Goal: Task Accomplishment & Management: Complete application form

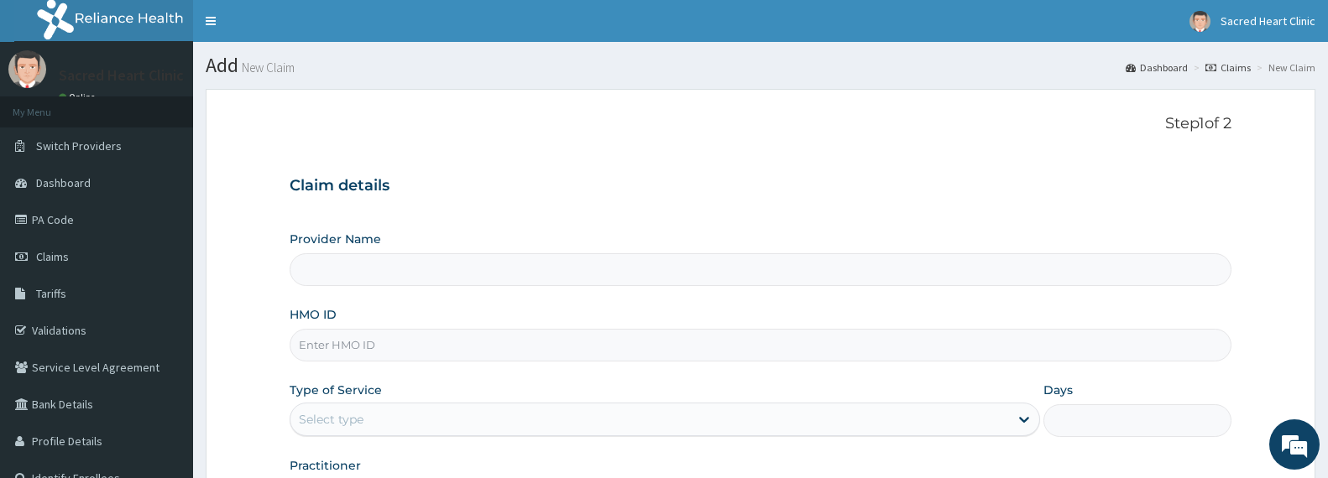
click at [348, 348] on input "HMO ID" at bounding box center [761, 345] width 942 height 33
paste input "GTC/10479/A"
type input "GTC/10479/A"
type input "Sacred Heart Clinic"
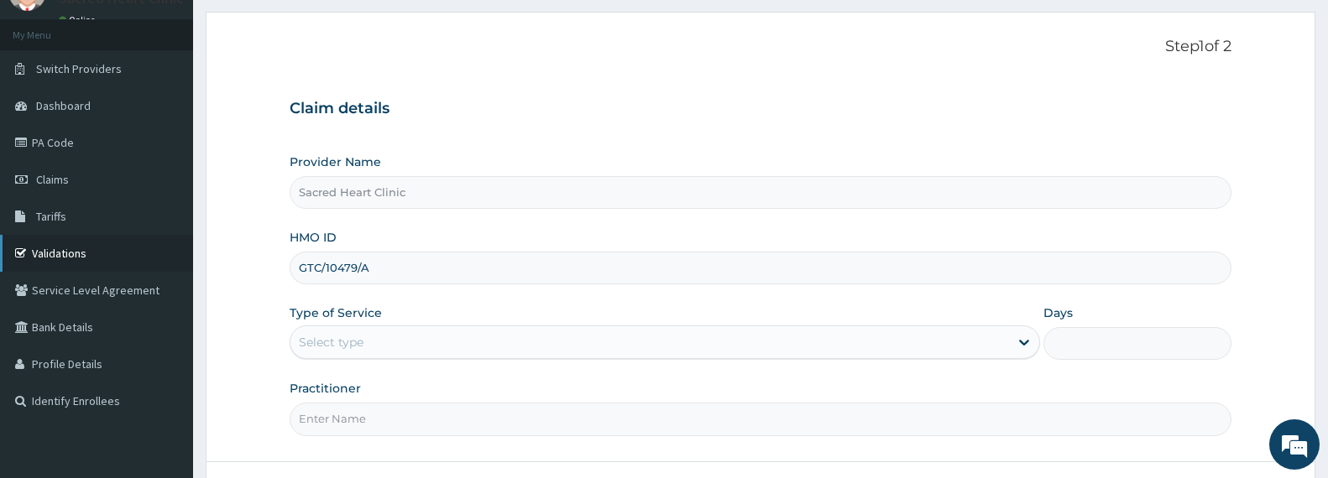
type input "GTC/10479/A"
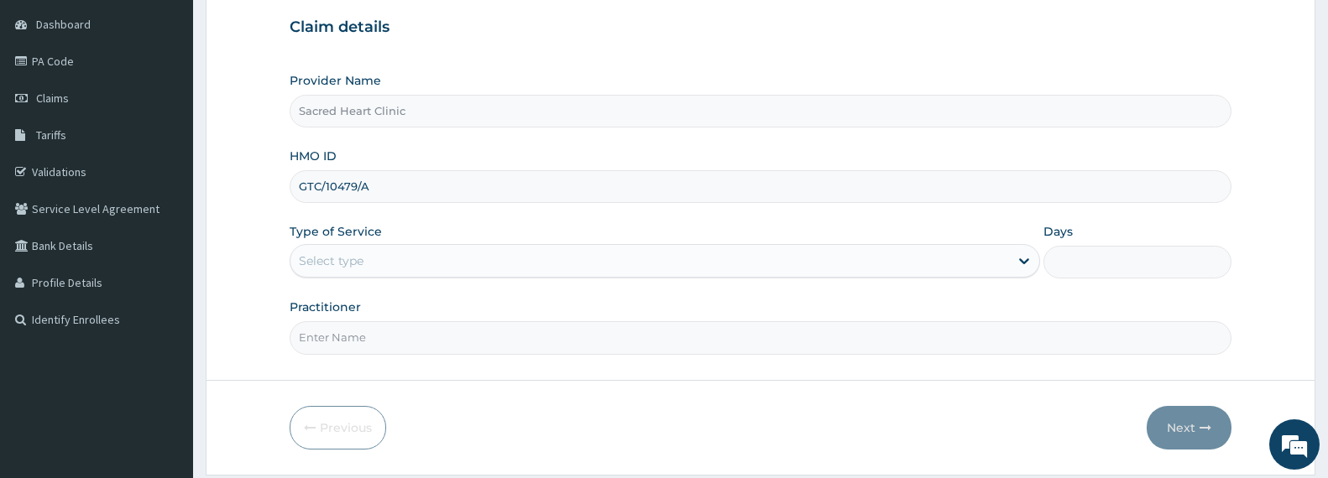
scroll to position [212, 0]
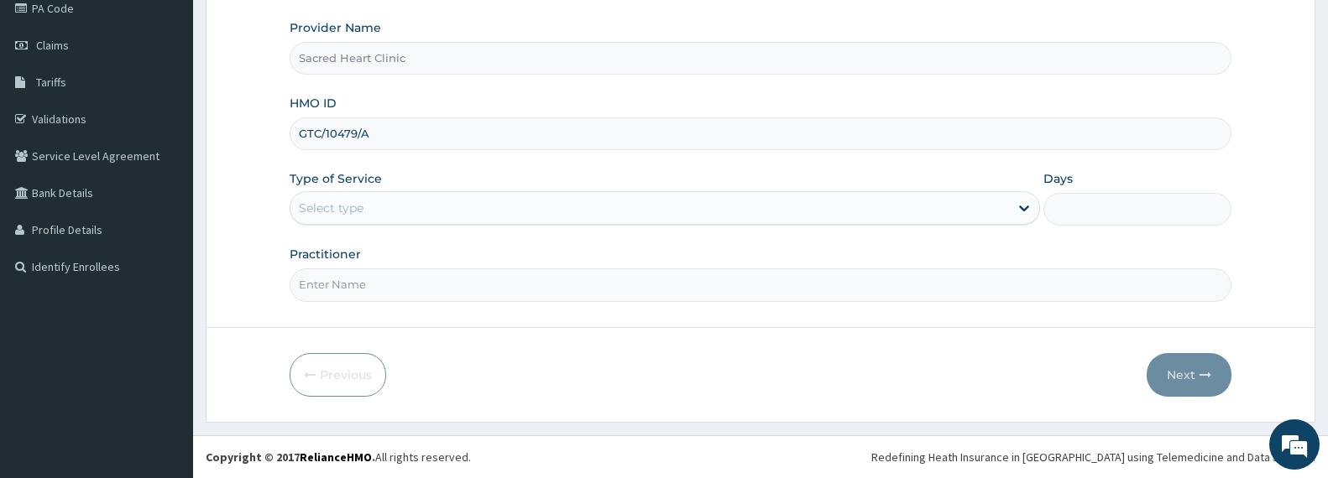
click at [524, 226] on div "Type of Service Select type" at bounding box center [665, 197] width 750 height 55
click at [475, 219] on div "Select type" at bounding box center [649, 208] width 719 height 27
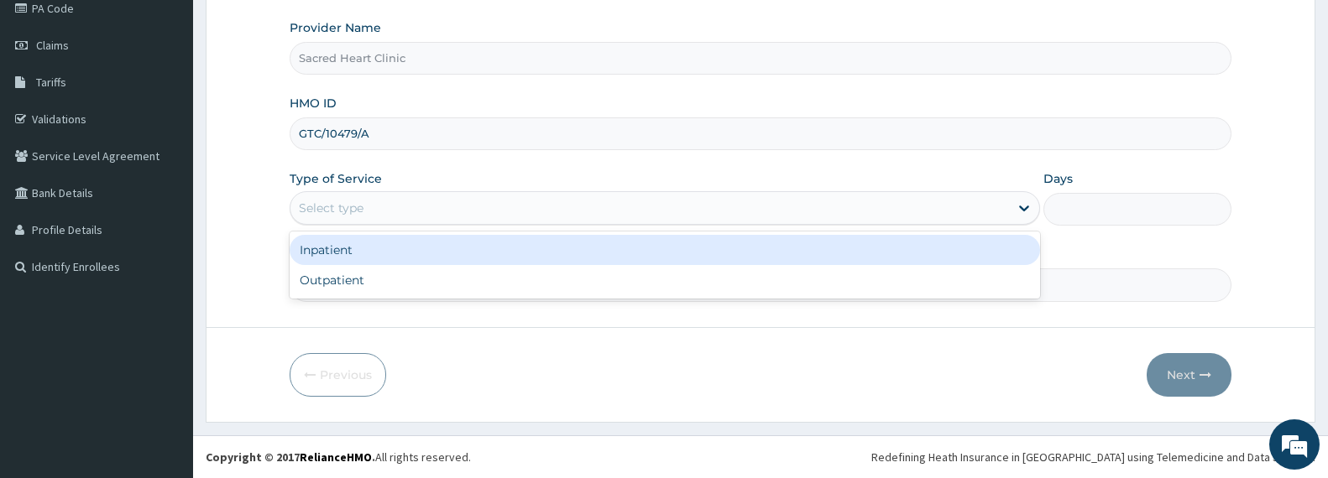
click at [353, 273] on div "Outpatient" at bounding box center [665, 280] width 750 height 30
type input "1"
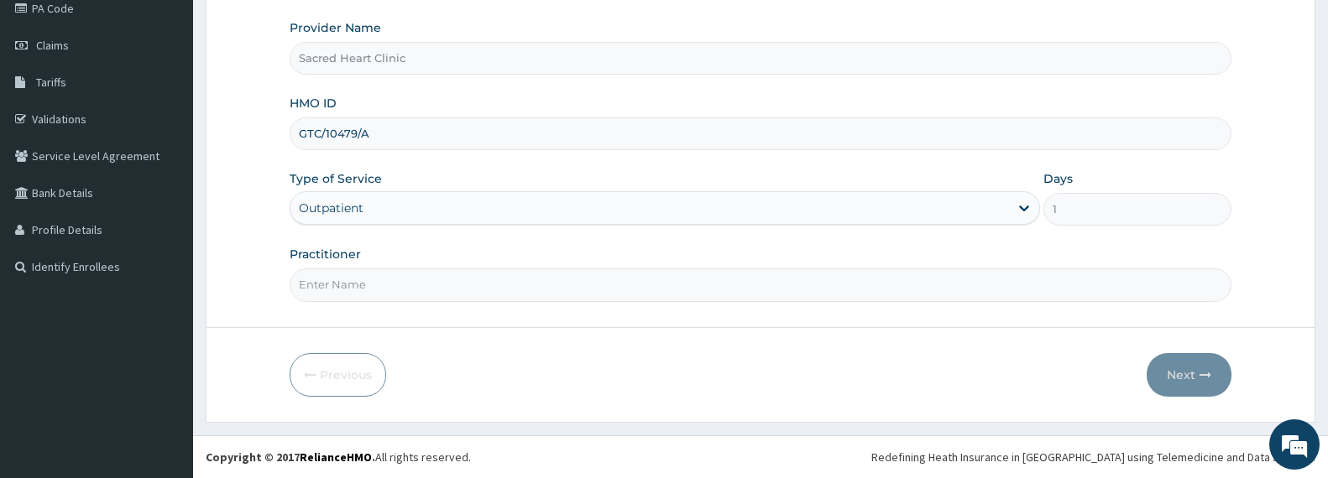
click at [1091, 212] on input "1" at bounding box center [1137, 209] width 188 height 33
click at [346, 280] on input "Practitioner" at bounding box center [761, 285] width 942 height 33
click at [353, 287] on input "DR IDIDGO" at bounding box center [761, 285] width 942 height 33
click at [388, 285] on input "DR IDIGO" at bounding box center [761, 285] width 942 height 33
type input "DR IDIGO"
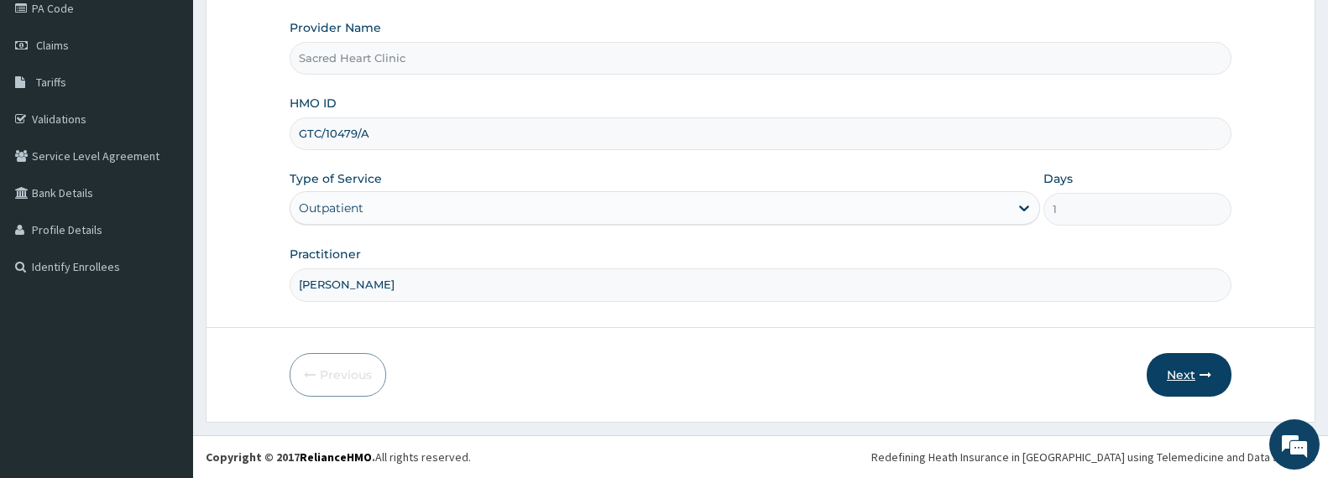
click at [1184, 374] on button "Next" at bounding box center [1189, 375] width 85 height 44
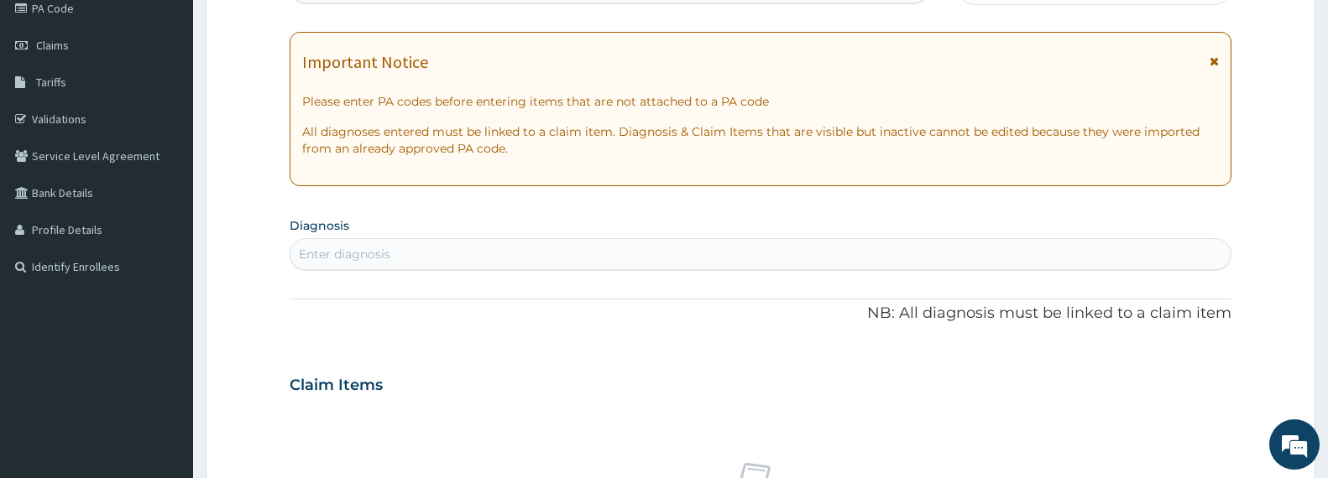
click at [1214, 56] on icon at bounding box center [1214, 61] width 9 height 12
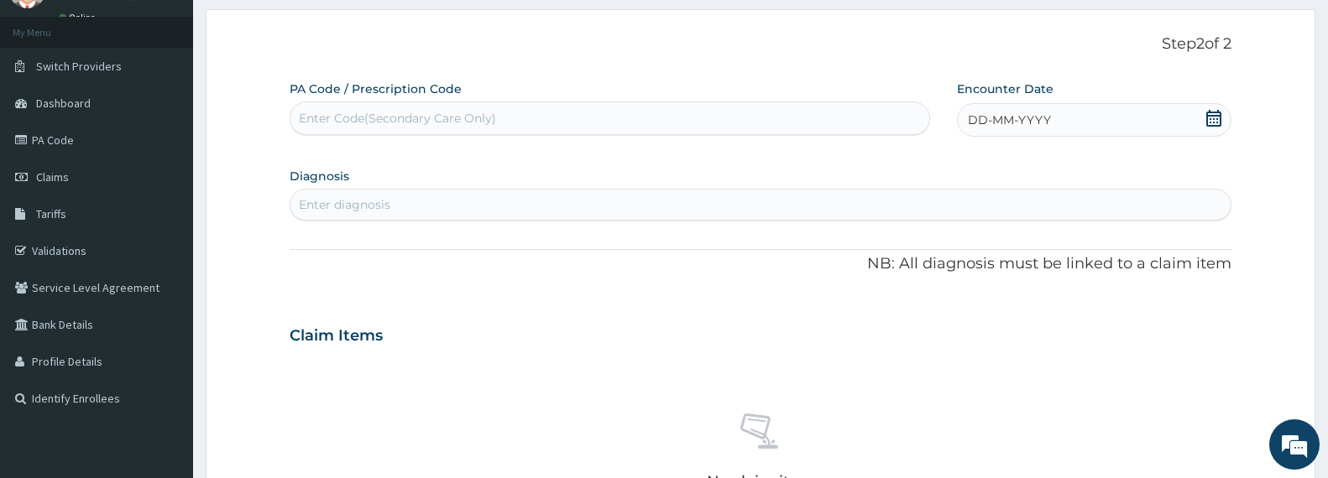
scroll to position [65, 0]
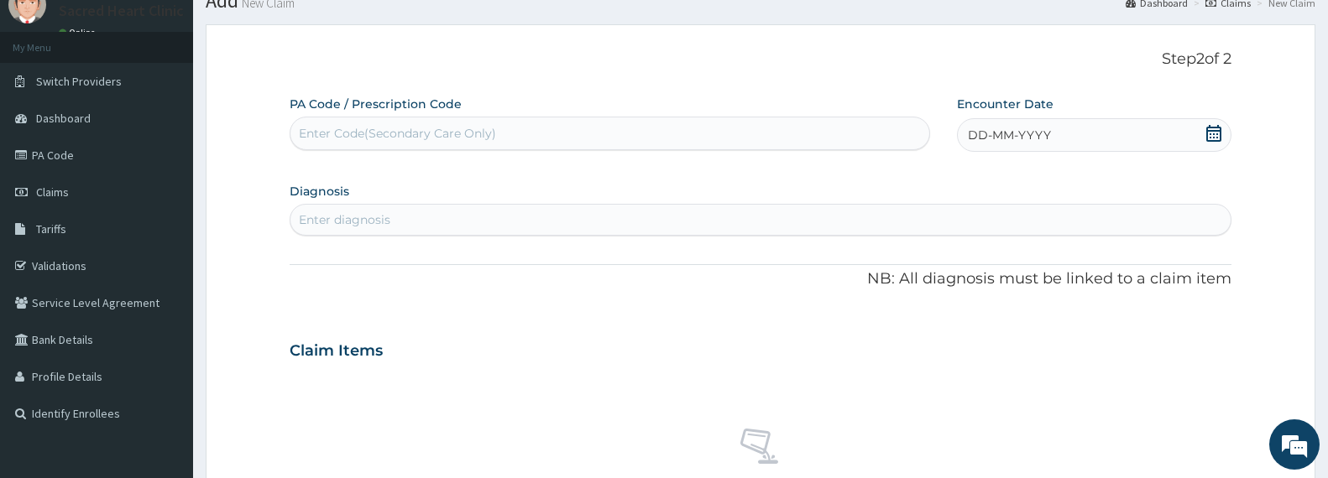
click at [1220, 133] on icon at bounding box center [1213, 133] width 15 height 17
click at [931, 180] on button "Previous Month" at bounding box center [928, 182] width 8 height 8
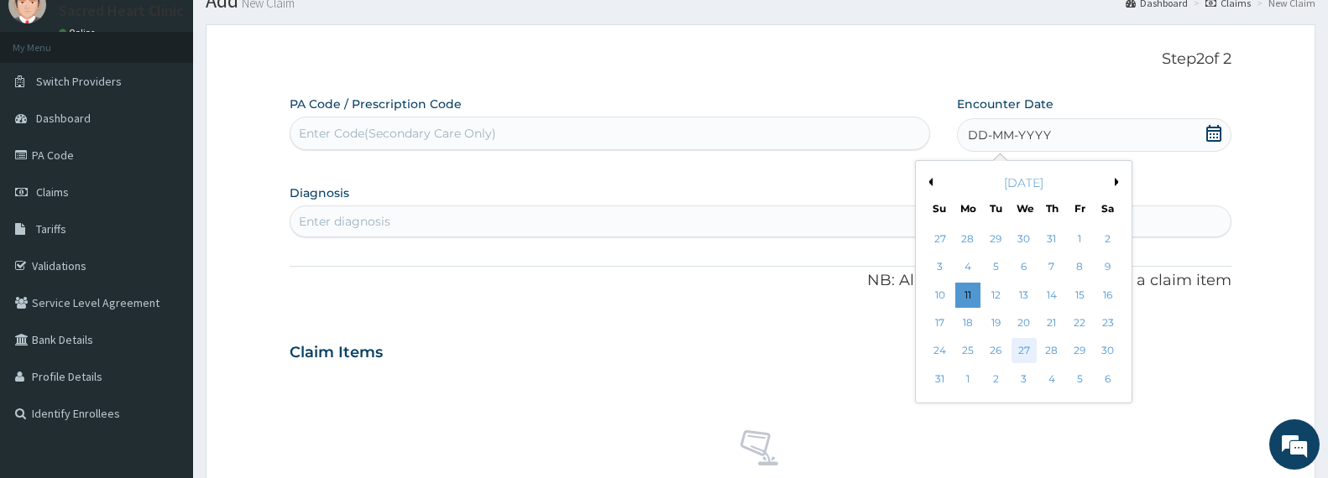
click at [1022, 352] on div "27" at bounding box center [1023, 351] width 25 height 25
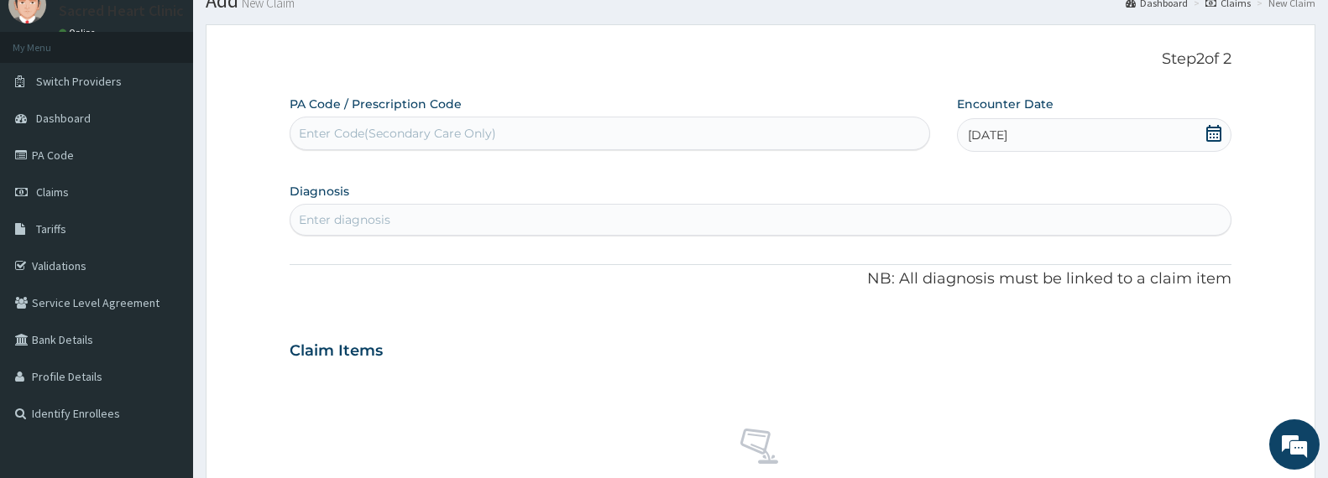
click at [504, 218] on div "Enter diagnosis" at bounding box center [760, 219] width 940 height 27
type input "MALARIA"
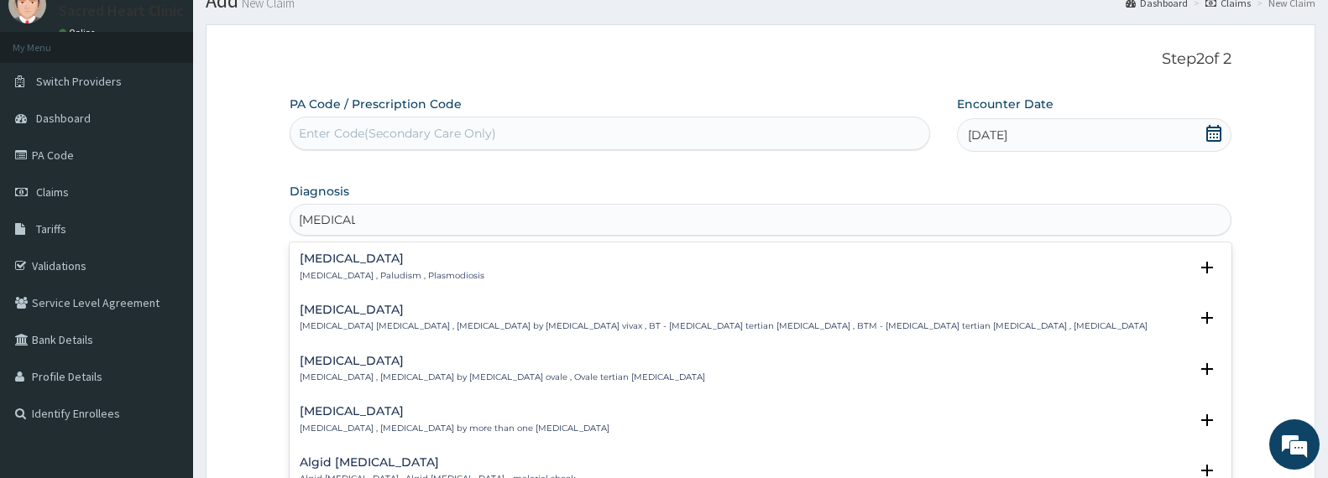
click at [366, 274] on p "Malaria , Paludism , Plasmodiosis" at bounding box center [392, 276] width 185 height 12
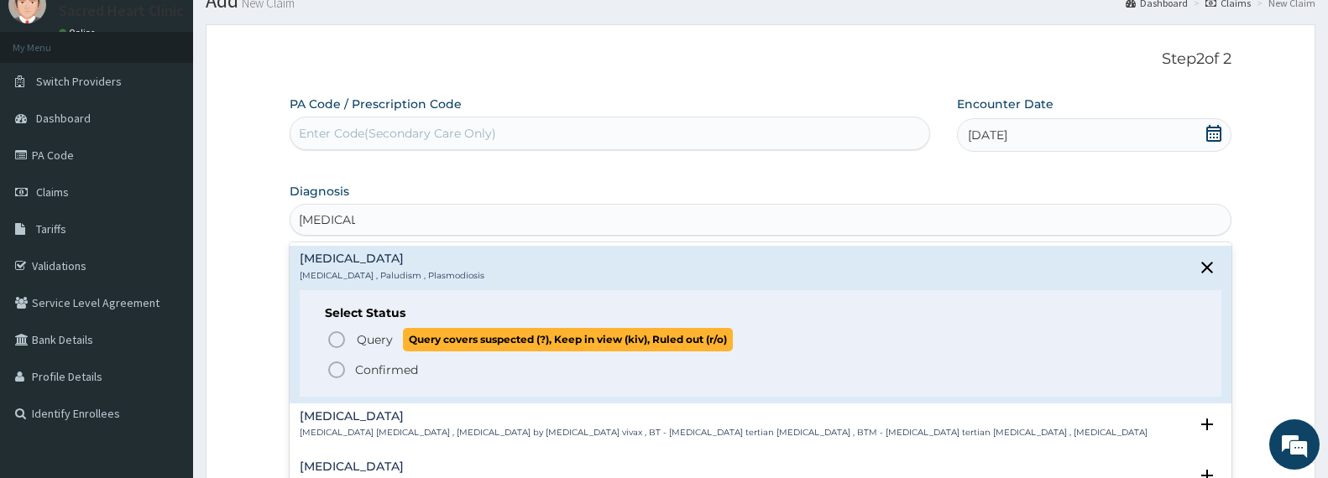
click at [337, 341] on icon "status option query" at bounding box center [337, 340] width 20 height 20
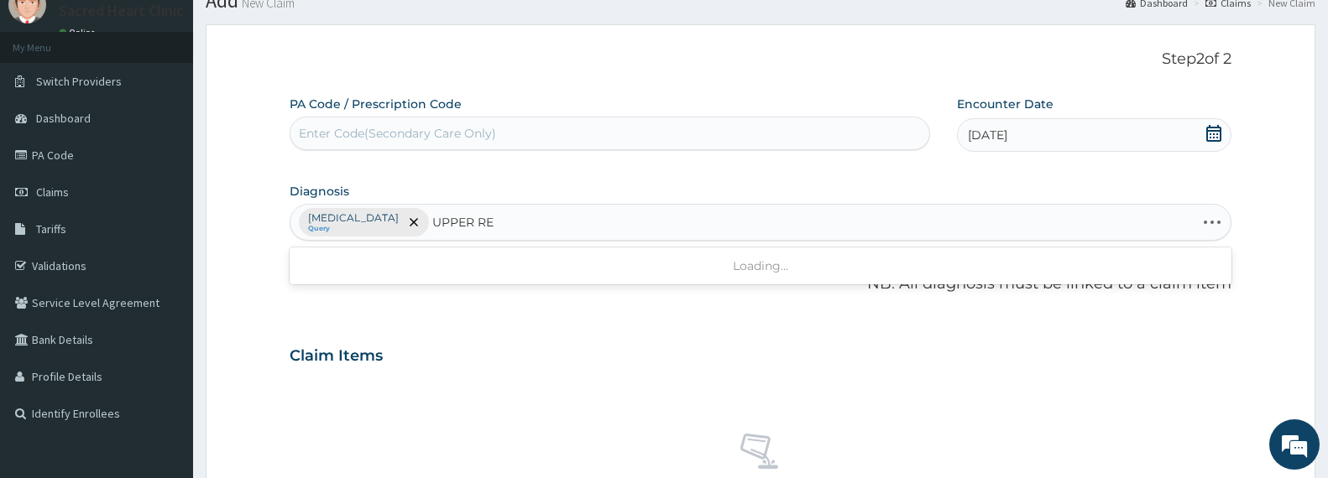
type input "UPPER RES"
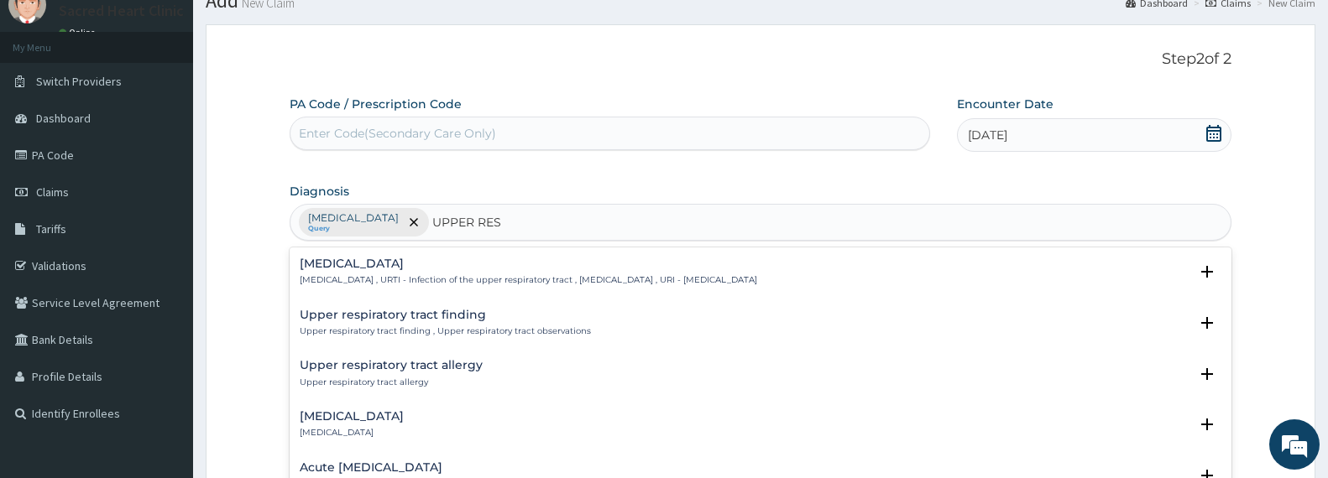
scroll to position [104, 0]
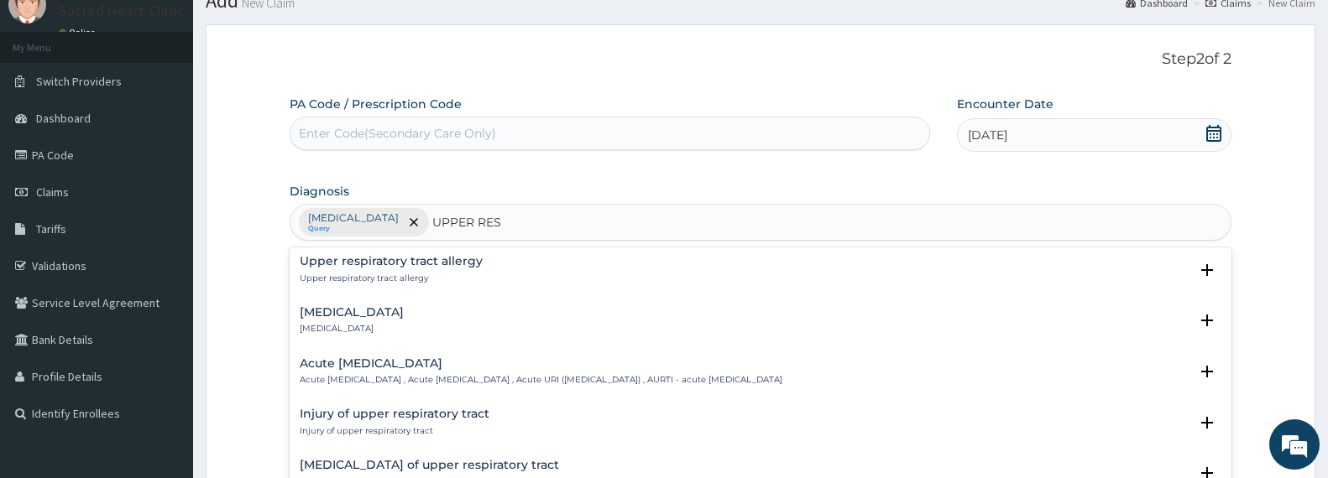
click at [447, 369] on h4 "Acute upper respiratory infection" at bounding box center [541, 364] width 483 height 13
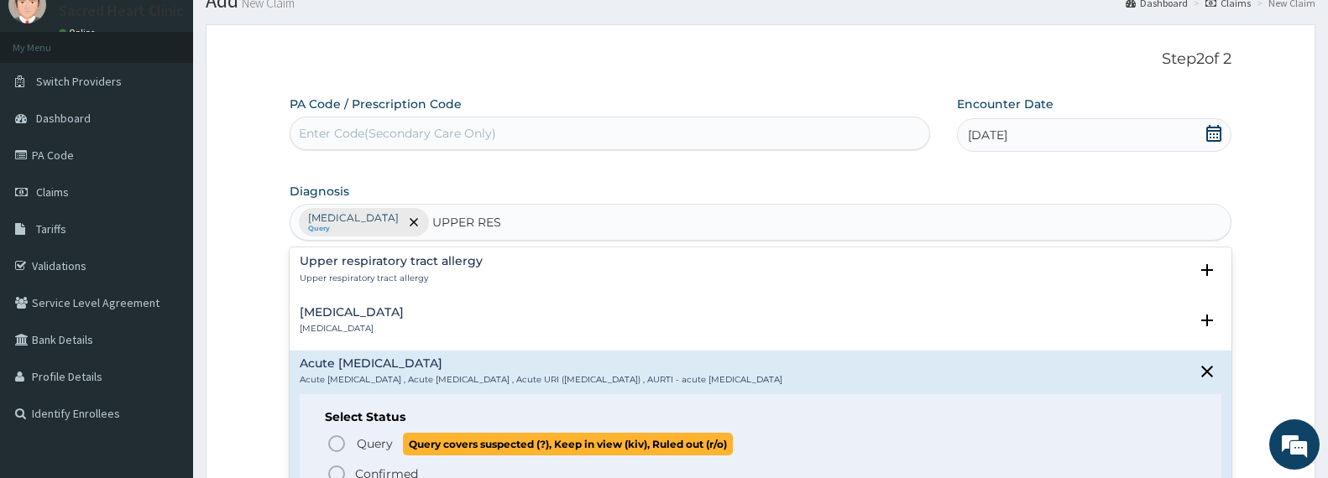
click at [341, 435] on icon "status option query" at bounding box center [337, 444] width 20 height 20
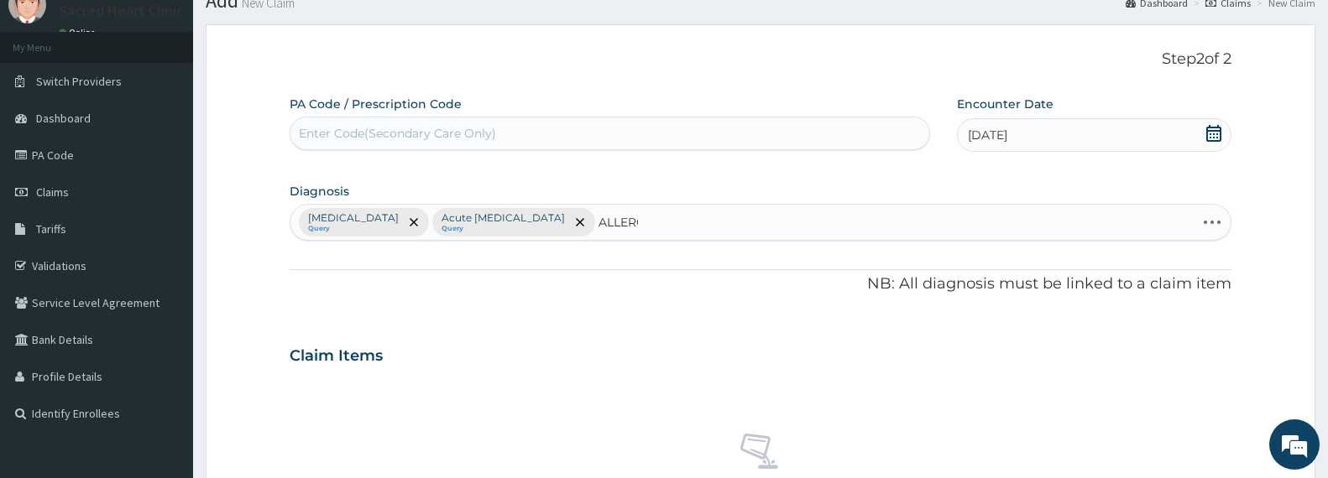
type input "ALLERGY"
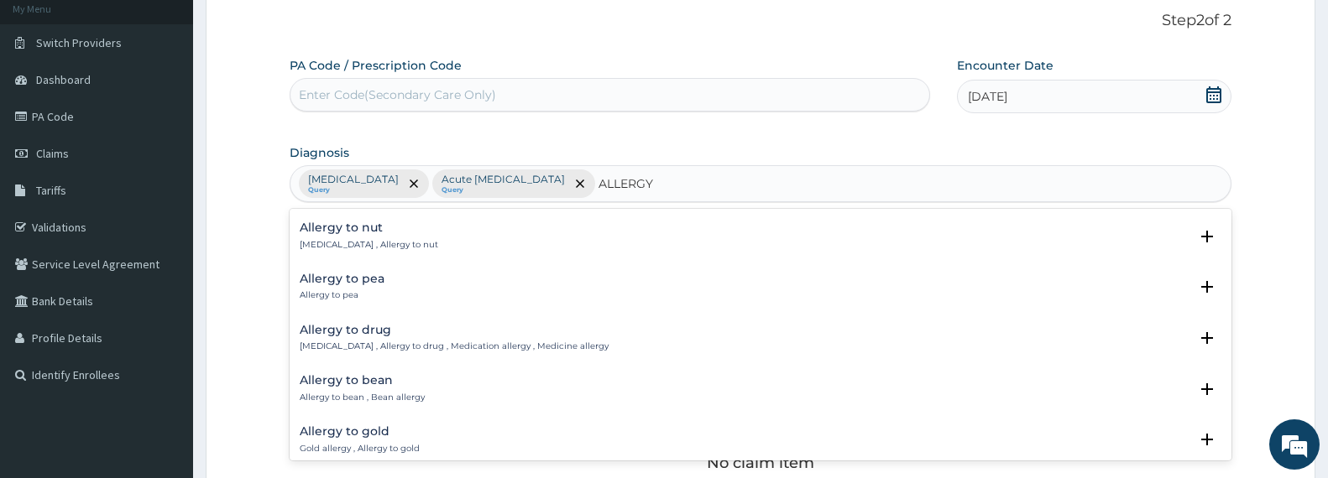
scroll to position [101, 0]
click at [333, 335] on h4 "Allergy to drug" at bounding box center [454, 328] width 309 height 13
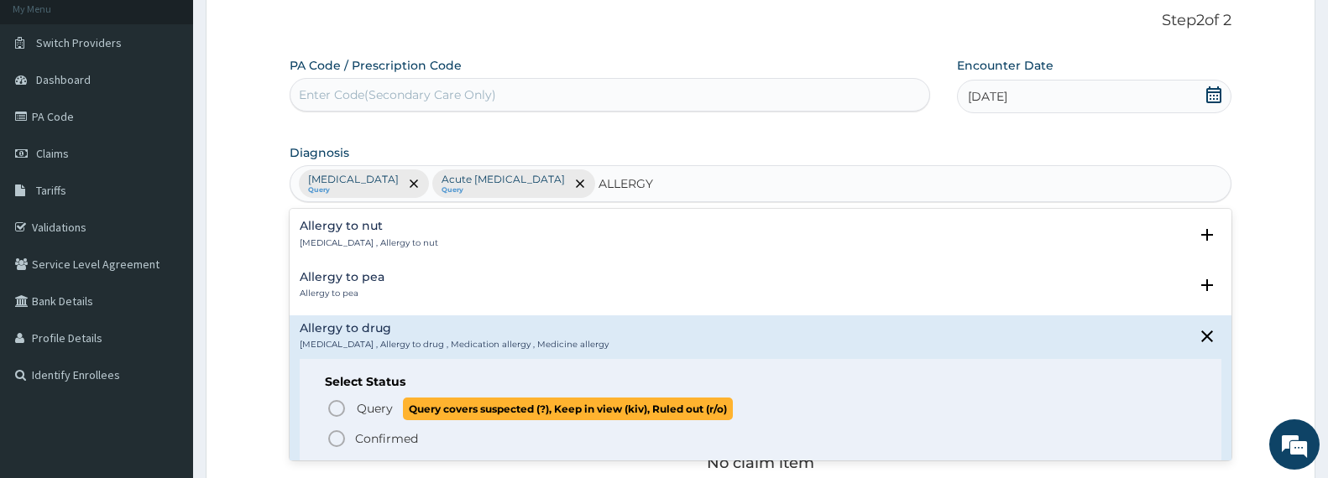
click at [340, 408] on icon "status option query" at bounding box center [337, 409] width 20 height 20
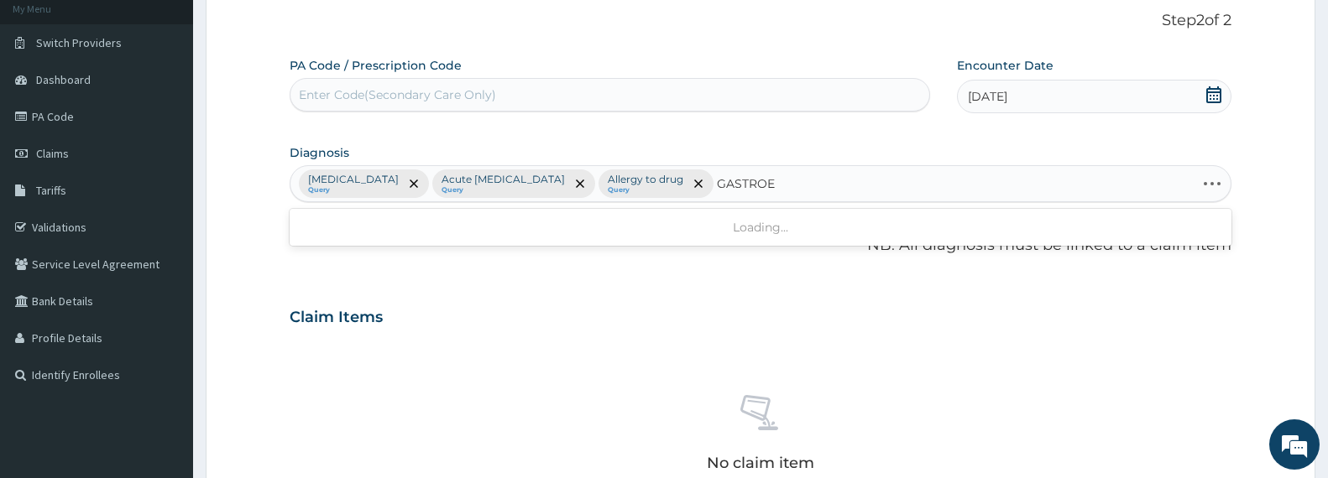
type input "GASTROEN"
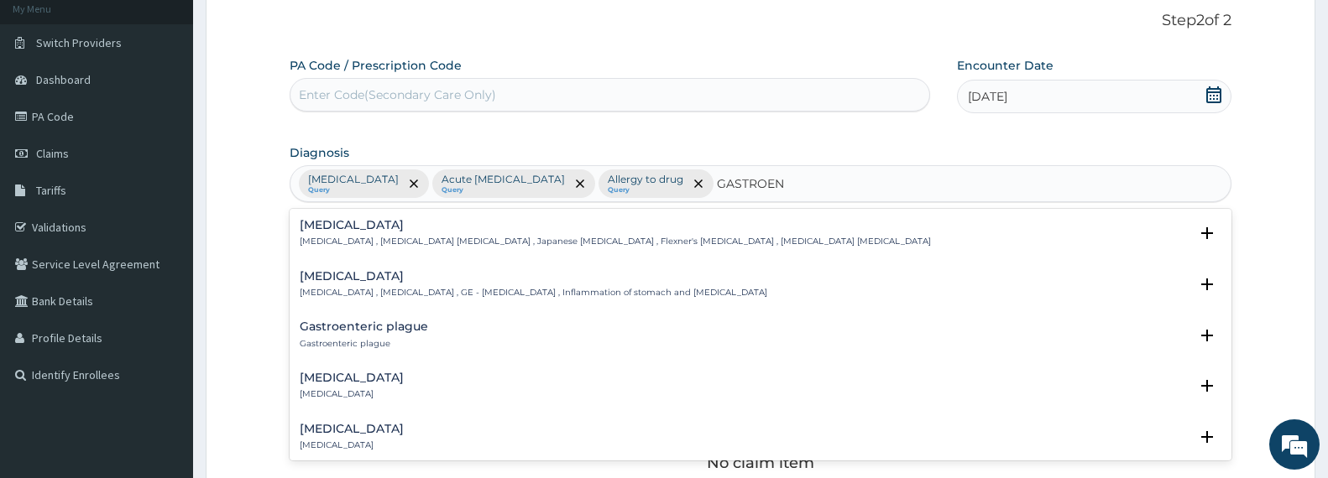
click at [379, 290] on p "[MEDICAL_DATA] , [MEDICAL_DATA] , GE - [MEDICAL_DATA] , Inflammation of stomach…" at bounding box center [534, 293] width 468 height 12
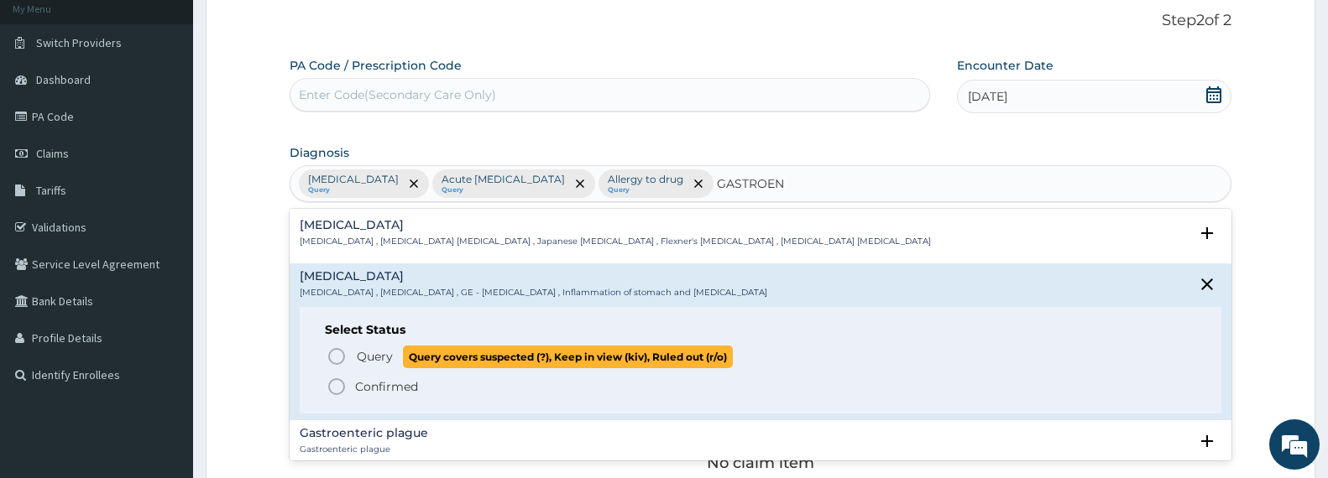
click at [338, 356] on icon "status option query" at bounding box center [337, 357] width 20 height 20
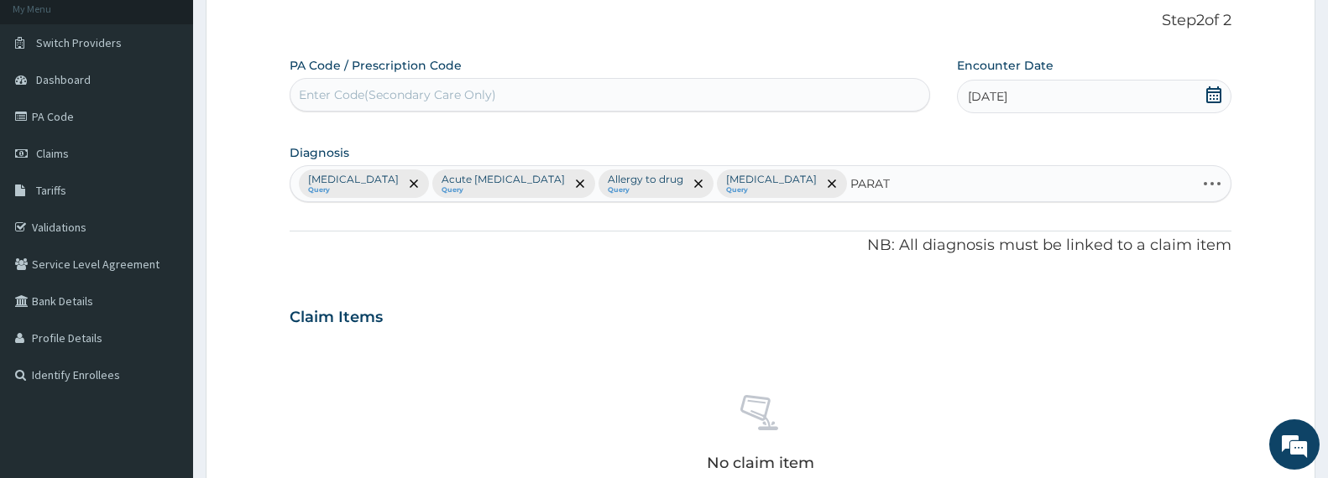
type input "PARATY"
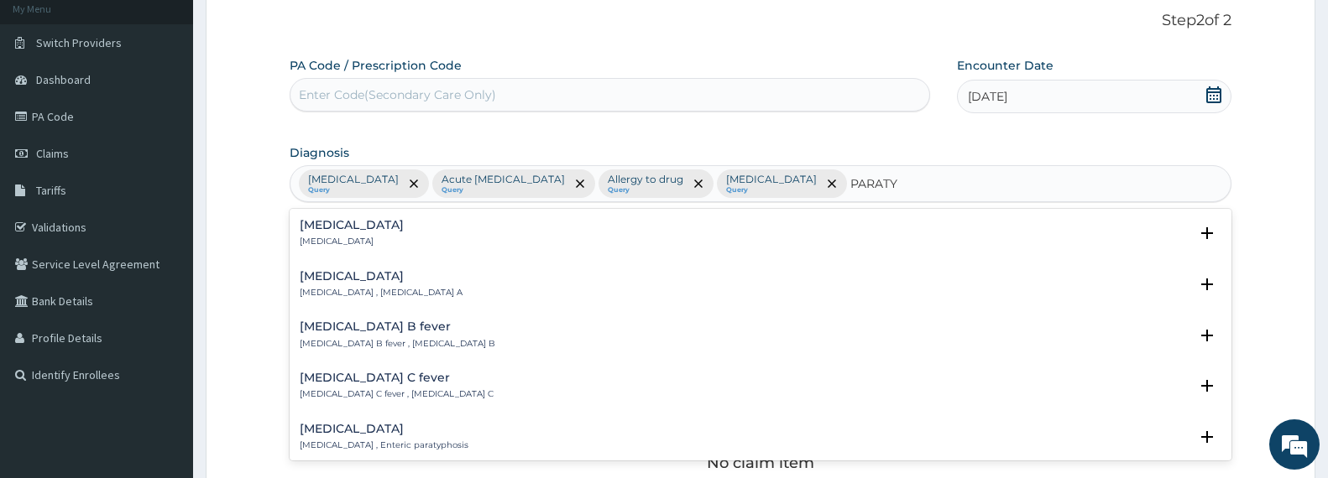
click at [364, 227] on h4 "[MEDICAL_DATA]" at bounding box center [352, 225] width 104 height 13
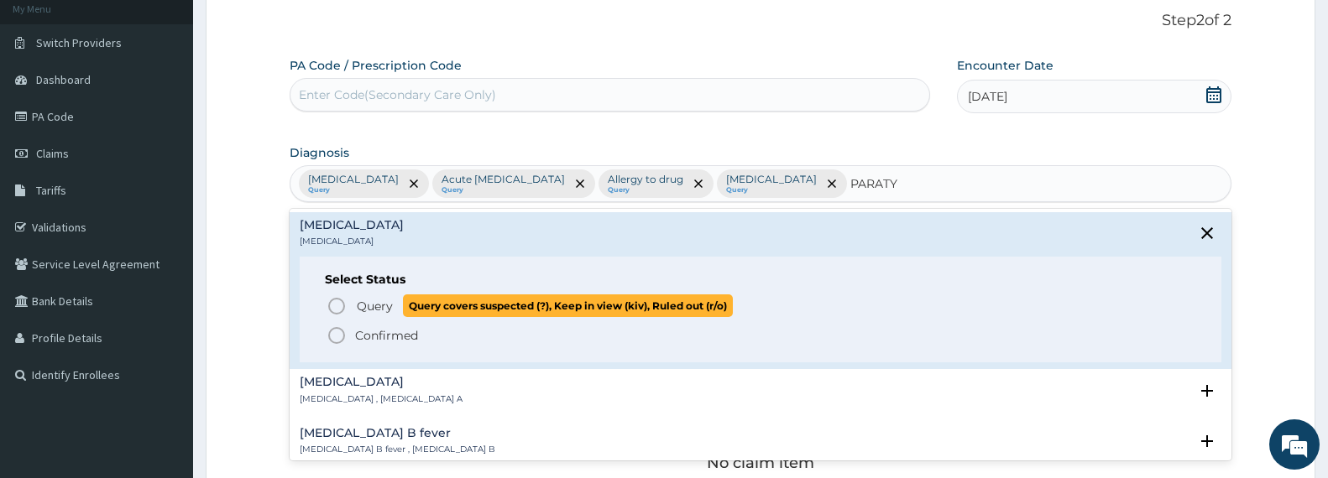
click at [345, 305] on icon "status option query" at bounding box center [337, 306] width 20 height 20
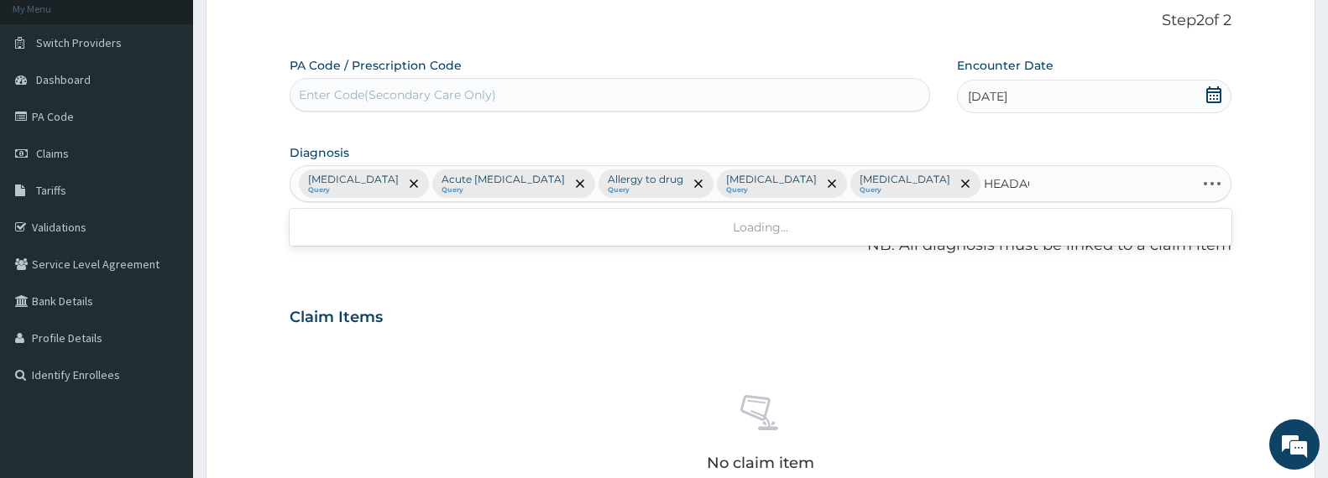
type input "HEADACHE"
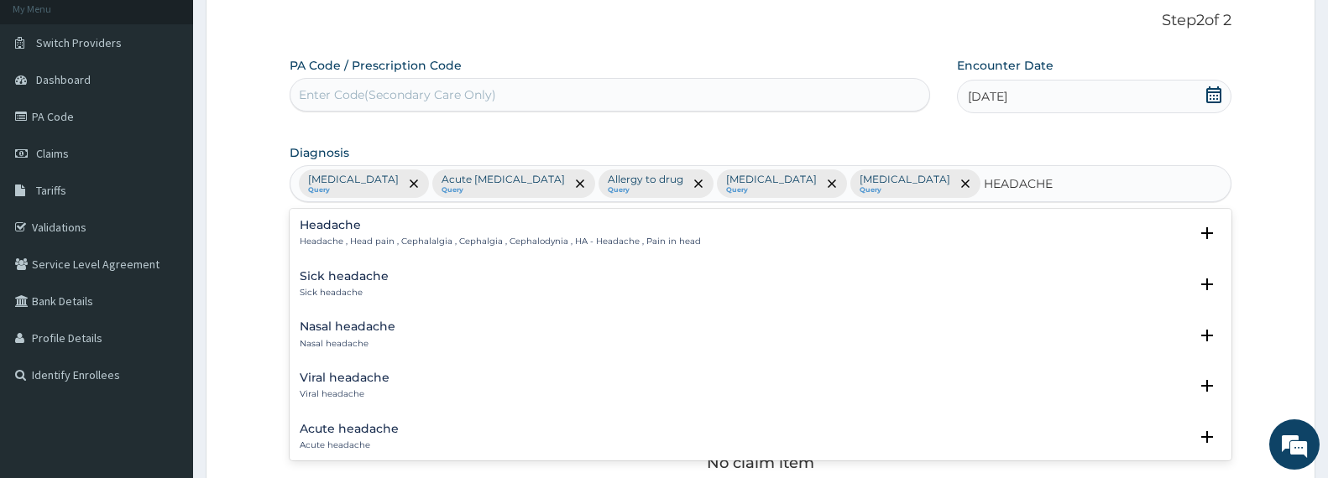
click at [363, 238] on p "Headache , Head pain , Cephalalgia , Cephalgia , Cephalodynia , HA - Headache ,…" at bounding box center [500, 242] width 401 height 12
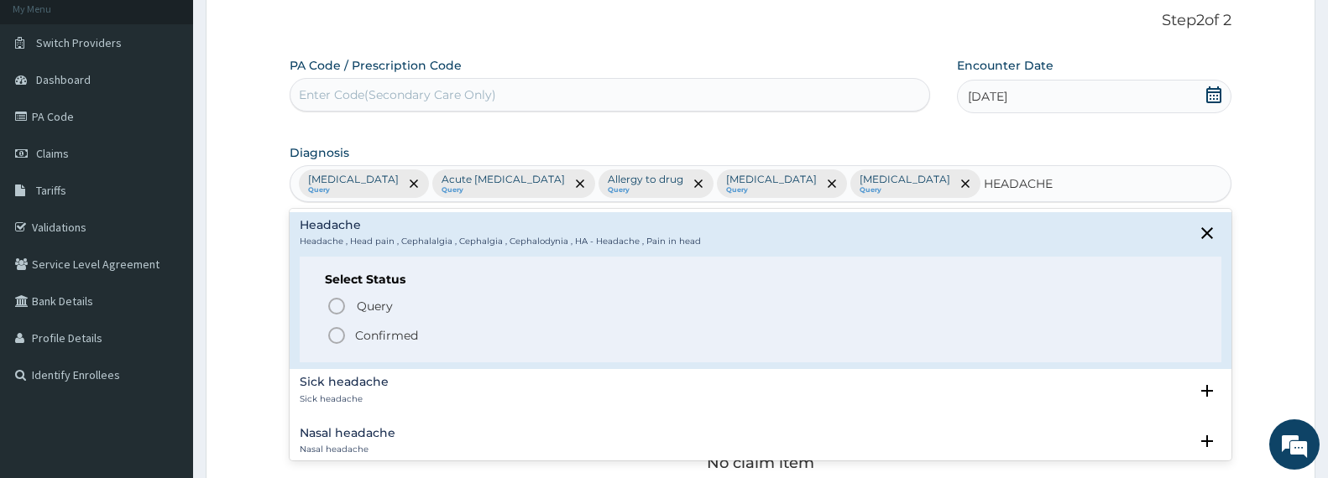
click at [342, 331] on circle "status option filled" at bounding box center [336, 335] width 15 height 15
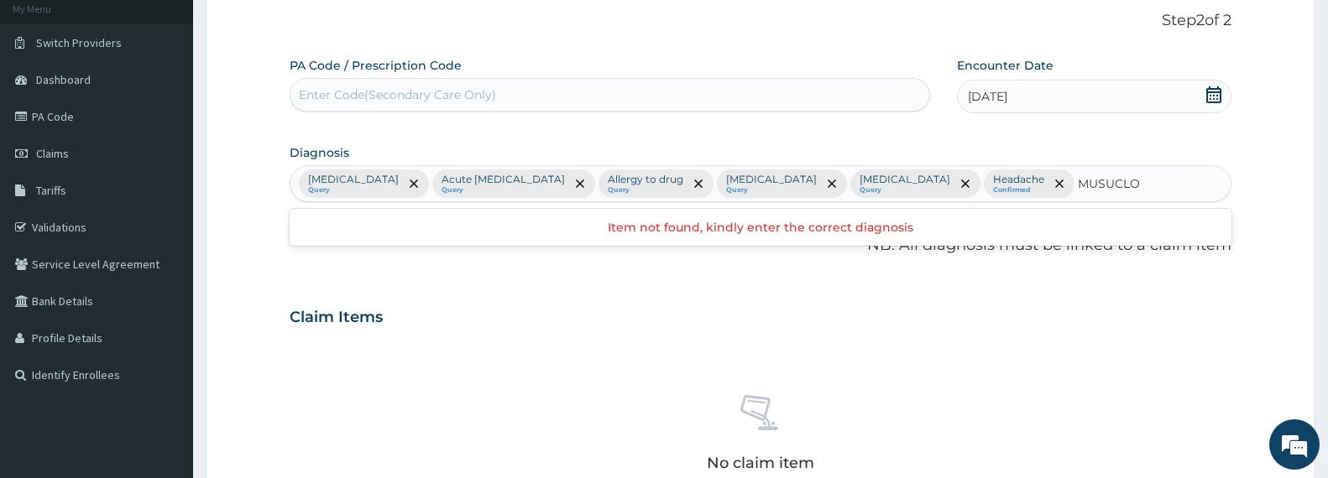
click at [1085, 181] on input "MUSUCLO" at bounding box center [1110, 183] width 64 height 17
type input "MUSCULO"
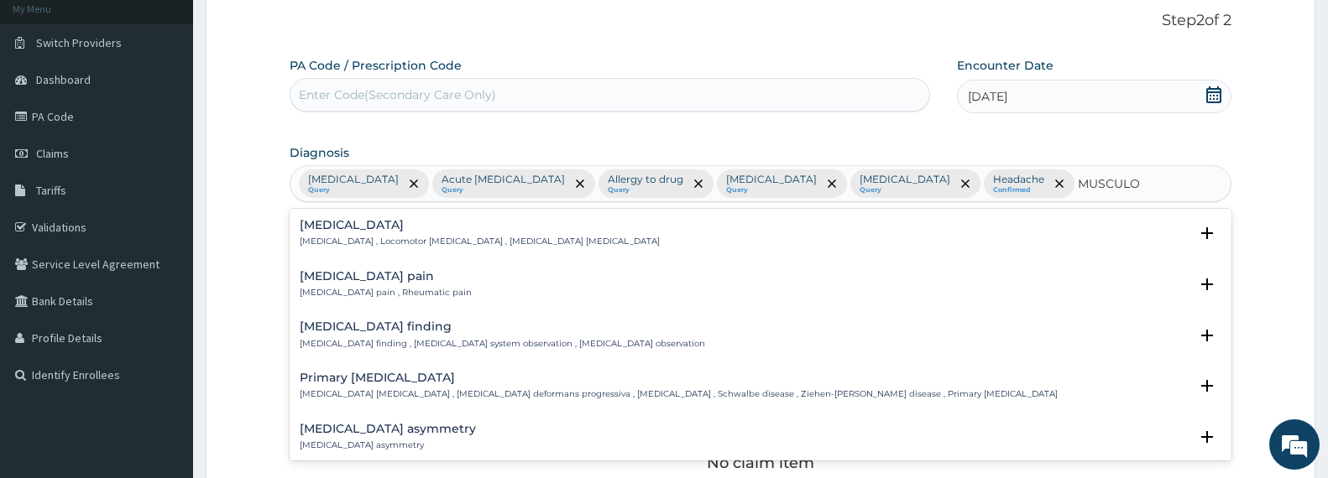
click at [381, 290] on p "Musculoskeletal pain , Rheumatic pain" at bounding box center [386, 293] width 172 height 12
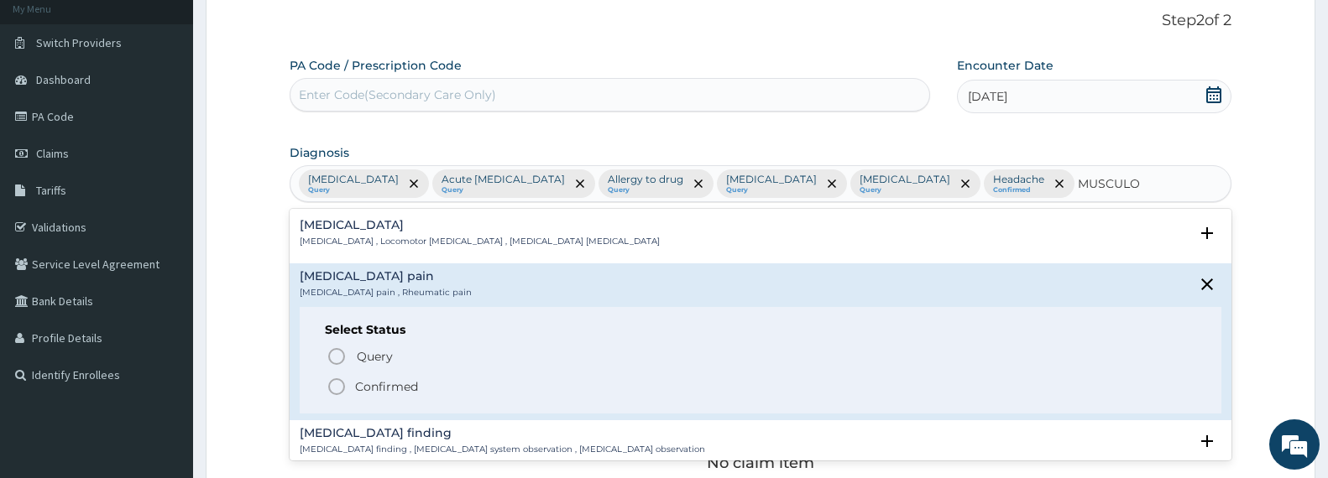
click at [338, 392] on icon "status option filled" at bounding box center [337, 387] width 20 height 20
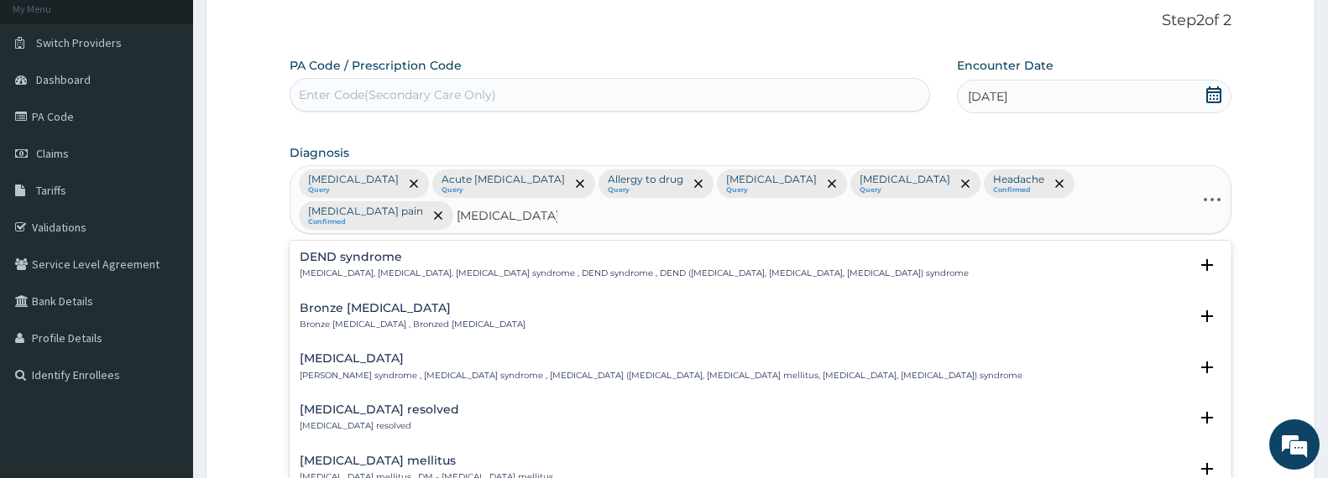
type input "DIABETES MELLITU"
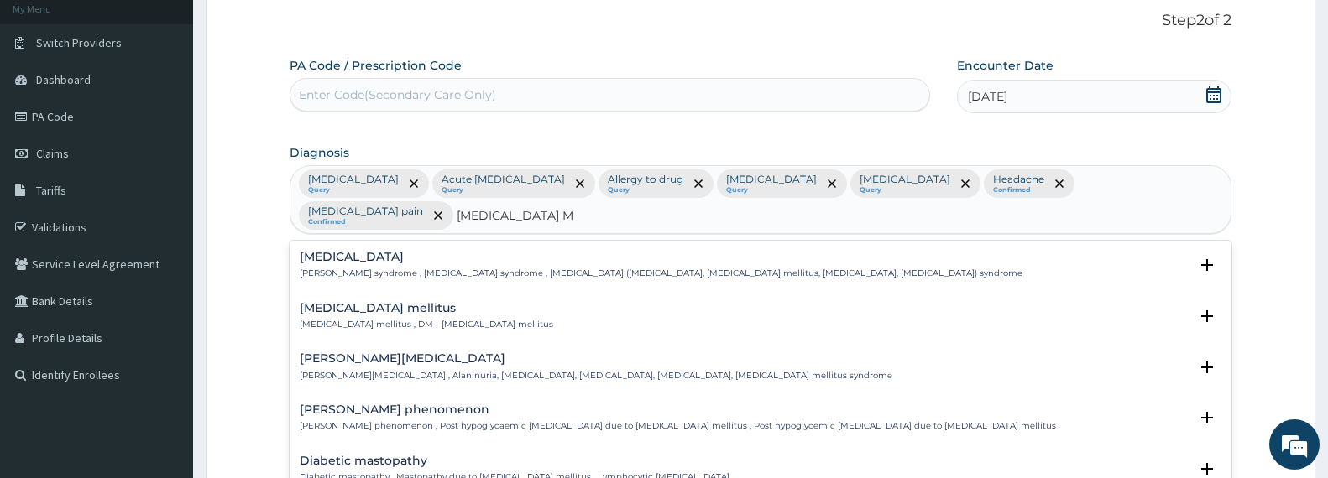
click at [371, 307] on div "Diabetes mellitus Diabetes mellitus , DM - Diabetes mellitus" at bounding box center [427, 316] width 254 height 29
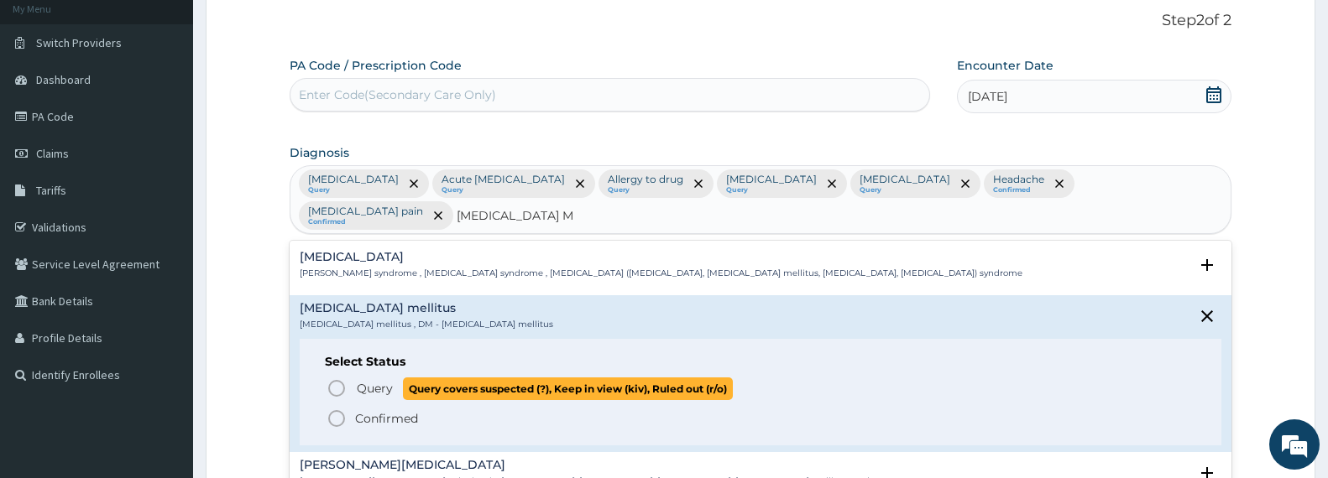
click at [338, 384] on icon "status option query" at bounding box center [337, 389] width 20 height 20
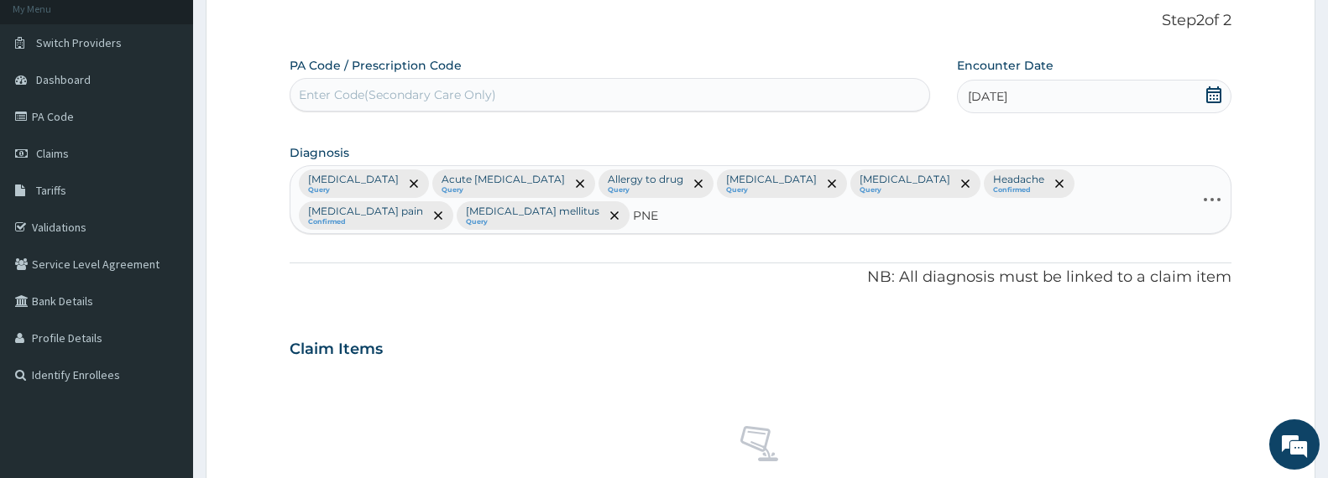
type input "PNEU"
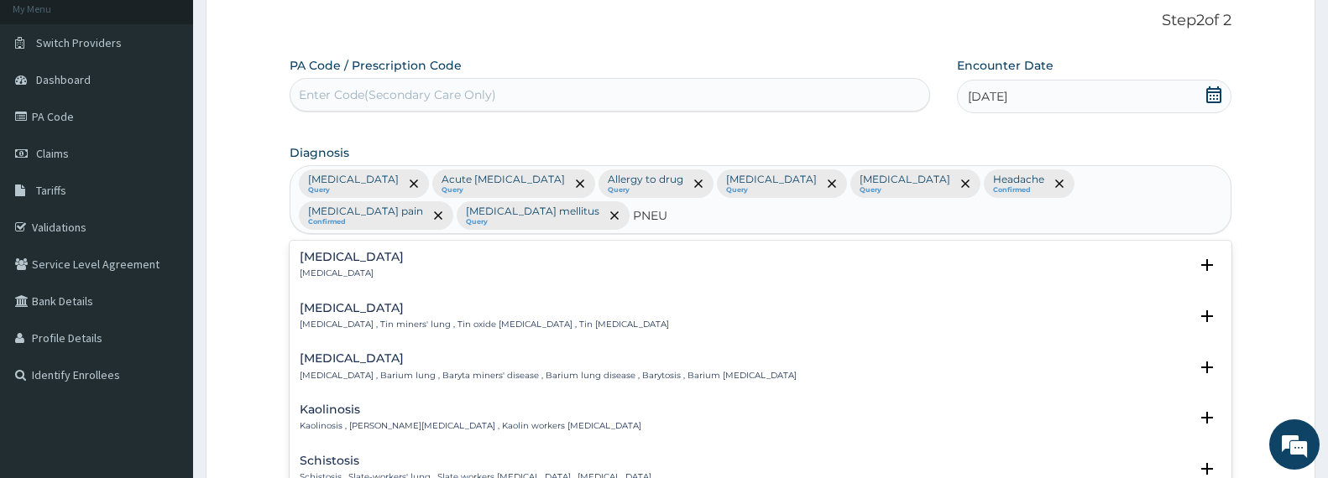
click at [348, 270] on p "Pneumonia" at bounding box center [352, 274] width 104 height 12
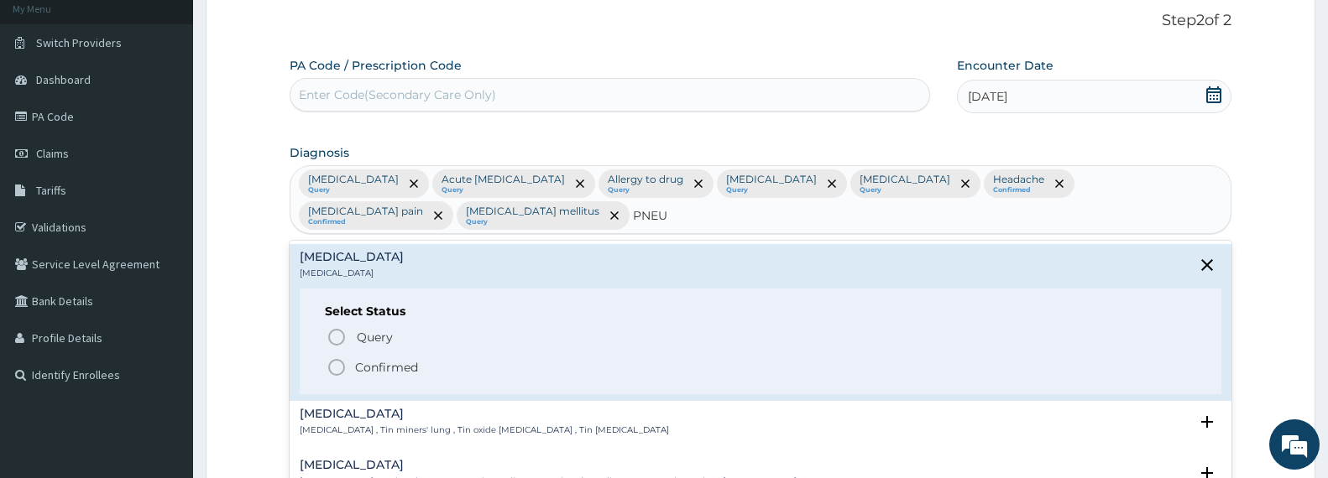
click at [341, 364] on icon "status option filled" at bounding box center [337, 368] width 20 height 20
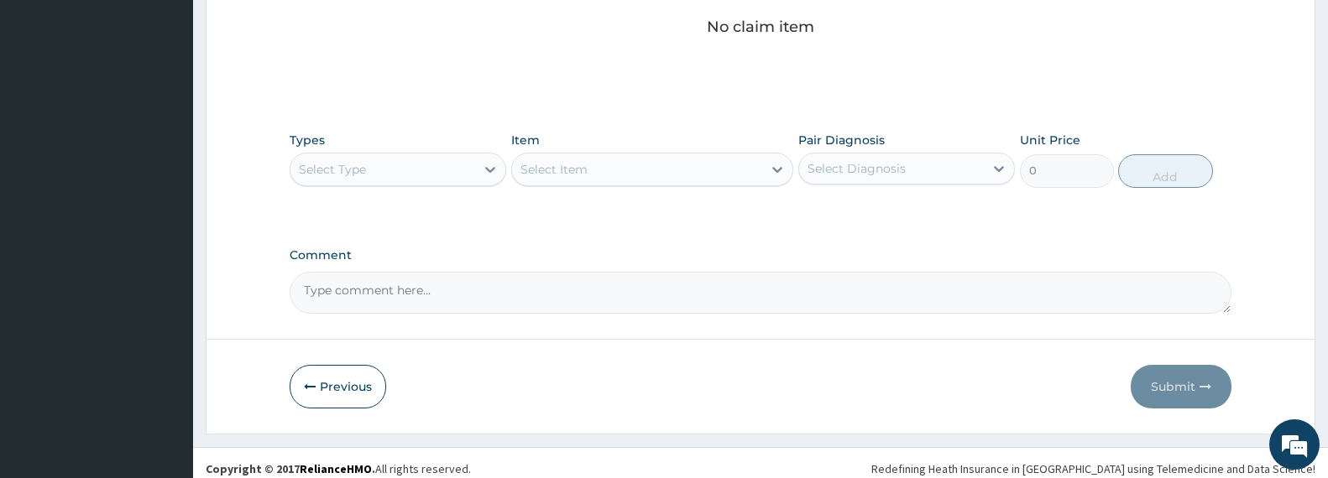
scroll to position [583, 0]
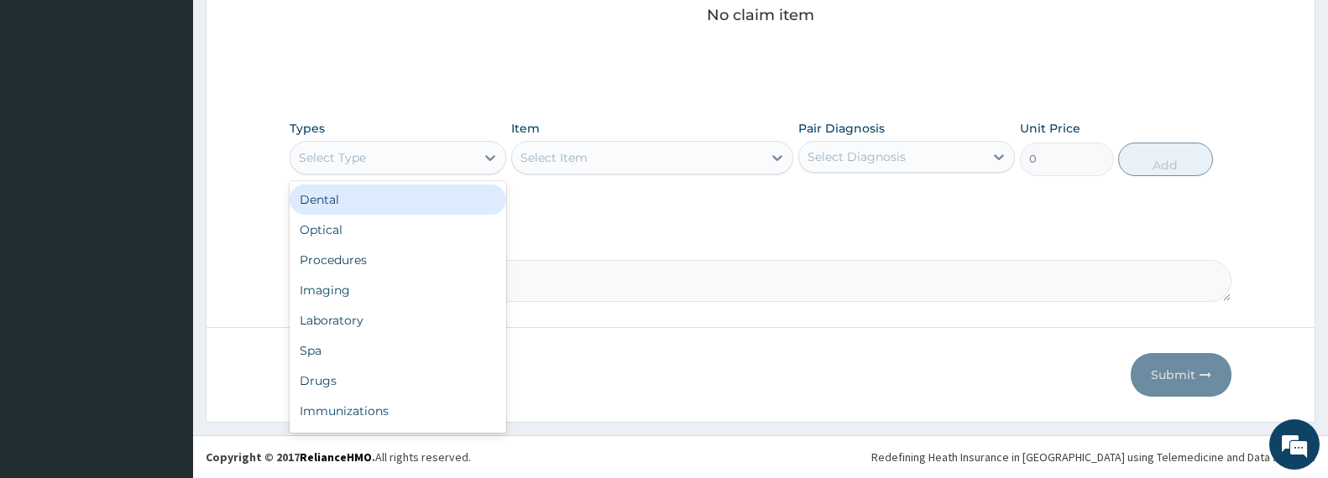
click at [383, 169] on div "Select Type" at bounding box center [398, 158] width 217 height 34
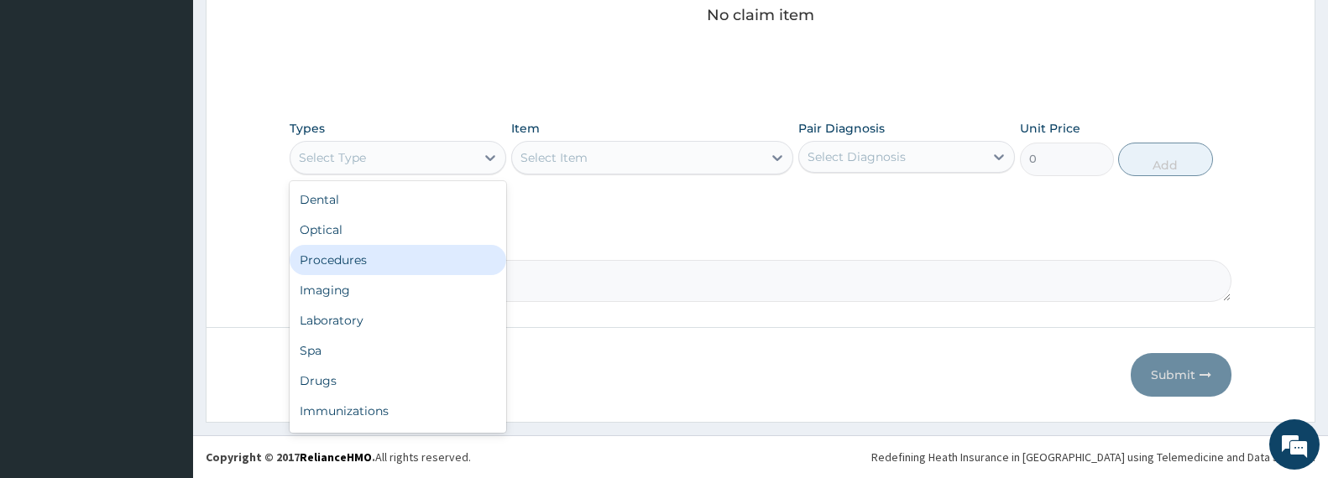
click at [341, 260] on div "Procedures" at bounding box center [398, 260] width 217 height 30
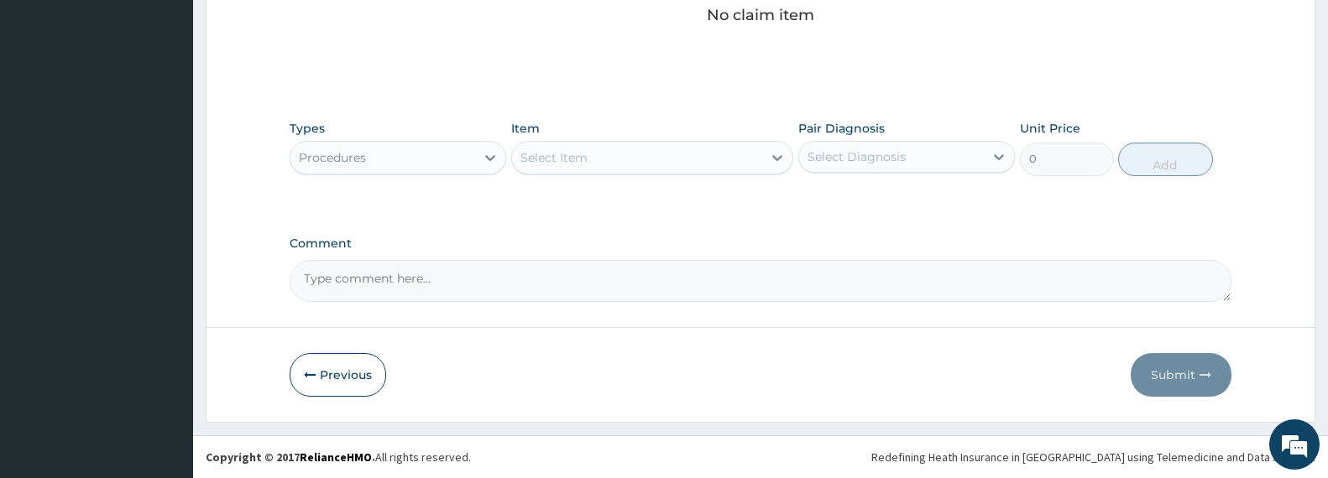
click at [627, 165] on div "Select Item" at bounding box center [637, 157] width 251 height 27
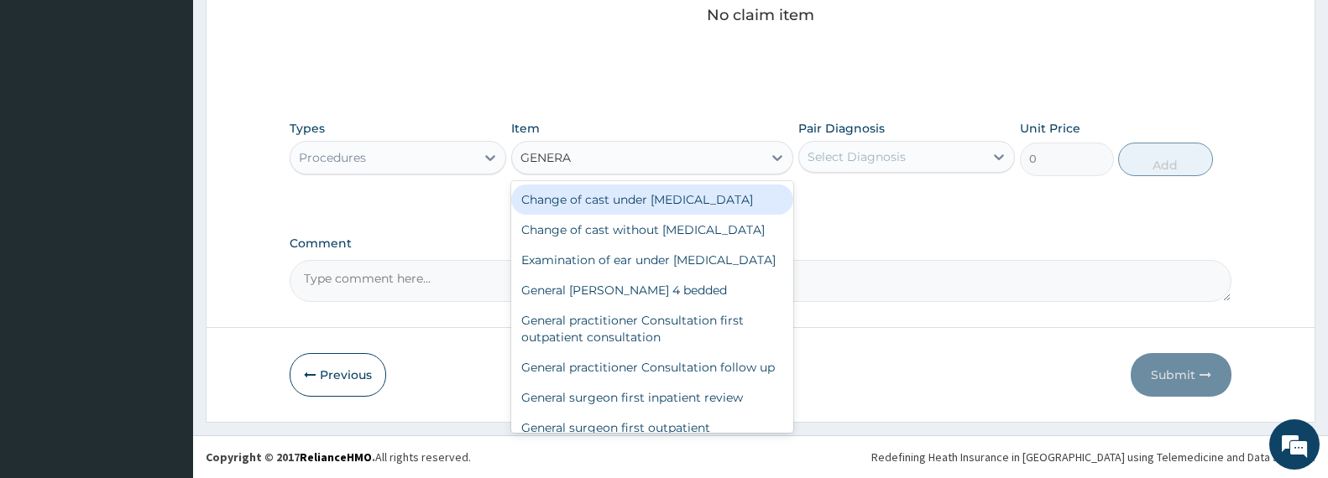
type input "GENERAL"
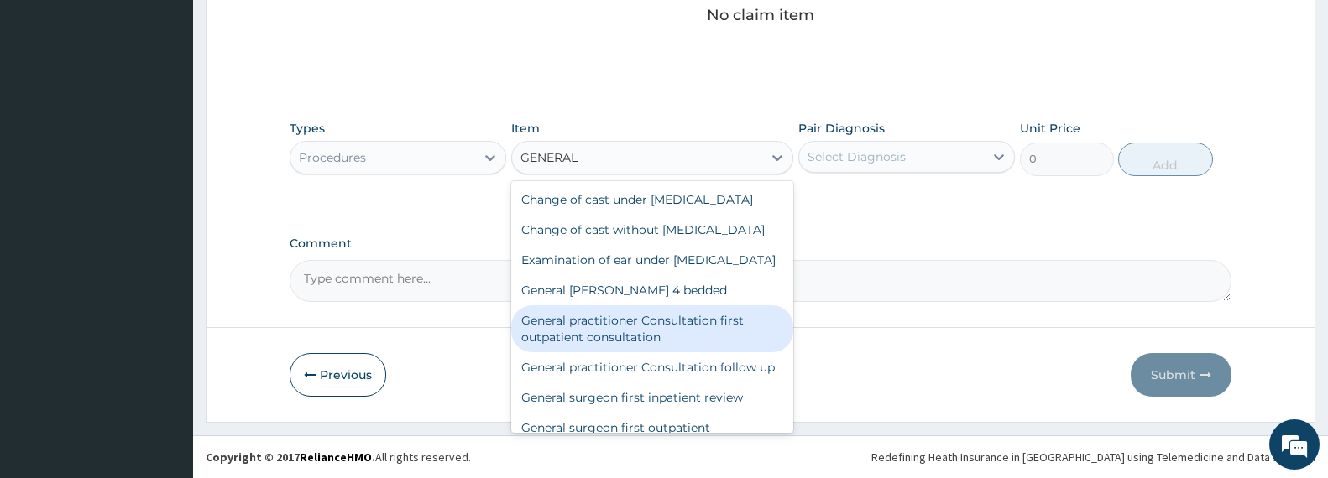
click at [614, 353] on div "General practitioner Consultation first outpatient consultation" at bounding box center [652, 329] width 283 height 47
type input "3547.5"
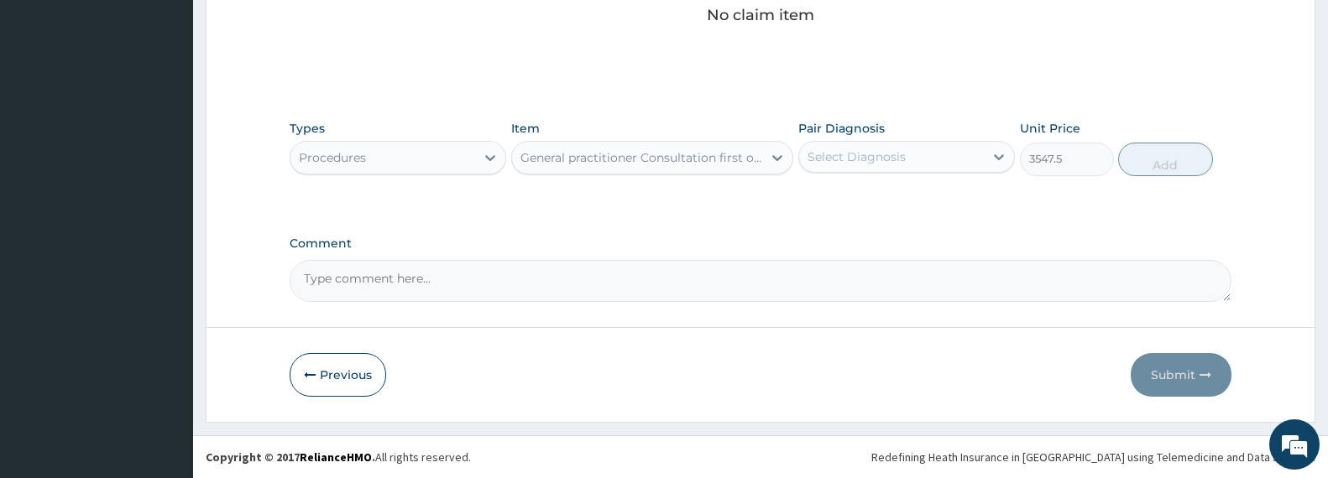
click at [889, 157] on div "Select Diagnosis" at bounding box center [857, 157] width 98 height 17
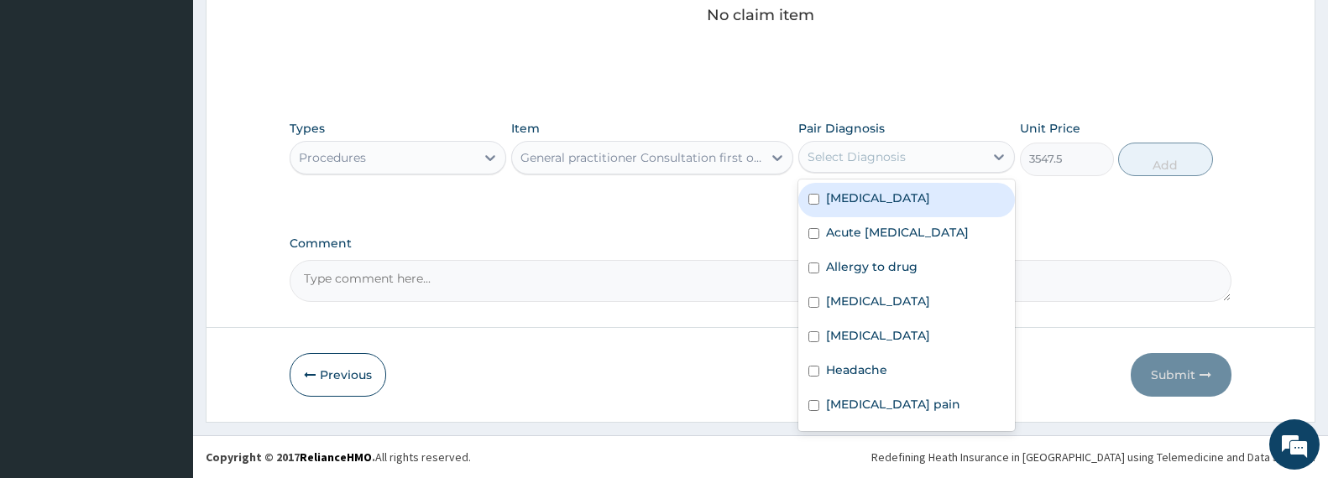
click at [862, 193] on label "[MEDICAL_DATA]" at bounding box center [878, 198] width 104 height 17
checkbox input "true"
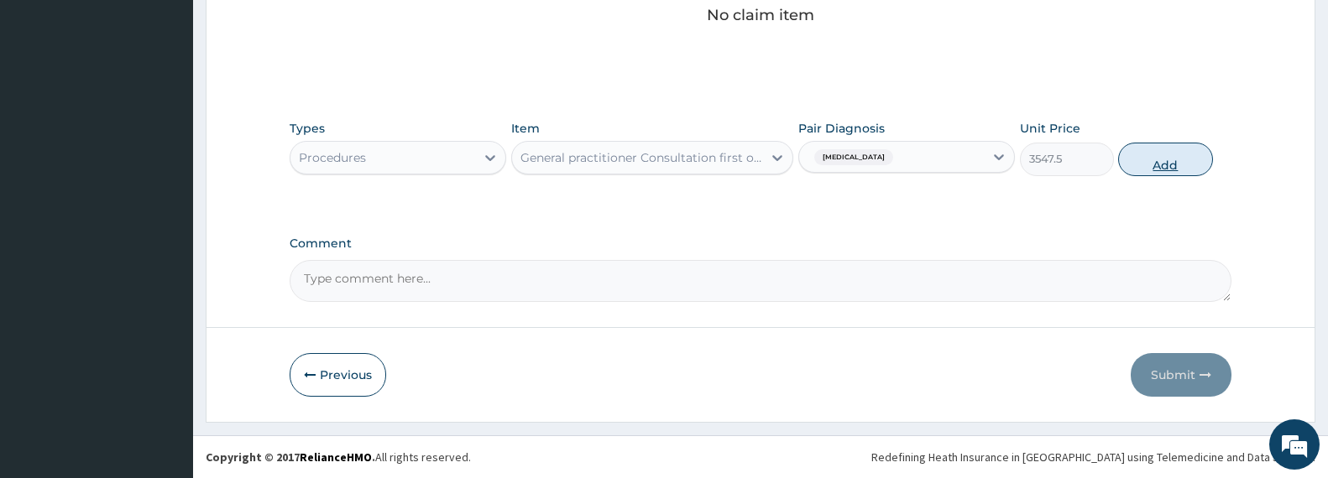
click at [1188, 160] on button "Add" at bounding box center [1165, 160] width 94 height 34
type input "0"
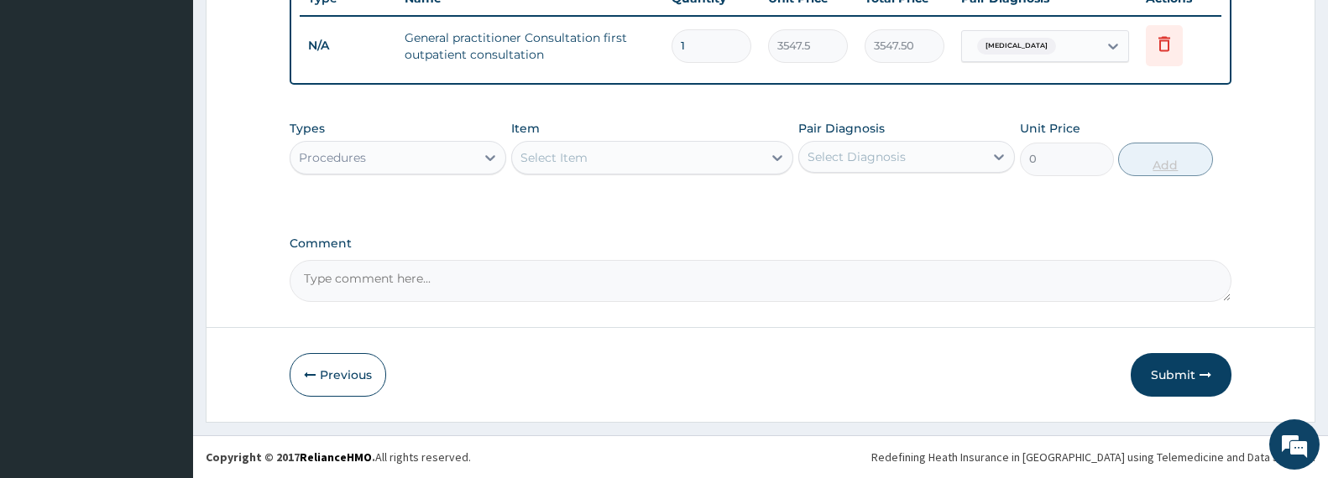
scroll to position [503, 0]
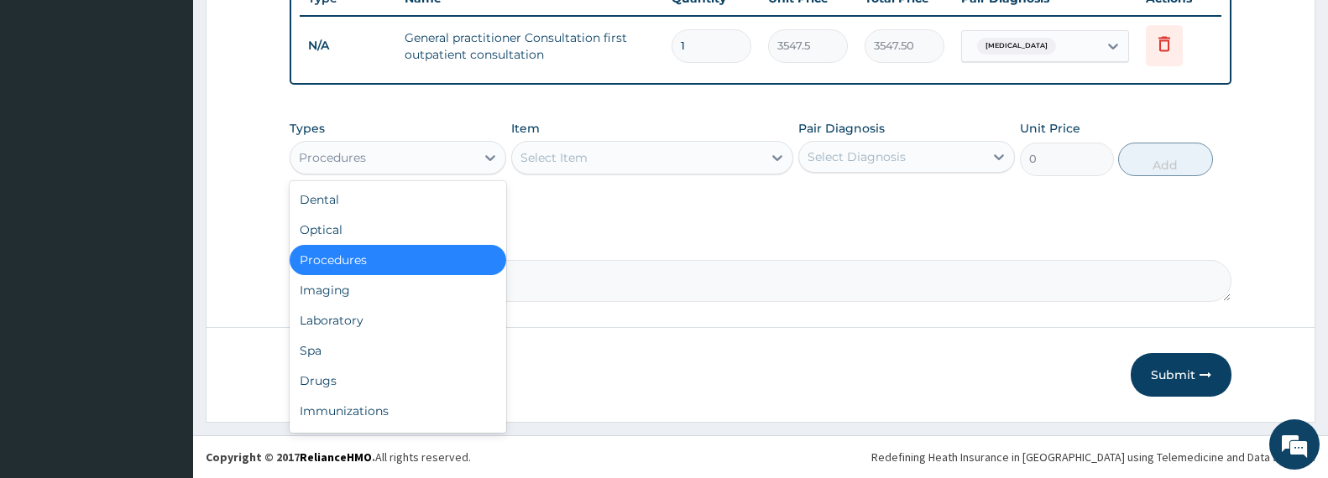
click at [433, 162] on div "Procedures" at bounding box center [382, 157] width 185 height 27
click at [341, 320] on div "Laboratory" at bounding box center [398, 321] width 217 height 30
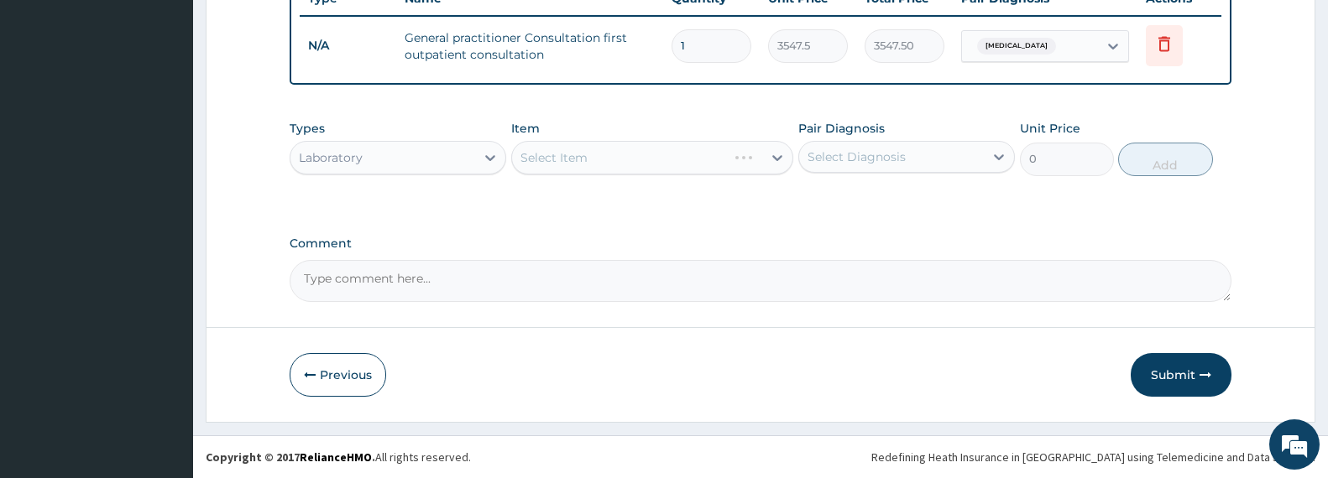
click at [661, 163] on div "Select Item" at bounding box center [652, 158] width 283 height 34
click at [661, 163] on div "Select Item" at bounding box center [637, 157] width 251 height 27
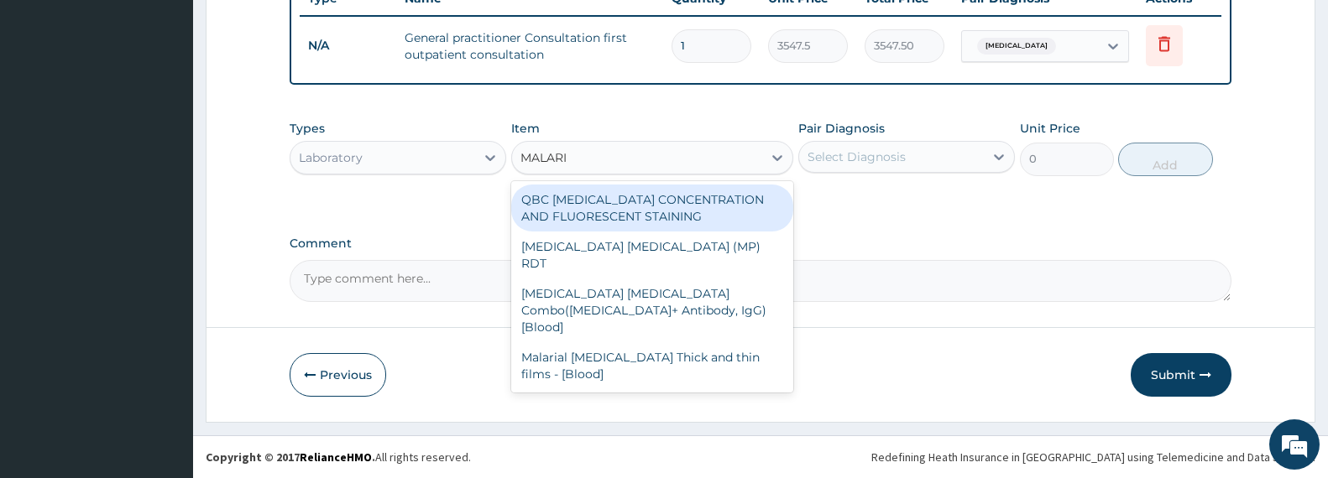
type input "[MEDICAL_DATA]"
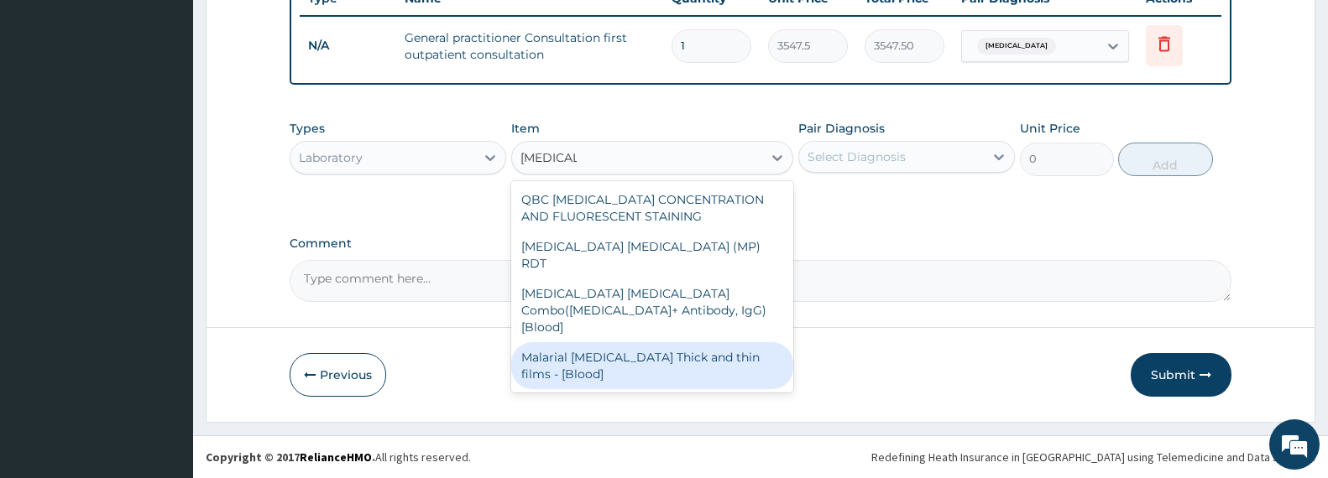
click at [602, 342] on div "Malarial Parasite Thick and thin films - [Blood]" at bounding box center [652, 365] width 283 height 47
type input "1612.5"
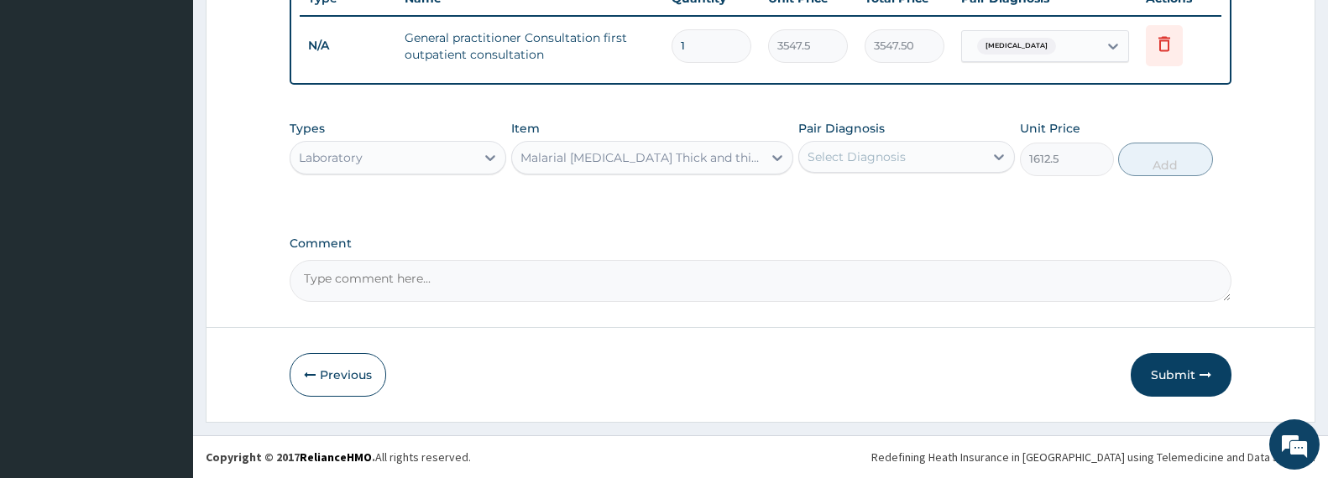
click at [959, 164] on div "Select Diagnosis" at bounding box center [891, 157] width 185 height 27
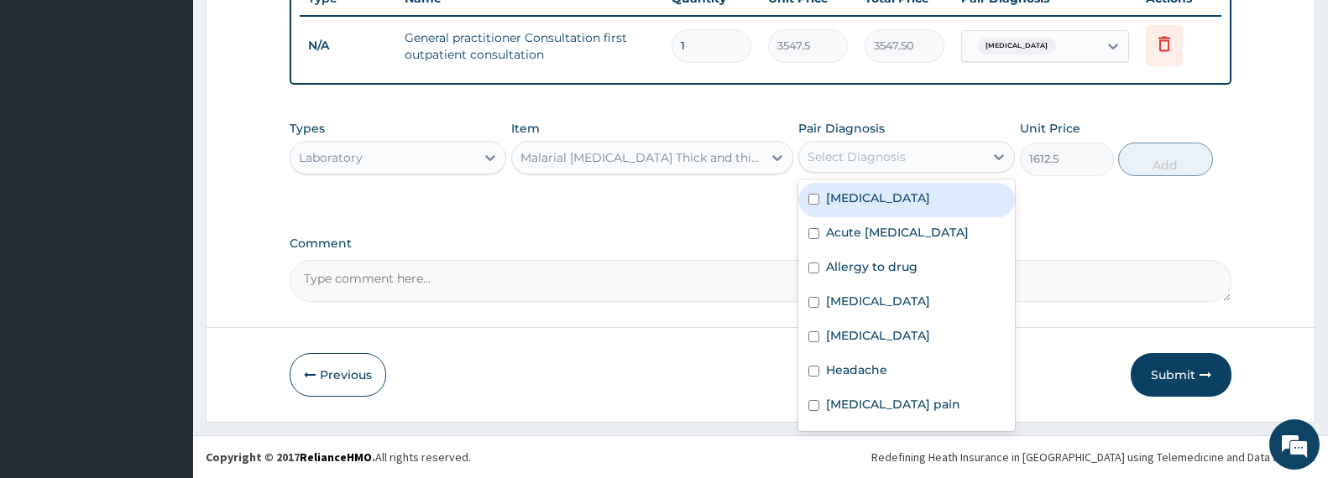
click at [852, 198] on label "[MEDICAL_DATA]" at bounding box center [878, 198] width 104 height 17
checkbox input "true"
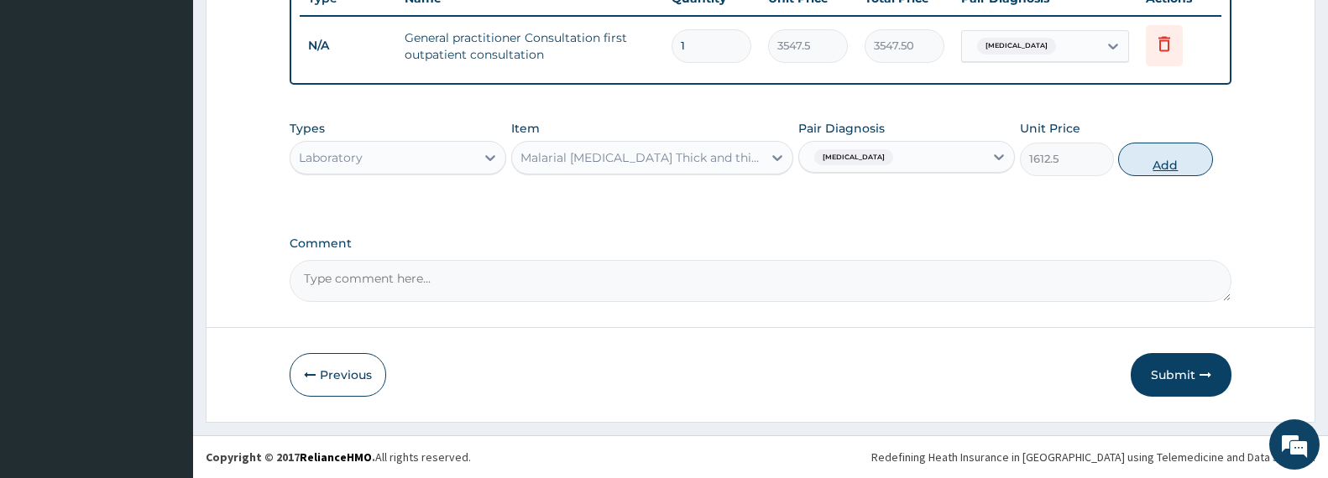
click at [1187, 164] on button "Add" at bounding box center [1165, 160] width 94 height 34
type input "0"
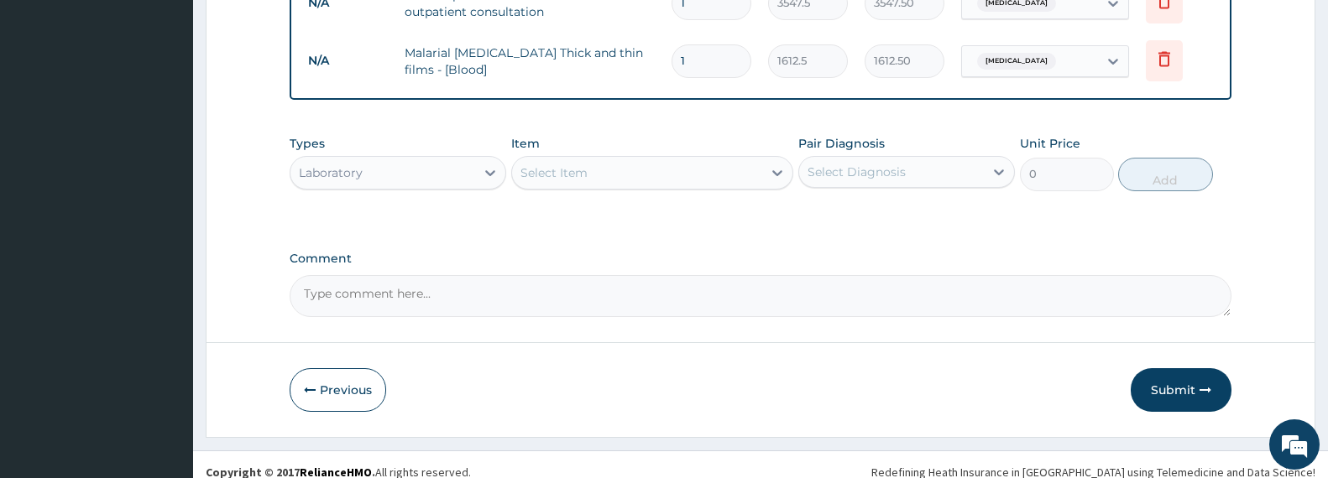
scroll to position [561, 0]
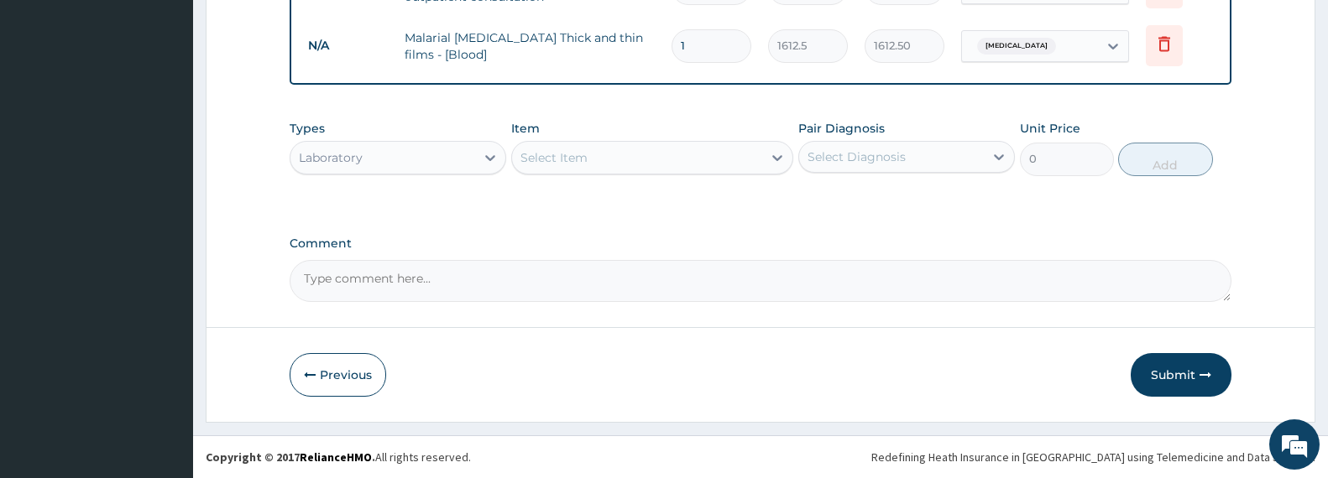
click at [641, 160] on div "Select Item" at bounding box center [637, 157] width 251 height 27
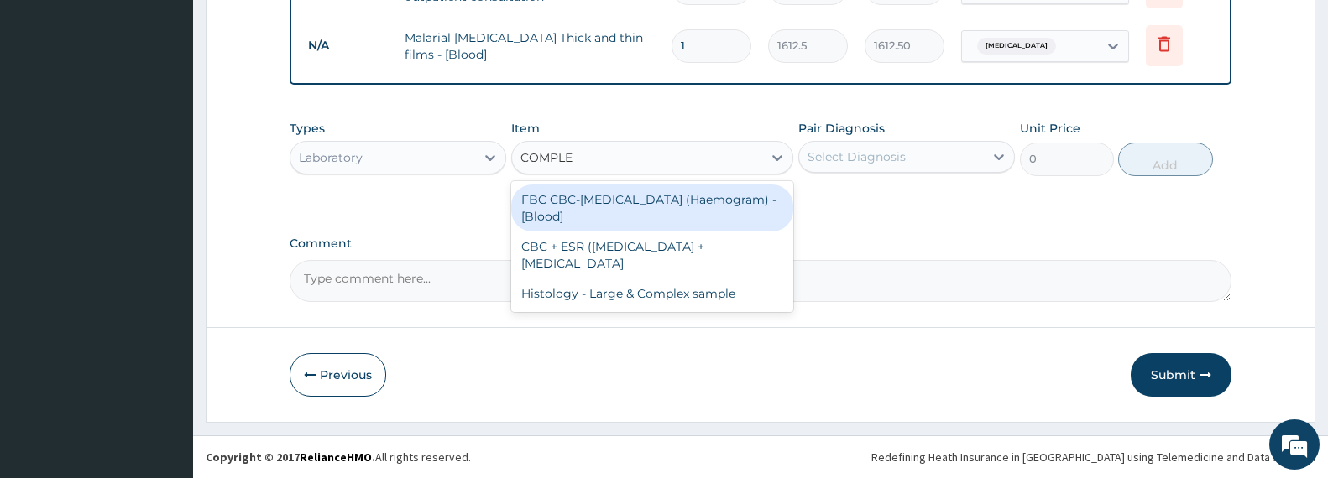
type input "COMPLETE"
click at [623, 204] on div "FBC CBC-Complete Blood Count (Haemogram) - [Blood]" at bounding box center [652, 208] width 283 height 47
type input "4300"
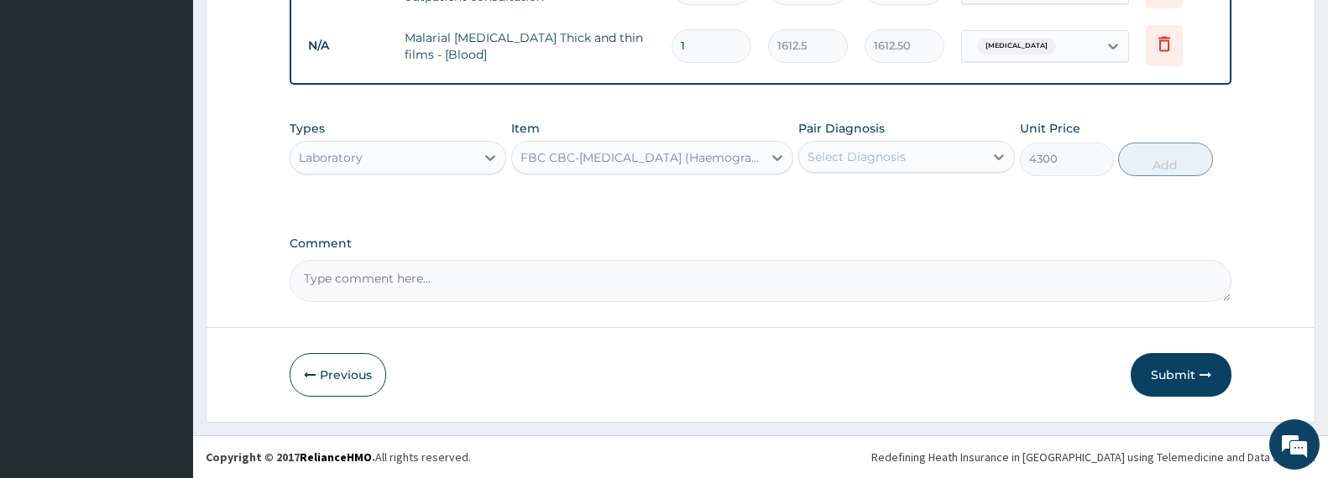
click at [954, 166] on div "Select Diagnosis" at bounding box center [891, 157] width 185 height 27
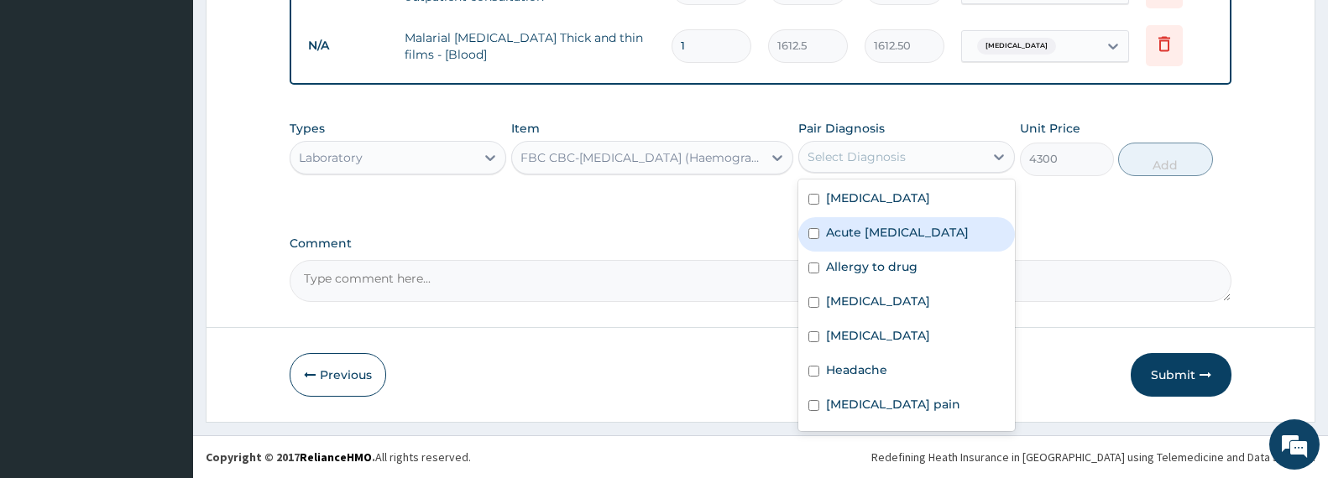
click at [867, 234] on label "Acute upper respiratory infection" at bounding box center [897, 232] width 143 height 17
checkbox input "true"
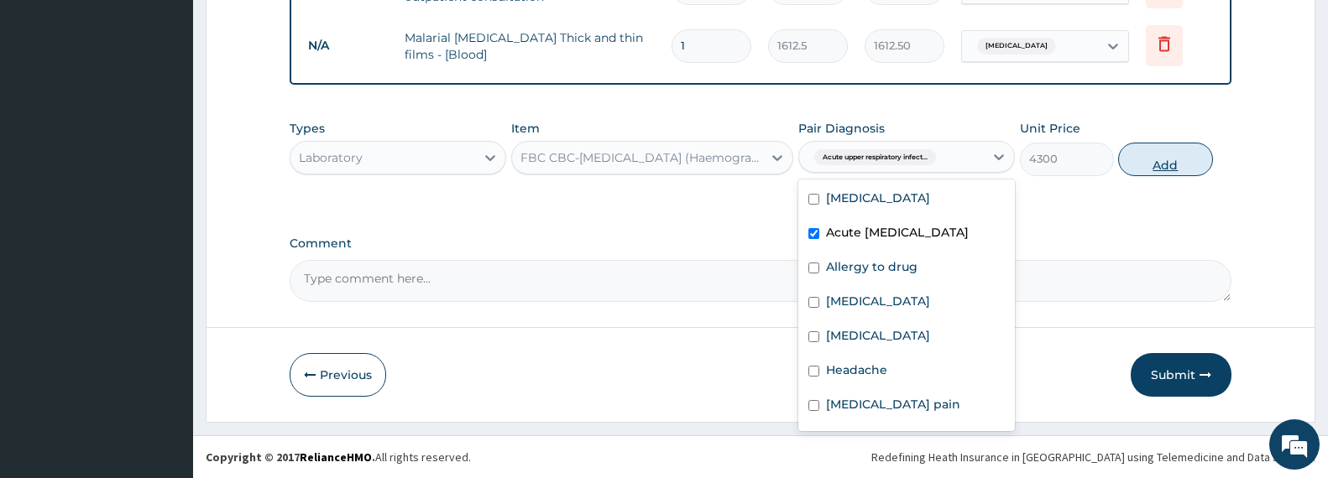
click at [1177, 163] on button "Add" at bounding box center [1165, 160] width 94 height 34
type input "0"
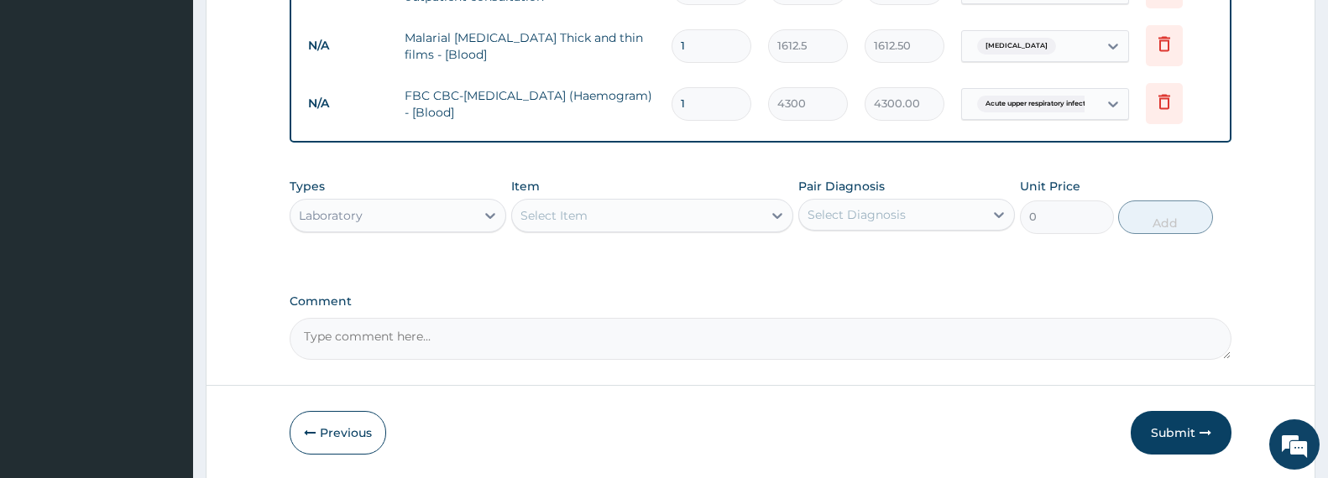
click at [637, 218] on div "Select Item" at bounding box center [637, 215] width 251 height 27
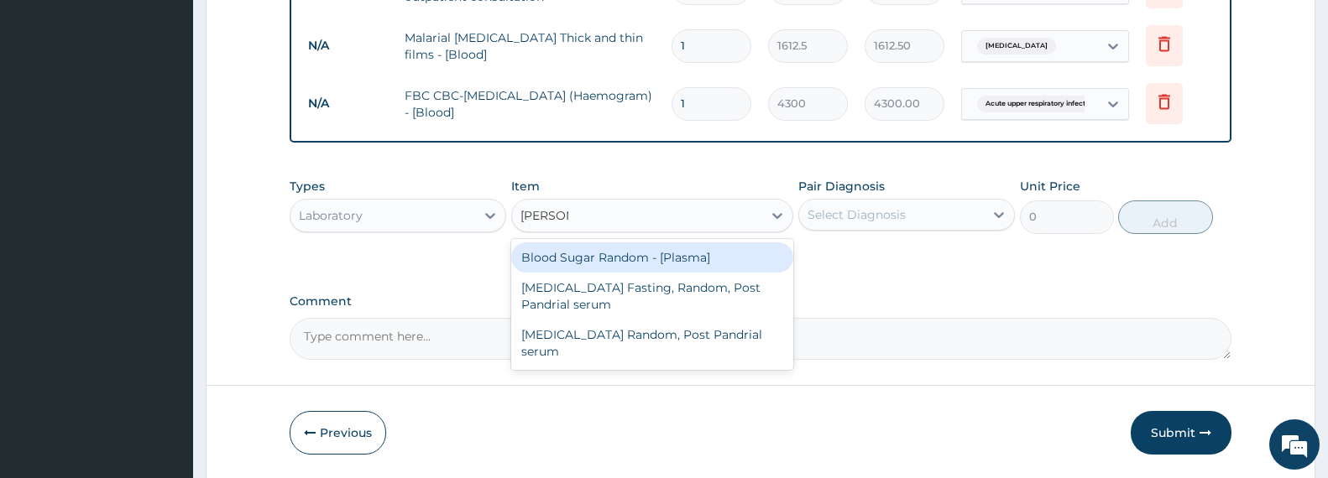
type input "RANDOM"
click at [614, 259] on div "Blood Sugar Random - [Plasma]" at bounding box center [652, 258] width 283 height 30
type input "1290"
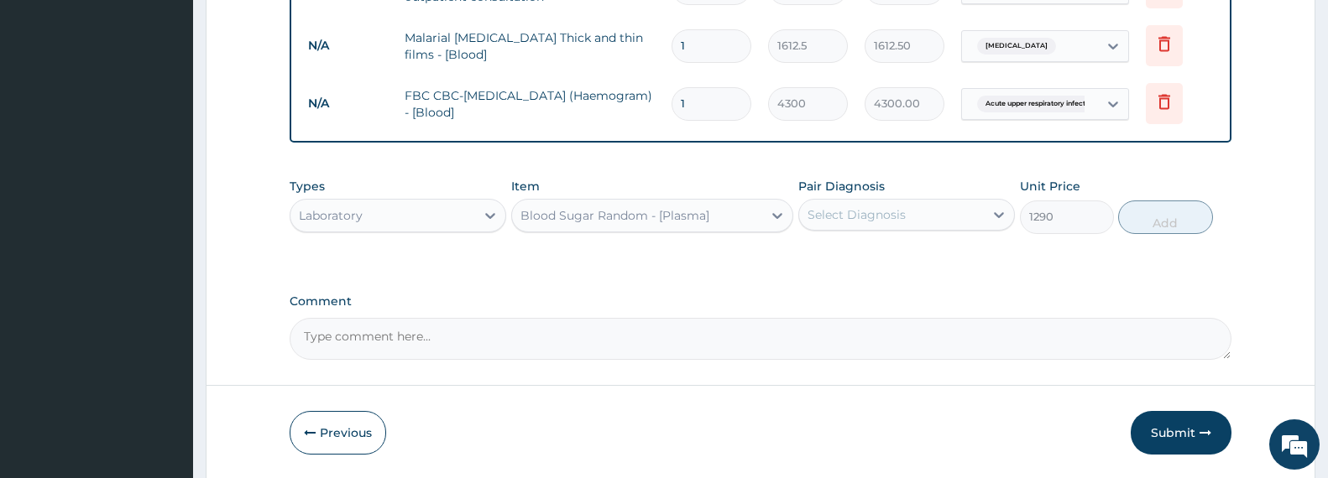
click at [906, 232] on div "Pair Diagnosis Select Diagnosis" at bounding box center [906, 205] width 217 height 55
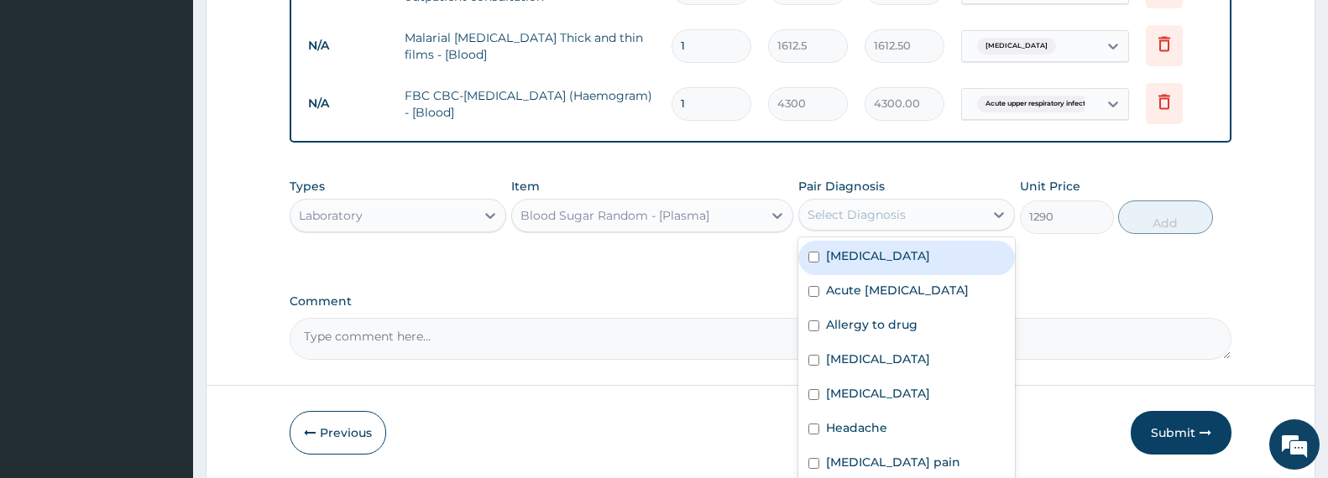
click at [896, 226] on div "Select Diagnosis" at bounding box center [891, 214] width 185 height 27
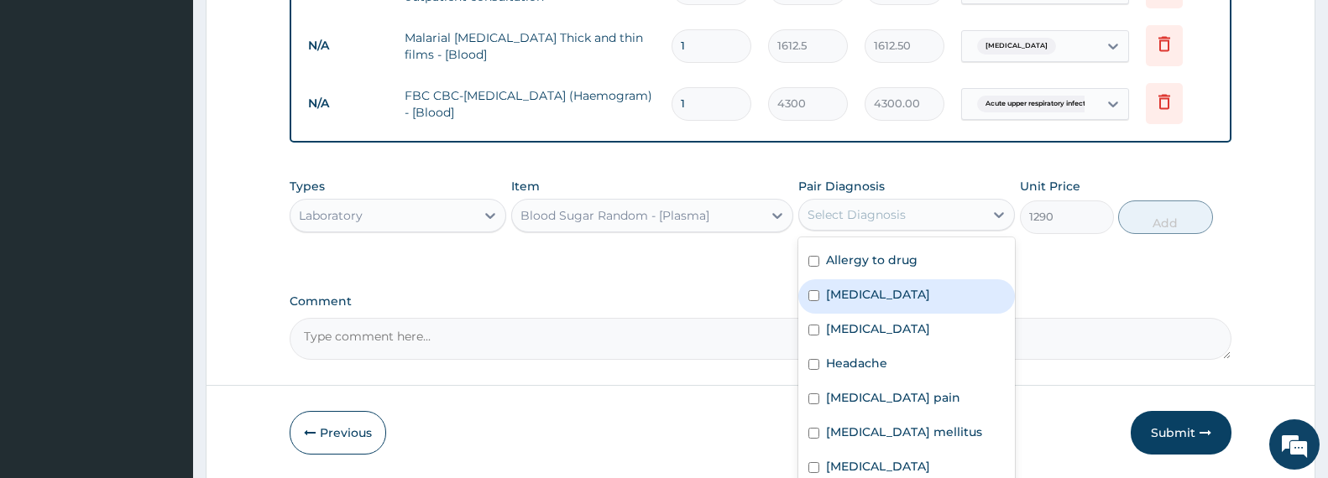
scroll to position [81, 0]
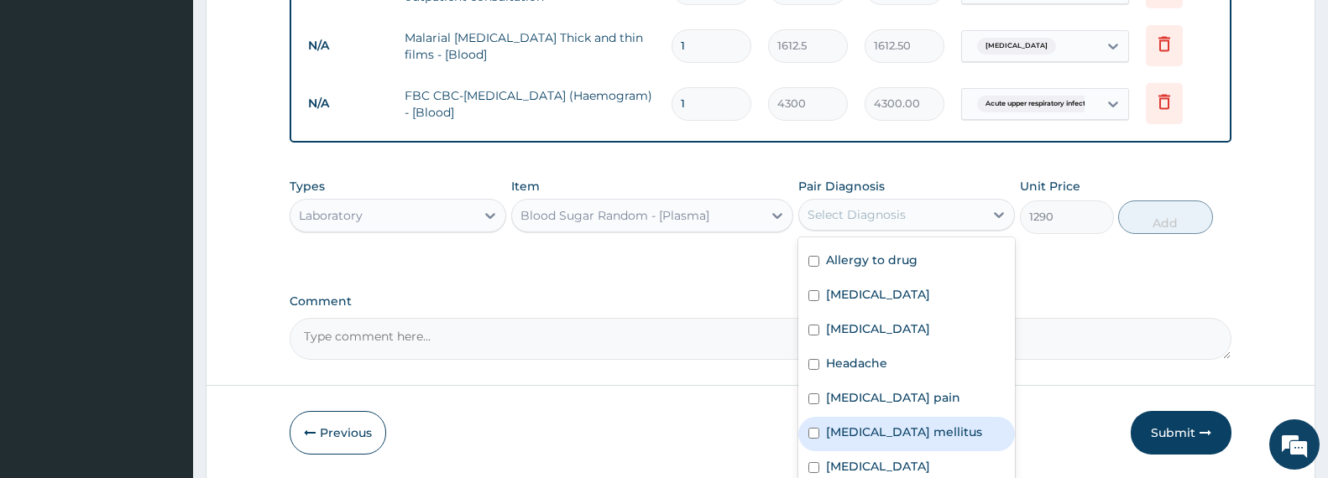
click at [902, 431] on label "Diabetes mellitus" at bounding box center [904, 432] width 156 height 17
checkbox input "true"
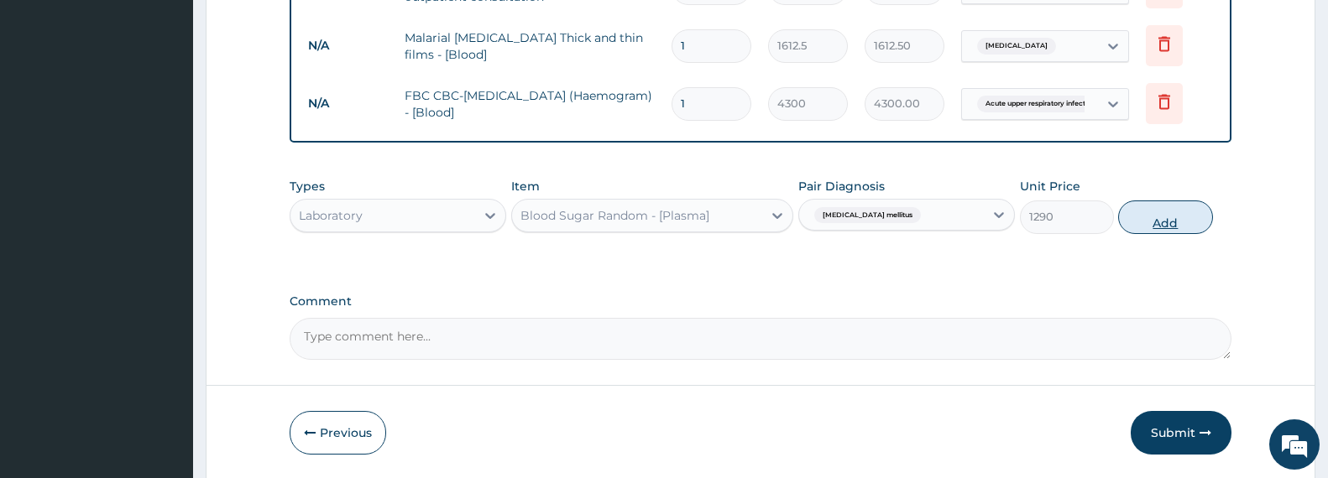
click at [1175, 224] on button "Add" at bounding box center [1165, 218] width 94 height 34
type input "0"
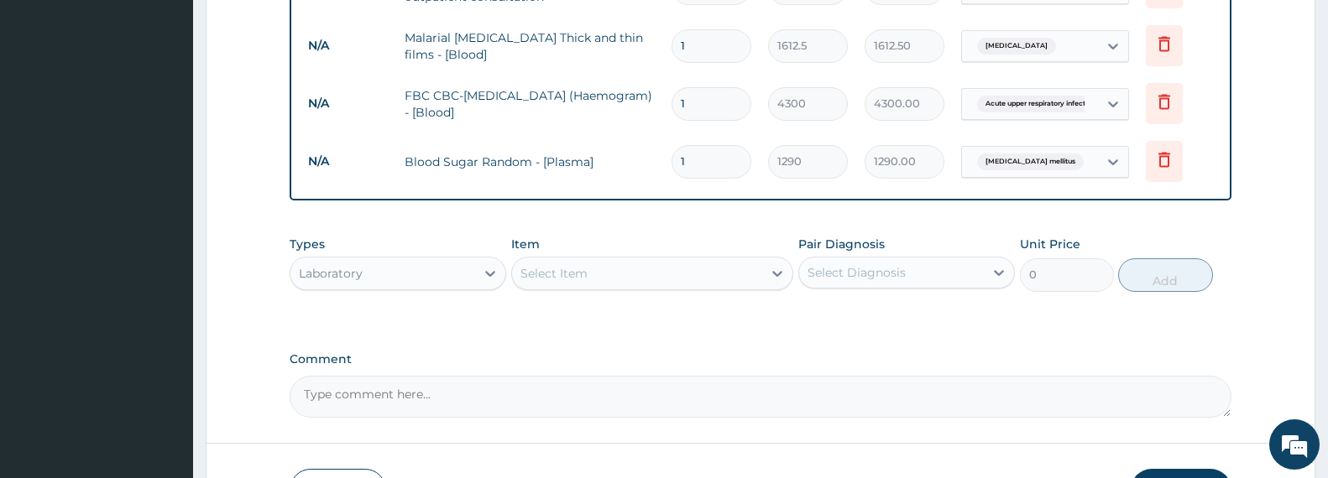
click at [582, 270] on div "Select Item" at bounding box center [553, 273] width 67 height 17
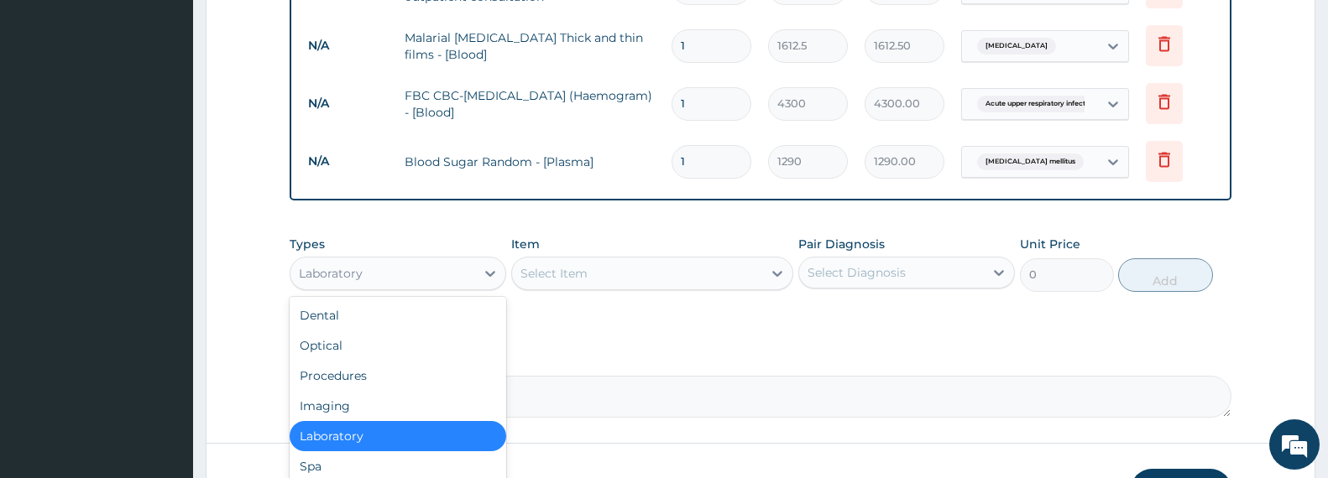
click at [470, 280] on div "Laboratory" at bounding box center [382, 273] width 185 height 27
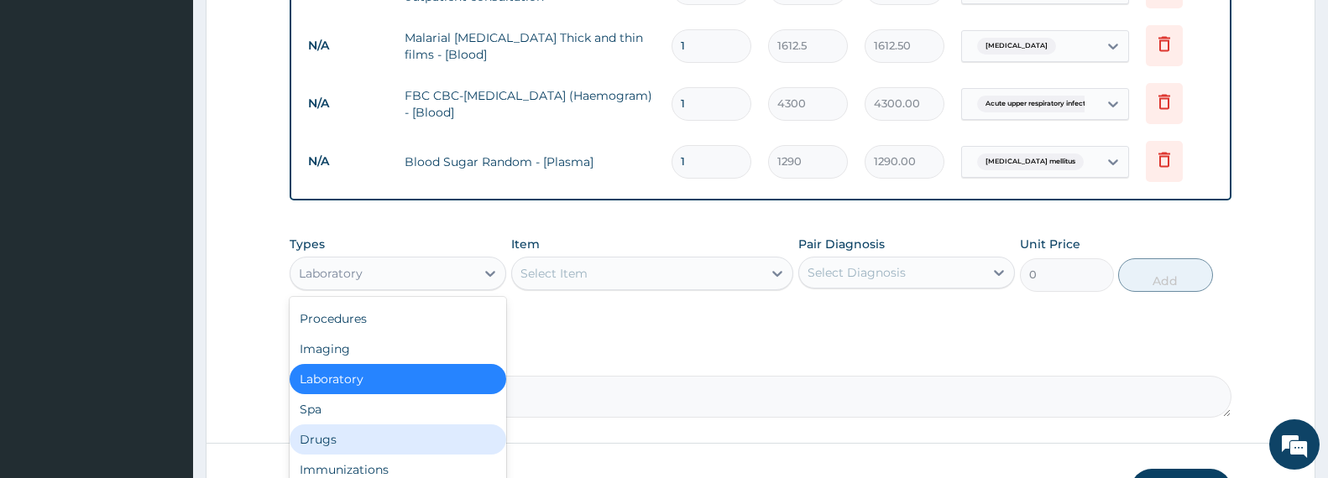
click at [332, 438] on div "Drugs" at bounding box center [398, 440] width 217 height 30
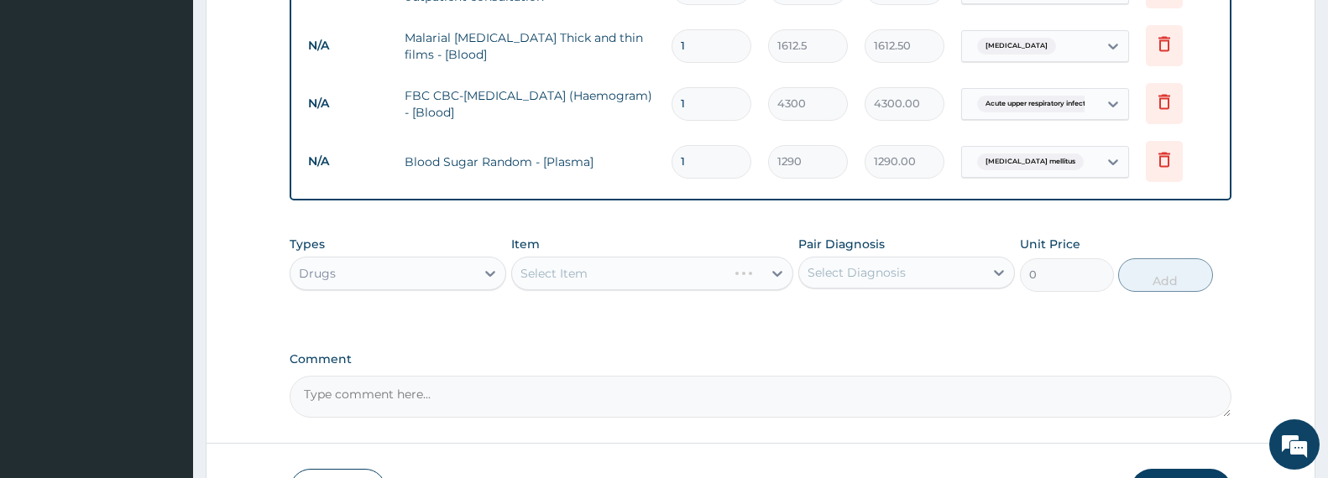
click at [599, 277] on div "Select Item" at bounding box center [652, 274] width 283 height 34
click at [614, 276] on div "Select Item" at bounding box center [637, 273] width 251 height 27
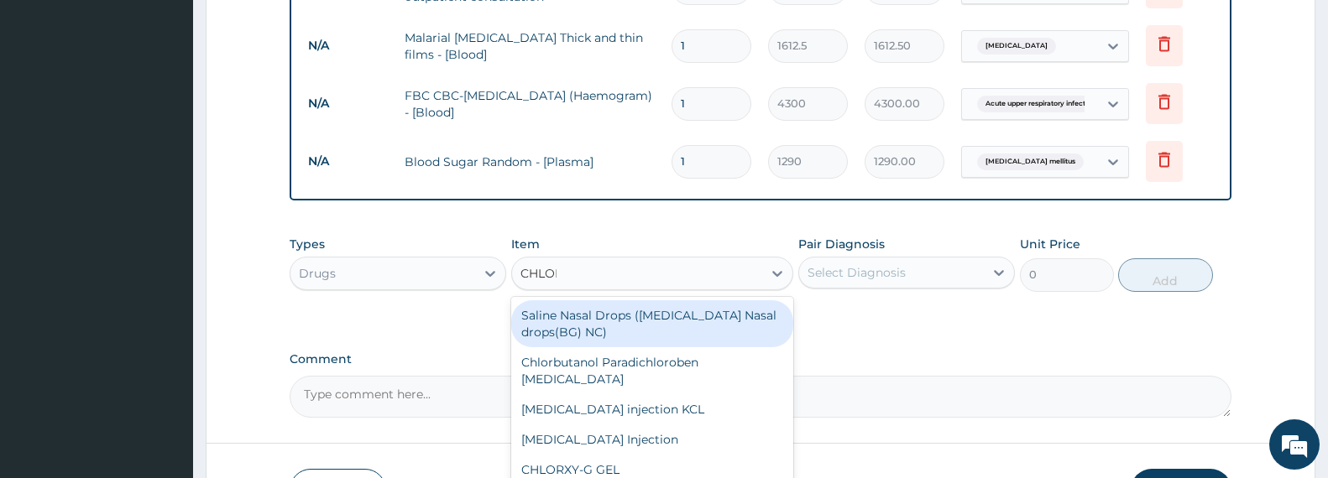
type input "CHLORO"
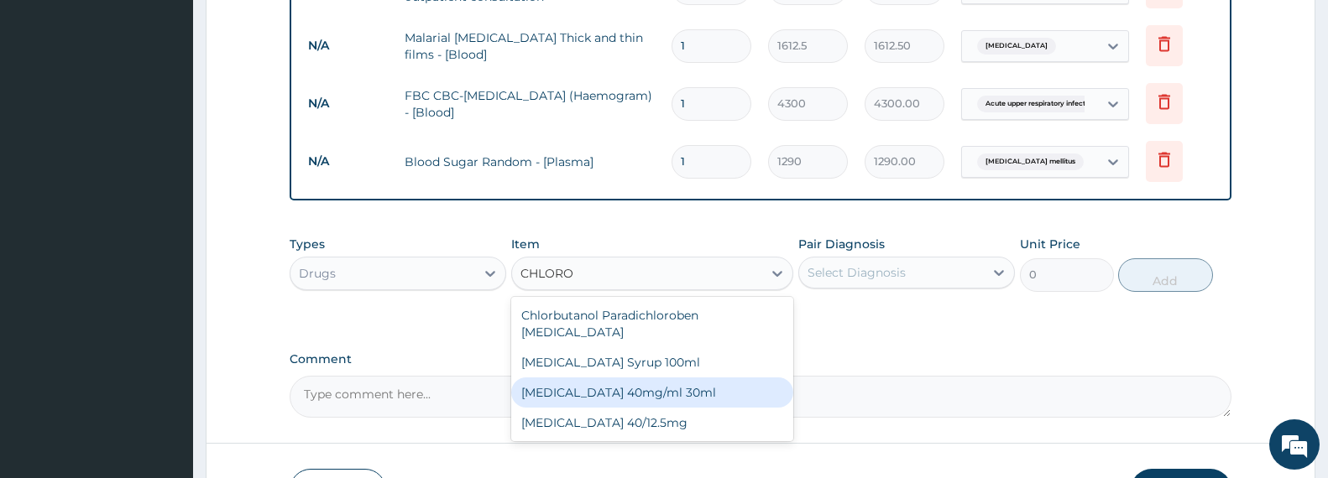
click at [607, 378] on div "CHLOROQUINE 40mg/ml 30ml" at bounding box center [652, 393] width 283 height 30
type input "1419"
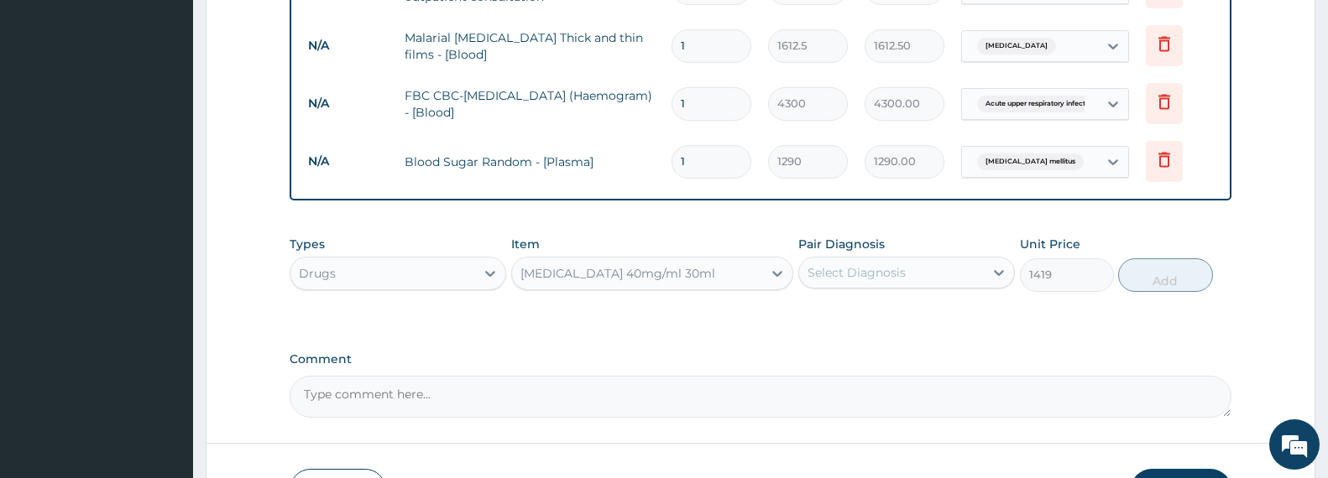
click at [915, 269] on div "Select Diagnosis" at bounding box center [891, 272] width 185 height 27
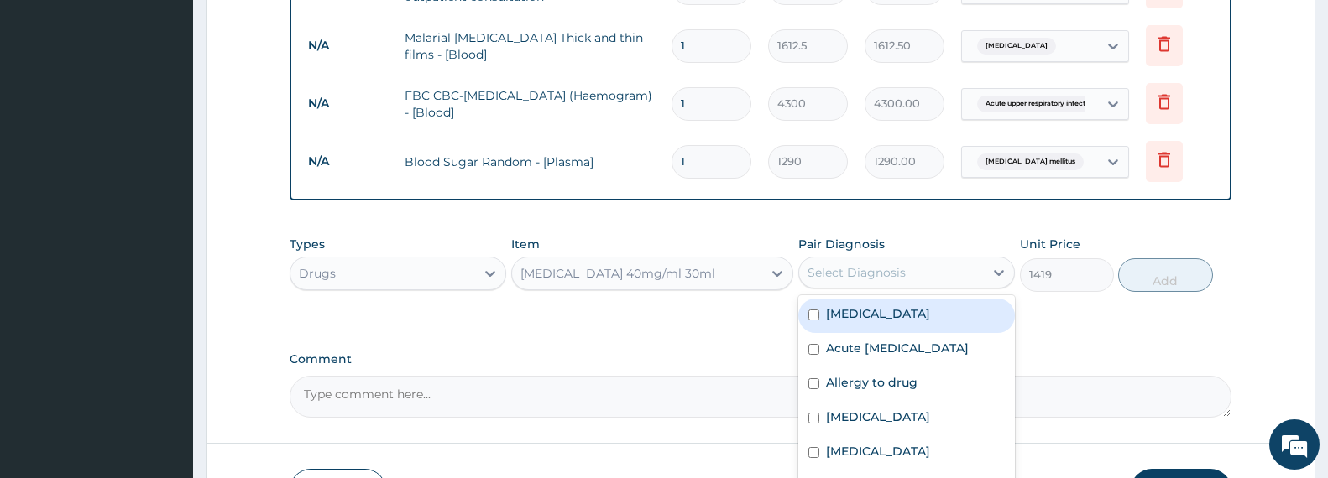
drag, startPoint x: 861, startPoint y: 322, endPoint x: 1048, endPoint y: 306, distance: 187.1
click at [861, 321] on label "Malaria" at bounding box center [878, 314] width 104 height 17
checkbox input "true"
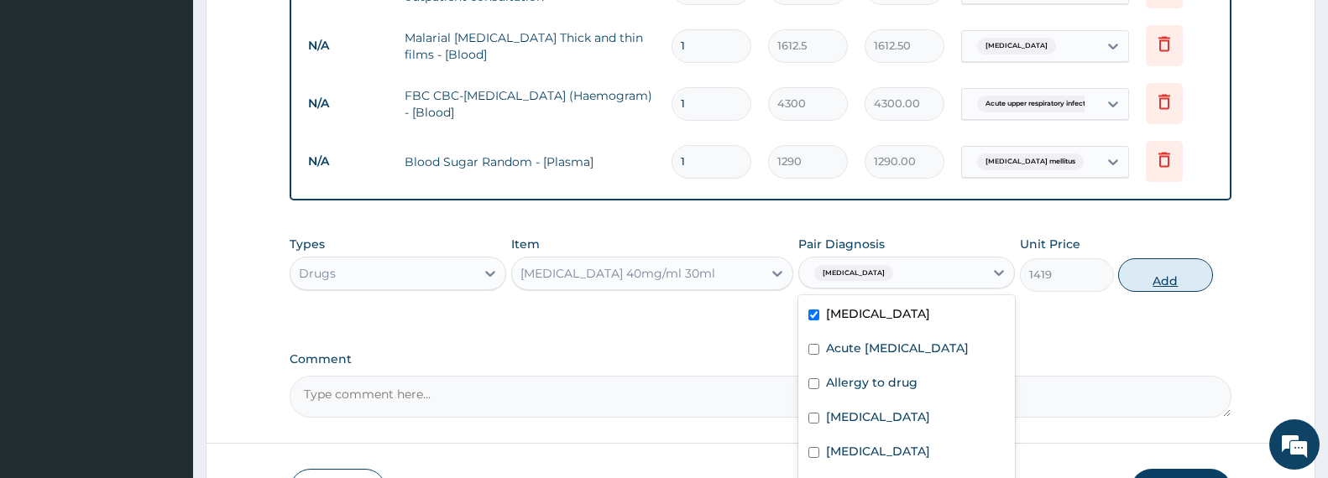
click at [1168, 274] on button "Add" at bounding box center [1165, 276] width 94 height 34
type input "0"
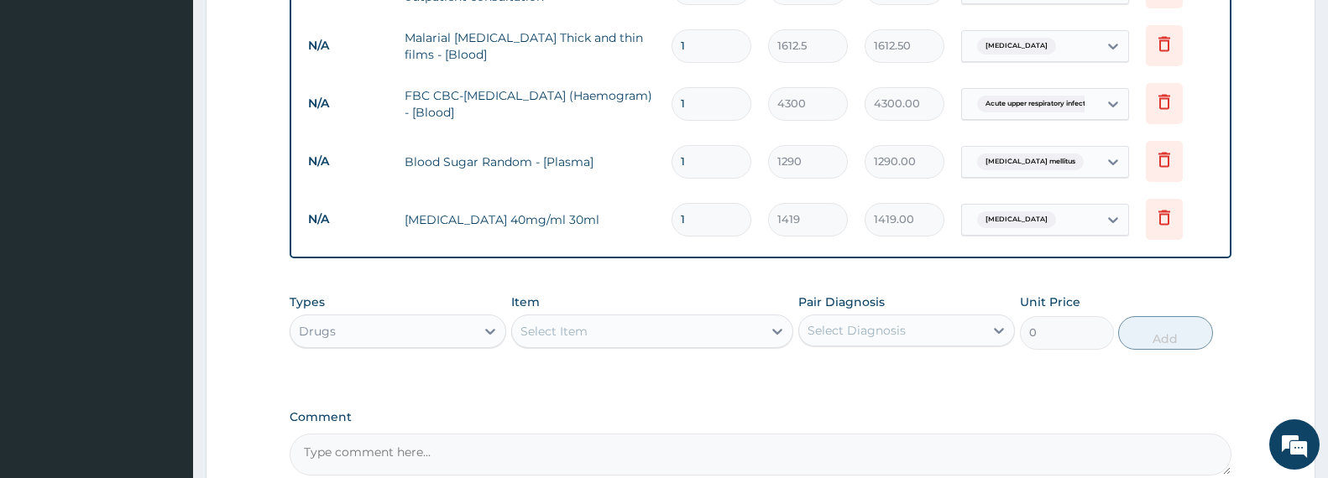
type input "0.00"
type input "3"
type input "4257.00"
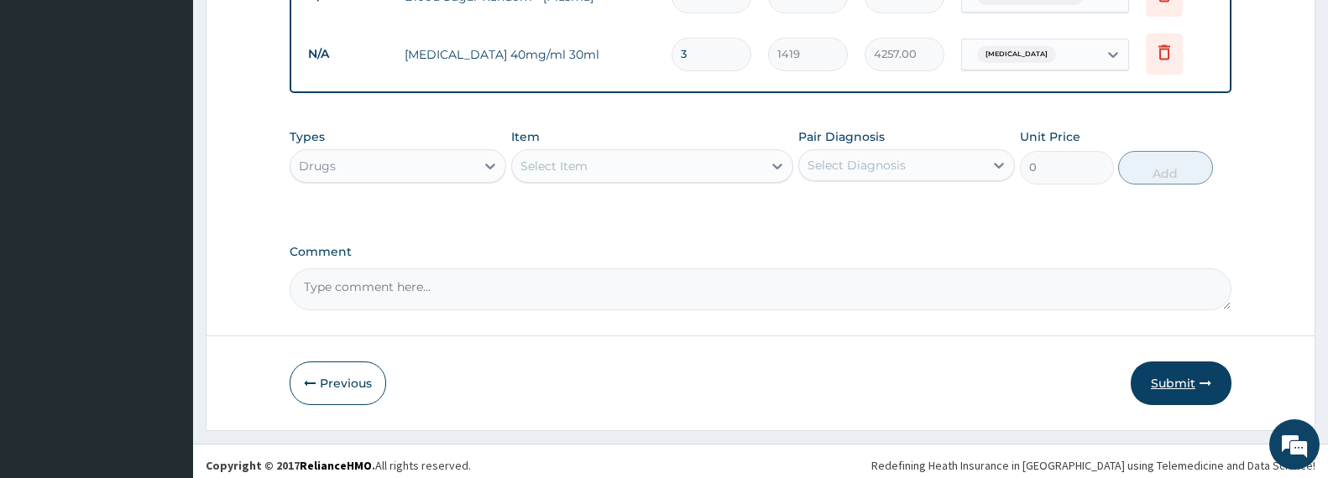
scroll to position [734, 0]
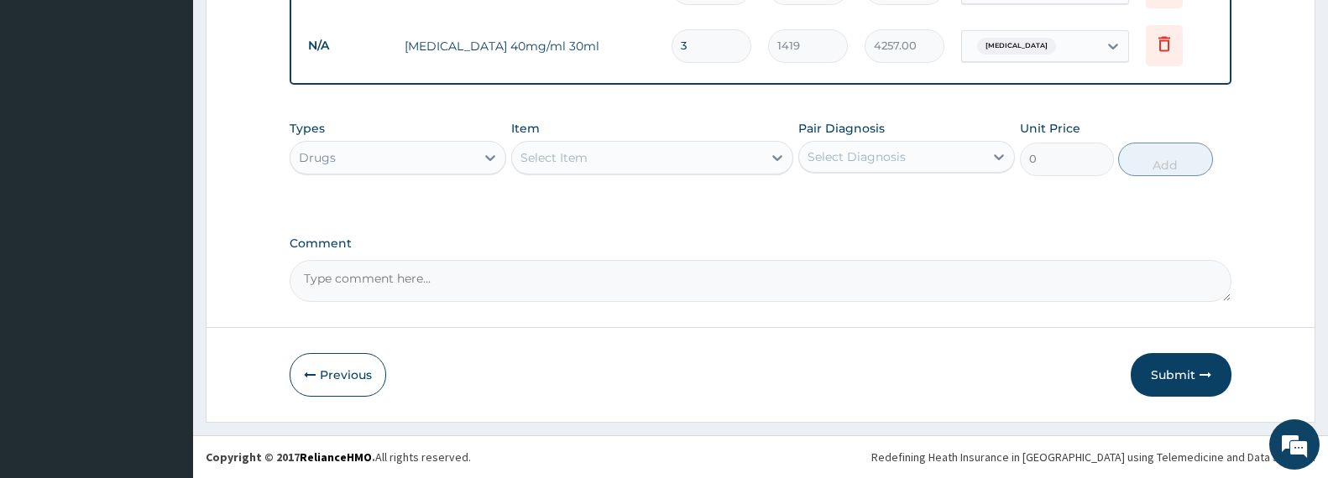
type input "3"
click at [600, 163] on div "Select Item" at bounding box center [637, 157] width 251 height 27
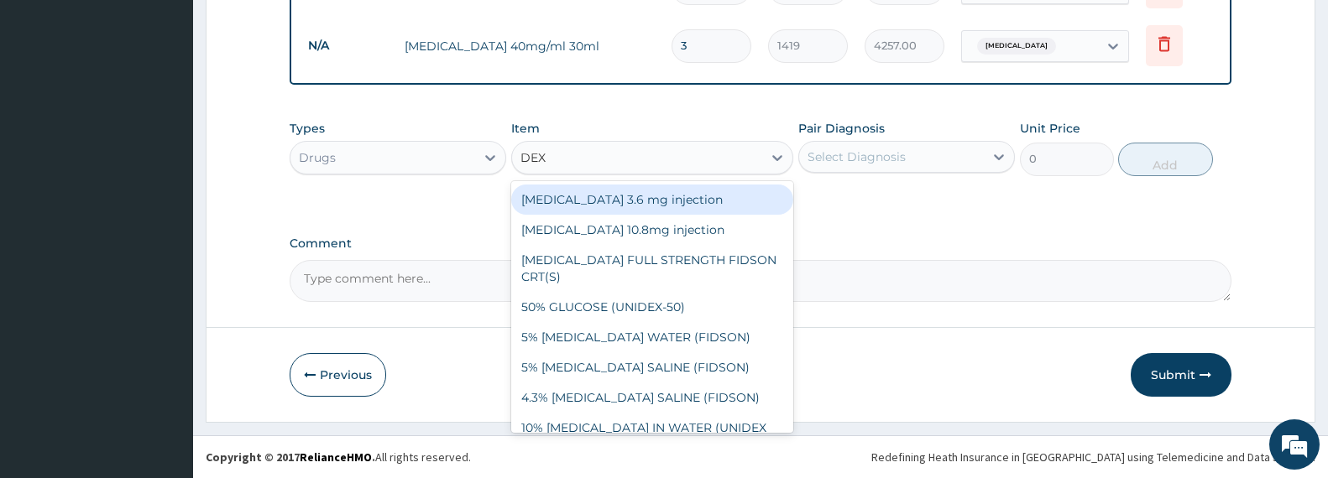
type input "DEXA"
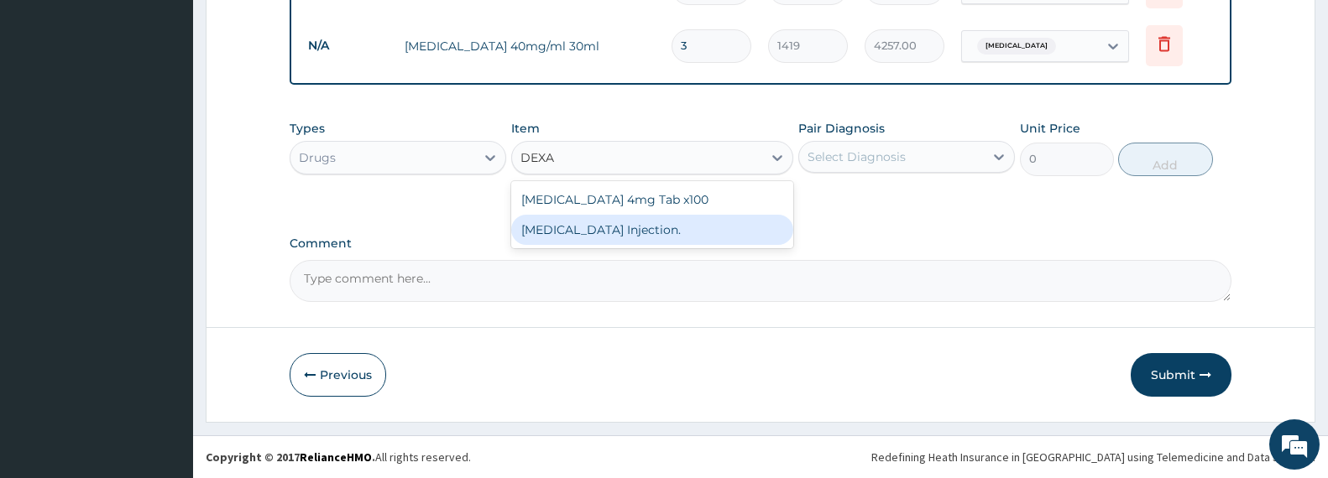
click at [602, 230] on div "DEXAMETHASONE Injection." at bounding box center [652, 230] width 283 height 30
type input "591.25"
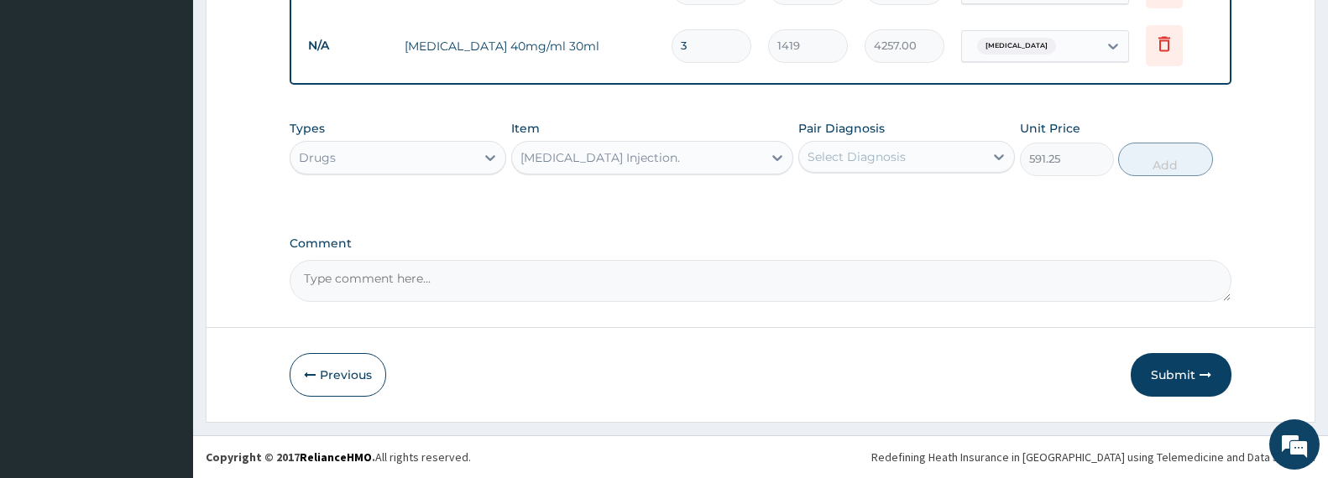
click at [873, 155] on div "Select Diagnosis" at bounding box center [857, 157] width 98 height 17
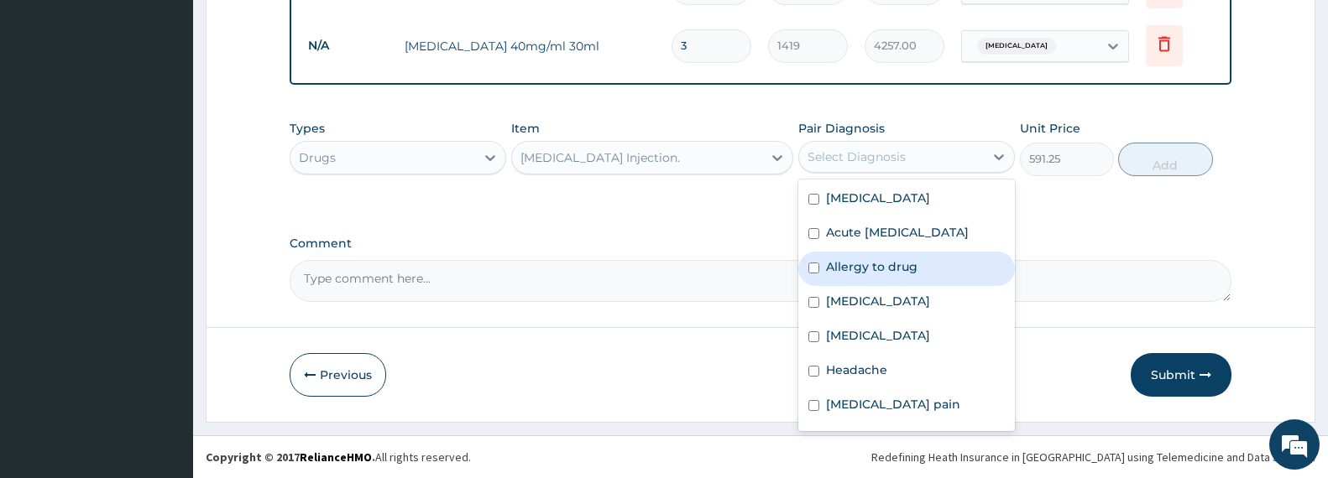
click at [863, 275] on label "Allergy to drug" at bounding box center [871, 267] width 91 height 17
checkbox input "true"
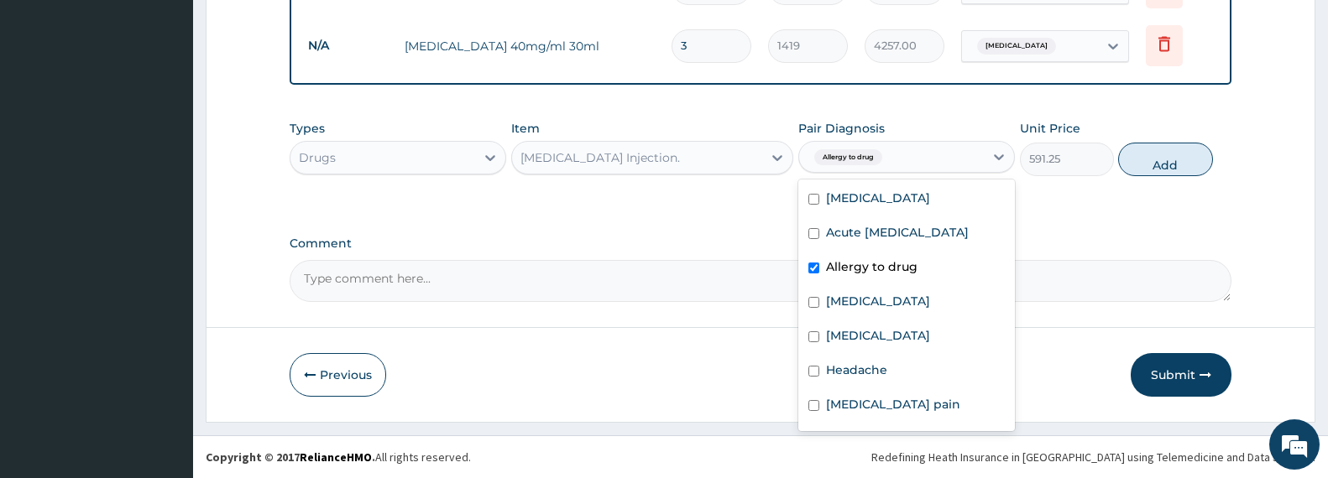
click at [1163, 164] on button "Add" at bounding box center [1165, 160] width 94 height 34
type input "0"
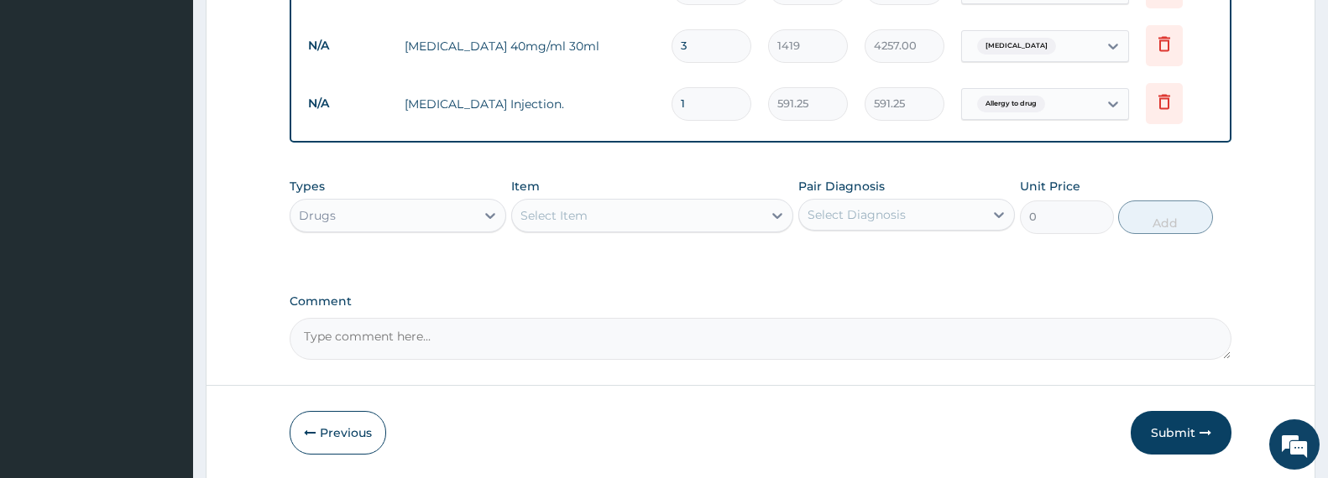
type input "0.00"
type input "3"
type input "1773.75"
type input "3"
click at [615, 216] on div "Select Item" at bounding box center [637, 215] width 251 height 27
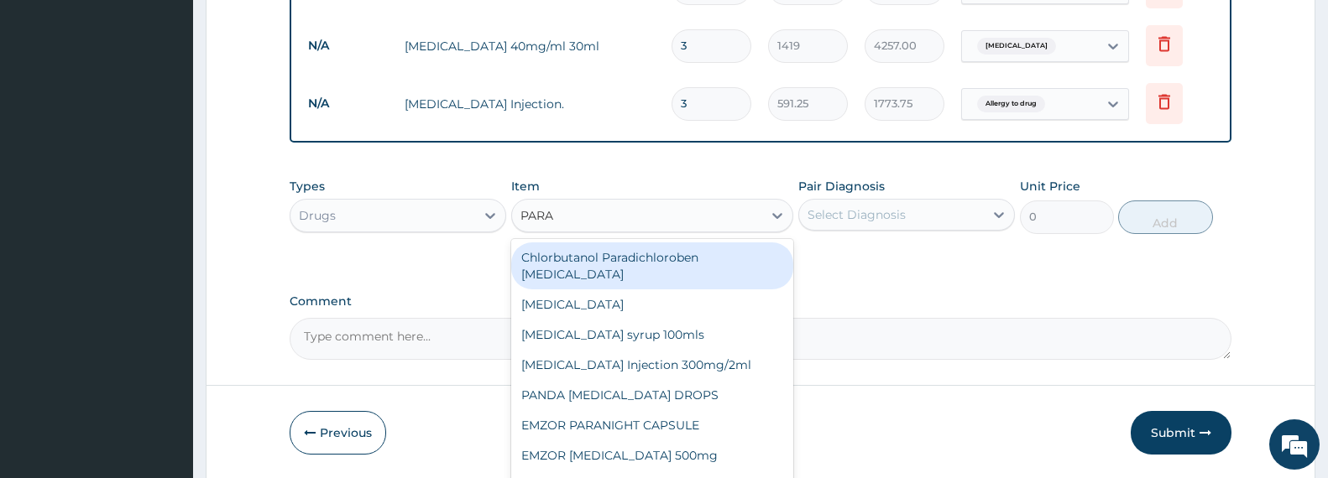
type input "PARAC"
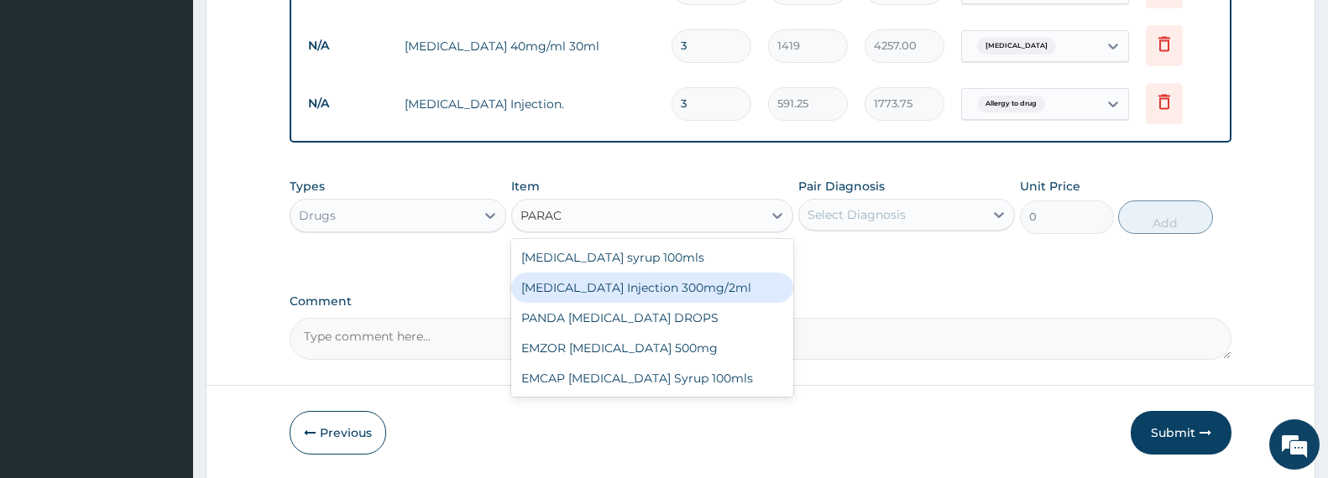
click at [601, 284] on div "PARACETAMOL Injection 300mg/2ml" at bounding box center [652, 288] width 283 height 30
type input "260.15"
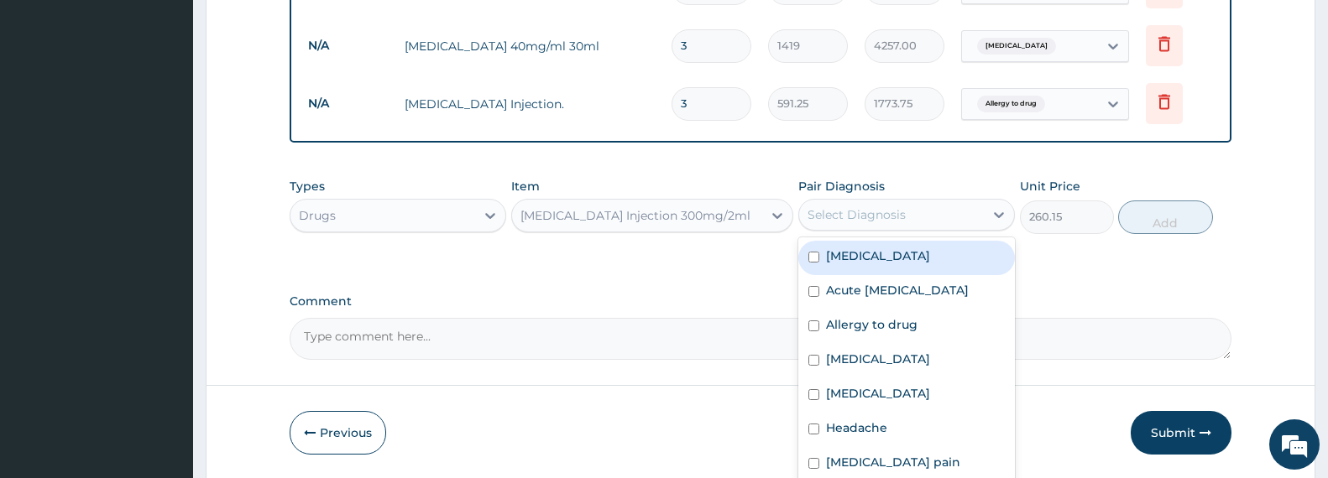
click at [896, 217] on div "Select Diagnosis" at bounding box center [857, 214] width 98 height 17
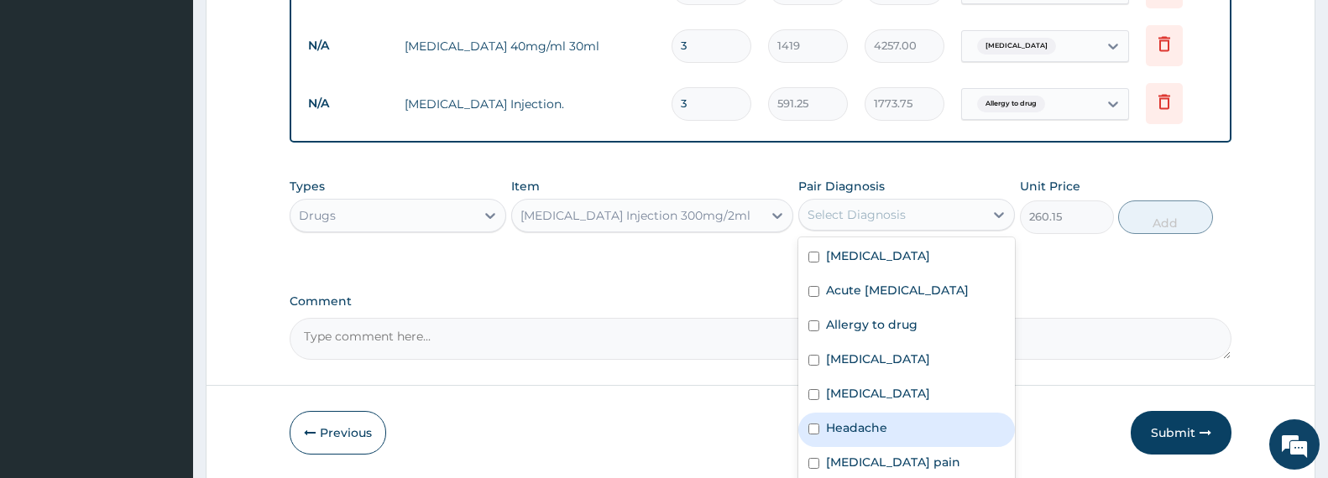
drag, startPoint x: 860, startPoint y: 444, endPoint x: 1103, endPoint y: 280, distance: 293.1
click at [863, 436] on label "Headache" at bounding box center [856, 428] width 61 height 17
checkbox input "true"
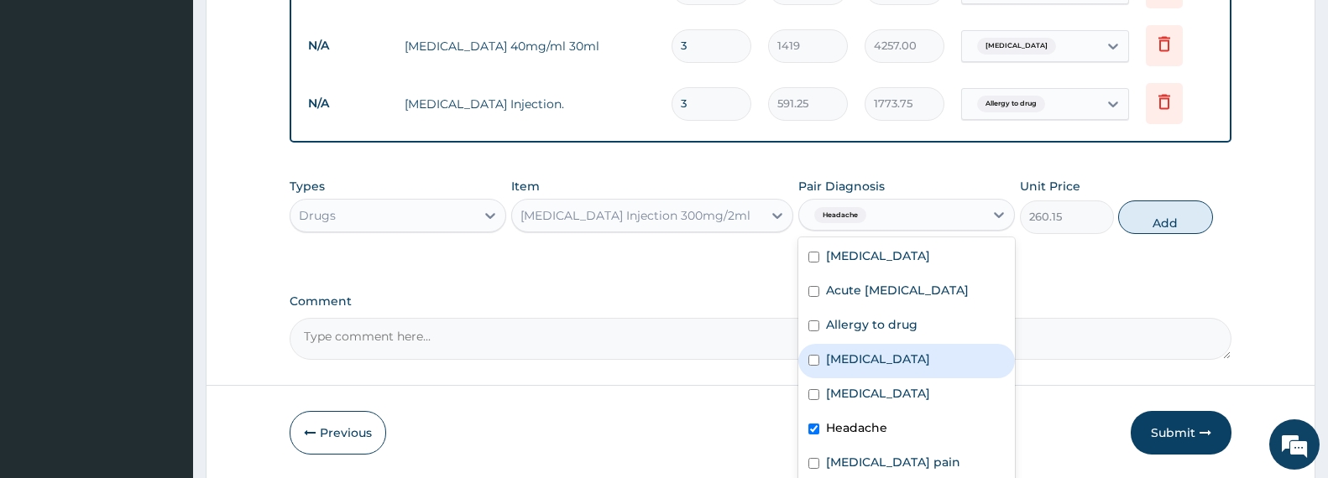
click at [1155, 225] on button "Add" at bounding box center [1165, 218] width 94 height 34
type input "0"
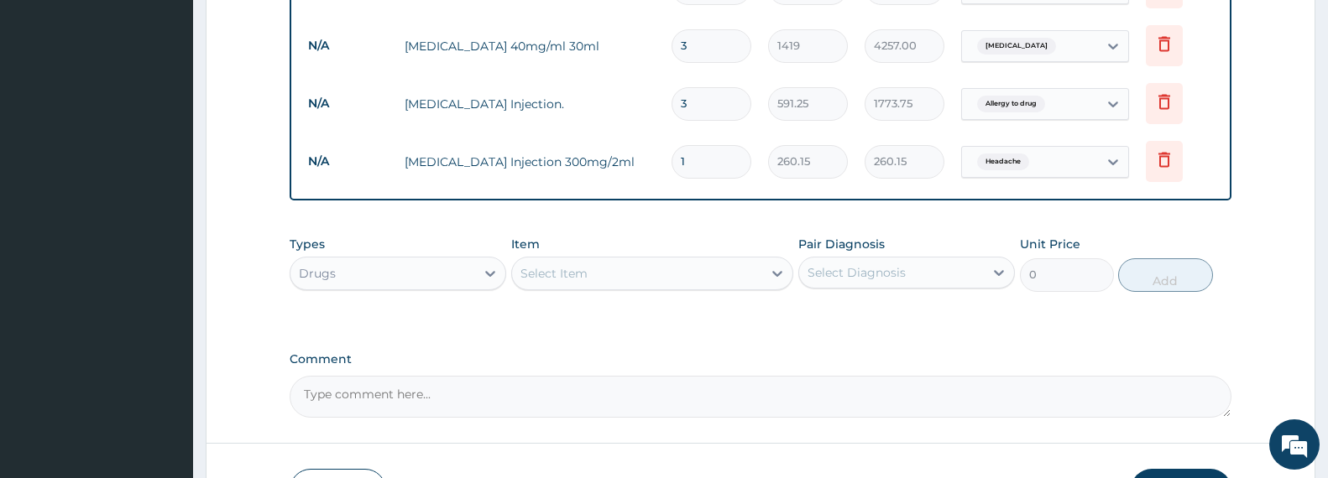
type input "0.00"
type input "2"
type input "520.30"
type input "2"
click at [579, 264] on div "Select Item" at bounding box center [637, 273] width 251 height 27
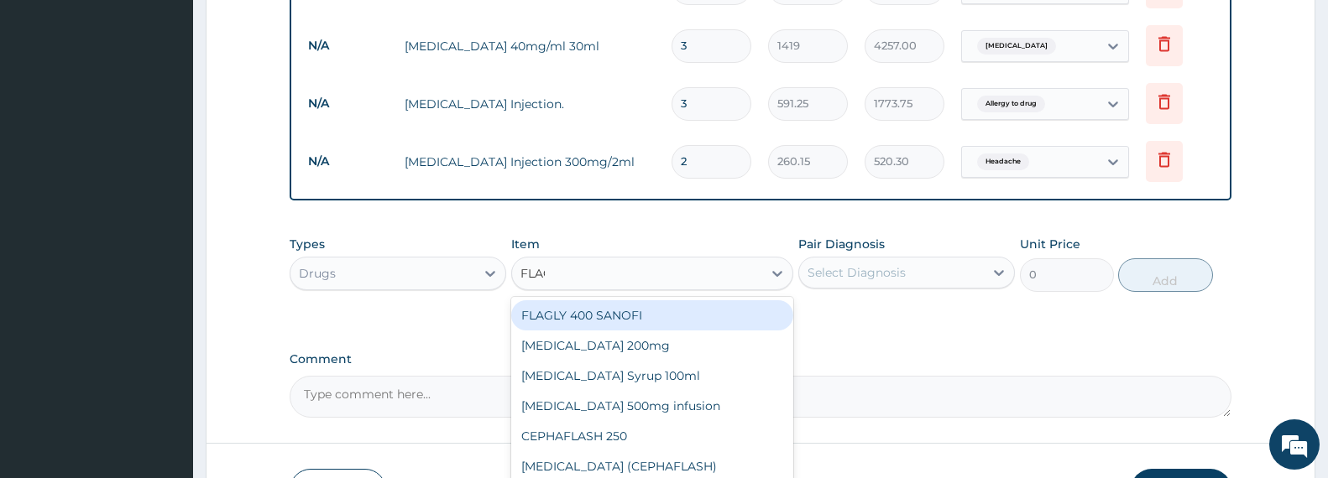
type input "FLAGY"
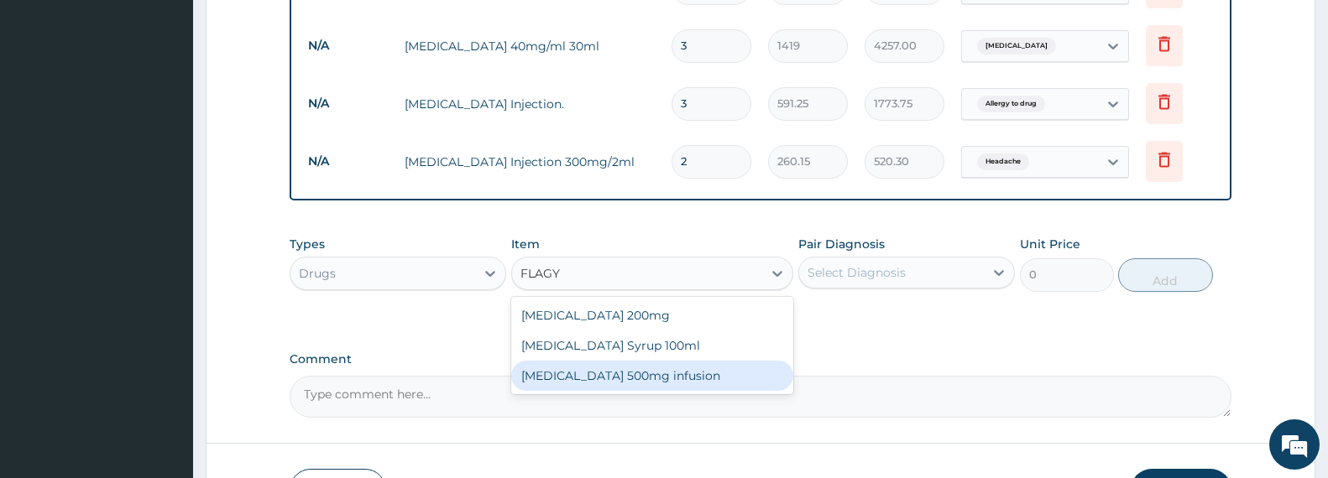
click at [583, 369] on div "Flagyl 500mg infusion" at bounding box center [652, 376] width 283 height 30
type input "591.25"
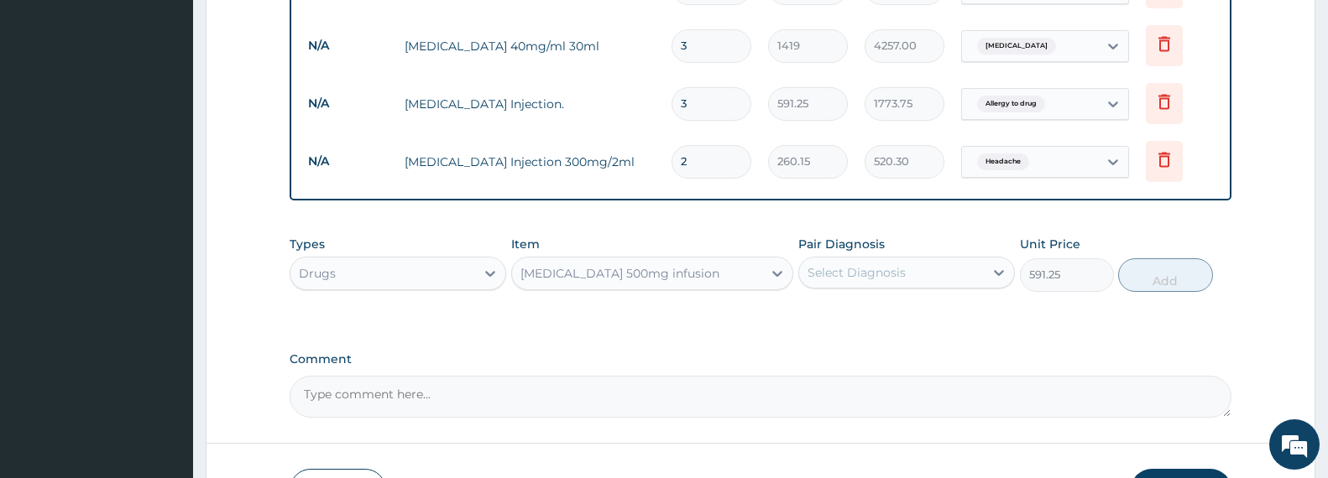
click at [844, 273] on div "Select Diagnosis" at bounding box center [857, 272] width 98 height 17
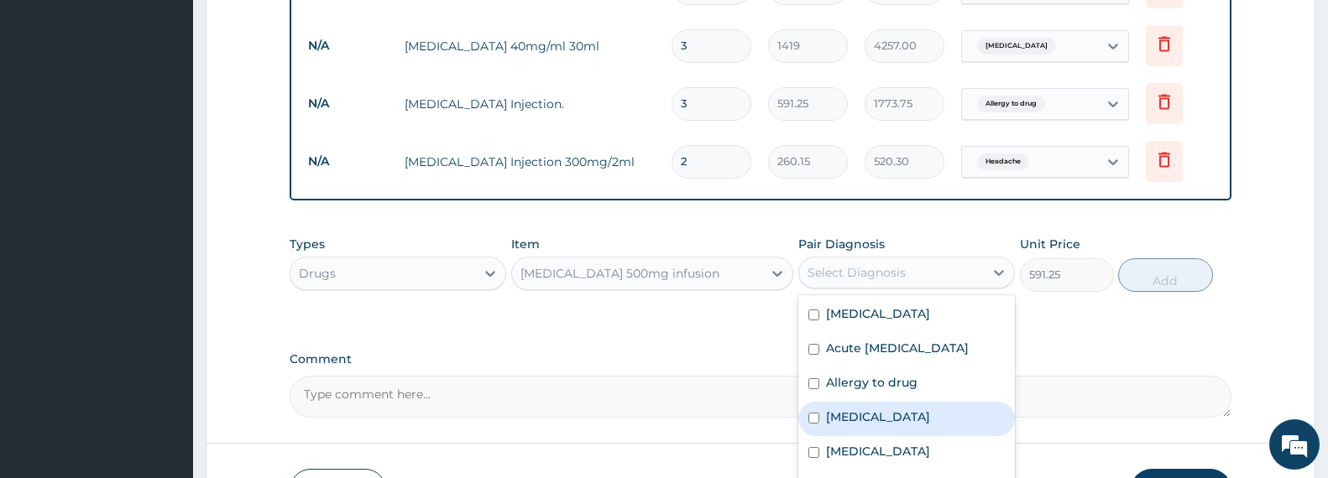
click at [851, 426] on label "Gastroenteritis" at bounding box center [878, 417] width 104 height 17
checkbox input "true"
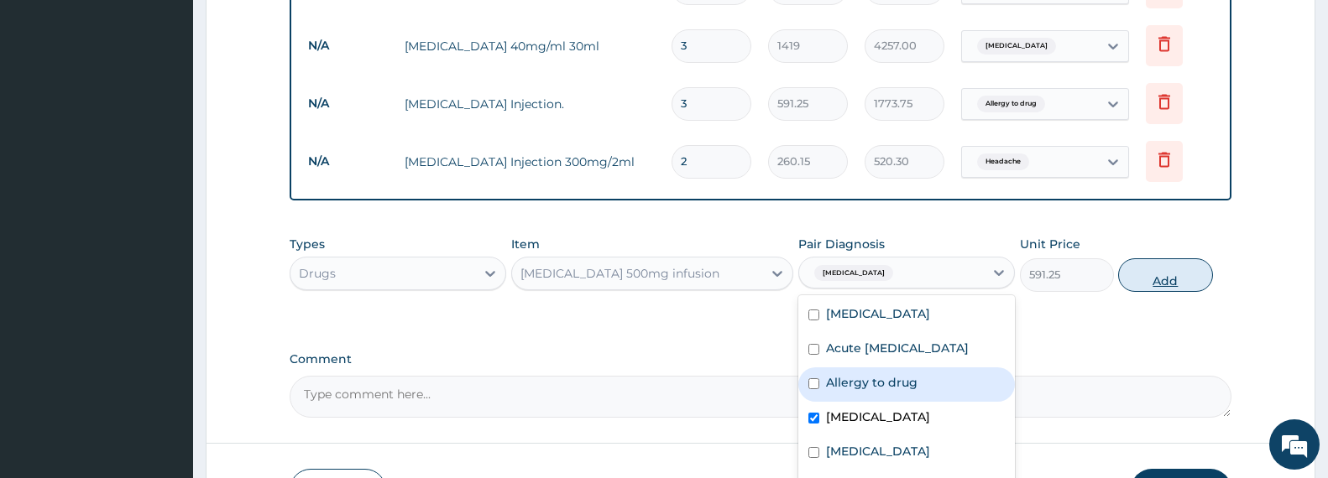
click at [1162, 281] on button "Add" at bounding box center [1165, 276] width 94 height 34
type input "0"
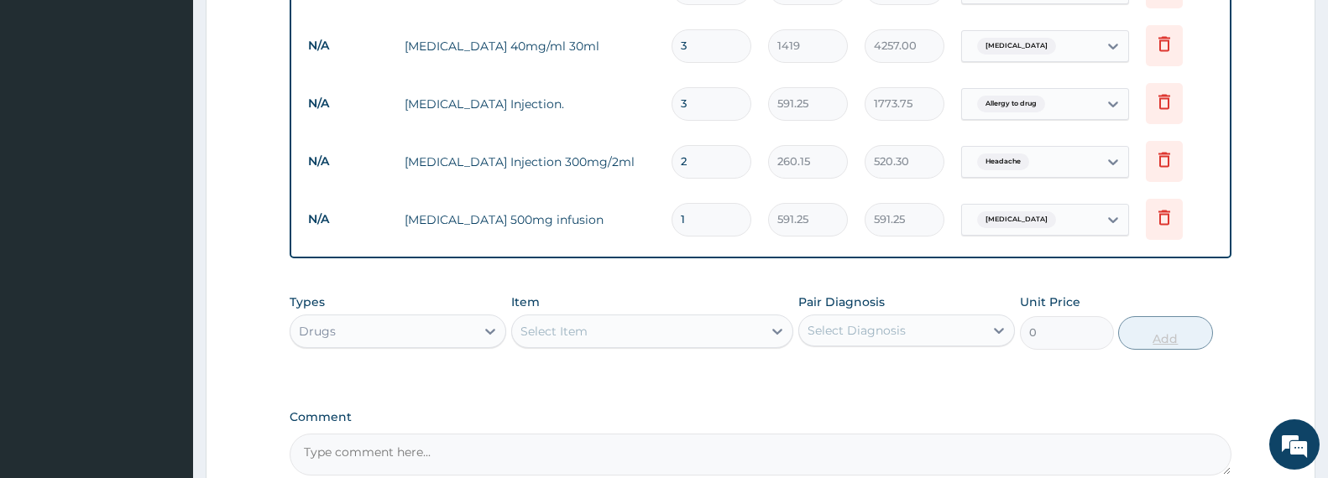
type input "0.00"
type input "5"
type input "2956.25"
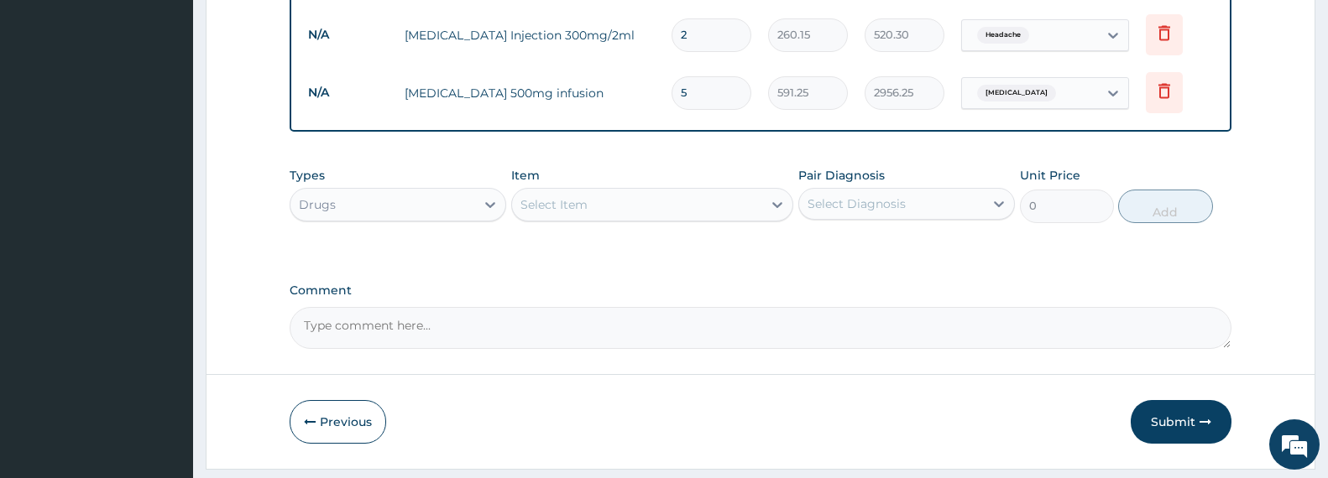
scroll to position [897, 0]
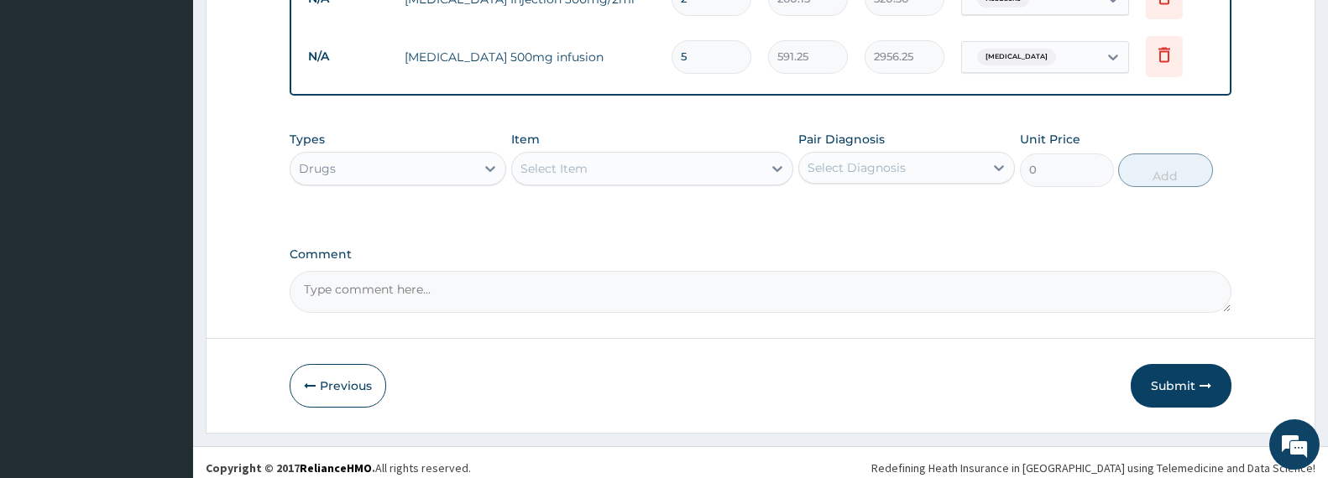
type input "5"
click at [593, 174] on div "Select Item" at bounding box center [637, 168] width 251 height 27
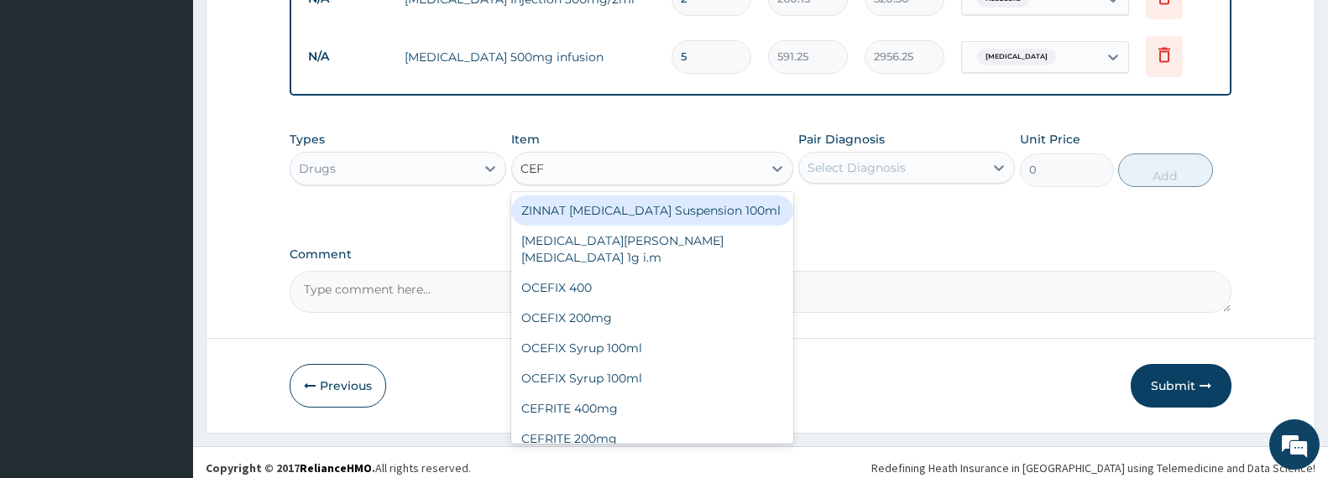
type input "CEFT"
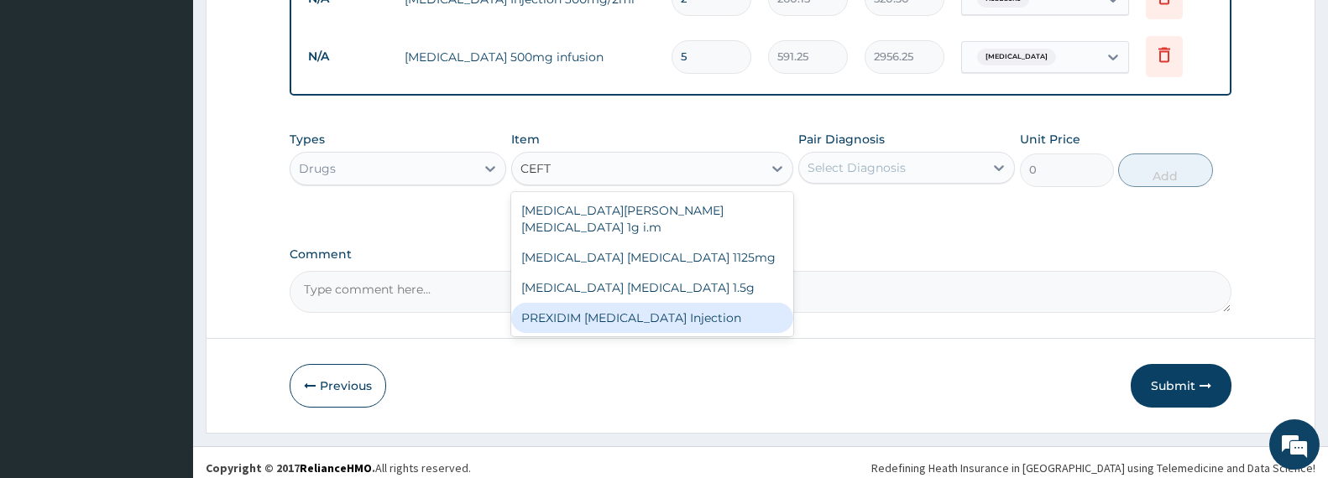
click at [604, 303] on div "PREXIDIM CEFTAZIDIME Injection" at bounding box center [652, 318] width 283 height 30
type input "2128.5"
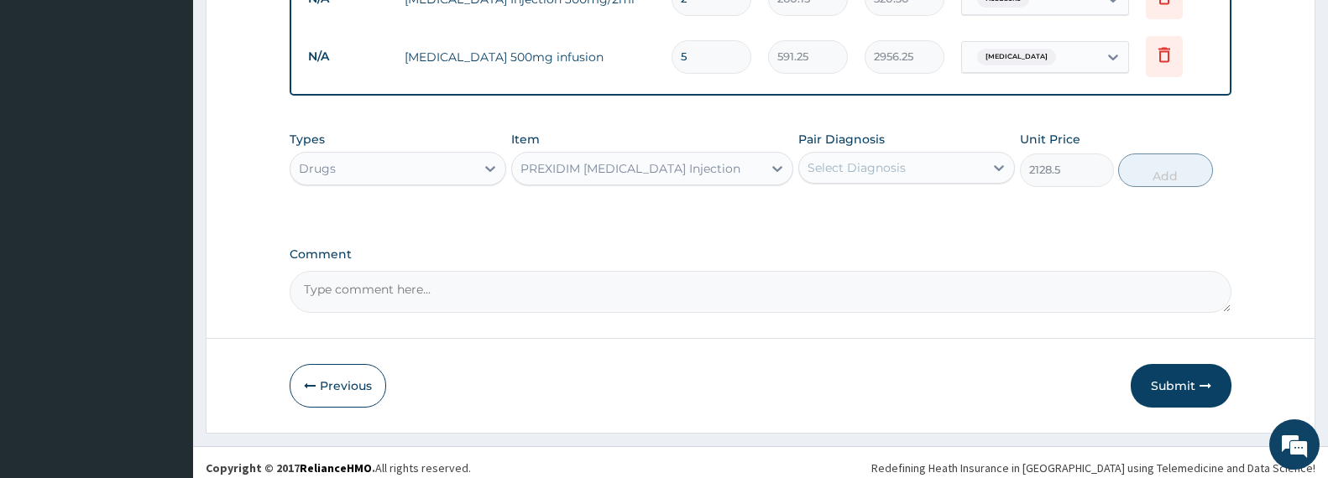
click at [891, 165] on div "Select Diagnosis" at bounding box center [857, 167] width 98 height 17
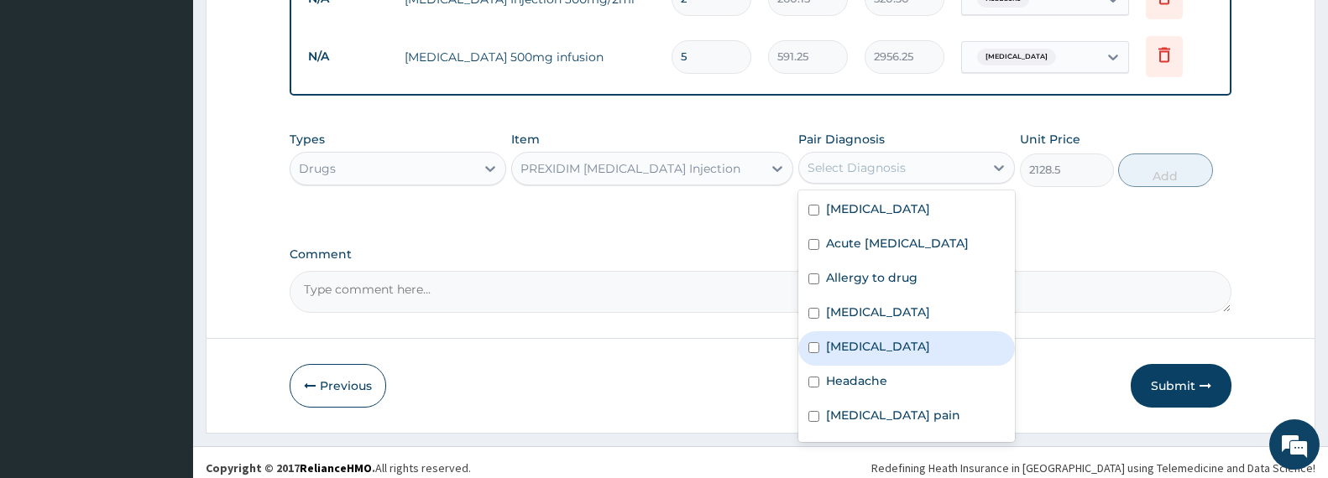
click at [876, 355] on label "Paratyphoid fever" at bounding box center [878, 346] width 104 height 17
checkbox input "true"
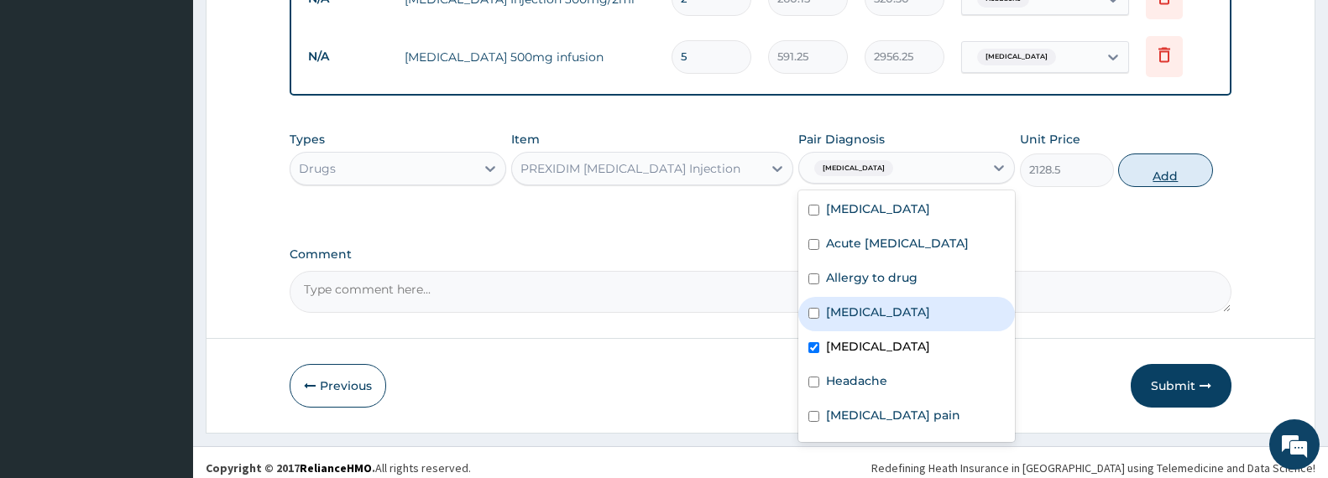
click at [1156, 174] on button "Add" at bounding box center [1165, 171] width 94 height 34
type input "0"
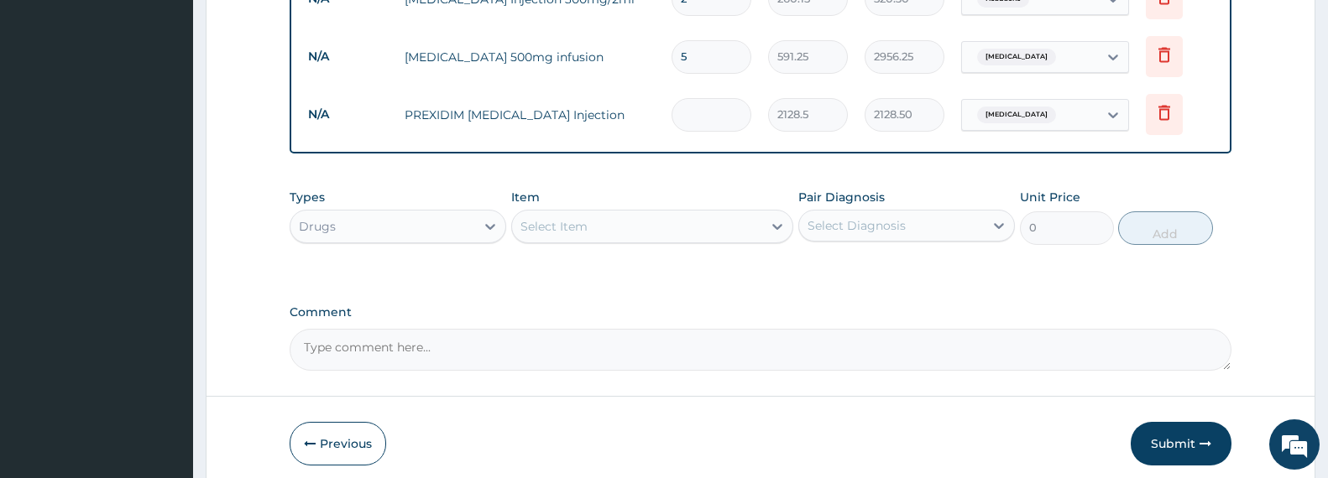
type input "0.00"
type input "5"
type input "10642.50"
type input "5"
click at [604, 232] on div "Select Item" at bounding box center [637, 226] width 251 height 27
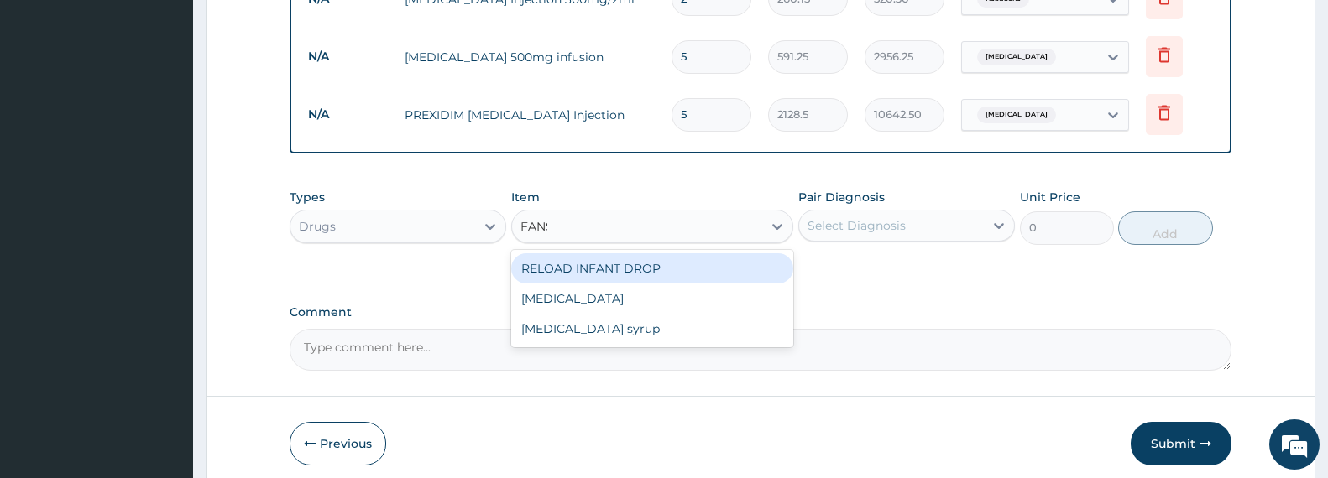
type input "FANSI"
click at [549, 260] on div "Fansidar" at bounding box center [652, 269] width 283 height 30
type input "212.85"
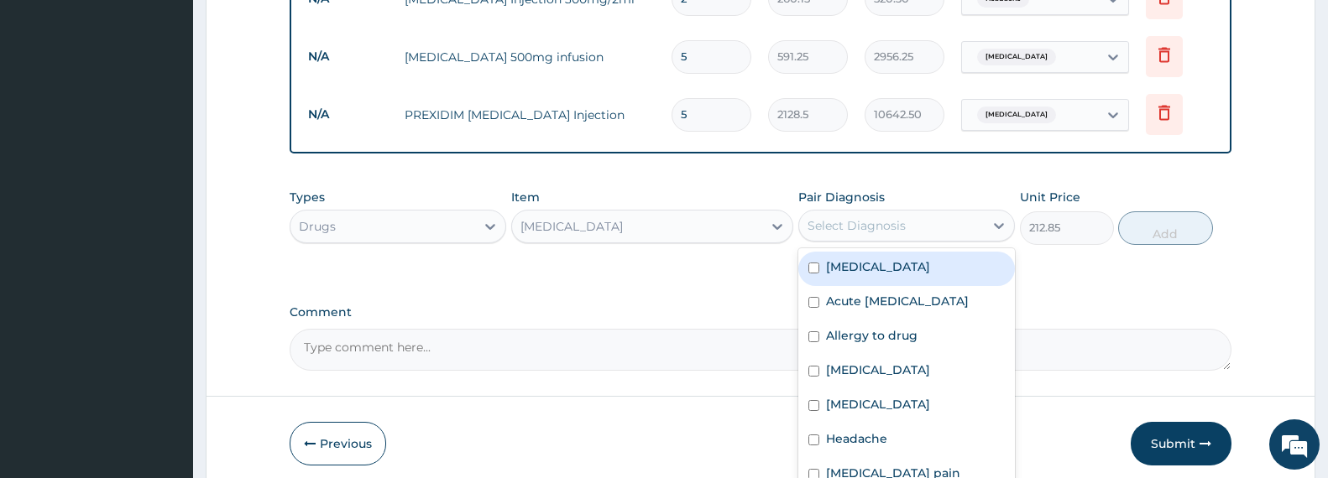
click at [901, 226] on div "Select Diagnosis" at bounding box center [857, 225] width 98 height 17
click at [877, 264] on div "Malaria" at bounding box center [906, 269] width 217 height 34
checkbox input "true"
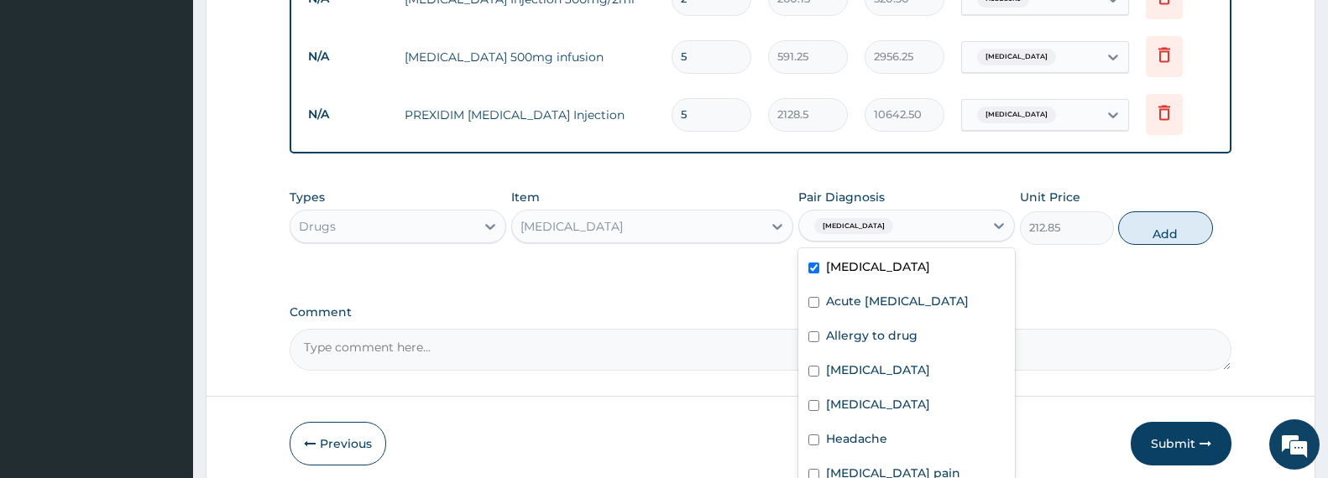
click at [1155, 232] on button "Add" at bounding box center [1165, 229] width 94 height 34
type input "0"
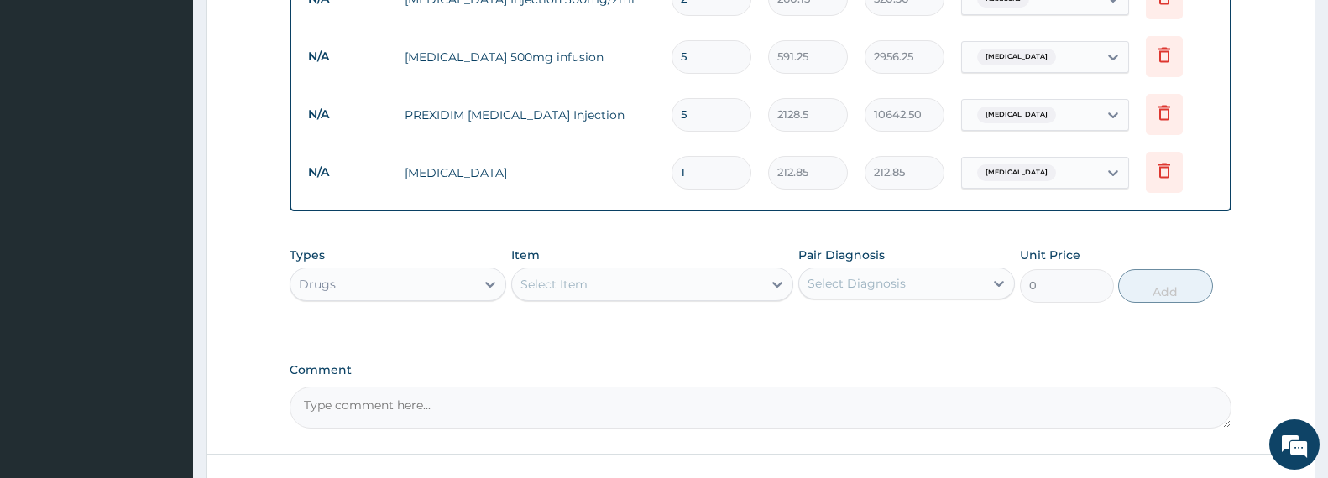
type input "0.00"
type input "3"
type input "638.55"
type input "3"
click at [617, 280] on div "Select Item" at bounding box center [637, 284] width 251 height 27
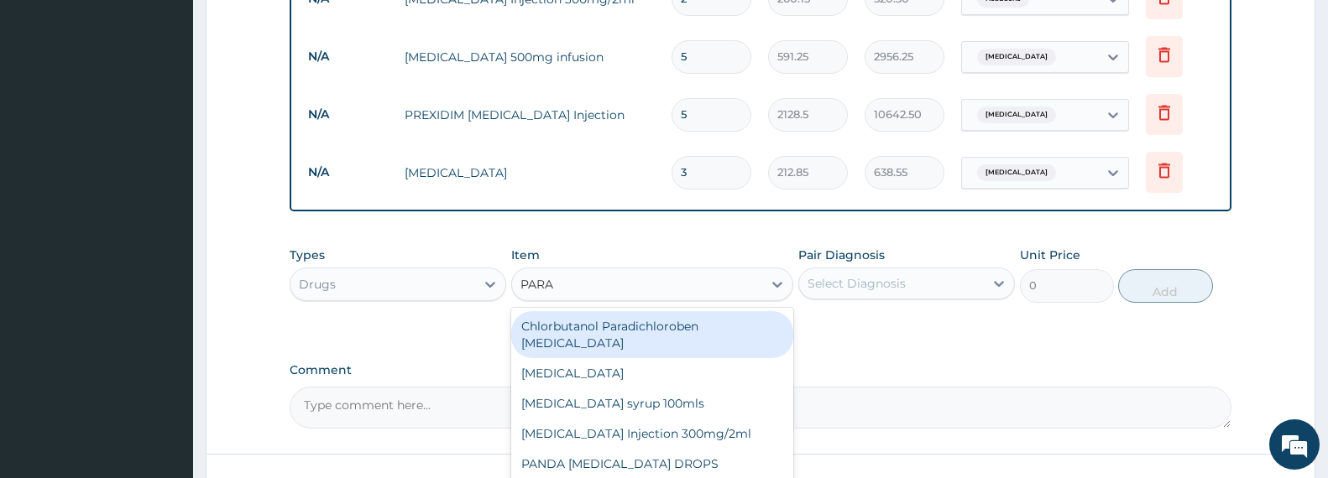
type input "PARAC"
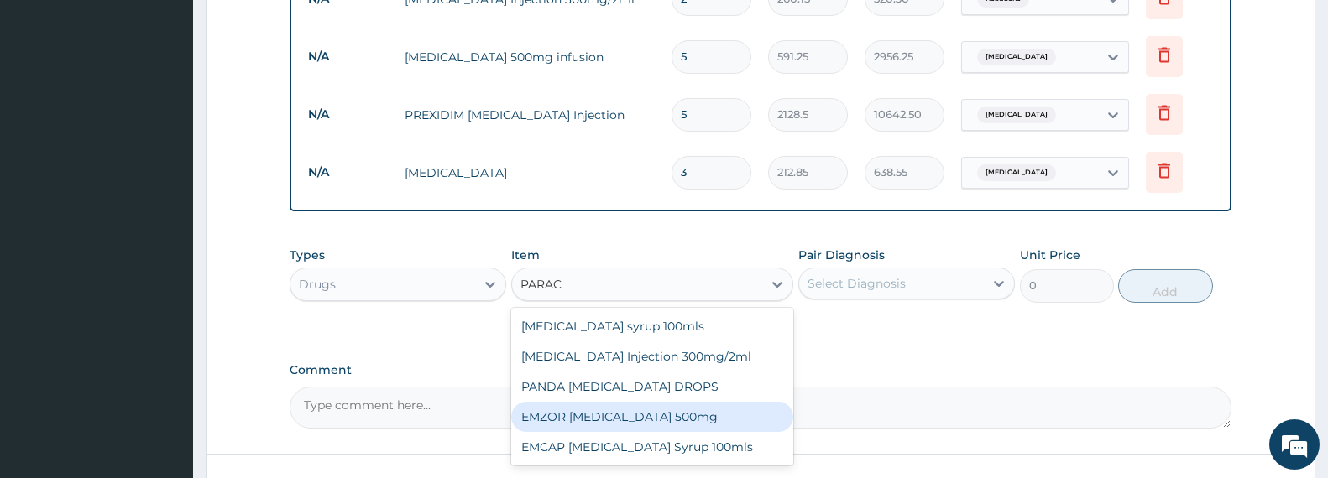
click at [614, 418] on div "EMZOR PARACETAMOL 500mg" at bounding box center [652, 417] width 283 height 30
type input "23.65"
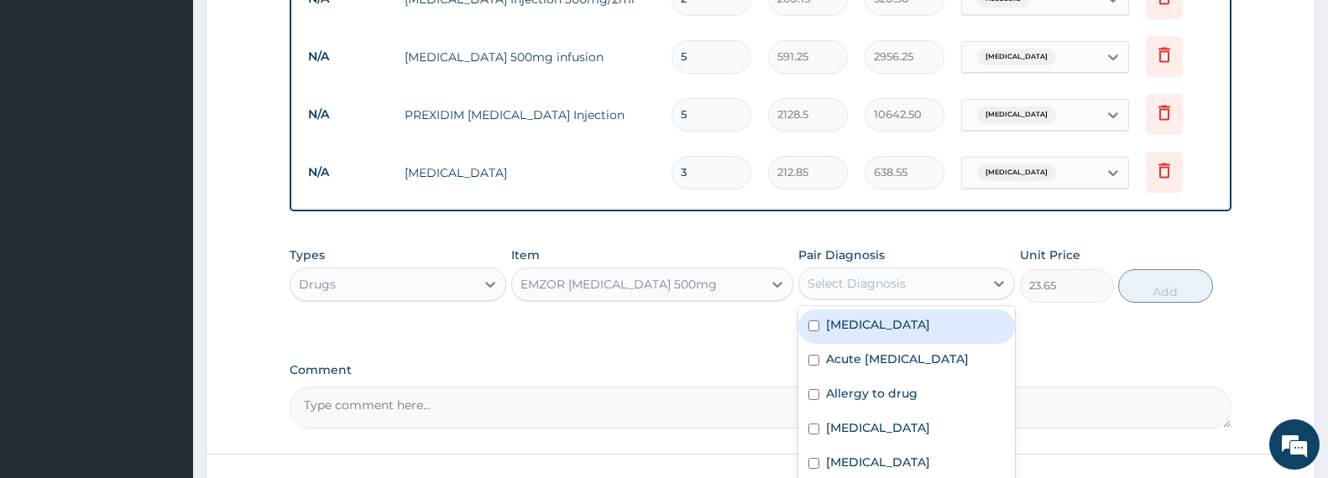
click at [908, 291] on div "Select Diagnosis" at bounding box center [891, 283] width 185 height 27
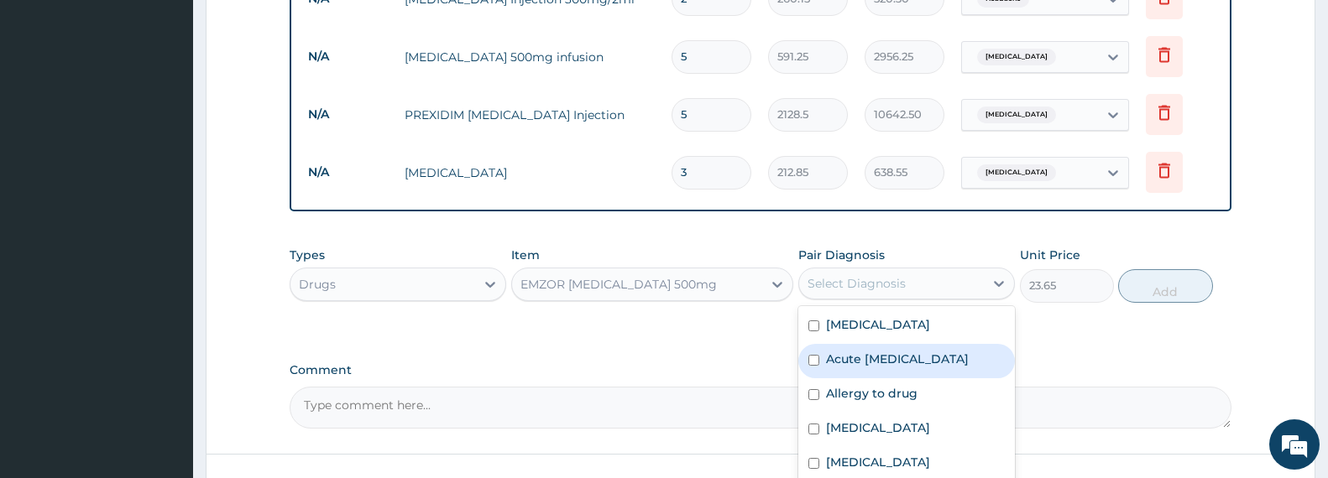
scroll to position [81, 0]
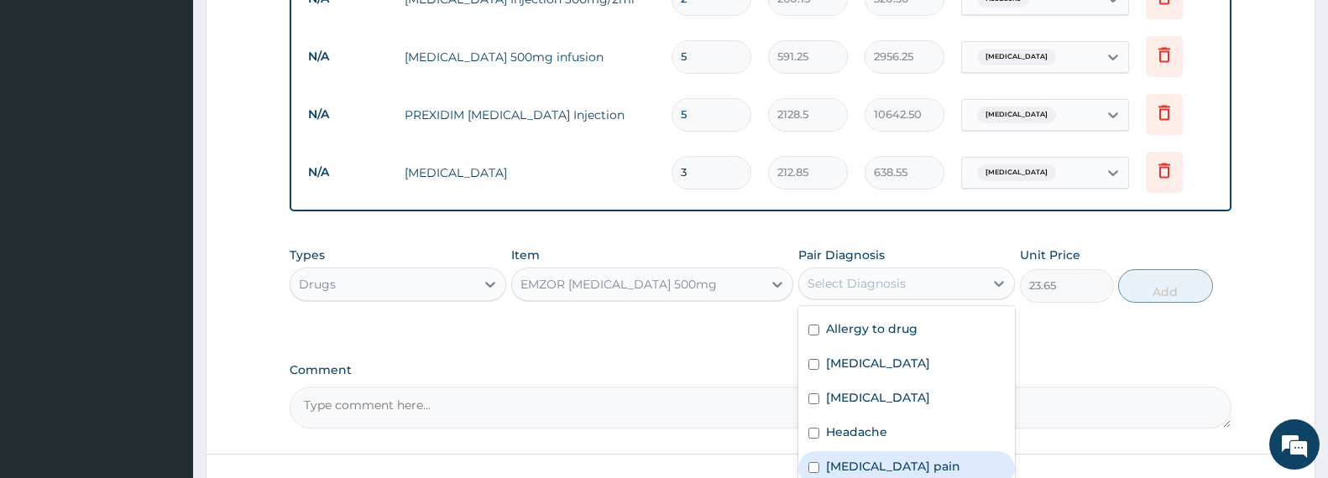
click at [918, 466] on label "Musculoskeletal pain" at bounding box center [893, 466] width 134 height 17
checkbox input "true"
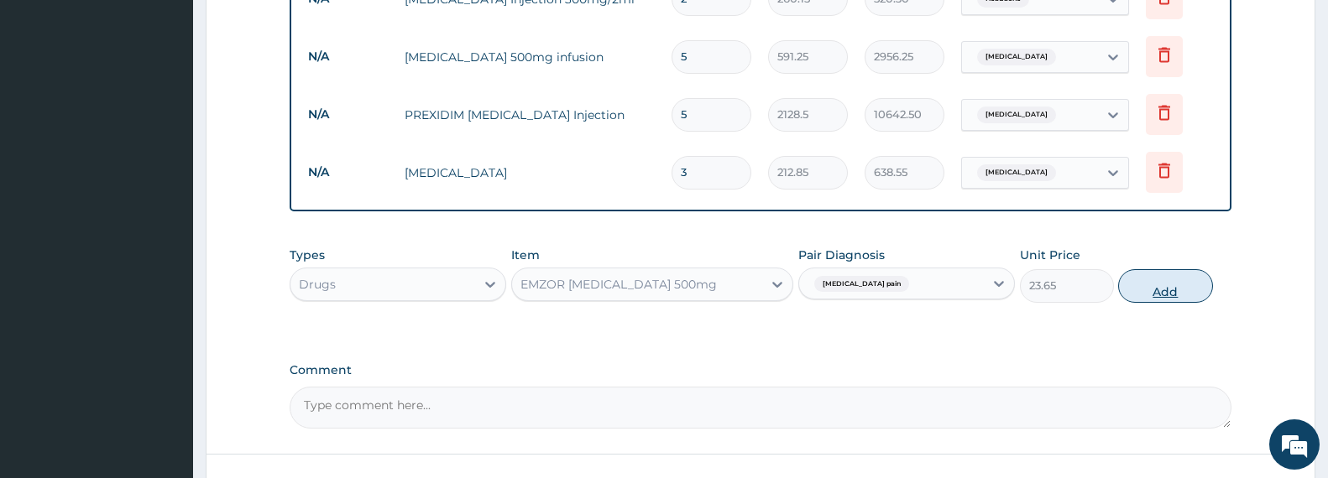
click at [1178, 283] on button "Add" at bounding box center [1165, 286] width 94 height 34
type input "0"
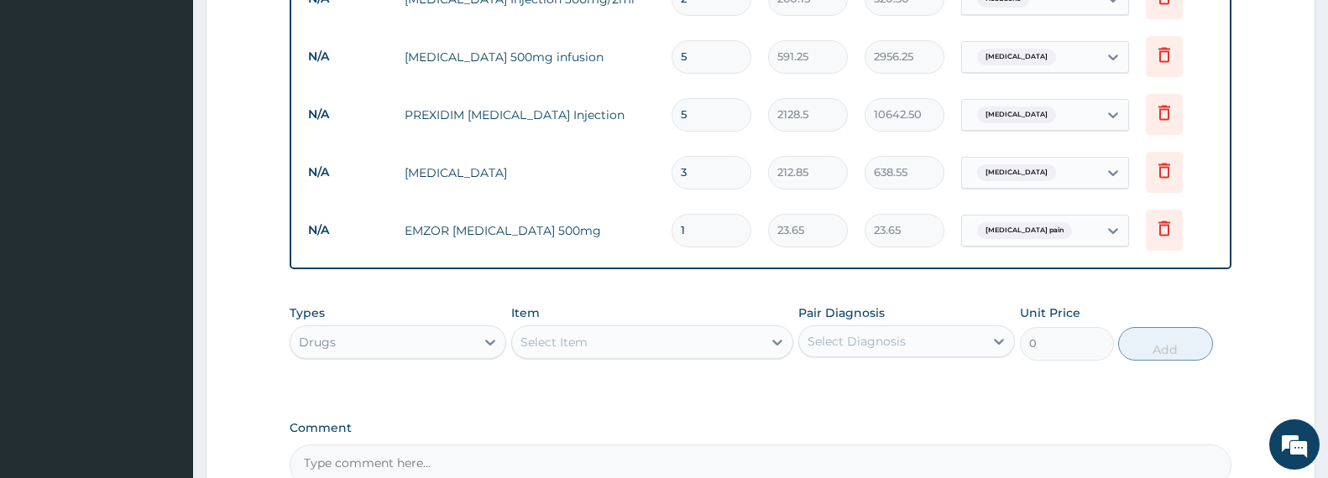
type input "18"
type input "425.70"
type input "18"
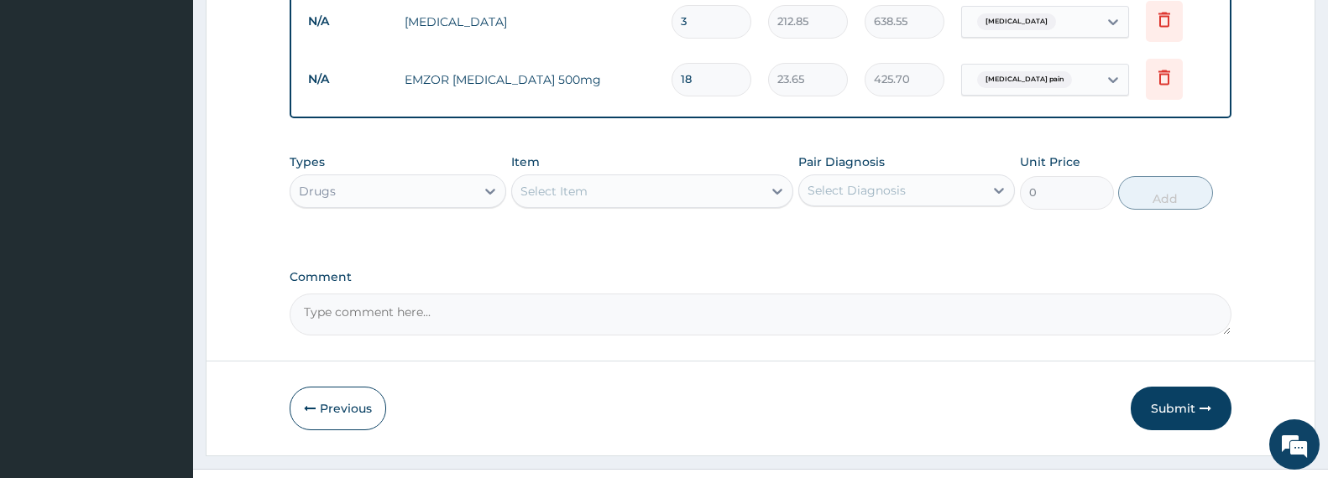
scroll to position [1052, 0]
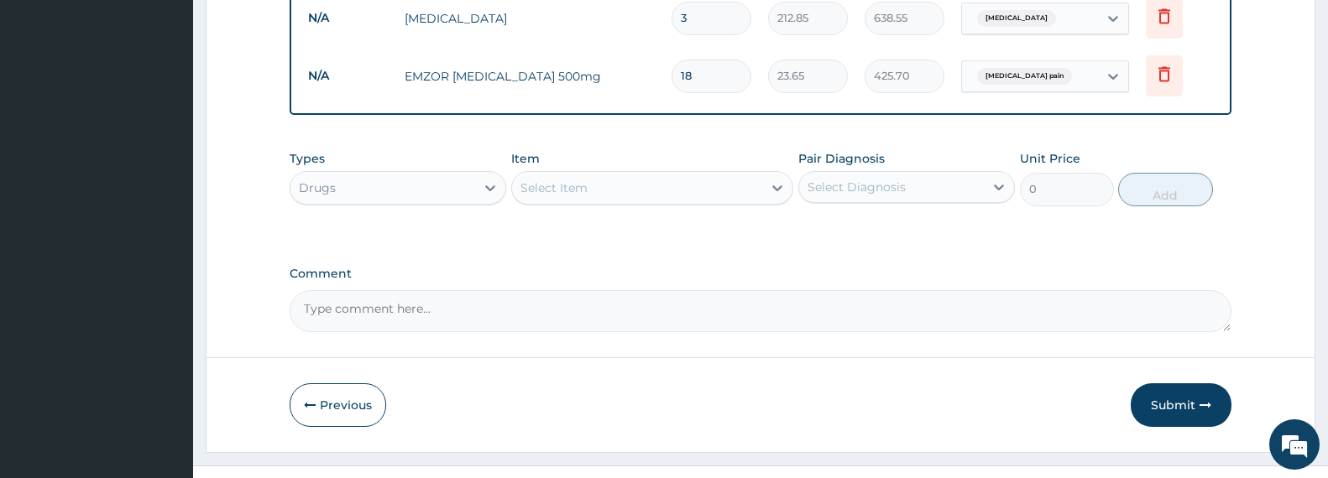
click at [569, 177] on div "Select Item" at bounding box center [637, 188] width 251 height 27
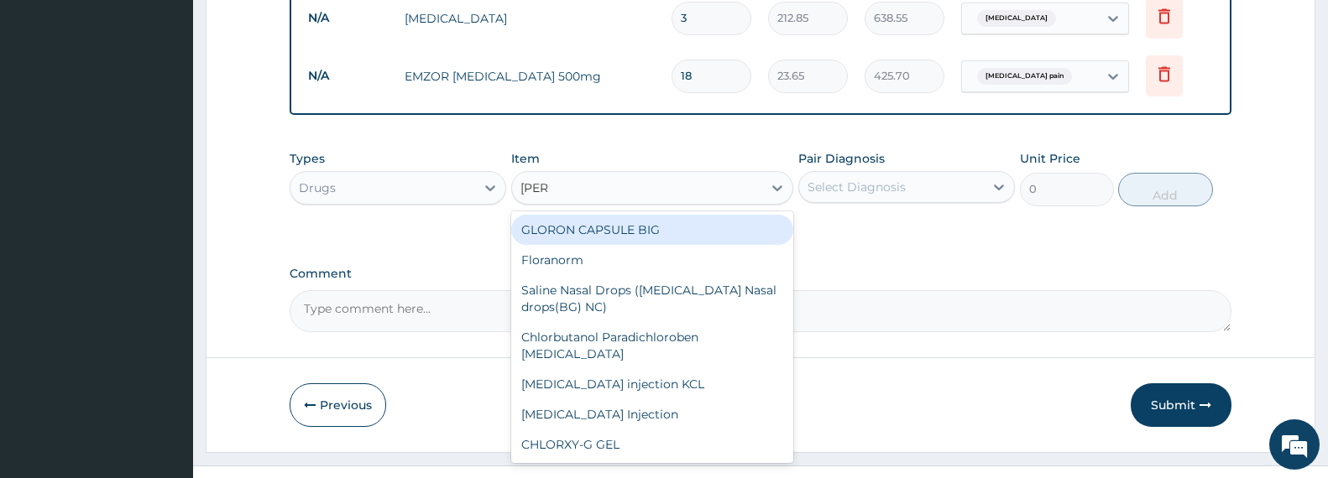
type input "LORAT"
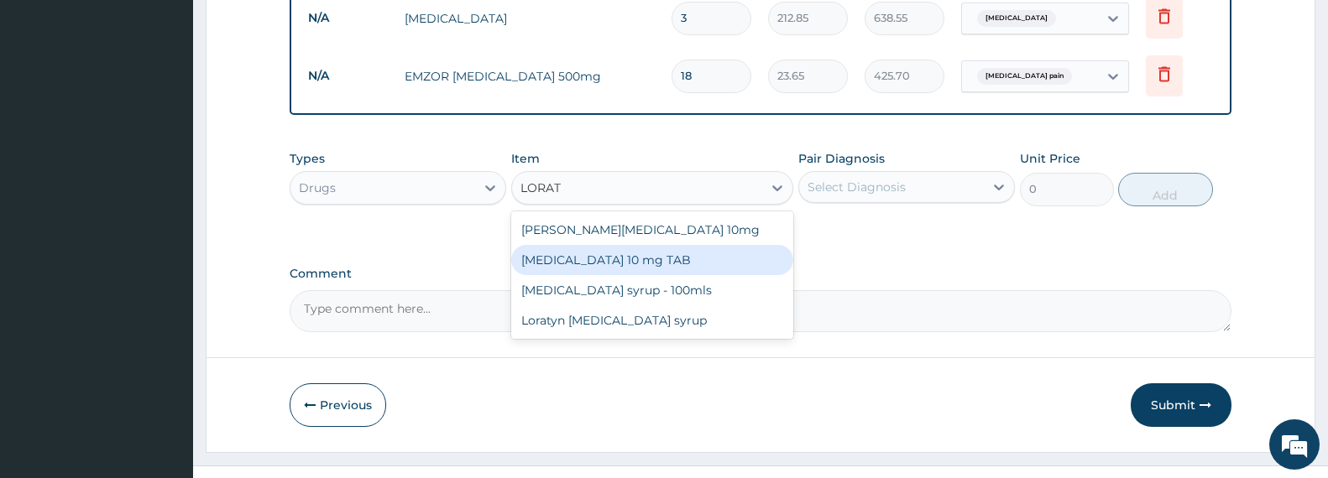
click at [580, 261] on div "LORATADINE 10 mg TAB" at bounding box center [652, 260] width 283 height 30
type input "59.125"
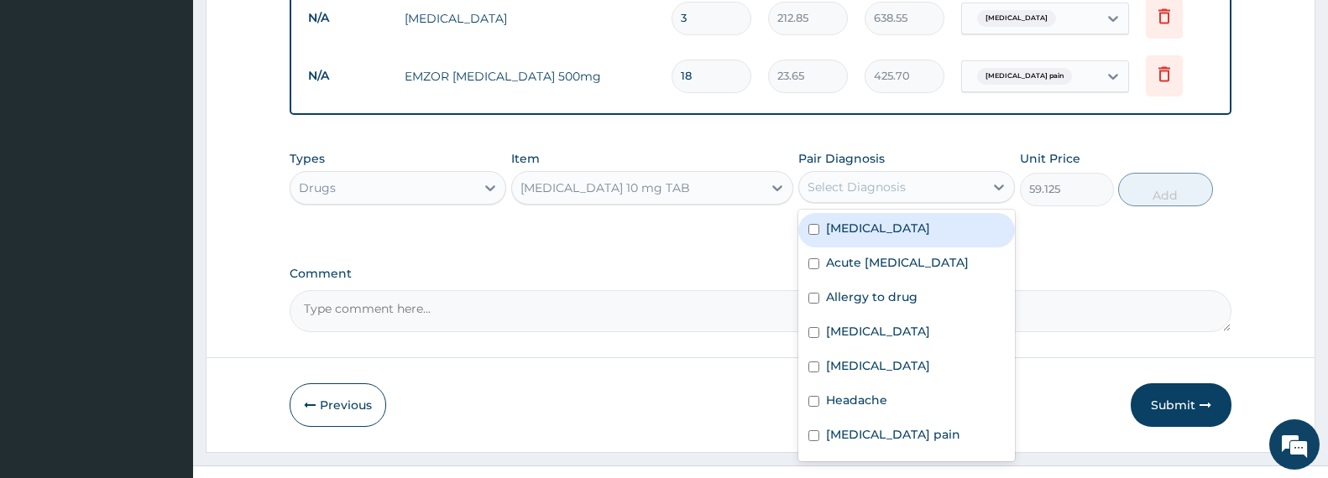
click at [865, 194] on div "Select Diagnosis" at bounding box center [857, 187] width 98 height 17
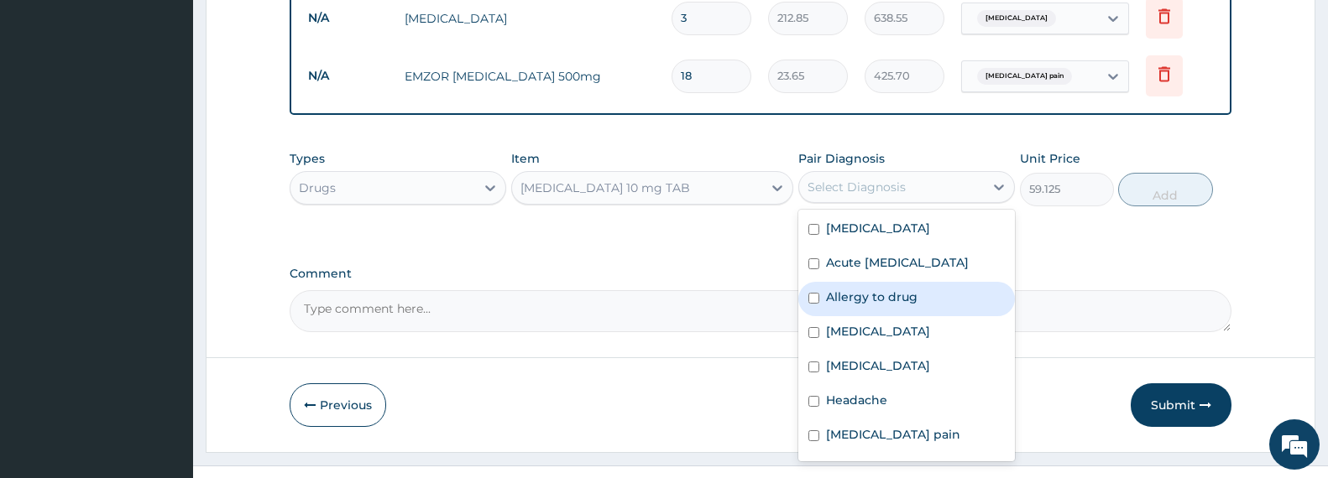
click at [870, 306] on label "Allergy to drug" at bounding box center [871, 297] width 91 height 17
checkbox input "true"
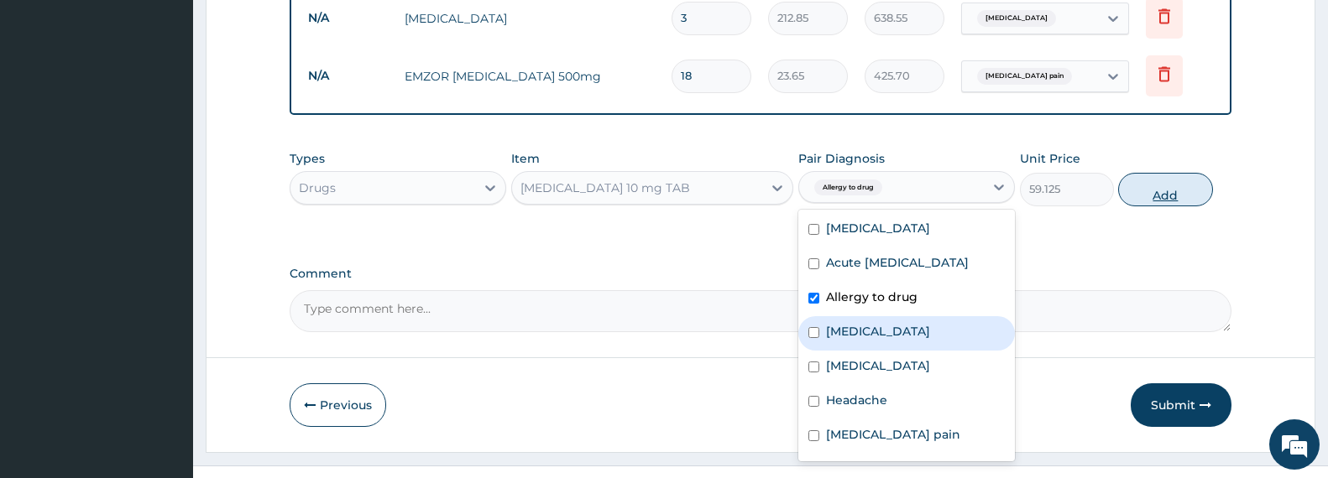
click at [1163, 196] on button "Add" at bounding box center [1165, 190] width 94 height 34
type input "0"
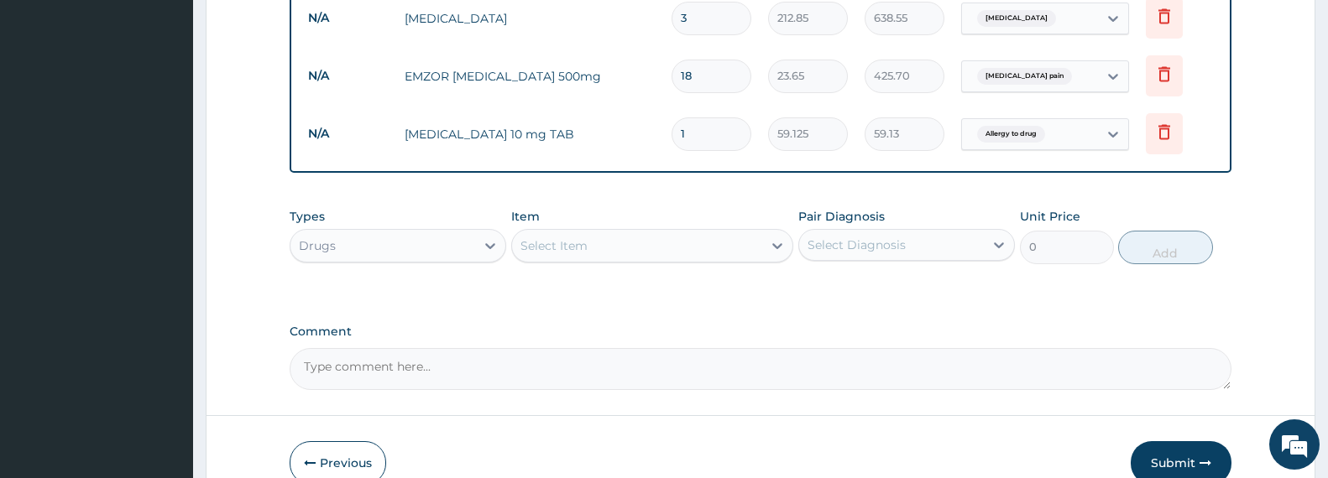
type input "0.00"
type input "5"
type input "295.63"
type input "5"
click at [572, 244] on div "Select Item" at bounding box center [553, 246] width 67 height 17
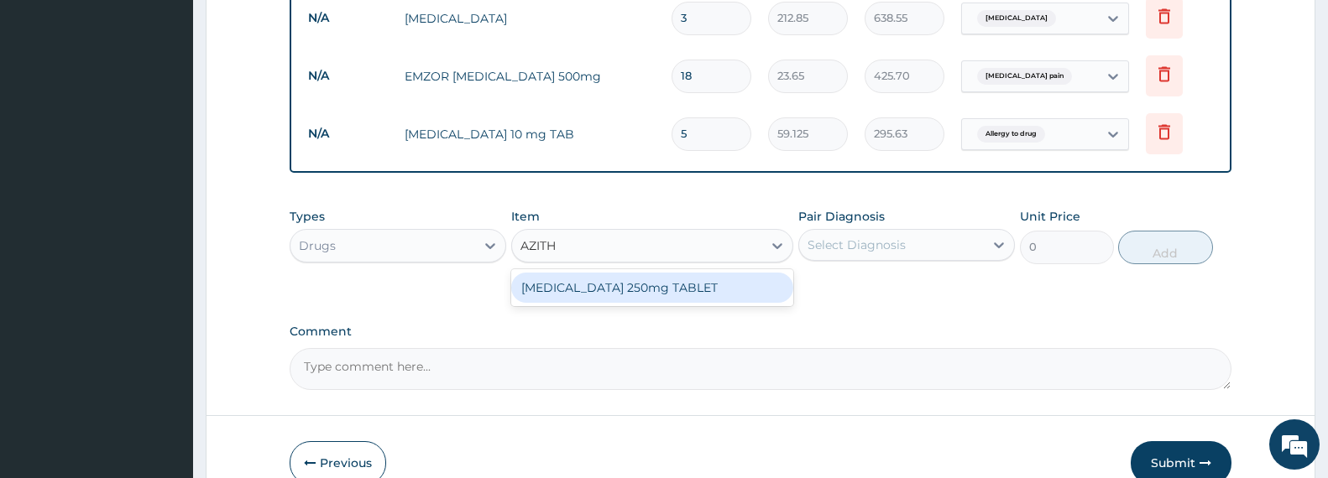
type input "AZITHR"
click at [596, 299] on div "AZITHROMYCIN 250mg TABLET" at bounding box center [652, 288] width 283 height 30
type input "177.375"
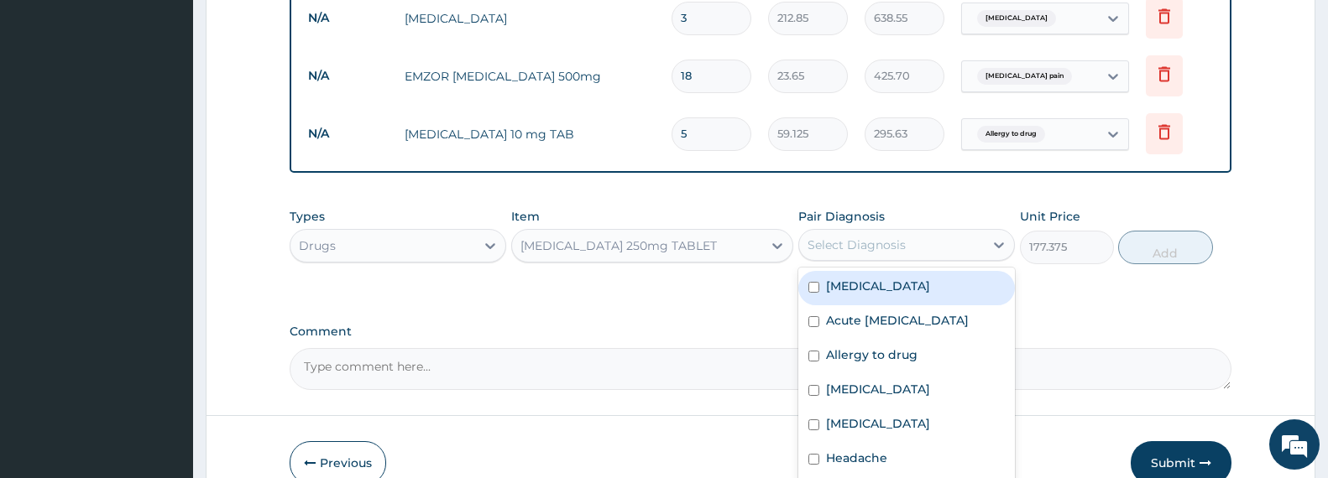
click at [858, 248] on div "Select Diagnosis" at bounding box center [857, 245] width 98 height 17
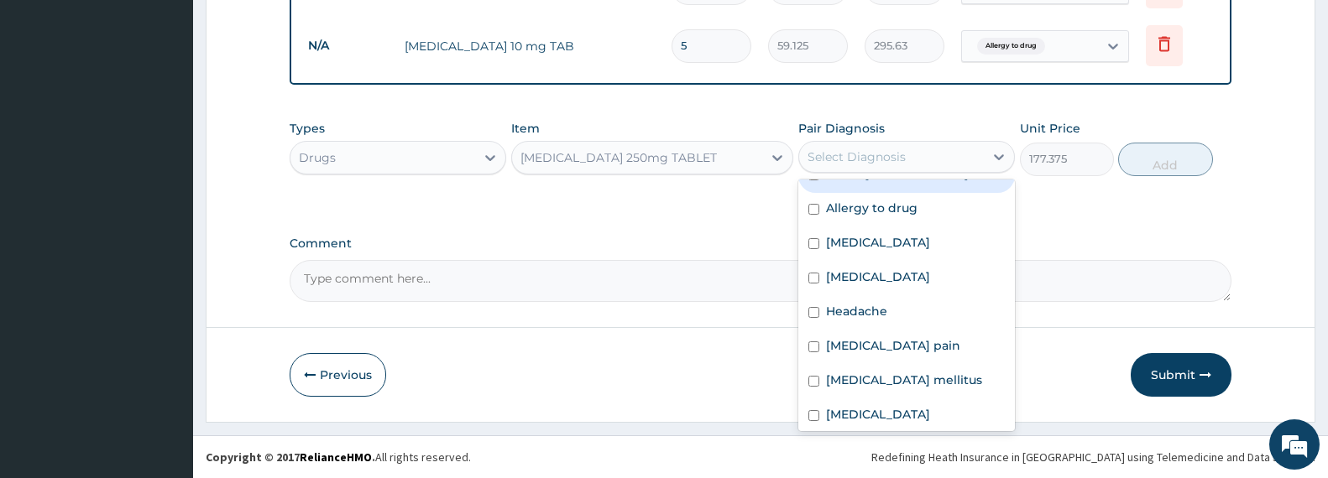
scroll to position [81, 0]
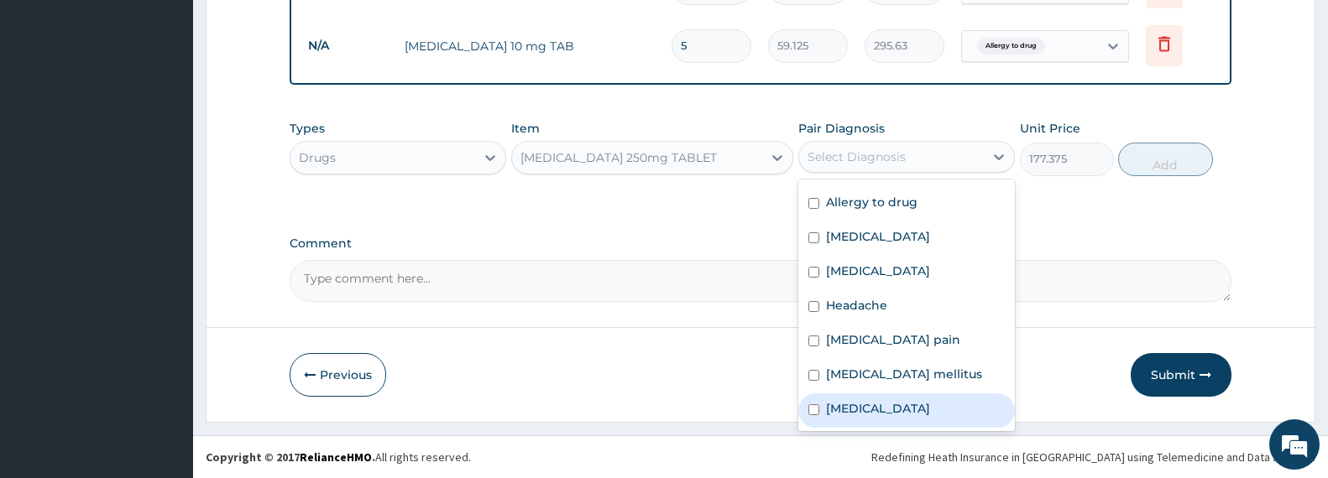
click at [851, 419] on div "Pneumonia" at bounding box center [906, 411] width 217 height 34
checkbox input "true"
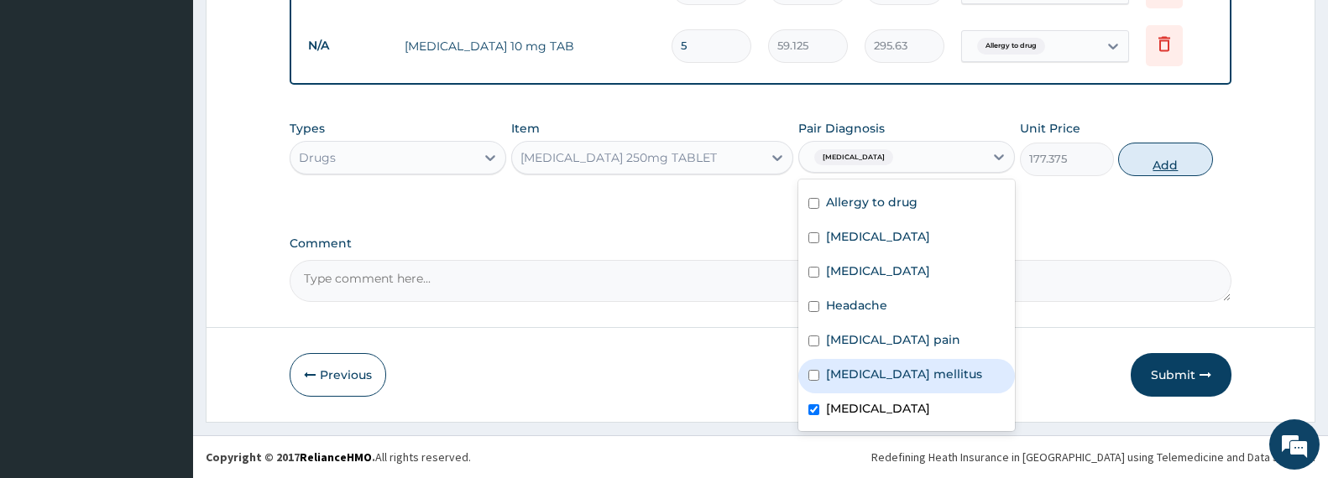
click at [1172, 166] on button "Add" at bounding box center [1165, 160] width 94 height 34
type input "0"
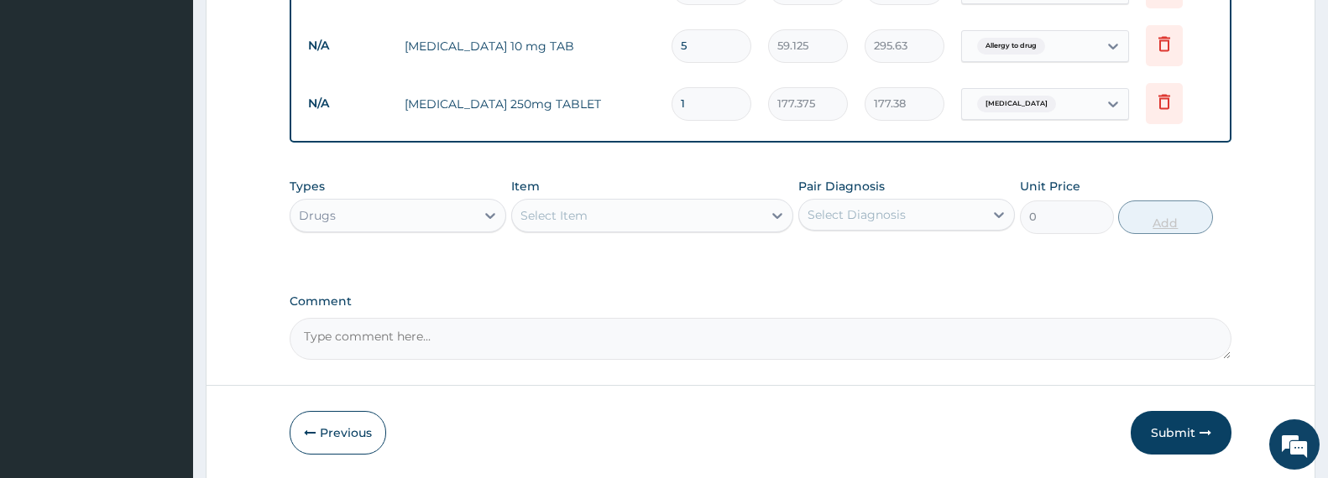
type input "10"
type input "1773.75"
type input "10"
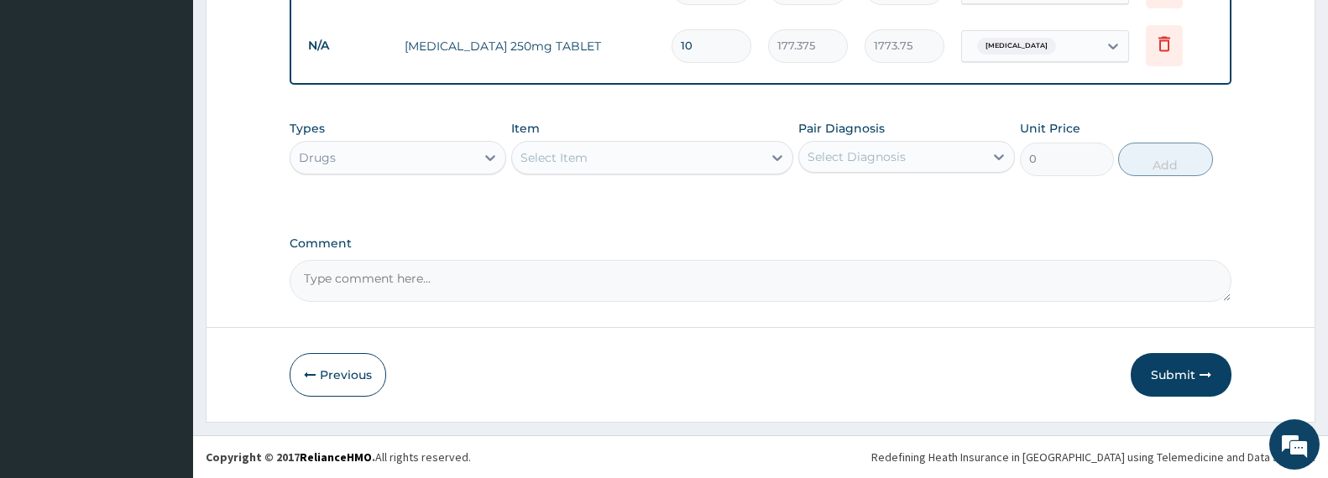
click at [634, 157] on div "Select Item" at bounding box center [637, 157] width 251 height 27
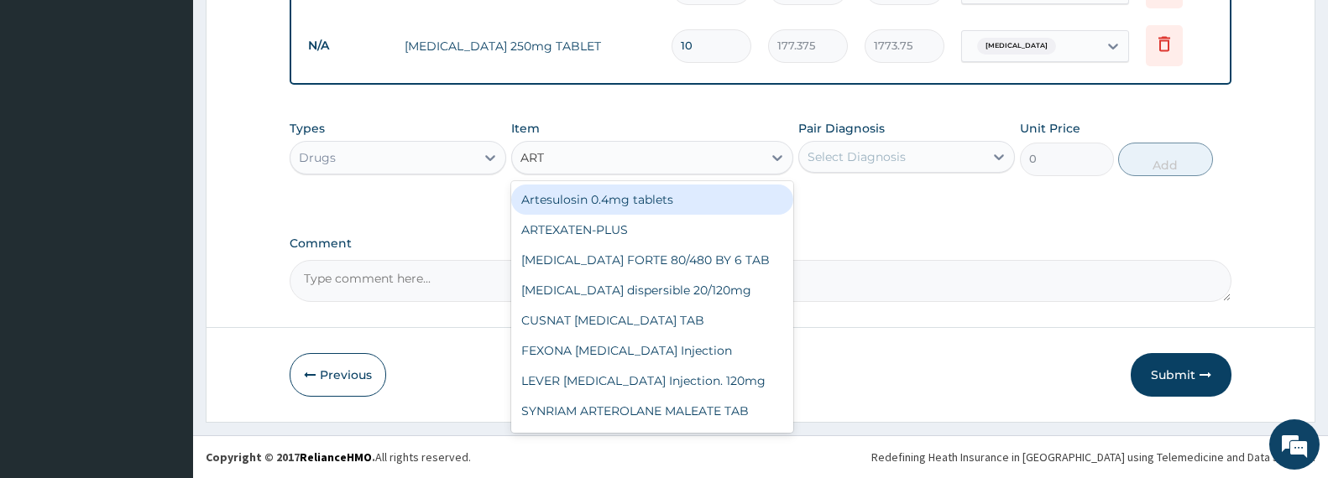
type input "ARTE"
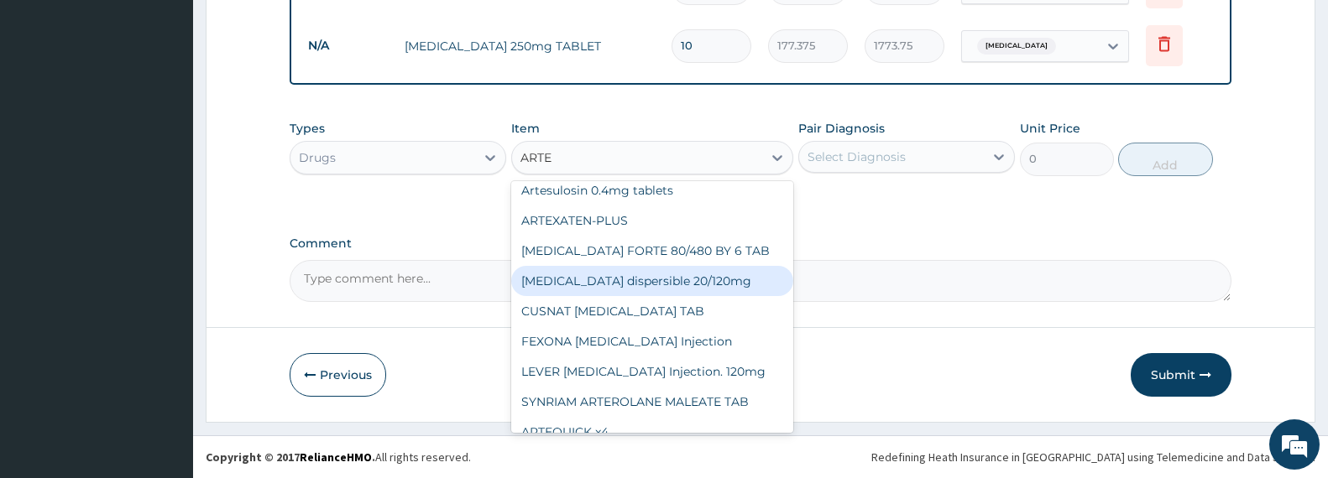
scroll to position [1, 0]
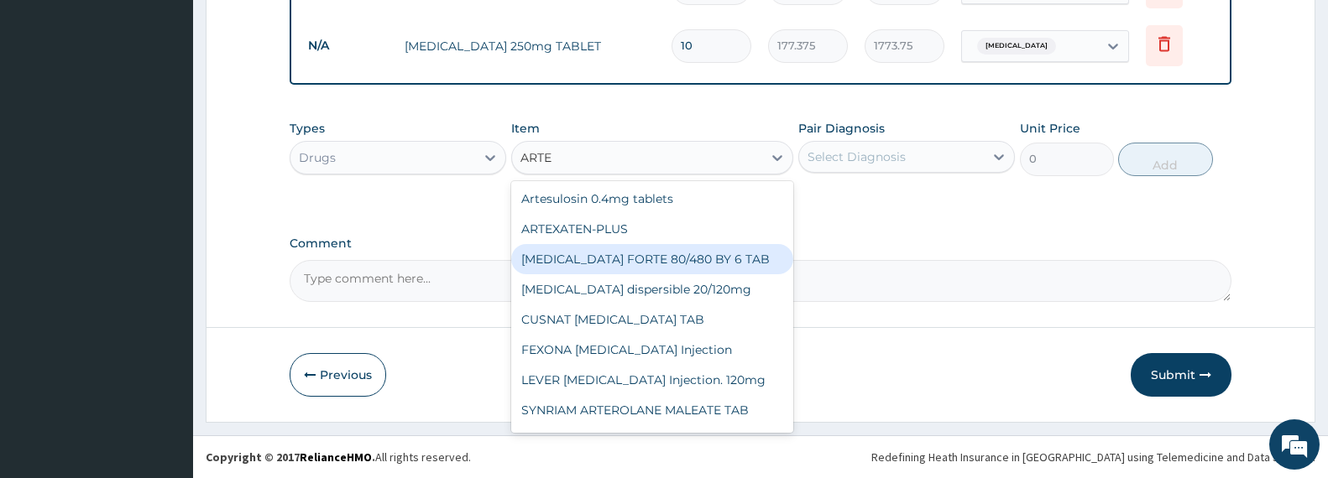
click at [646, 261] on div "COARTEM FORTE 80/480 BY 6 TAB" at bounding box center [652, 259] width 283 height 30
type input "449.35"
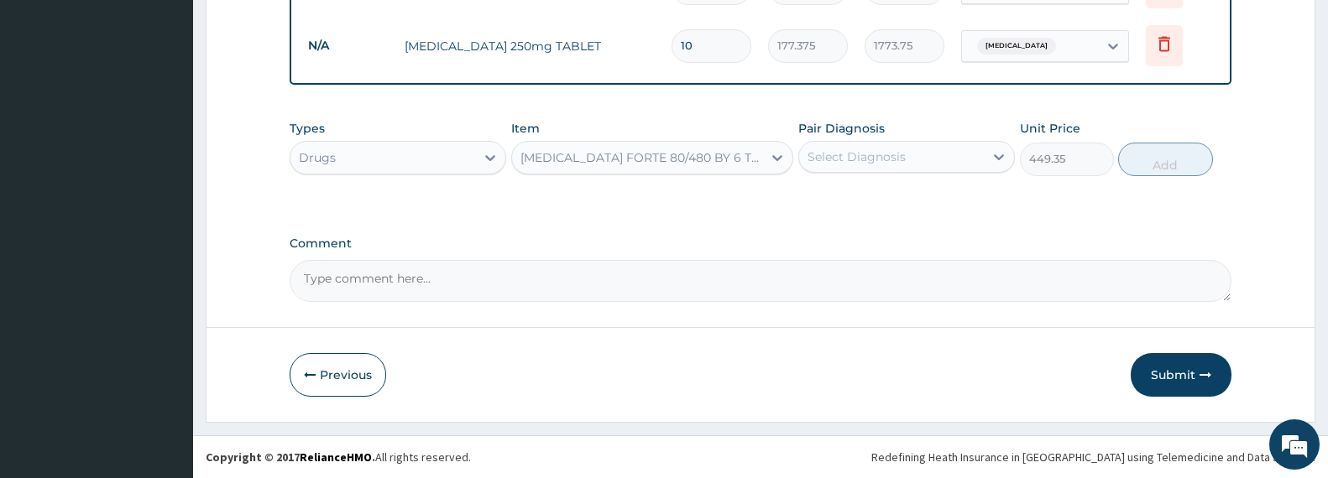
click at [863, 149] on div "Select Diagnosis" at bounding box center [857, 157] width 98 height 17
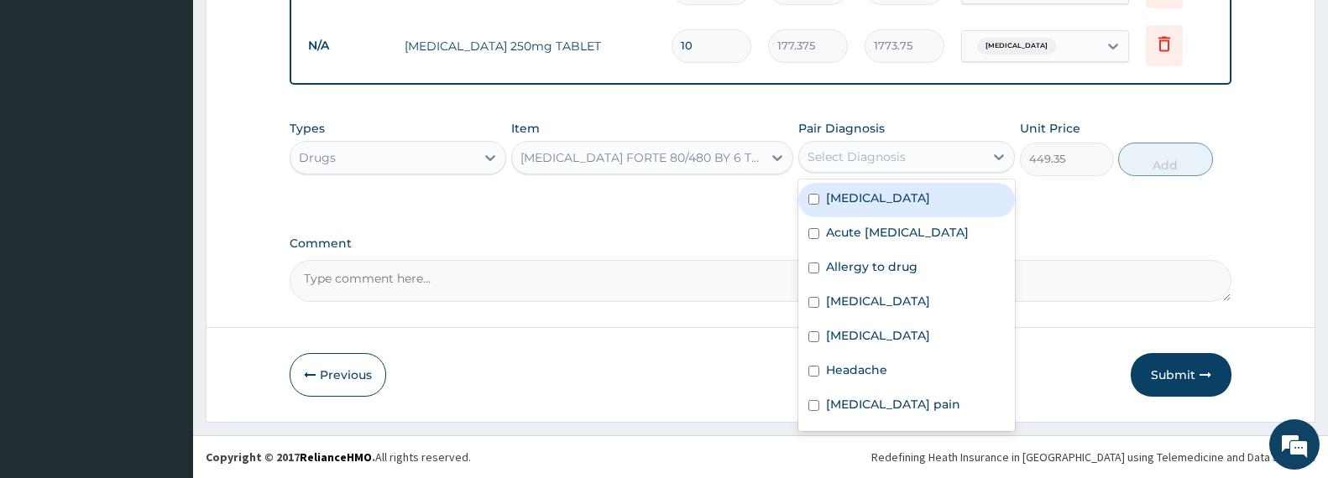
click at [849, 197] on label "Malaria" at bounding box center [878, 198] width 104 height 17
checkbox input "true"
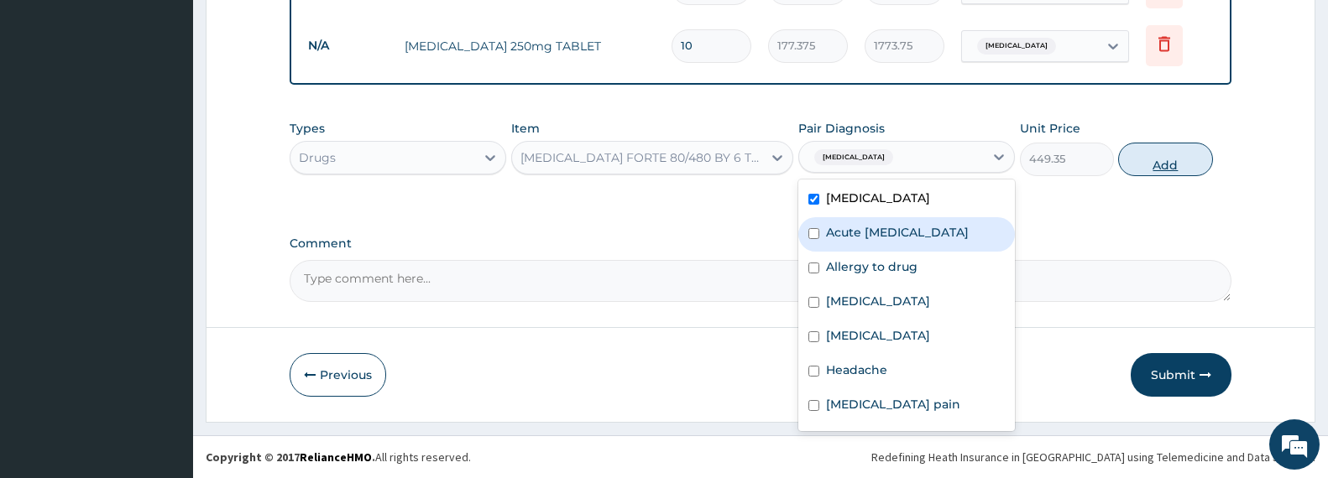
click at [1171, 165] on button "Add" at bounding box center [1165, 160] width 94 height 34
type input "0"
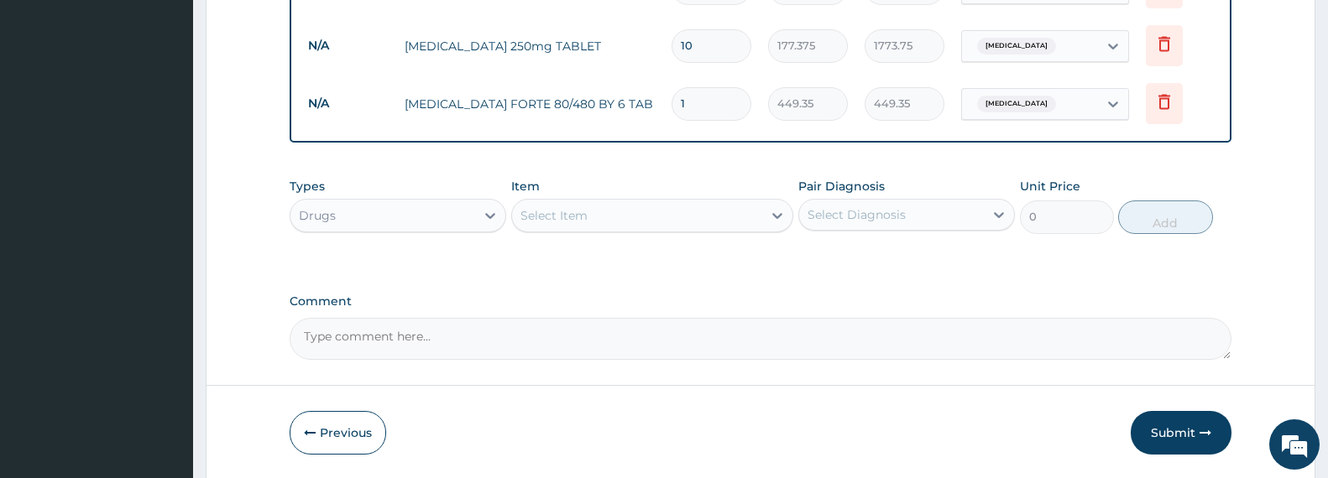
type input "0.00"
type input "6"
type input "2696.10"
type input "6"
click at [594, 348] on textarea "Comment" at bounding box center [761, 339] width 942 height 42
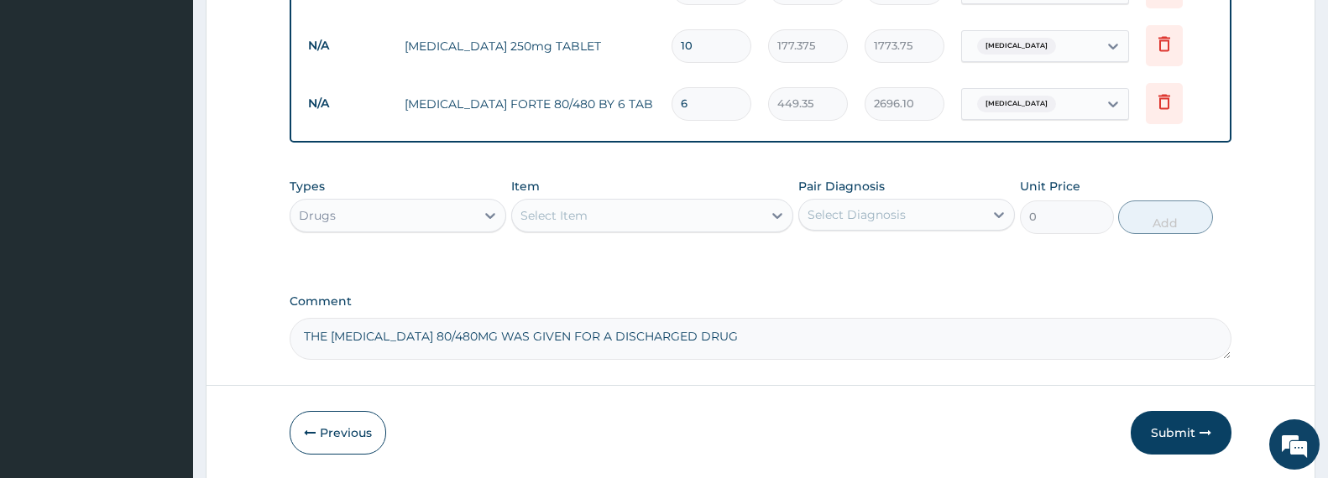
click at [571, 338] on textarea "THE COARTEM 80/480MG WAS GIVEN FOR A DISCHARGED DRUG" at bounding box center [761, 339] width 942 height 42
drag, startPoint x: 554, startPoint y: 339, endPoint x: 566, endPoint y: 337, distance: 11.9
click at [559, 339] on textarea "THE COARTEM 80/480MG WAS GIVEN FOR A DISCHARGED DRUG" at bounding box center [761, 339] width 942 height 42
type textarea "THE COARTEM 80/480MG WAS GIVEN AS DISCHARGED DRUG AFTER BEING ON OBSERVATION FR…"
click at [1176, 432] on button "Submit" at bounding box center [1181, 433] width 101 height 44
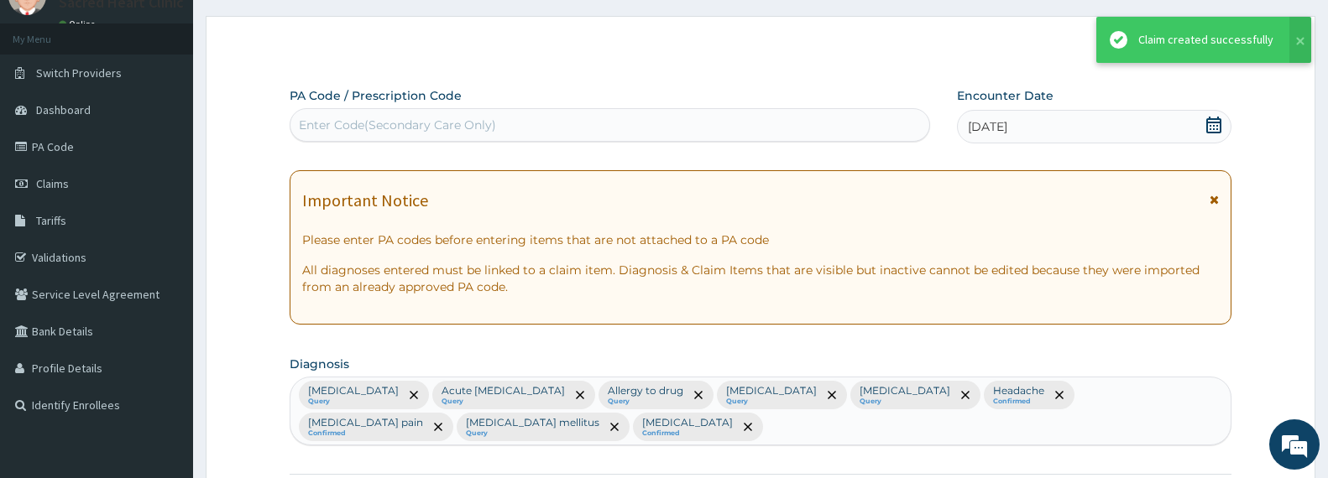
scroll to position [1198, 0]
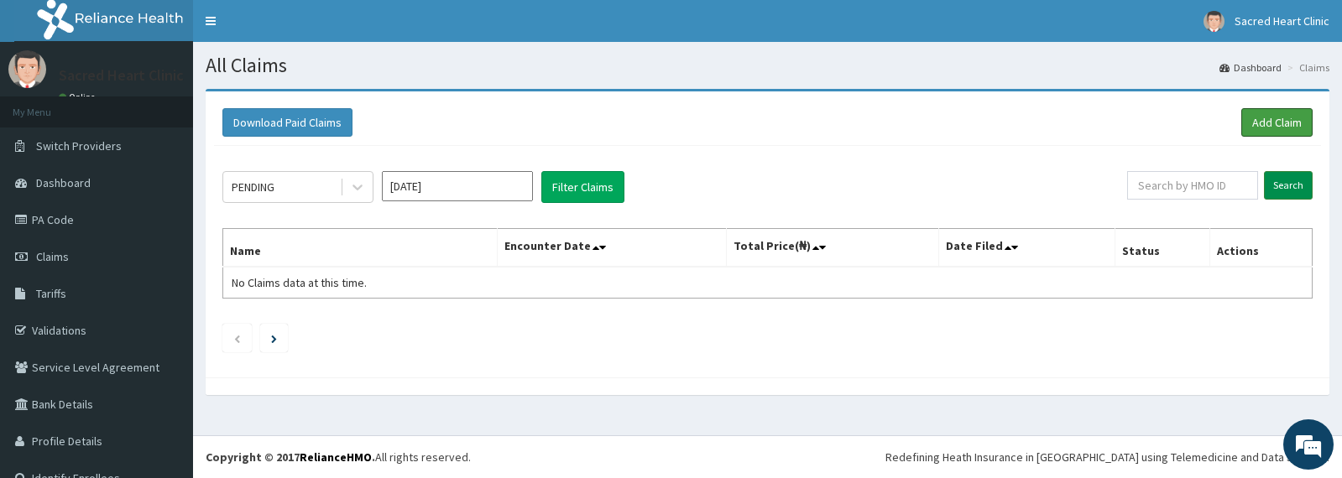
drag, startPoint x: 1257, startPoint y: 119, endPoint x: 1255, endPoint y: 186, distance: 66.3
click at [1257, 120] on link "Add Claim" at bounding box center [1276, 122] width 71 height 29
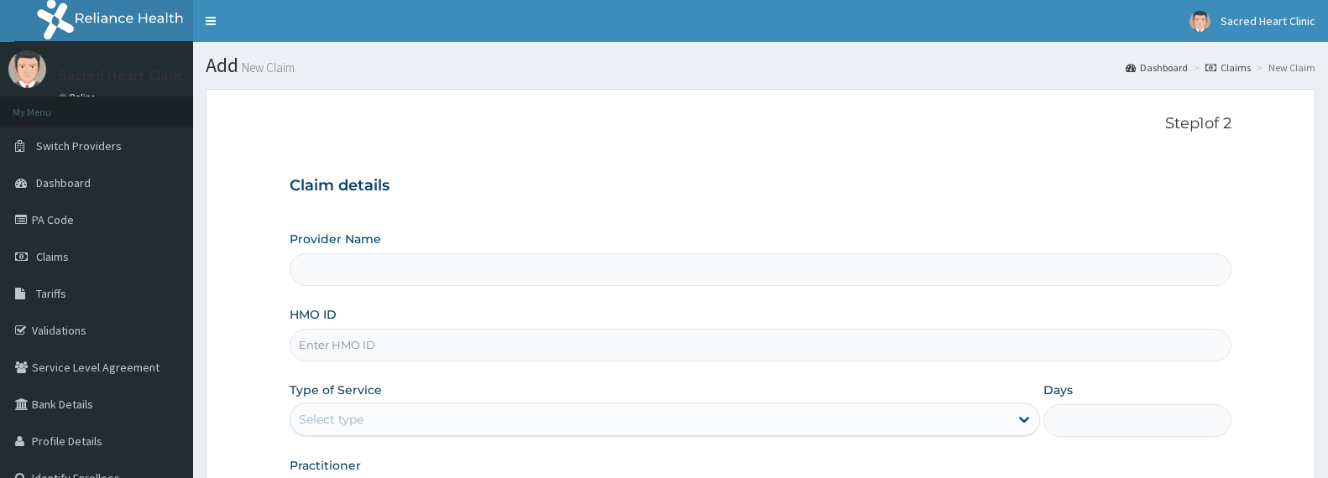
click at [358, 350] on input "HMO ID" at bounding box center [761, 345] width 942 height 33
paste input "RPO/10065/A"
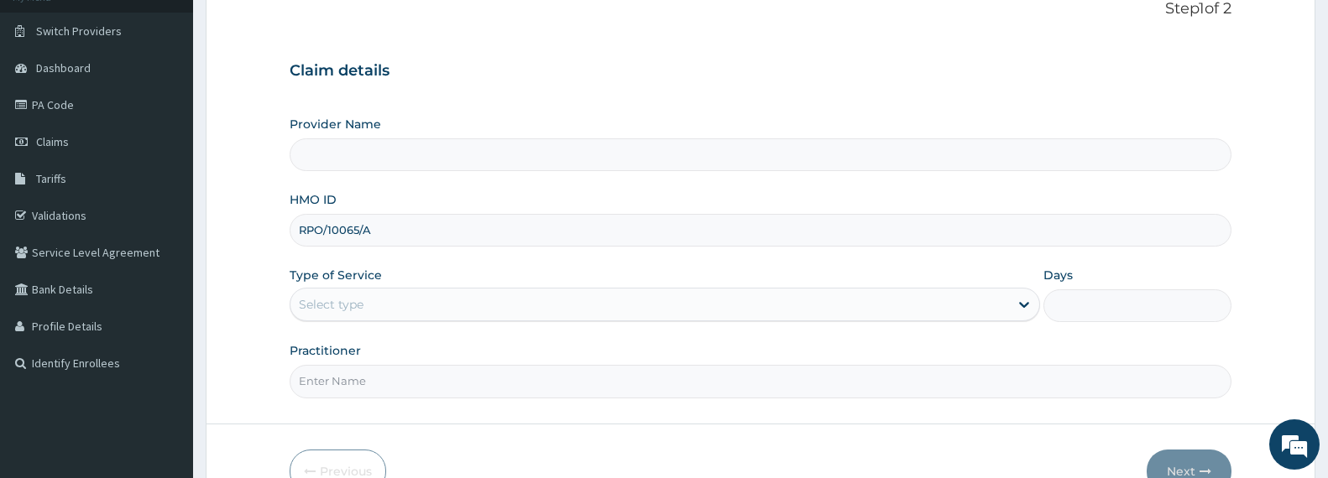
scroll to position [133, 0]
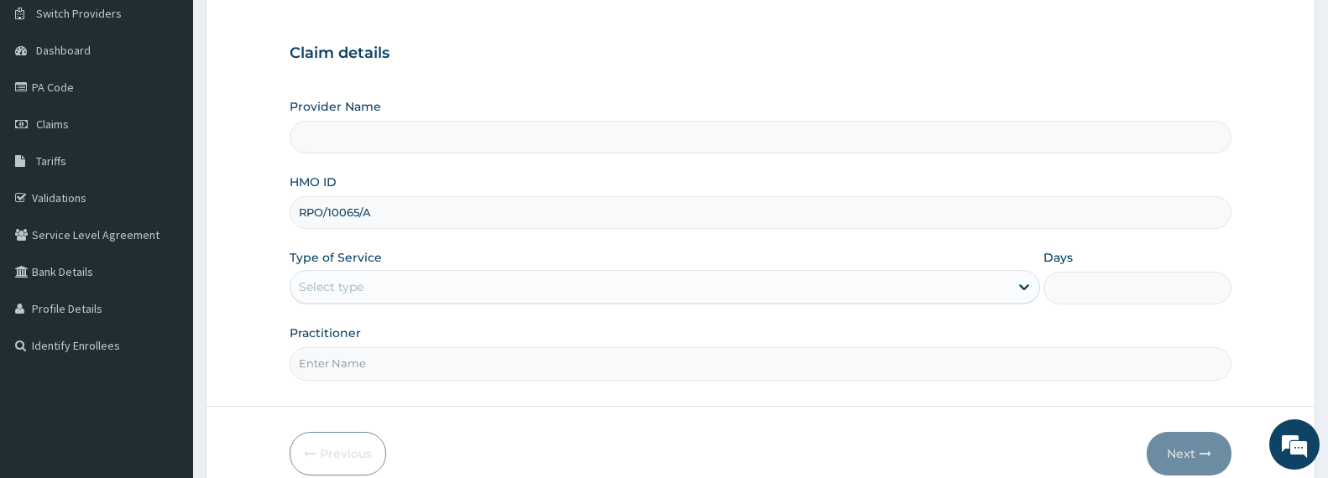
type input "RPO/10065/A"
click at [424, 293] on div "Select type" at bounding box center [649, 287] width 719 height 27
click at [1031, 290] on icon at bounding box center [1024, 287] width 17 height 17
click at [1022, 289] on icon at bounding box center [1024, 287] width 17 height 17
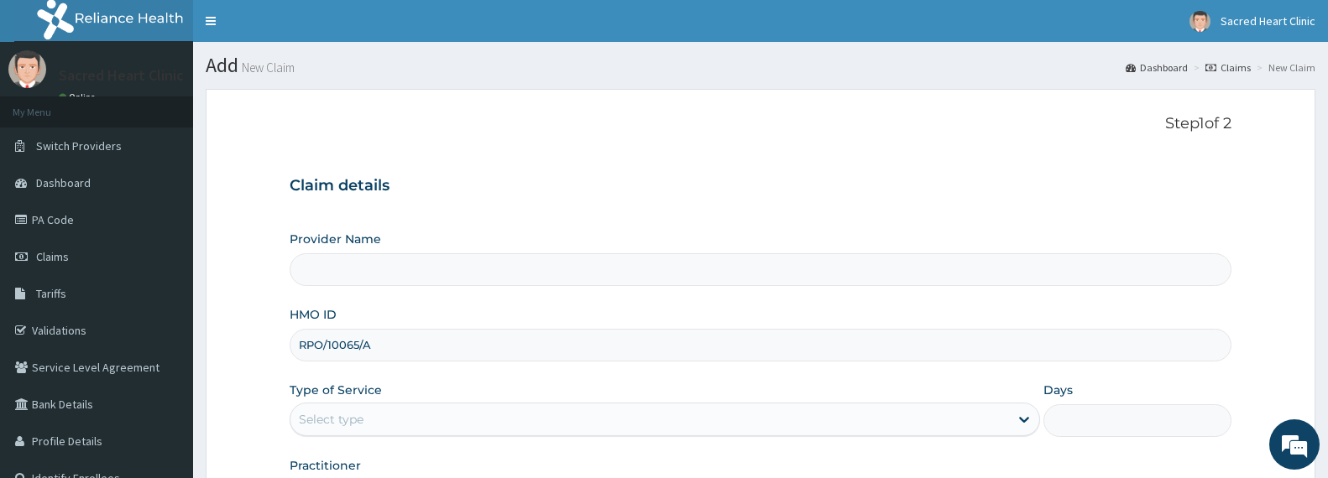
scroll to position [0, 0]
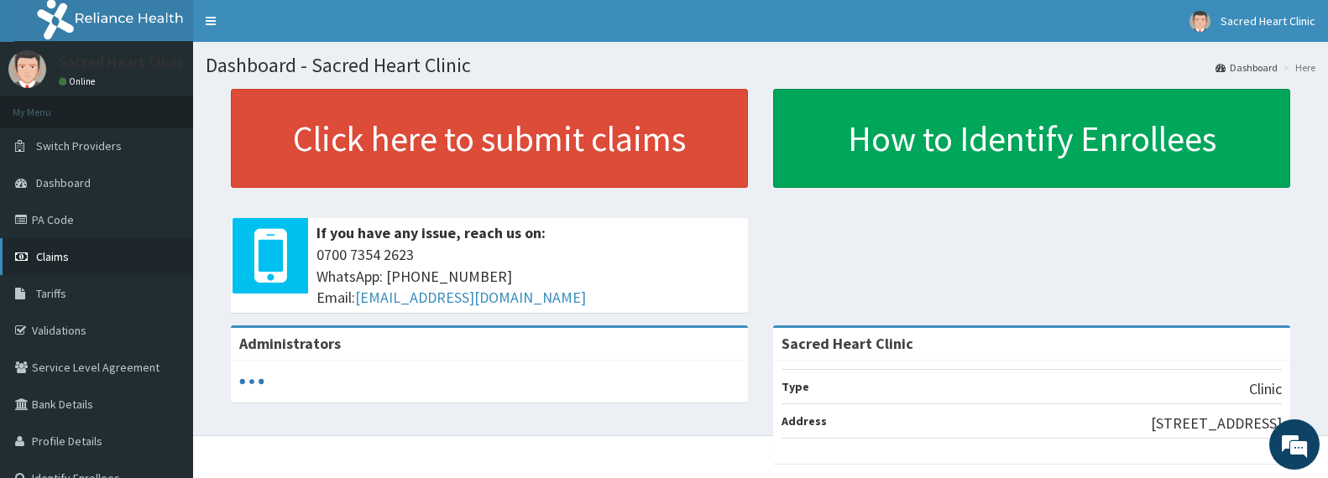
click at [50, 262] on span "Claims" at bounding box center [52, 256] width 33 height 15
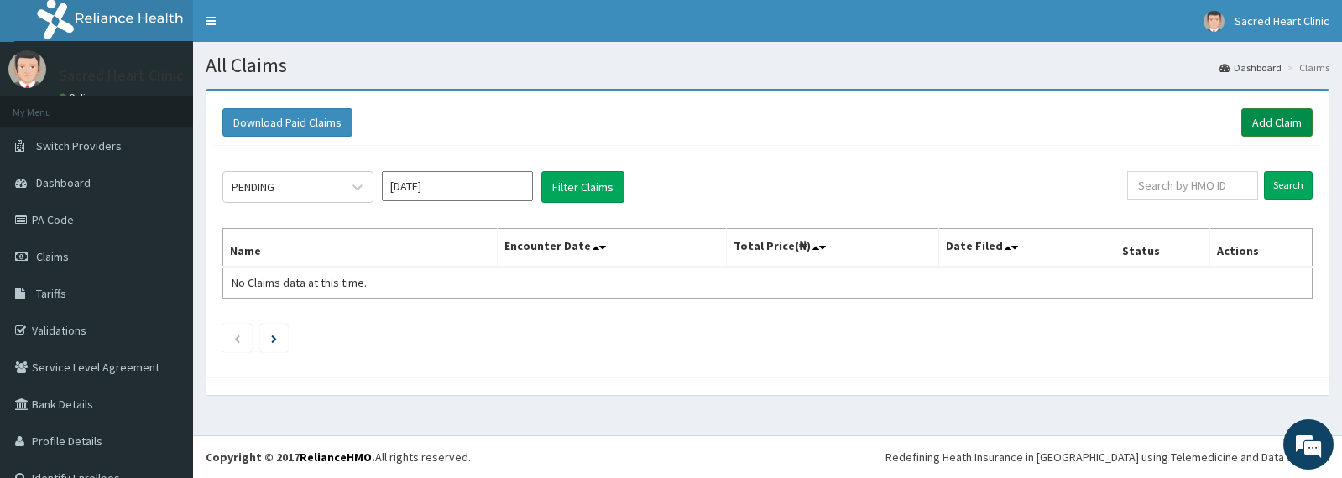
click at [1273, 132] on link "Add Claim" at bounding box center [1276, 122] width 71 height 29
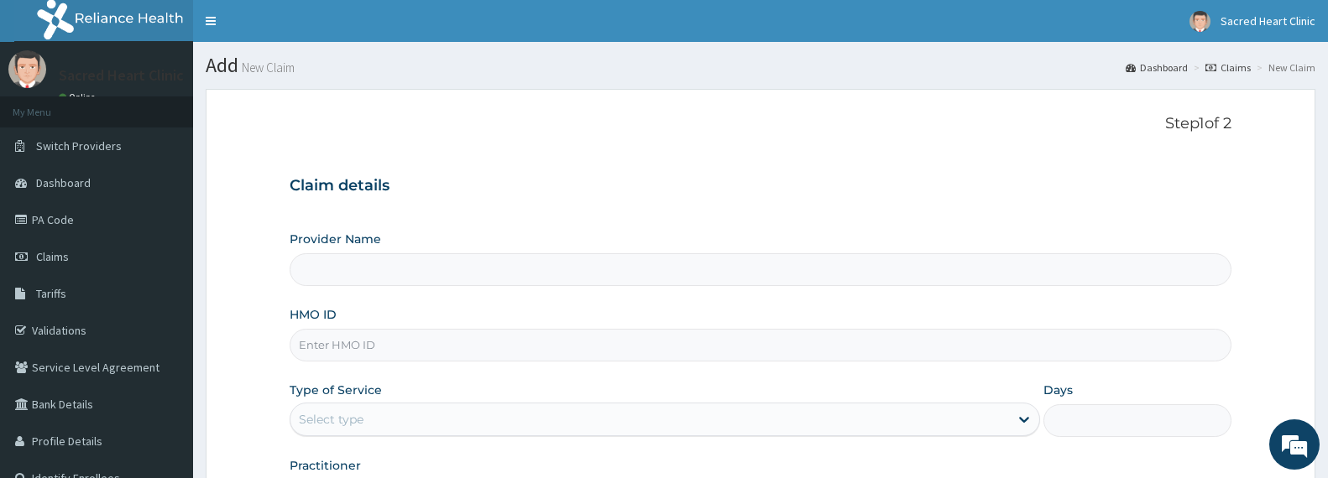
drag, startPoint x: 379, startPoint y: 329, endPoint x: 364, endPoint y: 343, distance: 20.2
click at [371, 342] on div "HMO ID" at bounding box center [761, 333] width 942 height 55
click at [356, 344] on input "HMO ID" at bounding box center [761, 345] width 942 height 33
paste input "RPO/10065/A"
type input "RPO/10065/A"
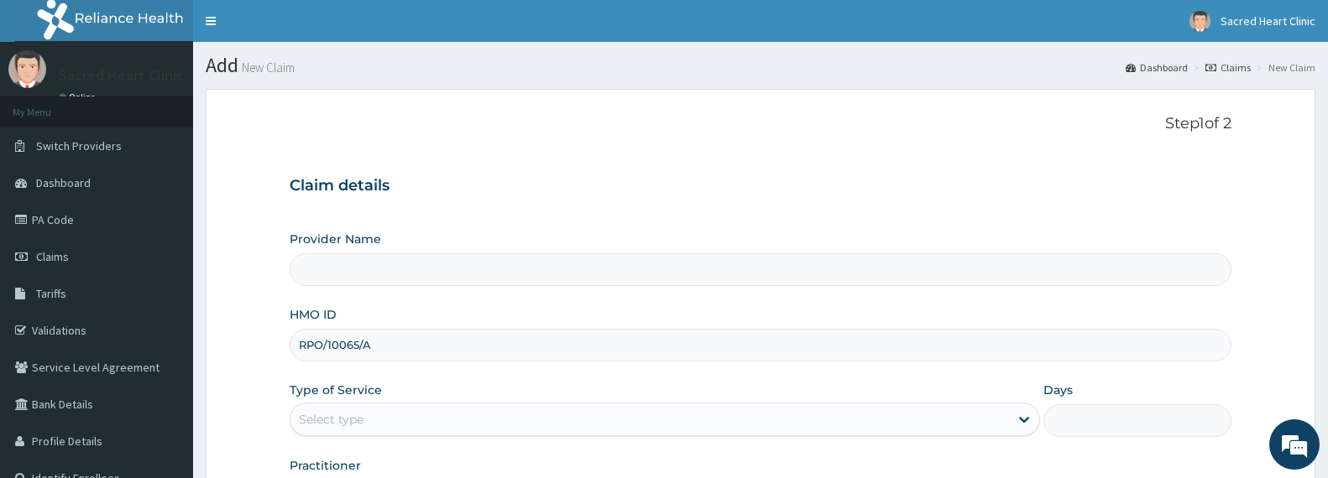
type input "Sacred Heart Clinic"
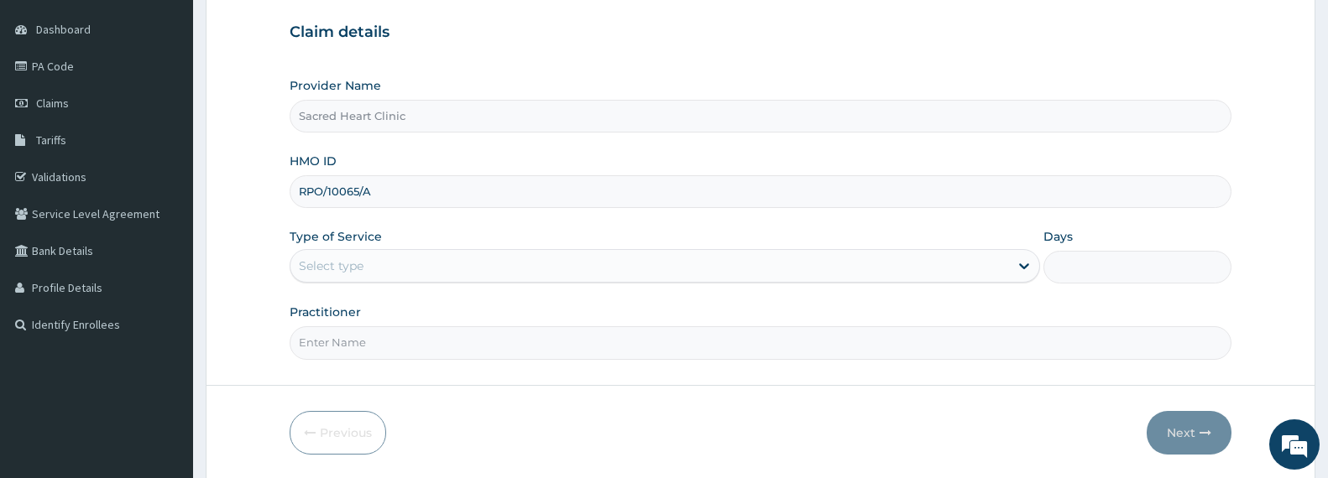
scroll to position [178, 0]
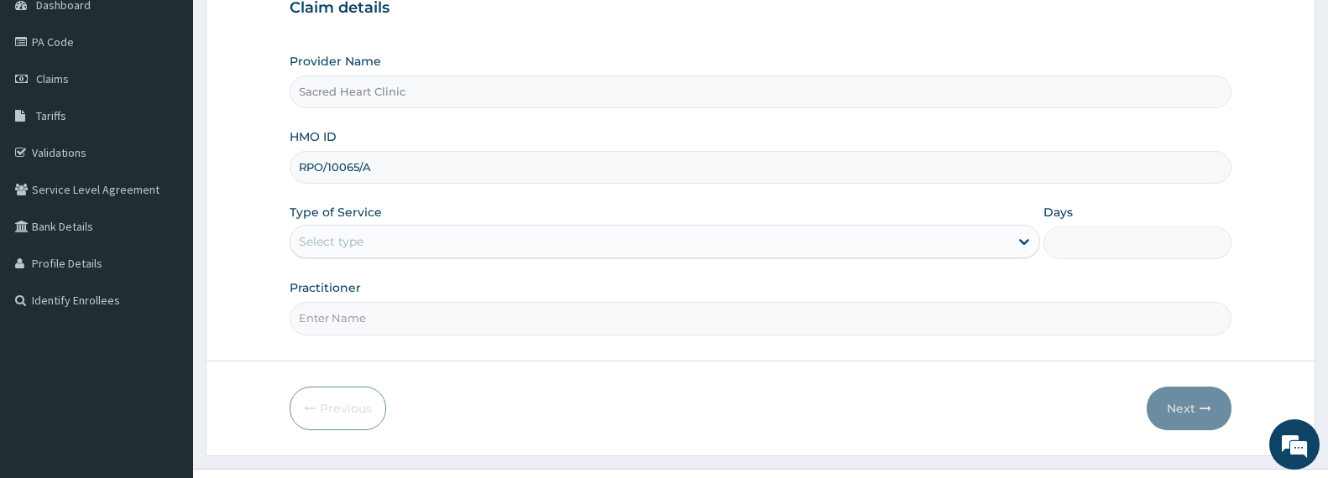
type input "RPO/10065/A"
click at [418, 248] on div "Select type" at bounding box center [649, 241] width 719 height 27
click at [464, 250] on div "Select type" at bounding box center [649, 241] width 719 height 27
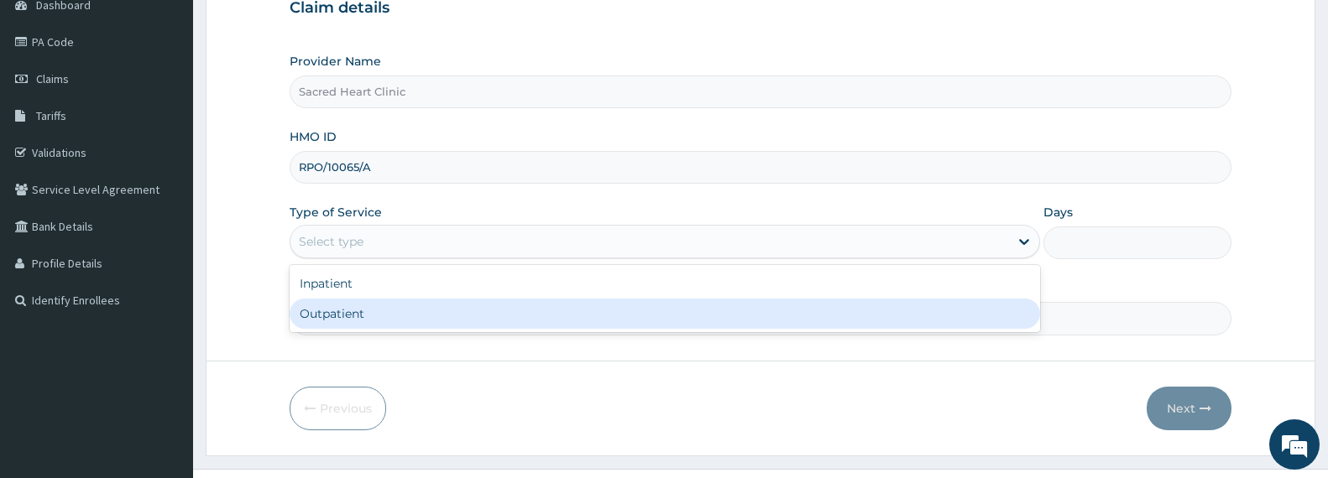
click at [373, 315] on div "Outpatient" at bounding box center [665, 314] width 750 height 30
type input "1"
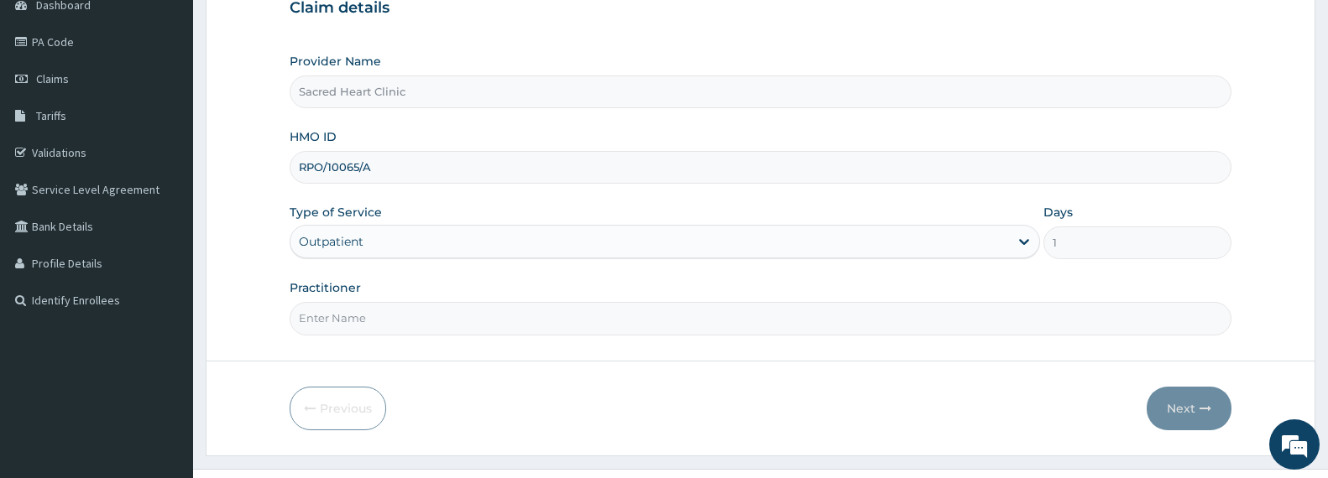
click at [403, 321] on input "Practitioner" at bounding box center [761, 318] width 942 height 33
type input "d"
type input "DR IDIGO"
click at [1181, 414] on button "Next" at bounding box center [1189, 409] width 85 height 44
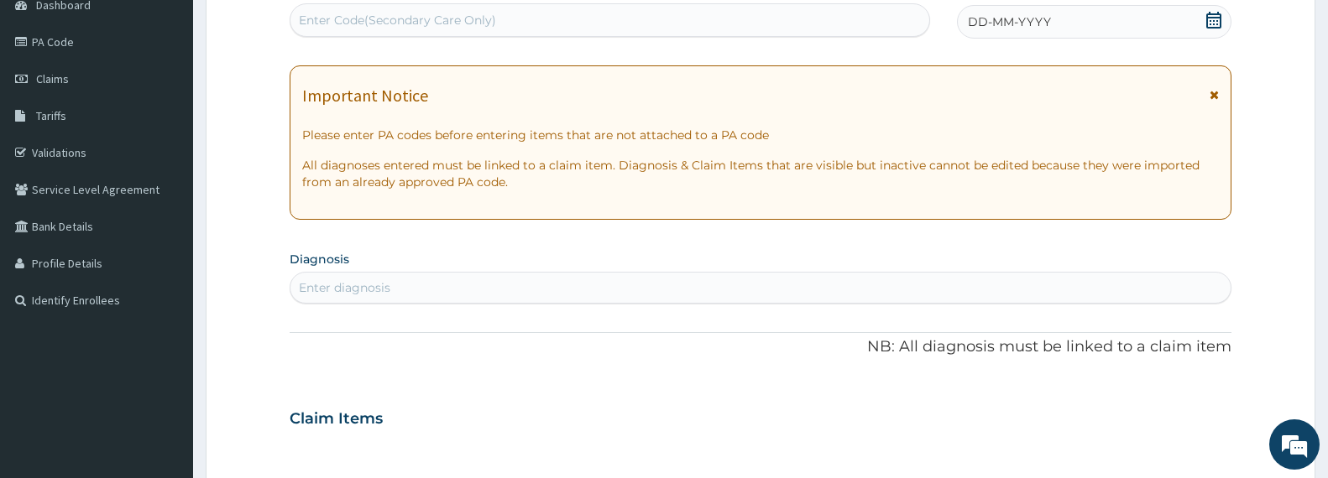
click at [1217, 98] on div "Important Notice Please enter PA codes before entering items that are not attac…" at bounding box center [761, 142] width 942 height 154
click at [1210, 97] on icon at bounding box center [1214, 95] width 9 height 12
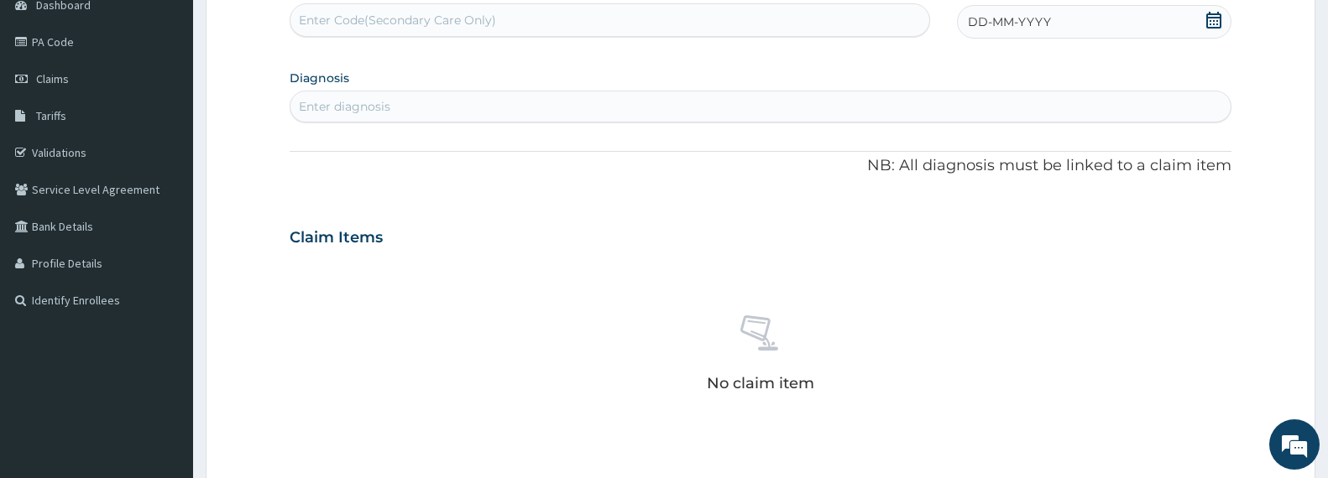
click at [1210, 18] on icon at bounding box center [1213, 20] width 17 height 17
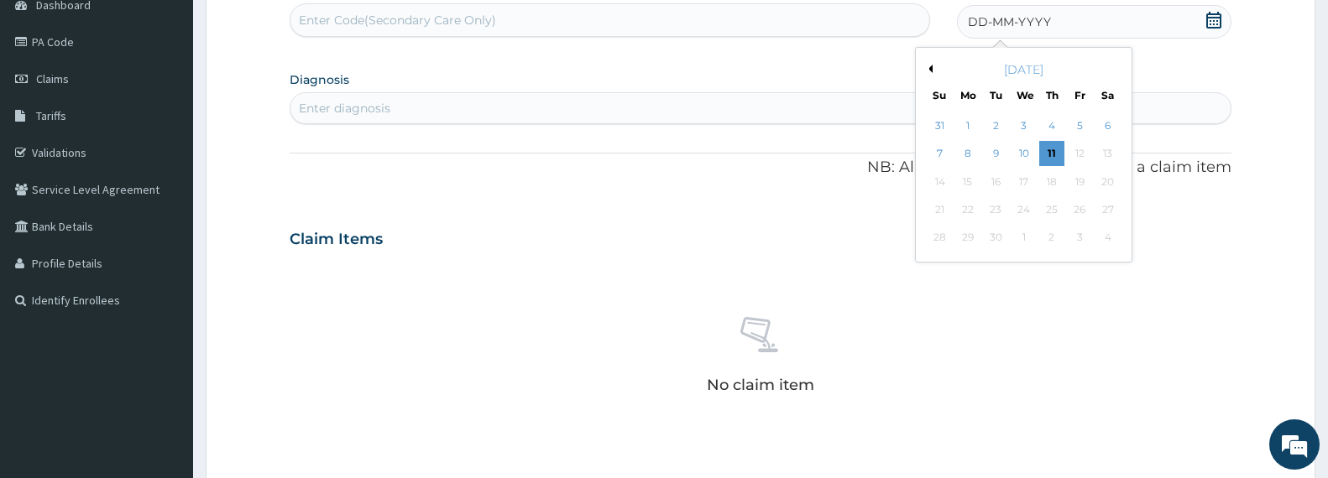
click at [927, 68] on button "Previous Month" at bounding box center [928, 69] width 8 height 8
click at [1053, 237] on div "28" at bounding box center [1051, 238] width 25 height 25
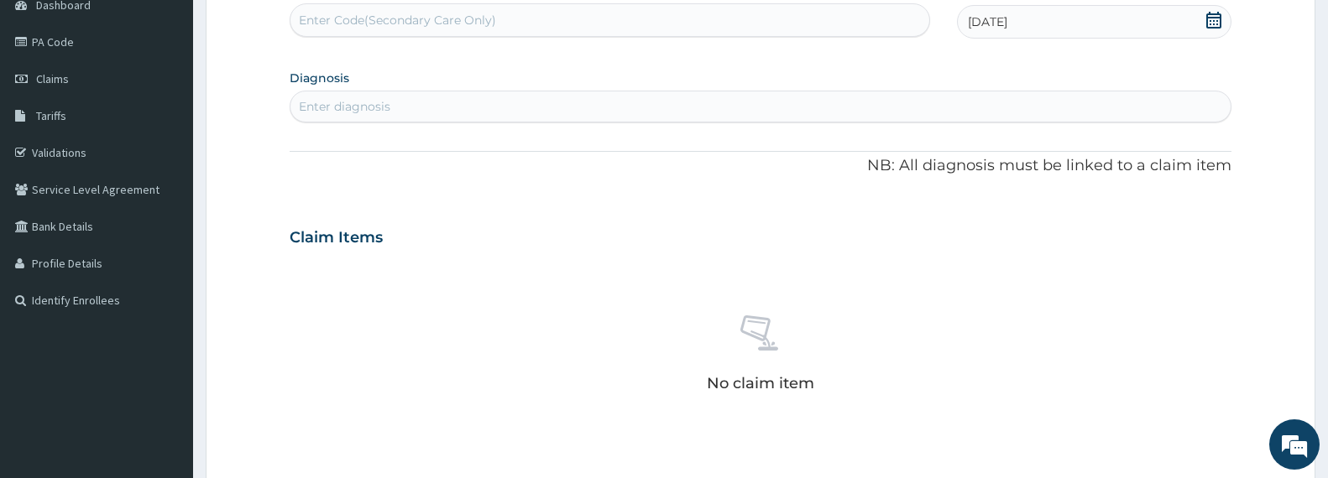
click at [460, 107] on div "Enter diagnosis" at bounding box center [760, 106] width 940 height 27
type input "[MEDICAL_DATA]"
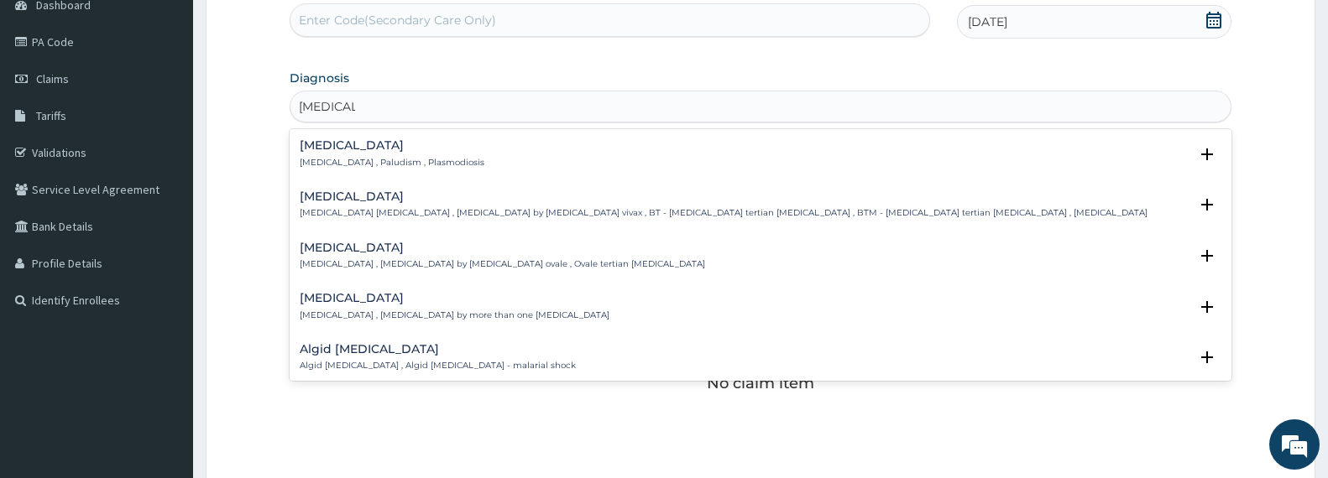
click at [386, 152] on h4 "[MEDICAL_DATA]" at bounding box center [392, 145] width 185 height 13
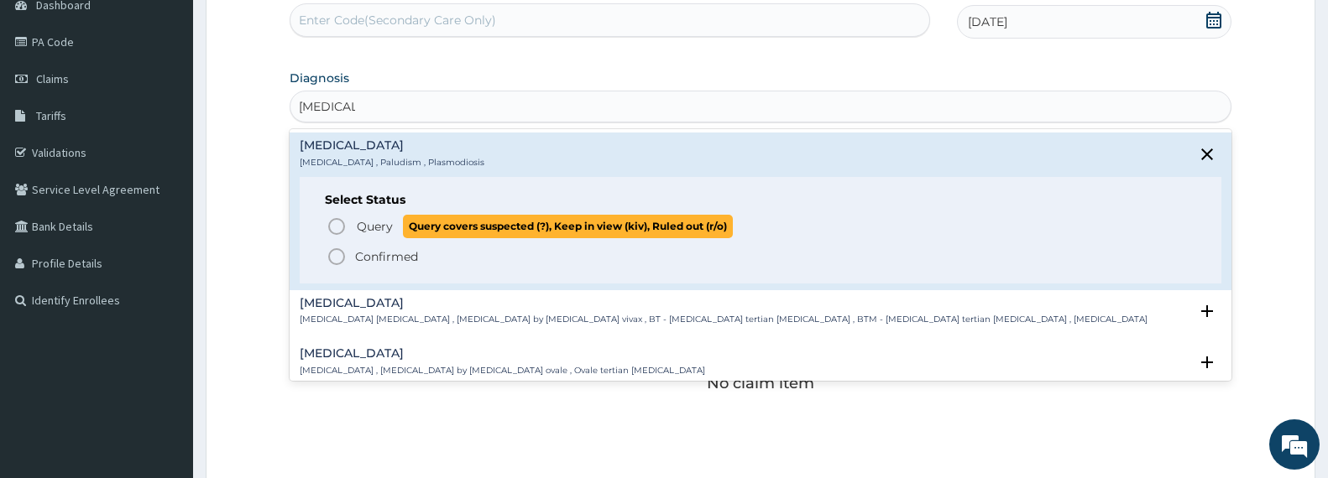
click at [338, 226] on icon "status option query" at bounding box center [337, 227] width 20 height 20
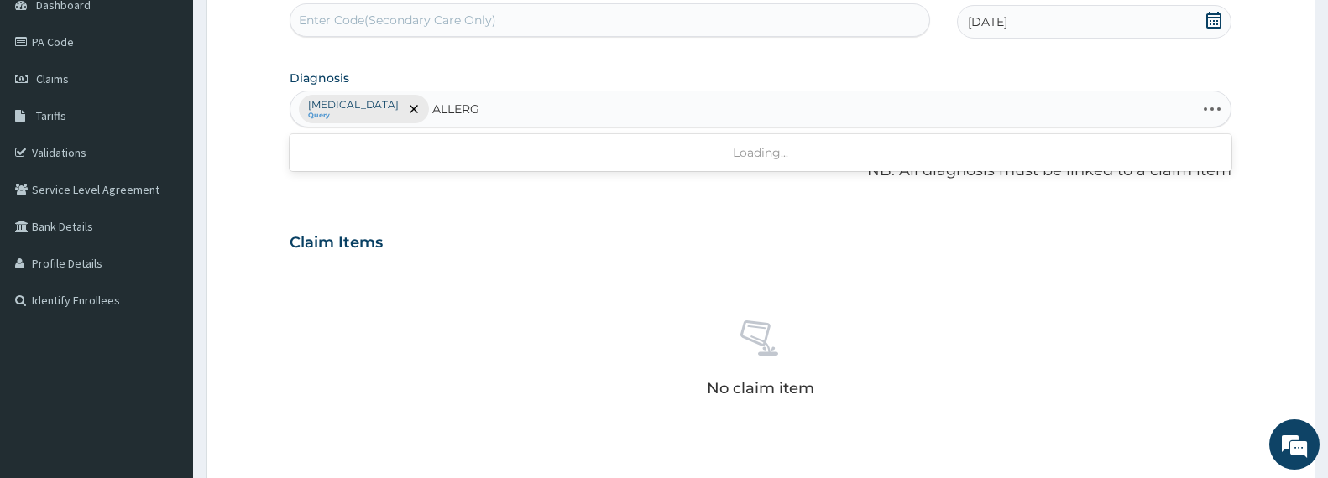
type input "ALLERGY"
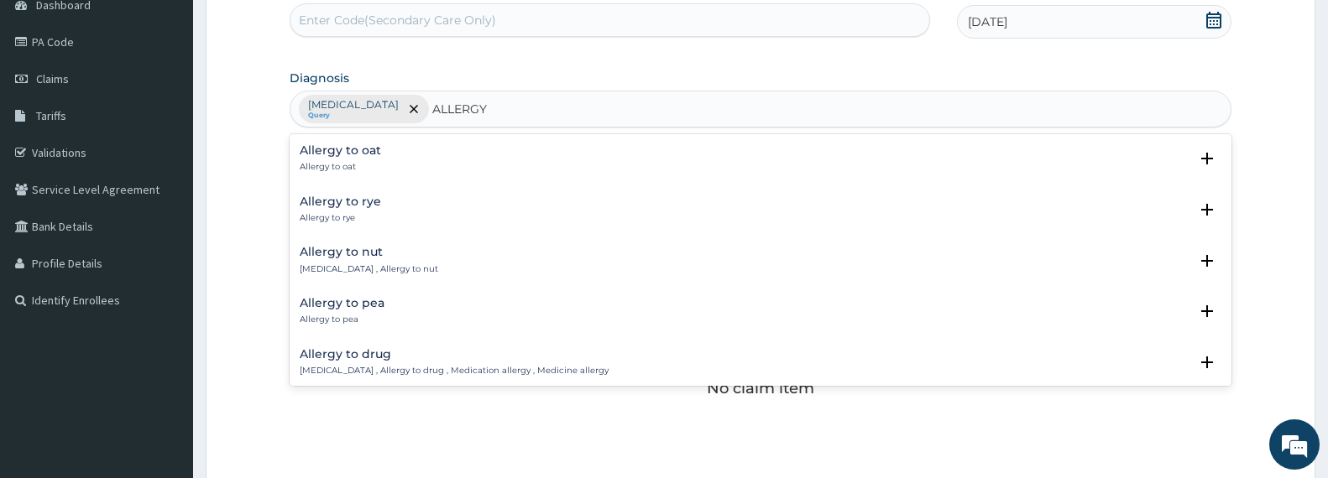
click at [362, 346] on div "Allergy to drug Drug allergy , Allergy to drug , Medication allergy , Medicine …" at bounding box center [761, 367] width 942 height 51
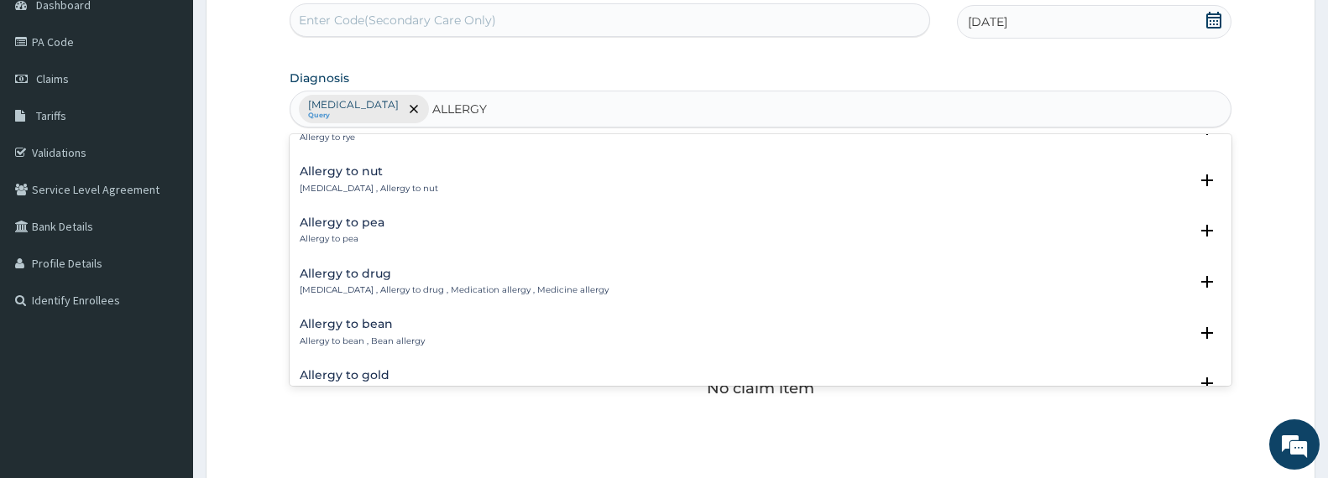
scroll to position [101, 0]
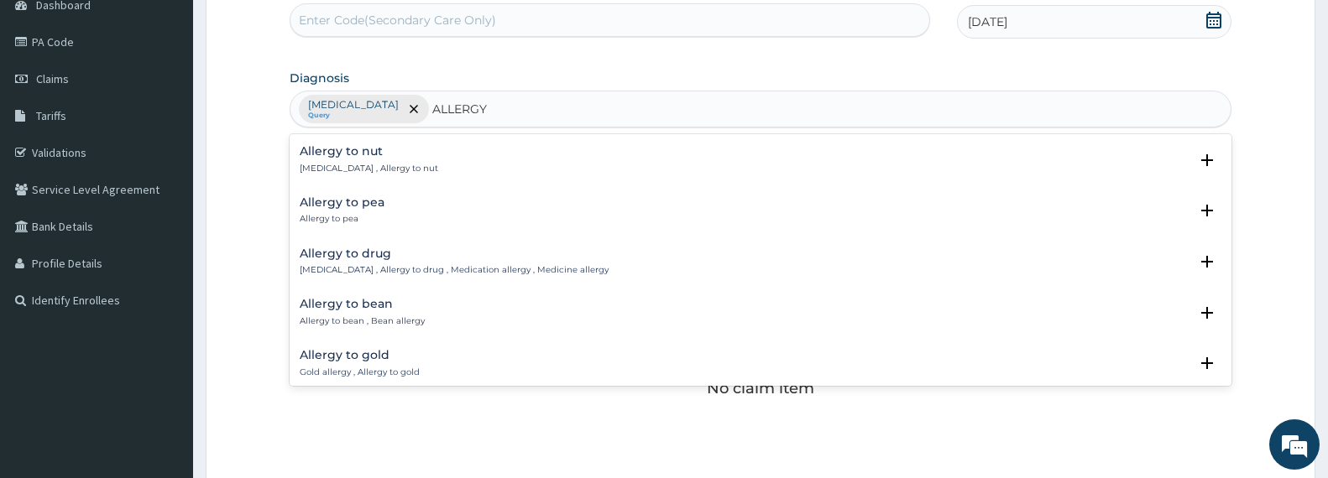
click at [353, 259] on h4 "Allergy to drug" at bounding box center [454, 254] width 309 height 13
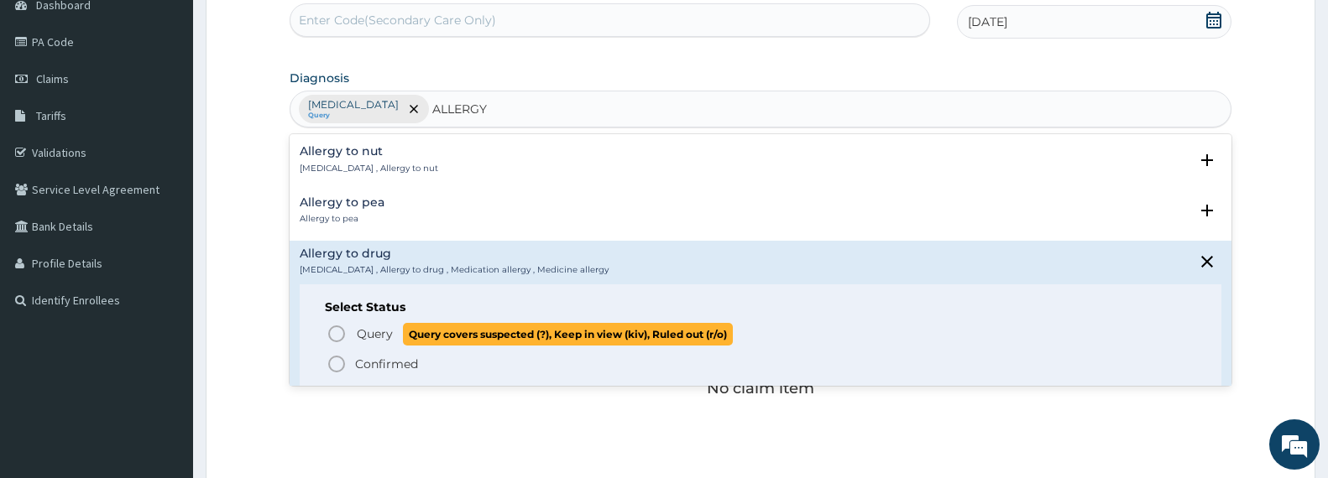
click at [338, 334] on icon "status option query" at bounding box center [337, 334] width 20 height 20
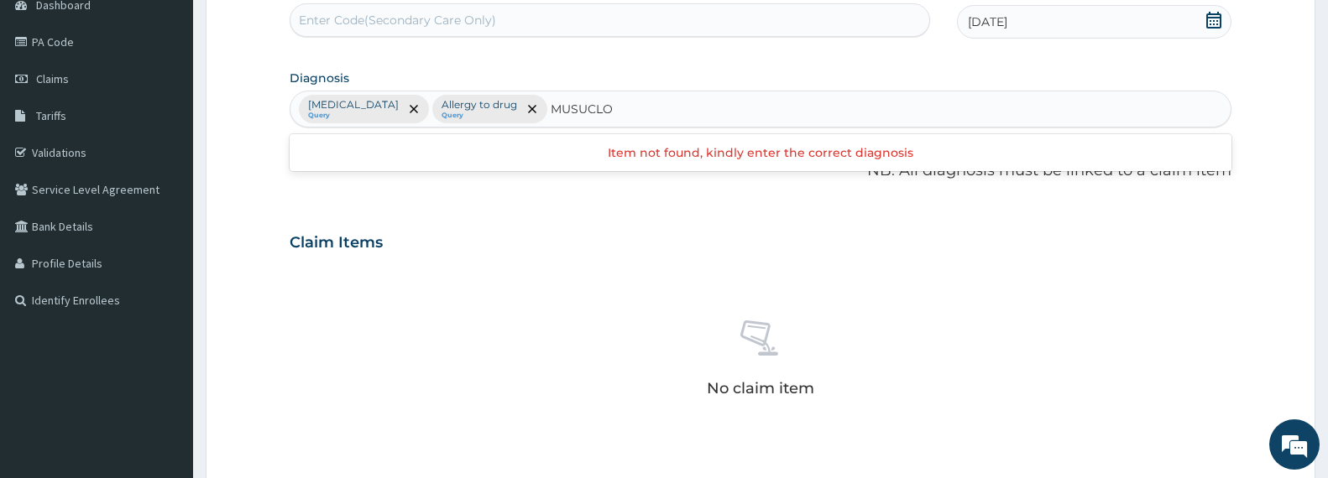
click at [551, 110] on input "MUSUCLO" at bounding box center [583, 109] width 64 height 17
type input "MUSCULO"
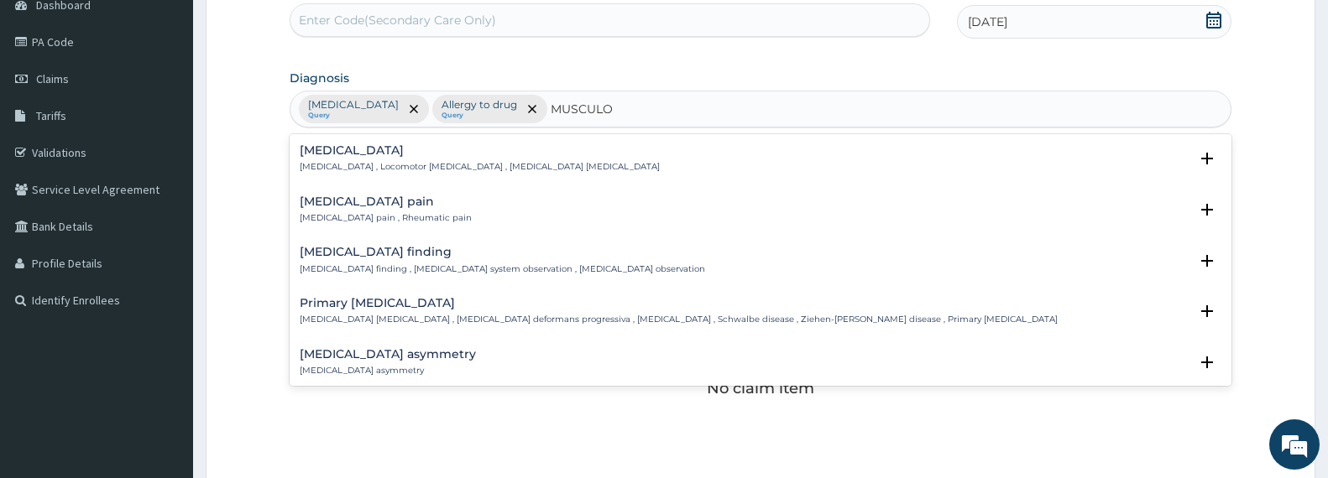
click at [339, 221] on p "Musculoskeletal pain , Rheumatic pain" at bounding box center [386, 218] width 172 height 12
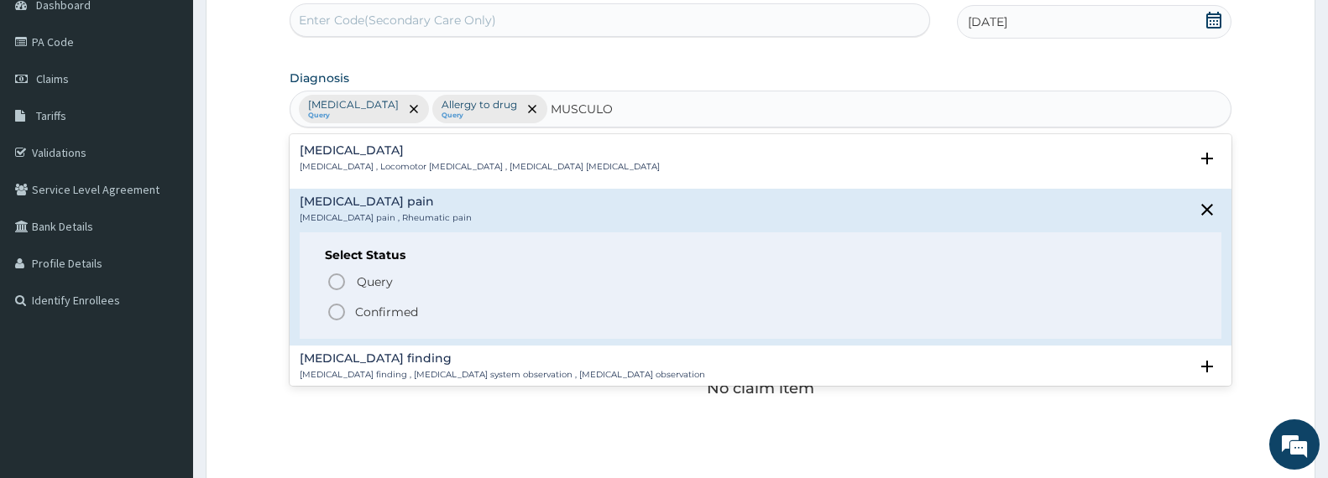
click at [331, 319] on icon "status option filled" at bounding box center [337, 312] width 20 height 20
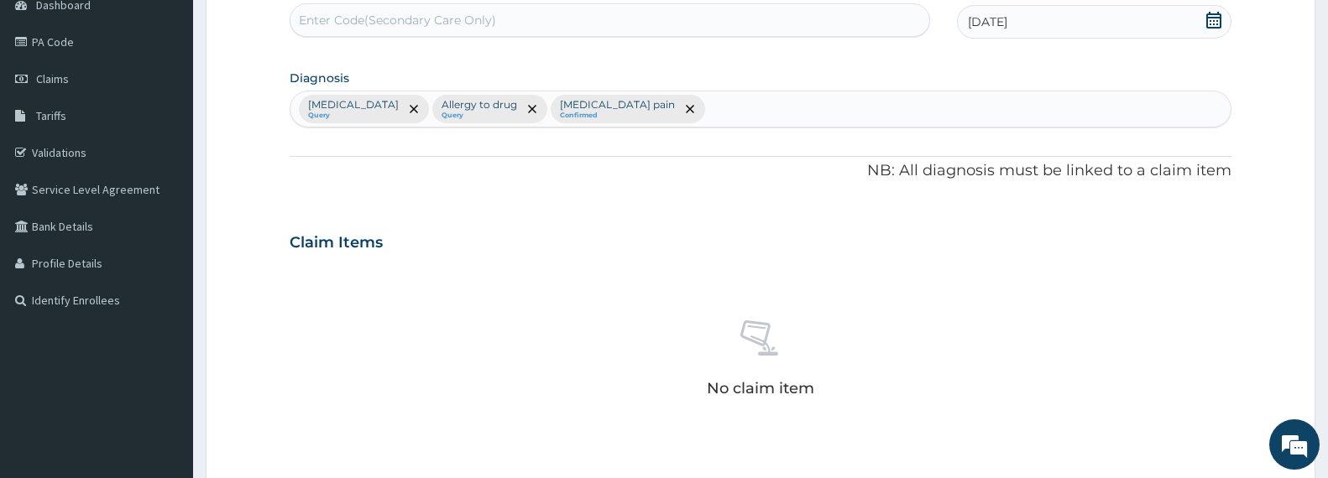
click at [672, 118] on div "Malaria Query Allergy to drug Query Musculoskeletal pain Confirmed" at bounding box center [760, 108] width 940 height 35
type input "OSTEO"
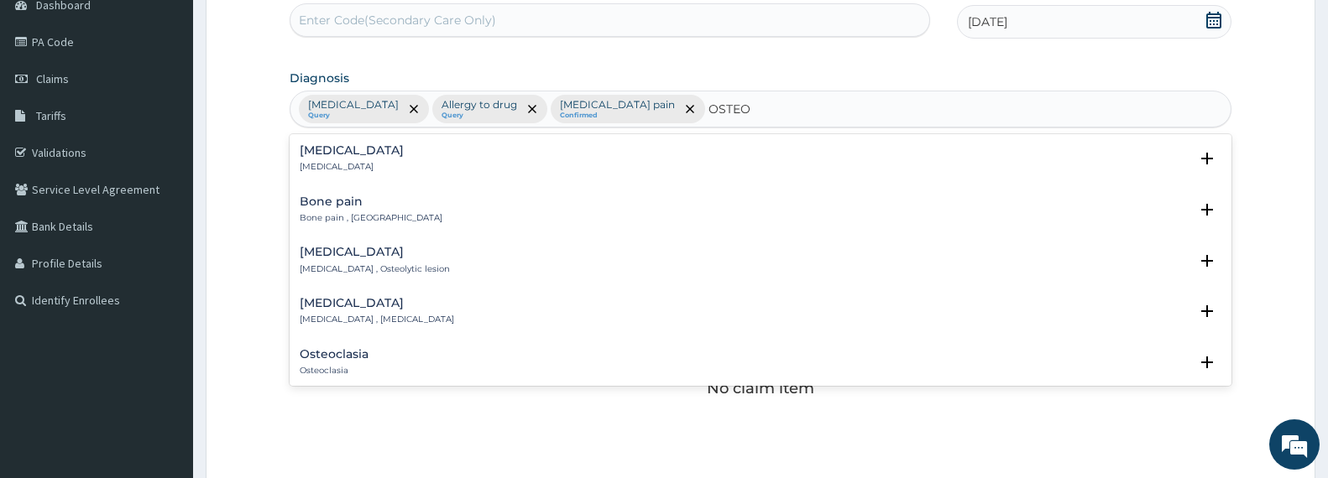
click at [330, 214] on p "Bone pain , Osteodynia" at bounding box center [371, 218] width 143 height 12
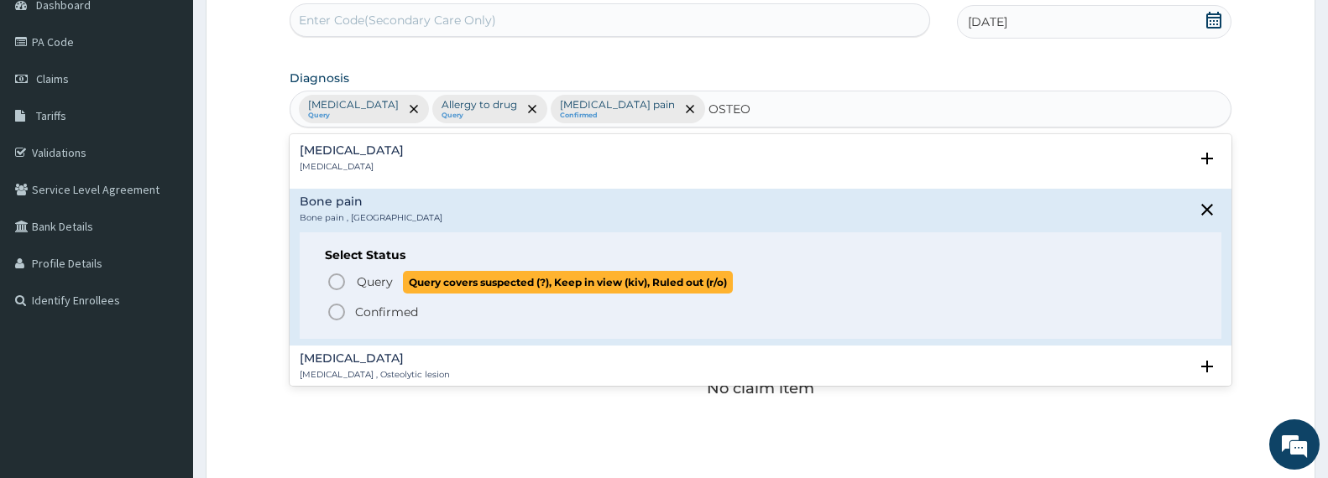
click at [335, 275] on circle "status option query" at bounding box center [336, 281] width 15 height 15
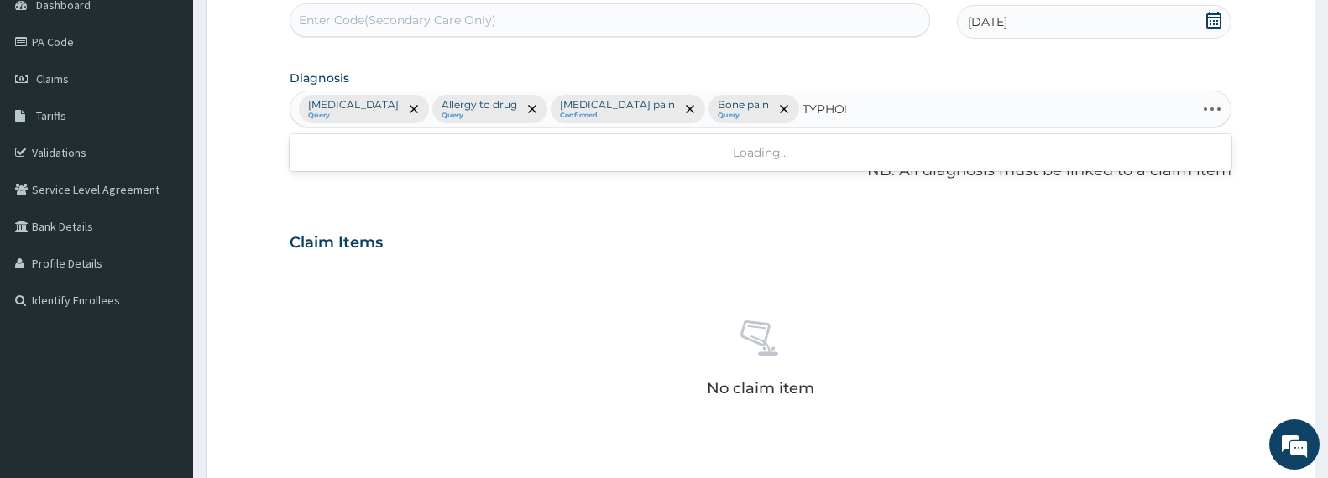
type input "[MEDICAL_DATA]"
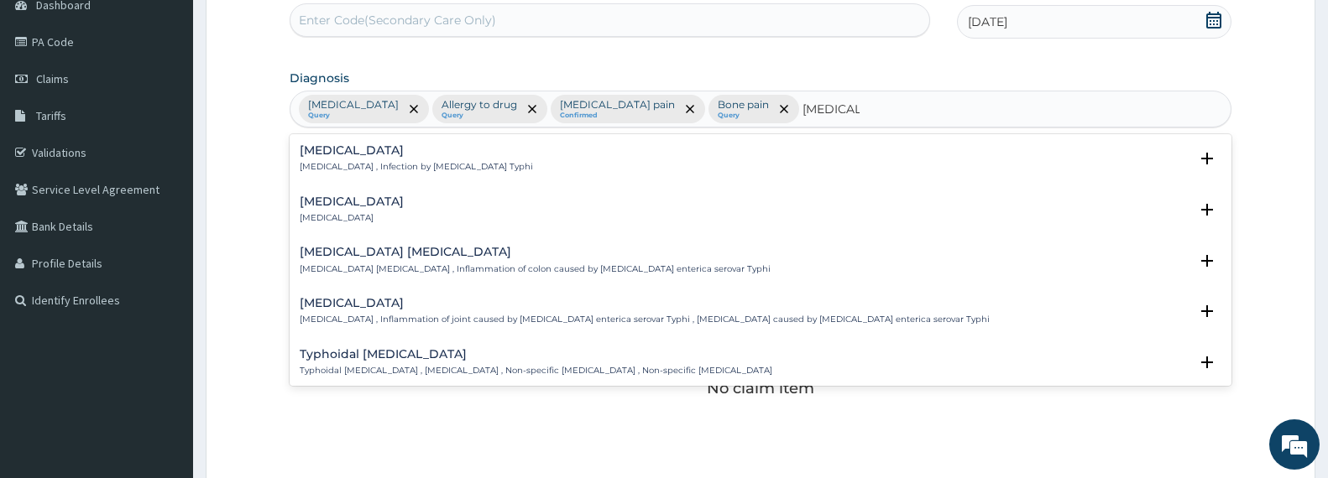
click at [345, 160] on div "[MEDICAL_DATA] [MEDICAL_DATA] , Infection by [MEDICAL_DATA] Typhi" at bounding box center [416, 158] width 233 height 29
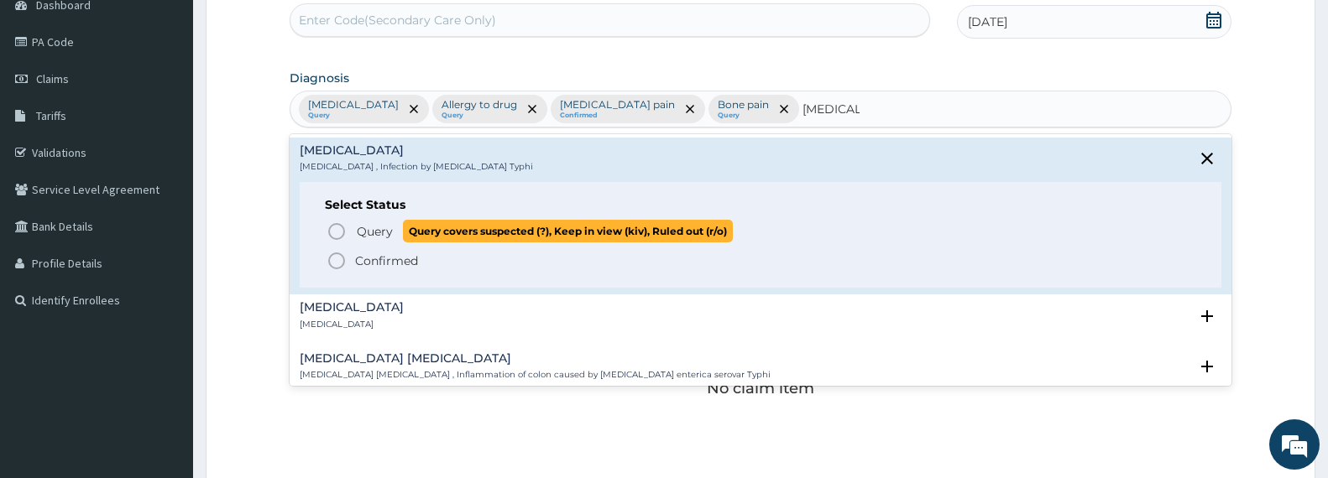
click at [336, 229] on icon "status option query" at bounding box center [337, 232] width 20 height 20
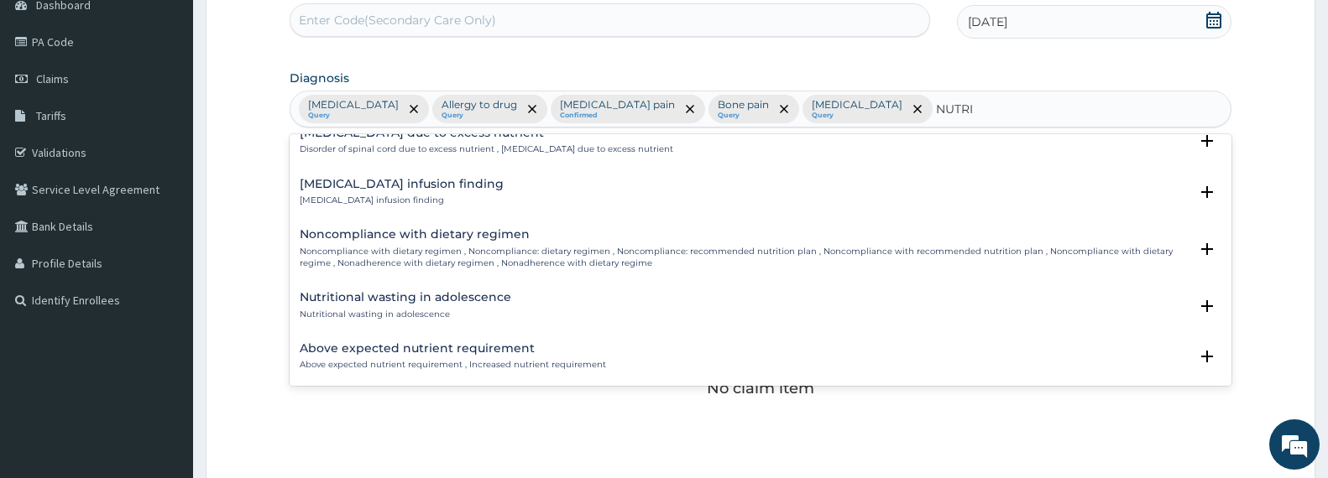
scroll to position [2337, 0]
type input "NUTRITIONAL"
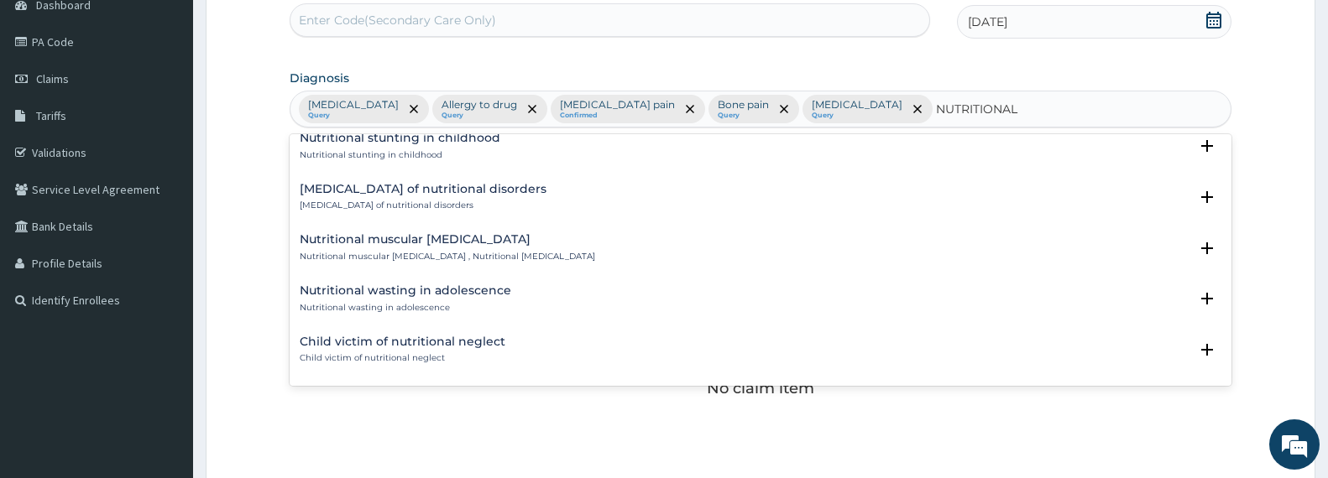
scroll to position [1637, 0]
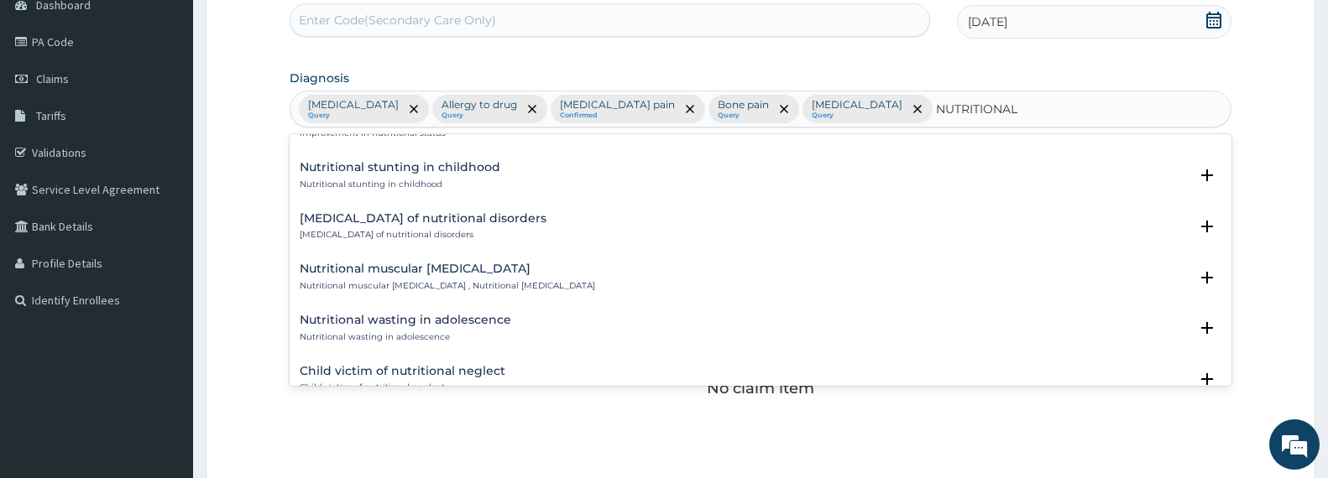
click at [386, 222] on h4 "Sequelae of nutritional disorders" at bounding box center [423, 218] width 247 height 13
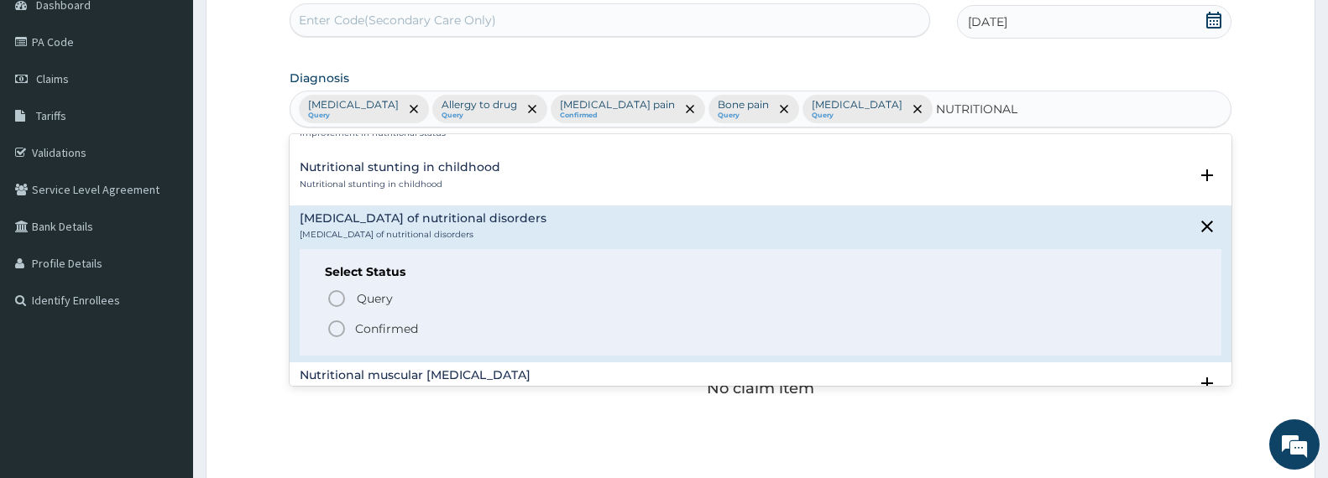
click at [335, 325] on icon "status option filled" at bounding box center [337, 329] width 20 height 20
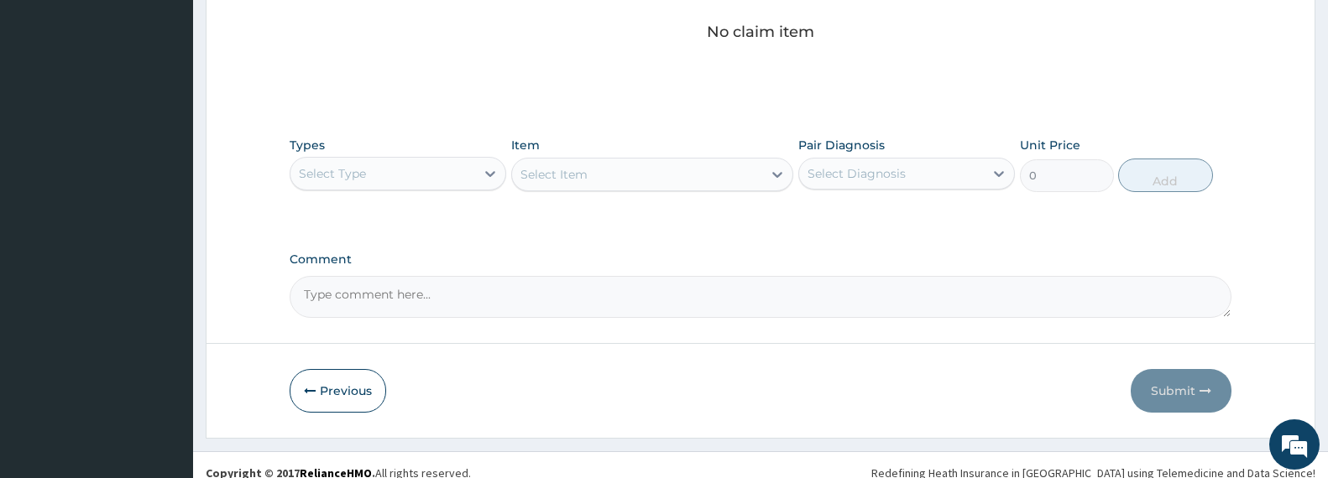
scroll to position [551, 0]
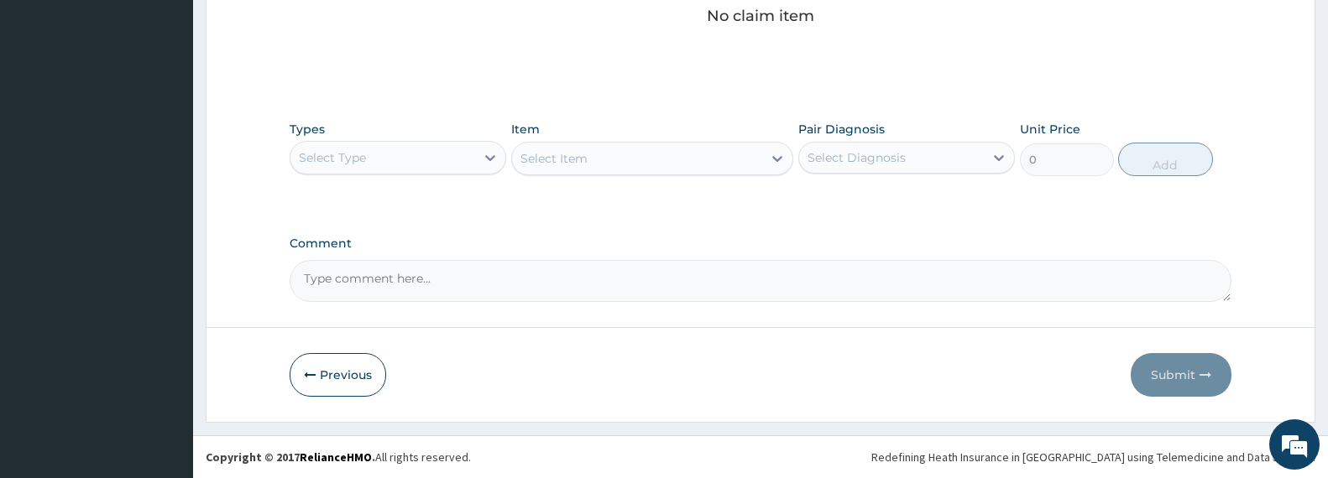
click at [447, 153] on div "Select Type" at bounding box center [382, 157] width 185 height 27
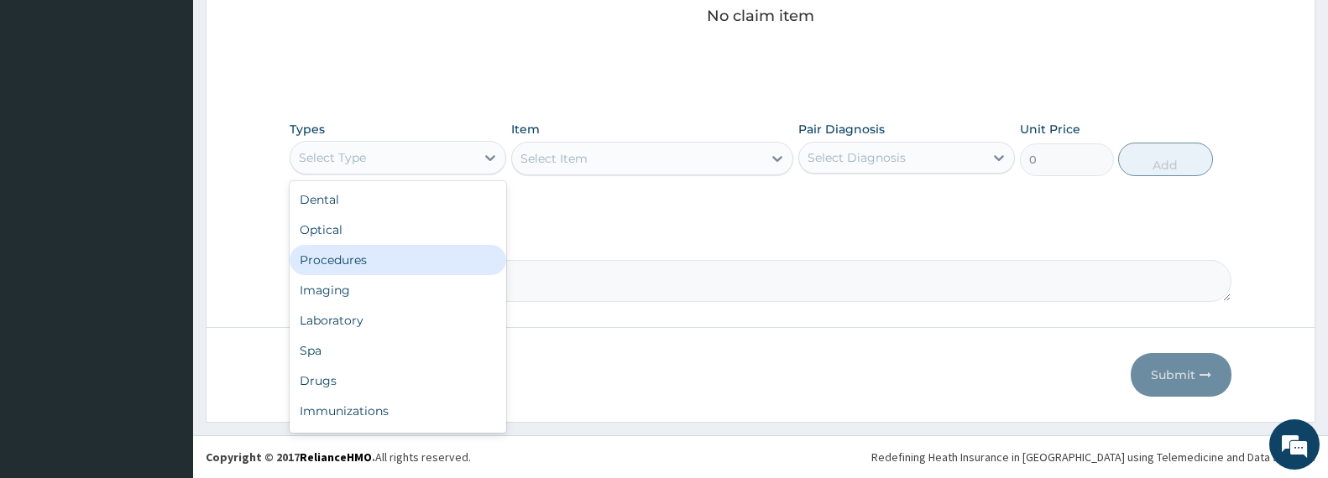
click at [376, 257] on div "Procedures" at bounding box center [398, 260] width 217 height 30
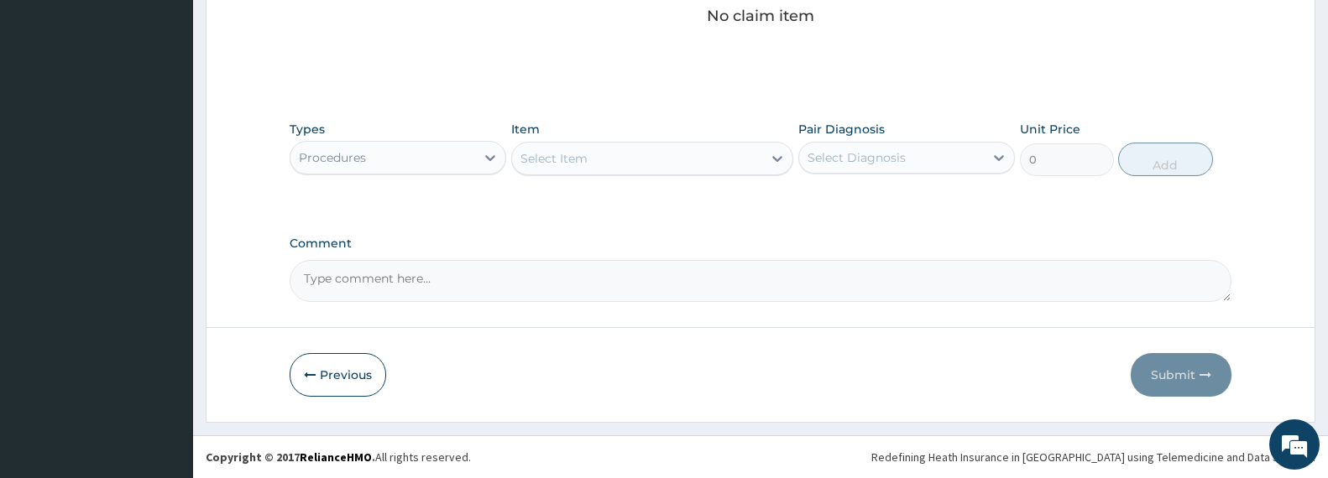
click at [646, 160] on div "Select Item" at bounding box center [637, 158] width 251 height 27
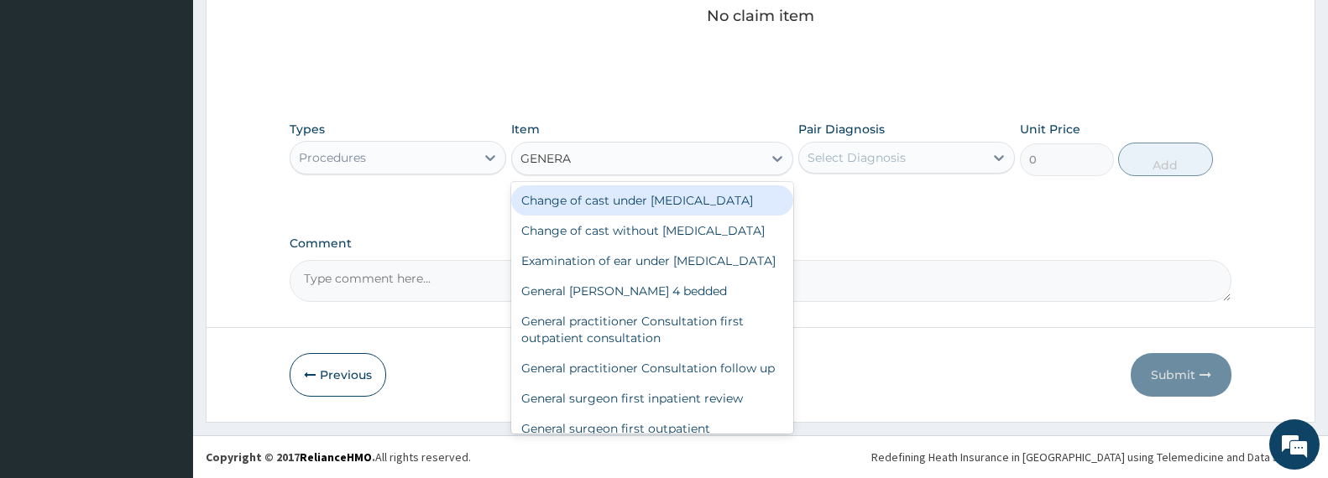
type input "GENERAL"
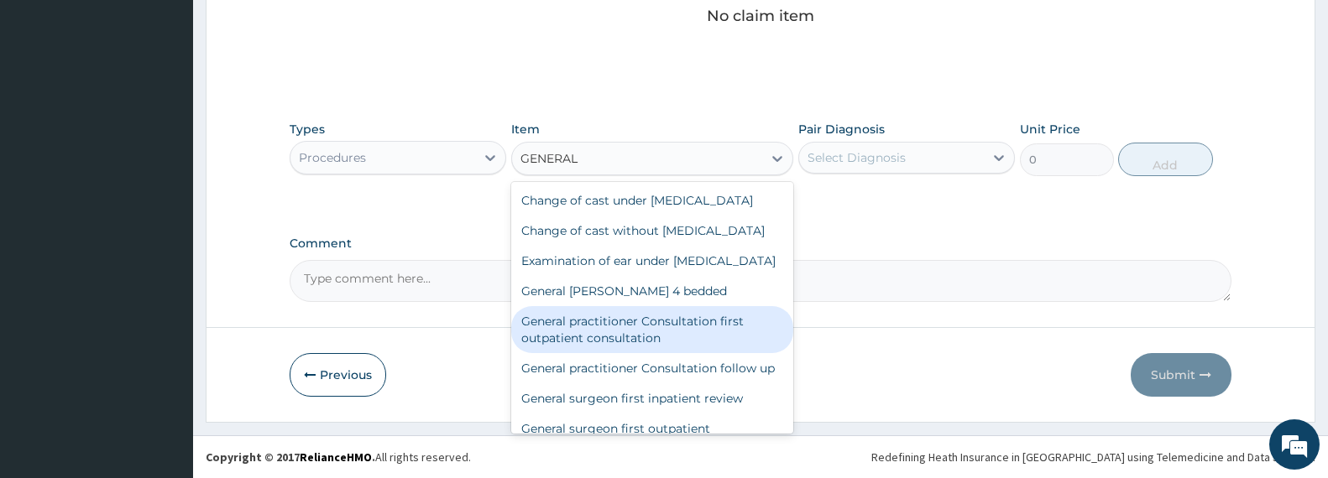
click at [610, 353] on div "General practitioner Consultation first outpatient consultation" at bounding box center [652, 329] width 283 height 47
type input "3547.5"
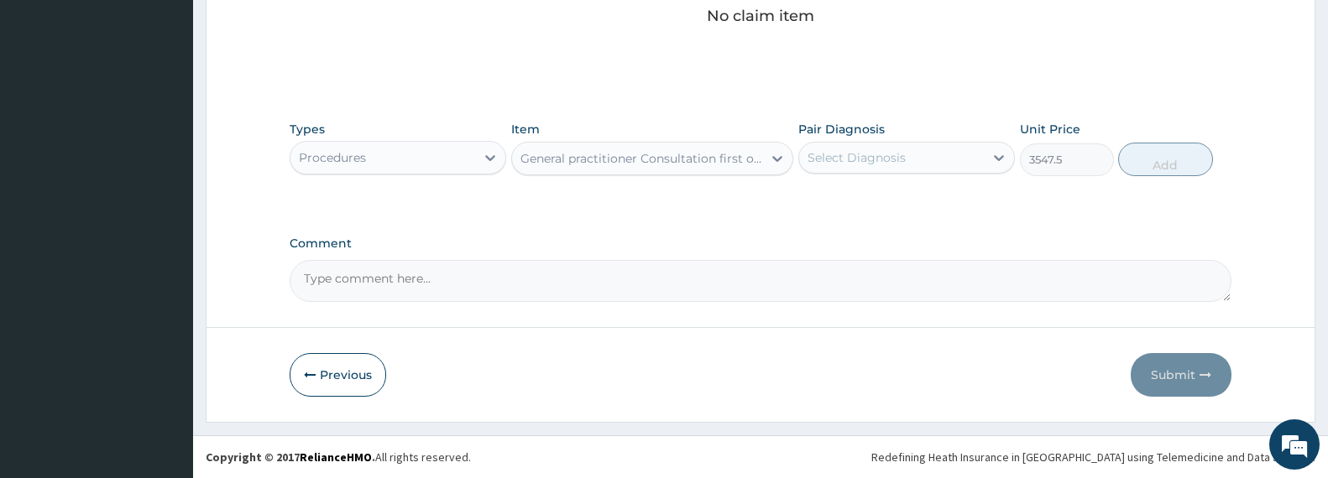
click at [879, 163] on div "Select Diagnosis" at bounding box center [857, 157] width 98 height 17
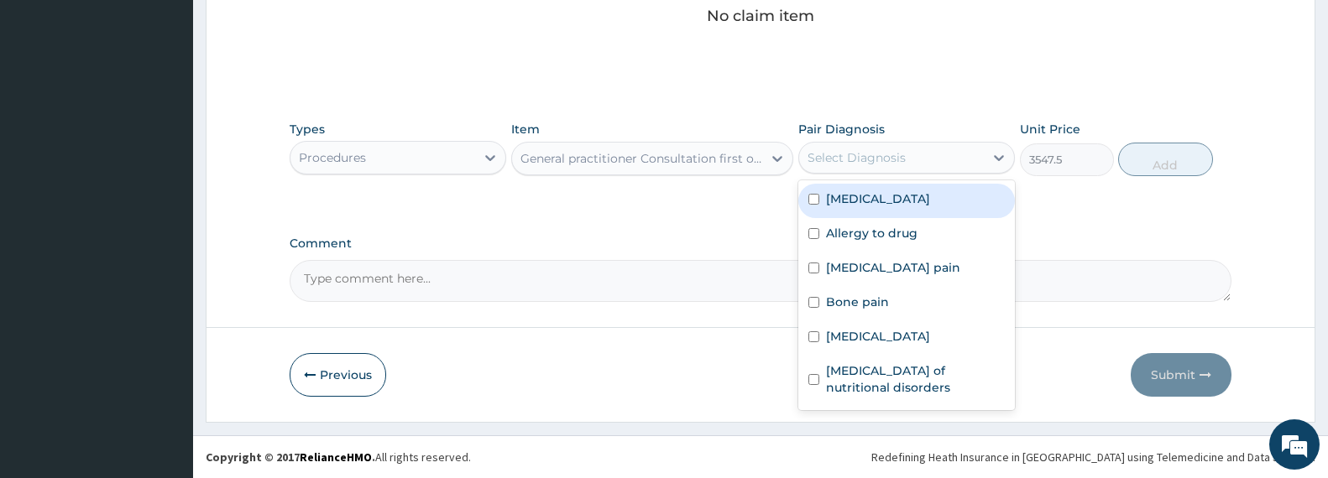
click at [838, 194] on label "[MEDICAL_DATA]" at bounding box center [878, 199] width 104 height 17
checkbox input "true"
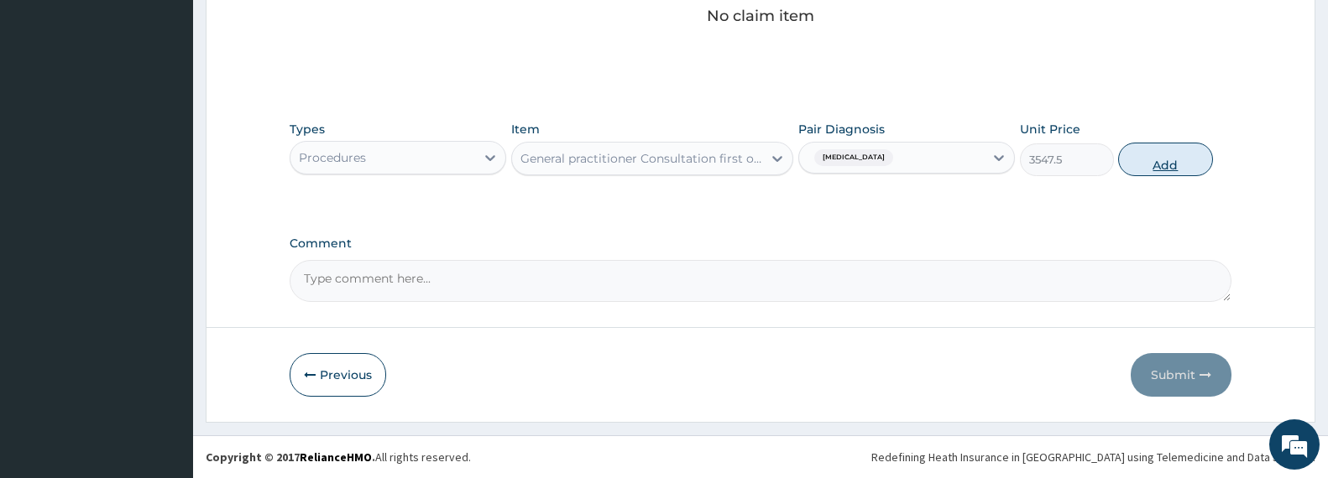
click at [1166, 165] on button "Add" at bounding box center [1165, 160] width 94 height 34
type input "0"
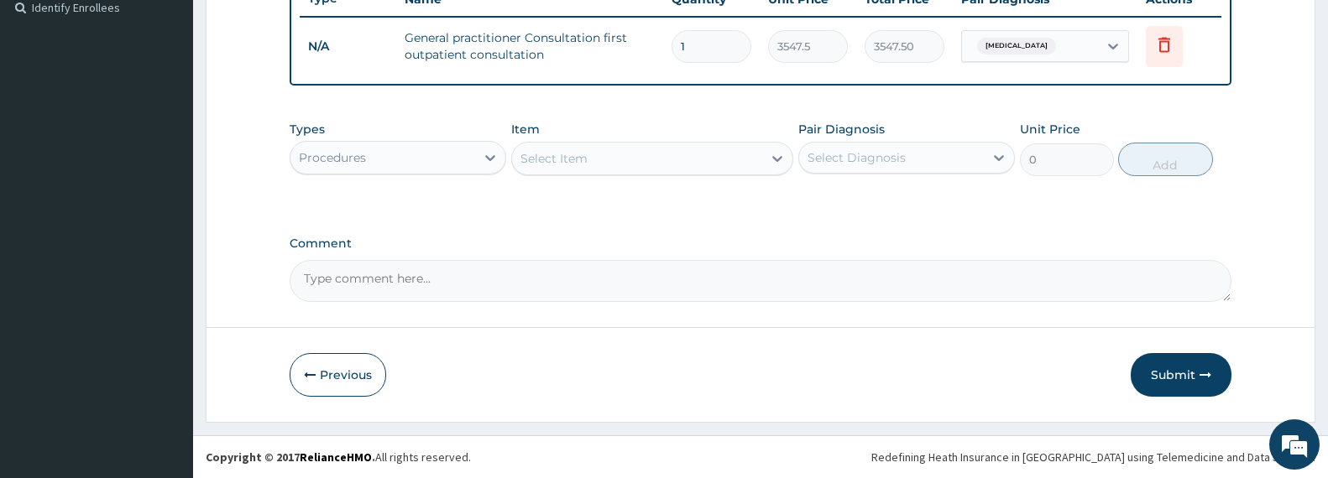
click at [454, 159] on div "Procedures" at bounding box center [382, 157] width 185 height 27
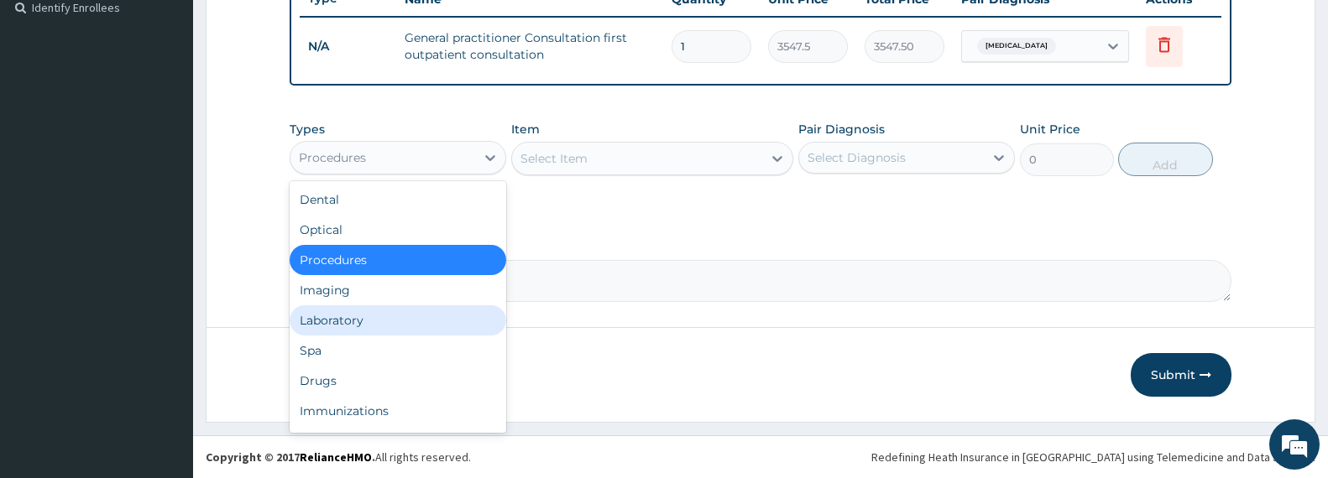
click at [335, 317] on div "Laboratory" at bounding box center [398, 321] width 217 height 30
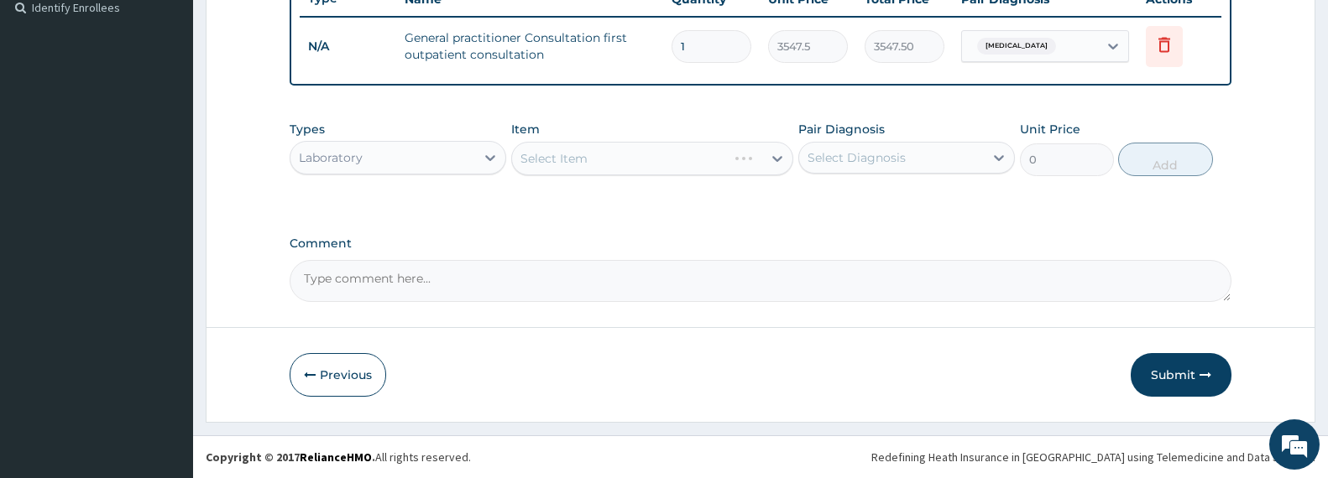
click at [656, 169] on div "Select Item" at bounding box center [652, 159] width 283 height 34
click at [675, 164] on div "Select Item" at bounding box center [637, 158] width 251 height 27
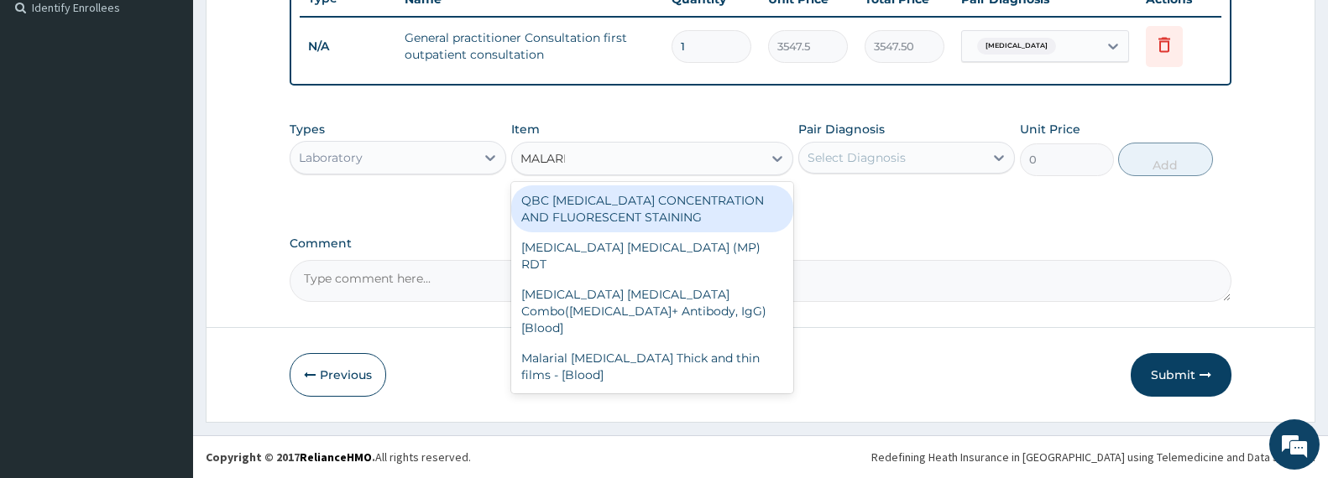
type input "[MEDICAL_DATA]"
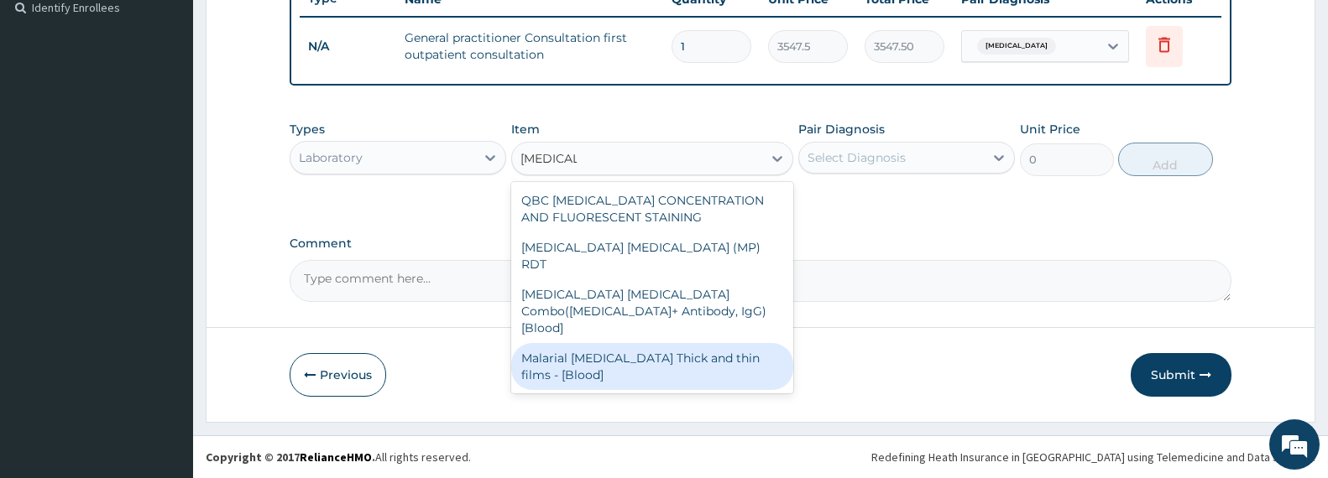
click at [604, 343] on div "Malarial Parasite Thick and thin films - [Blood]" at bounding box center [652, 366] width 283 height 47
type input "1612.5"
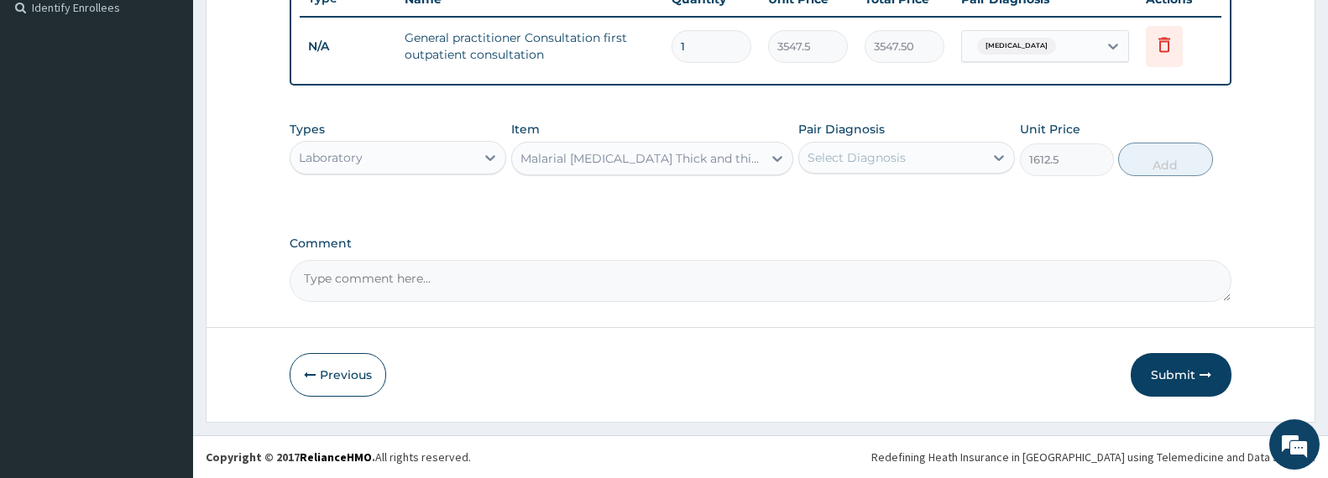
click at [944, 159] on div "Select Diagnosis" at bounding box center [891, 157] width 185 height 27
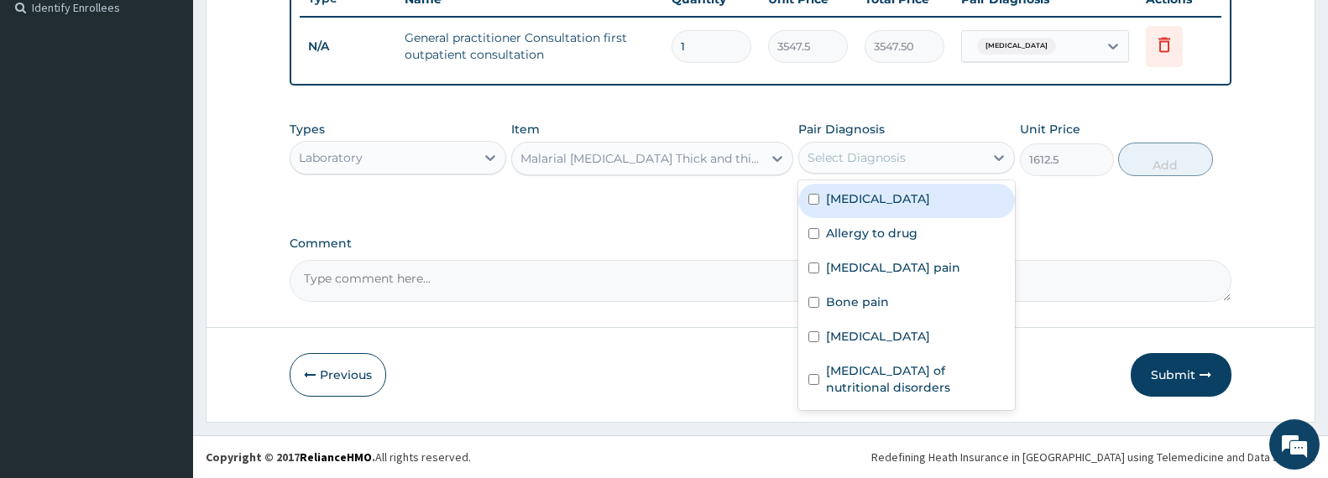
click at [853, 206] on label "[MEDICAL_DATA]" at bounding box center [878, 199] width 104 height 17
checkbox input "true"
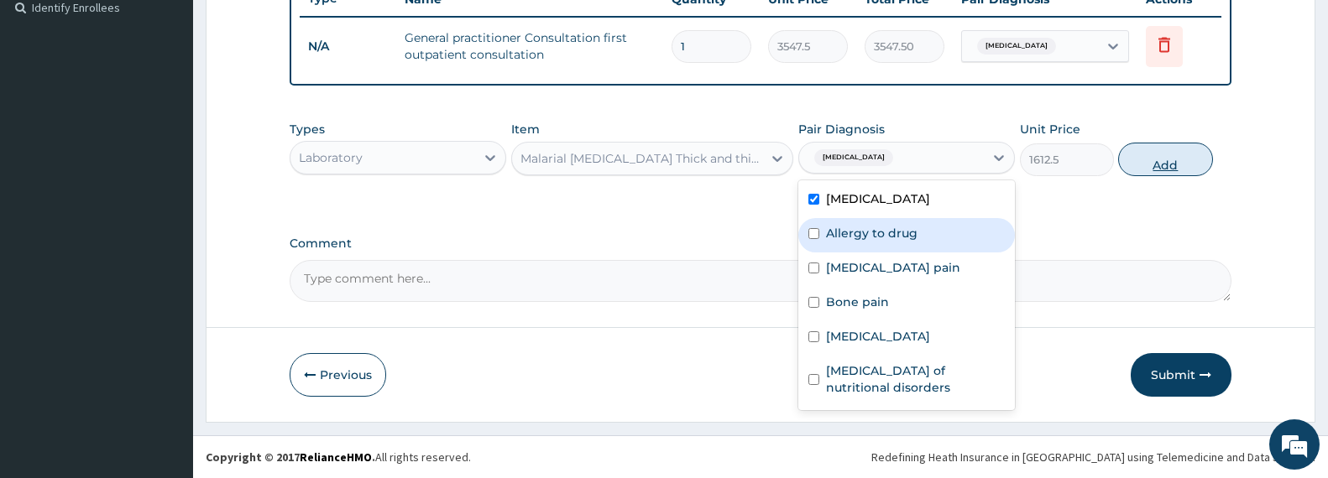
click at [1175, 164] on button "Add" at bounding box center [1165, 160] width 94 height 34
type input "0"
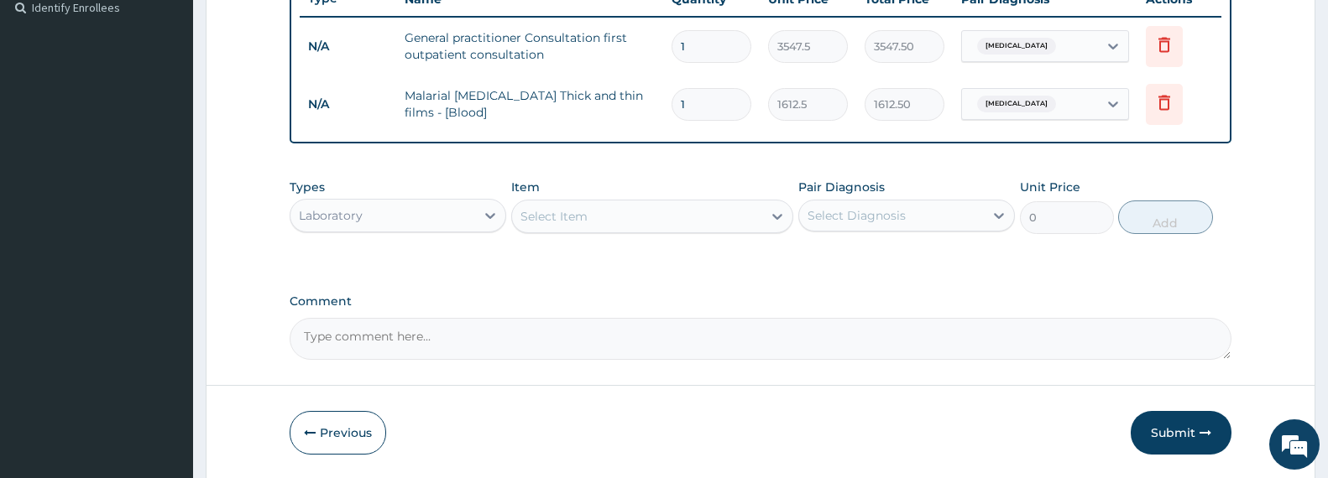
click at [608, 214] on div "Select Item" at bounding box center [637, 216] width 251 height 27
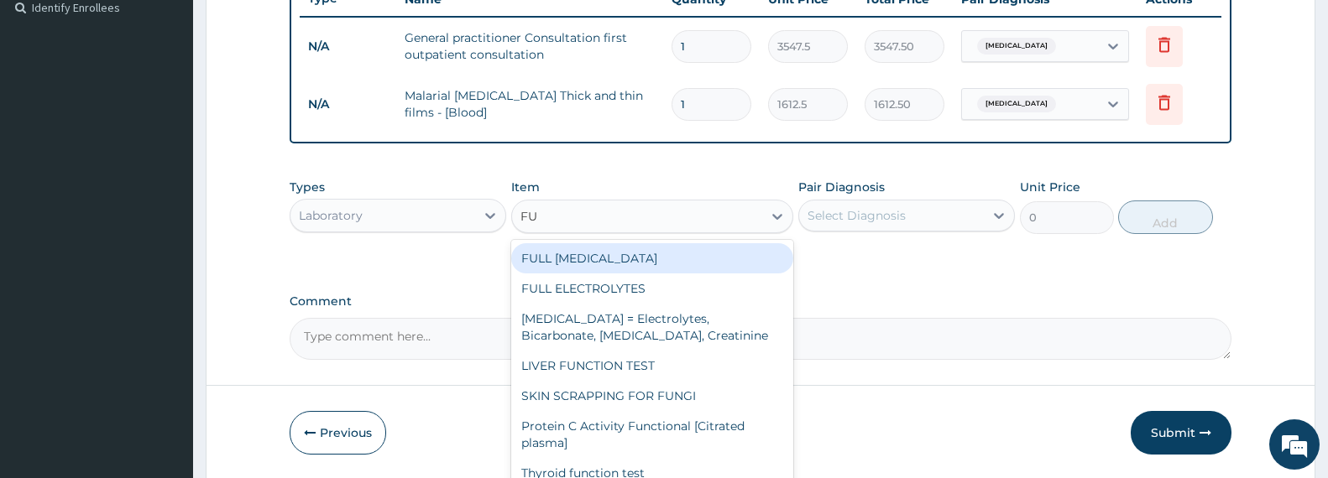
type input "F"
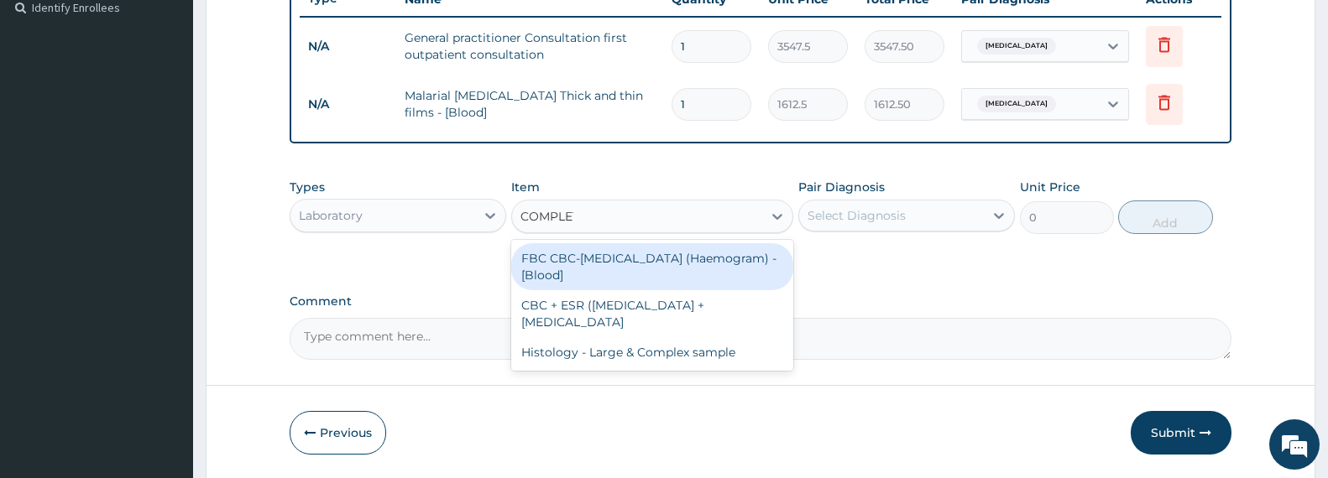
type input "COMPLETE"
click at [600, 255] on div "FBC CBC-Complete Blood Count (Haemogram) - [Blood]" at bounding box center [652, 266] width 283 height 47
type input "4300"
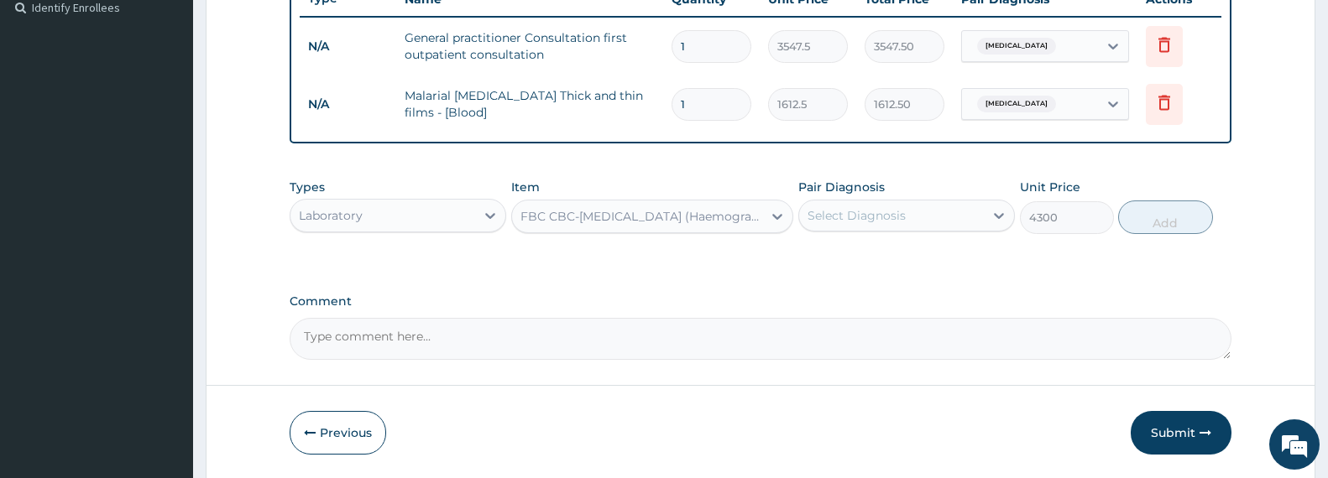
click at [883, 210] on div "Select Diagnosis" at bounding box center [857, 215] width 98 height 17
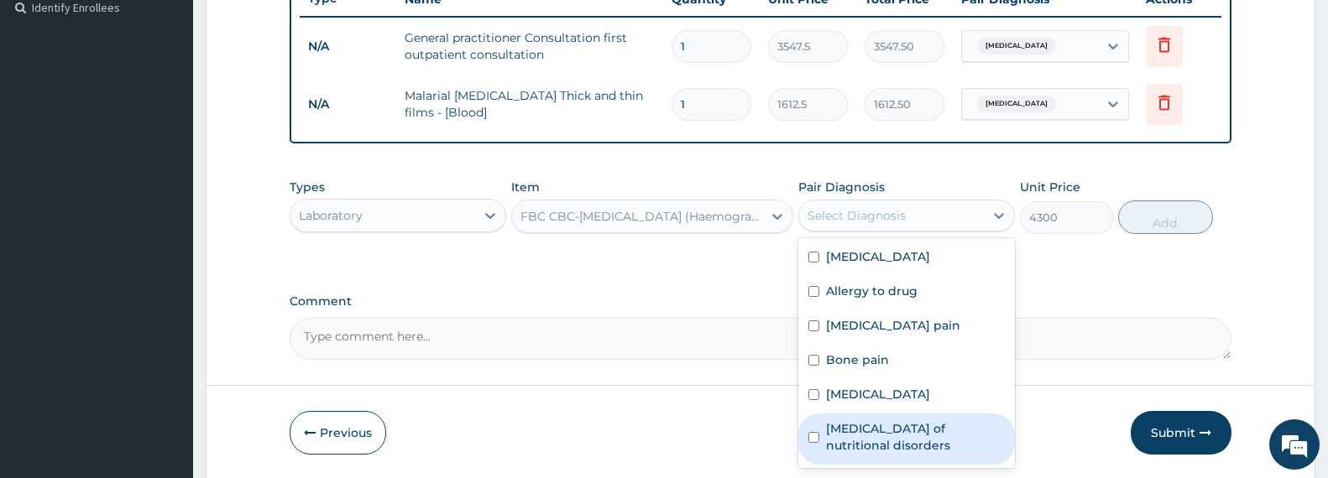
drag, startPoint x: 865, startPoint y: 432, endPoint x: 865, endPoint y: 462, distance: 29.4
click at [865, 462] on div "Sequelae of nutritional disorders" at bounding box center [906, 439] width 217 height 51
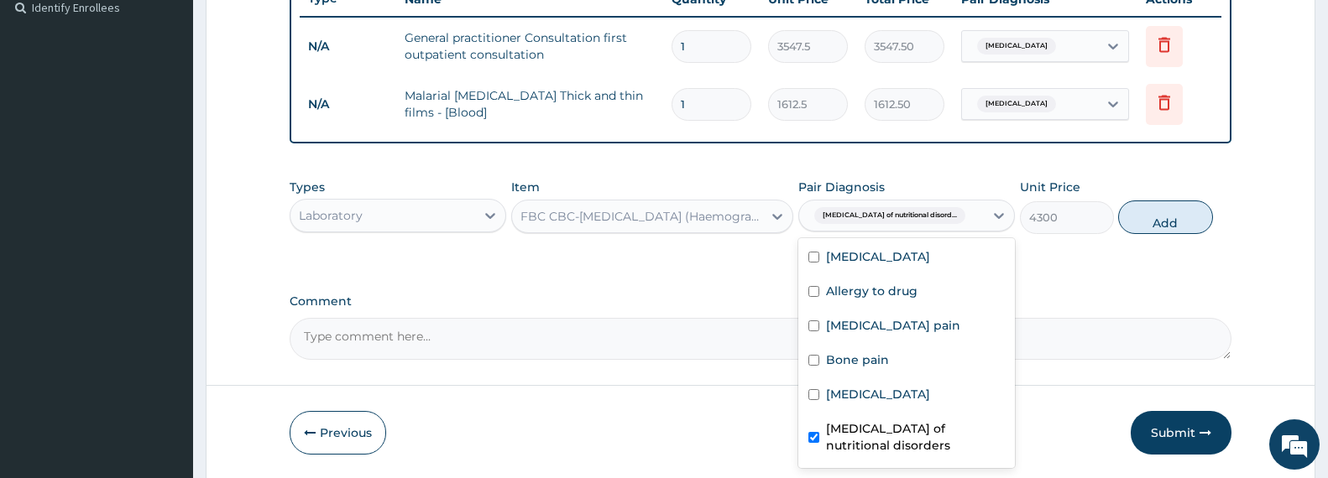
click at [813, 439] on input "checkbox" at bounding box center [813, 437] width 11 height 11
checkbox input "false"
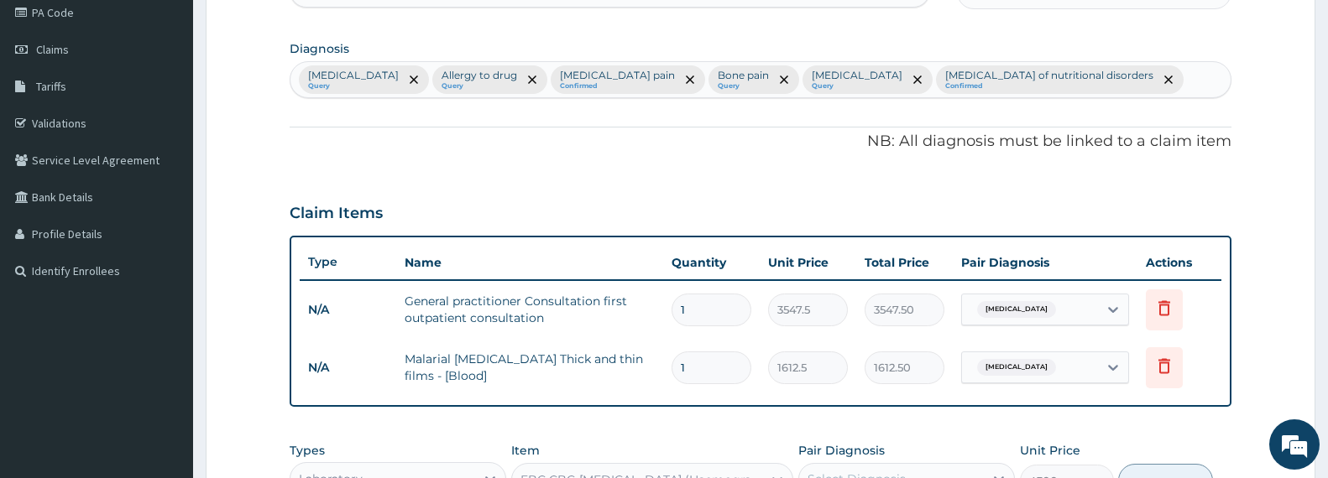
scroll to position [186, 0]
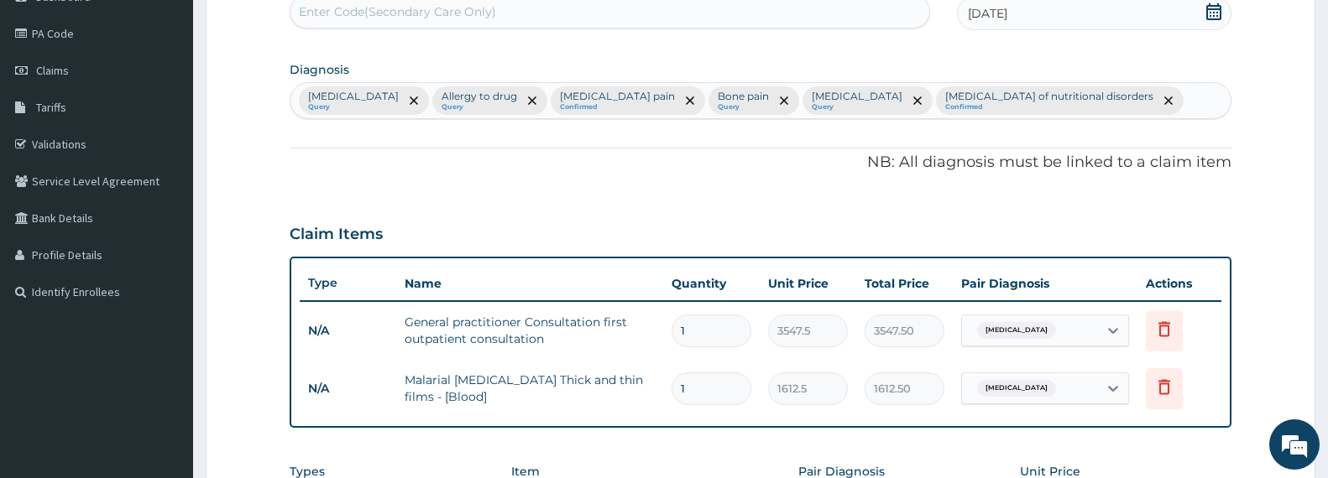
click at [1090, 117] on div "Malaria Query Allergy to drug Query Musculoskeletal pain Confirmed Bone pain Qu…" at bounding box center [760, 100] width 940 height 35
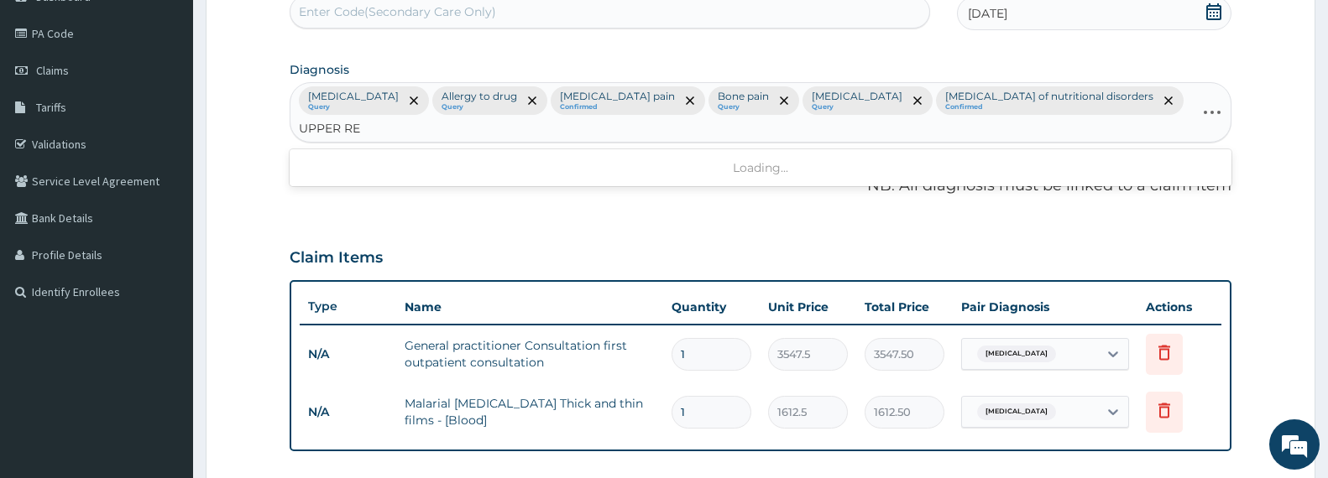
type input "UPPER RES"
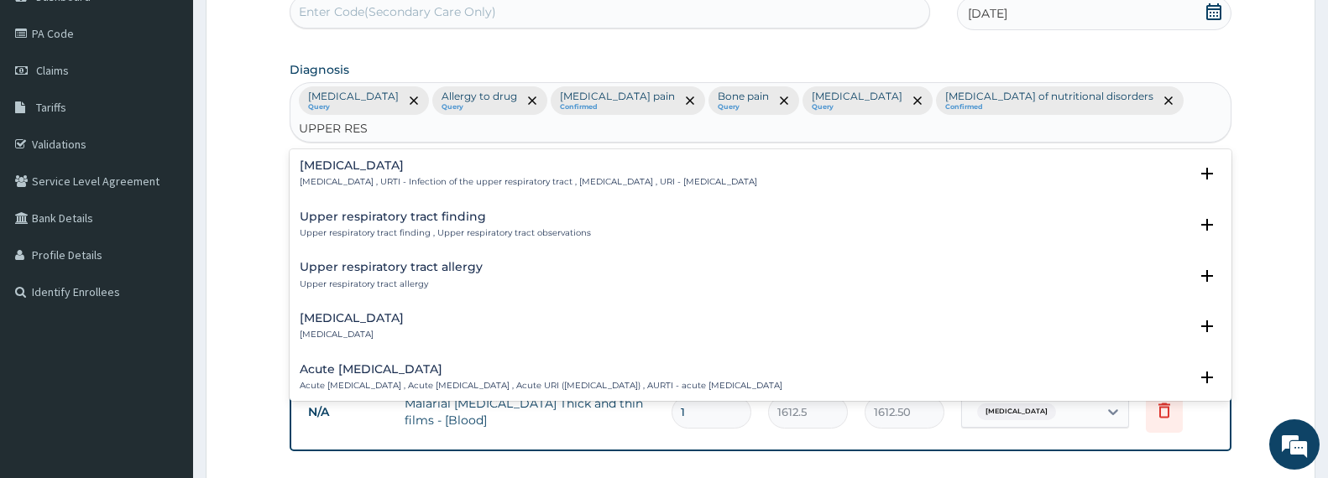
click at [414, 363] on h4 "Acute upper respiratory infection" at bounding box center [541, 369] width 483 height 13
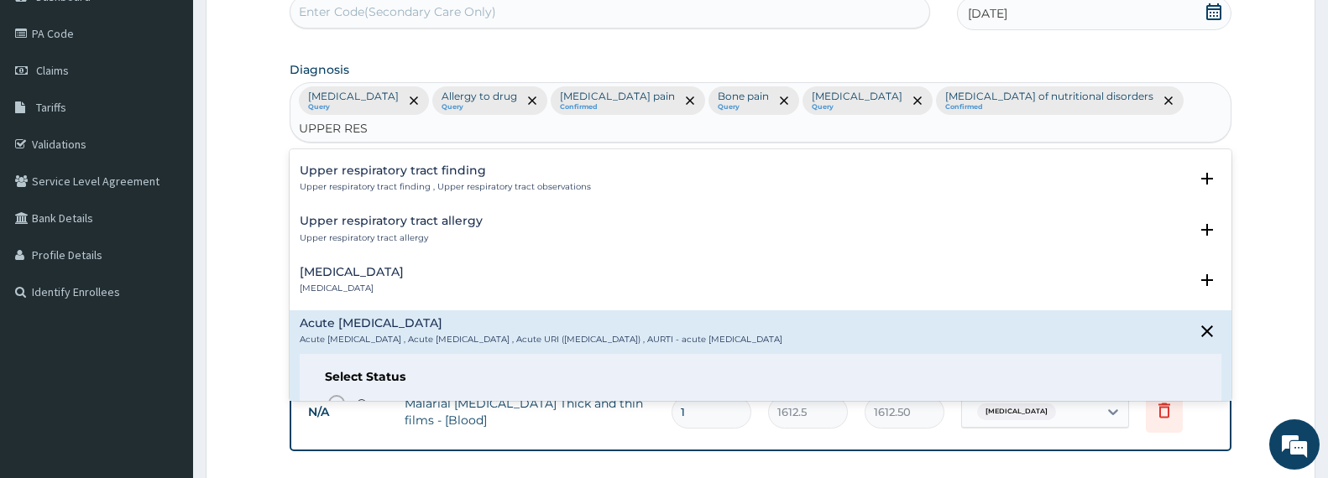
scroll to position [67, 0]
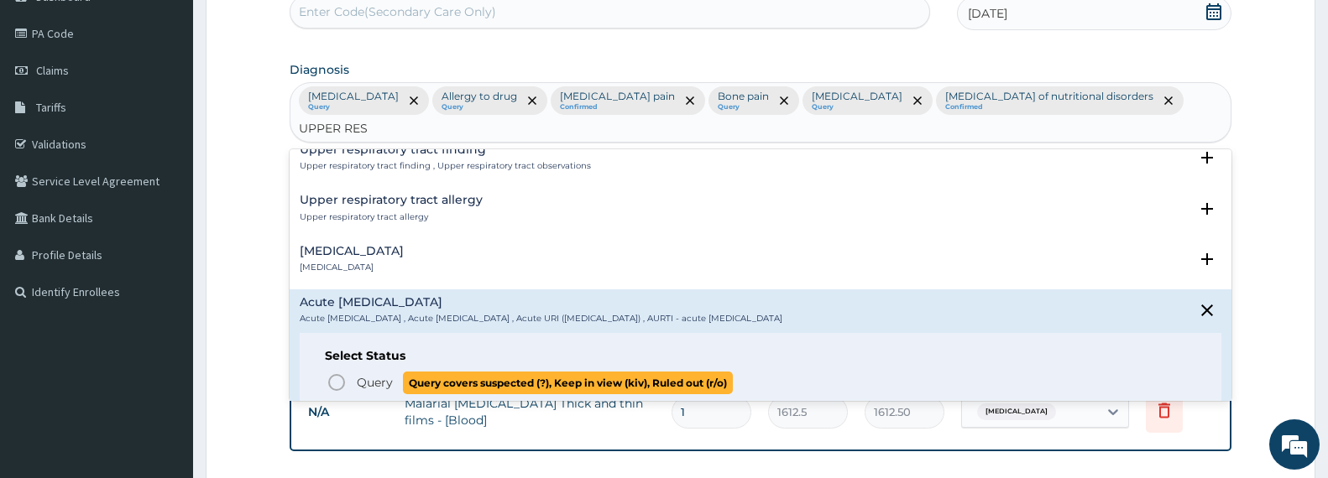
click at [346, 373] on icon "status option query" at bounding box center [337, 383] width 20 height 20
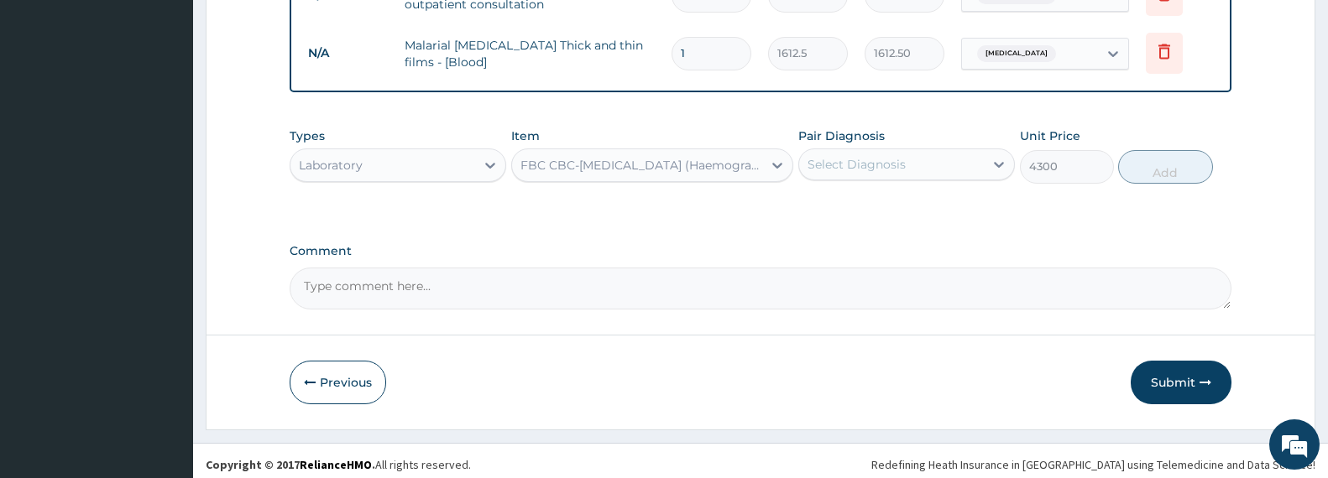
scroll to position [561, 0]
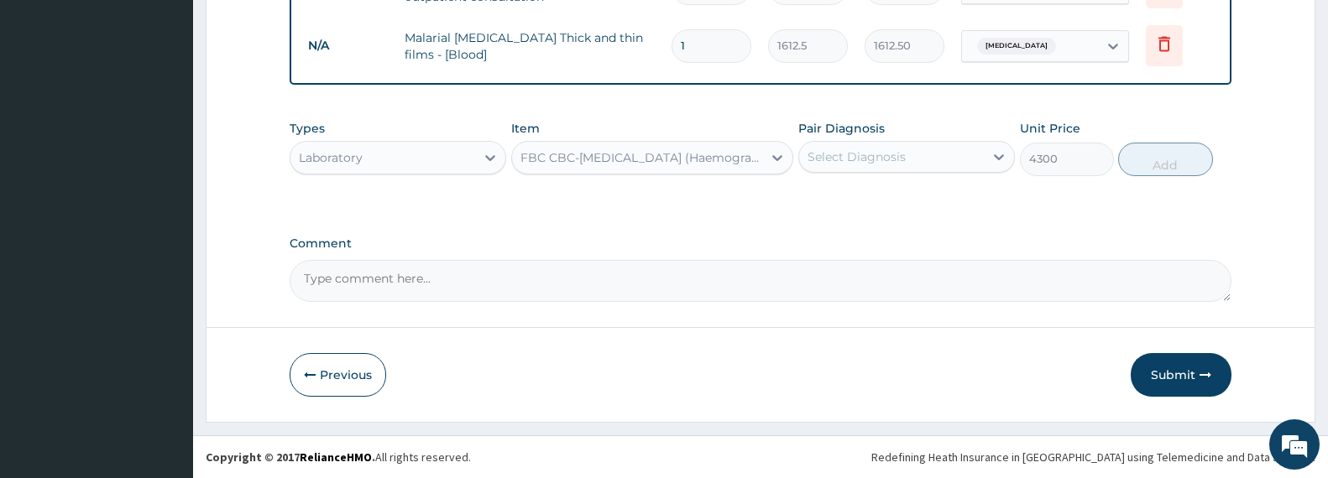
click at [976, 160] on div "Select Diagnosis" at bounding box center [891, 157] width 185 height 27
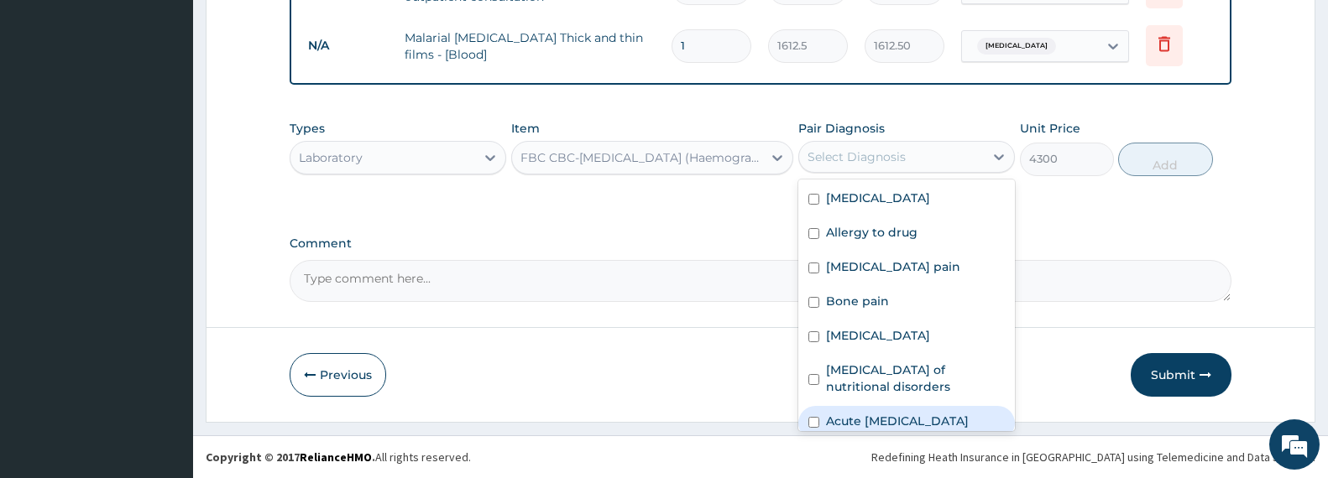
click at [897, 421] on label "Acute upper respiratory infection" at bounding box center [897, 421] width 143 height 17
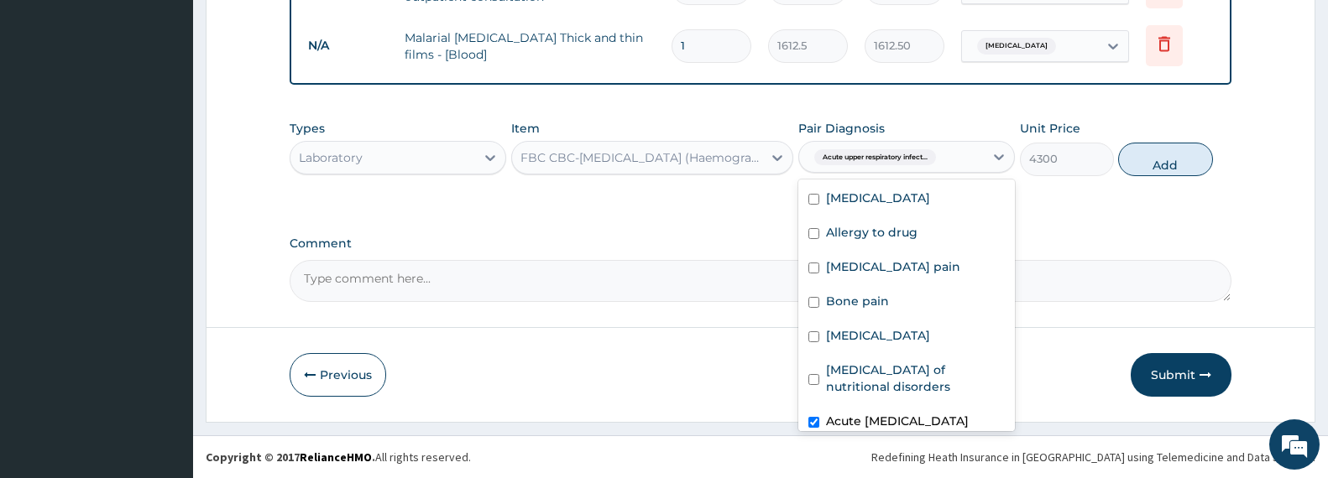
checkbox input "true"
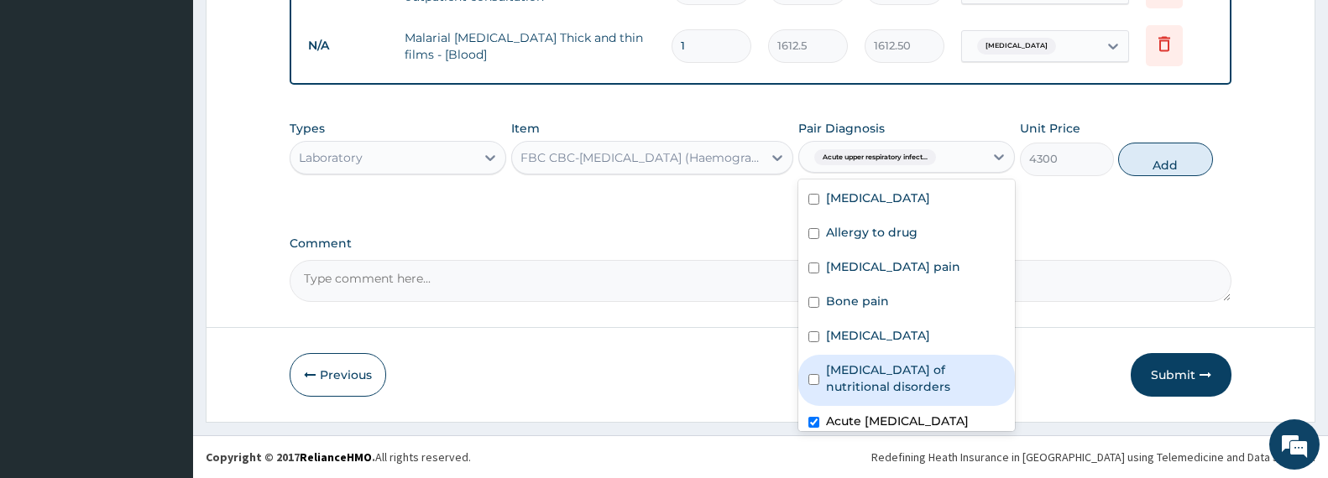
drag, startPoint x: 1168, startPoint y: 153, endPoint x: 1163, endPoint y: 170, distance: 18.3
click at [1168, 162] on button "Add" at bounding box center [1165, 160] width 94 height 34
type input "0"
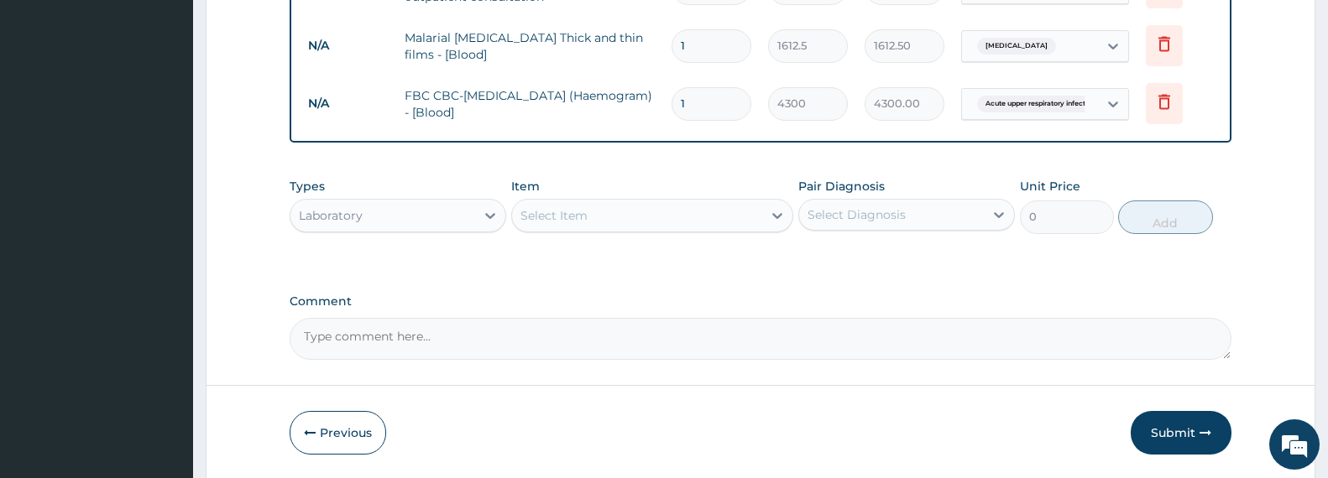
click at [1163, 170] on div "Types Laboratory Item Select Item Pair Diagnosis Select Diagnosis Unit Price 0 …" at bounding box center [761, 206] width 942 height 72
click at [698, 222] on div "Select Item" at bounding box center [637, 215] width 251 height 27
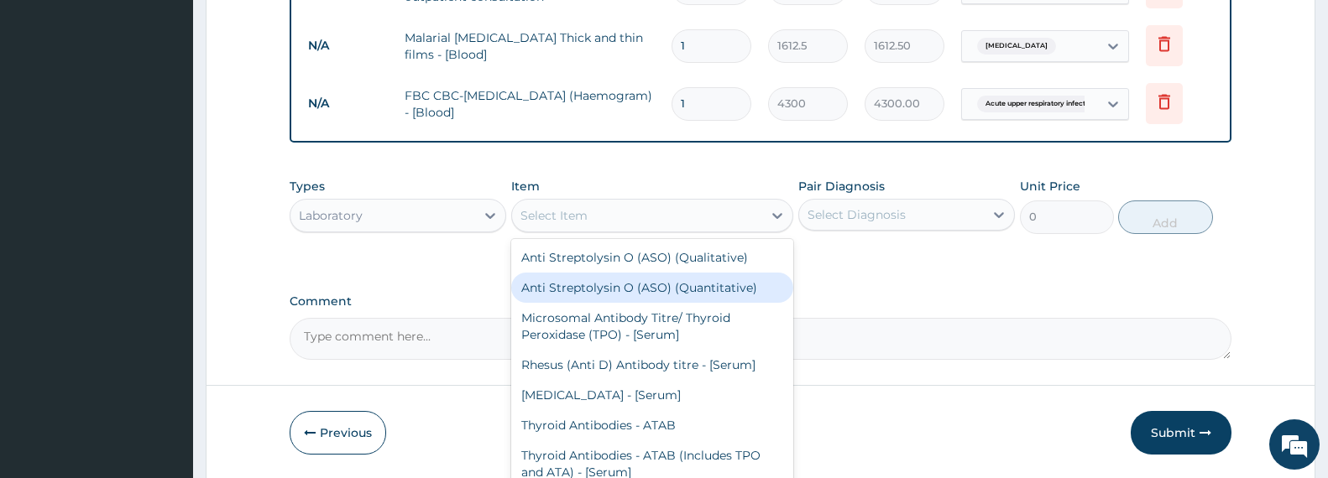
click at [384, 225] on div "Laboratory" at bounding box center [382, 215] width 185 height 27
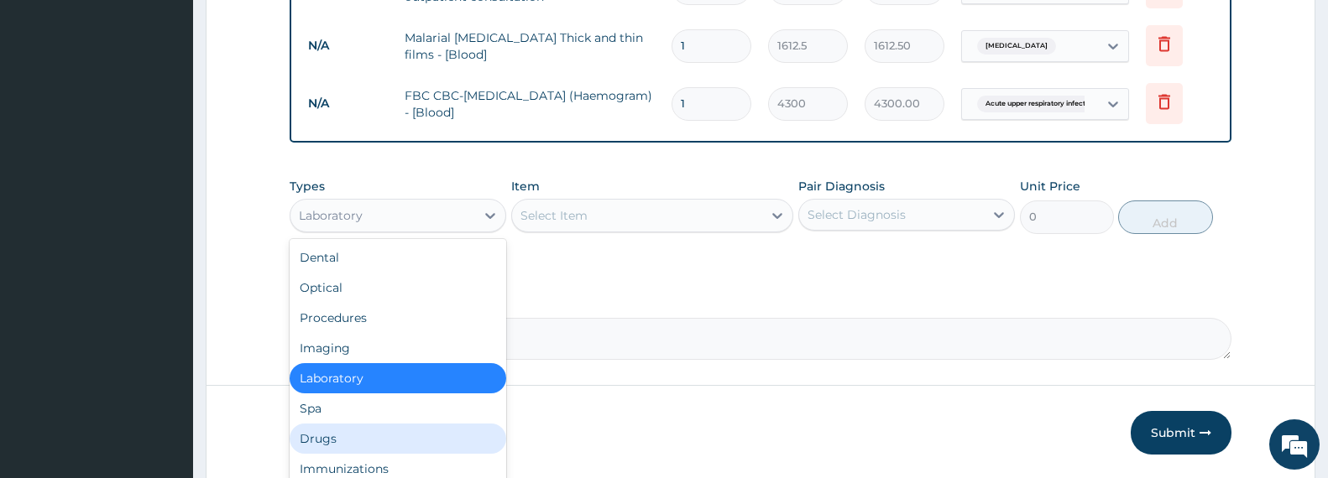
click at [349, 439] on div "Drugs" at bounding box center [398, 439] width 217 height 30
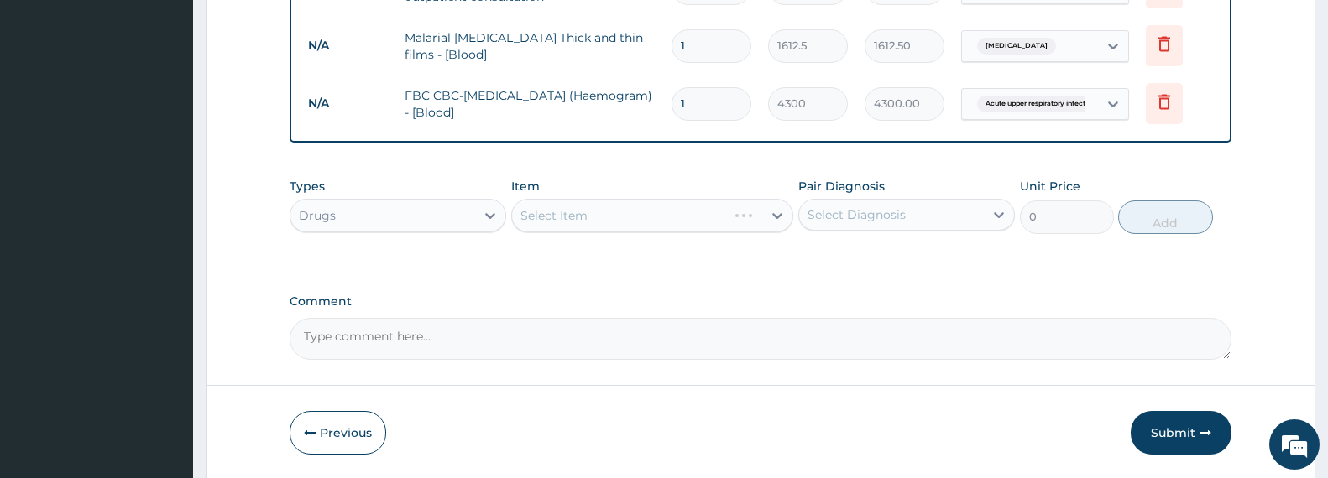
click at [681, 218] on div "Select Item" at bounding box center [652, 216] width 283 height 34
click at [681, 218] on div "Select Item" at bounding box center [637, 215] width 251 height 27
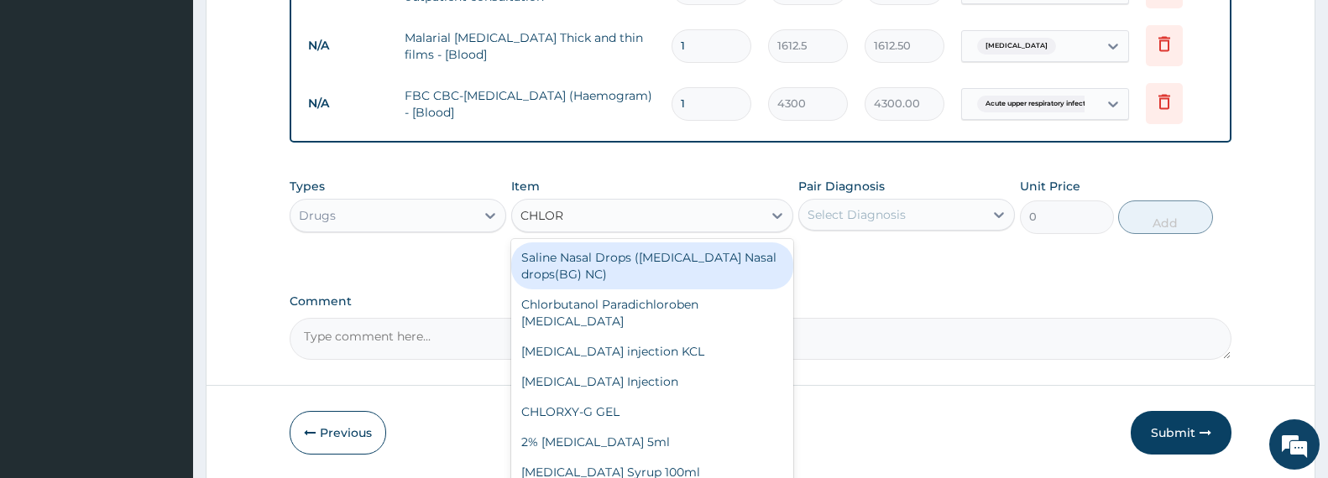
type input "CHLORO"
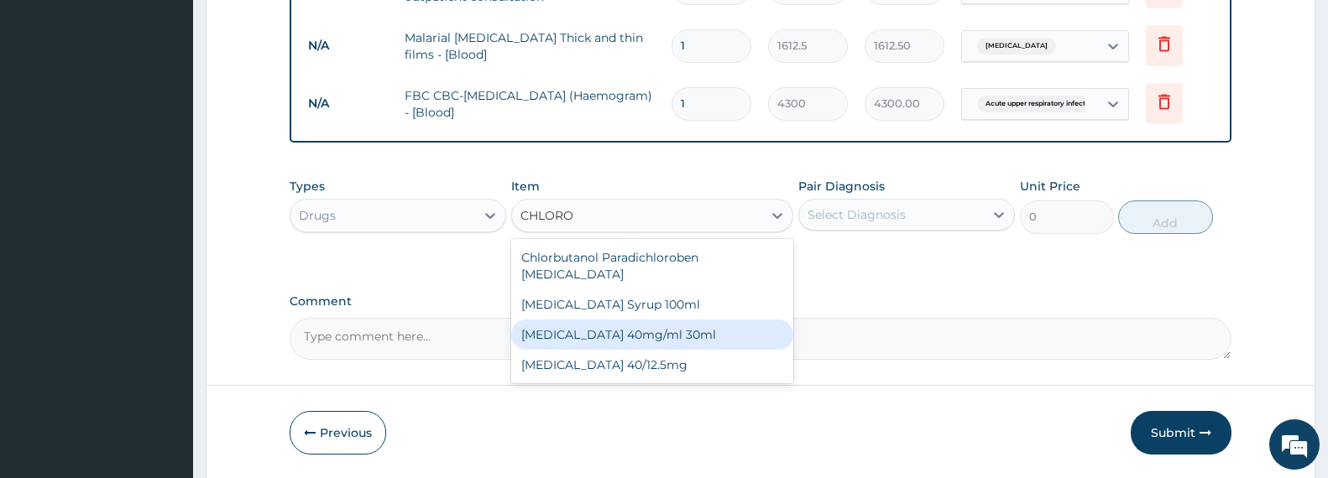
drag, startPoint x: 617, startPoint y: 317, endPoint x: 630, endPoint y: 317, distance: 12.6
click at [618, 320] on div "CHLOROQUINE 40mg/ml 30ml" at bounding box center [652, 335] width 283 height 30
type input "1419"
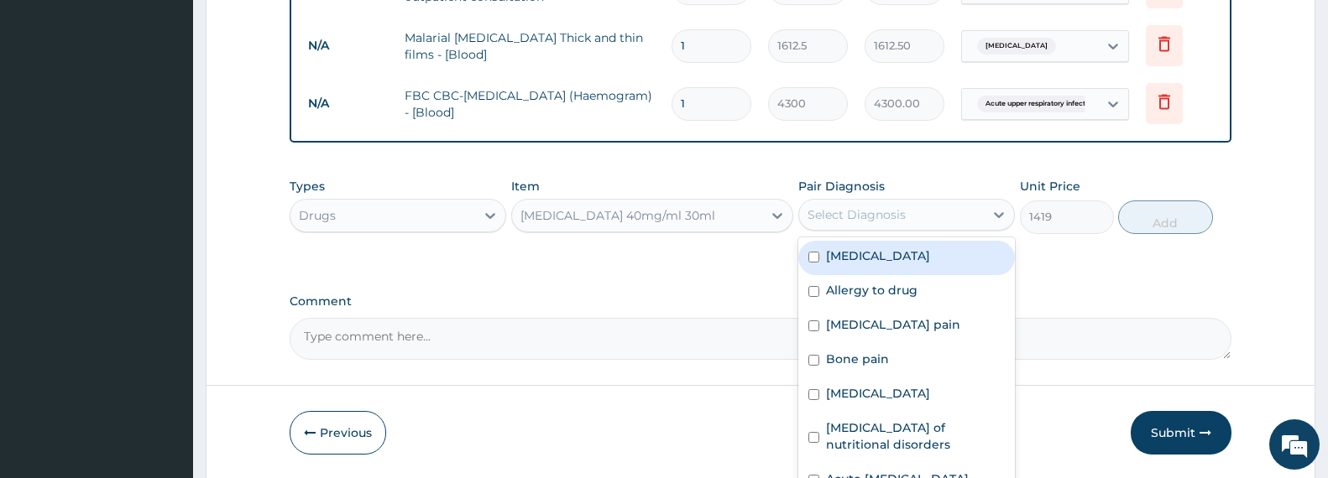
click at [875, 222] on div "Select Diagnosis" at bounding box center [857, 214] width 98 height 17
click at [863, 252] on label "Malaria" at bounding box center [878, 256] width 104 height 17
checkbox input "true"
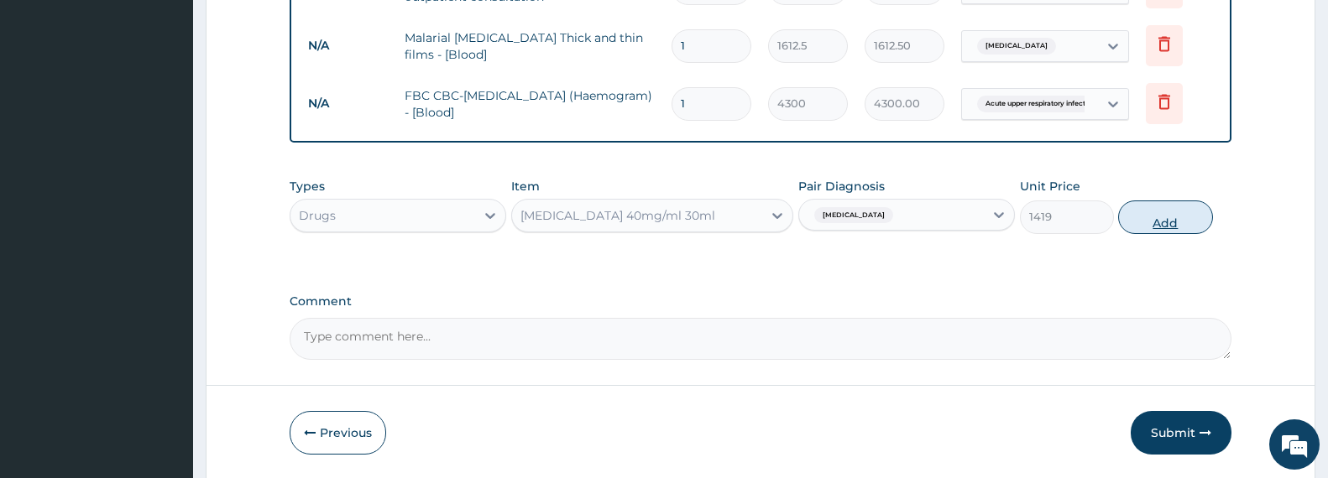
click at [1174, 222] on button "Add" at bounding box center [1165, 218] width 94 height 34
type input "0"
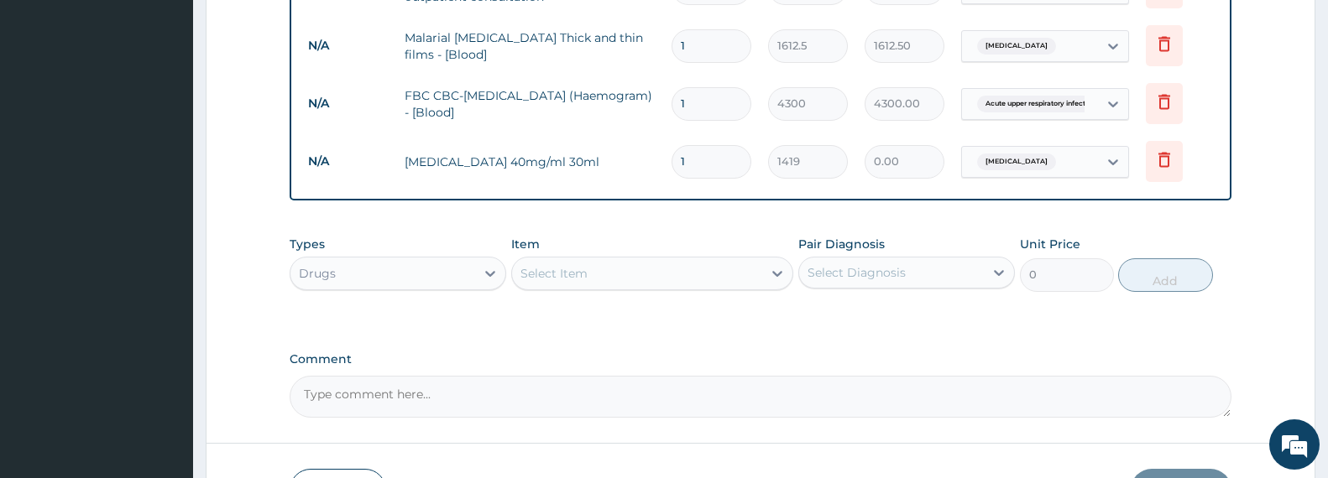
type input "0.00"
type input "3"
type input "4257.00"
type input "3"
click at [638, 280] on div "Select Item" at bounding box center [637, 273] width 251 height 27
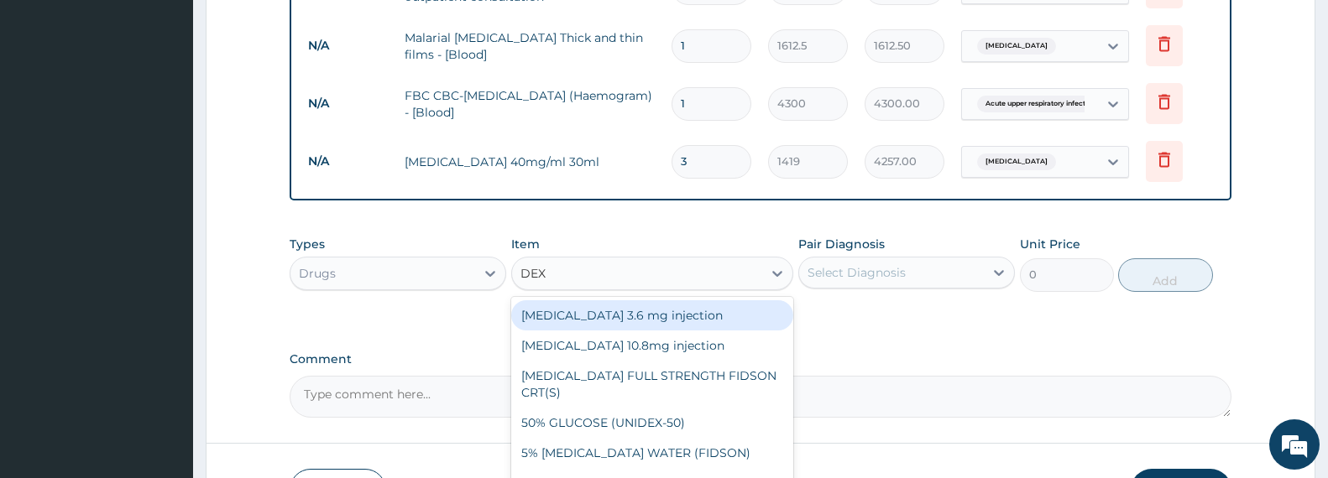
type input "DEXA"
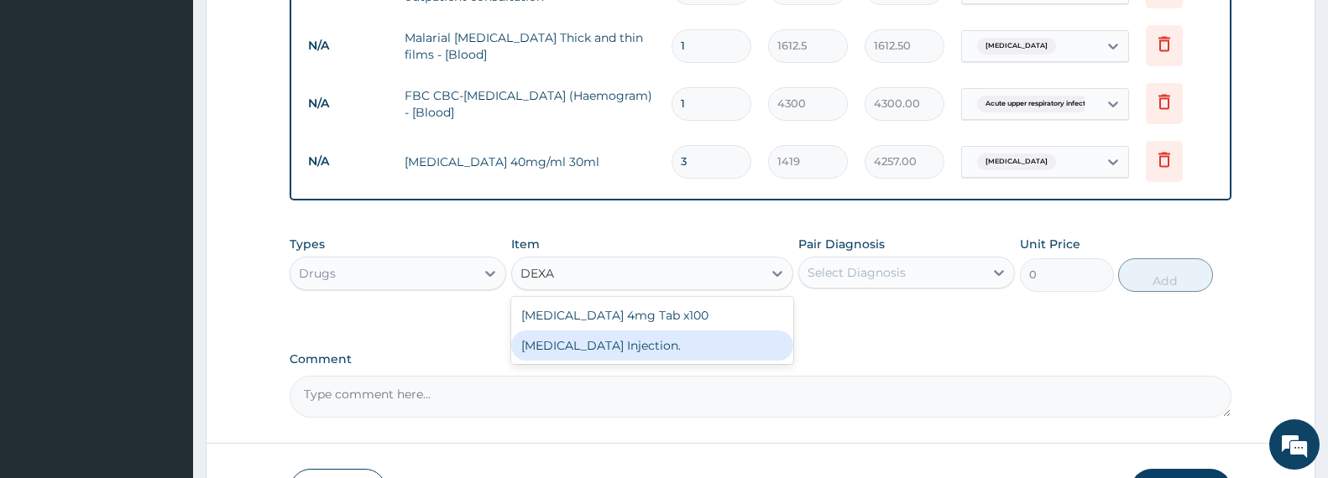
click at [616, 334] on div "DEXAMETHASONE Injection." at bounding box center [652, 346] width 283 height 30
type input "591.25"
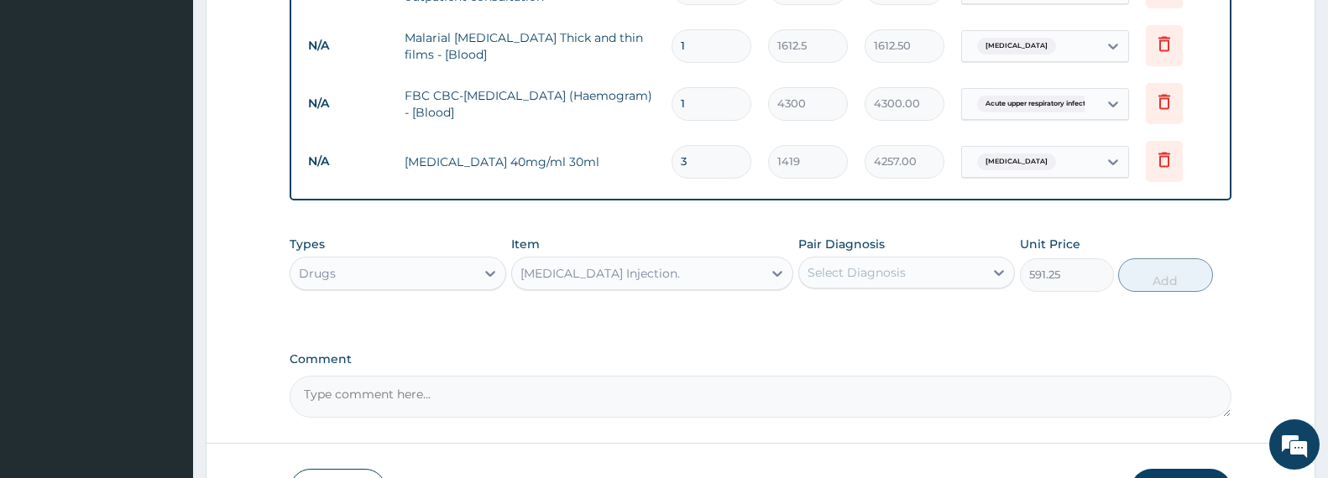
click at [886, 253] on div "Pair Diagnosis Select Diagnosis" at bounding box center [906, 263] width 217 height 55
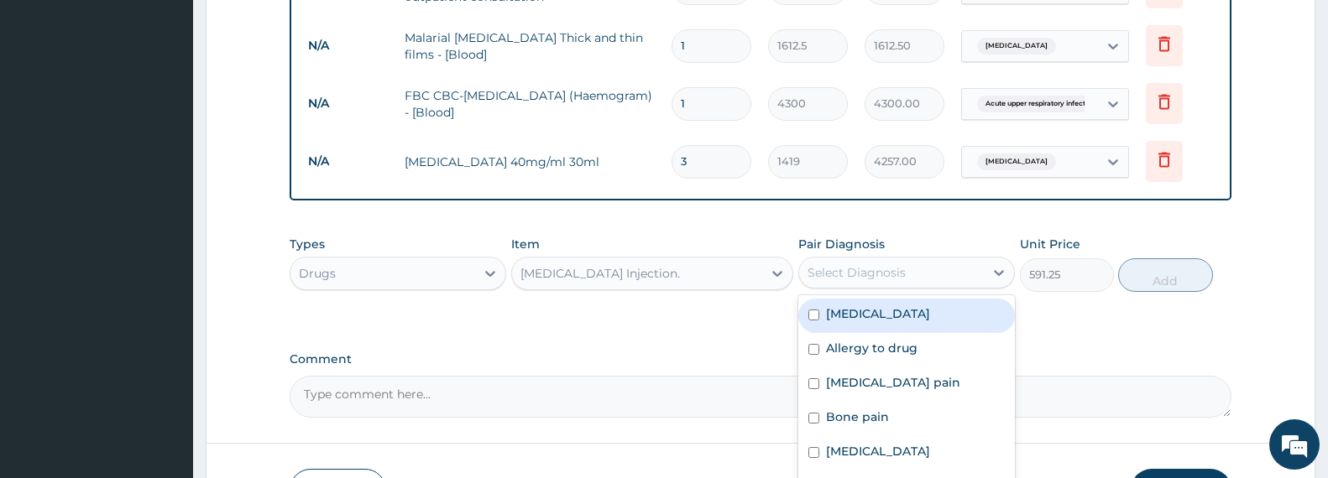
click at [886, 280] on div "Select Diagnosis" at bounding box center [857, 272] width 98 height 17
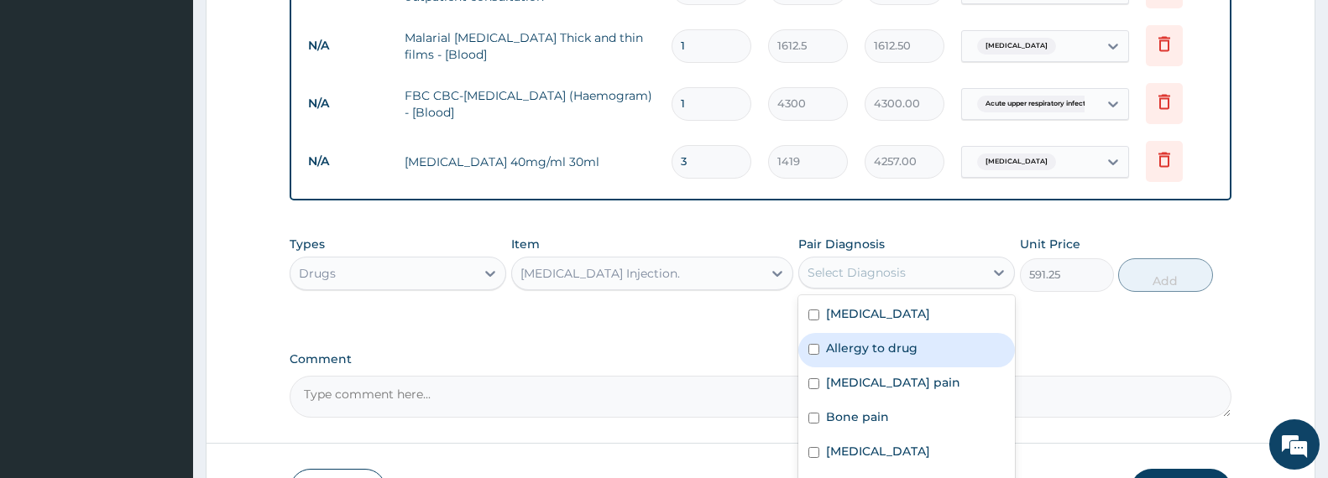
click at [902, 336] on div "Allergy to drug" at bounding box center [906, 350] width 217 height 34
checkbox input "true"
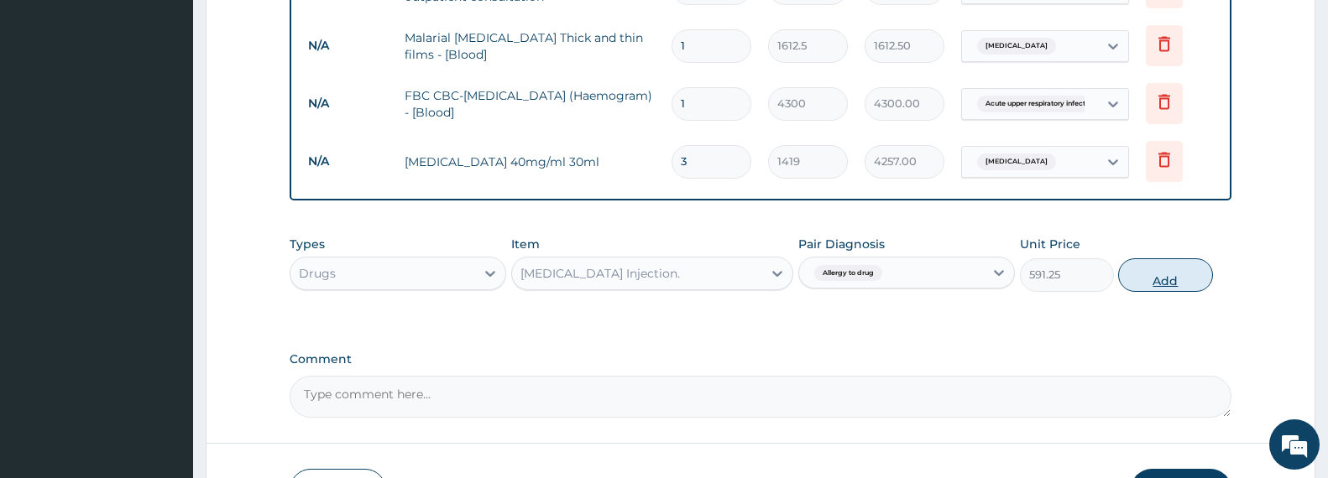
click at [1175, 279] on button "Add" at bounding box center [1165, 276] width 94 height 34
type input "0"
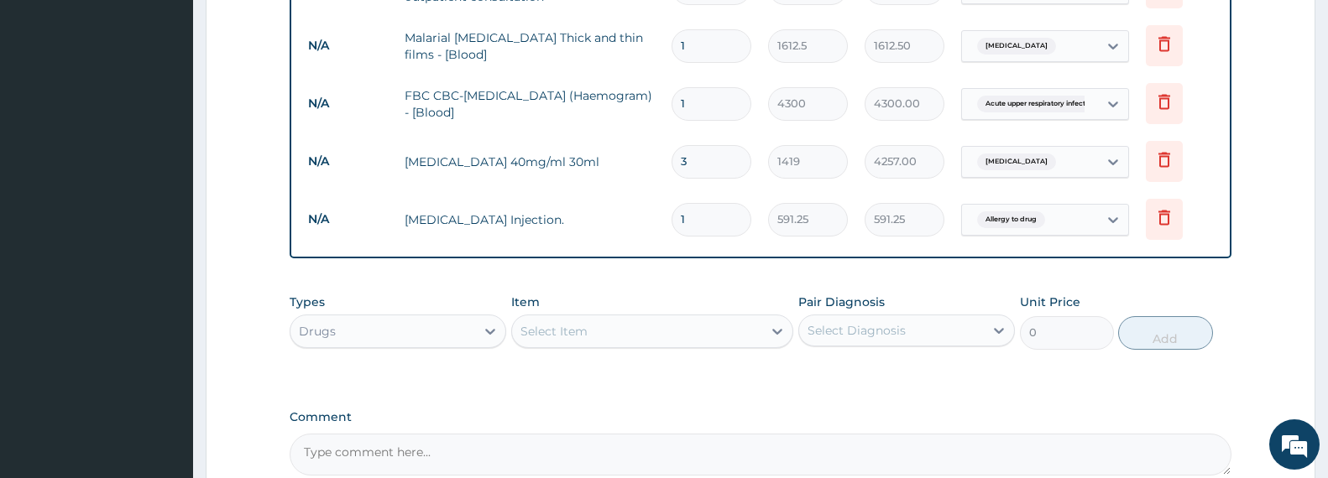
type input "0.00"
type input "3"
type input "1773.75"
type input "3"
click at [628, 346] on div "Select Item" at bounding box center [652, 332] width 283 height 34
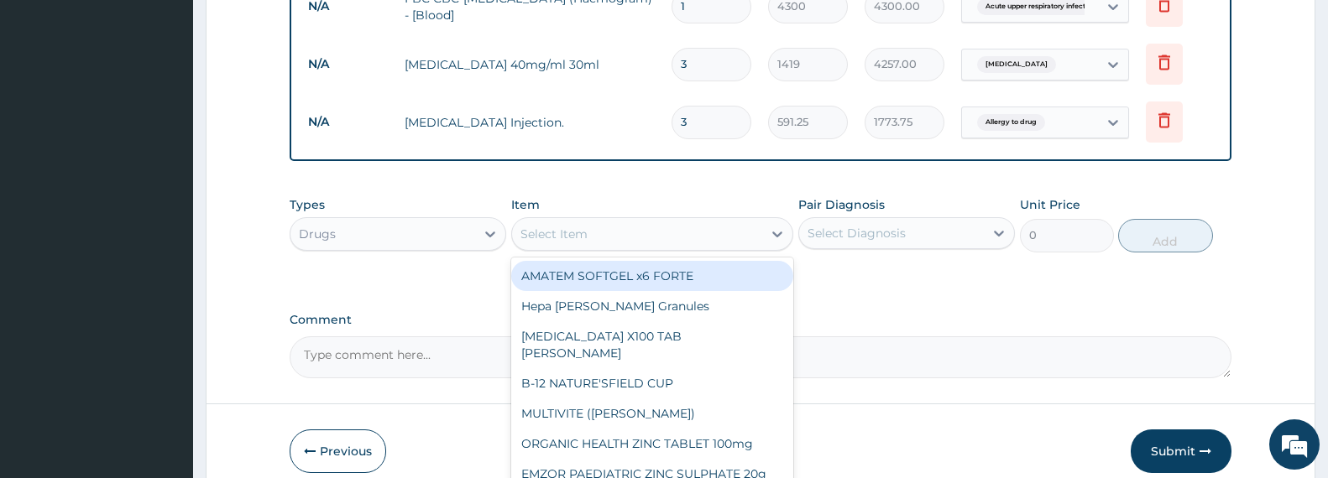
scroll to position [682, 0]
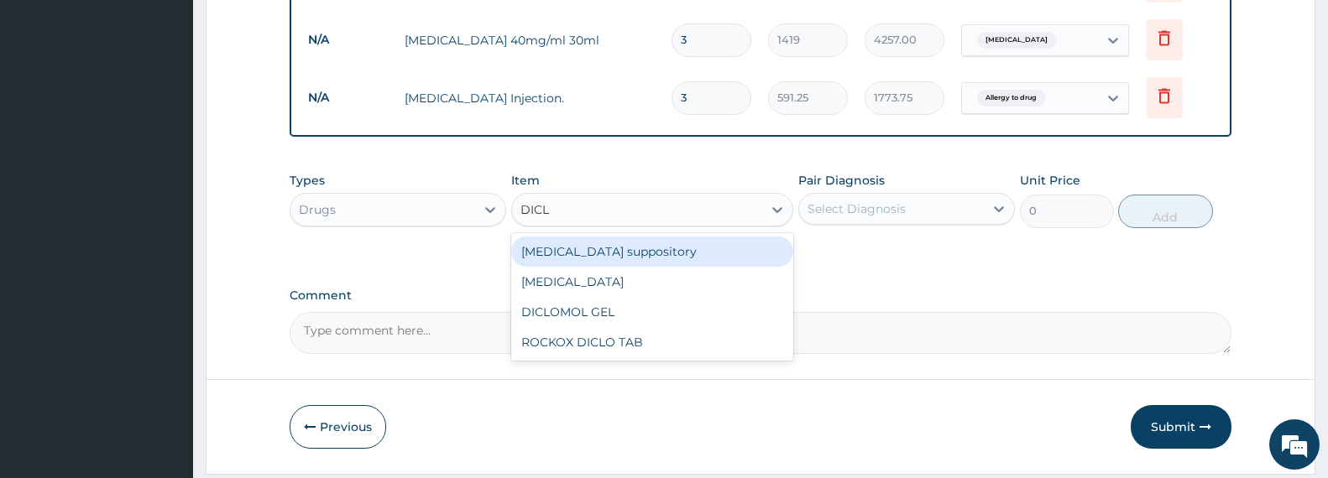
type input "DICLO"
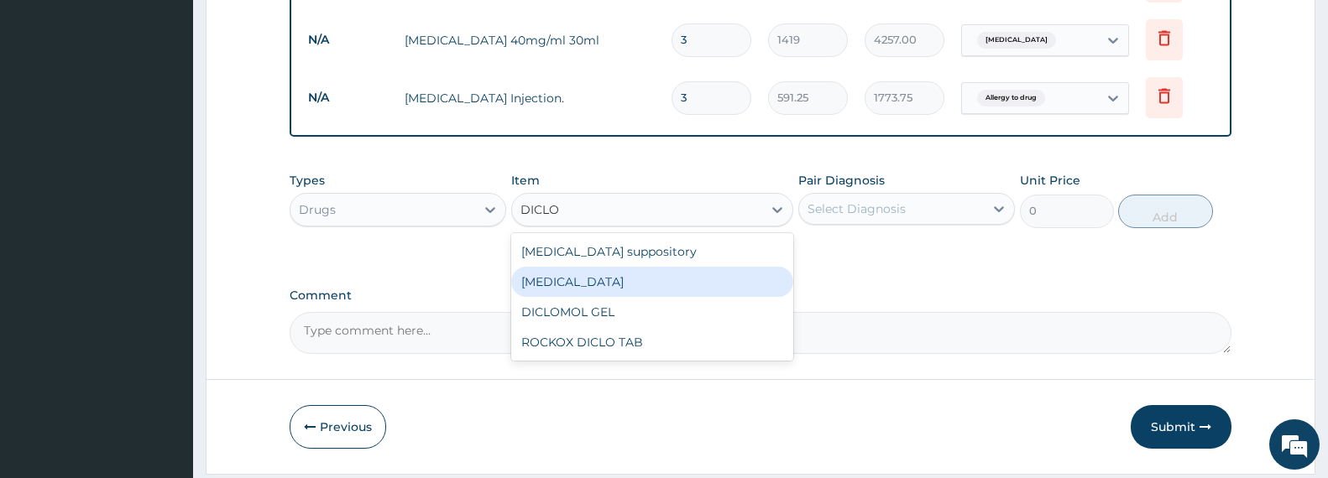
click at [614, 295] on div "Diclofenac" at bounding box center [652, 282] width 283 height 30
type input "591.25"
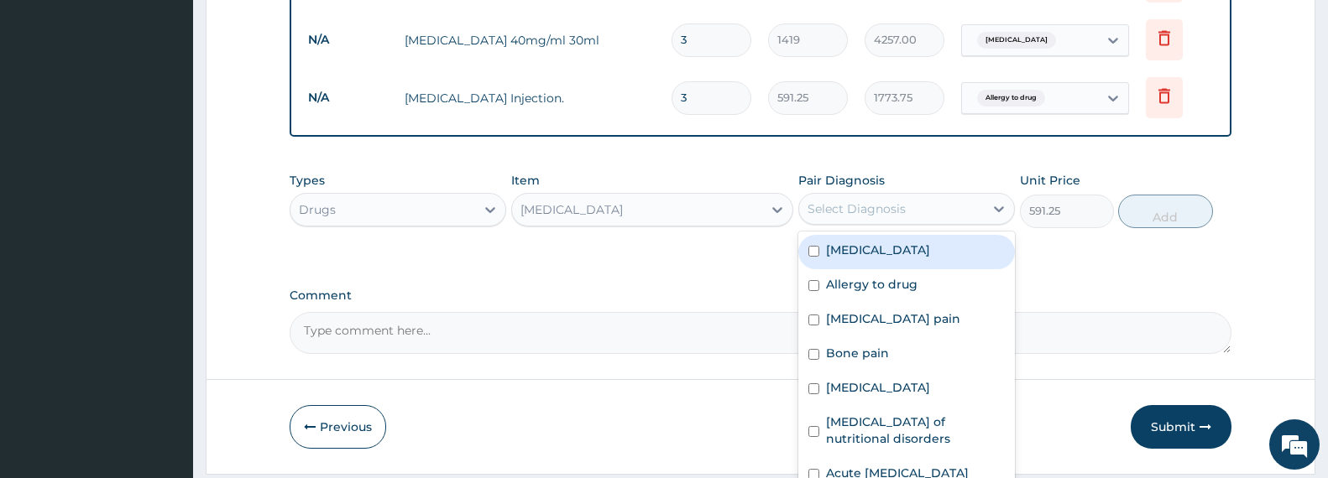
click at [913, 212] on div "Select Diagnosis" at bounding box center [891, 209] width 185 height 27
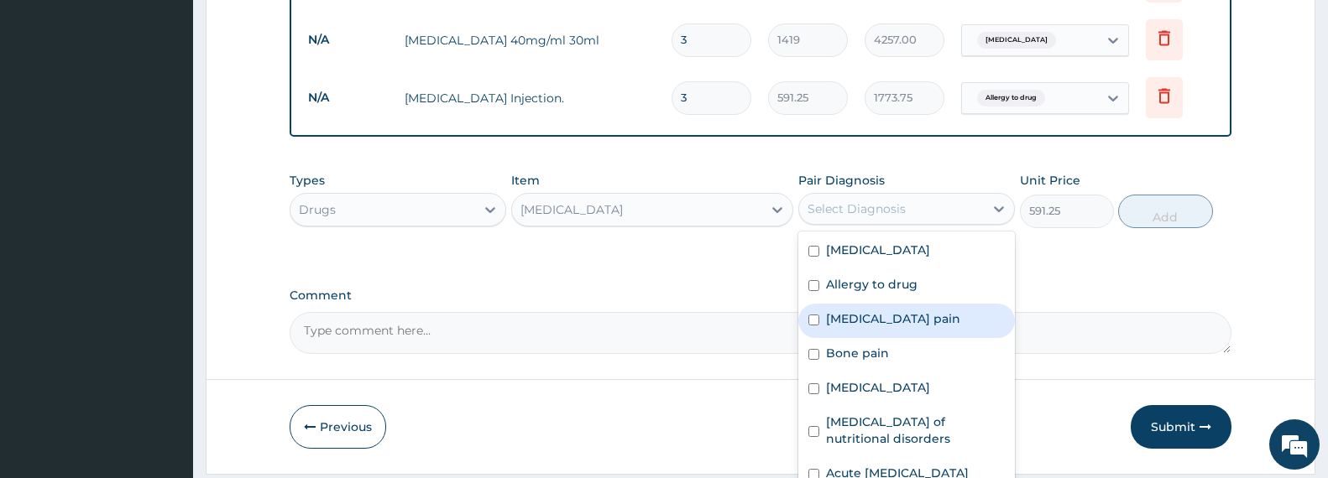
click at [877, 313] on label "Musculoskeletal pain" at bounding box center [893, 319] width 134 height 17
checkbox input "true"
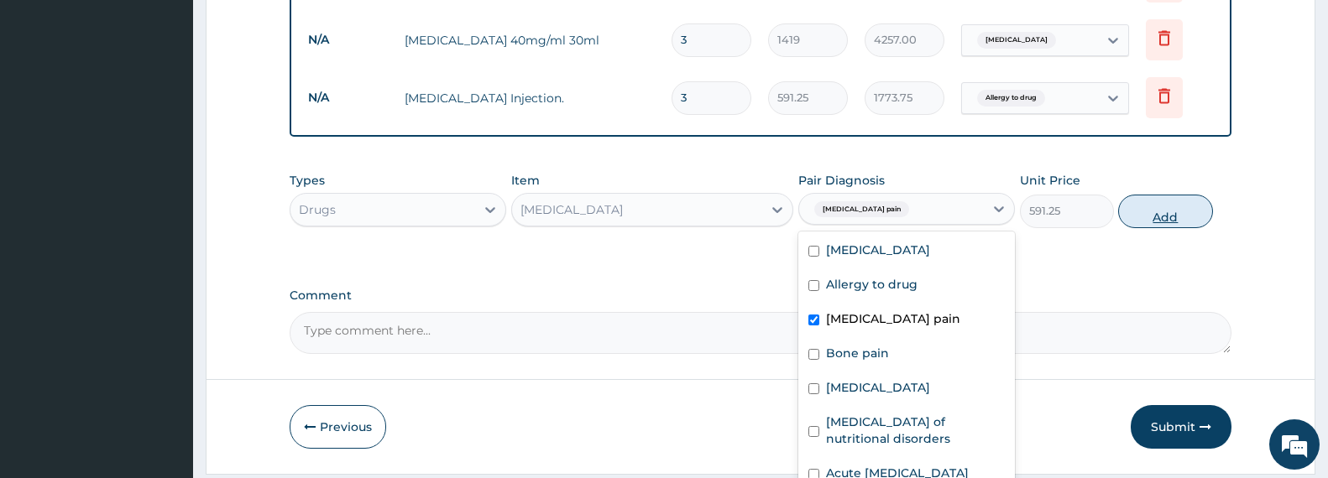
click at [1173, 218] on button "Add" at bounding box center [1165, 212] width 94 height 34
type input "0"
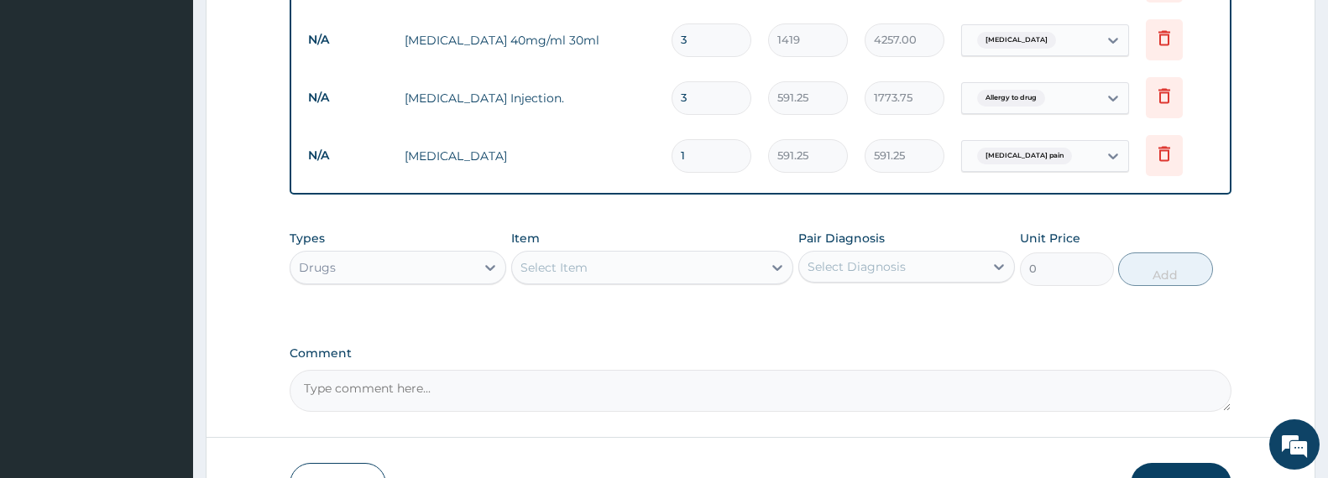
click at [584, 272] on div "Select Item" at bounding box center [553, 267] width 67 height 17
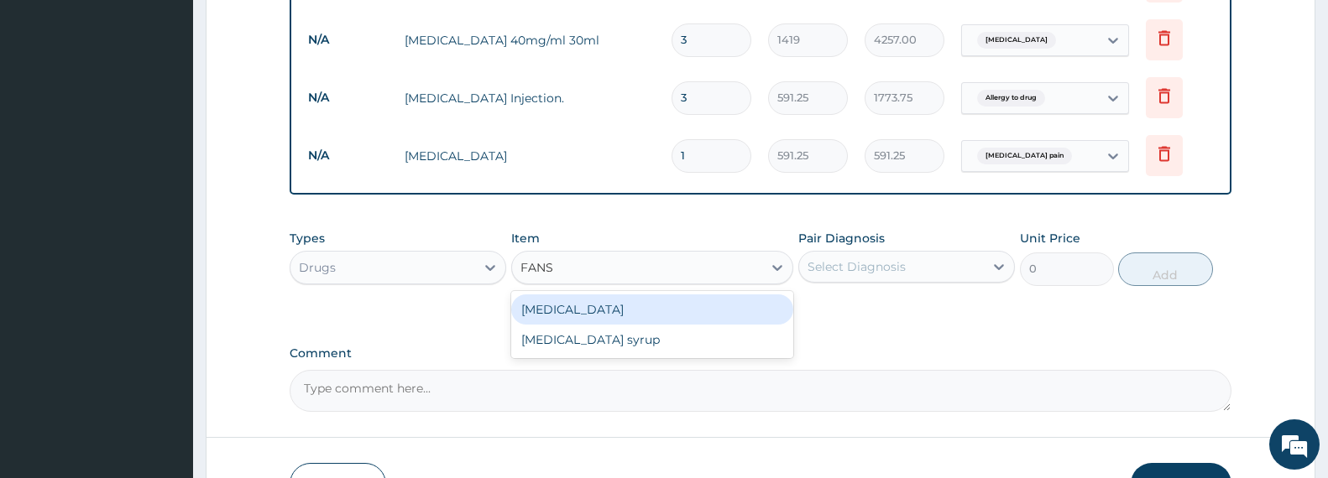
type input "FANSI"
click at [579, 307] on div "Fansidar" at bounding box center [652, 310] width 283 height 30
type input "212.85"
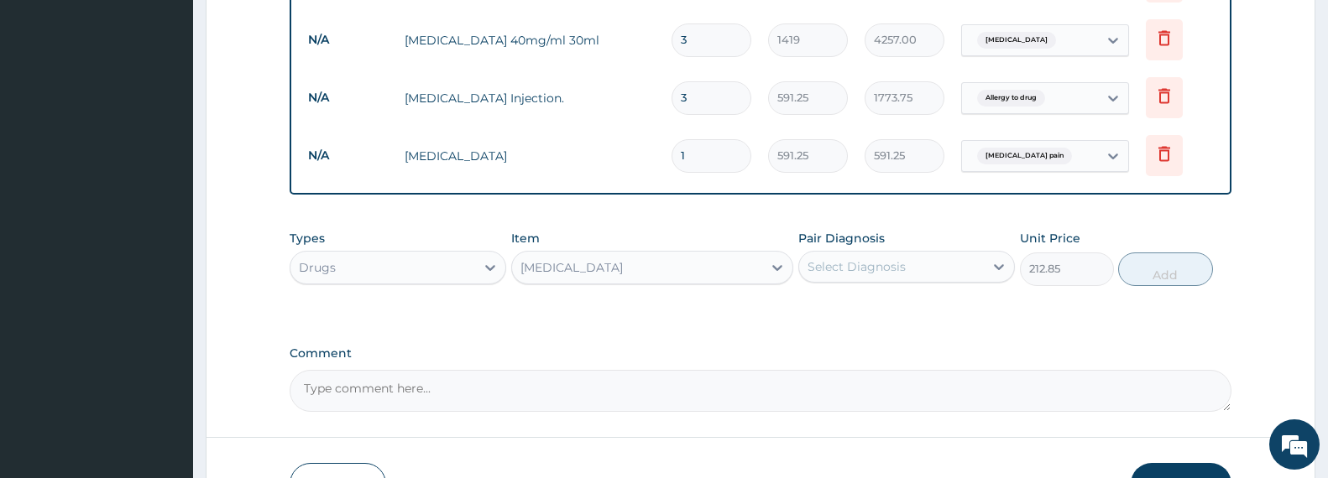
click at [859, 259] on div "Select Diagnosis" at bounding box center [857, 267] width 98 height 17
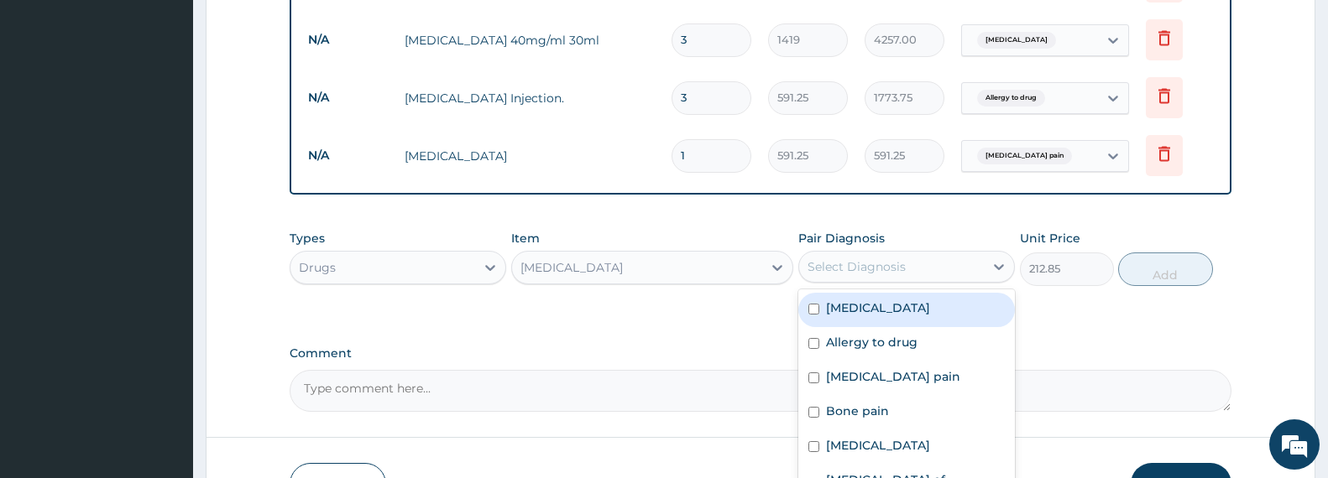
click at [861, 302] on label "Malaria" at bounding box center [878, 308] width 104 height 17
checkbox input "true"
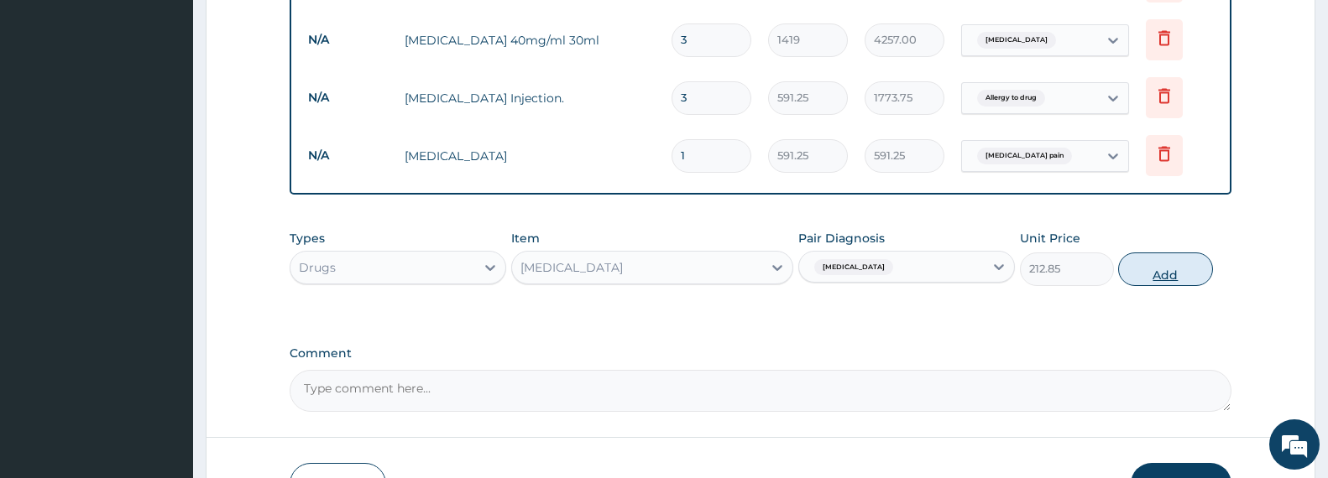
click at [1170, 276] on button "Add" at bounding box center [1165, 270] width 94 height 34
type input "0"
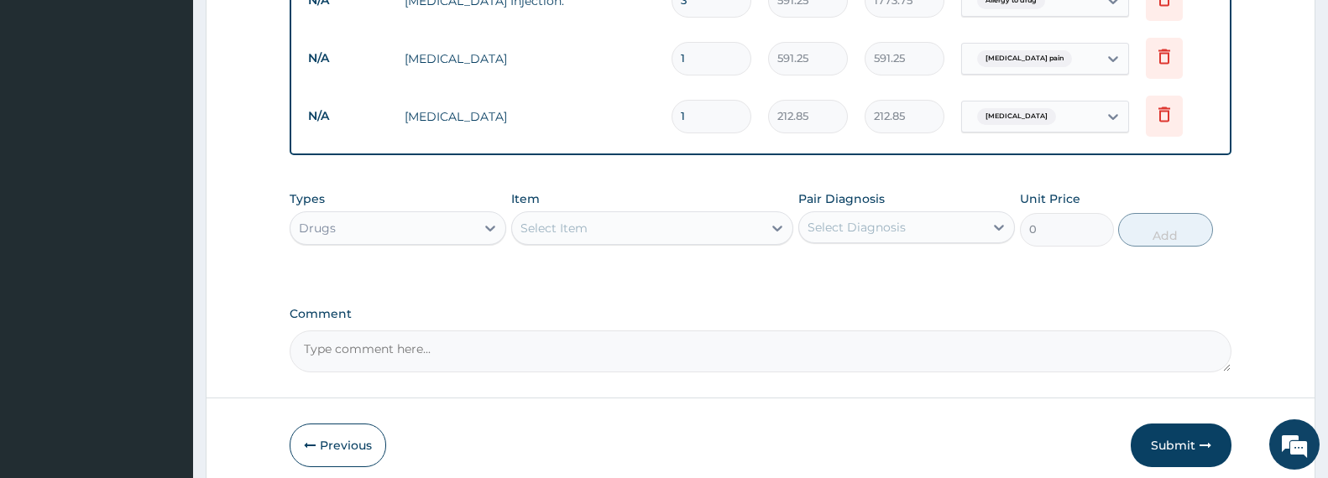
scroll to position [782, 0]
type input "0.00"
type input "3"
type input "638.55"
type input "3"
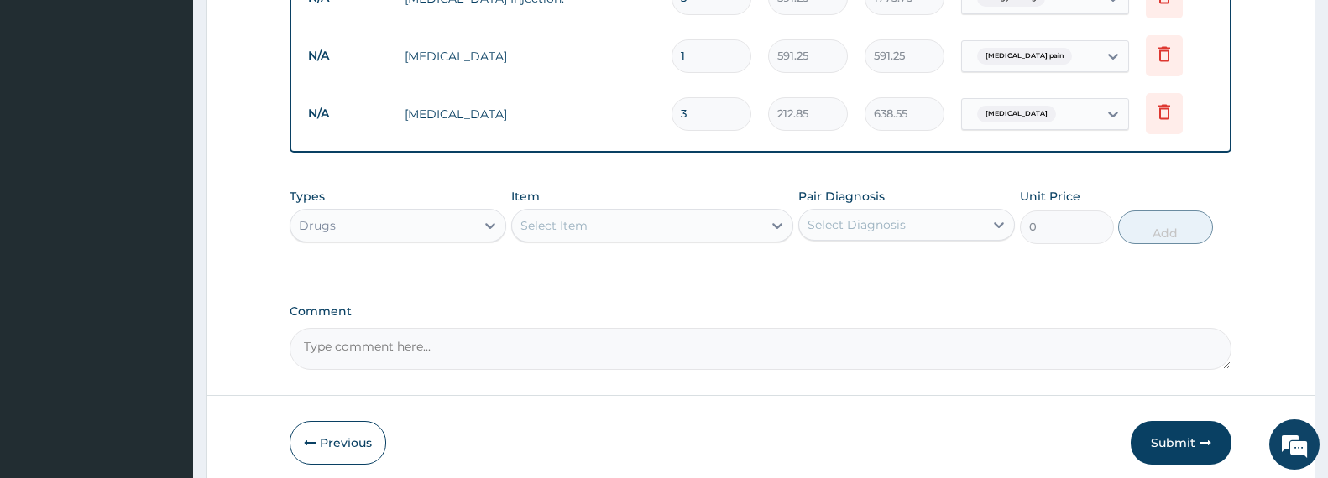
click at [653, 233] on div "Select Item" at bounding box center [637, 225] width 251 height 27
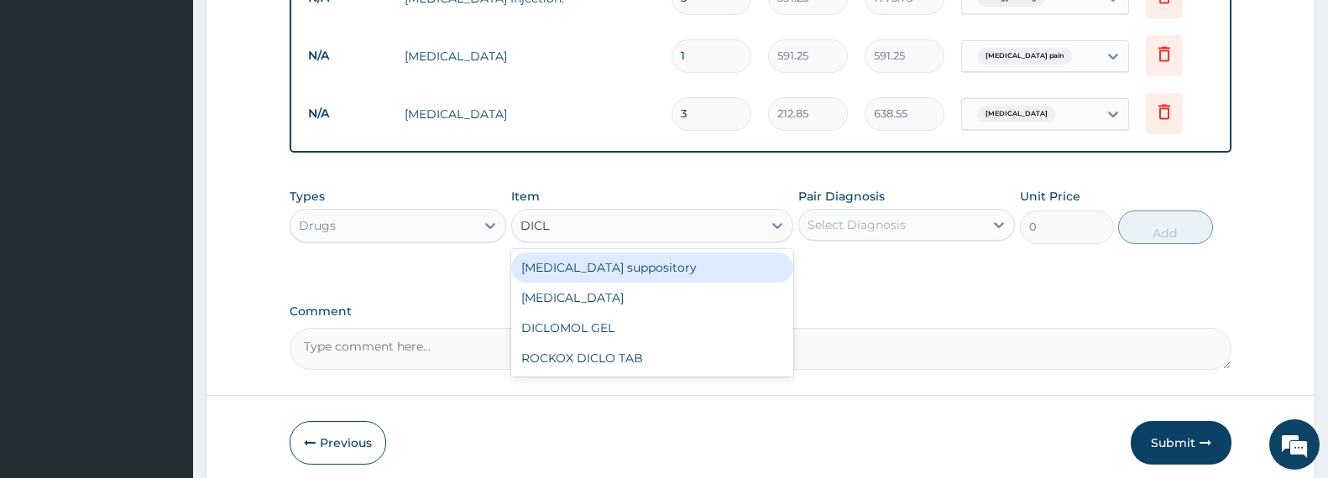
type input "DICLO"
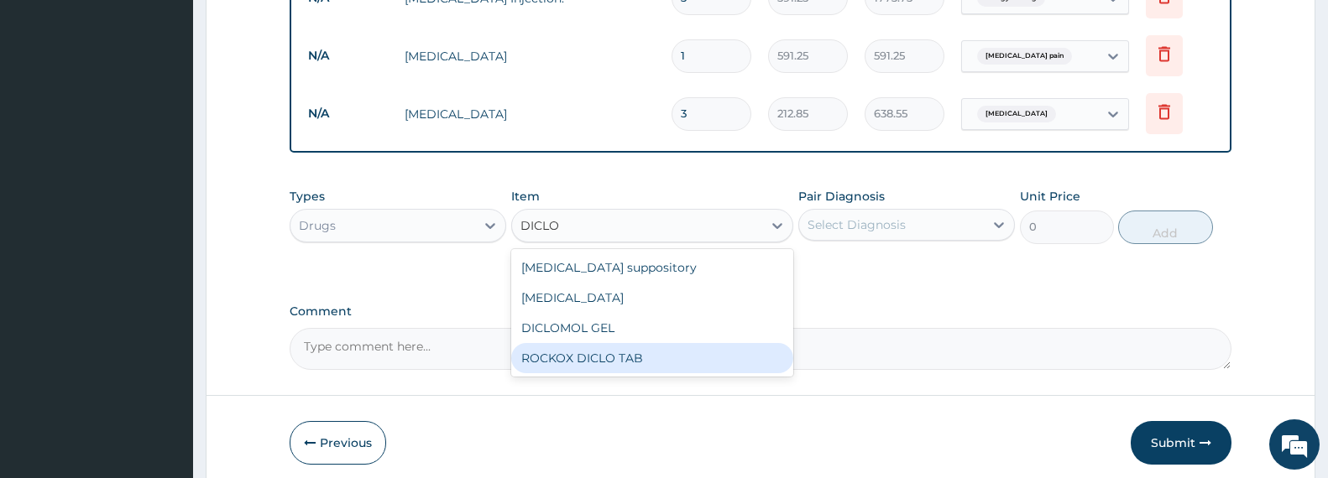
click at [600, 369] on div "ROCKOX DICLO TAB" at bounding box center [652, 358] width 283 height 30
type input "82.775"
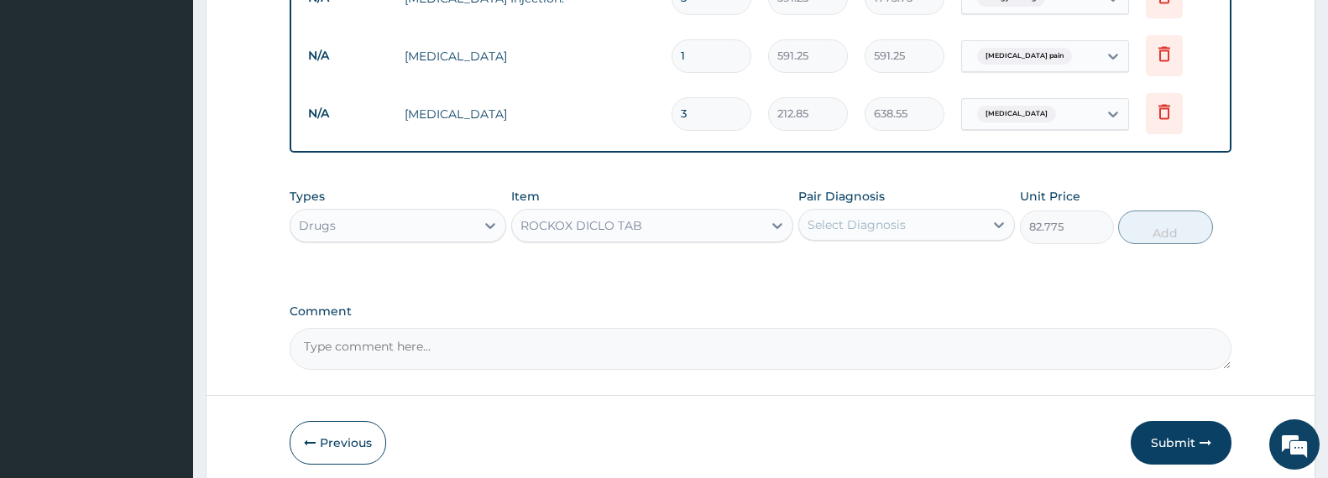
click at [925, 233] on div "Select Diagnosis" at bounding box center [891, 225] width 185 height 27
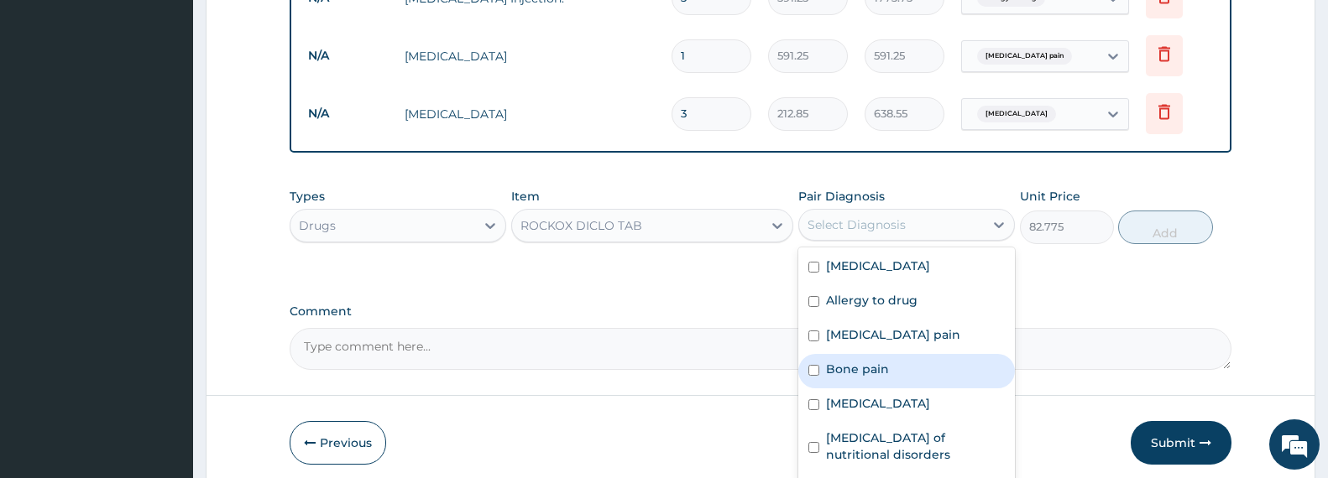
click at [864, 364] on label "Bone pain" at bounding box center [857, 369] width 63 height 17
checkbox input "true"
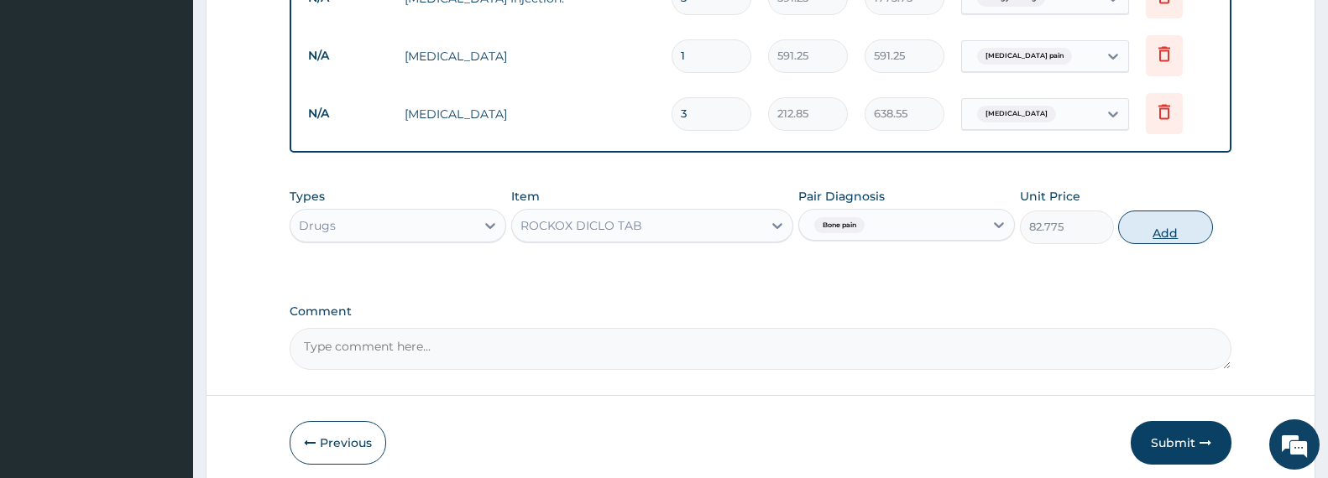
click at [1153, 231] on button "Add" at bounding box center [1165, 228] width 94 height 34
type input "0"
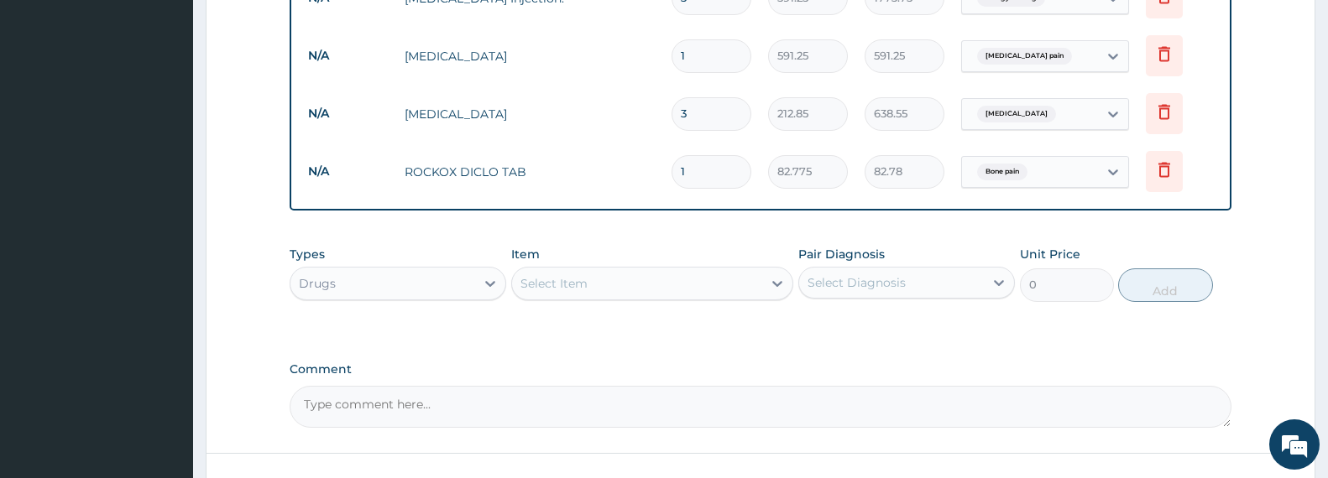
type input "10"
type input "827.75"
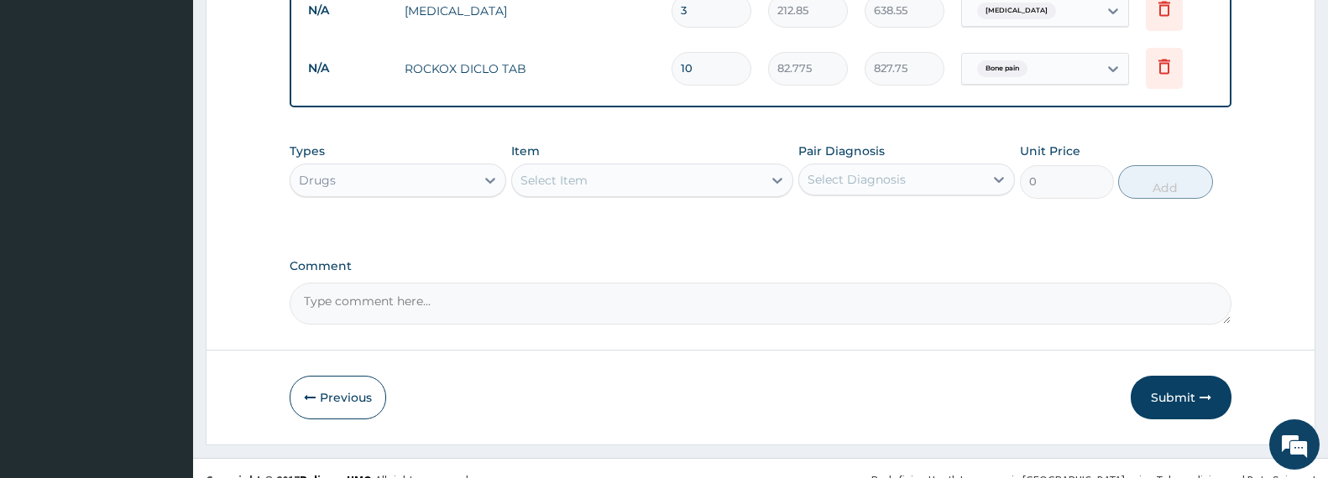
scroll to position [906, 0]
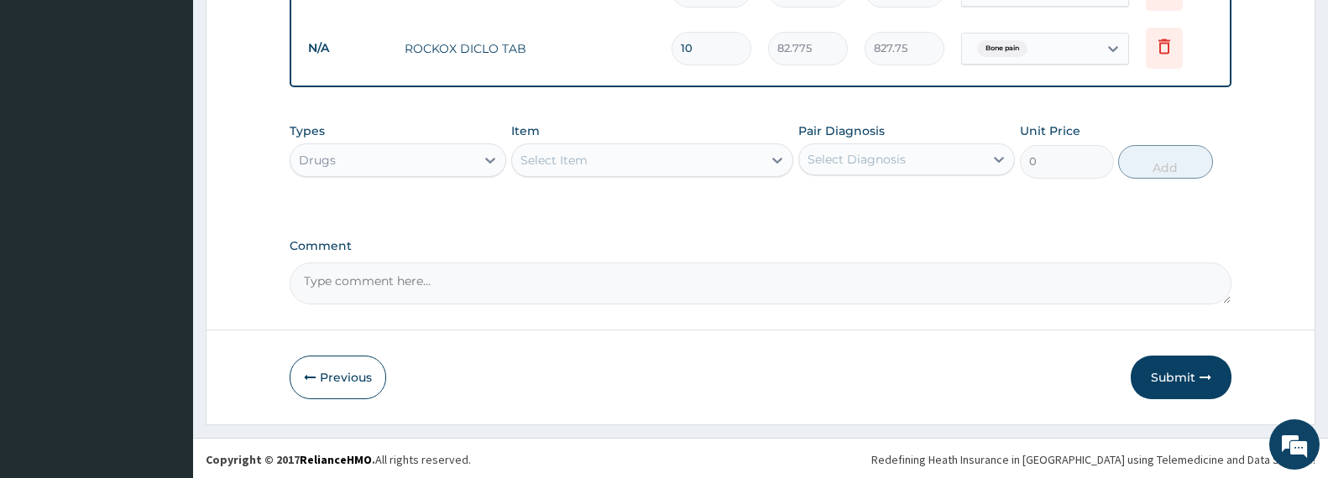
type input "10"
click at [683, 157] on div "Select Item" at bounding box center [637, 160] width 251 height 27
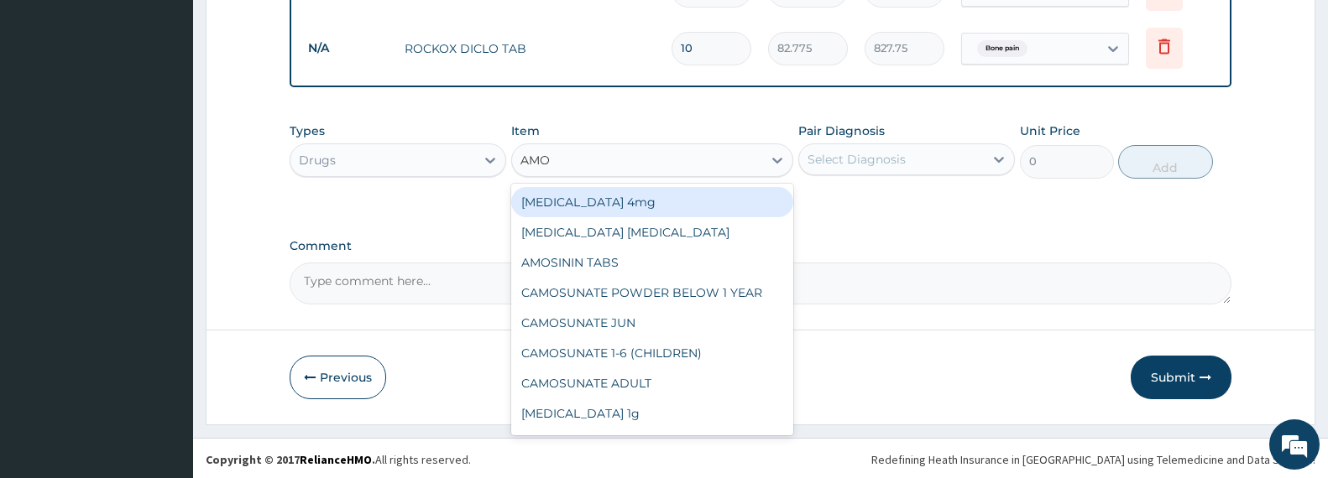
type input "AMOX"
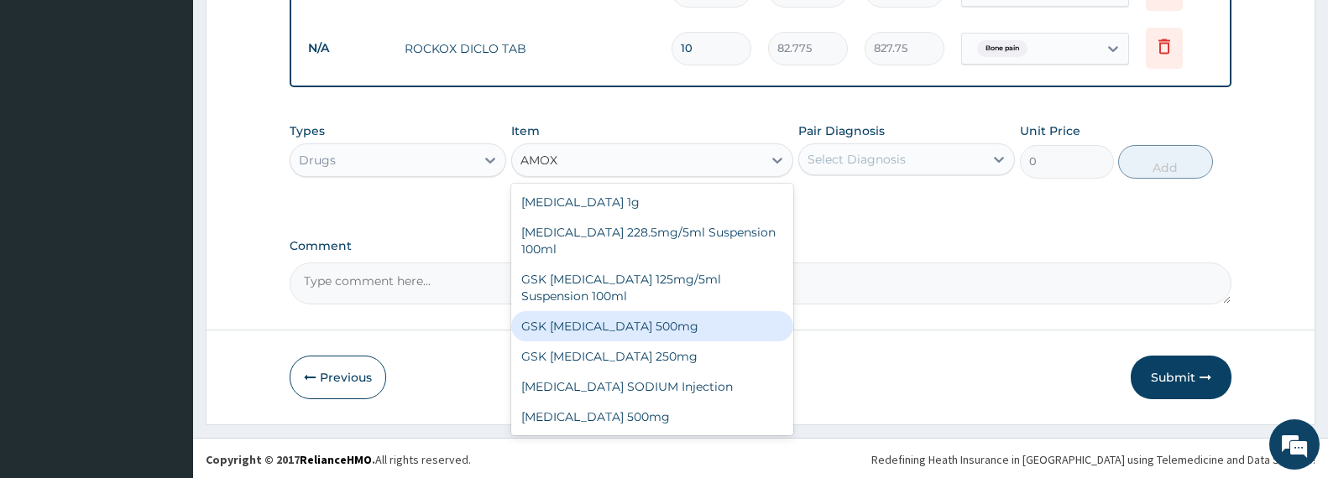
click at [624, 325] on div "GSK AMOXIL 500mg" at bounding box center [652, 326] width 283 height 30
type input "59.125"
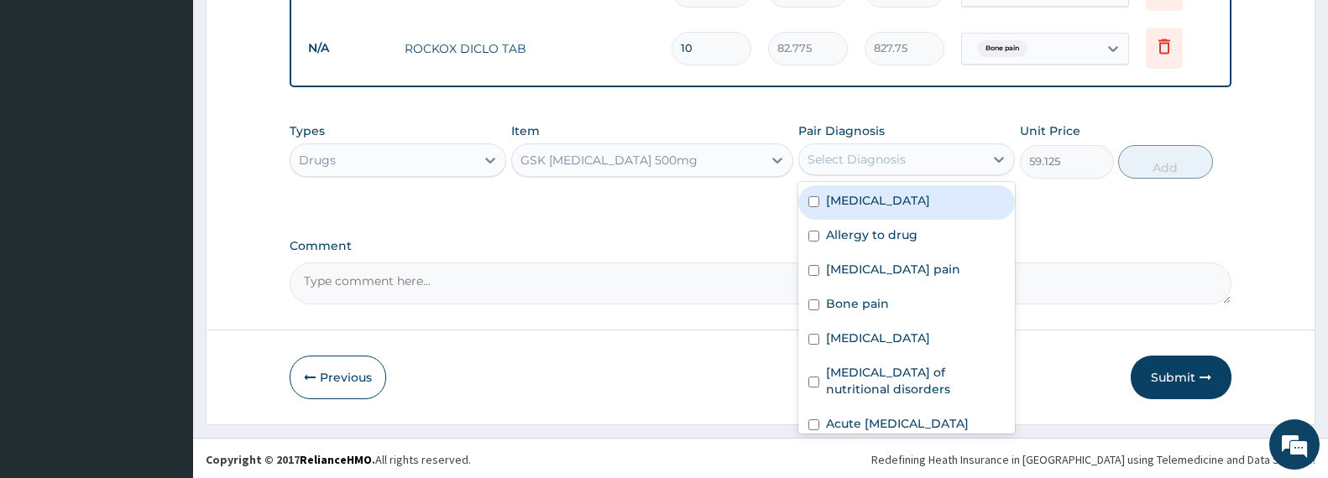
click at [860, 167] on div "Select Diagnosis" at bounding box center [857, 159] width 98 height 17
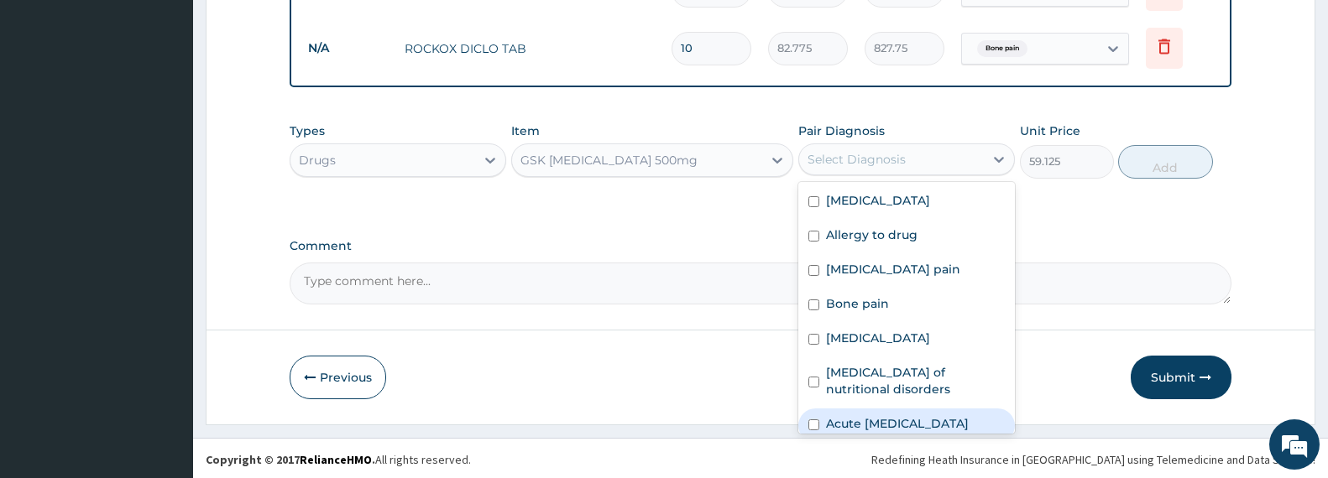
click at [875, 422] on label "Acute upper respiratory infection" at bounding box center [897, 424] width 143 height 17
checkbox input "true"
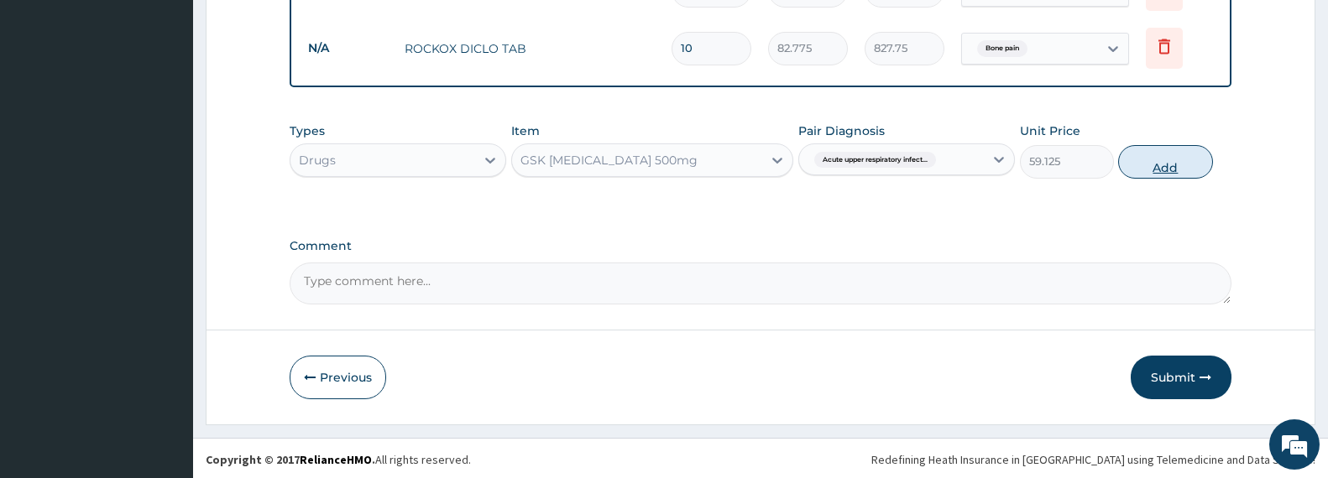
click at [1172, 166] on button "Add" at bounding box center [1165, 162] width 94 height 34
type input "0"
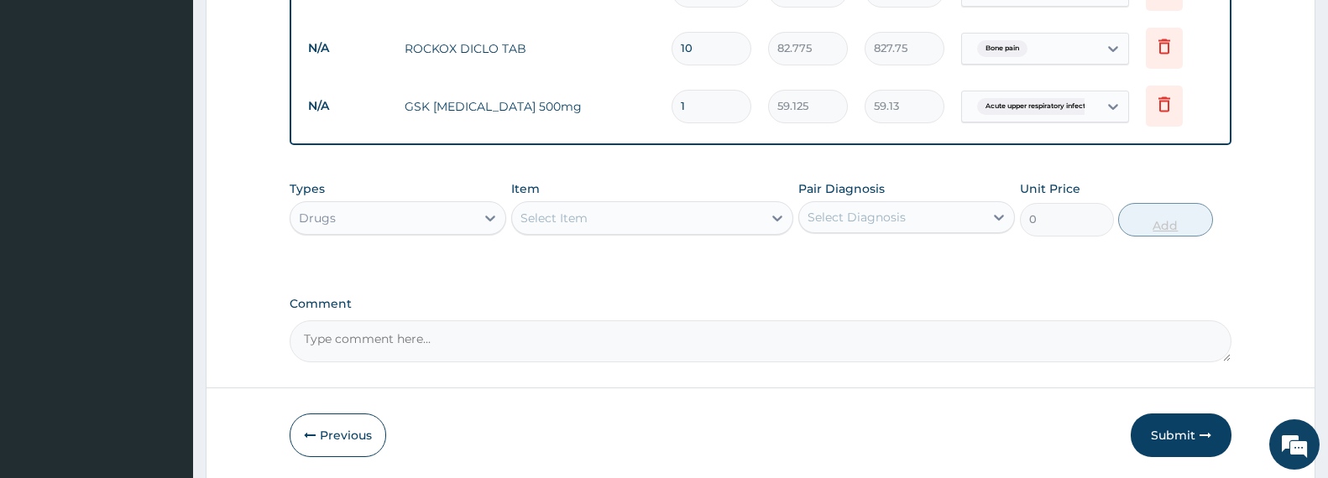
type input "15"
type input "886.88"
type input "15"
click at [637, 233] on div "Select Item" at bounding box center [652, 218] width 283 height 34
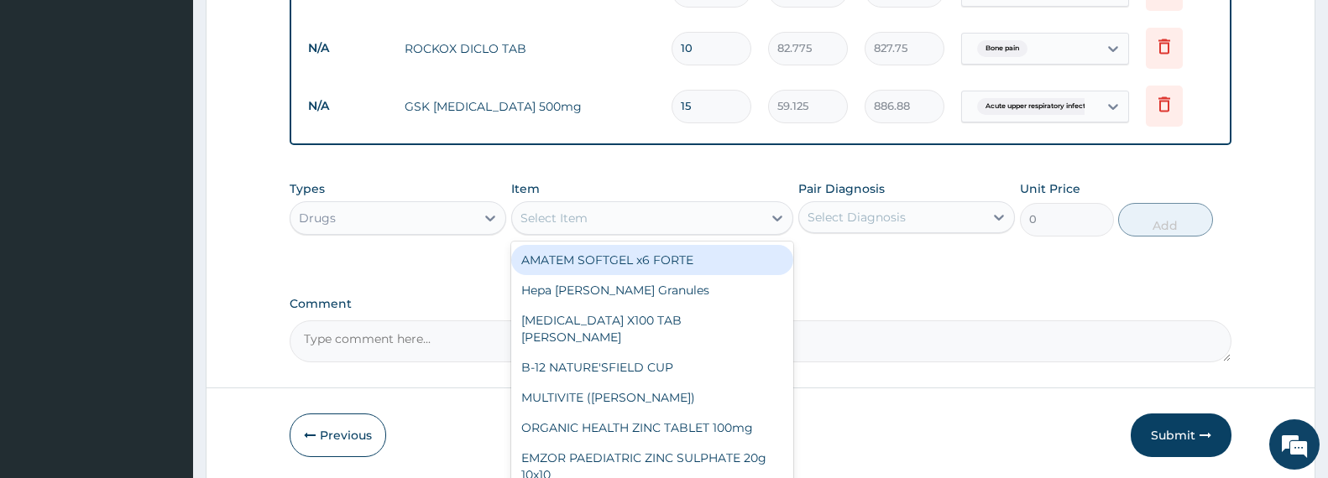
click at [623, 225] on div "Select Item" at bounding box center [637, 218] width 251 height 27
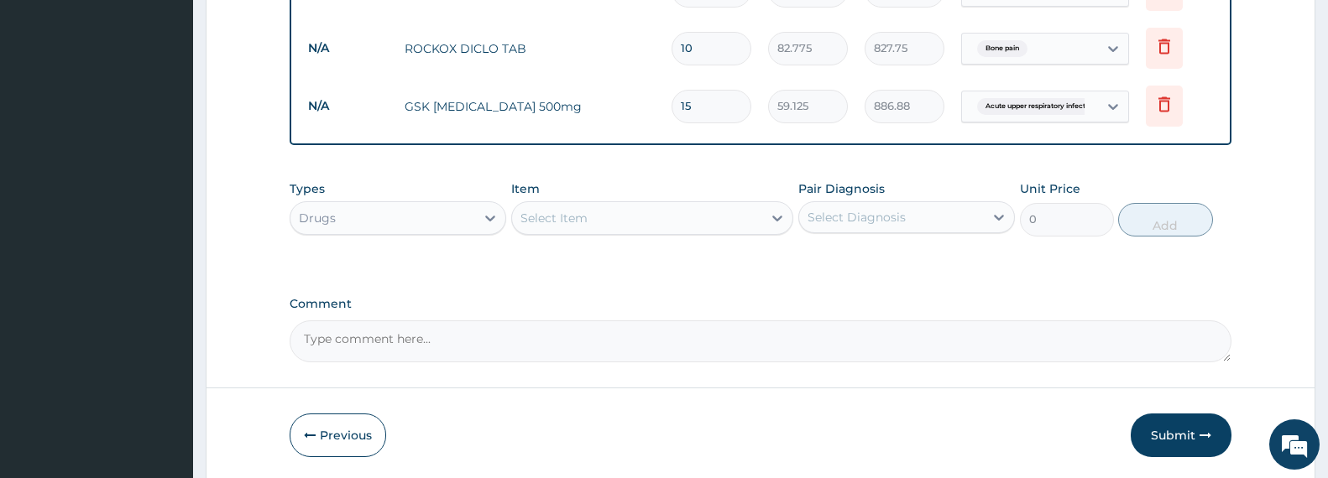
click at [623, 225] on div "Select Item" at bounding box center [637, 218] width 251 height 27
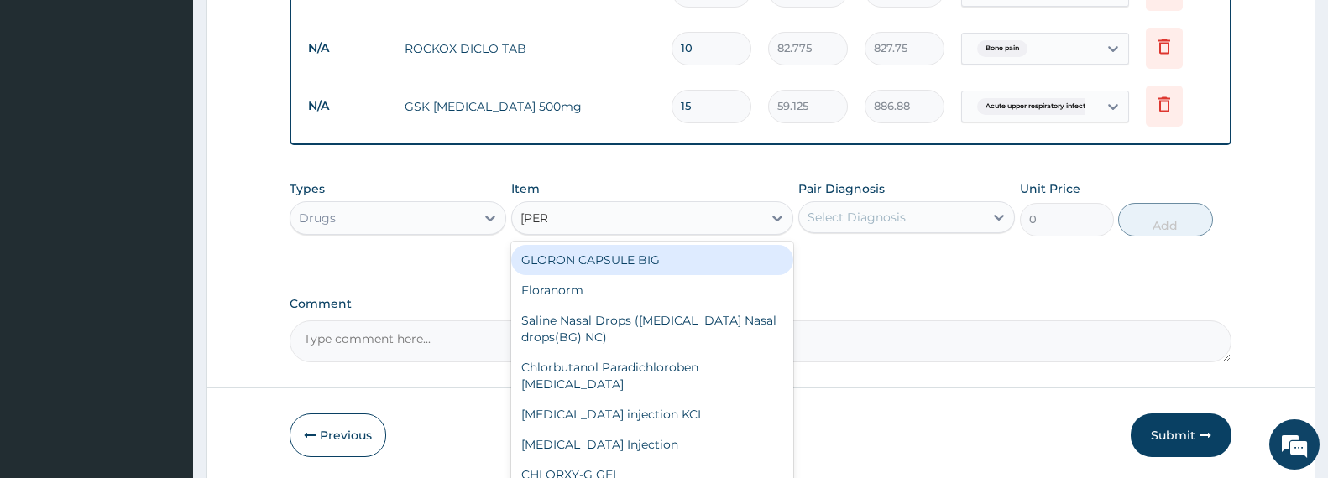
type input "LORAT"
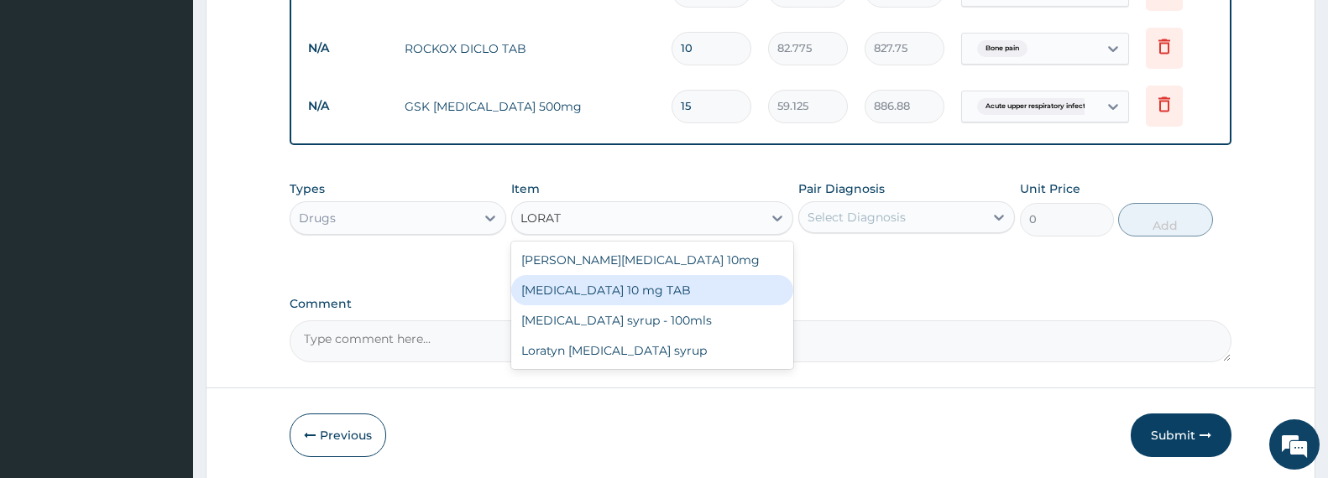
click at [614, 285] on div "LORATADINE 10 mg TAB" at bounding box center [652, 290] width 283 height 30
type input "59.125"
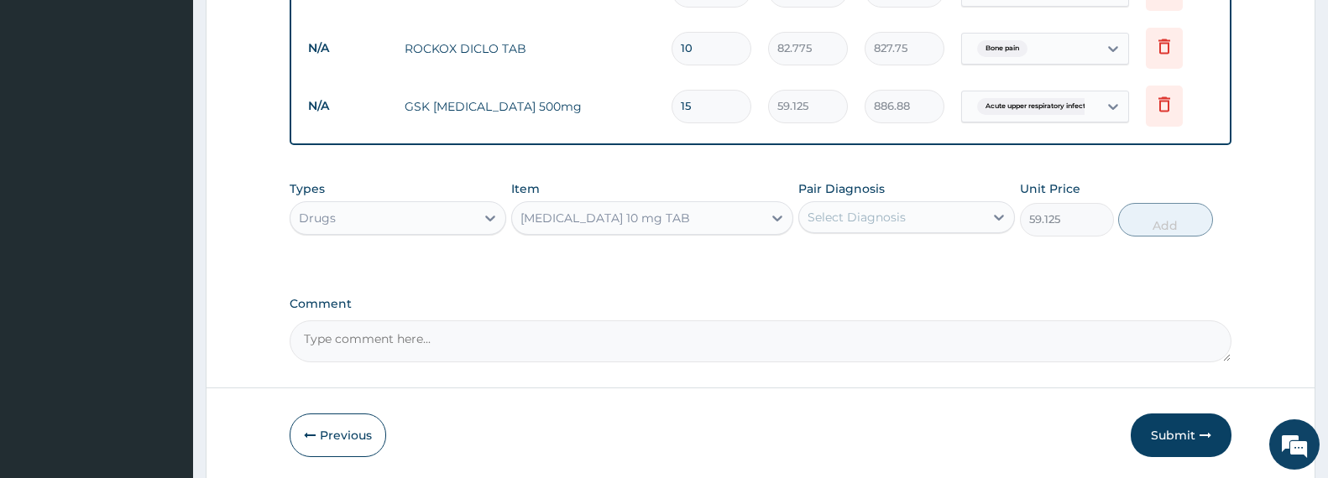
click at [936, 222] on div "Select Diagnosis" at bounding box center [891, 217] width 185 height 27
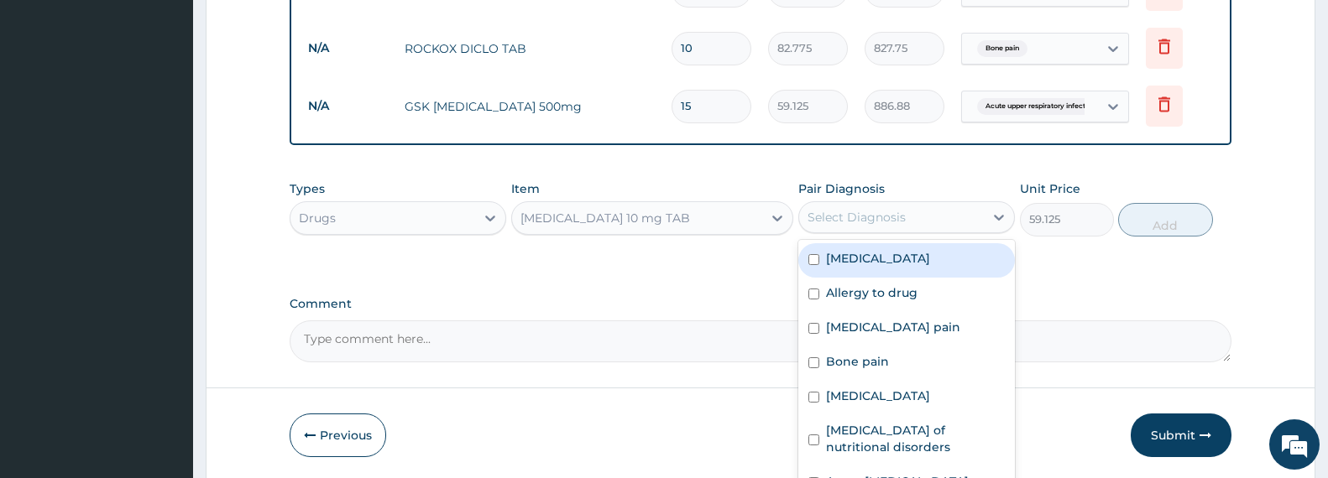
click at [891, 285] on div "Allergy to drug" at bounding box center [906, 295] width 217 height 34
checkbox input "true"
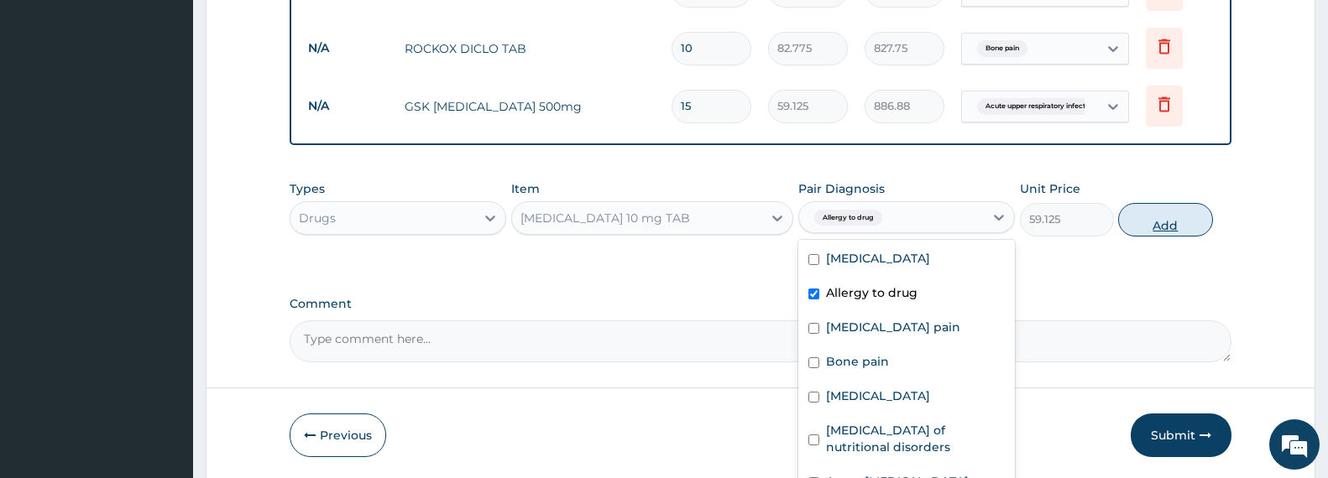
click at [1159, 228] on button "Add" at bounding box center [1165, 220] width 94 height 34
type input "0"
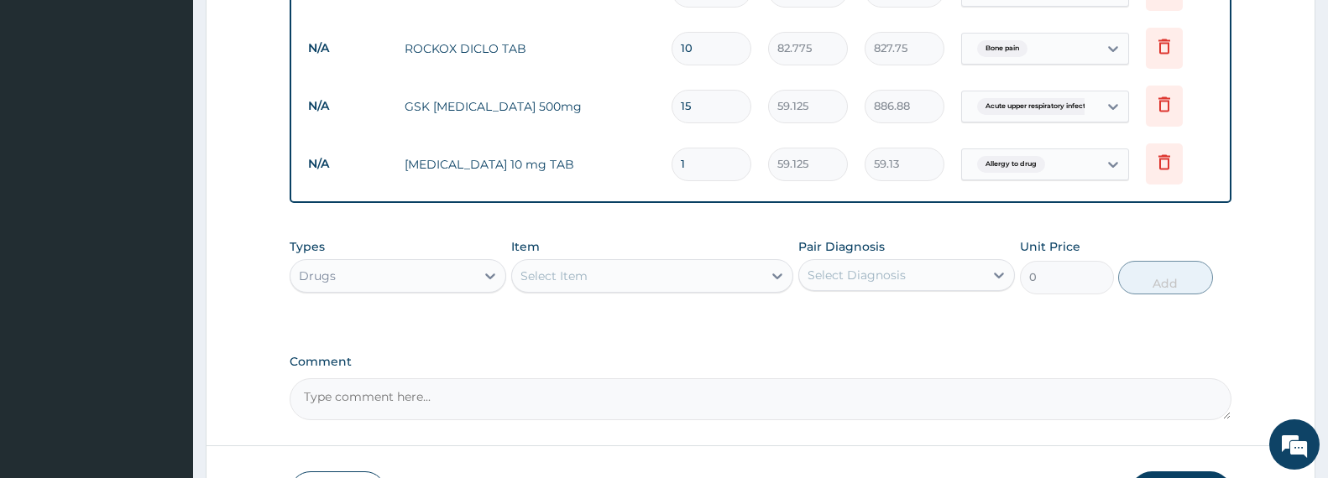
click at [626, 275] on div "Select Item" at bounding box center [637, 276] width 251 height 27
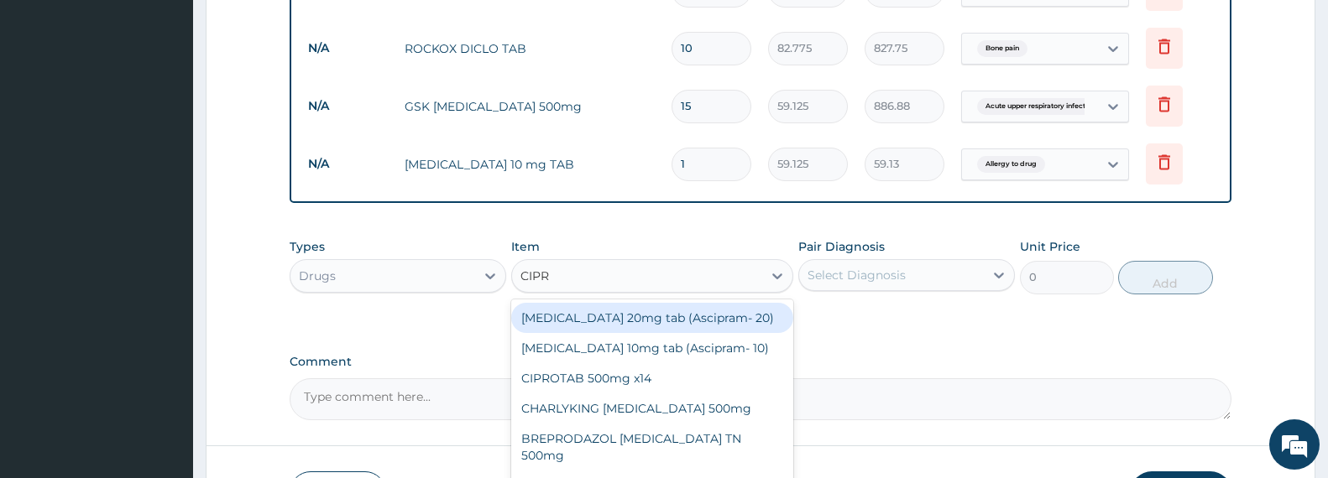
type input "CIPRO"
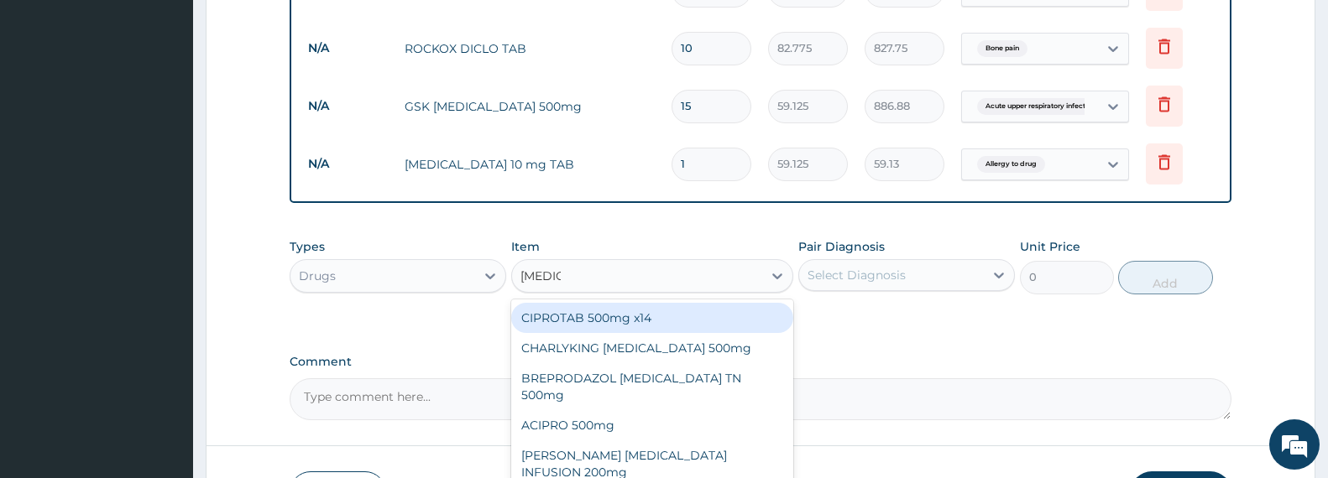
click at [628, 320] on div "CIPROTAB 500mg x14" at bounding box center [652, 318] width 283 height 30
type input "319.275"
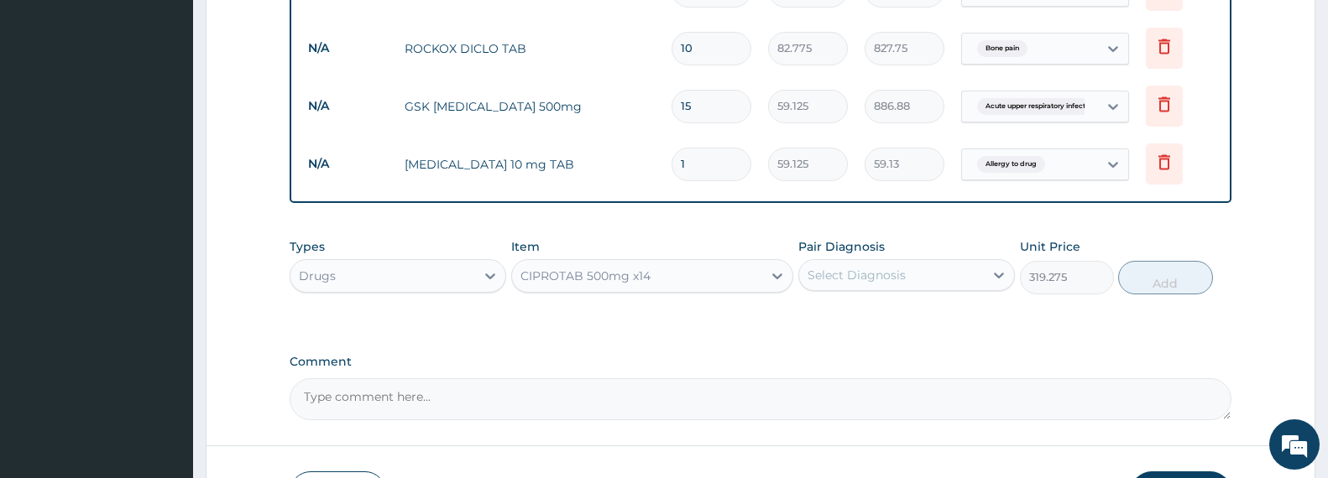
click at [894, 269] on div "Select Diagnosis" at bounding box center [857, 275] width 98 height 17
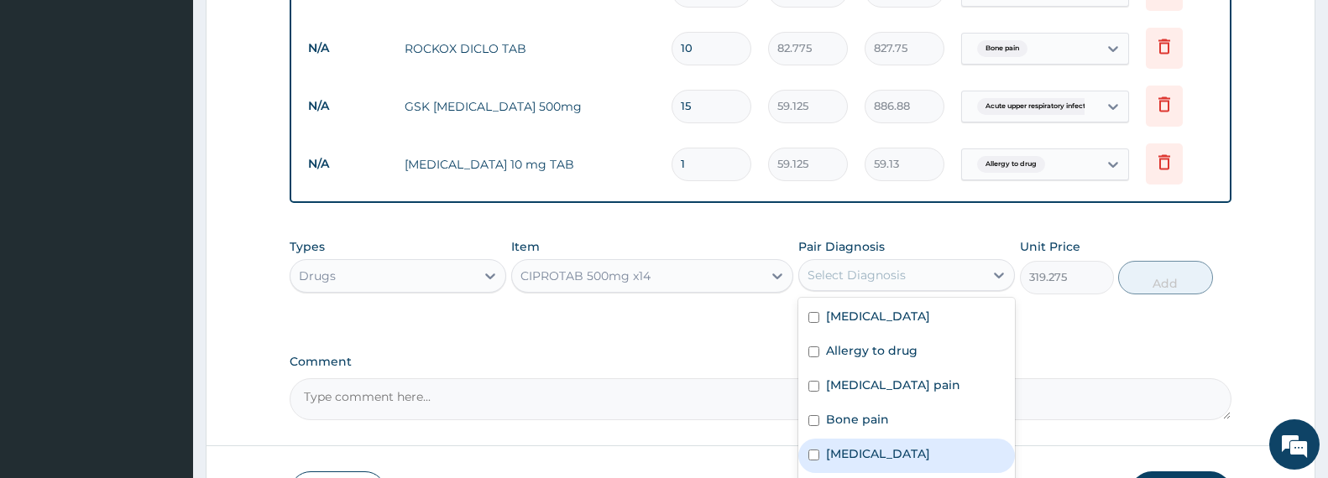
drag, startPoint x: 860, startPoint y: 452, endPoint x: 1013, endPoint y: 417, distance: 156.6
click at [862, 452] on label "Typhoid fever" at bounding box center [878, 454] width 104 height 17
checkbox input "true"
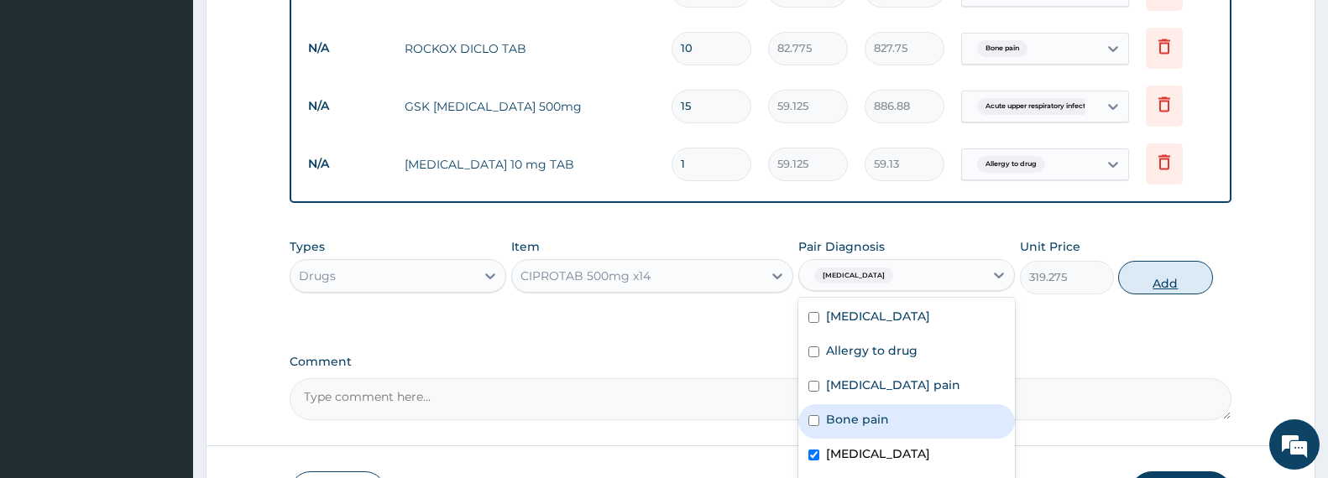
click at [1180, 285] on button "Add" at bounding box center [1165, 278] width 94 height 34
type input "0"
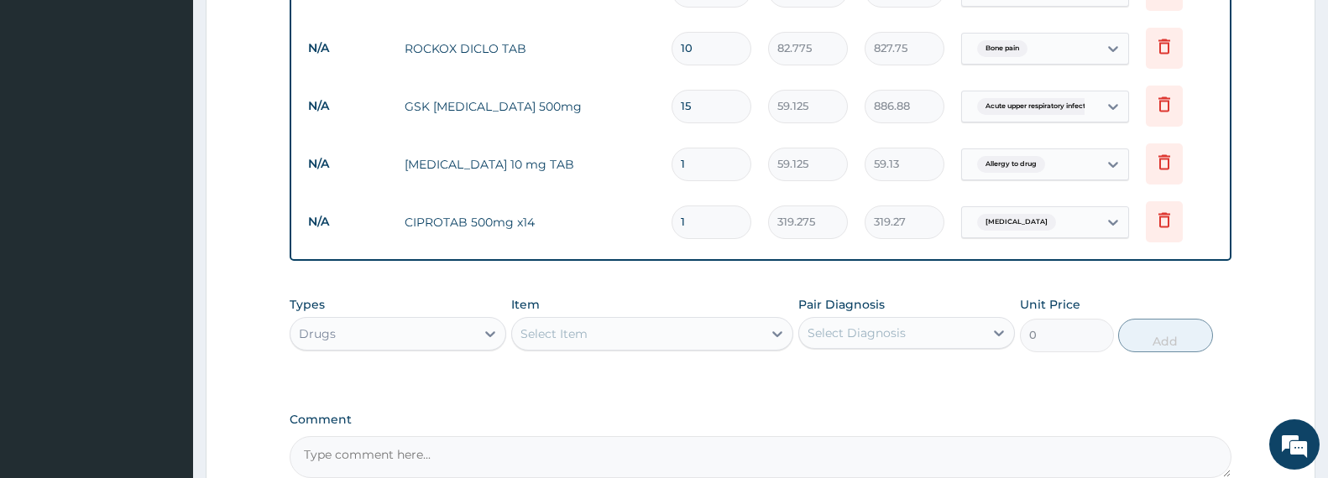
type input "10"
type input "3192.75"
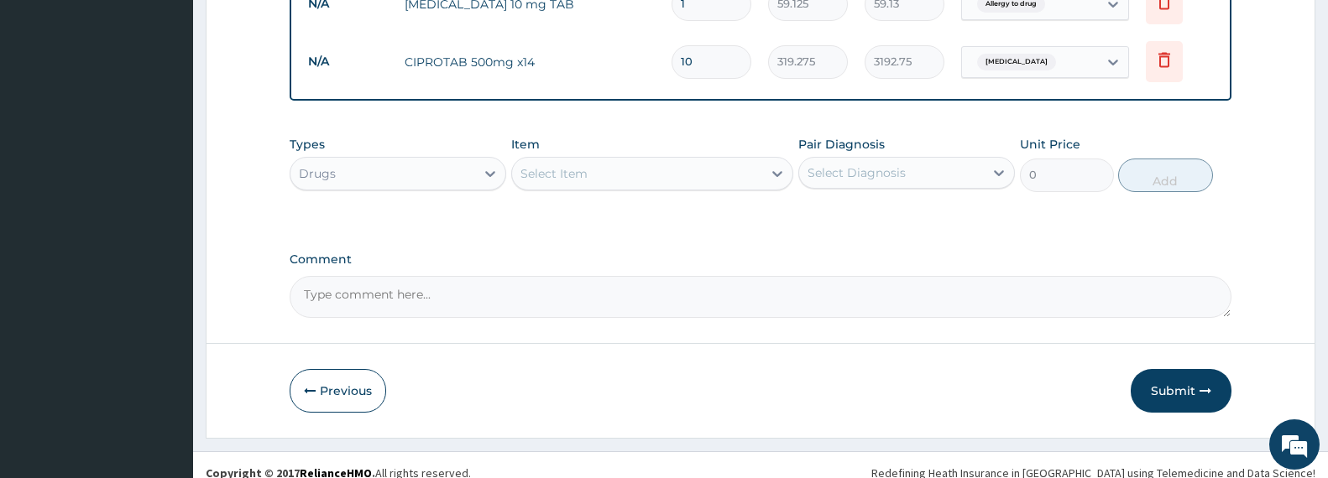
scroll to position [1082, 0]
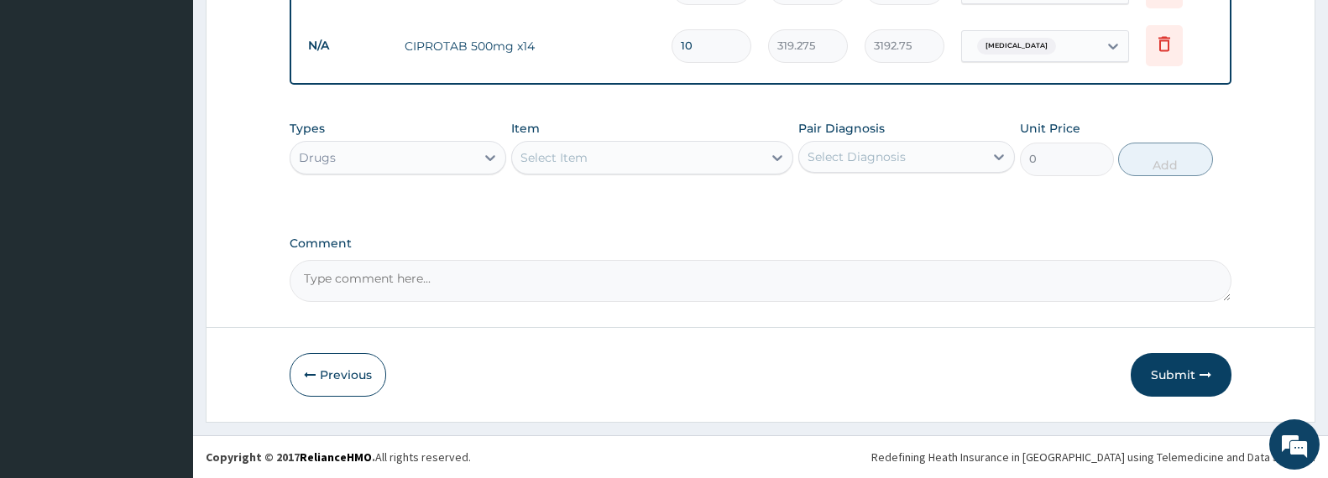
type input "10"
click at [575, 153] on div "Select Item" at bounding box center [553, 157] width 67 height 17
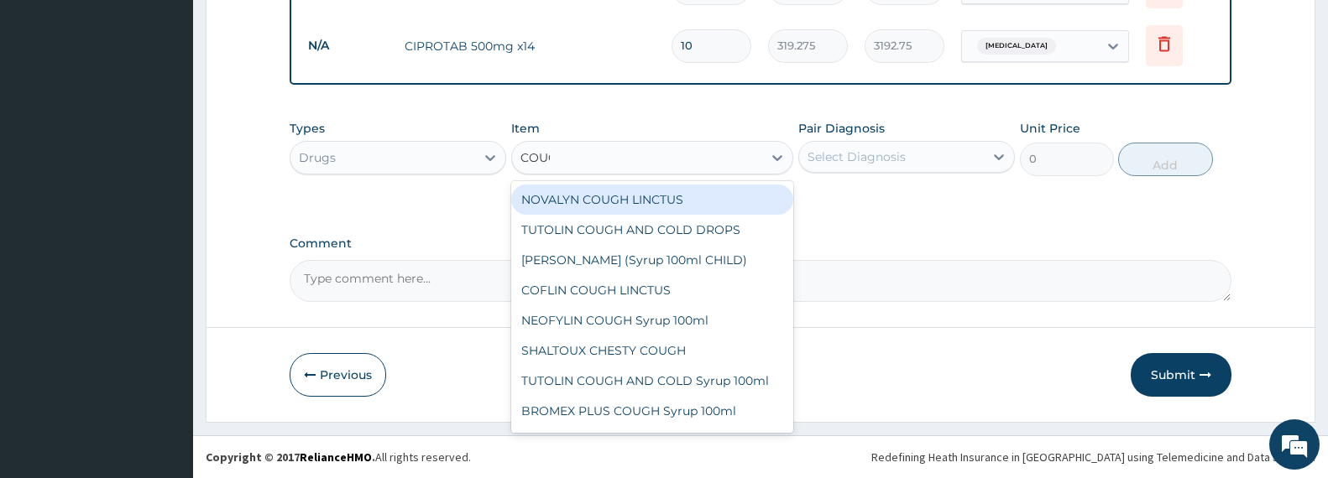
type input "COUGH"
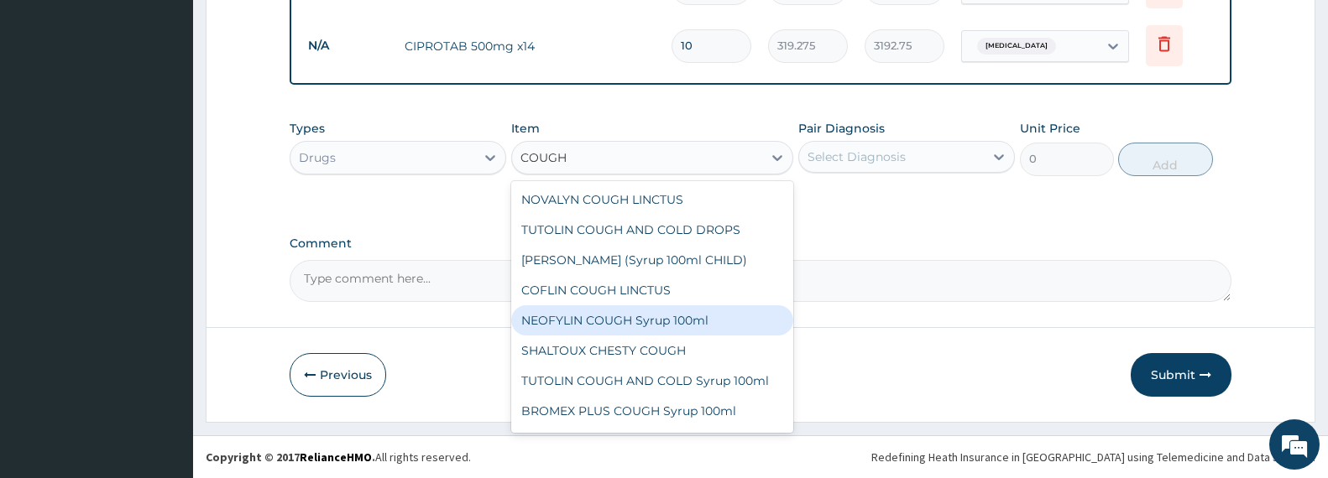
click at [576, 316] on div "NEOFYLIN COUGH Syrup 100ml" at bounding box center [652, 321] width 283 height 30
type input "1419"
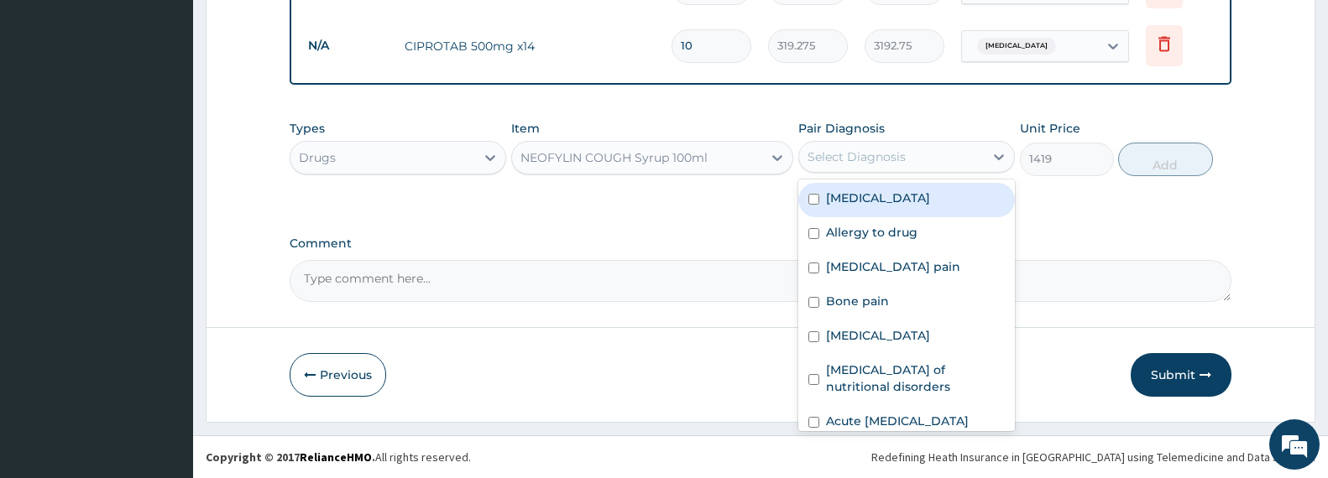
click at [960, 156] on div "Select Diagnosis" at bounding box center [891, 157] width 185 height 27
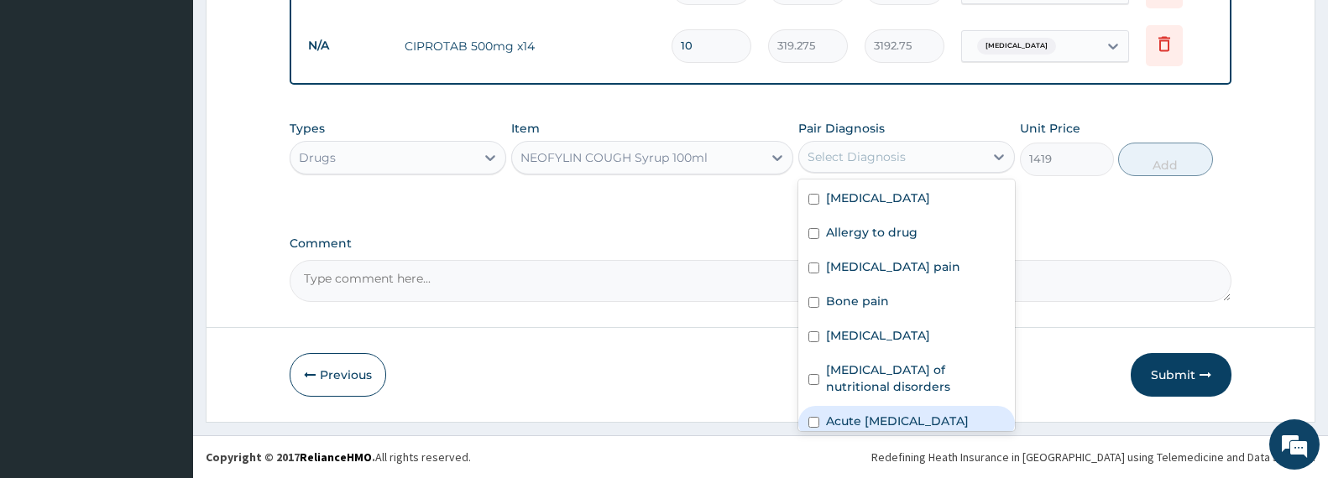
click at [872, 424] on label "Acute upper respiratory infection" at bounding box center [897, 421] width 143 height 17
checkbox input "true"
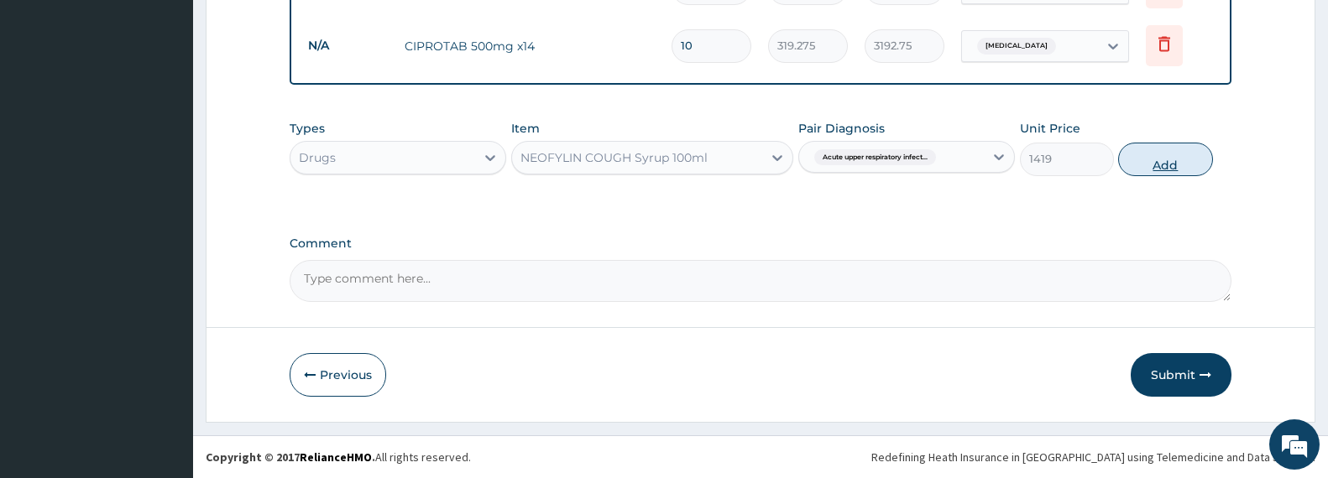
click at [1172, 169] on button "Add" at bounding box center [1165, 160] width 94 height 34
type input "0"
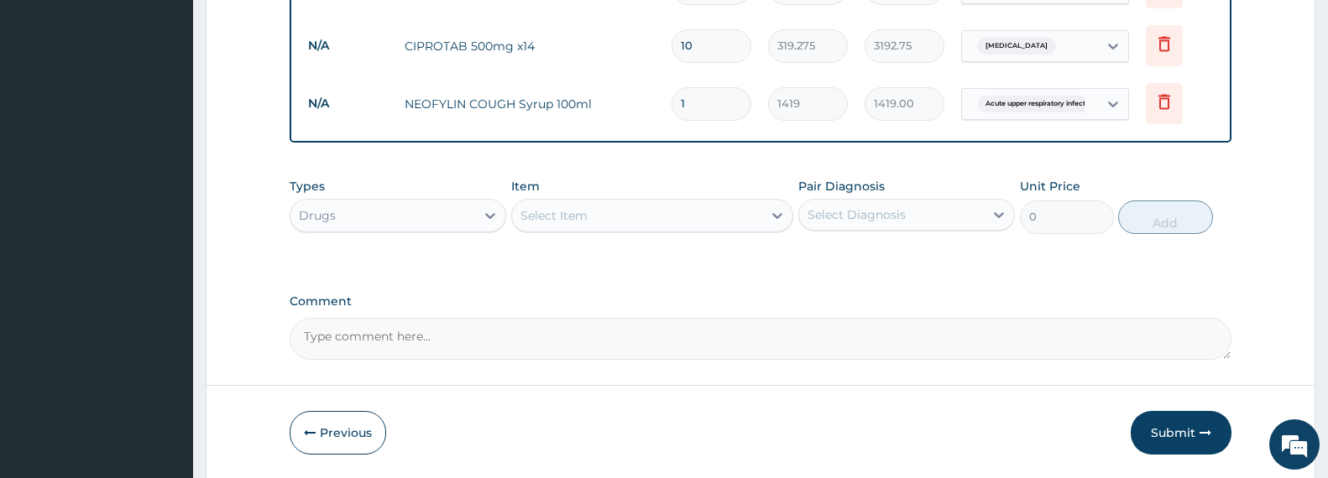
click at [600, 207] on div "Select Item" at bounding box center [637, 215] width 251 height 27
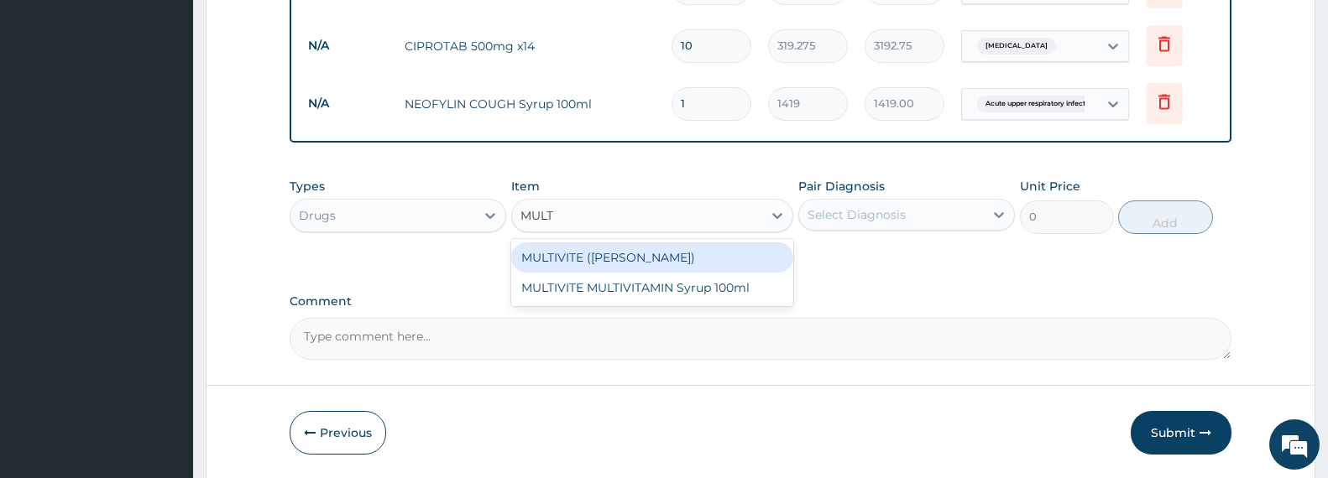
type input "MULTI"
click at [582, 259] on div "MULTIVITE (EVANS)" at bounding box center [652, 258] width 283 height 30
type input "23.65"
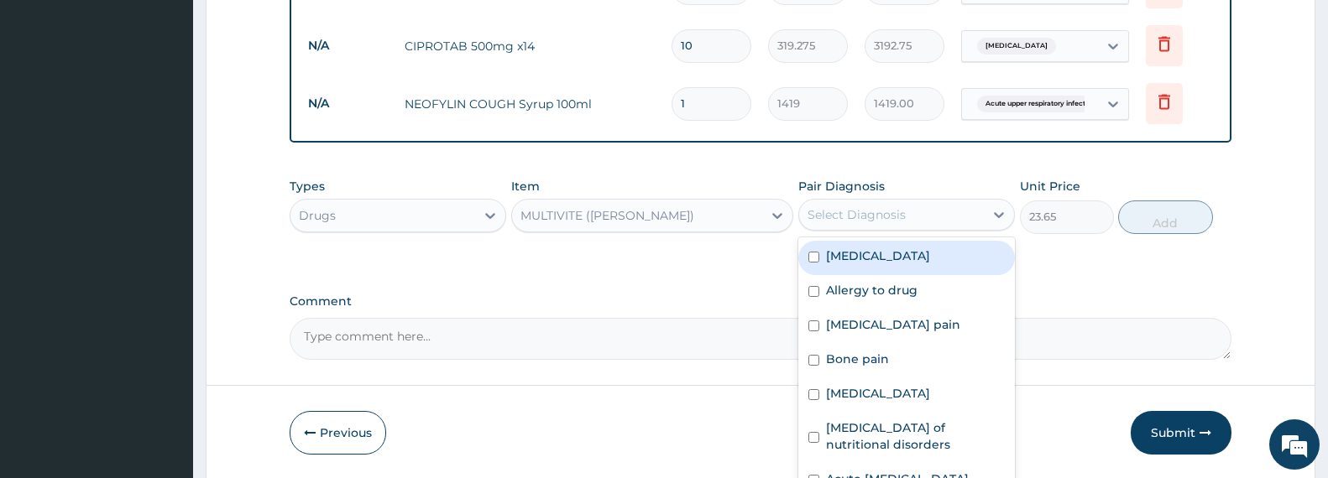
click at [886, 222] on div "Select Diagnosis" at bounding box center [857, 214] width 98 height 17
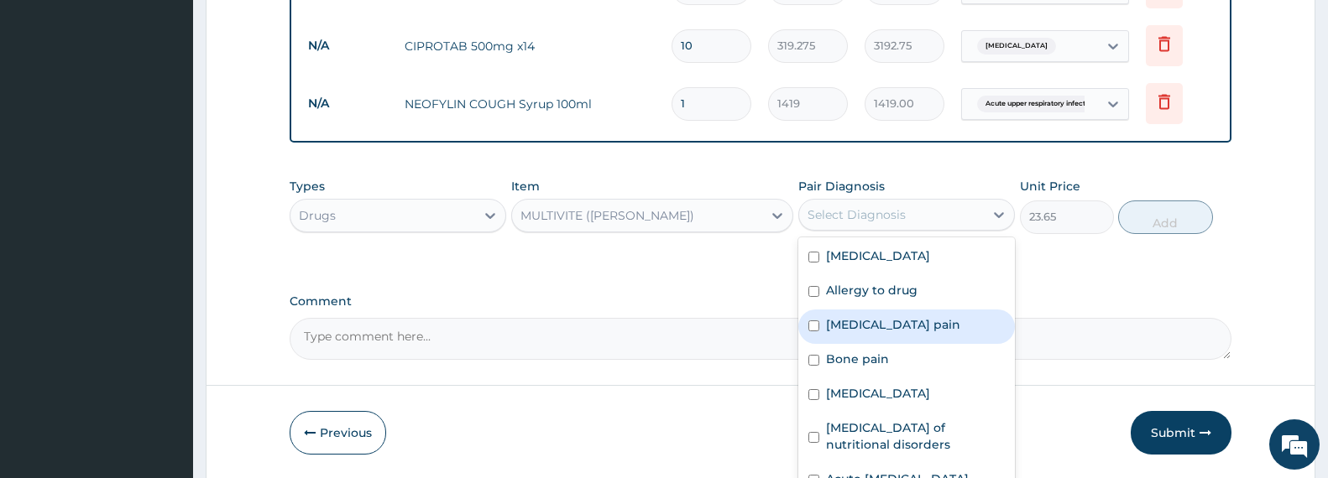
scroll to position [29, 0]
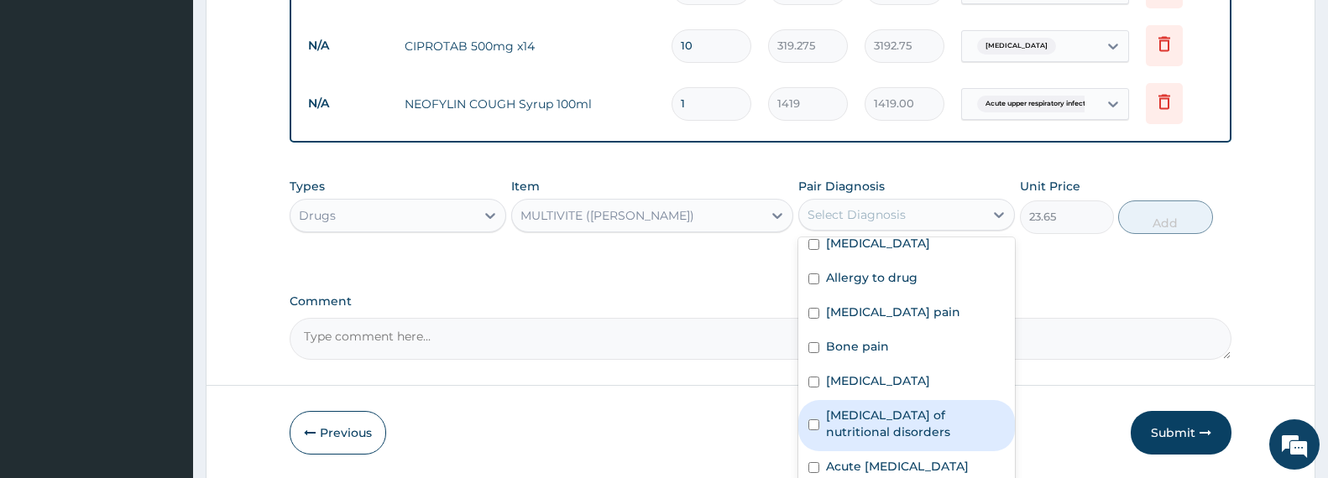
click at [914, 410] on label "Sequelae of nutritional disorders" at bounding box center [915, 424] width 179 height 34
checkbox input "true"
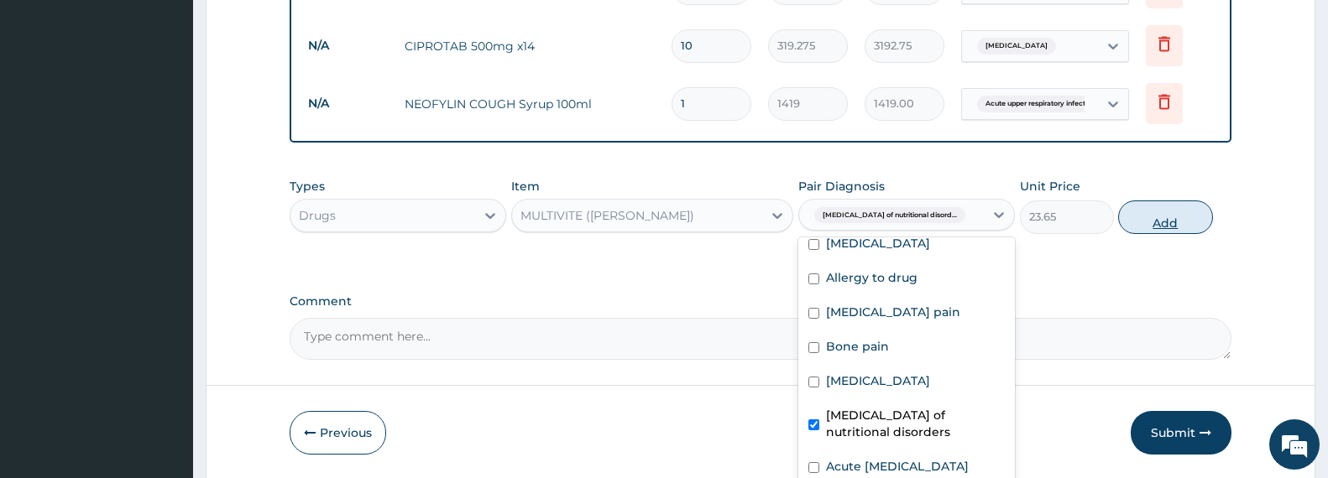
click at [1163, 224] on button "Add" at bounding box center [1165, 218] width 94 height 34
type input "0"
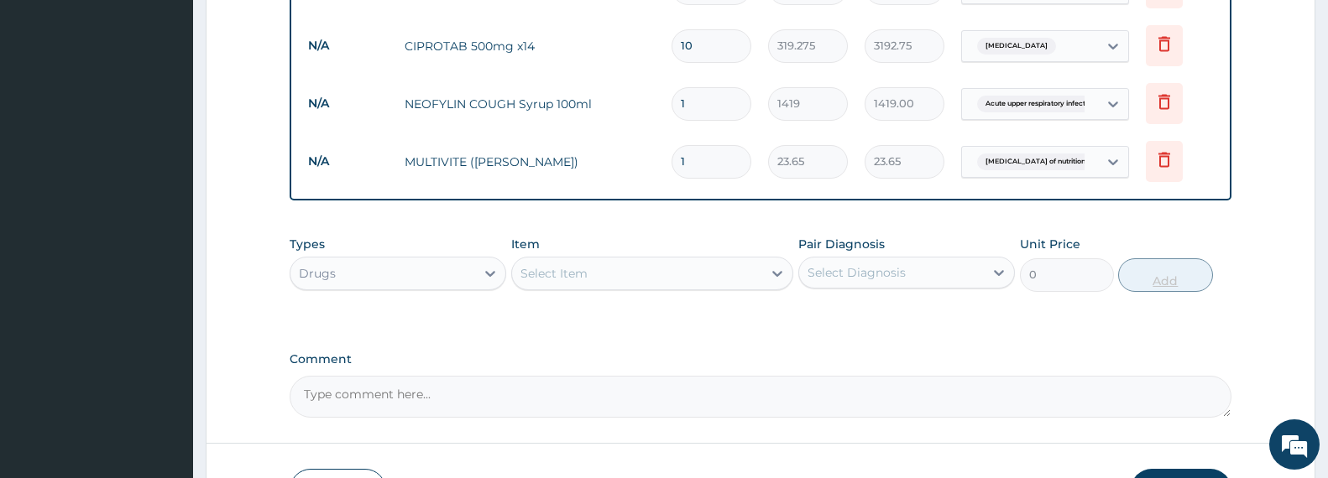
type input "0.00"
type input "5"
type input "118.25"
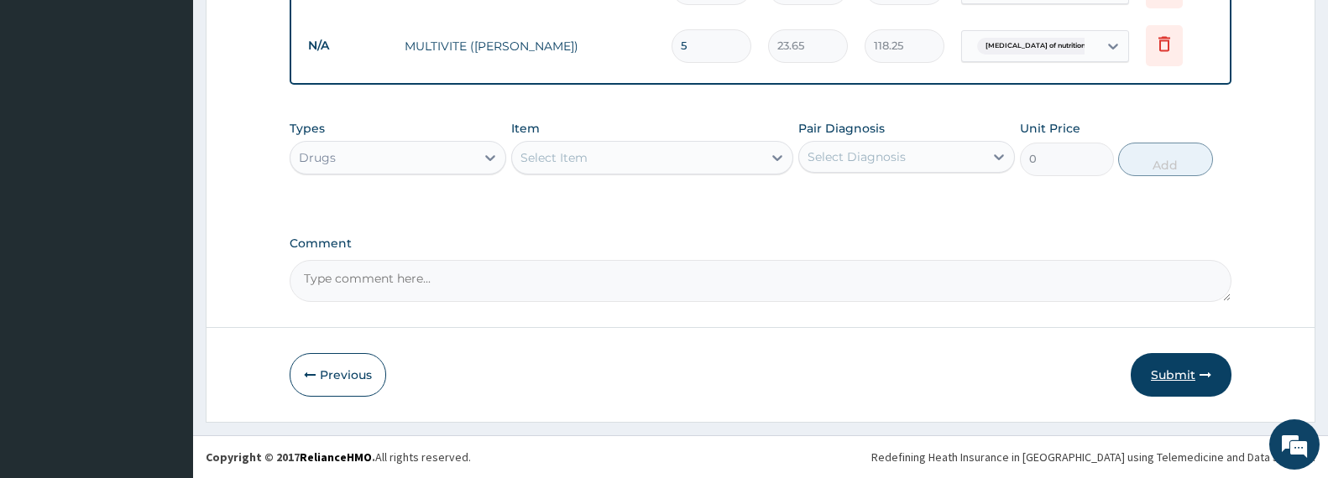
type input "5"
click at [1172, 371] on button "Submit" at bounding box center [1181, 375] width 101 height 44
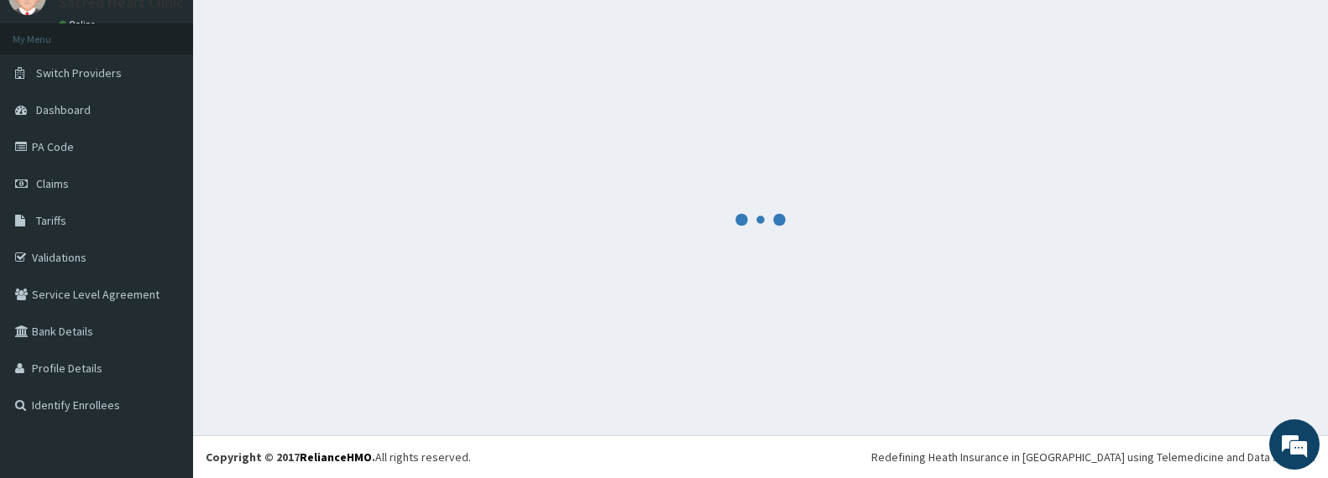
scroll to position [73, 0]
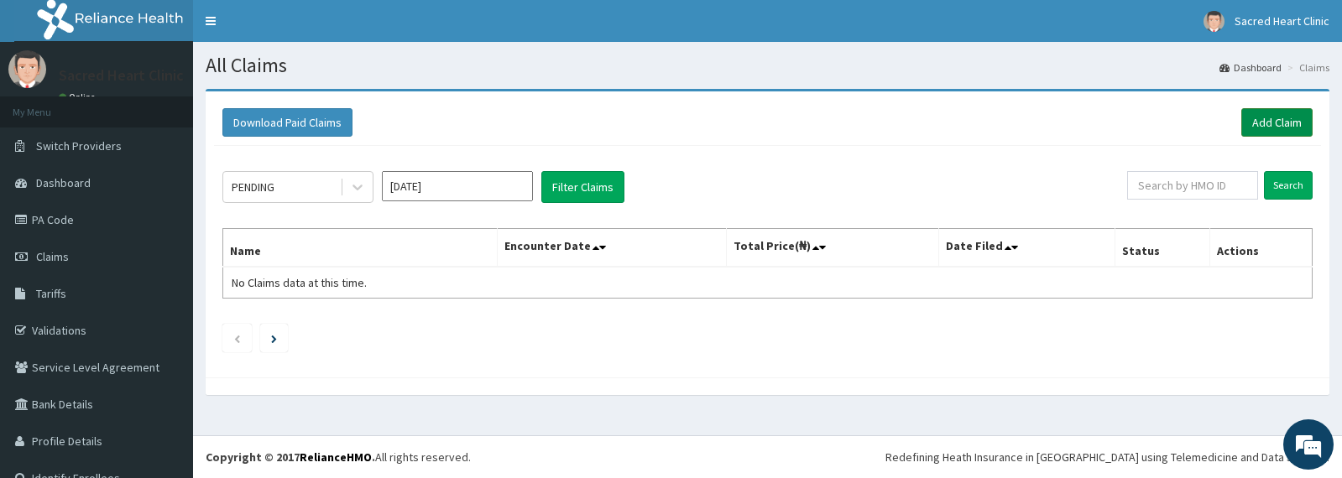
click at [1245, 132] on link "Add Claim" at bounding box center [1276, 122] width 71 height 29
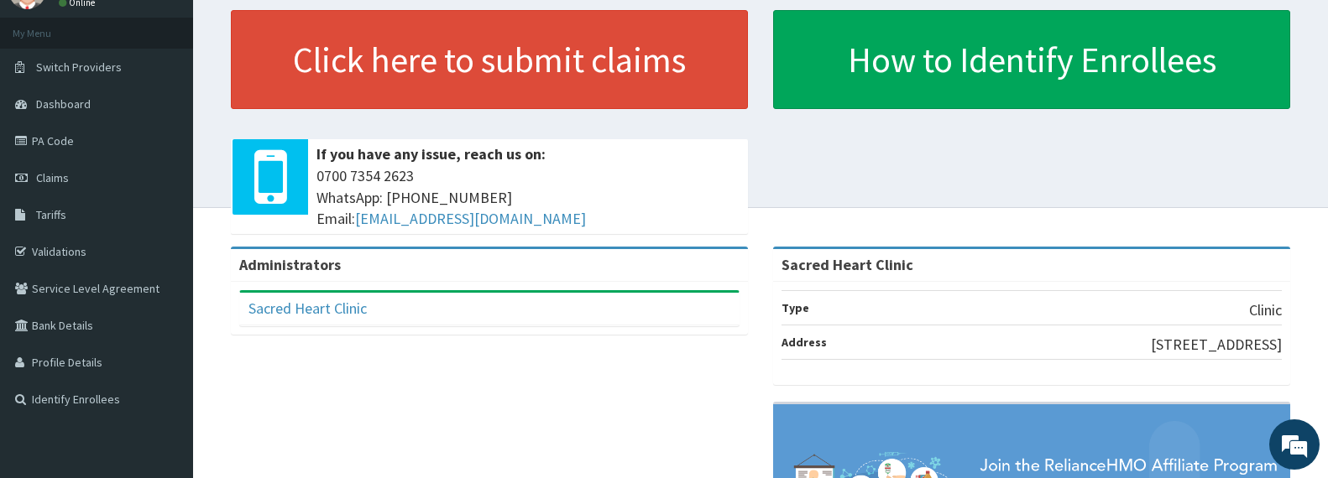
scroll to position [75, 0]
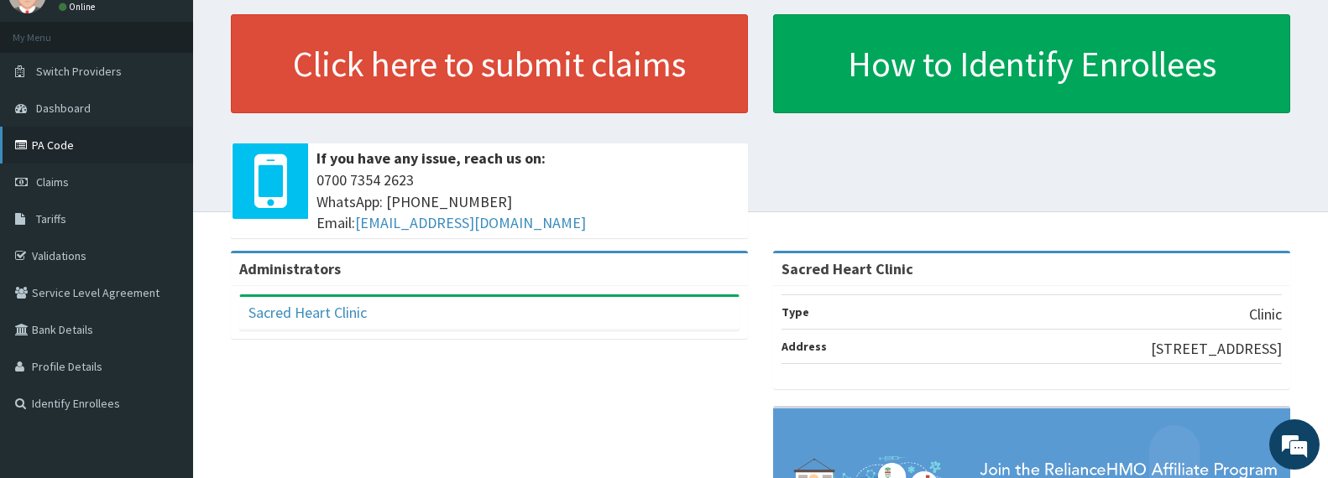
click at [54, 149] on link "PA Code" at bounding box center [96, 145] width 193 height 37
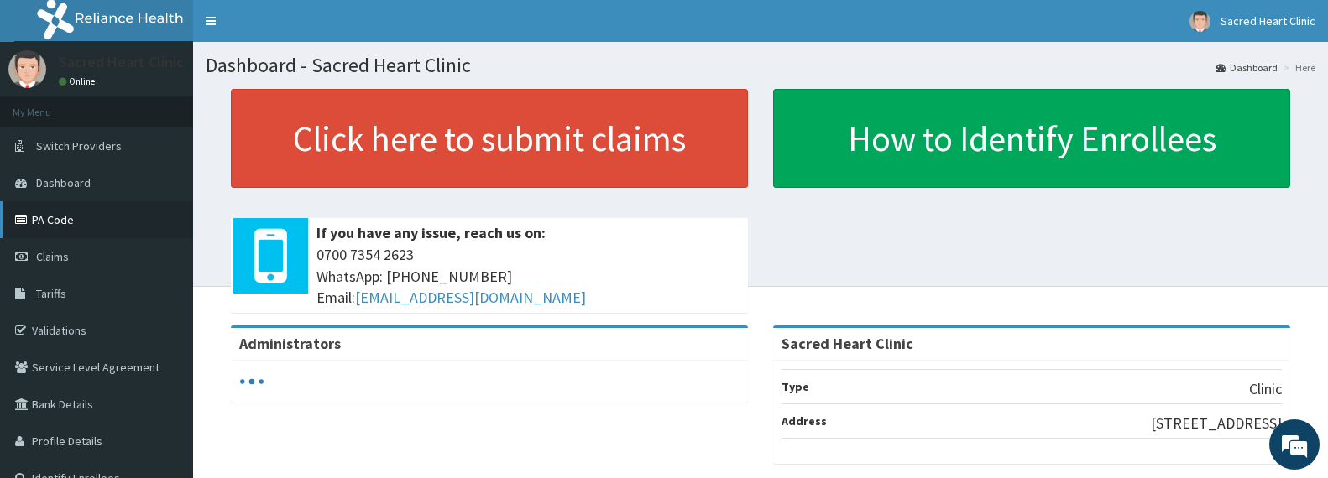
click at [50, 221] on link "PA Code" at bounding box center [96, 219] width 193 height 37
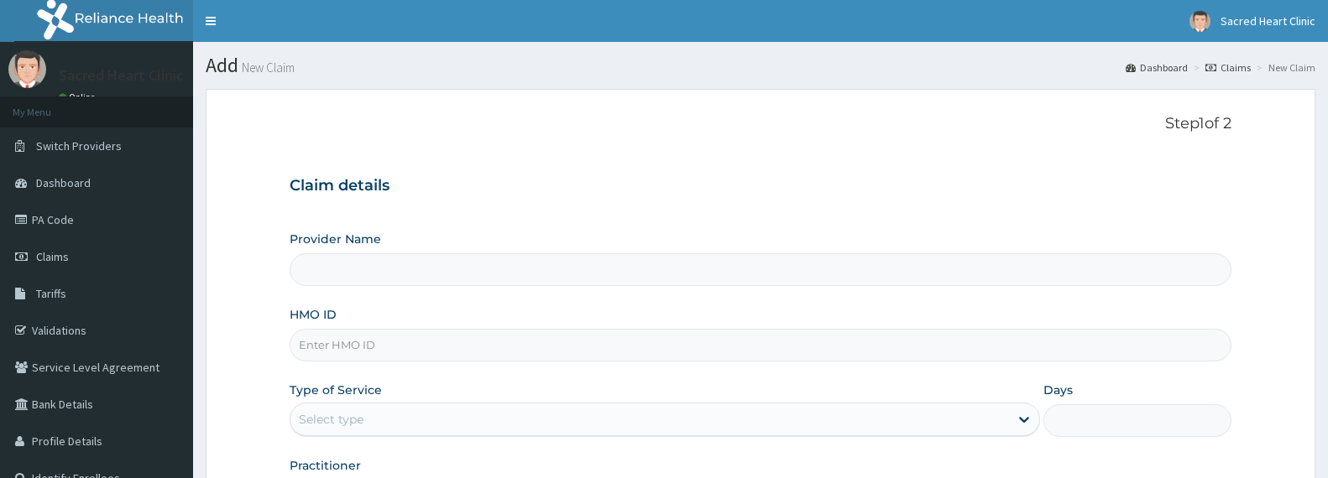
click at [358, 348] on input "HMO ID" at bounding box center [761, 345] width 942 height 33
type input "Sacred Heart Clinic"
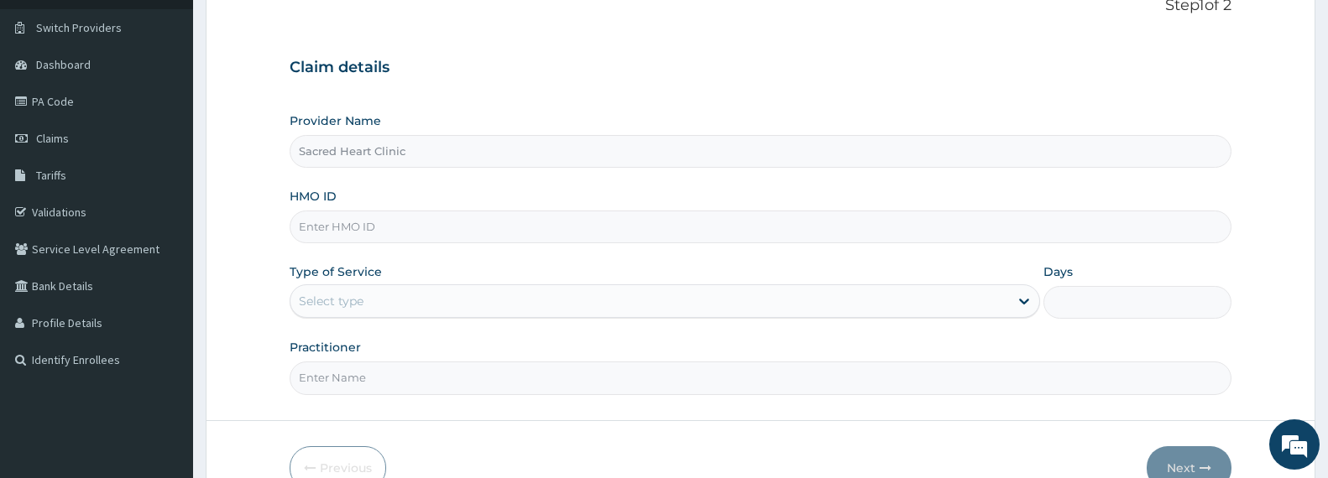
scroll to position [128, 0]
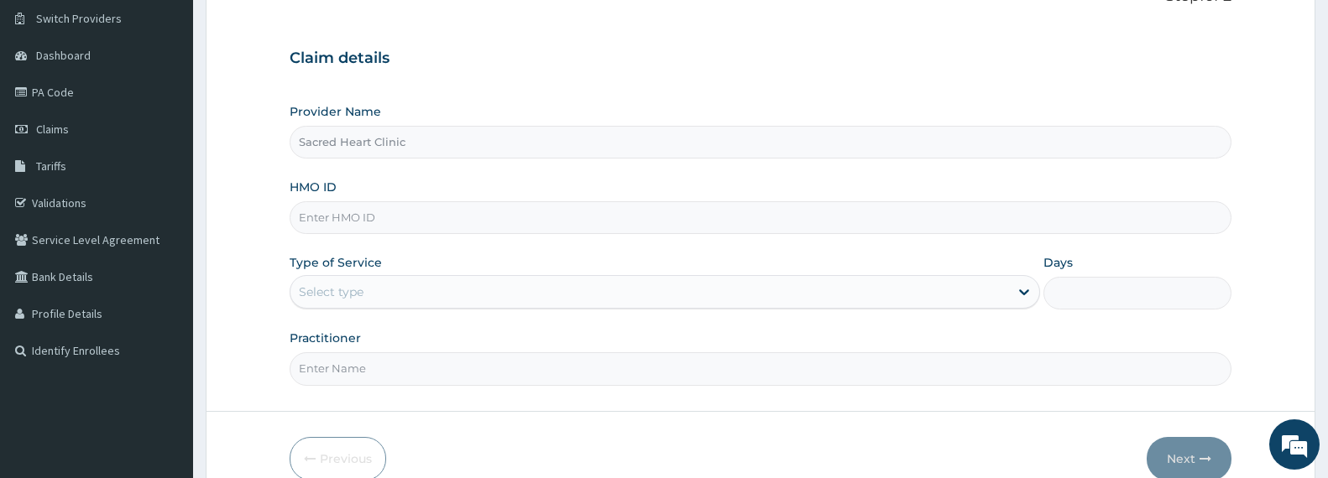
paste input "RPO/10065/A"
type input "RPO/10065/A"
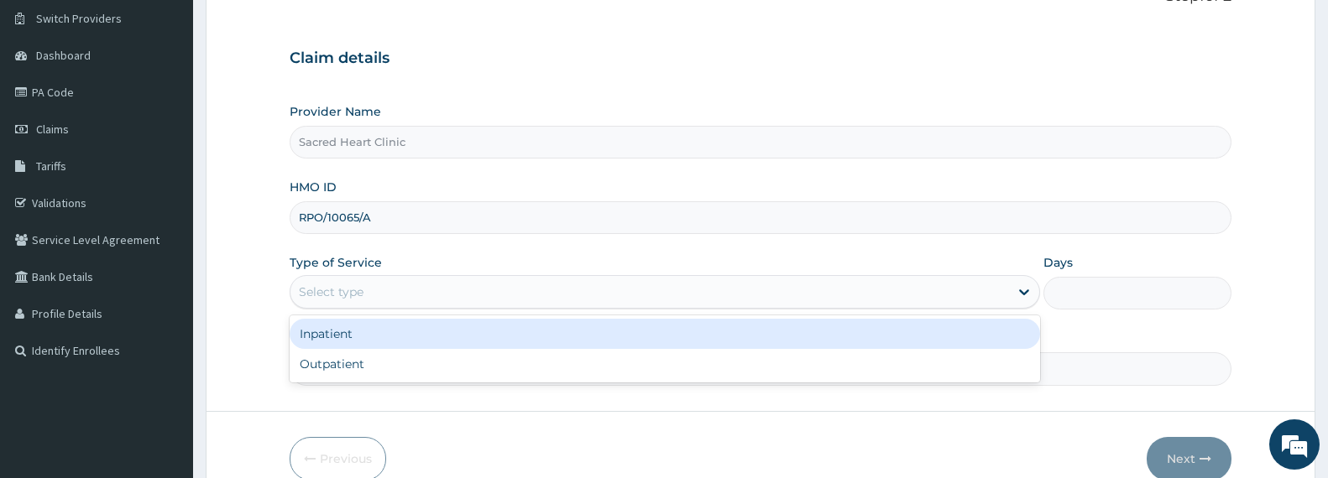
click at [348, 296] on div "Select type" at bounding box center [331, 292] width 65 height 17
click at [314, 336] on div "Inpatient" at bounding box center [665, 334] width 750 height 30
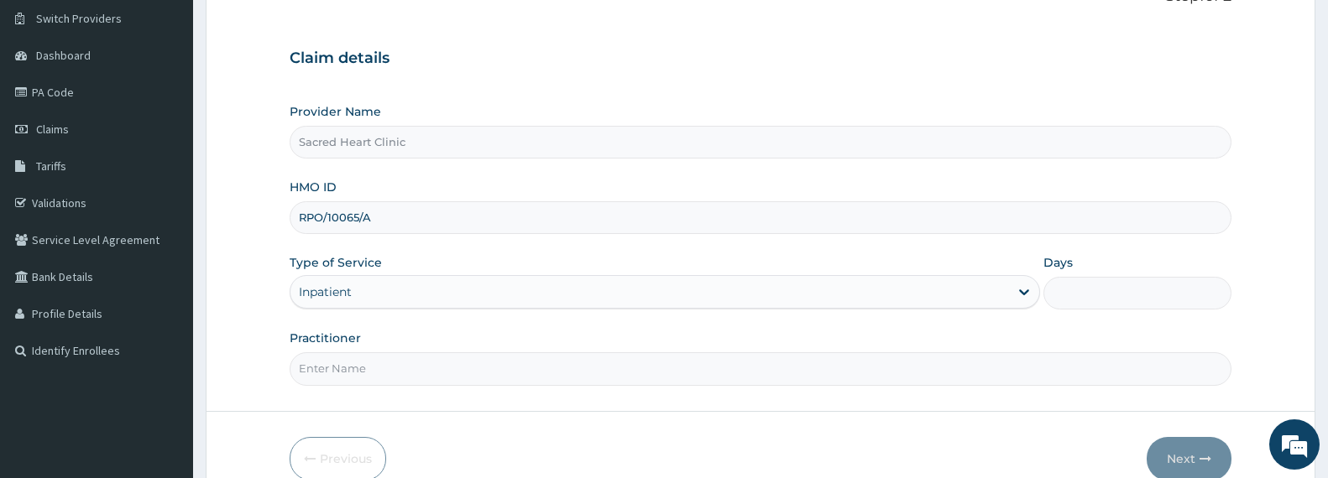
click at [1087, 289] on input "Days" at bounding box center [1137, 293] width 188 height 33
type input "2"
click at [503, 365] on input "Practitioner" at bounding box center [761, 369] width 942 height 33
type input "d"
type input "[PERSON_NAME]"
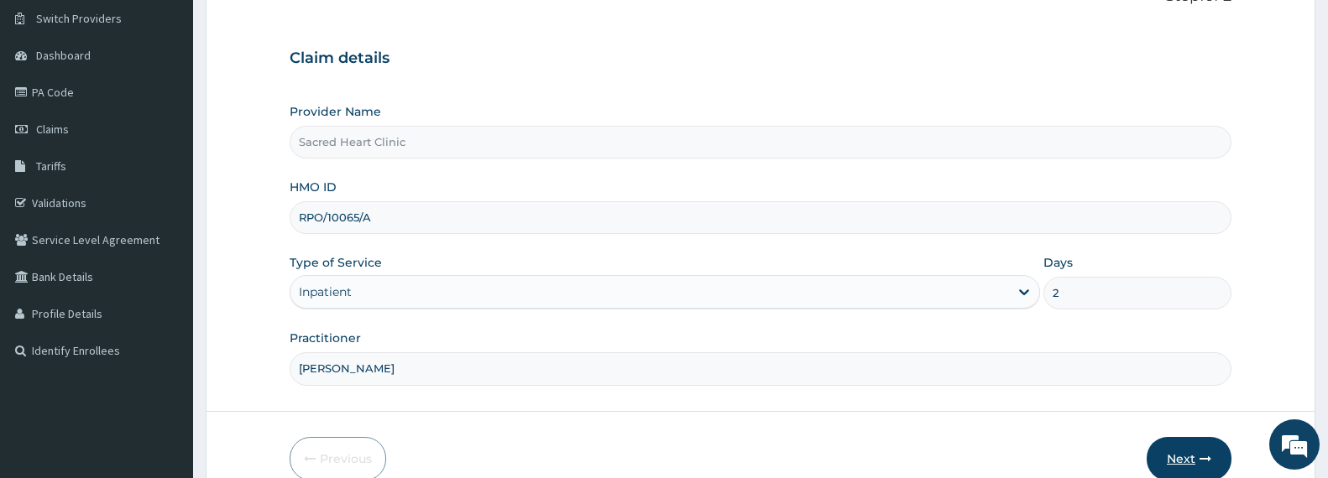
click at [1195, 460] on button "Next" at bounding box center [1189, 459] width 85 height 44
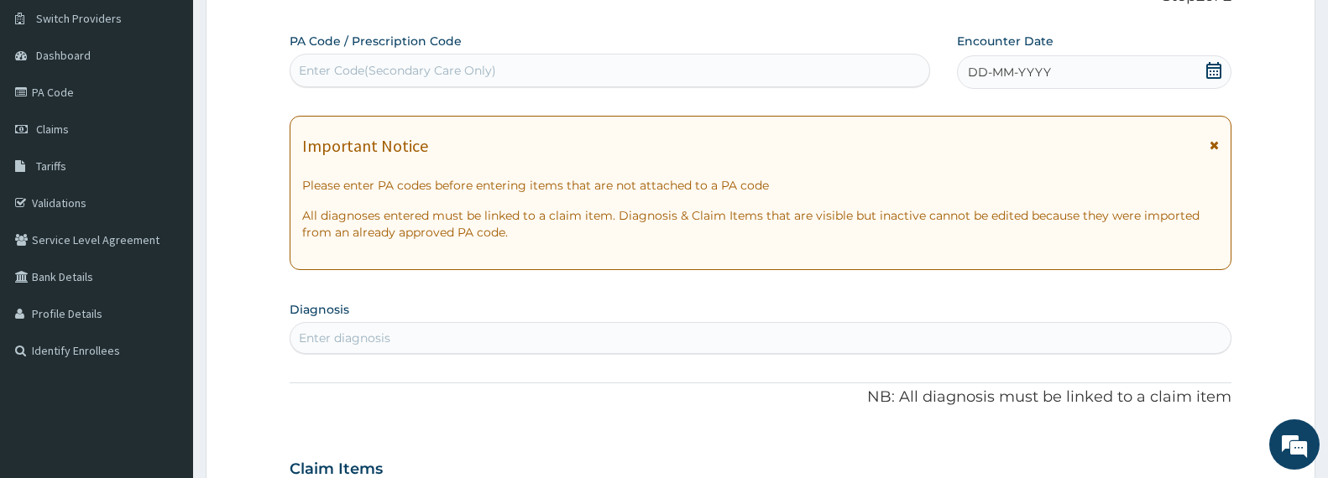
click at [1217, 149] on icon at bounding box center [1214, 145] width 9 height 12
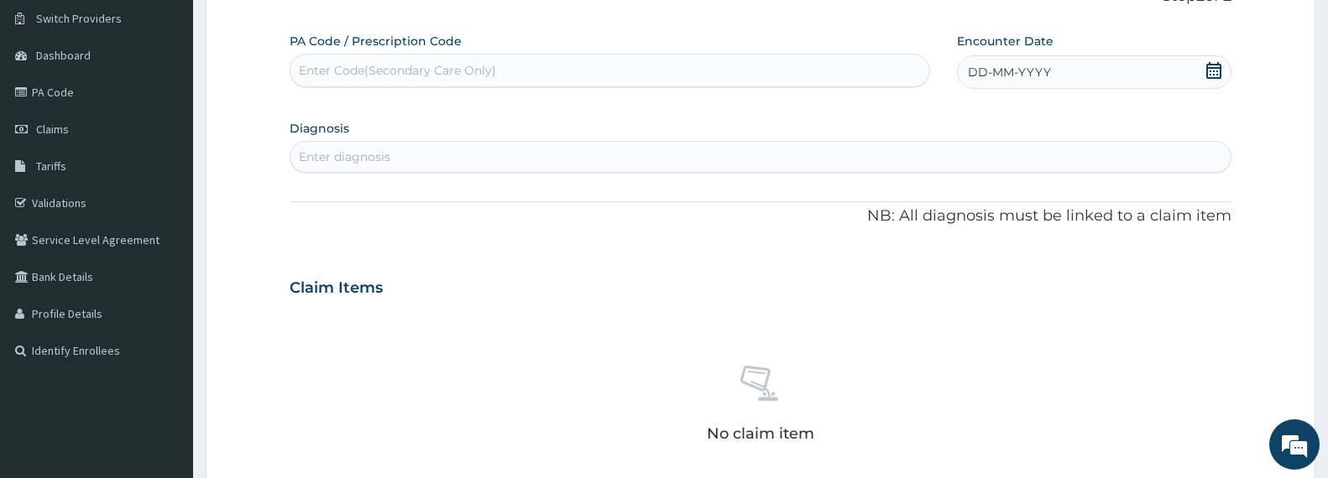
click at [1215, 68] on icon at bounding box center [1213, 70] width 15 height 17
click at [932, 119] on button "Previous Month" at bounding box center [928, 119] width 8 height 8
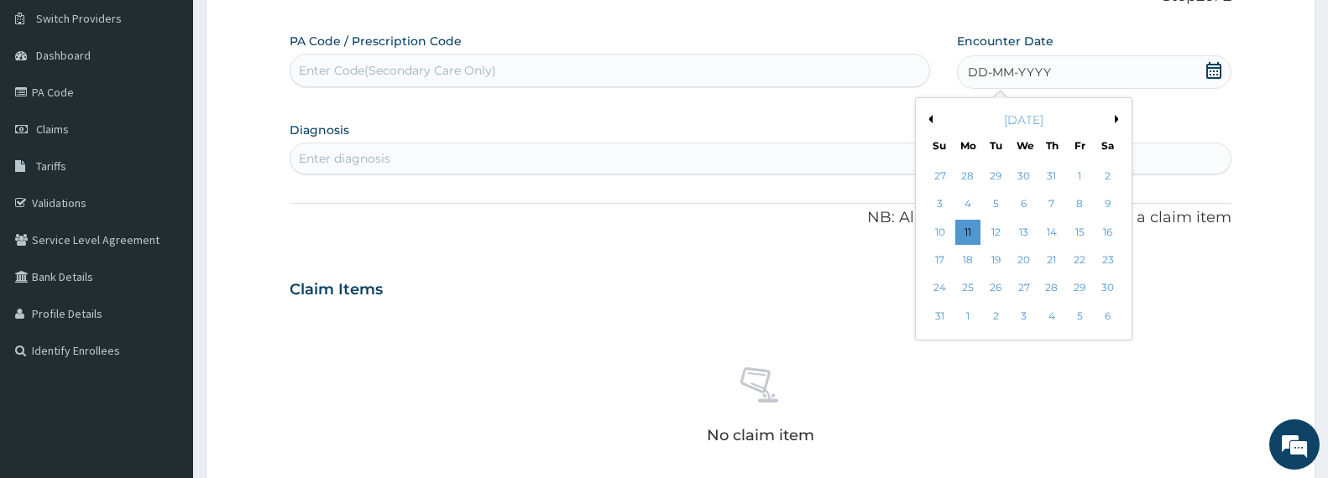
drag, startPoint x: 1108, startPoint y: 290, endPoint x: 1165, endPoint y: 290, distance: 57.1
click at [1107, 289] on div "30" at bounding box center [1107, 288] width 25 height 25
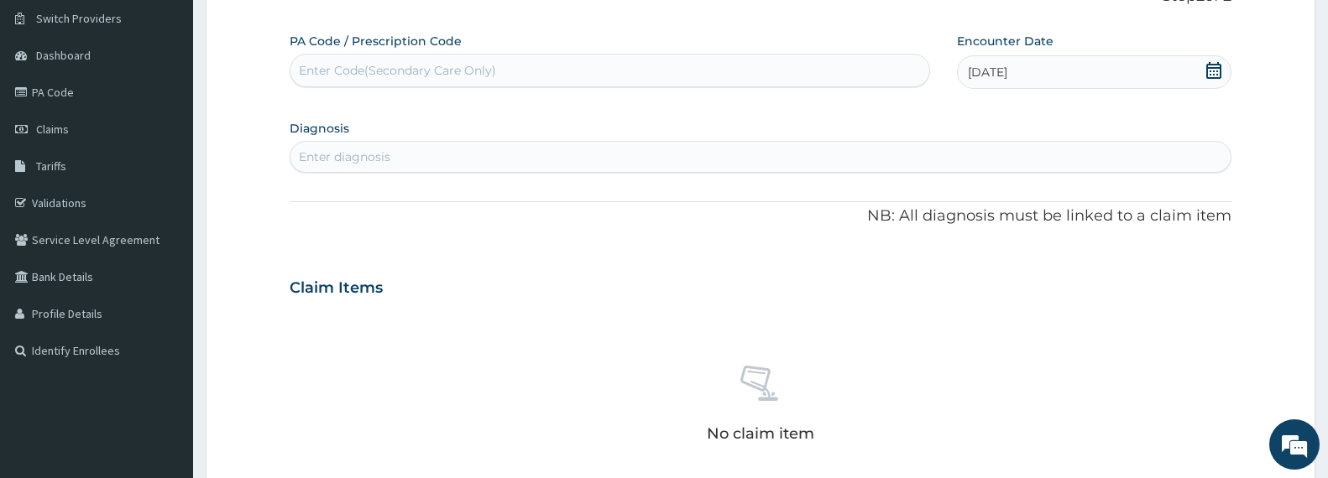
click at [457, 74] on div "Enter Code(Secondary Care Only)" at bounding box center [397, 70] width 197 height 17
click at [456, 153] on div "Enter diagnosis" at bounding box center [760, 157] width 940 height 27
type input "R"
type input "[MEDICAL_DATA]"
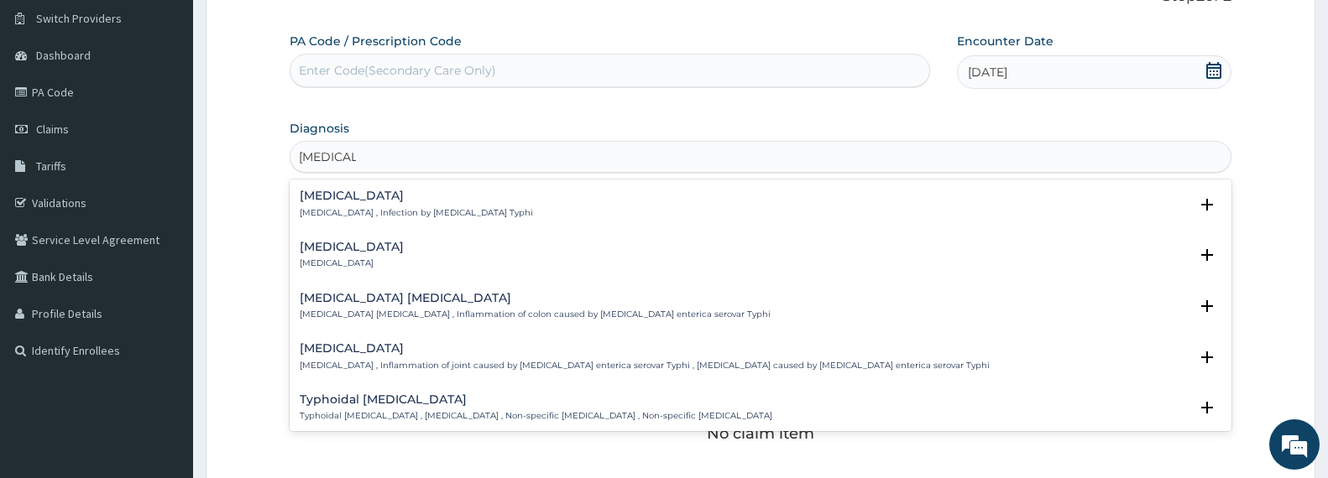
click at [360, 205] on div "[MEDICAL_DATA] [MEDICAL_DATA] , Infection by [MEDICAL_DATA] Typhi" at bounding box center [416, 204] width 233 height 29
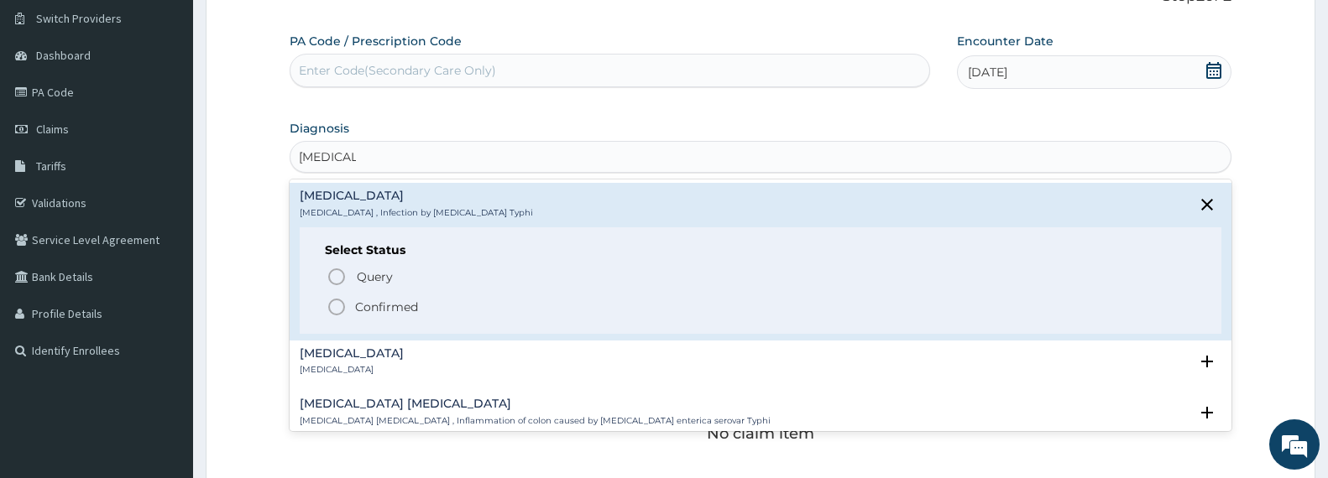
click at [338, 305] on icon "status option filled" at bounding box center [337, 307] width 20 height 20
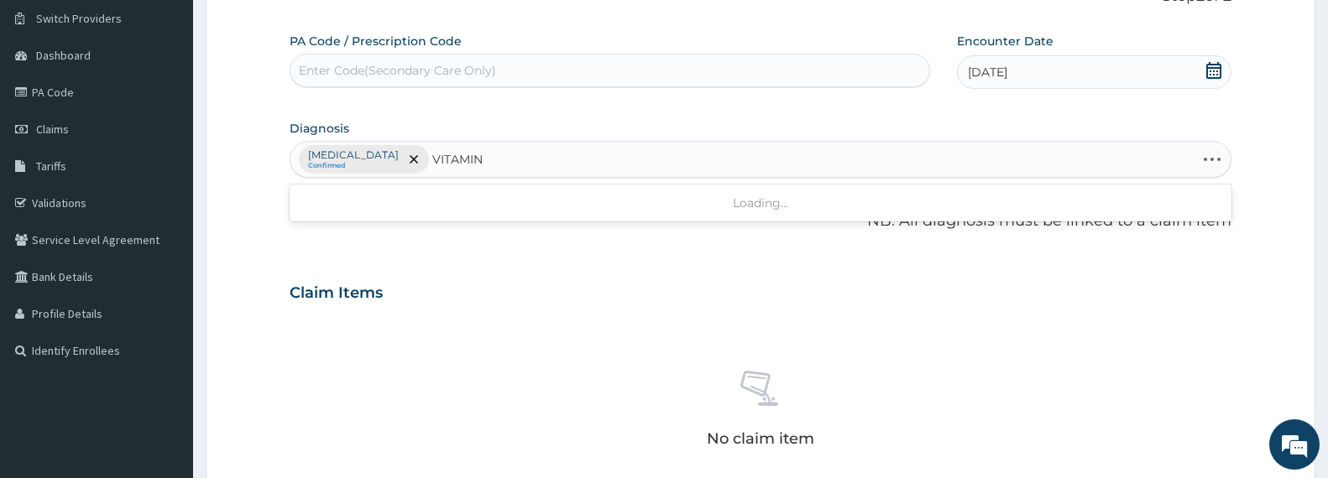
type input "VITAMIN B"
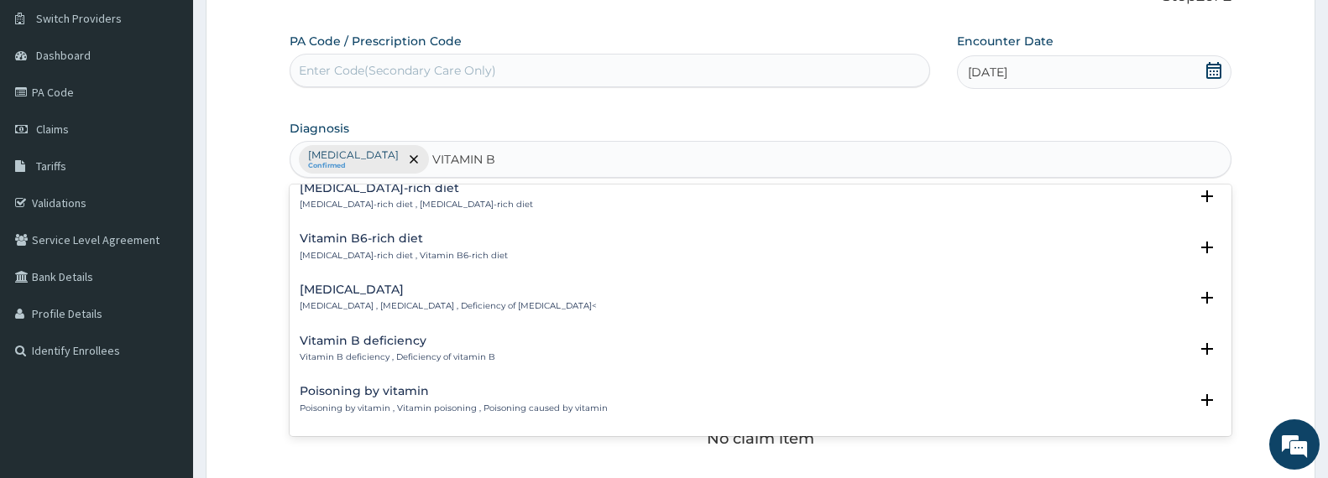
scroll to position [299, 0]
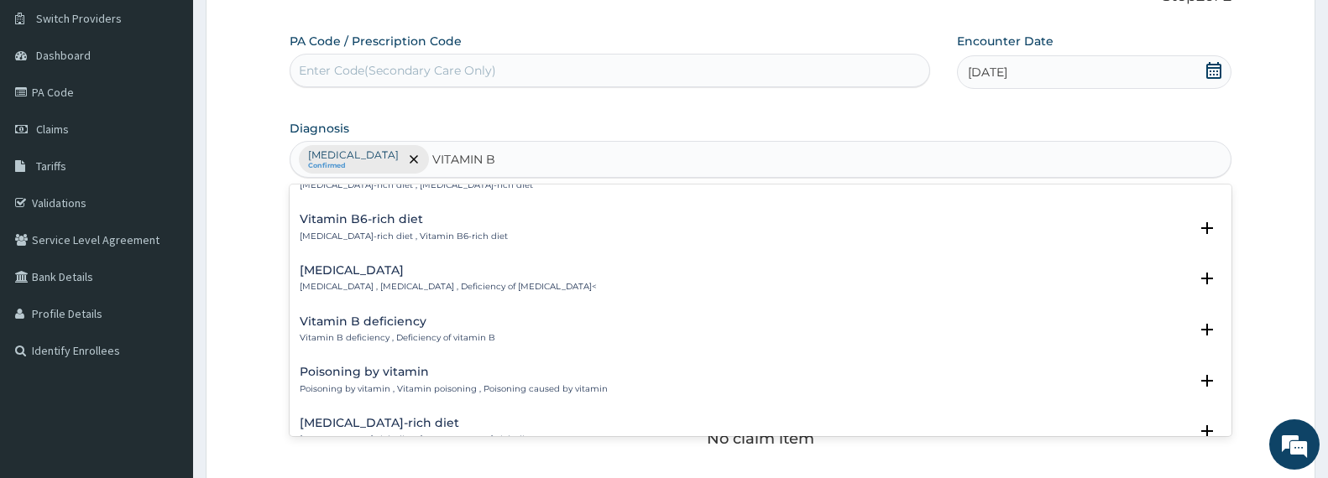
click at [348, 332] on p "Vitamin B deficiency , Deficiency of vitamin B" at bounding box center [398, 338] width 196 height 12
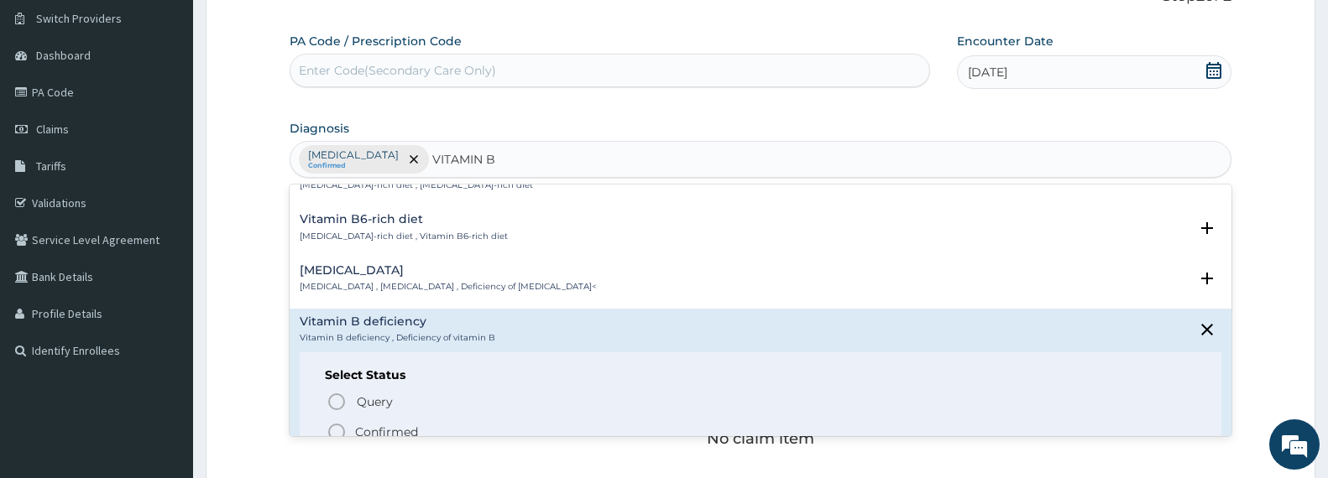
click at [342, 422] on icon "status option filled" at bounding box center [337, 432] width 20 height 20
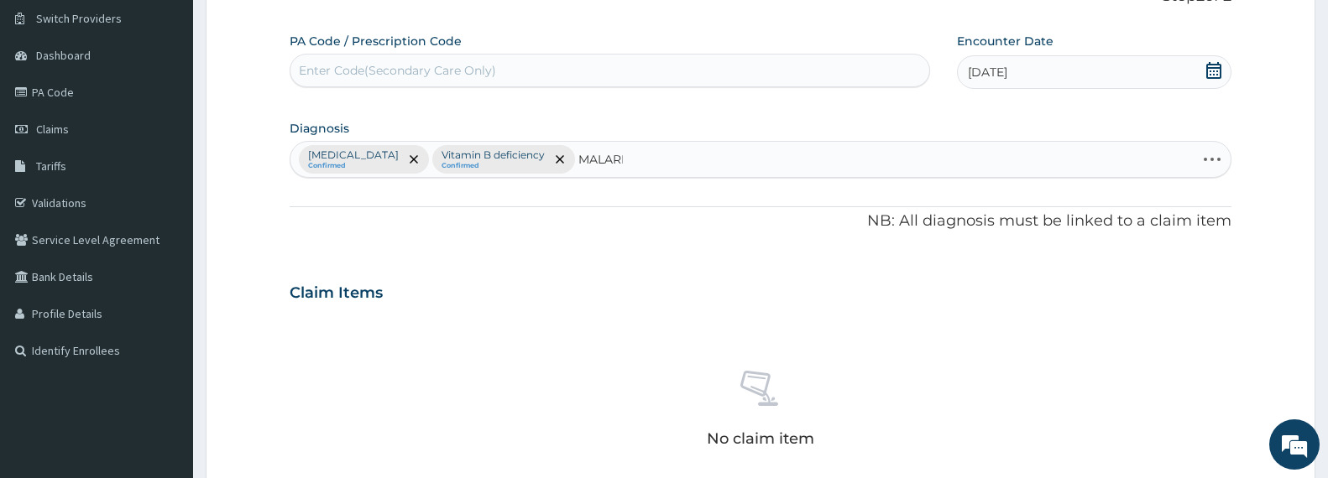
type input "[MEDICAL_DATA]"
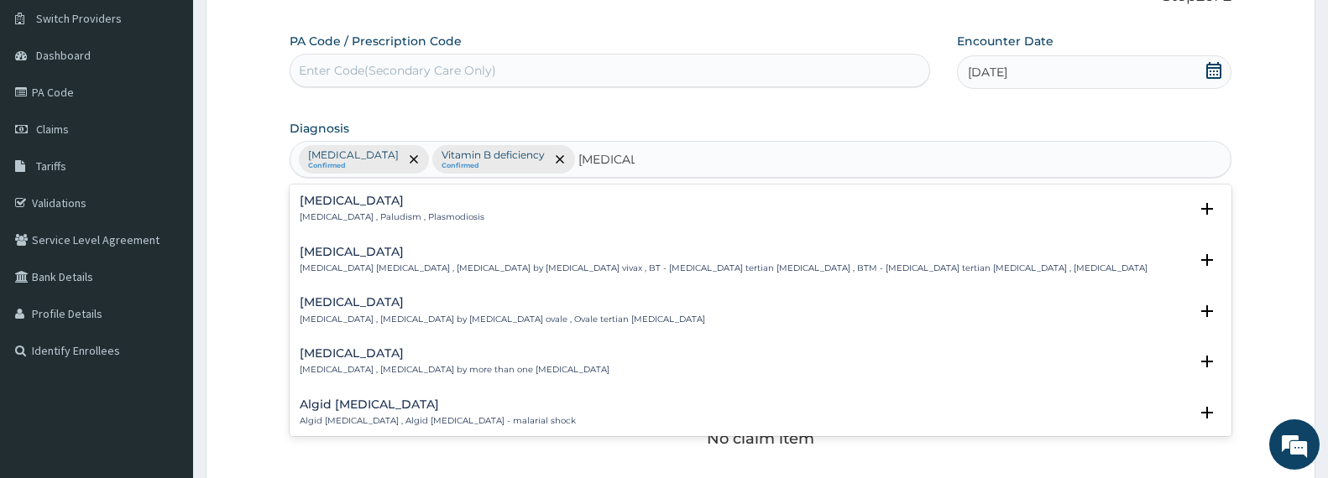
click at [361, 209] on div "[MEDICAL_DATA] [MEDICAL_DATA] , Paludism , Plasmodiosis" at bounding box center [392, 209] width 185 height 29
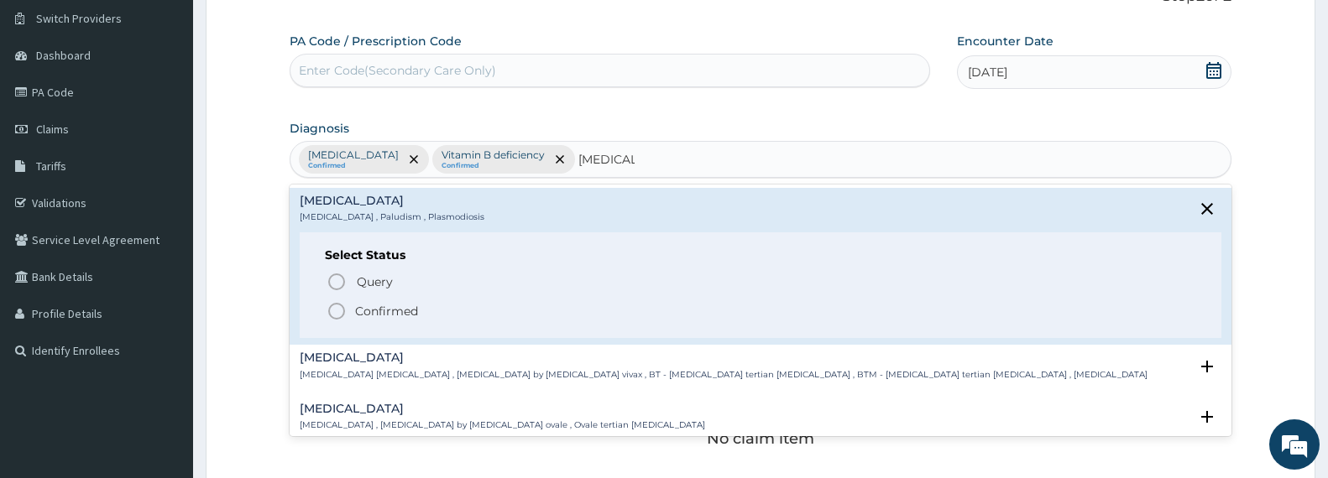
click at [337, 311] on icon "status option filled" at bounding box center [337, 311] width 20 height 20
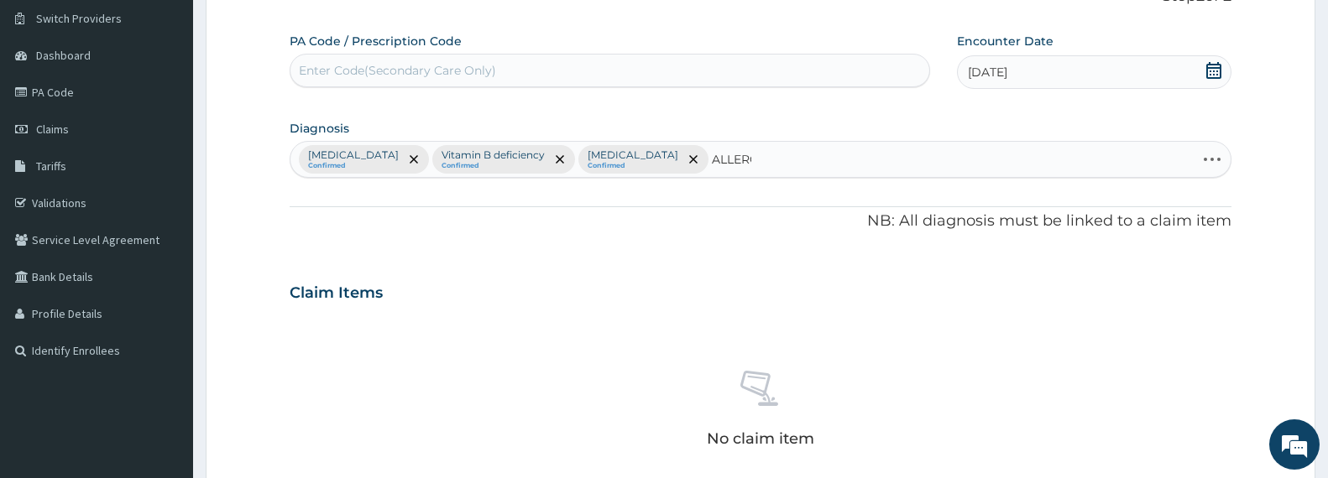
type input "ALLERGY"
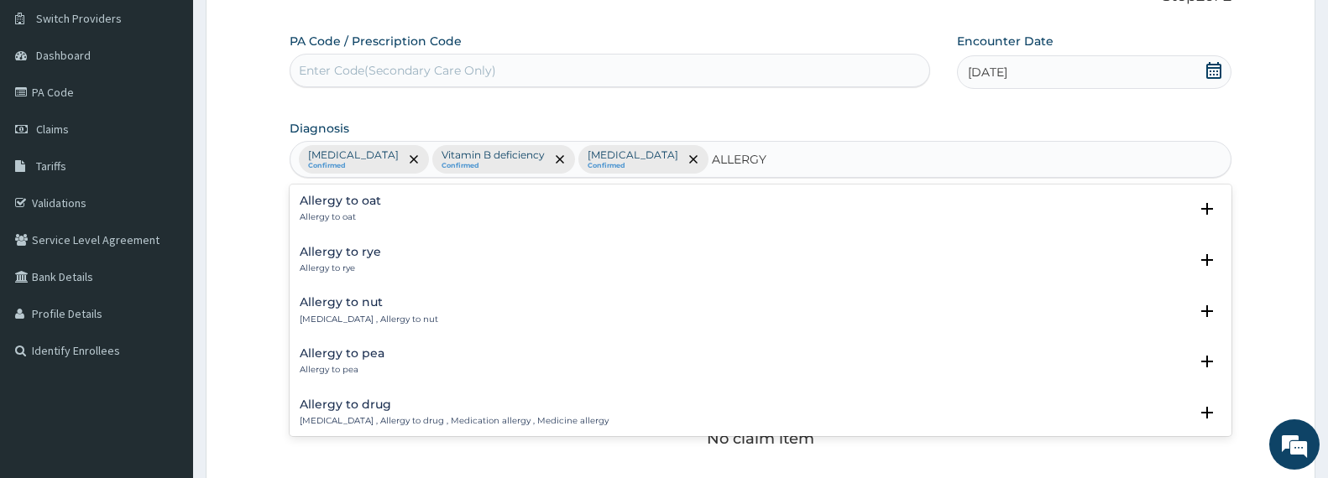
click at [363, 404] on h4 "Allergy to drug" at bounding box center [454, 405] width 309 height 13
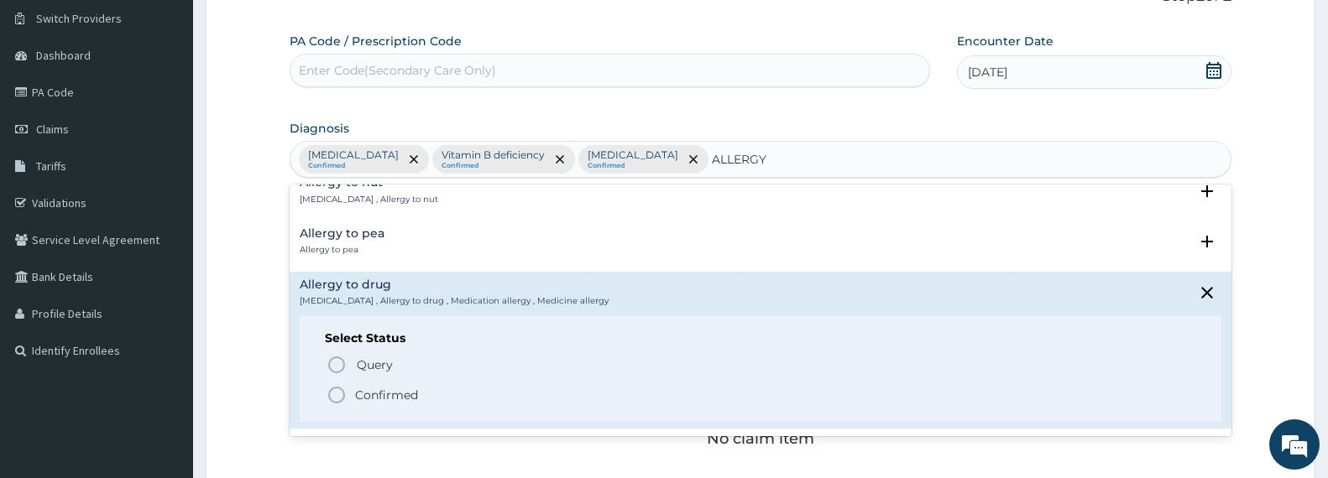
scroll to position [150, 0]
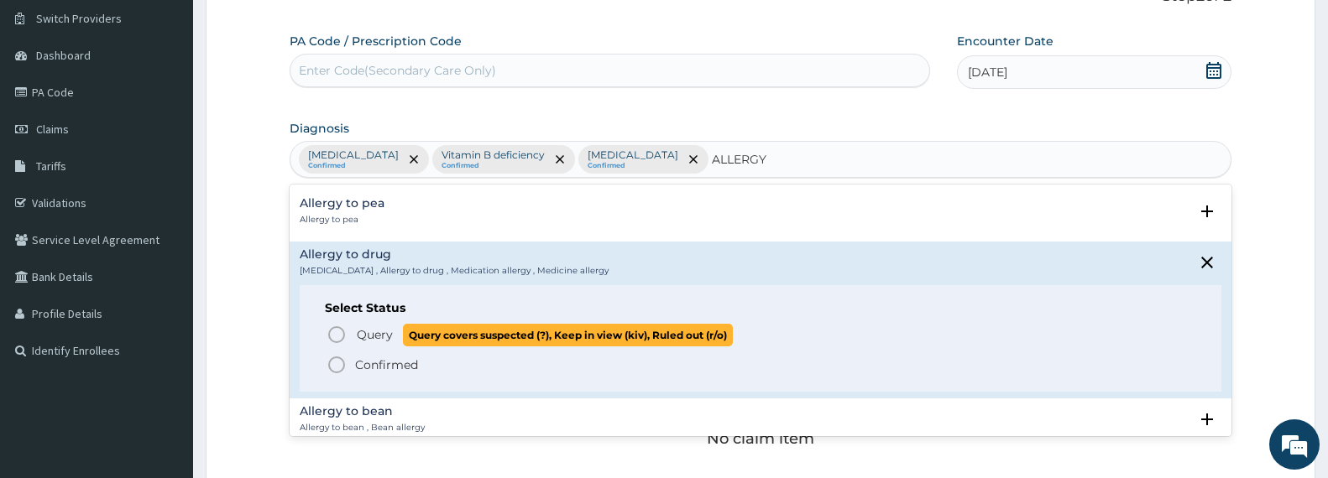
click at [337, 333] on icon "status option query" at bounding box center [337, 335] width 20 height 20
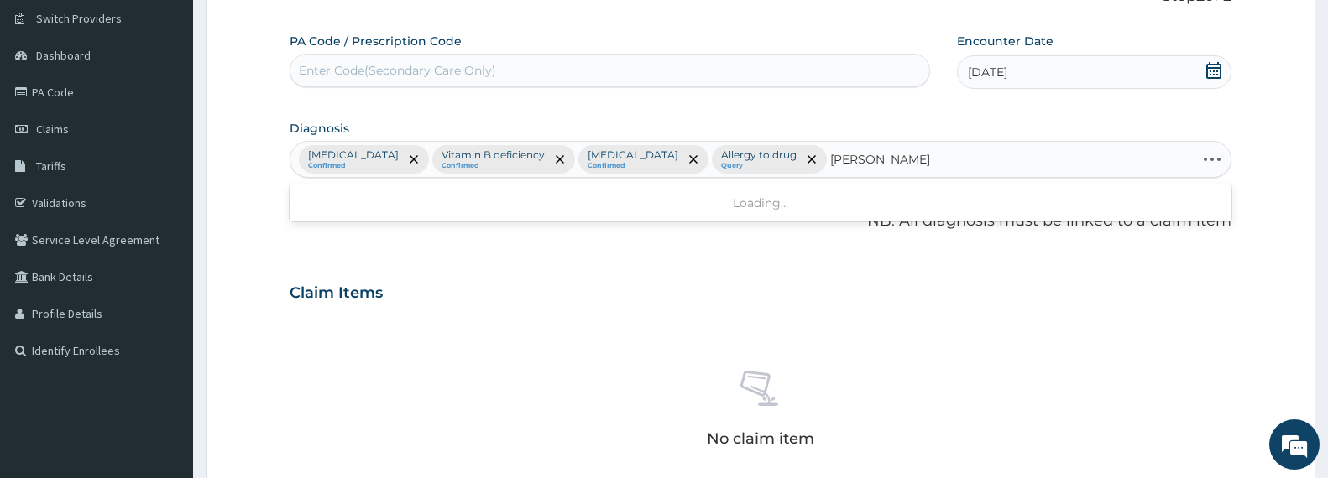
type input "ABDOMINAL PAIN"
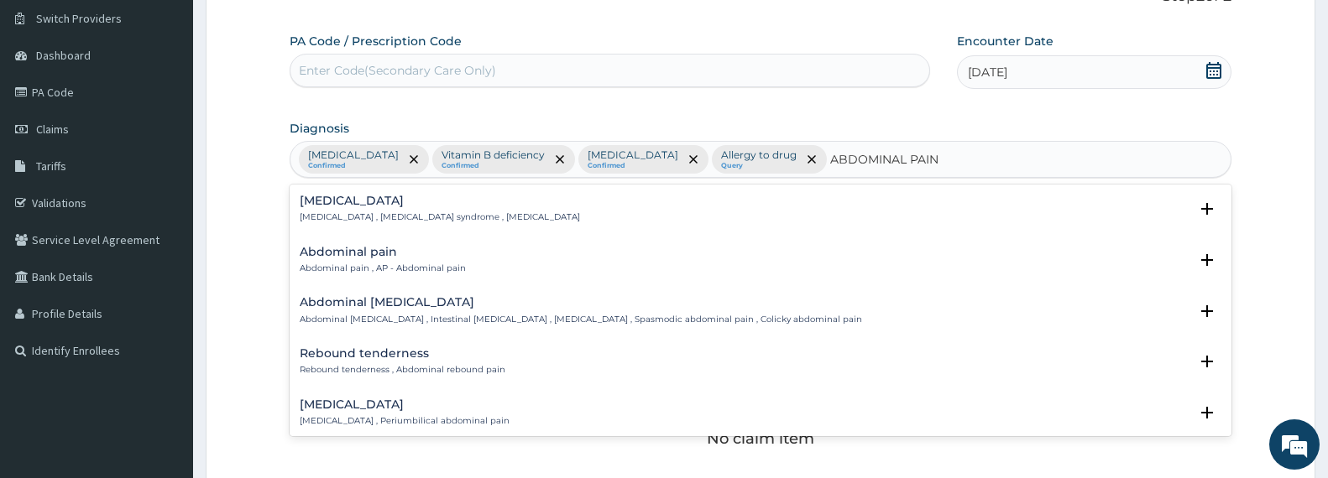
click at [338, 264] on p "Abdominal pain , AP - Abdominal pain" at bounding box center [383, 269] width 166 height 12
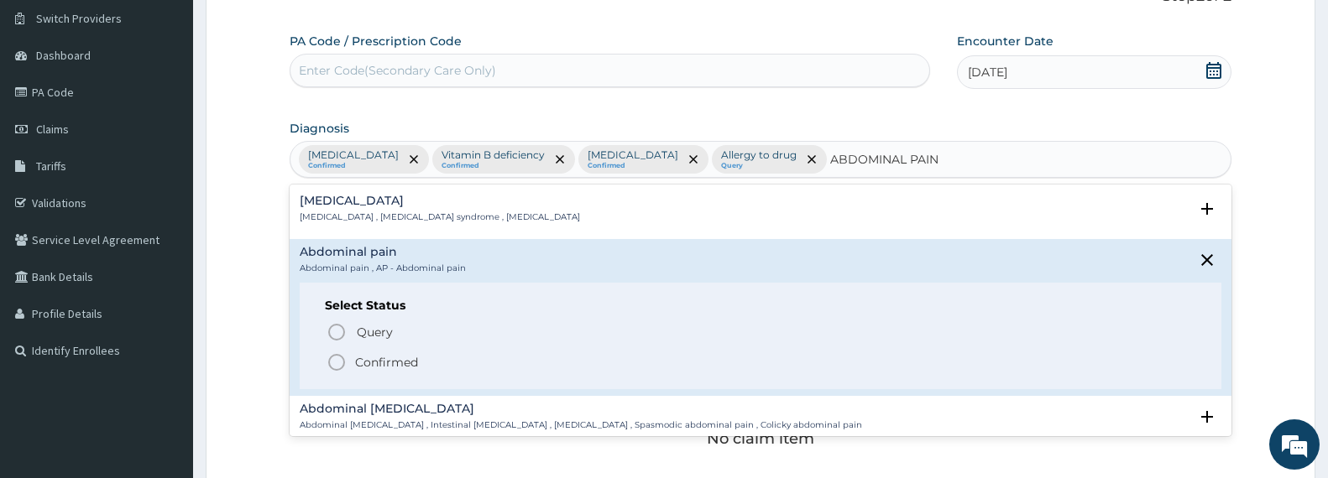
click at [338, 363] on icon "status option filled" at bounding box center [337, 363] width 20 height 20
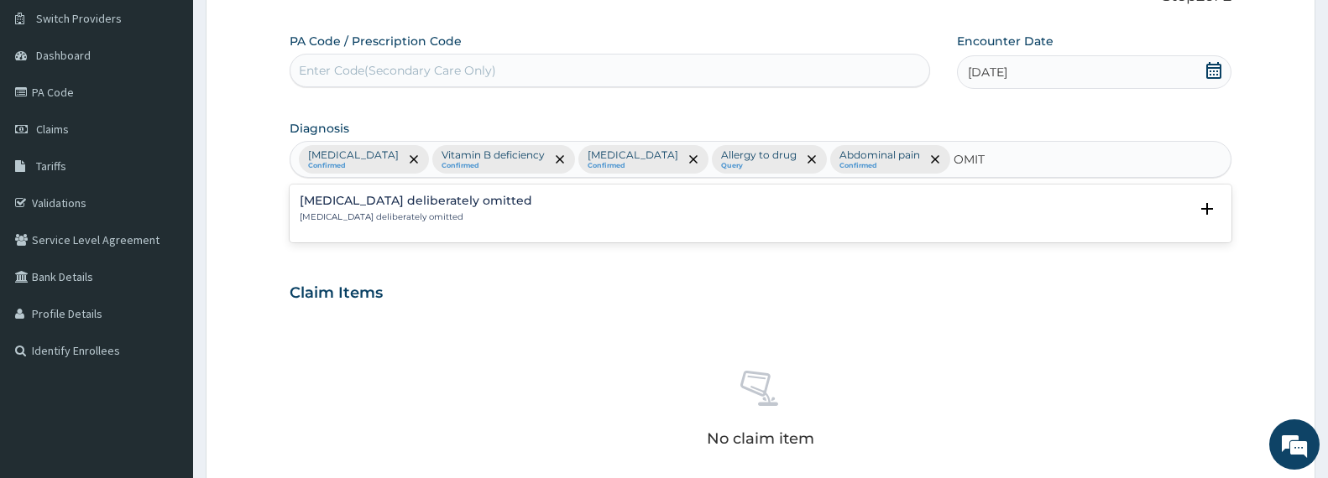
click at [954, 159] on input "OMIT" at bounding box center [970, 159] width 33 height 17
type input "VOMIT"
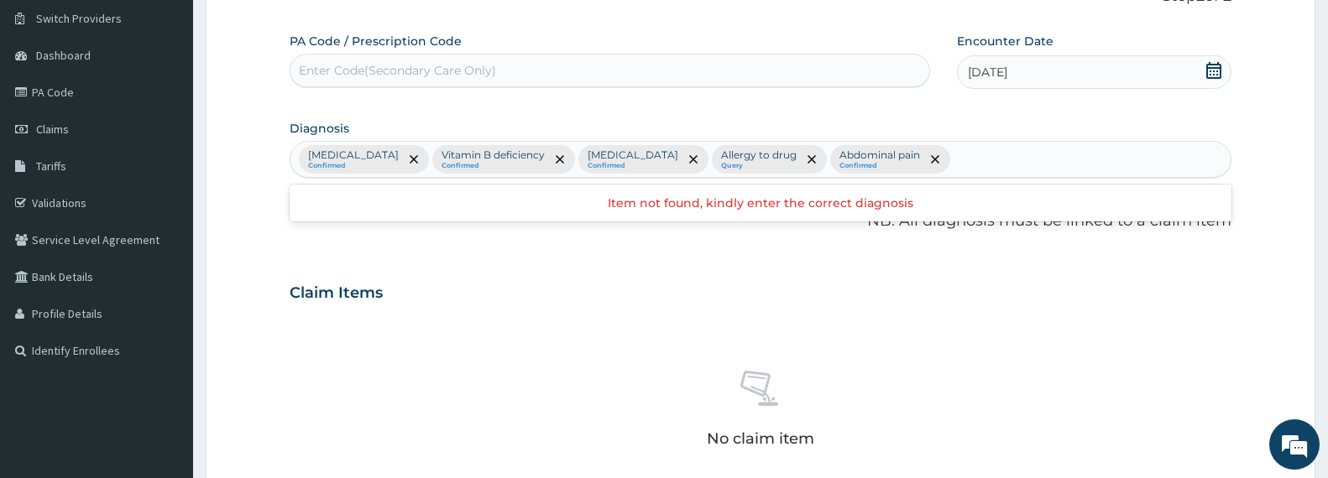
click at [928, 164] on div "[MEDICAL_DATA] Confirmed Vitamin B deficiency Confirmed [MEDICAL_DATA] Confirme…" at bounding box center [760, 159] width 940 height 35
click at [928, 163] on div "[MEDICAL_DATA] Confirmed Vitamin B deficiency Confirmed [MEDICAL_DATA] Confirme…" at bounding box center [760, 159] width 940 height 35
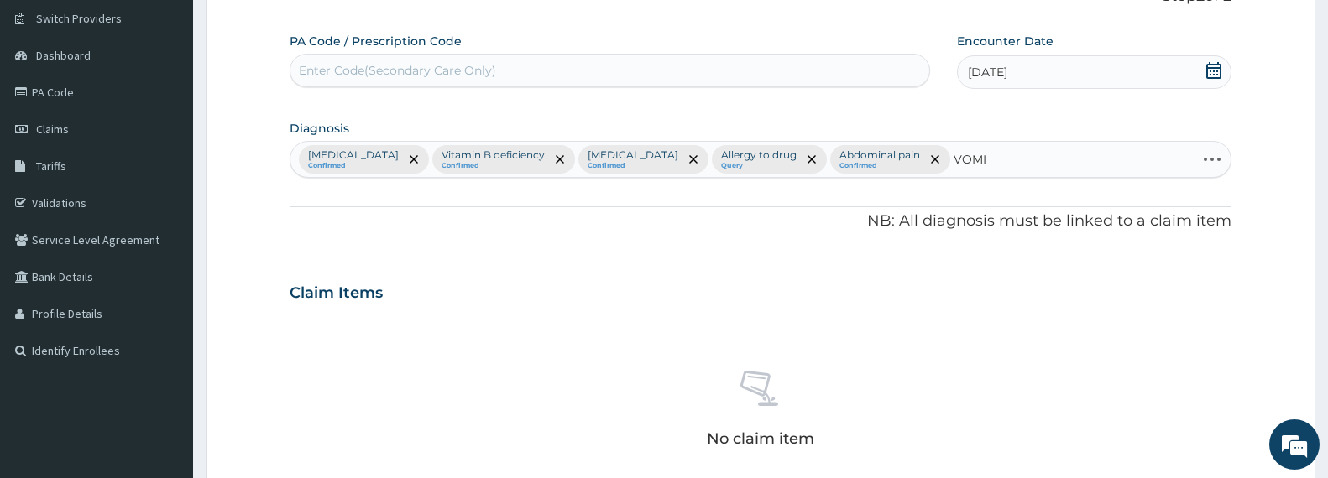
type input "VOMIT"
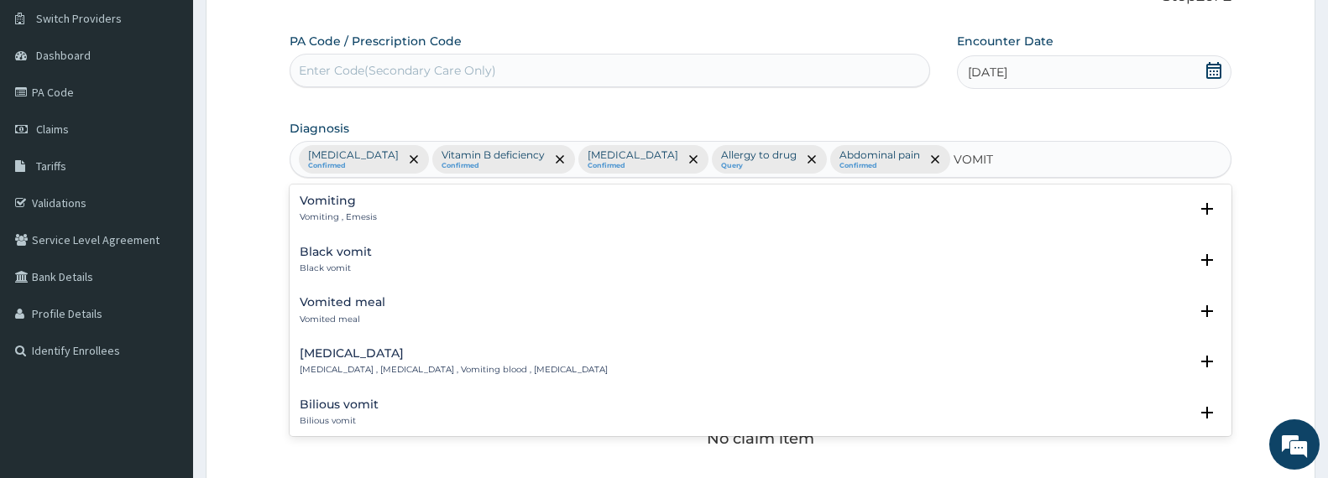
click at [314, 201] on h4 "Vomiting" at bounding box center [338, 201] width 77 height 13
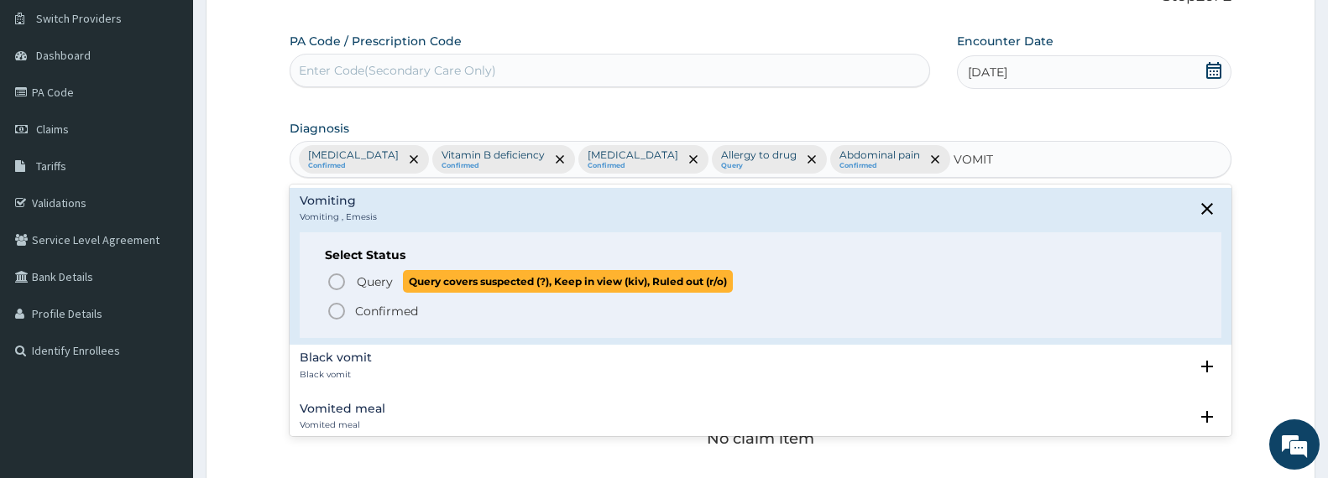
click at [342, 282] on icon "status option query" at bounding box center [337, 282] width 20 height 20
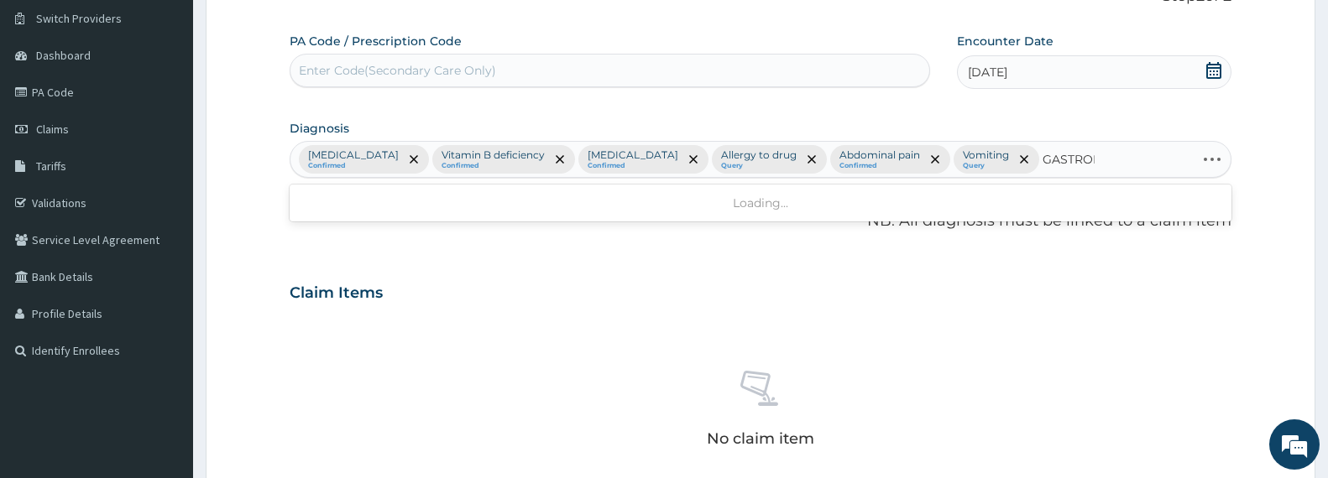
type input "GASTROEN"
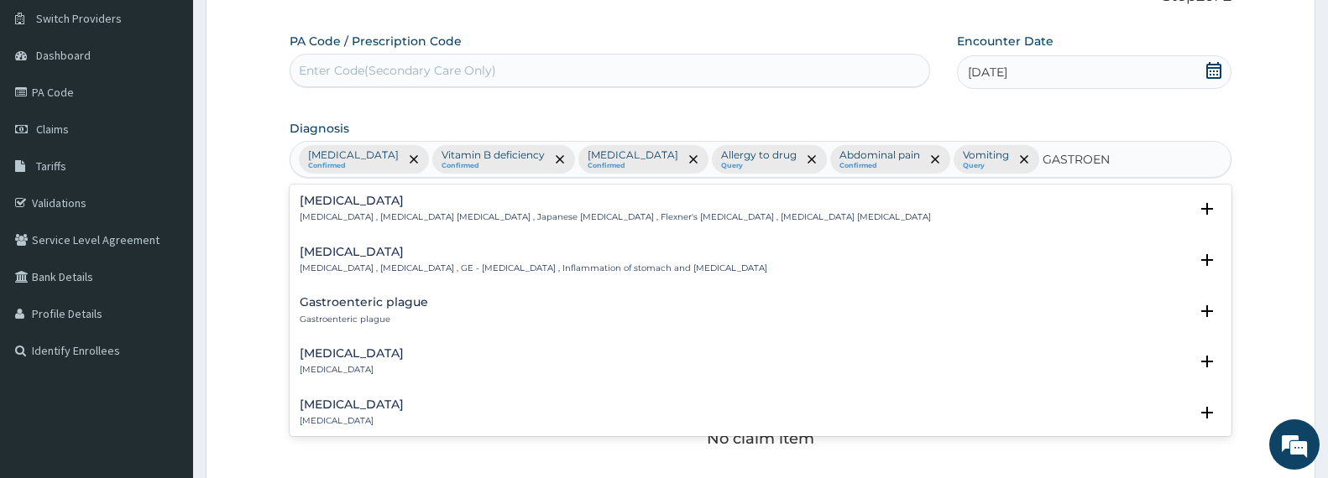
click at [352, 267] on p "[MEDICAL_DATA] , [MEDICAL_DATA] , GE - [MEDICAL_DATA] , Inflammation of stomach…" at bounding box center [534, 269] width 468 height 12
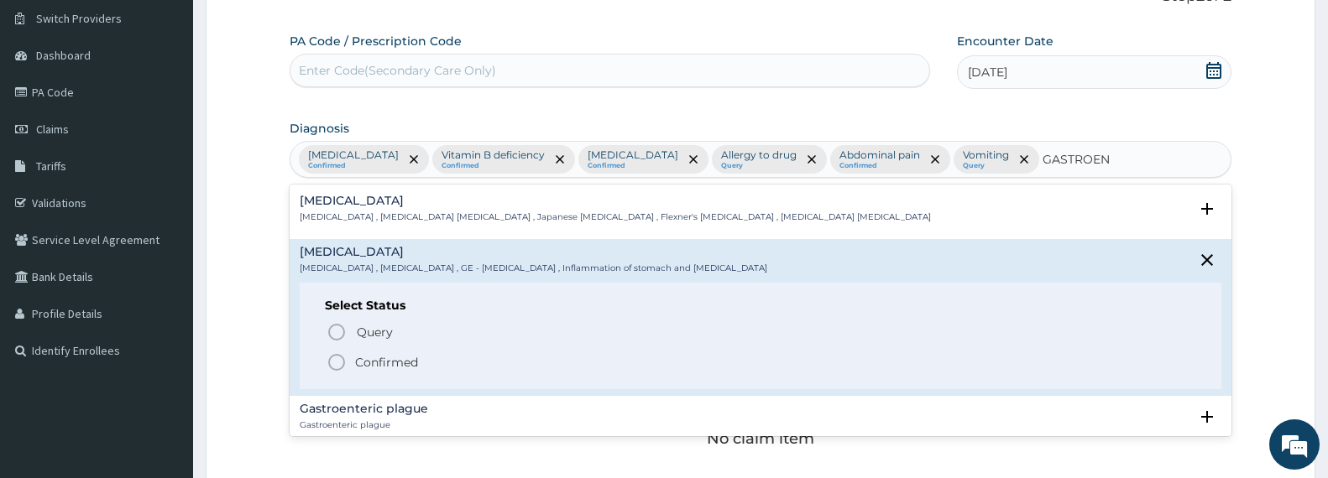
click at [334, 363] on icon "status option filled" at bounding box center [337, 363] width 20 height 20
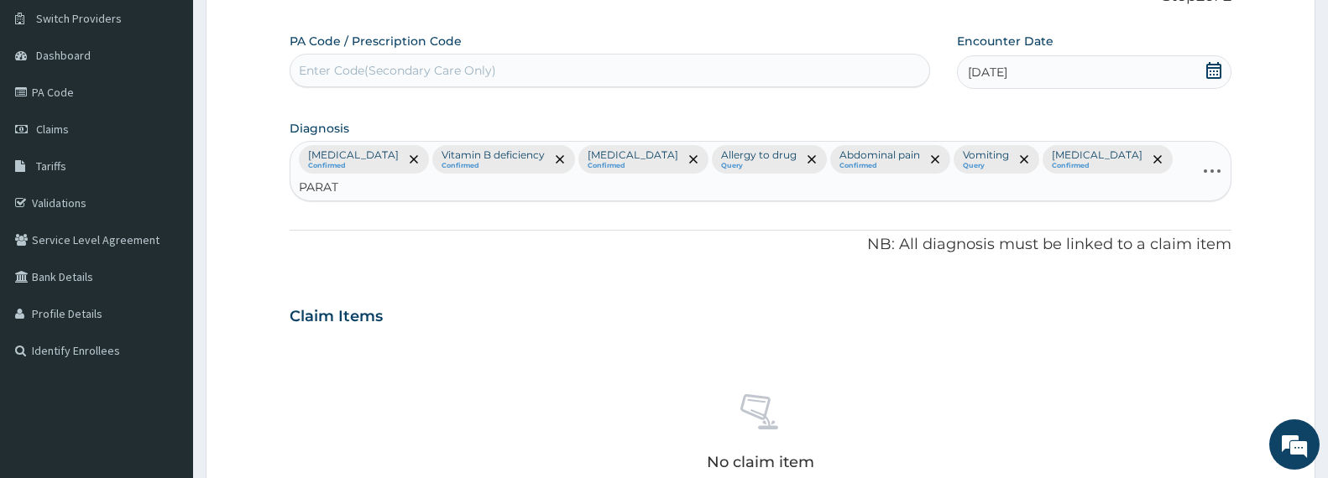
type input "PARATY"
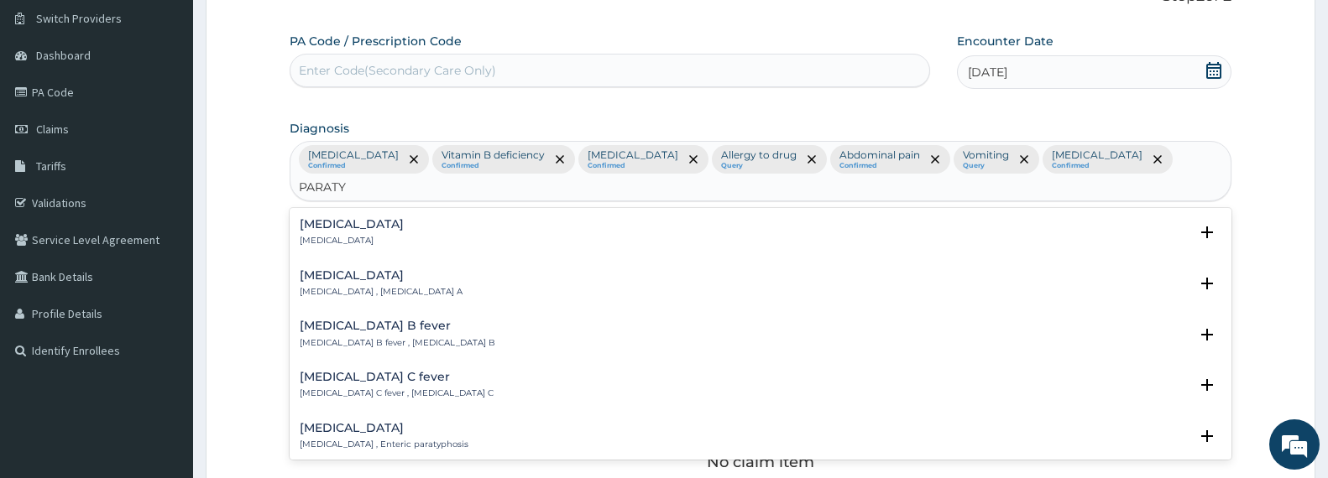
click at [330, 218] on h4 "[MEDICAL_DATA]" at bounding box center [352, 224] width 104 height 13
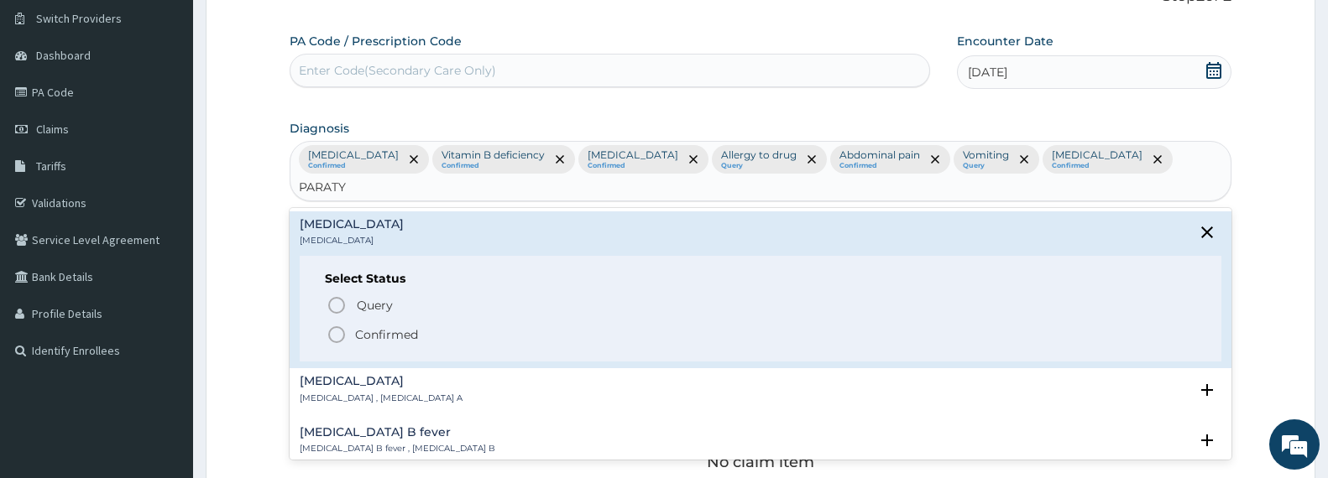
click at [335, 325] on icon "status option filled" at bounding box center [337, 335] width 20 height 20
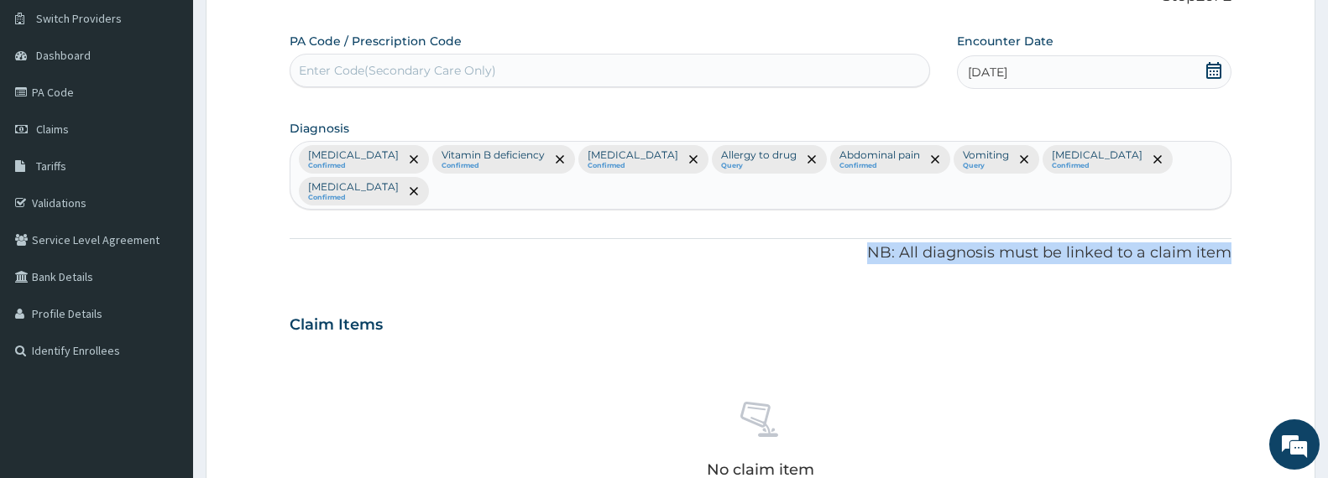
drag, startPoint x: 1327, startPoint y: 206, endPoint x: 1330, endPoint y: 246, distance: 39.5
click at [1327, 246] on html "R EL Toggle navigation Sacred Heart Clinic Sacred Heart Clinic - [EMAIL_ADDRESS…" at bounding box center [664, 402] width 1328 height 1061
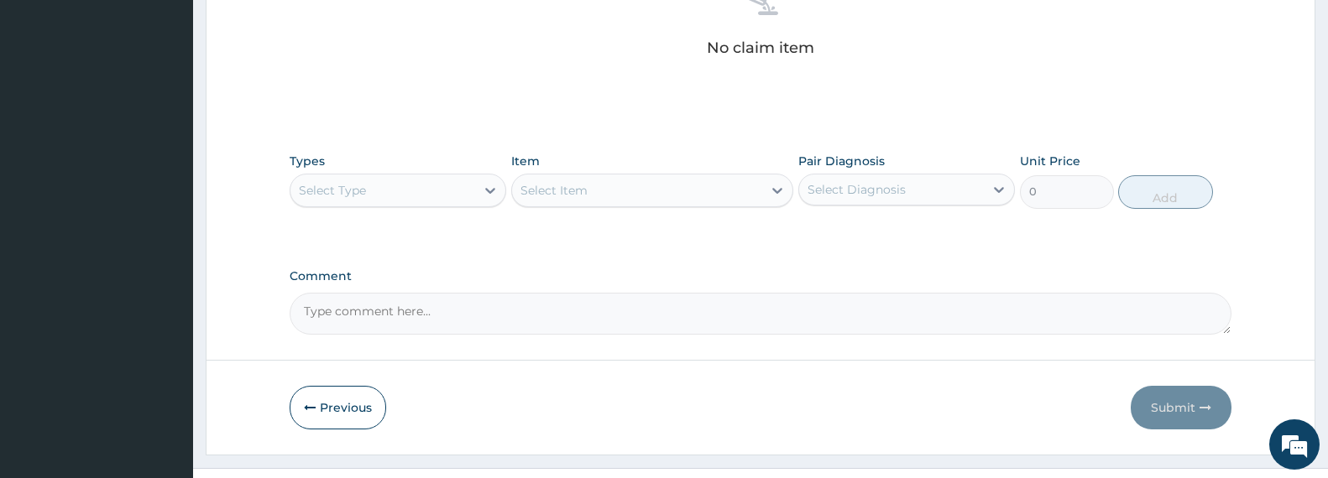
scroll to position [551, 0]
click at [455, 176] on div "Select Type" at bounding box center [382, 189] width 185 height 27
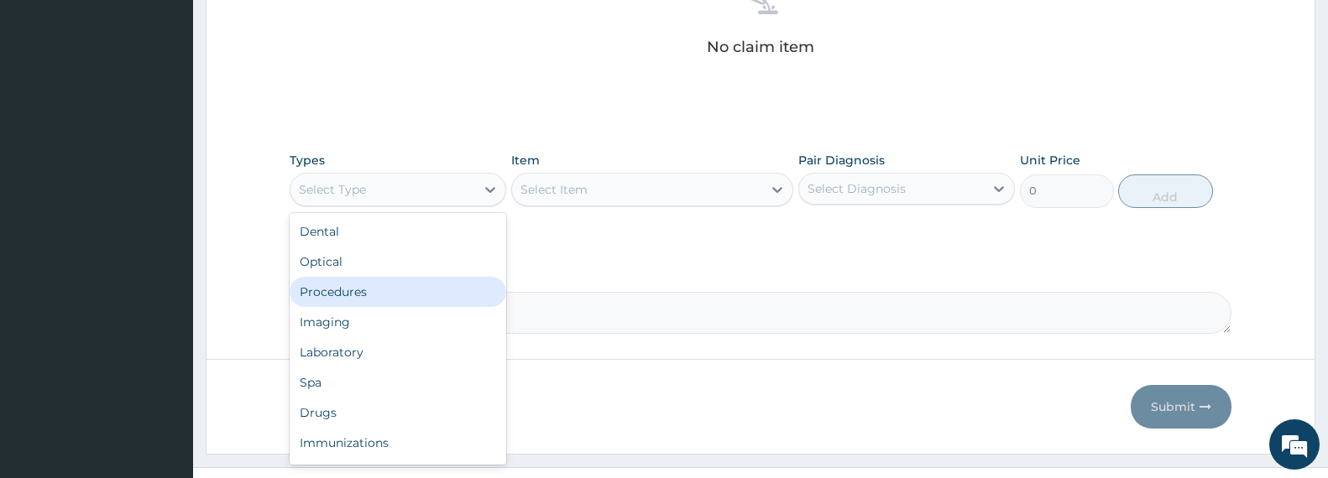
click at [338, 277] on div "Procedures" at bounding box center [398, 292] width 217 height 30
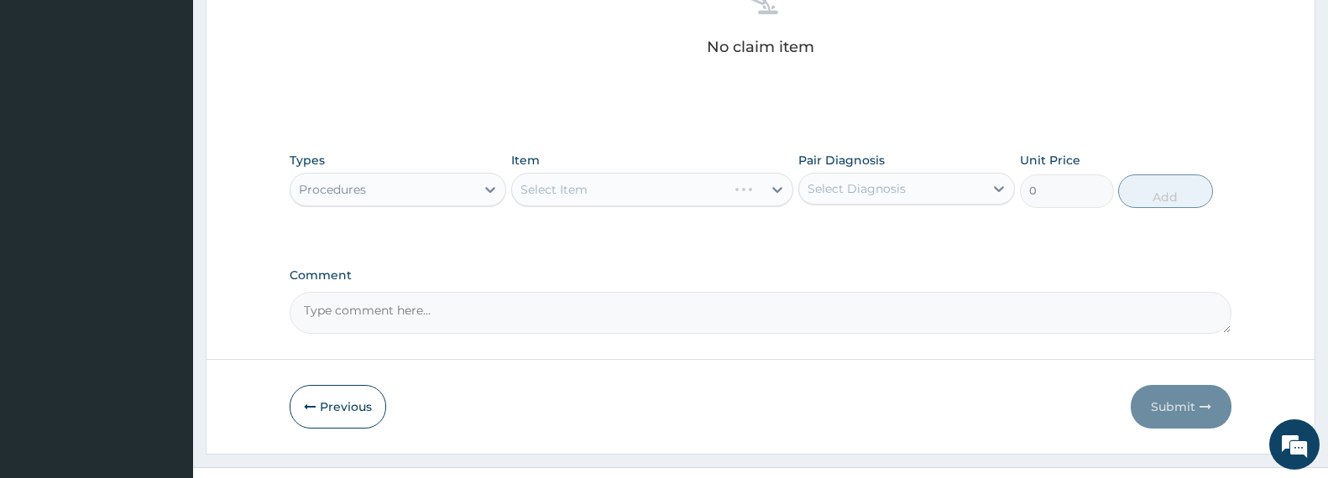
click at [661, 176] on div "Select Item" at bounding box center [620, 189] width 216 height 27
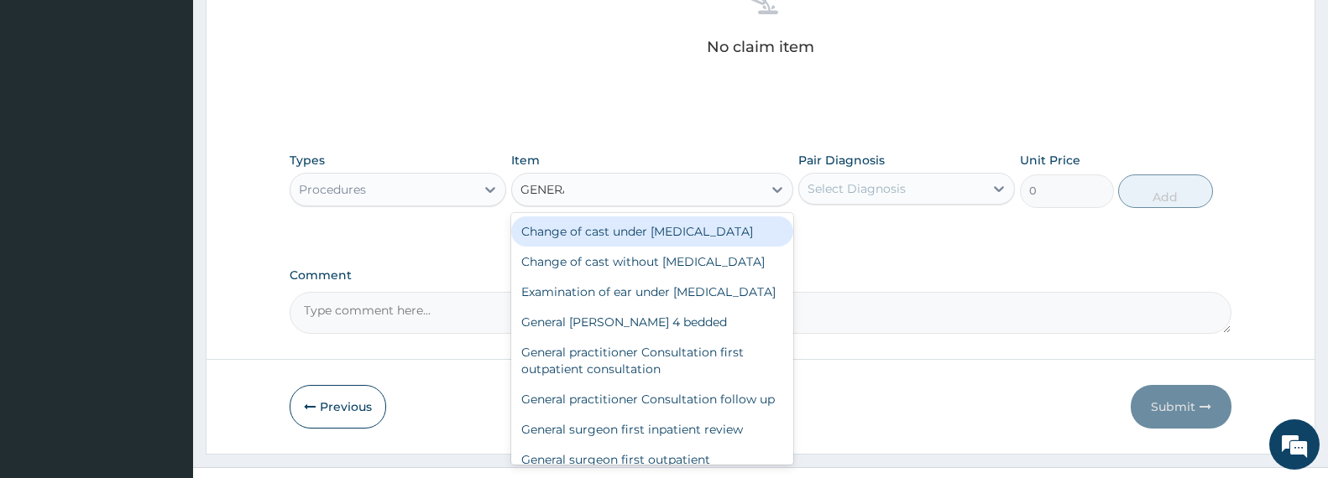
type input "GENERAL"
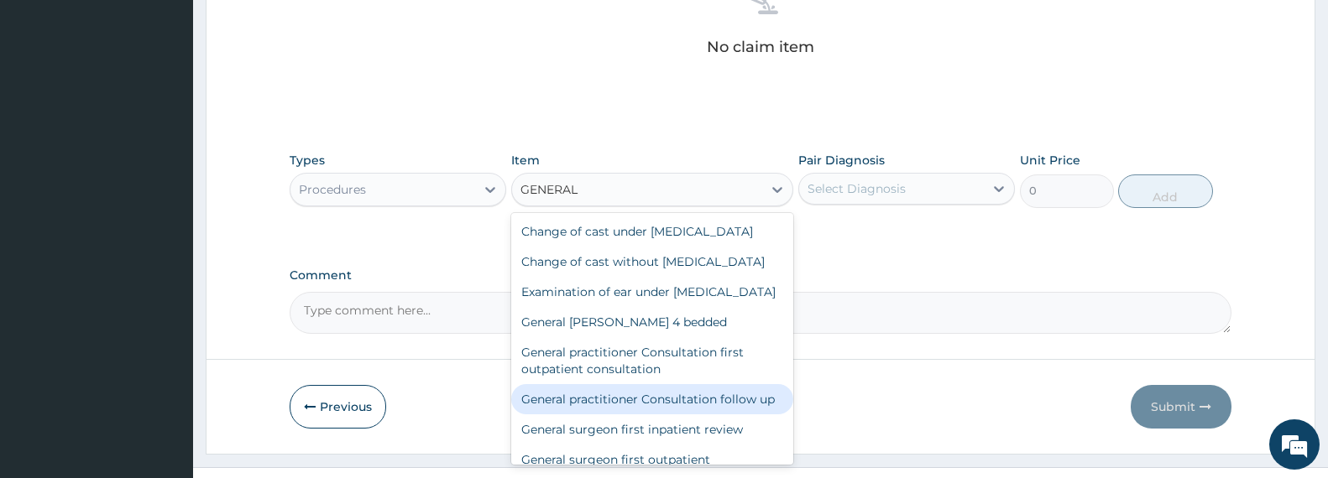
click at [609, 394] on div "General practitioner Consultation follow up" at bounding box center [652, 399] width 283 height 30
type input "2365"
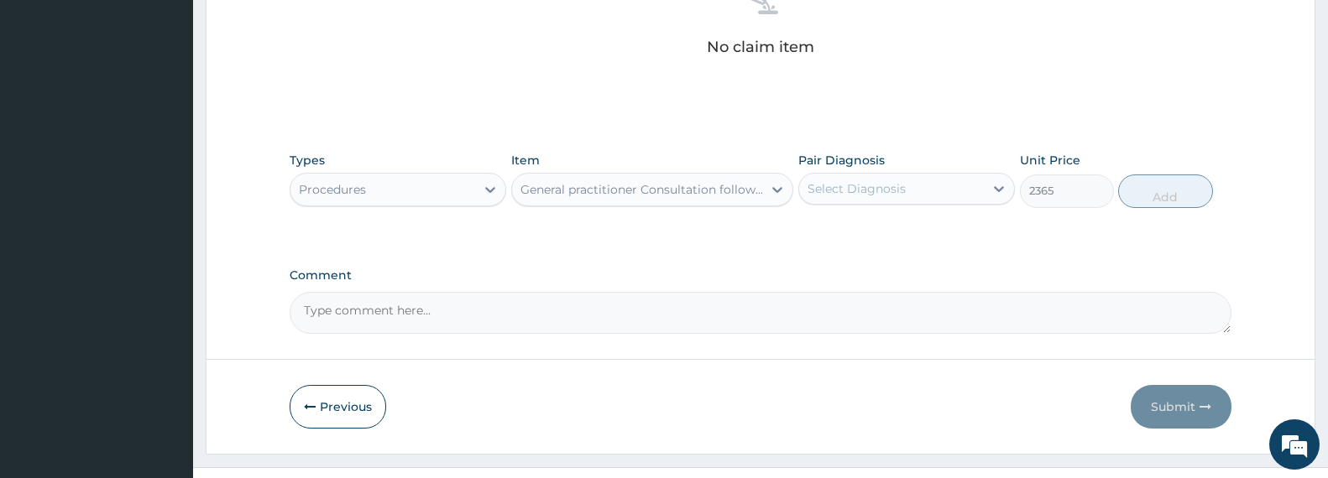
click at [910, 173] on div "Select Diagnosis" at bounding box center [906, 189] width 217 height 32
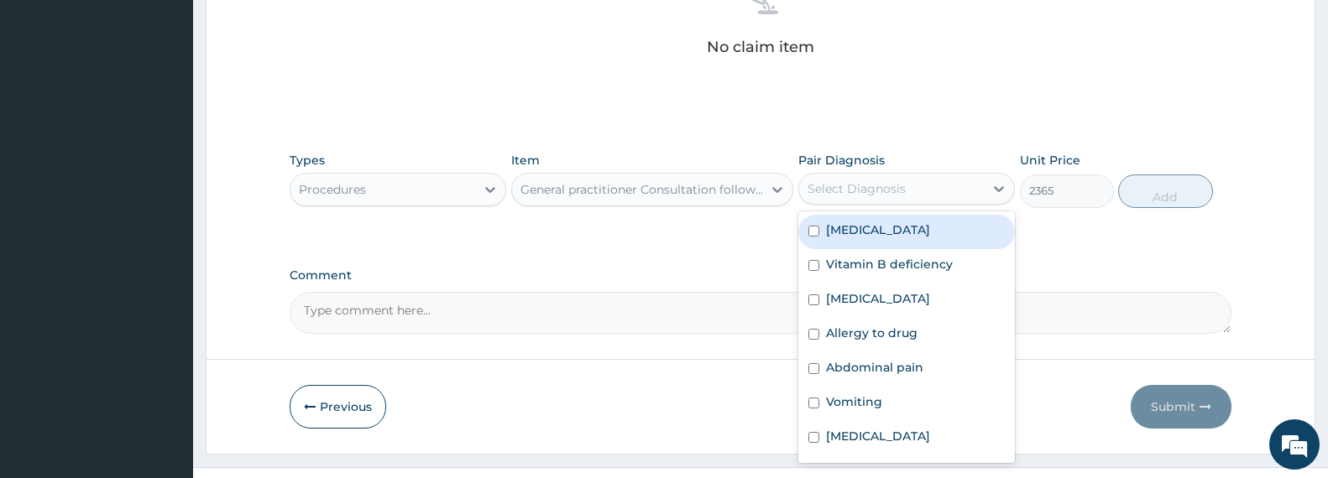
click at [851, 222] on label "[MEDICAL_DATA]" at bounding box center [878, 230] width 104 height 17
checkbox input "true"
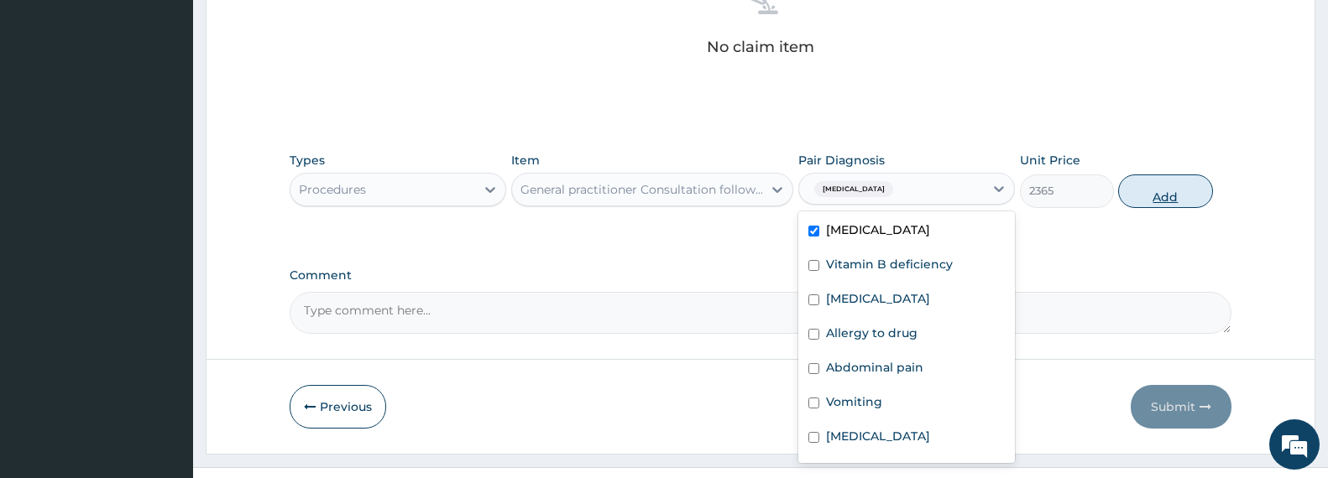
click at [1173, 175] on button "Add" at bounding box center [1165, 192] width 94 height 34
type input "0"
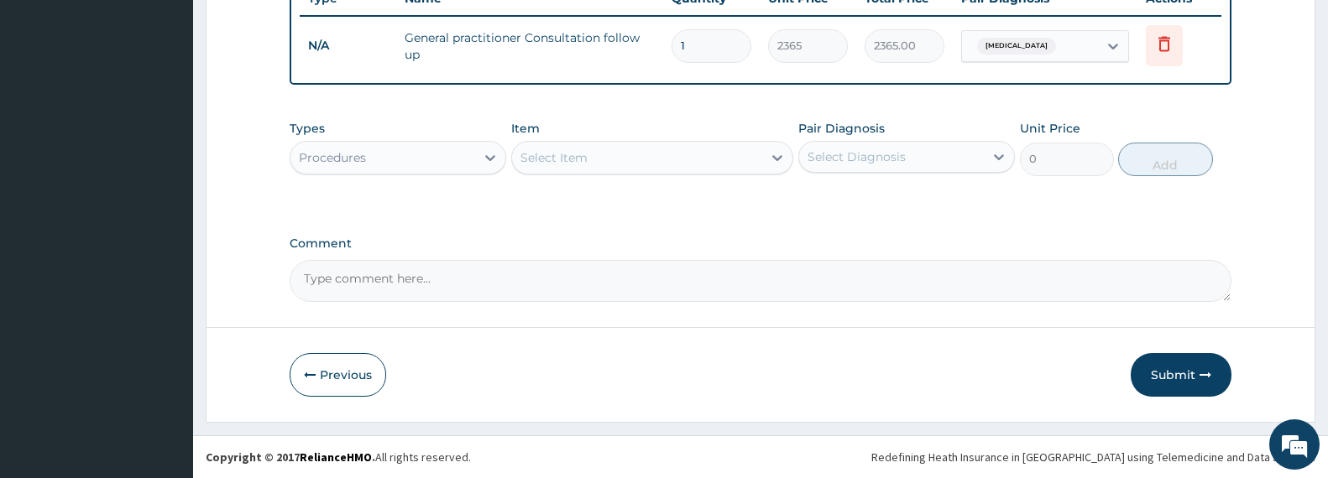
scroll to position [471, 0]
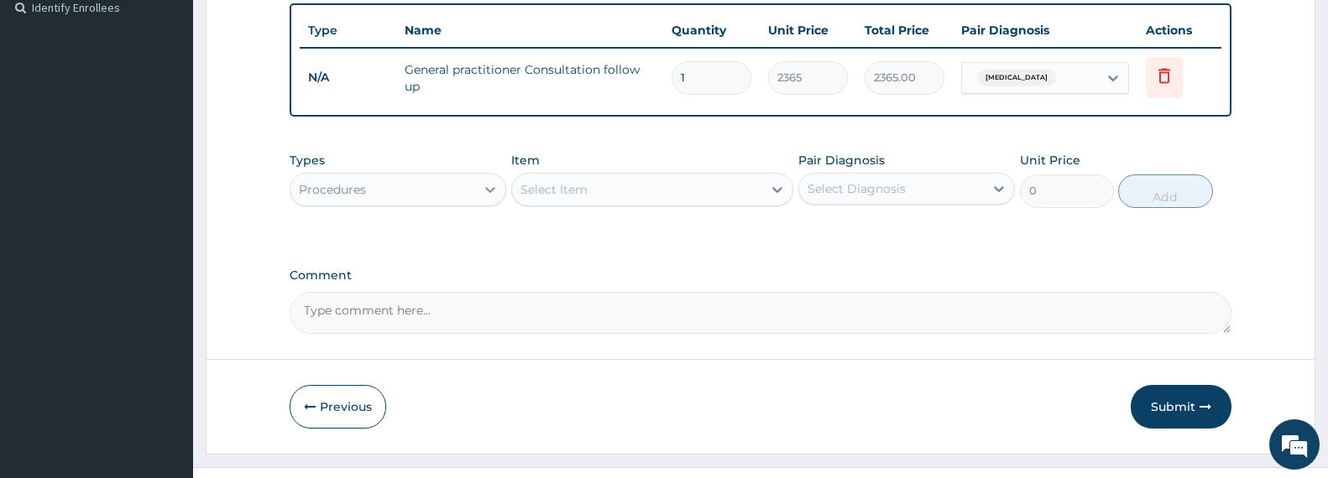
click at [483, 181] on icon at bounding box center [490, 189] width 17 height 17
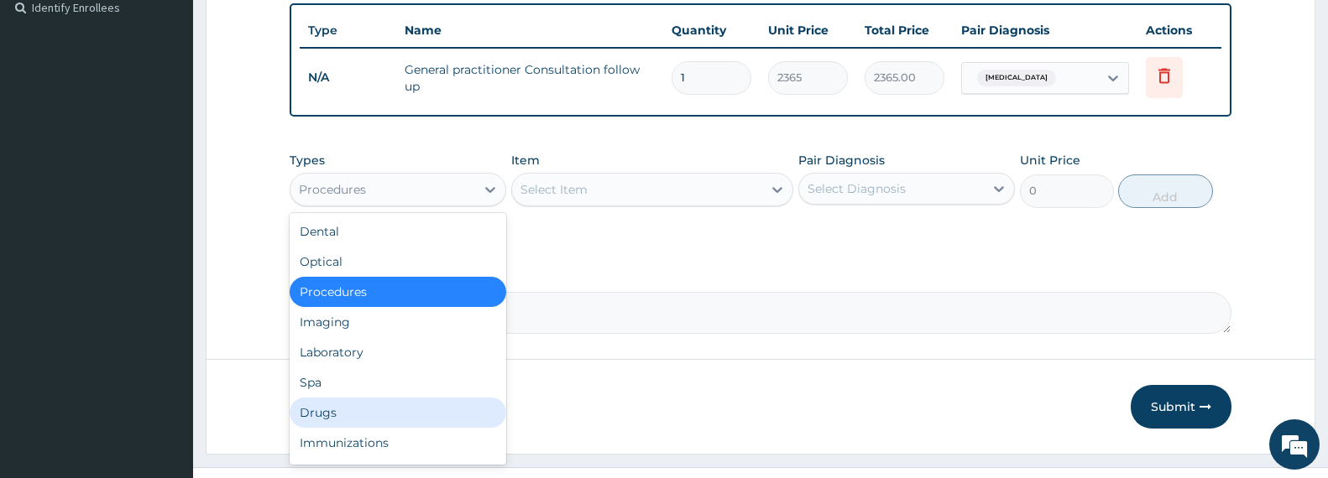
click at [332, 398] on div "Drugs" at bounding box center [398, 413] width 217 height 30
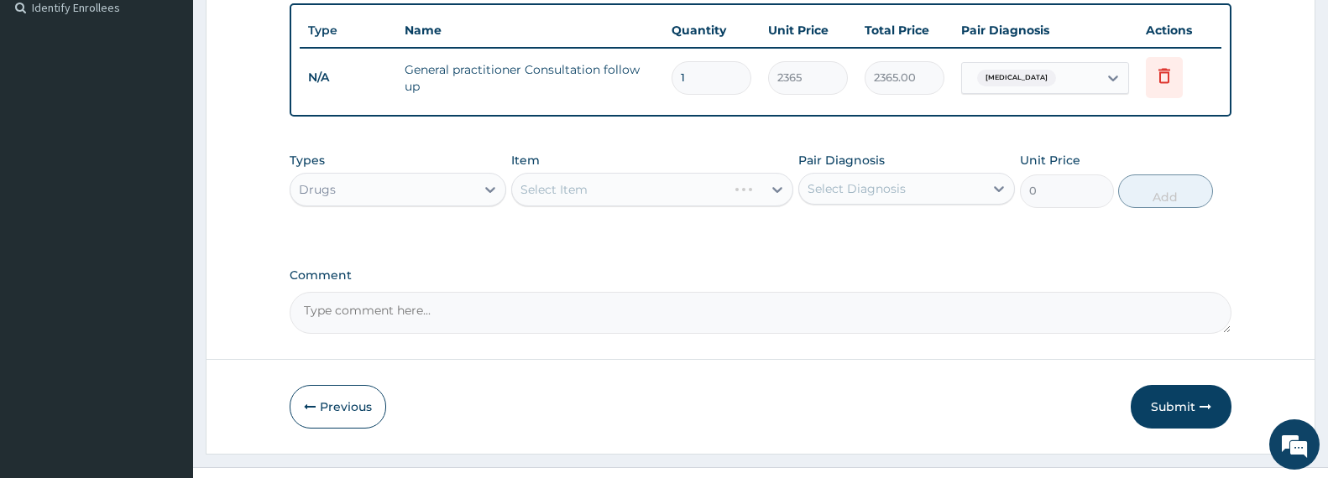
click at [611, 173] on div "Select Item" at bounding box center [652, 190] width 283 height 34
click at [625, 176] on div "Select Item" at bounding box center [637, 189] width 251 height 27
type input "DEXTROS"
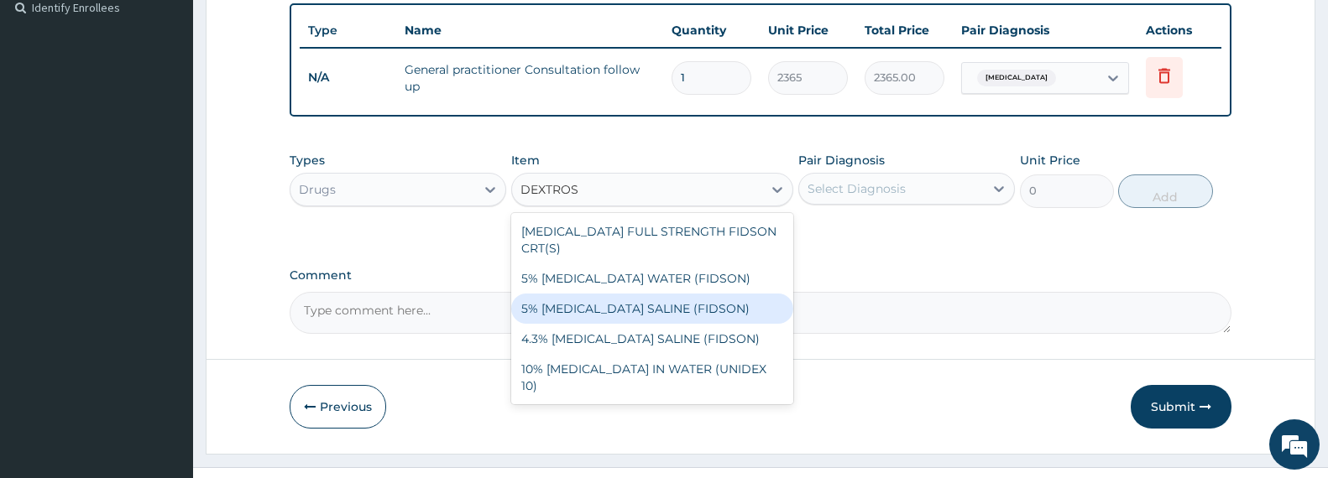
click at [593, 294] on div "5% DEXTROSE SALINE (FIDSON)" at bounding box center [652, 309] width 283 height 30
type input "1773.75"
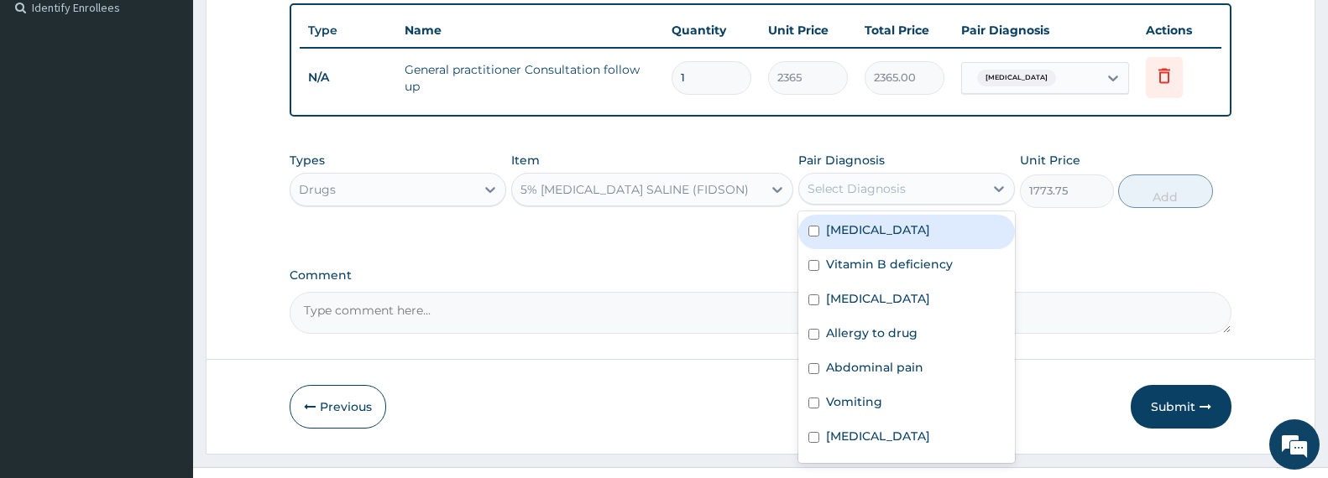
click at [856, 180] on div "Select Diagnosis" at bounding box center [857, 188] width 98 height 17
click at [846, 215] on div "Typhoid fever" at bounding box center [906, 232] width 217 height 34
checkbox input "true"
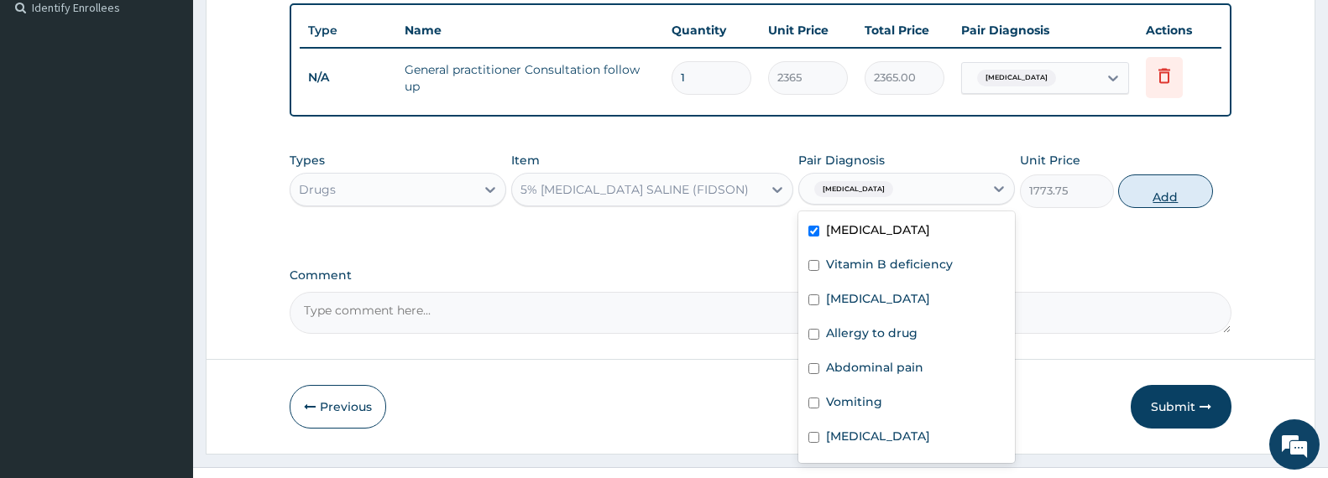
click at [1168, 175] on button "Add" at bounding box center [1165, 192] width 94 height 34
type input "0"
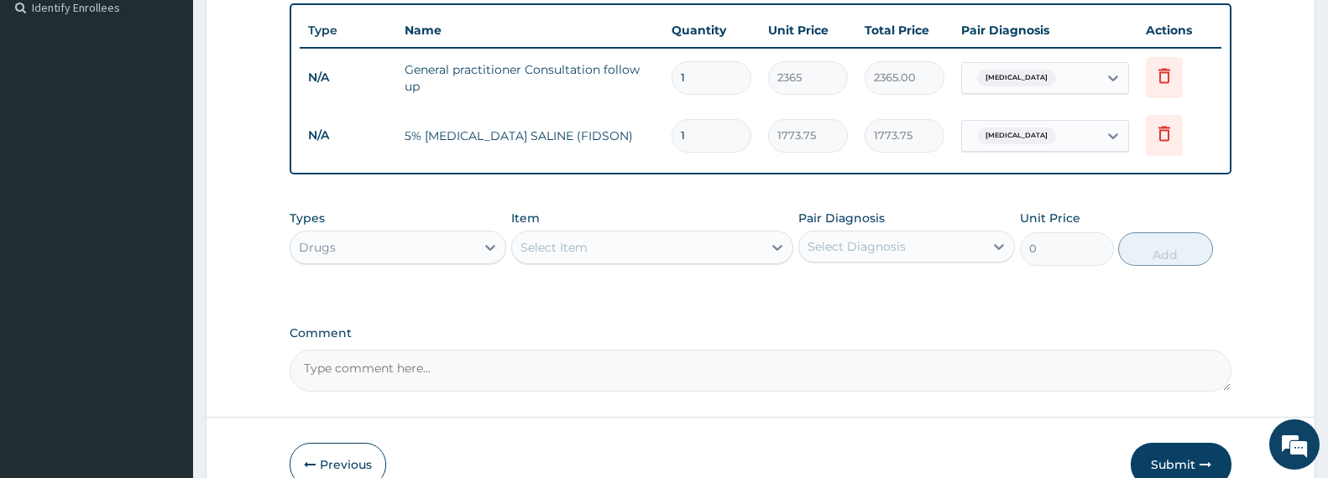
type input "0.00"
type input "2"
type input "3547.50"
type input "2"
click at [625, 234] on div "Select Item" at bounding box center [637, 247] width 251 height 27
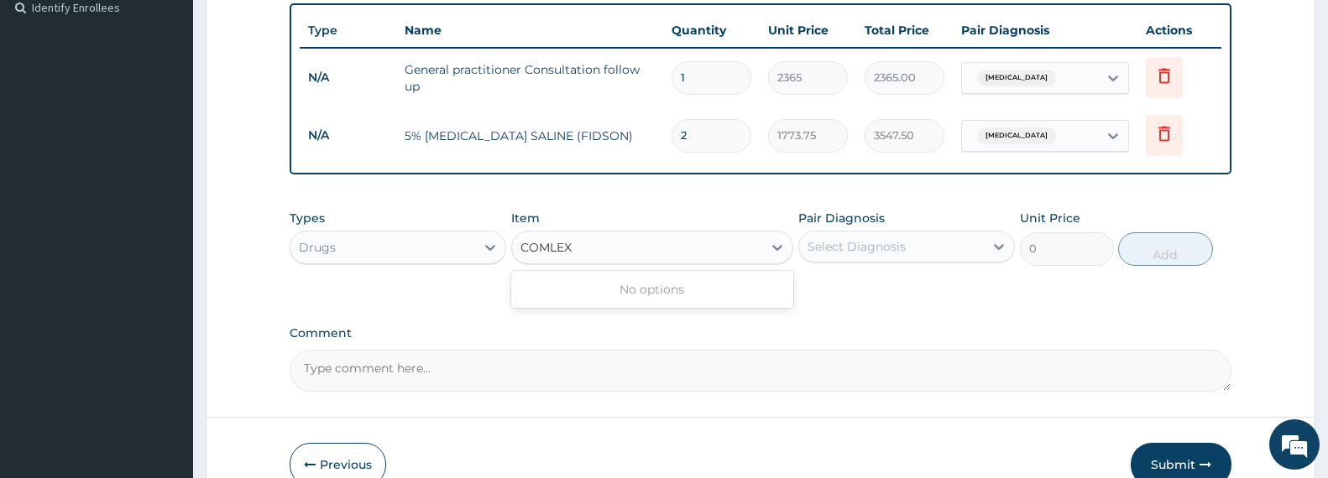
click at [550, 239] on input "COMLEX" at bounding box center [546, 247] width 52 height 17
type input "COMPLEX"
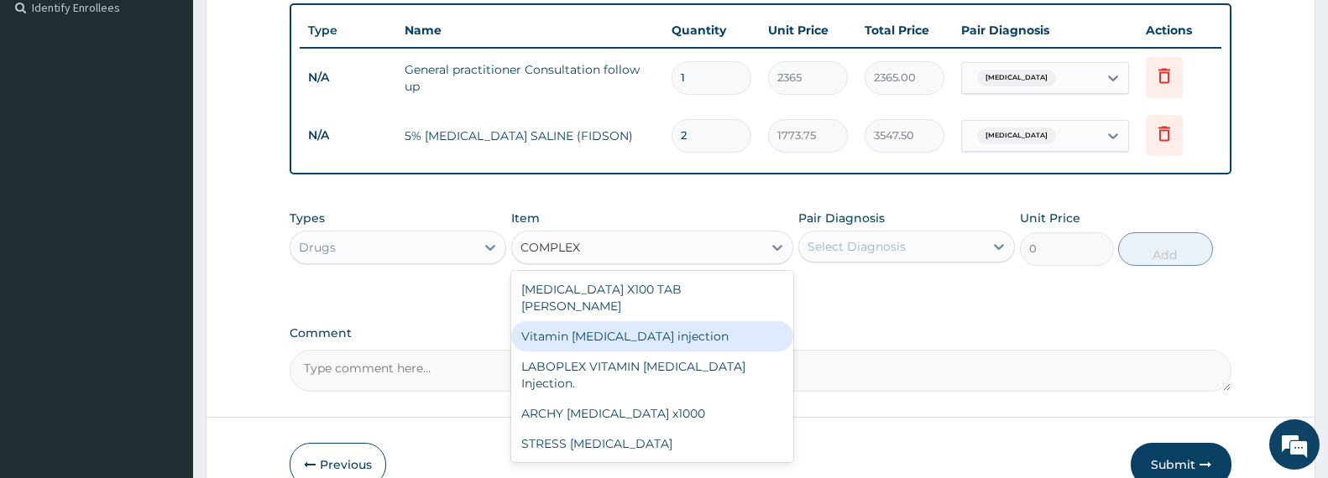
click at [627, 321] on div "Vitamin B complex injection" at bounding box center [652, 336] width 283 height 30
type input "354.75"
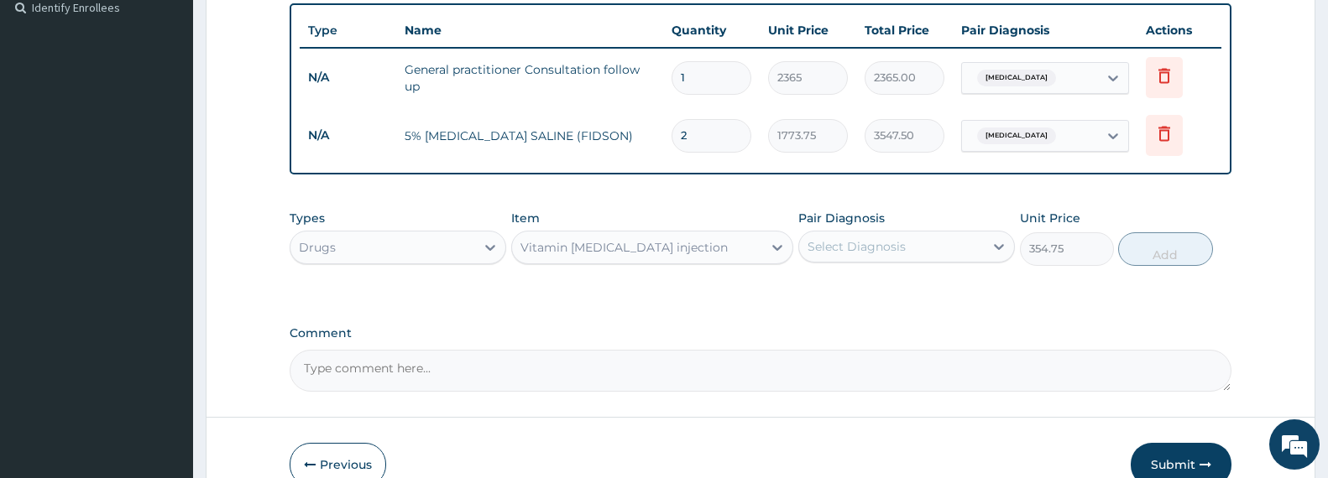
click at [890, 238] on div "Select Diagnosis" at bounding box center [857, 246] width 98 height 17
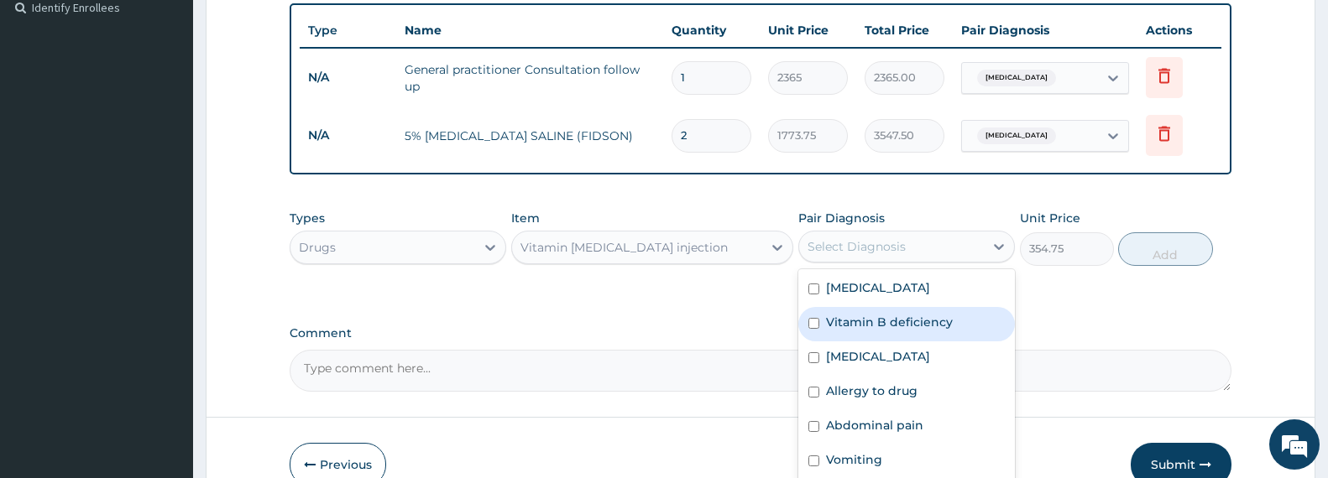
click at [886, 314] on label "Vitamin B deficiency" at bounding box center [889, 322] width 127 height 17
checkbox input "true"
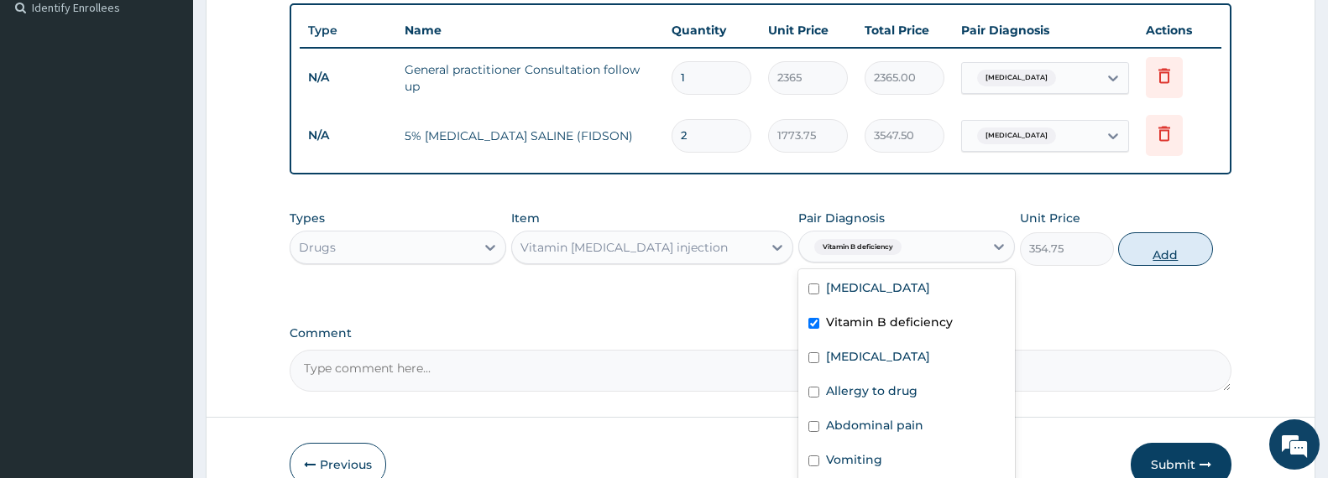
click at [1168, 233] on button "Add" at bounding box center [1165, 250] width 94 height 34
type input "0"
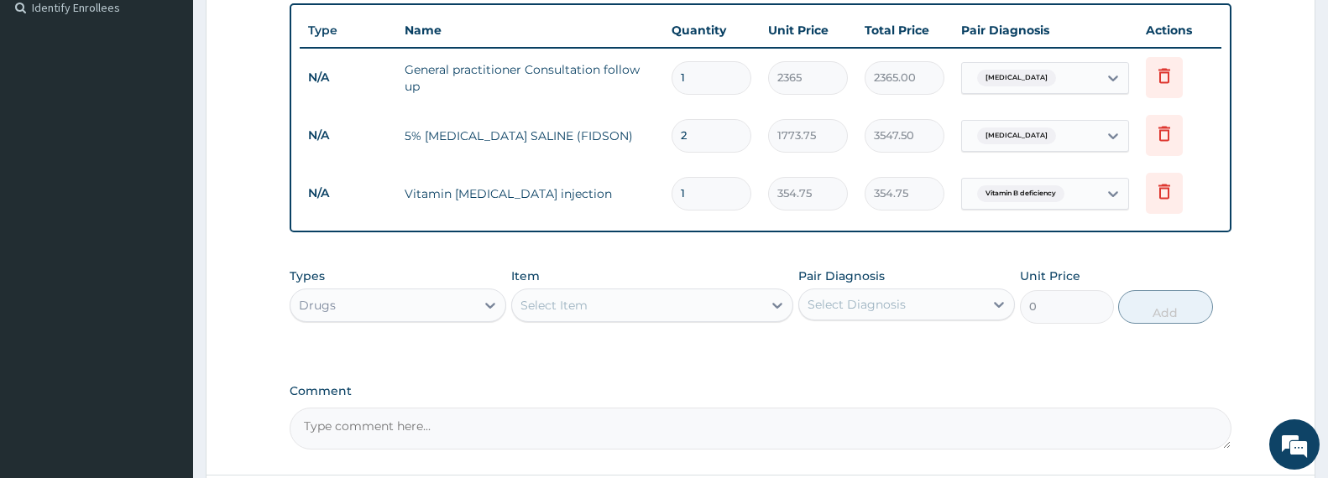
type input "0.00"
type input "2"
type input "709.50"
type input "2"
click at [660, 292] on div "Select Item" at bounding box center [637, 305] width 251 height 27
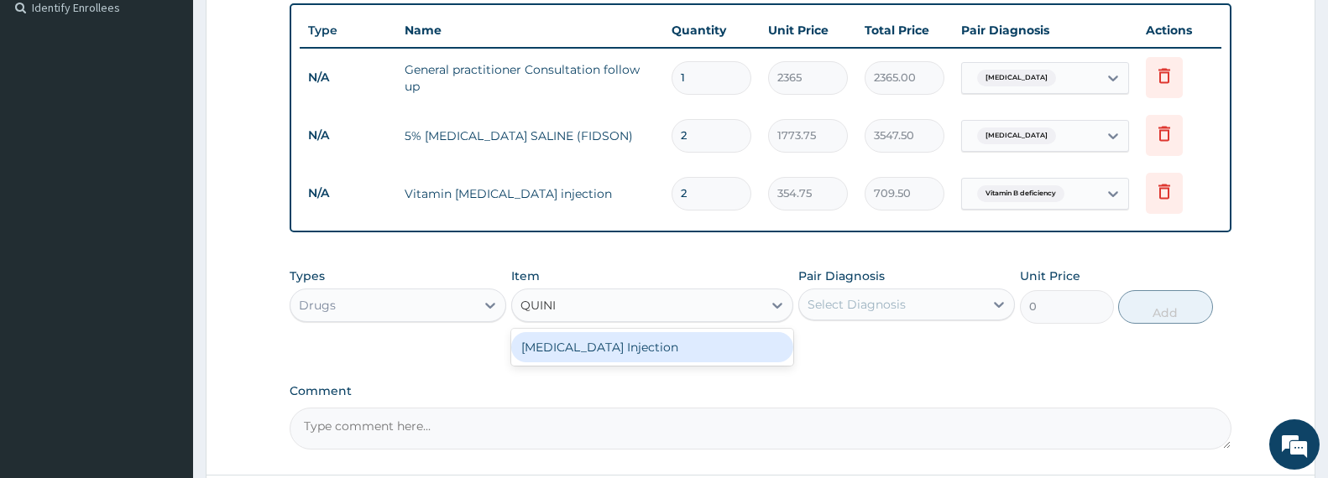
type input "QUININ"
click at [578, 332] on div "QUININE Injection" at bounding box center [652, 347] width 283 height 30
type input "591.25"
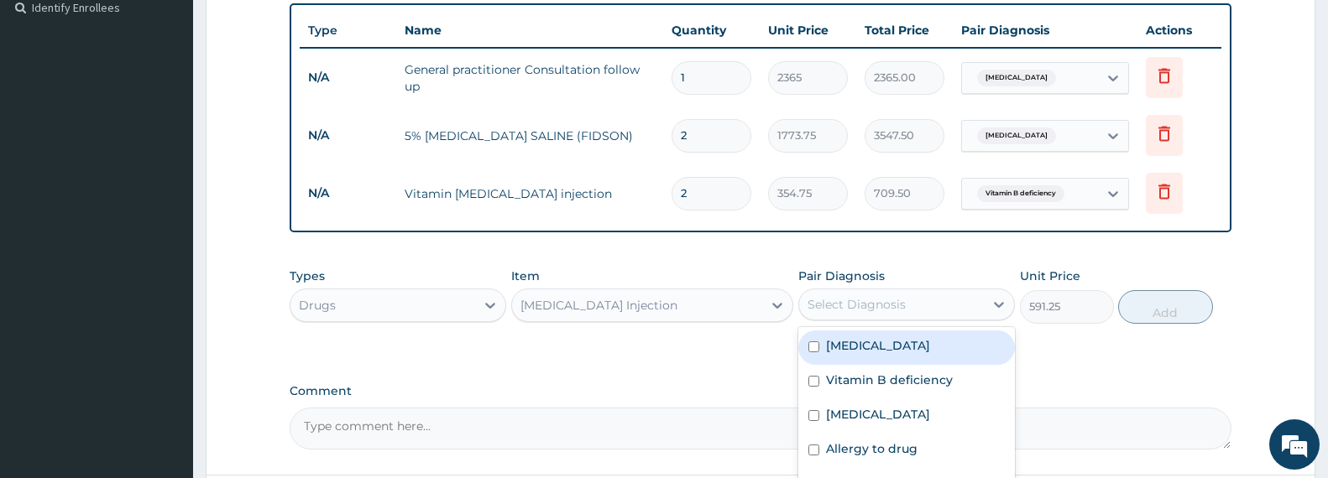
click at [887, 296] on div "Select Diagnosis" at bounding box center [857, 304] width 98 height 17
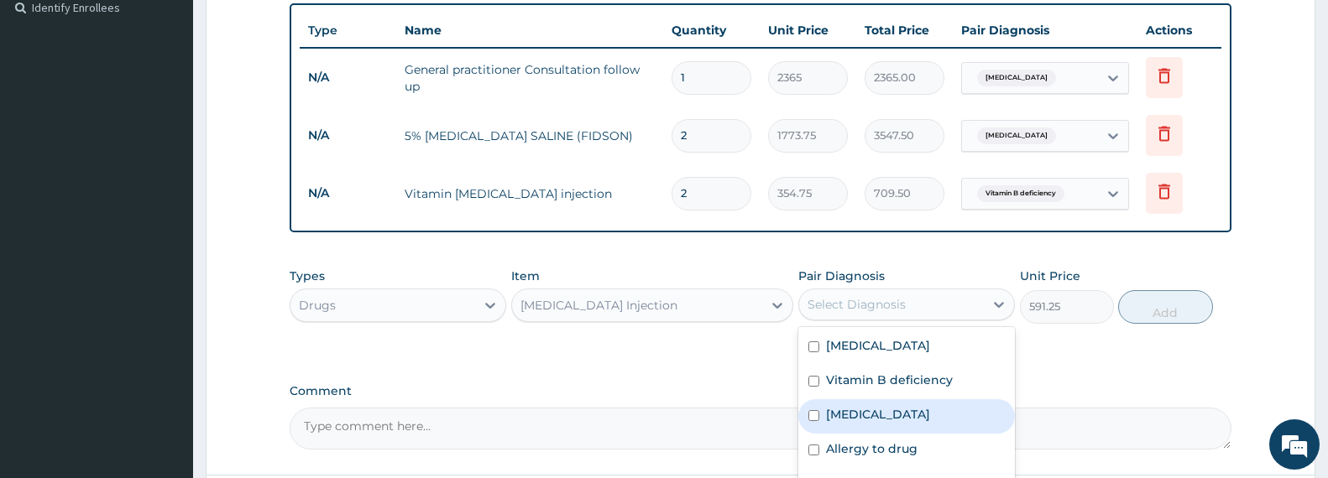
click at [850, 406] on label "Malaria" at bounding box center [878, 414] width 104 height 17
checkbox input "true"
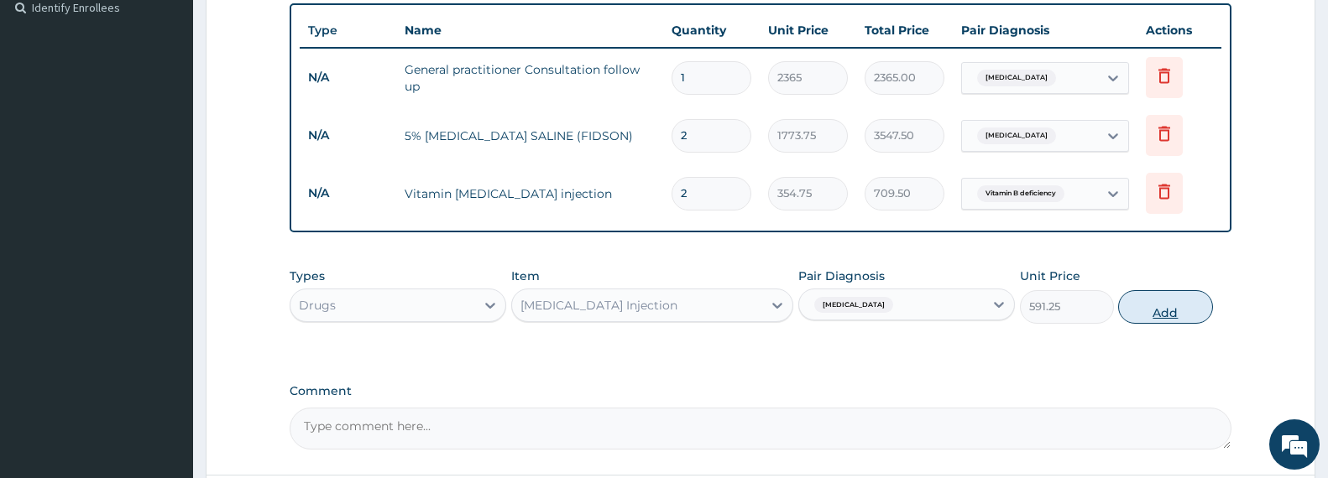
click at [1154, 290] on button "Add" at bounding box center [1165, 307] width 94 height 34
type input "0"
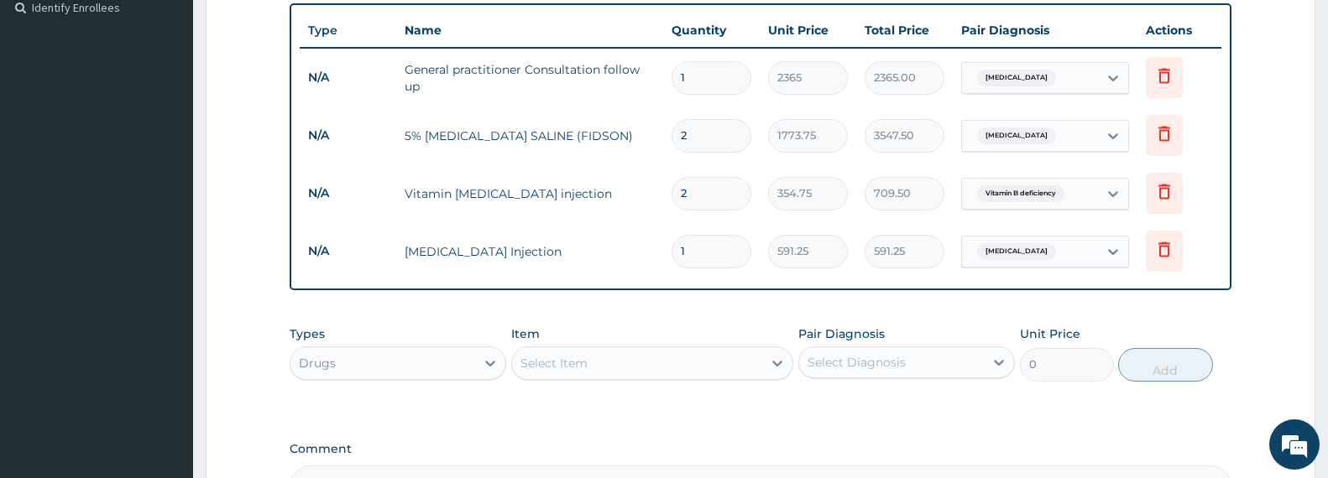
type input "0.00"
type input "2"
type input "1182.50"
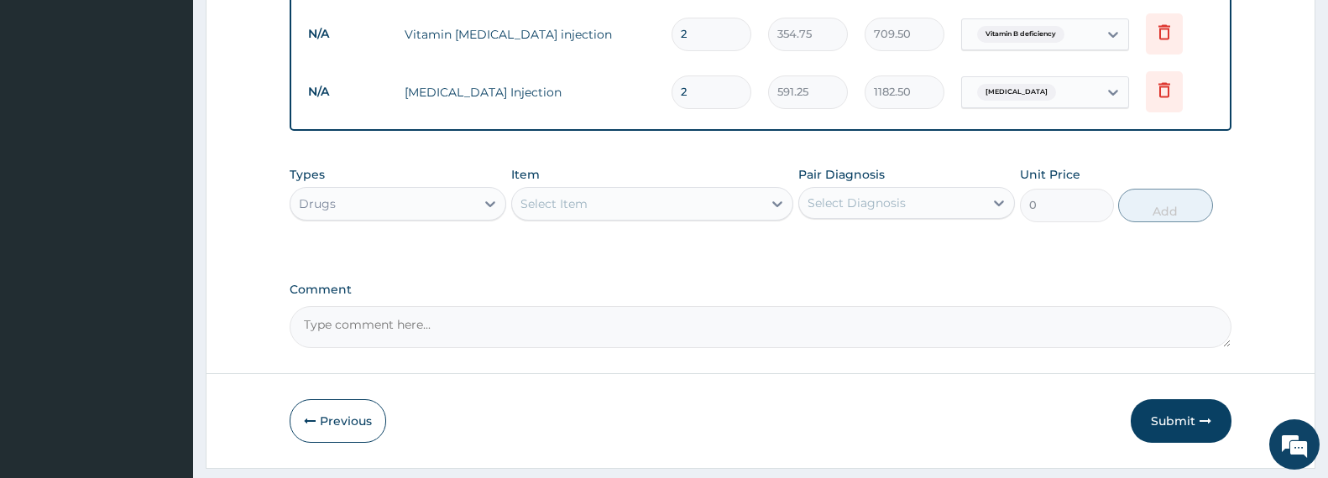
scroll to position [645, 0]
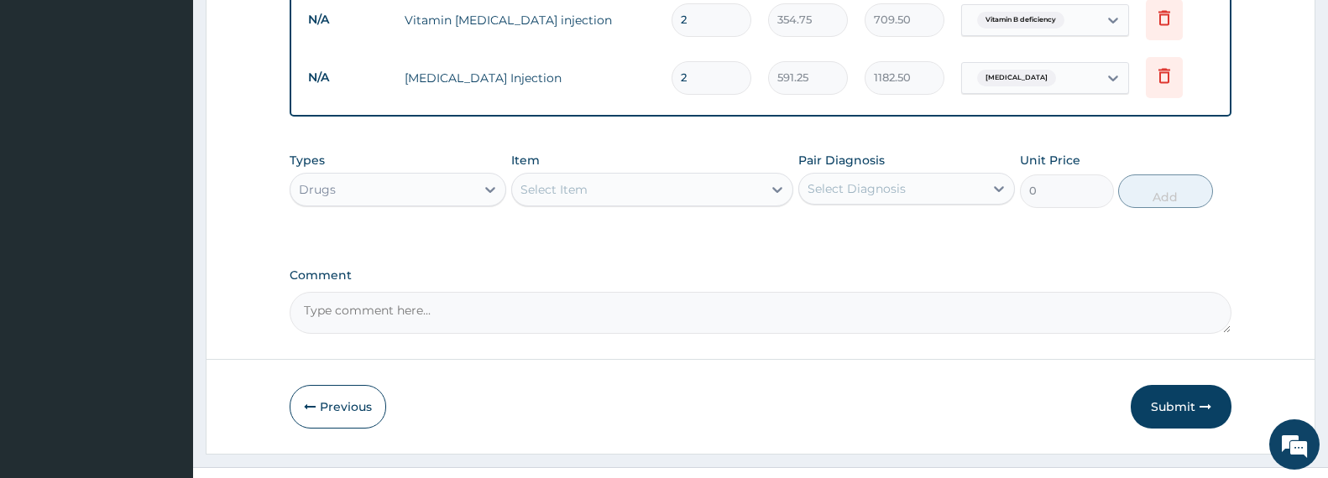
type input "2"
click at [637, 176] on div "Select Item" at bounding box center [637, 189] width 251 height 27
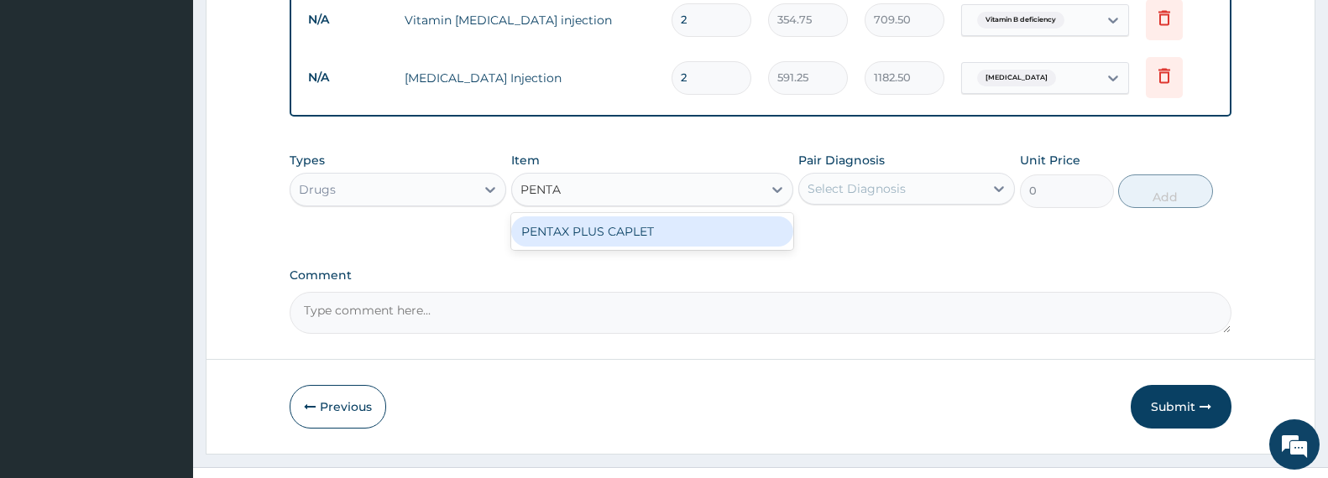
type input "PENT"
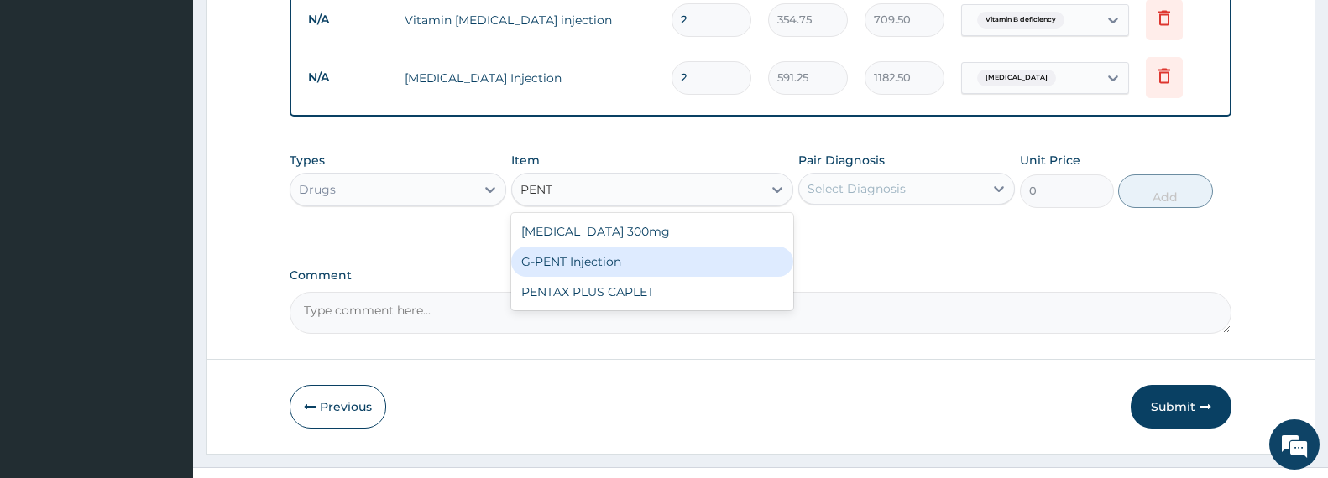
click at [564, 247] on div "G-PENT Injection" at bounding box center [652, 262] width 283 height 30
type input "455.2625"
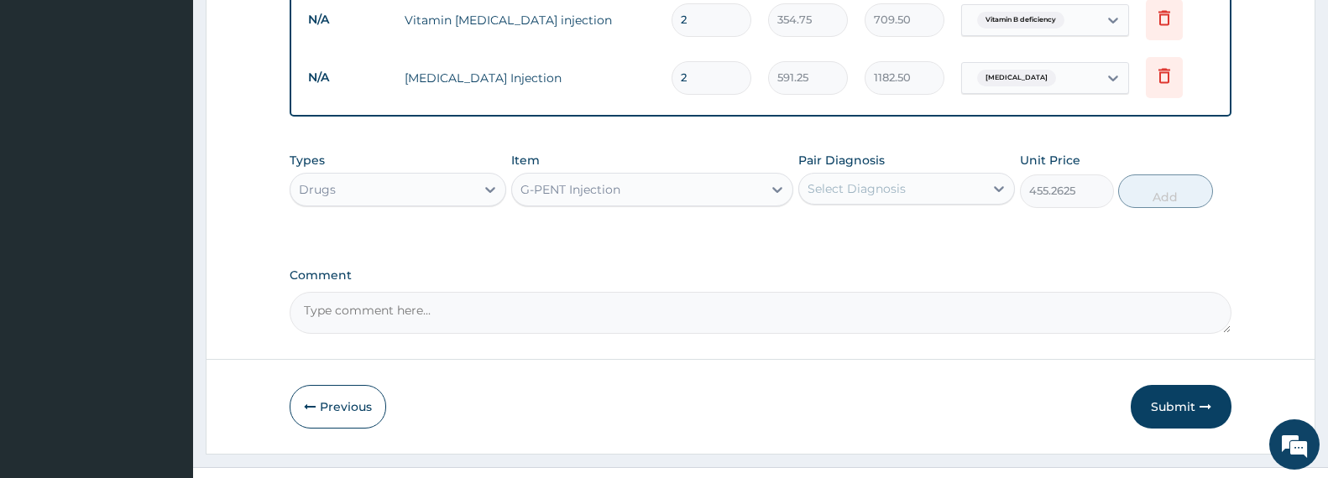
drag, startPoint x: 875, startPoint y: 154, endPoint x: 939, endPoint y: 160, distance: 64.9
click at [876, 180] on div "Select Diagnosis" at bounding box center [857, 188] width 98 height 17
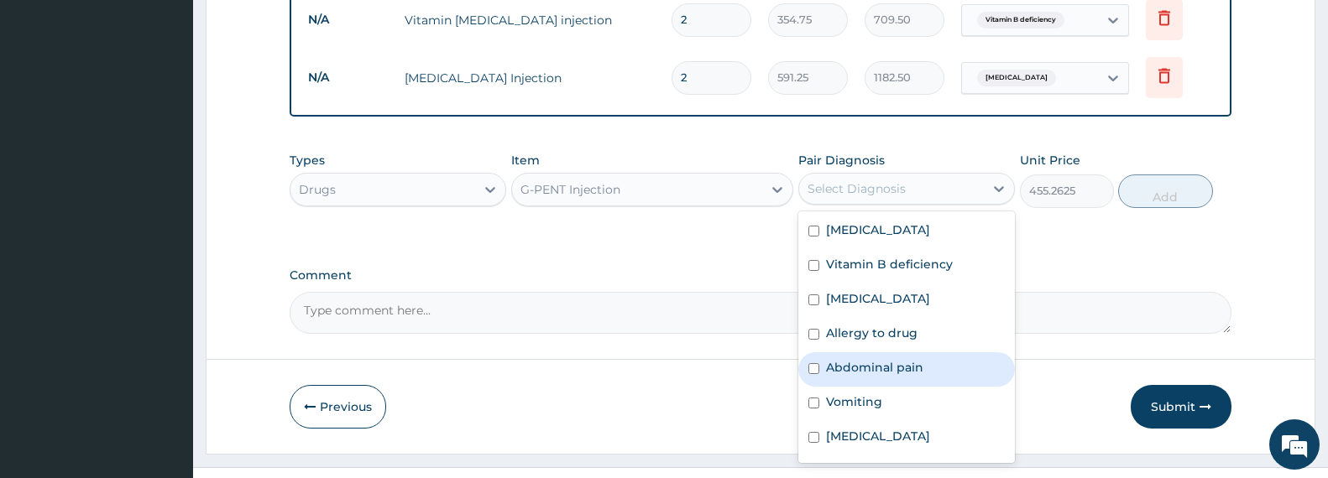
click at [864, 359] on label "Abdominal pain" at bounding box center [874, 367] width 97 height 17
checkbox input "true"
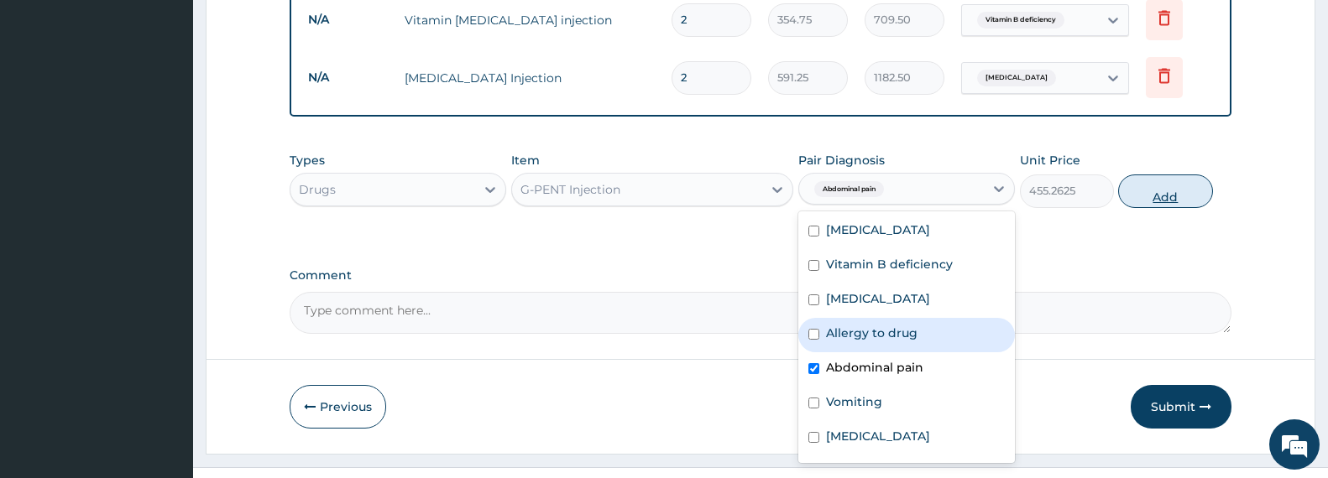
click at [1162, 175] on button "Add" at bounding box center [1165, 192] width 94 height 34
type input "0"
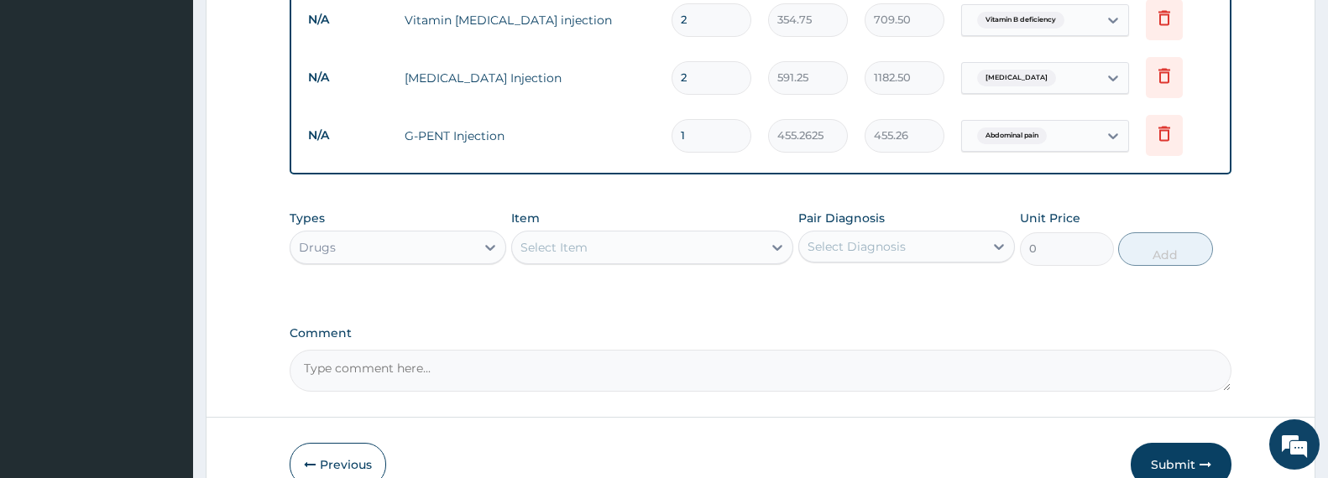
click at [638, 234] on div "Select Item" at bounding box center [637, 247] width 251 height 27
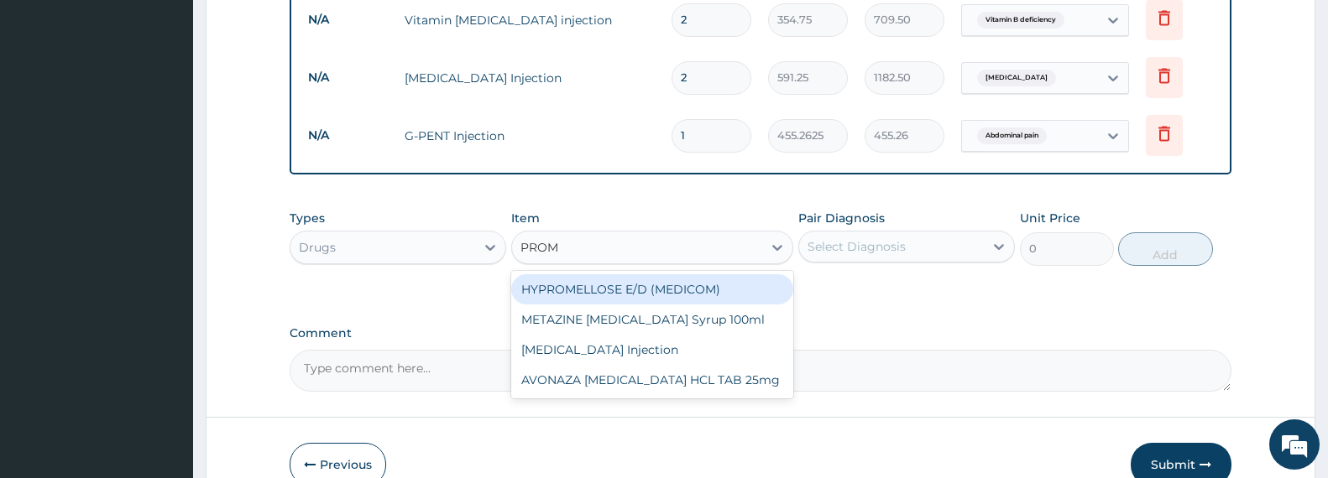
type input "PROME"
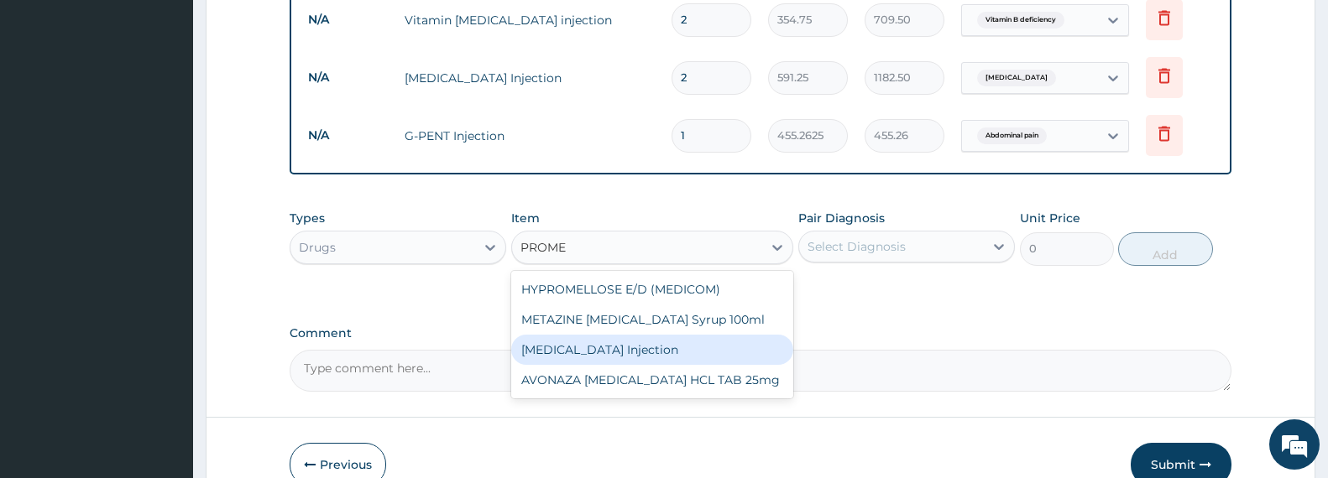
click at [653, 335] on div "PROMETHAZINE Injection" at bounding box center [652, 350] width 283 height 30
type input "354.75"
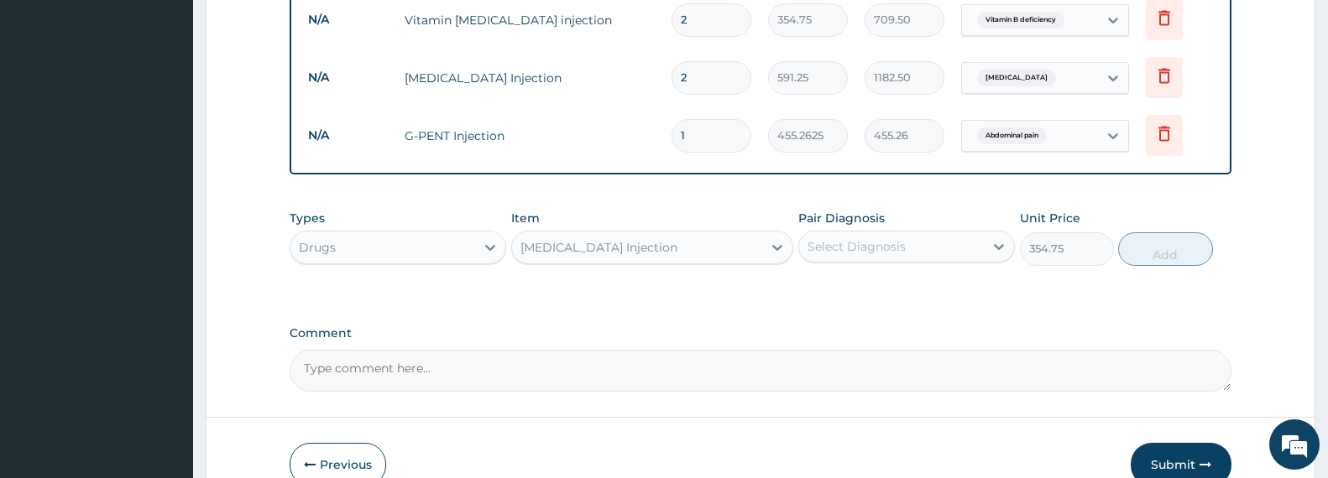
click at [915, 233] on div "Select Diagnosis" at bounding box center [891, 246] width 185 height 27
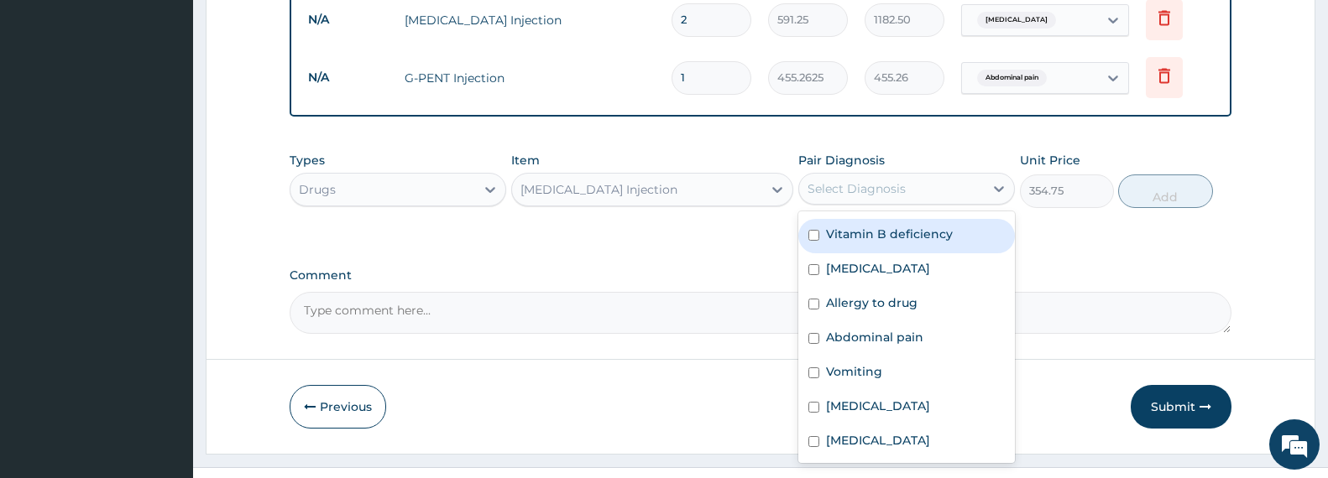
scroll to position [30, 0]
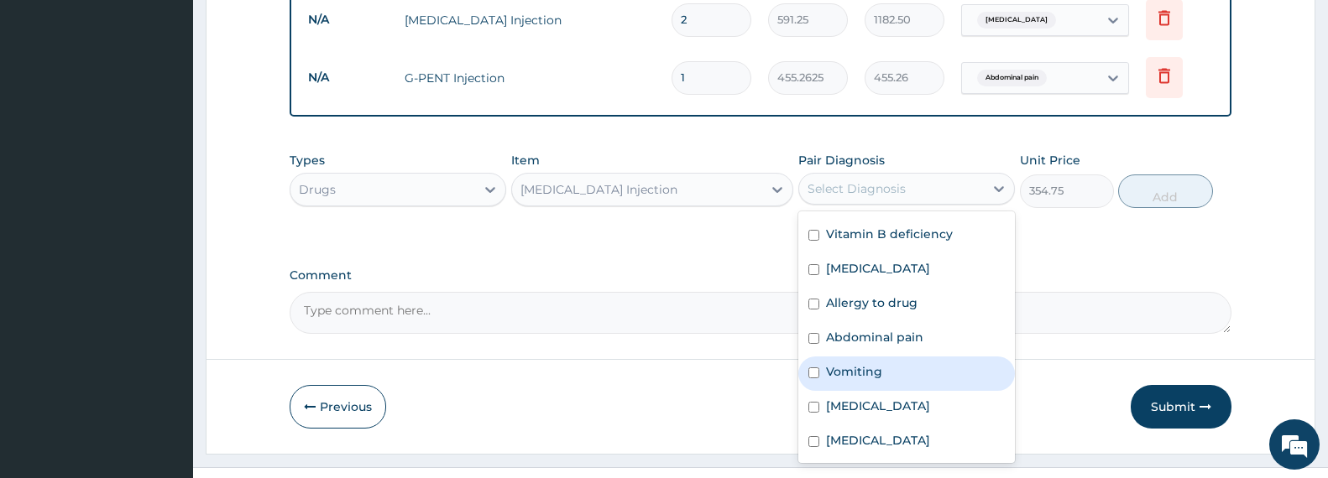
click at [865, 363] on label "Vomiting" at bounding box center [854, 371] width 56 height 17
checkbox input "true"
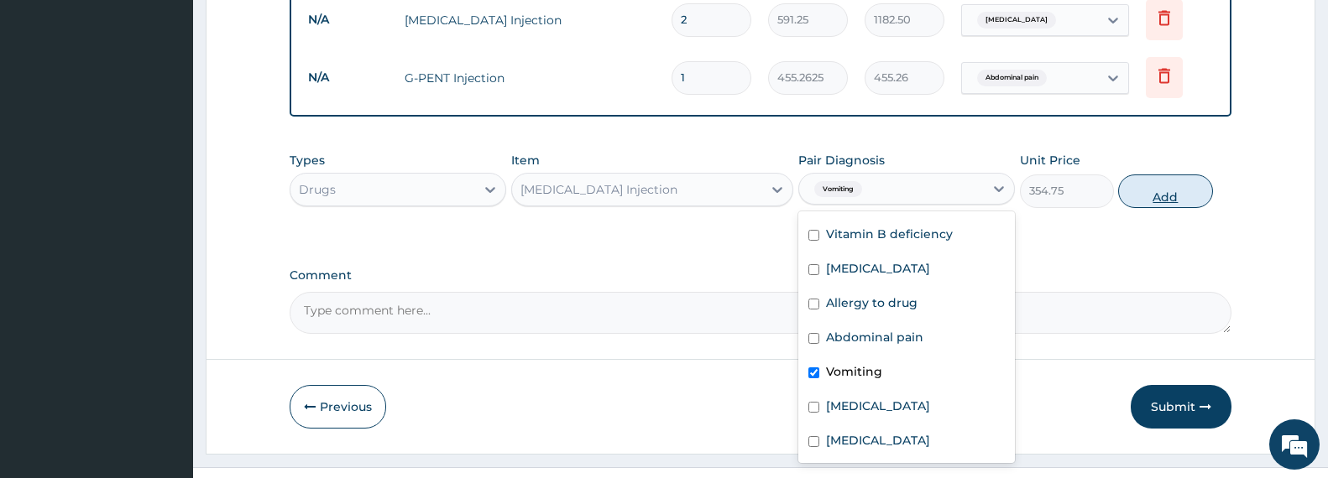
click at [1165, 175] on button "Add" at bounding box center [1165, 192] width 94 height 34
type input "0"
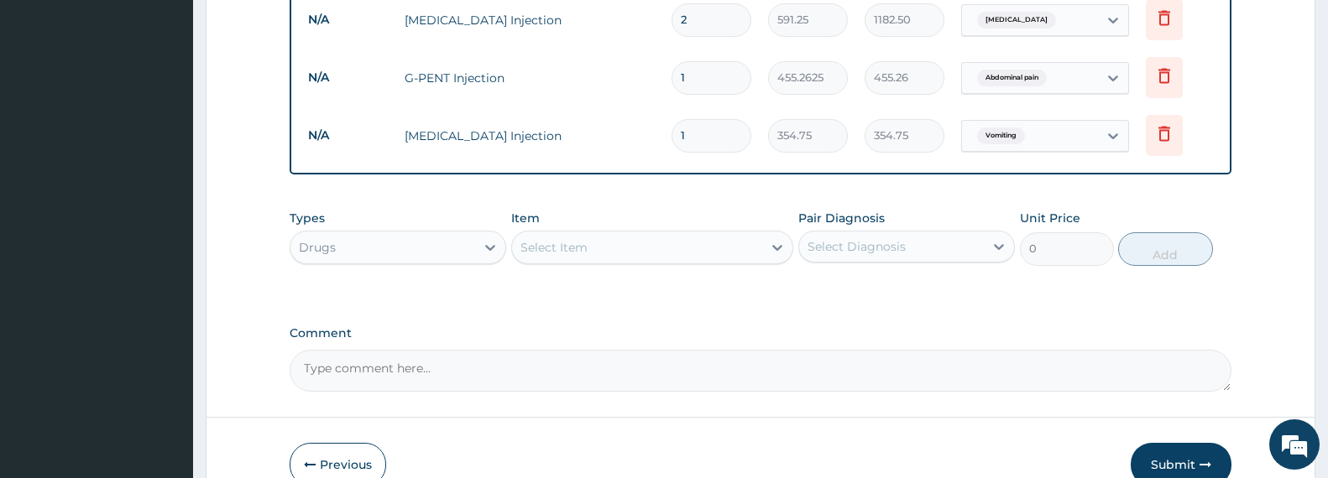
scroll to position [761, 0]
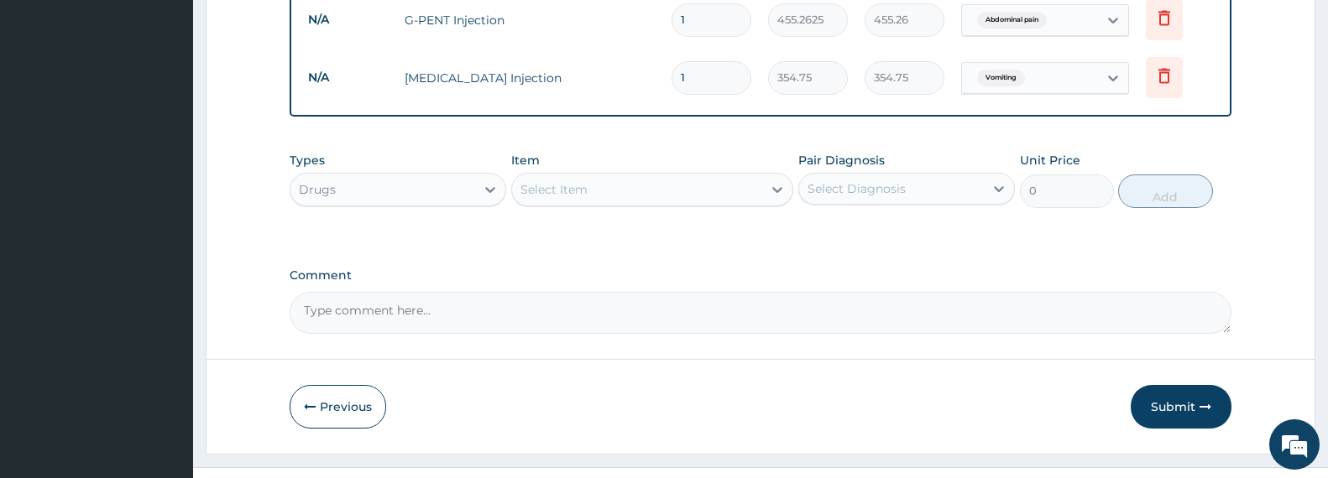
click at [629, 176] on div "Select Item" at bounding box center [637, 189] width 251 height 27
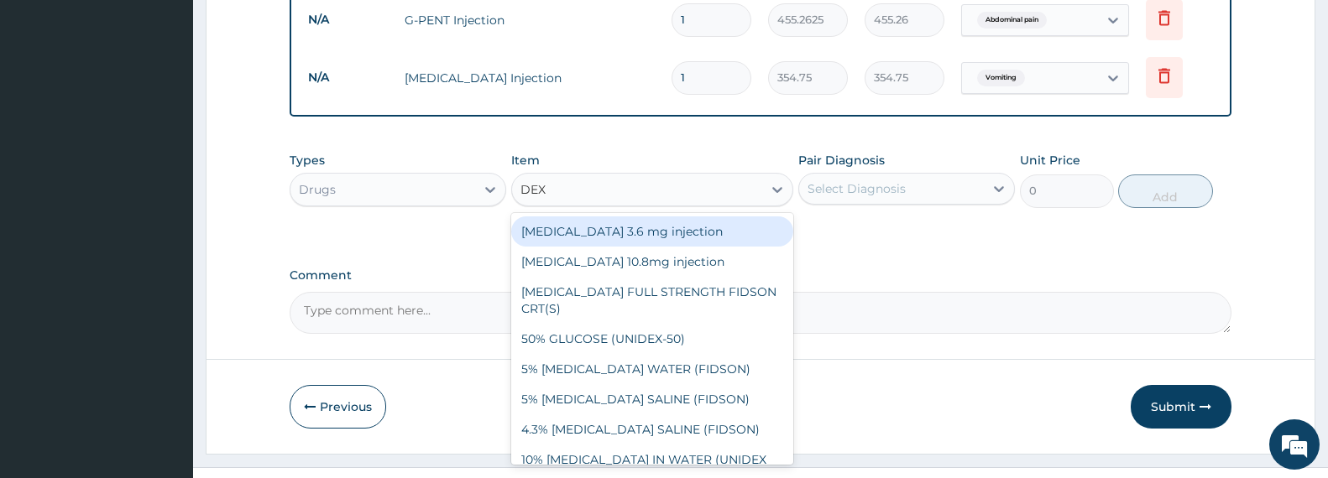
type input "DEXA"
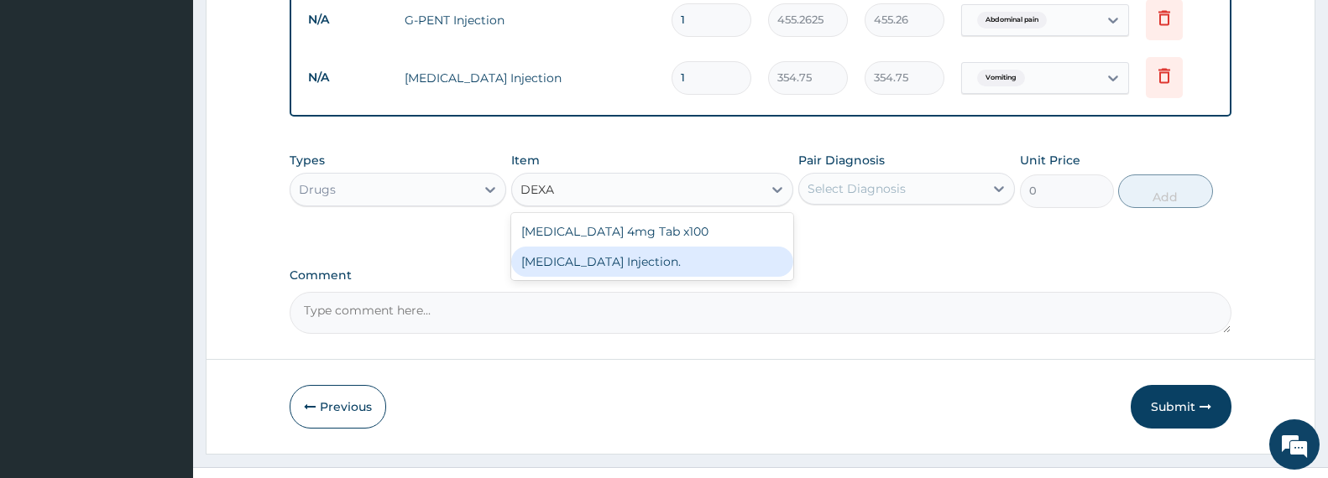
click at [606, 247] on div "DEXAMETHASONE Injection." at bounding box center [652, 262] width 283 height 30
type input "591.25"
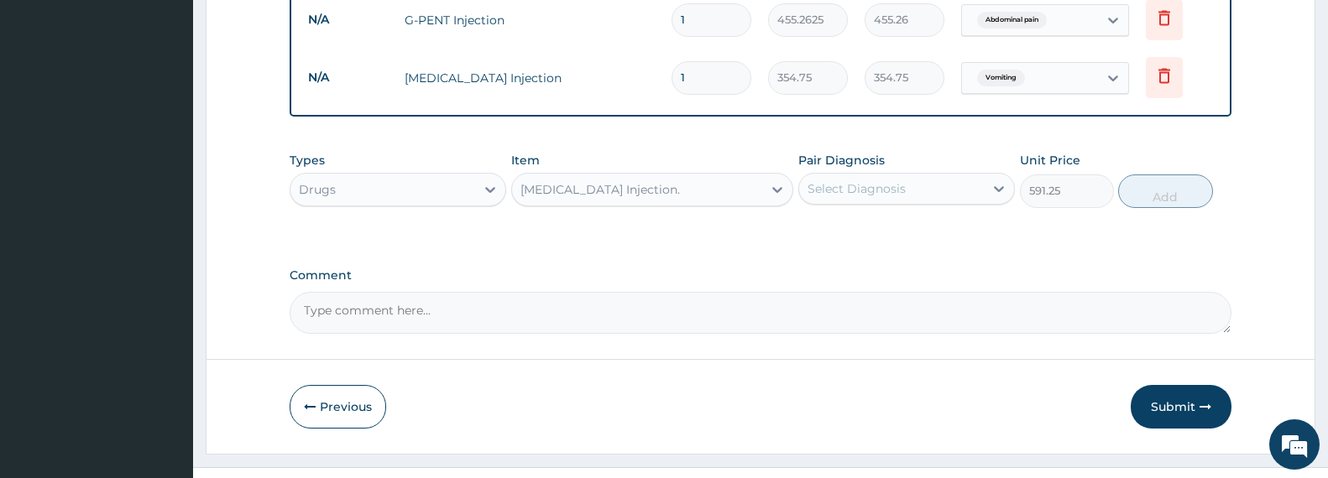
click at [909, 175] on div "Select Diagnosis" at bounding box center [891, 188] width 185 height 27
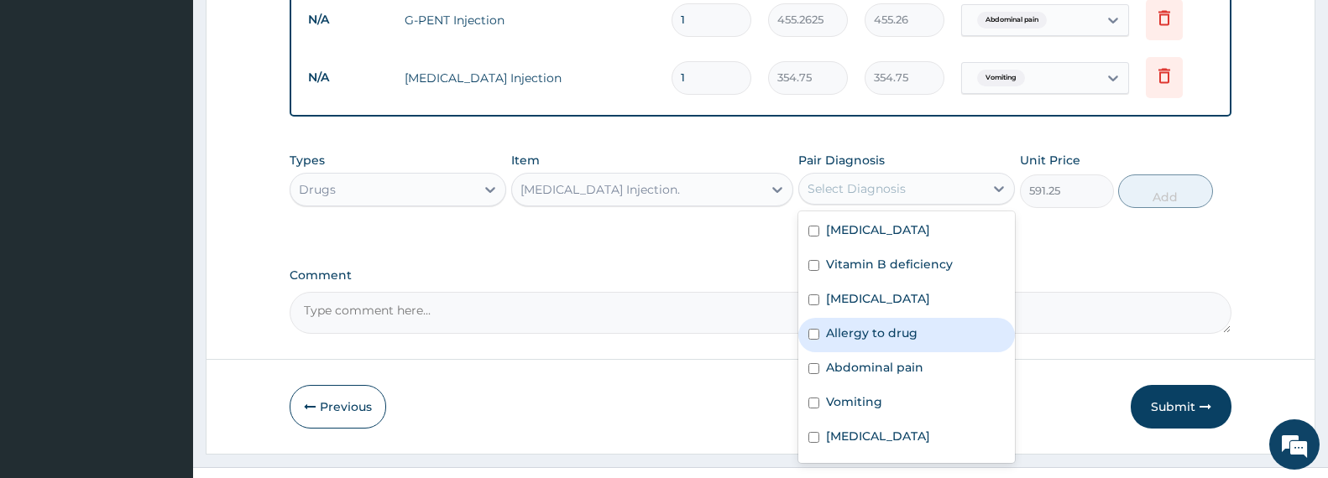
click at [867, 325] on label "Allergy to drug" at bounding box center [871, 333] width 91 height 17
checkbox input "true"
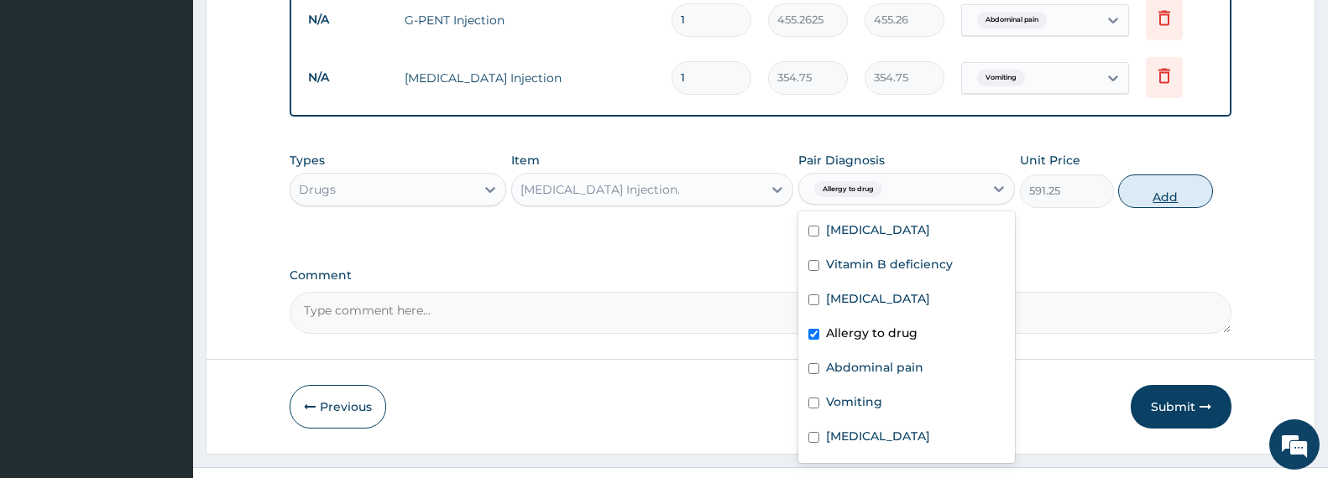
click at [1167, 175] on button "Add" at bounding box center [1165, 192] width 94 height 34
type input "0"
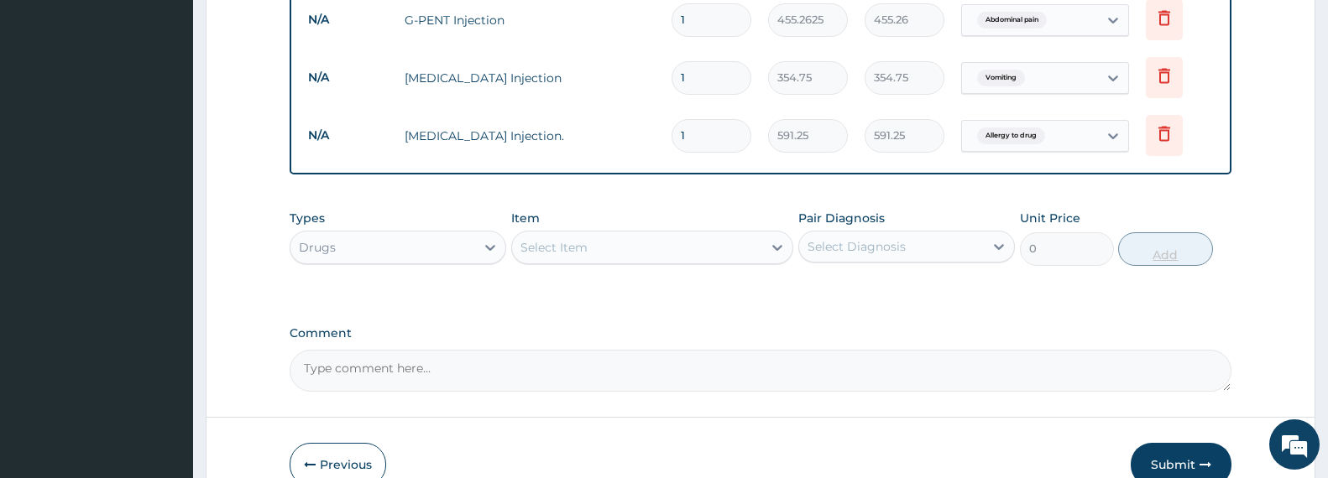
type input "0.00"
type input "2"
type input "1182.50"
type input "2"
click at [631, 234] on div "Select Item" at bounding box center [637, 247] width 251 height 27
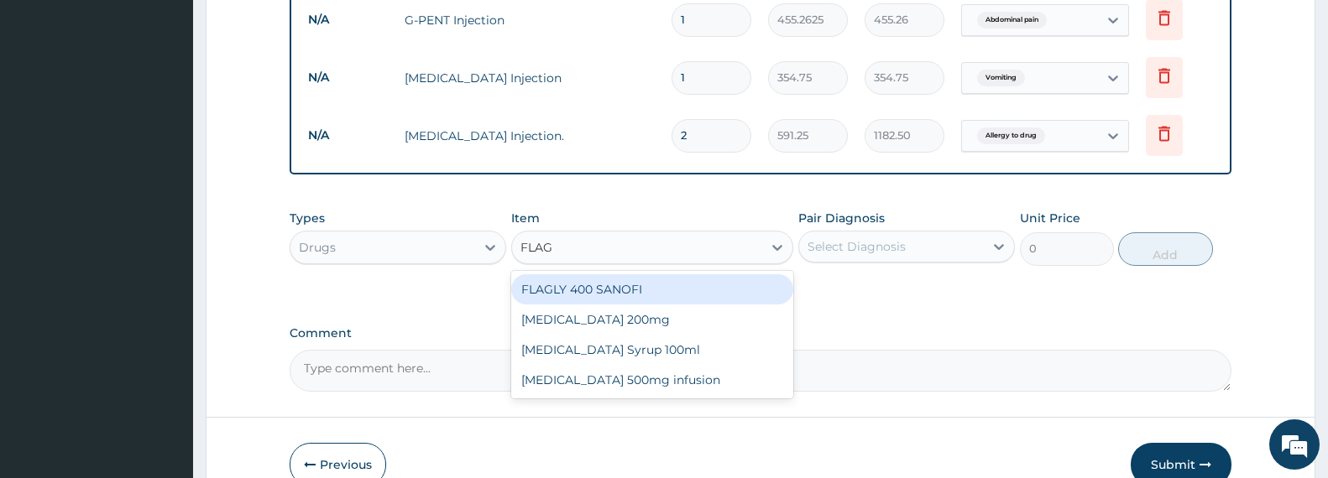
type input "FLAGY"
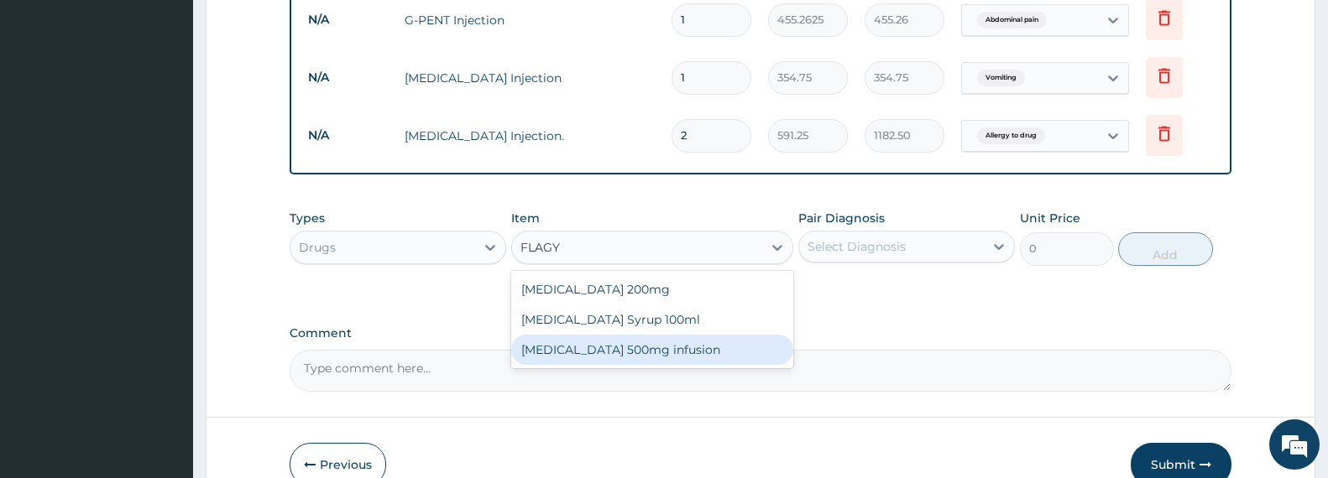
click at [590, 335] on div "Flagyl 500mg infusion" at bounding box center [652, 350] width 283 height 30
type input "591.25"
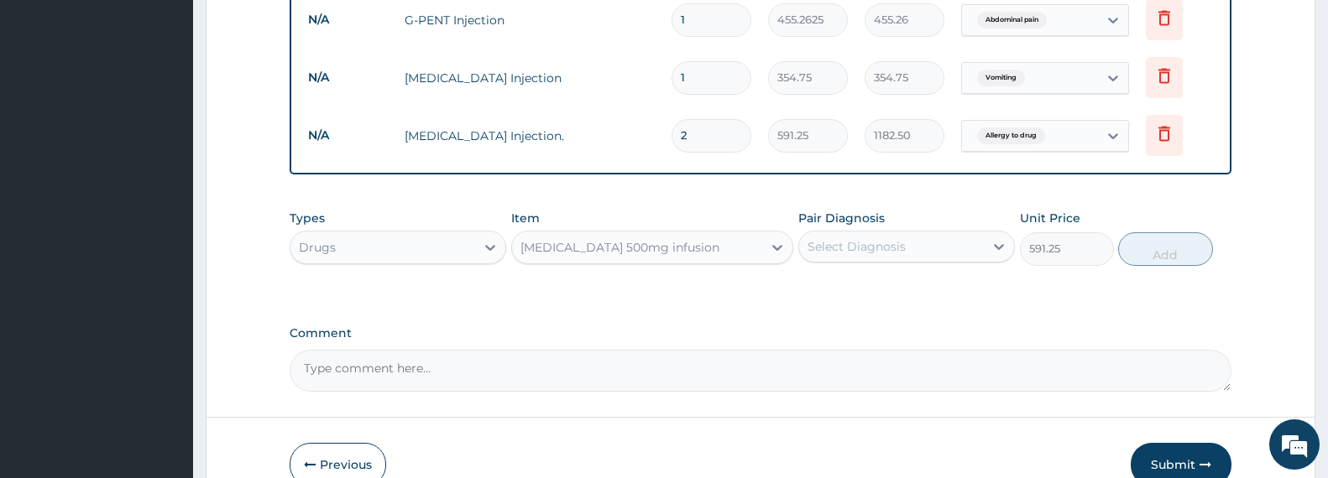
click at [959, 233] on div "Select Diagnosis" at bounding box center [891, 246] width 185 height 27
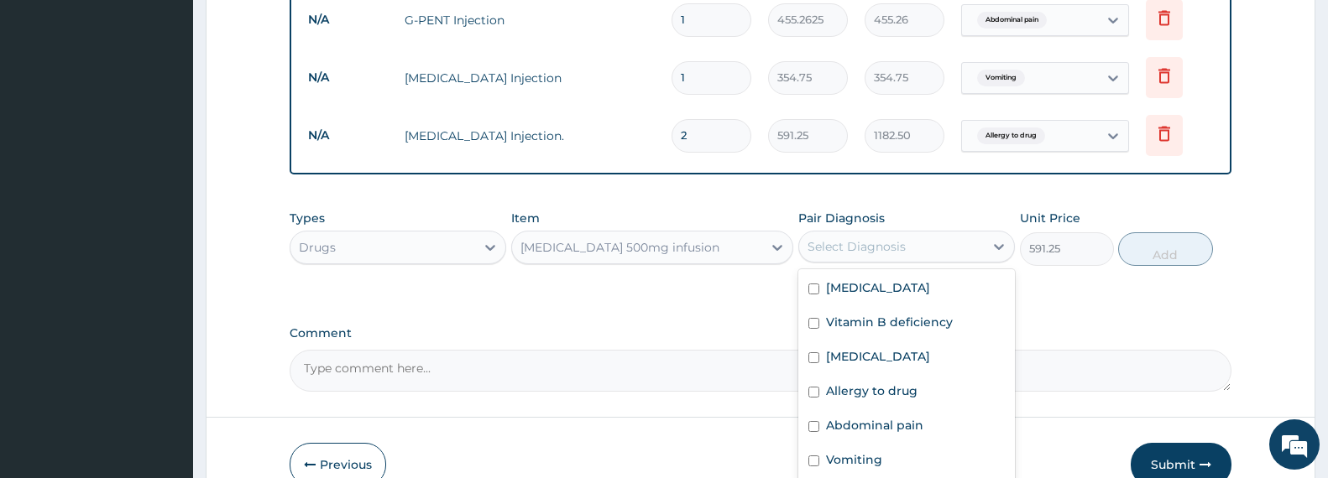
checkbox input "true"
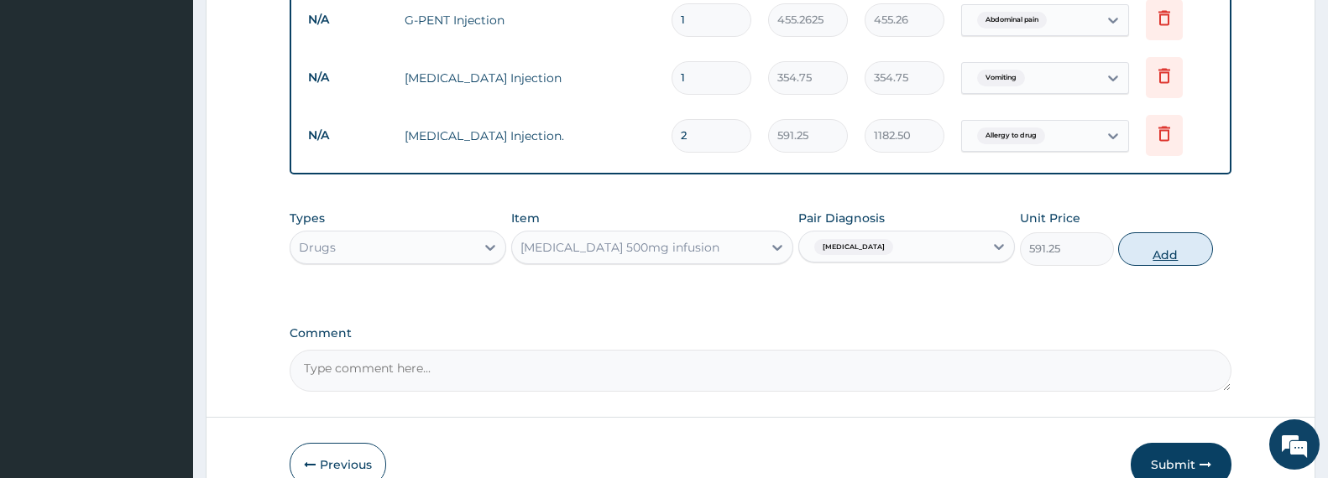
click at [1176, 233] on button "Add" at bounding box center [1165, 250] width 94 height 34
type input "0"
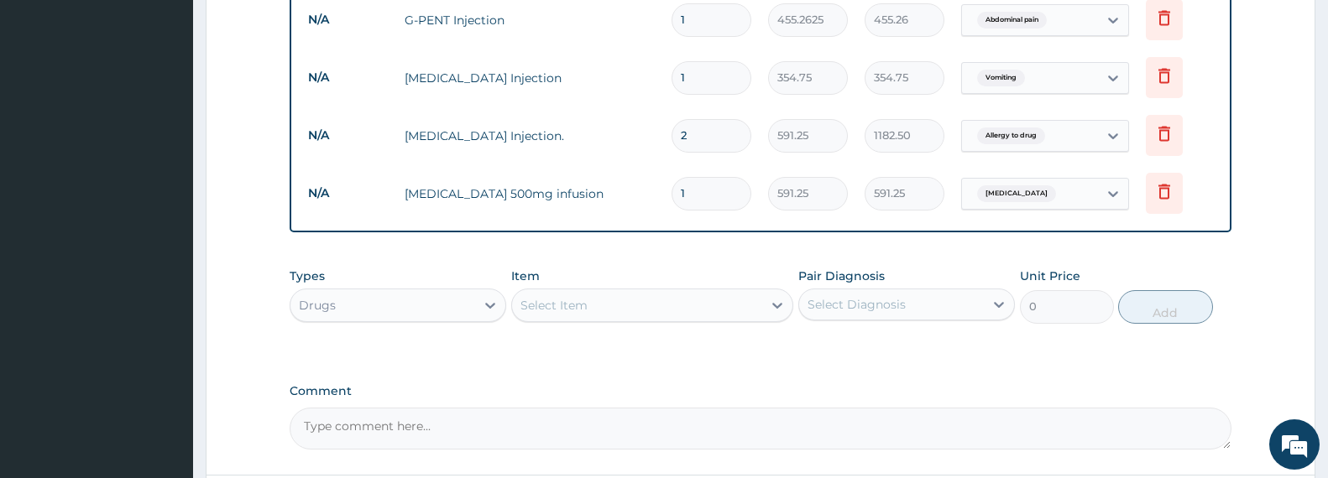
type input "0.00"
type input "5"
type input "2956.25"
type input "5"
click at [603, 292] on div "Select Item" at bounding box center [637, 305] width 251 height 27
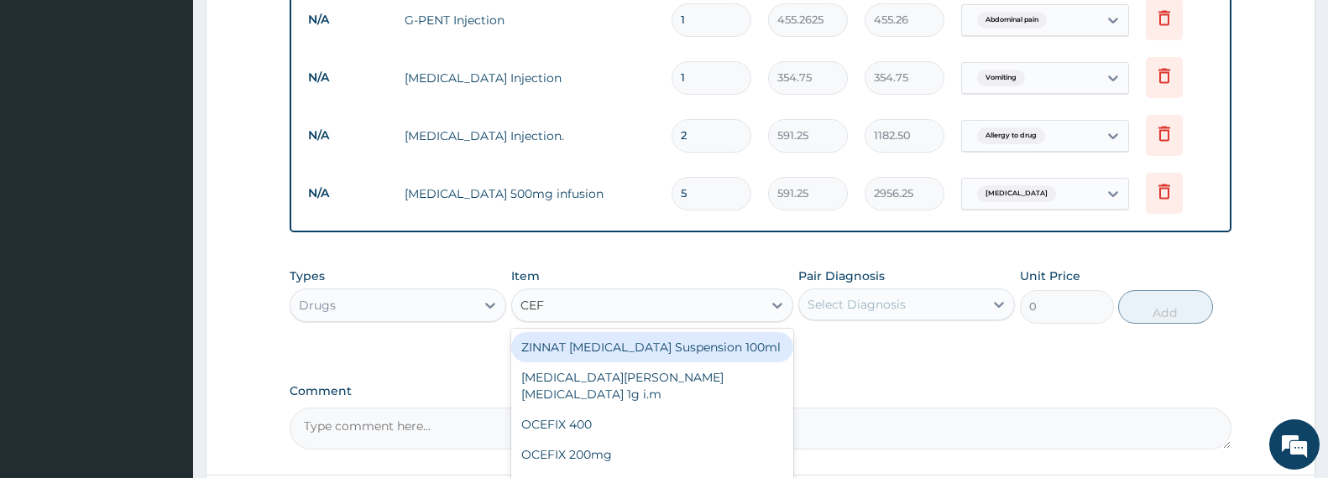
type input "CEFT"
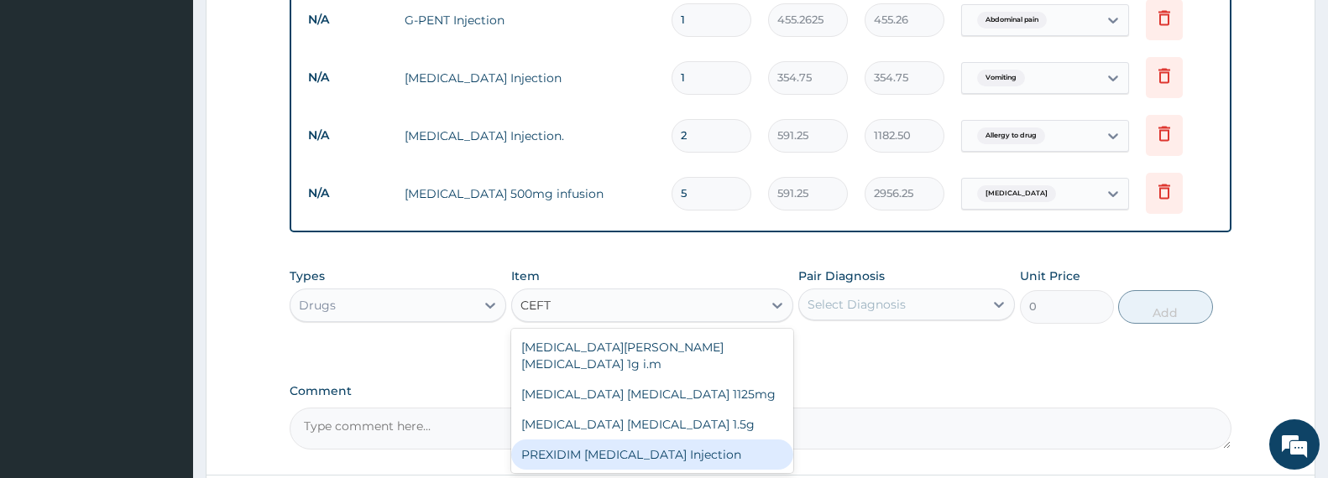
click at [593, 440] on div "PREXIDIM CEFTAZIDIME Injection" at bounding box center [652, 455] width 283 height 30
type input "2128.5"
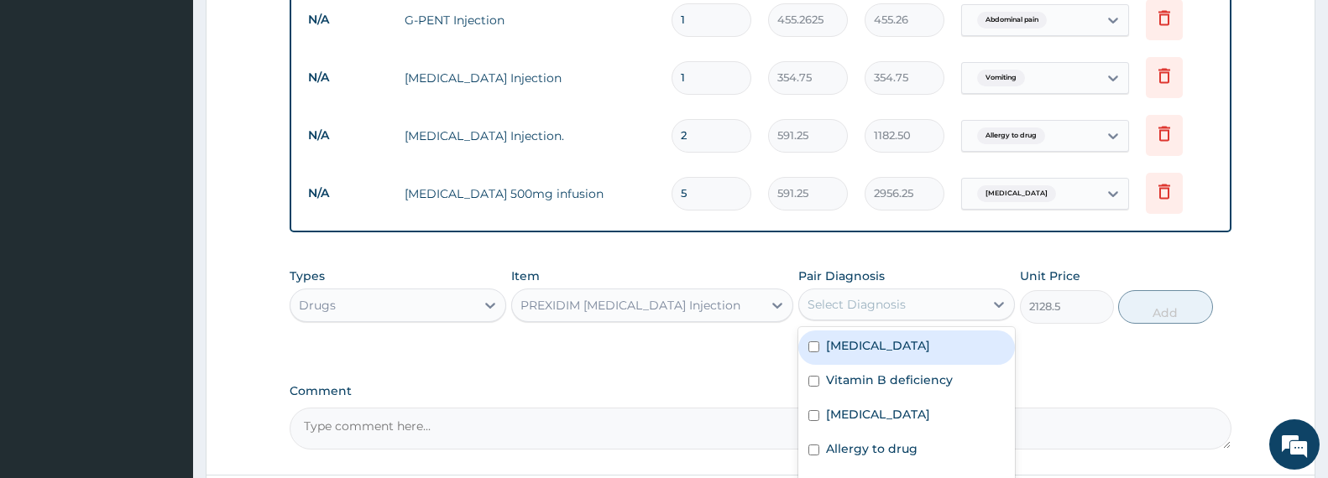
click at [910, 291] on div "Select Diagnosis" at bounding box center [891, 304] width 185 height 27
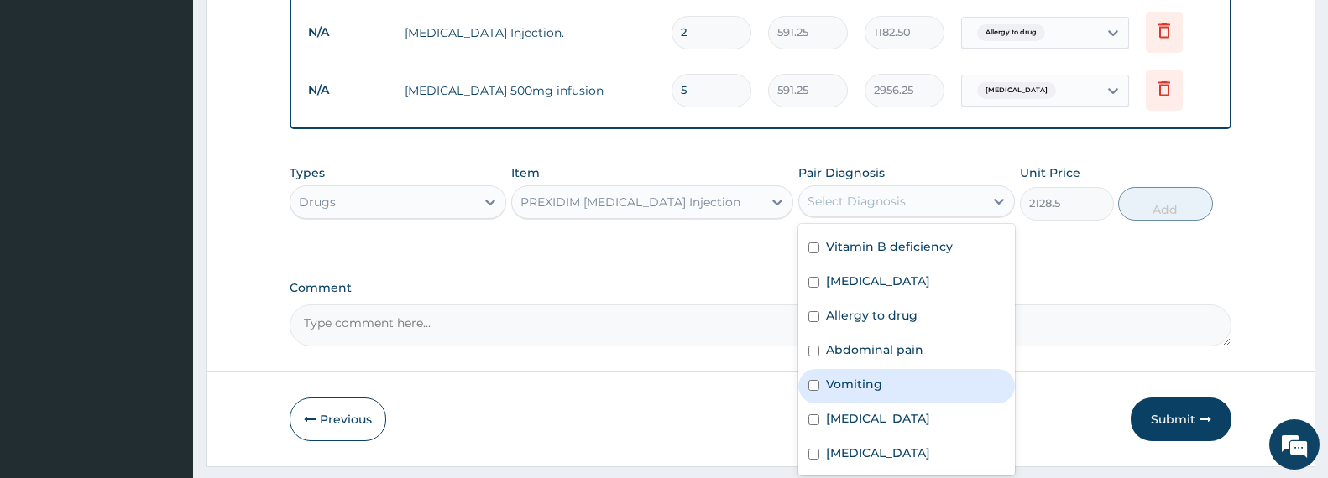
scroll to position [869, 0]
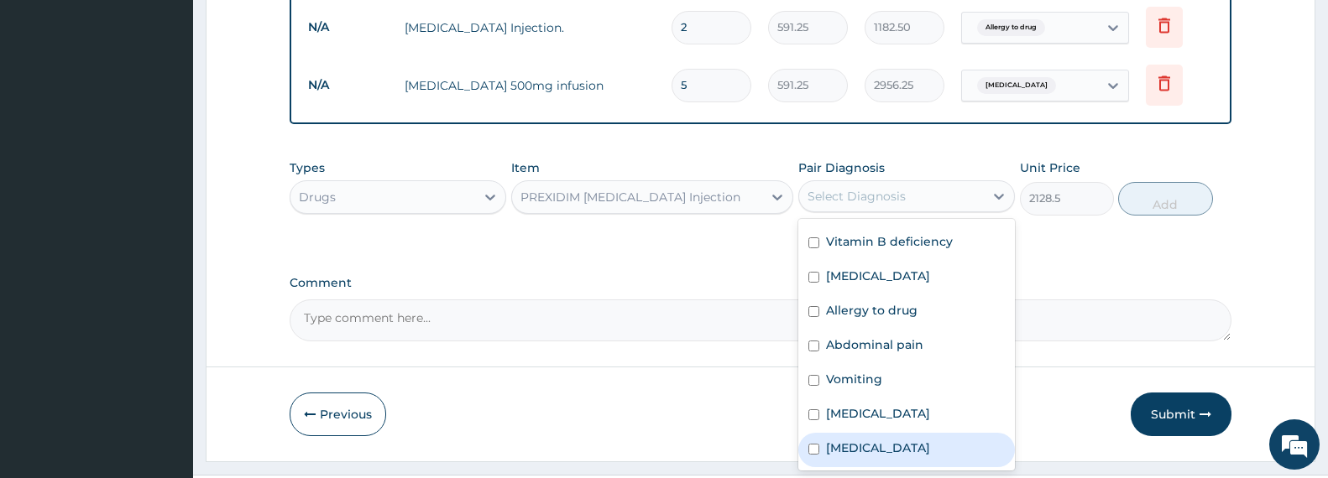
click at [870, 440] on label "Paratyphoid fever" at bounding box center [878, 448] width 104 height 17
checkbox input "true"
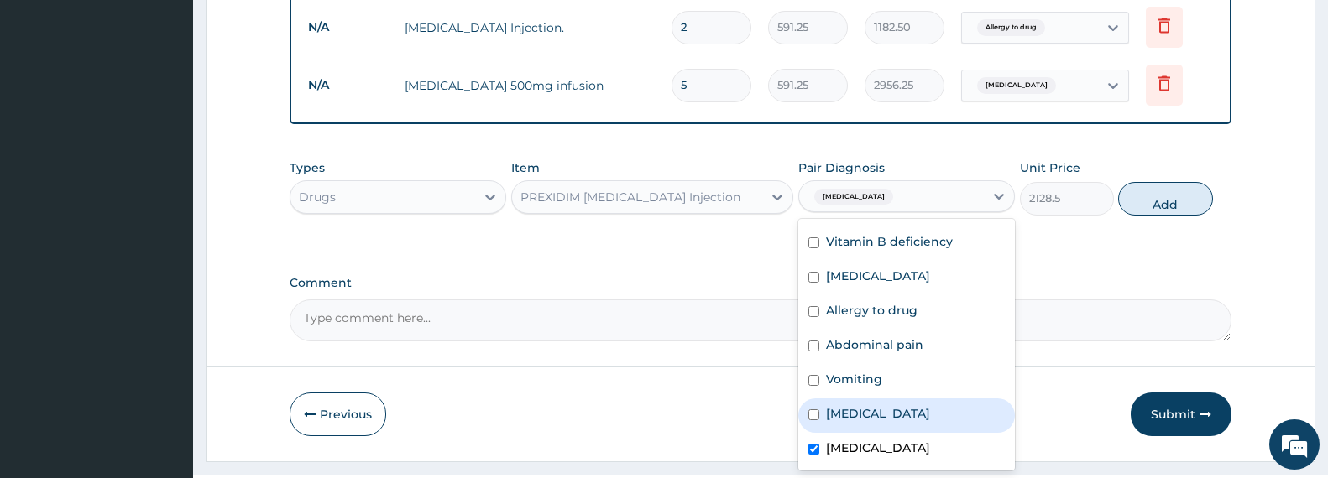
click at [1175, 182] on button "Add" at bounding box center [1165, 199] width 94 height 34
type input "0"
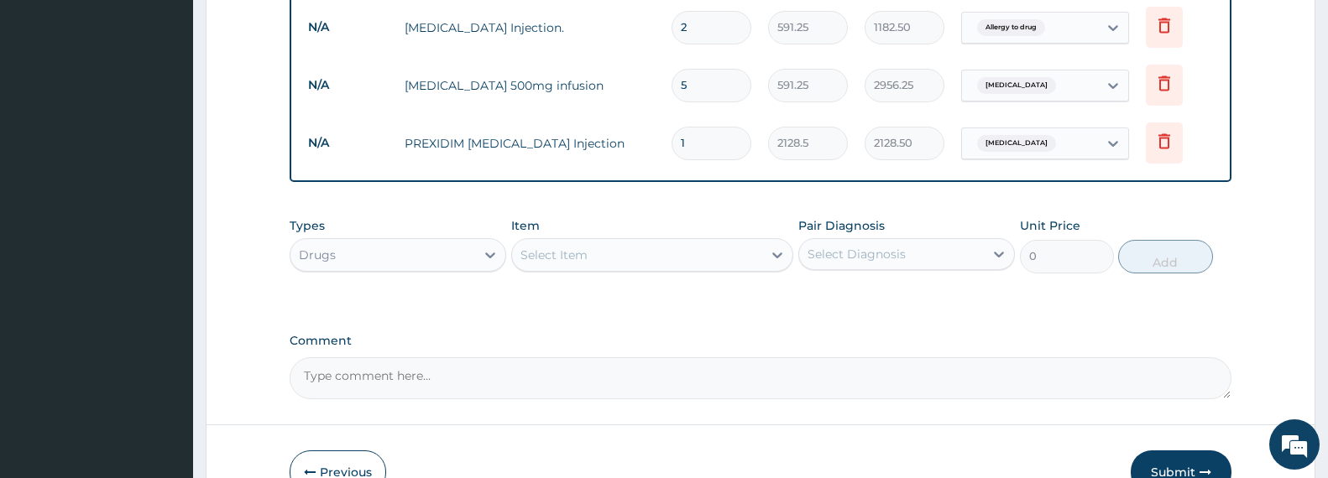
type input "0.00"
type input "5"
type input "10642.50"
type input "5"
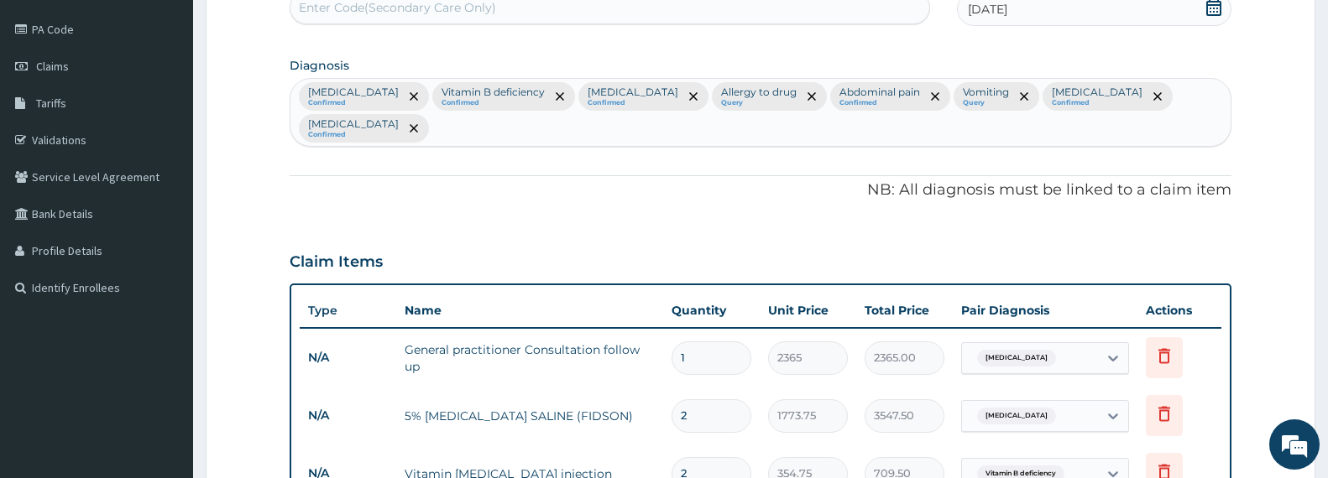
scroll to position [175, 0]
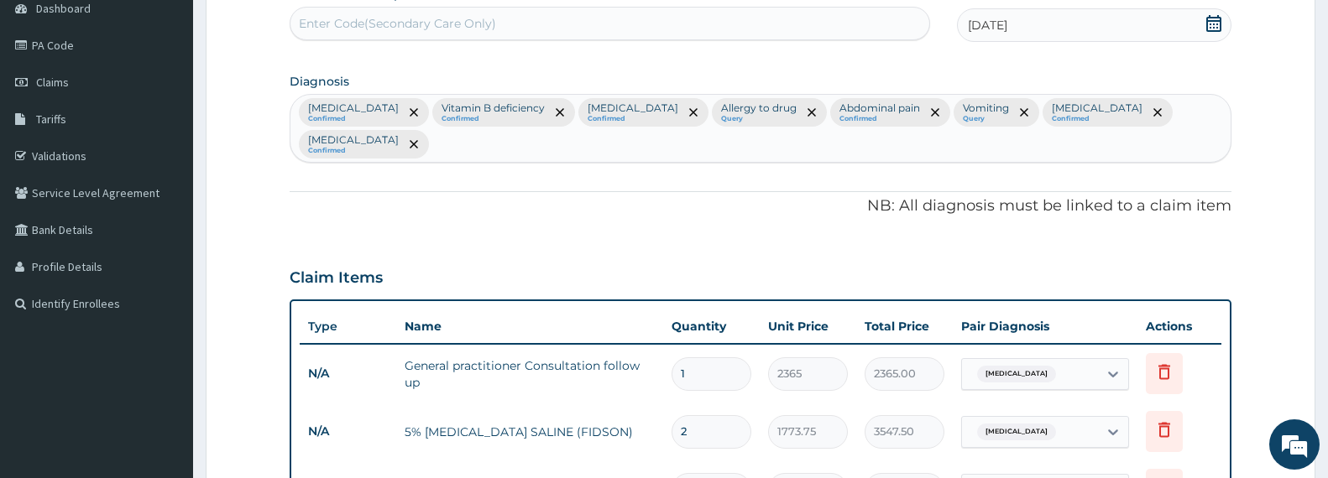
click at [1225, 119] on div "Typhoid fever Confirmed Vitamin B deficiency Confirmed Malaria Confirmed Allerg…" at bounding box center [760, 128] width 940 height 67
type input "GASTRITIS"
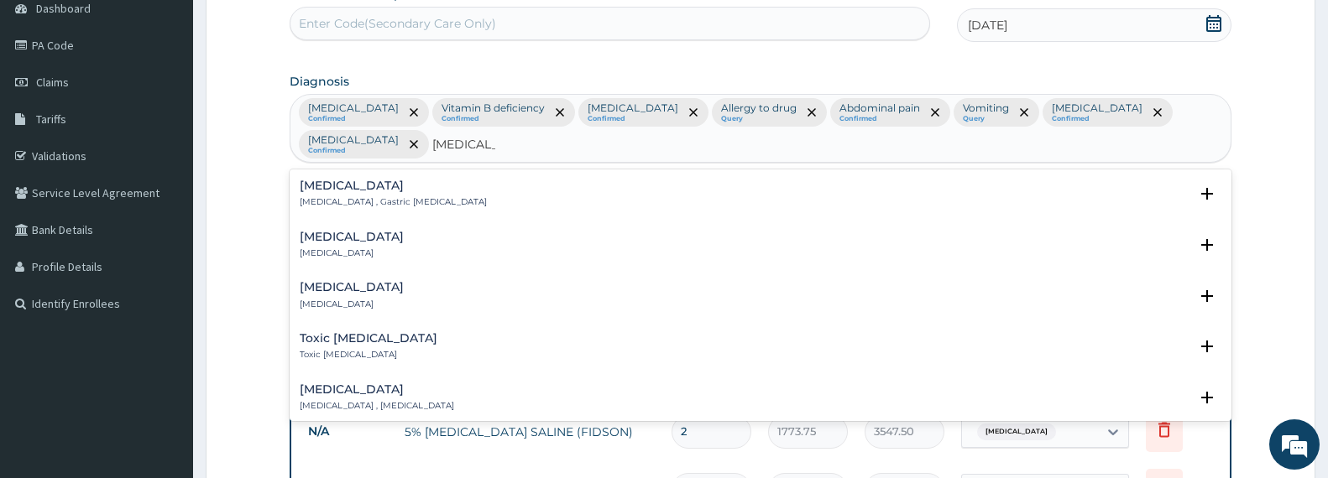
click at [321, 186] on div "Gastritis Gastritis , Gastric catarrh" at bounding box center [393, 194] width 187 height 29
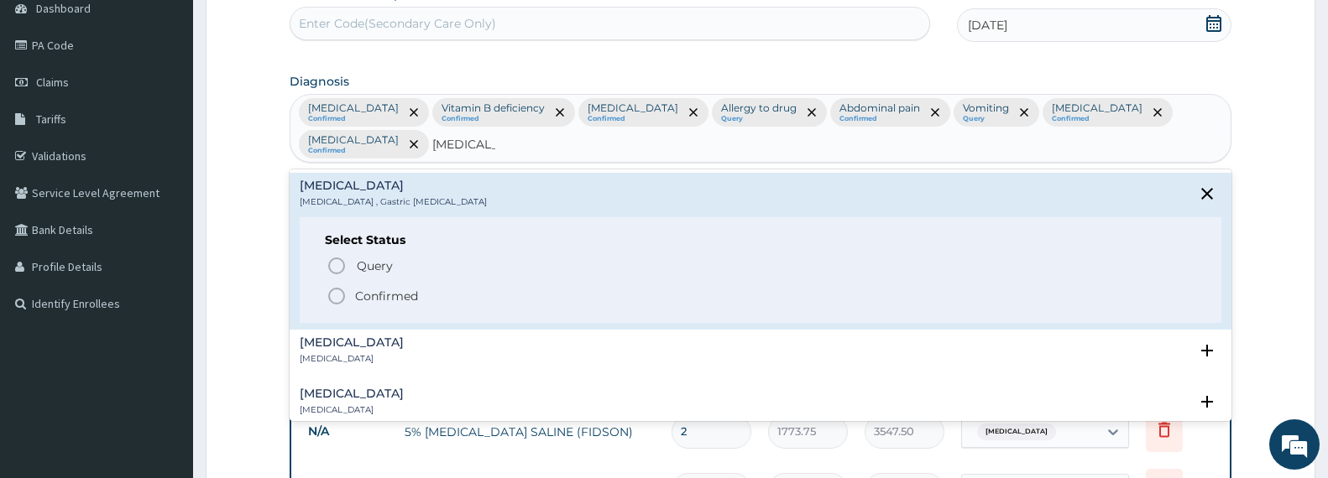
click at [333, 290] on icon "status option filled" at bounding box center [337, 296] width 20 height 20
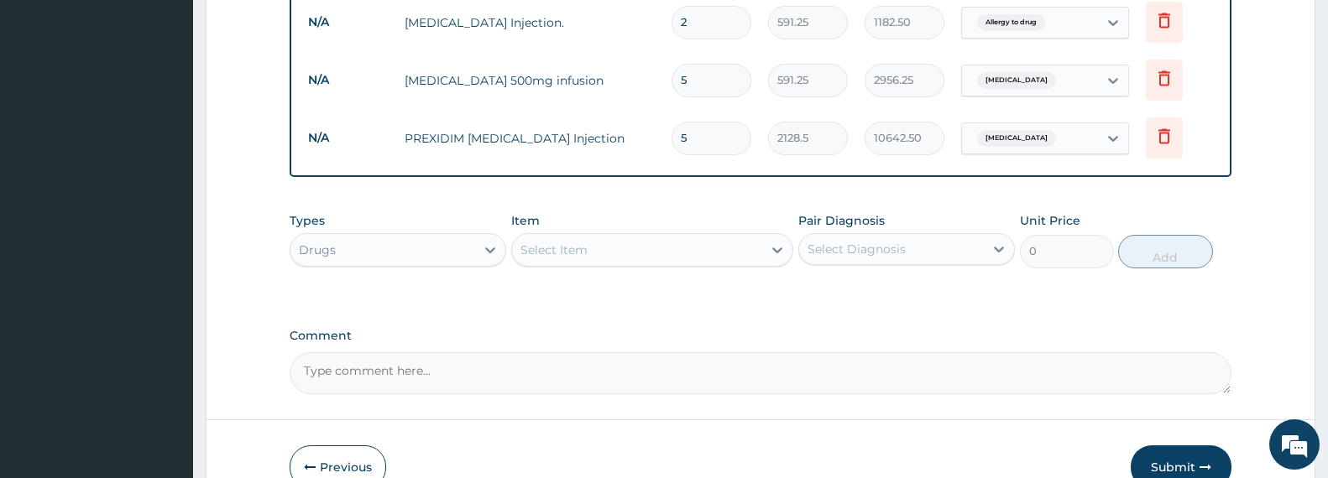
scroll to position [885, 0]
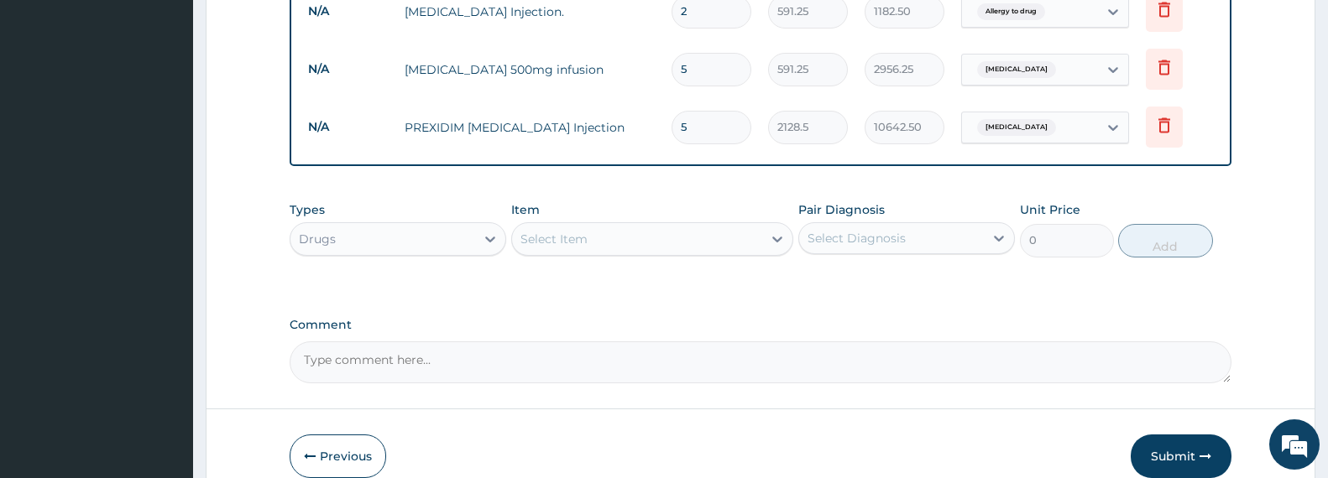
click at [640, 247] on div "Select Item" at bounding box center [637, 239] width 251 height 27
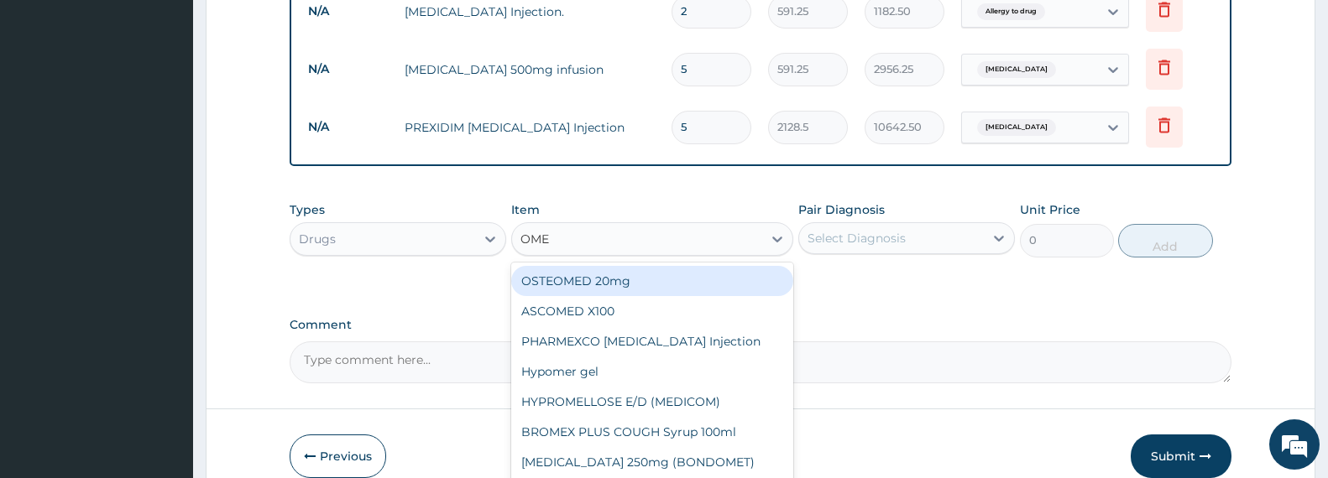
type input "OMEP"
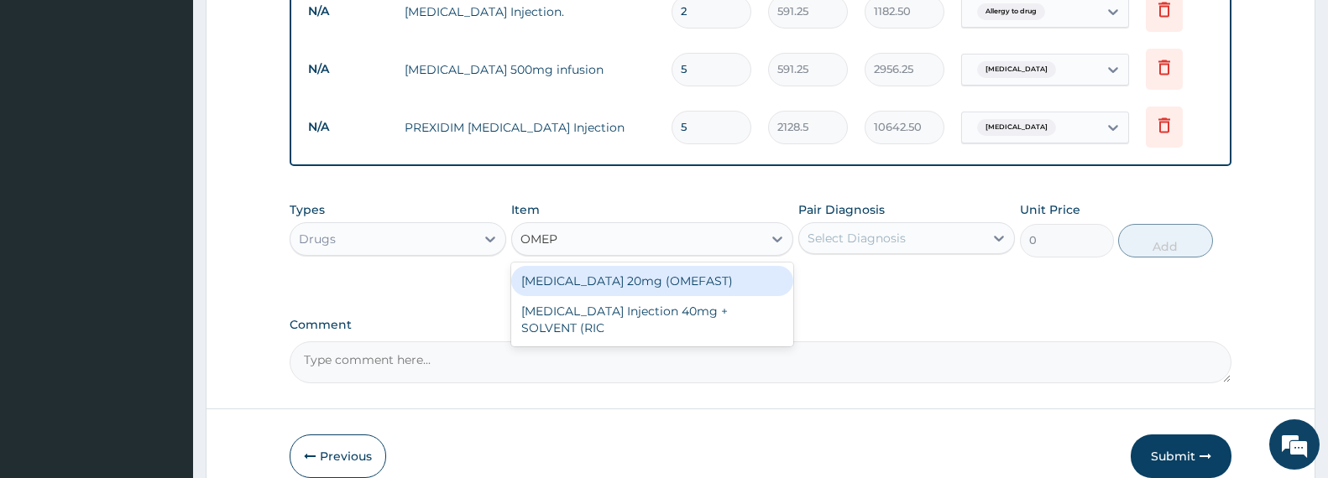
click at [650, 285] on div "OMEPRAZOLE 20mg (OMEFAST)" at bounding box center [652, 281] width 283 height 30
type input "82.775"
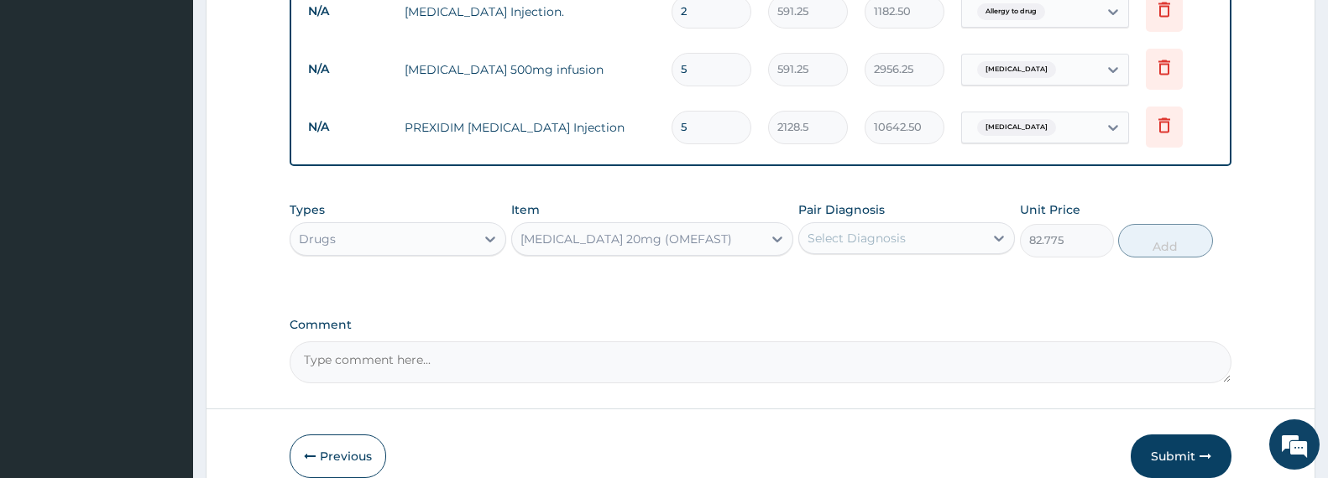
click at [929, 243] on div "Select Diagnosis" at bounding box center [891, 238] width 185 height 27
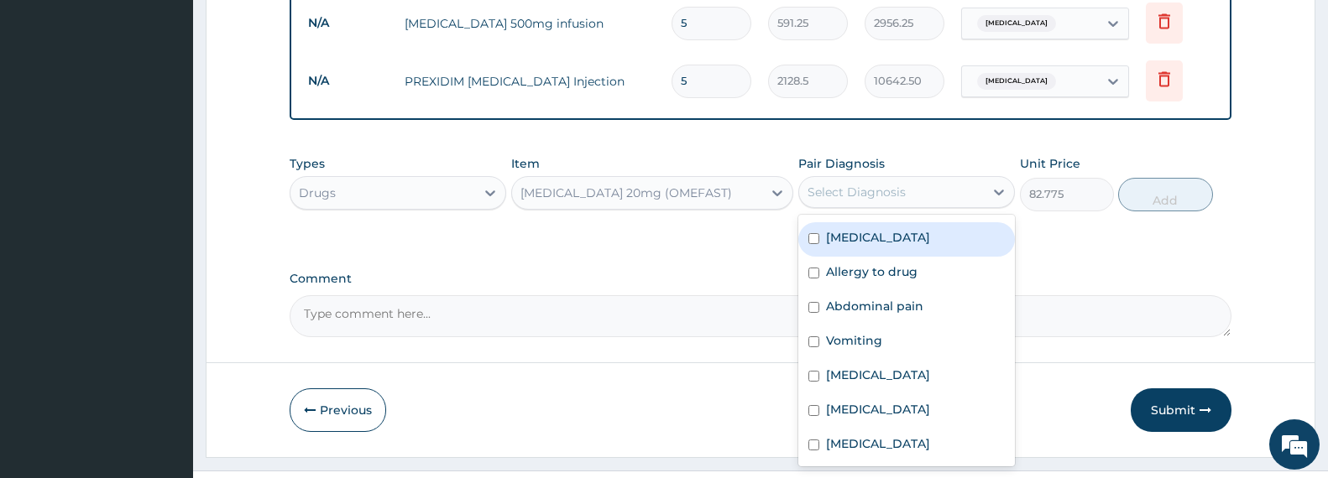
scroll to position [966, 0]
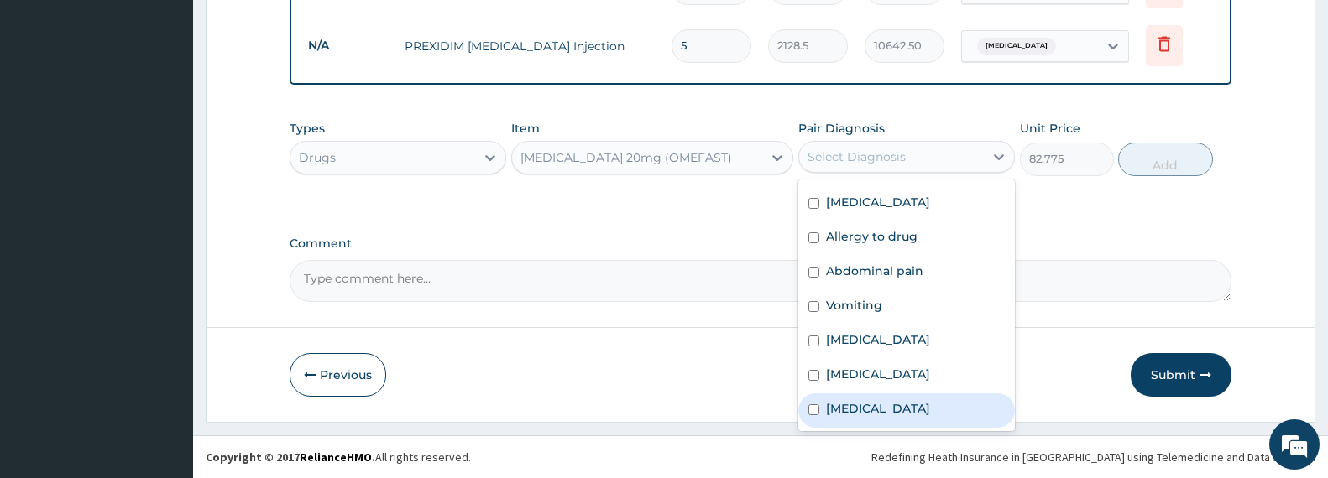
click at [853, 411] on label "Gastritis" at bounding box center [878, 408] width 104 height 17
checkbox input "true"
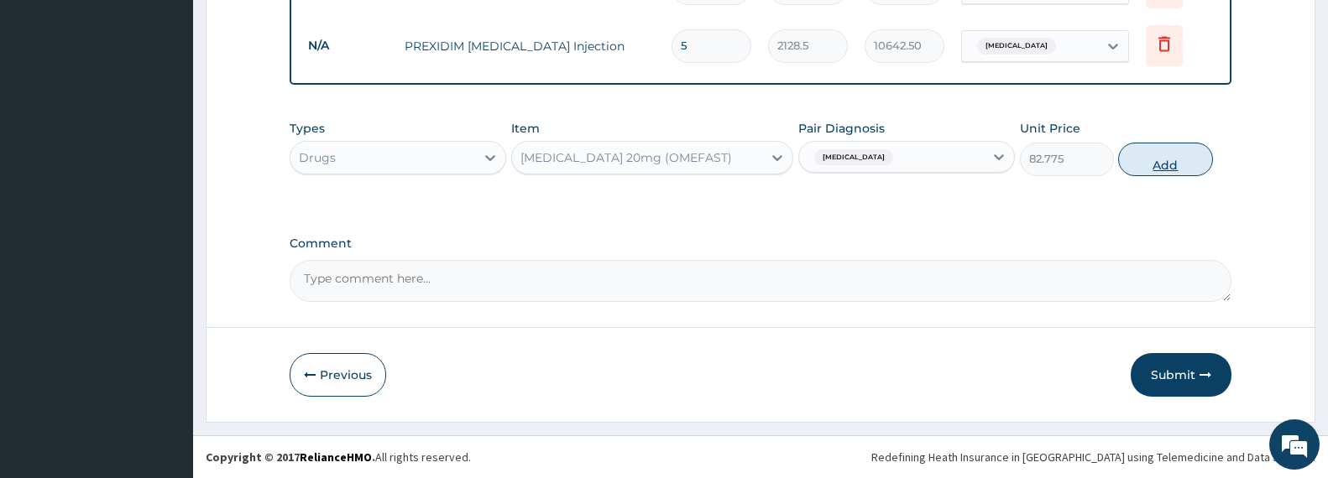
click at [1163, 165] on button "Add" at bounding box center [1165, 160] width 94 height 34
type input "0"
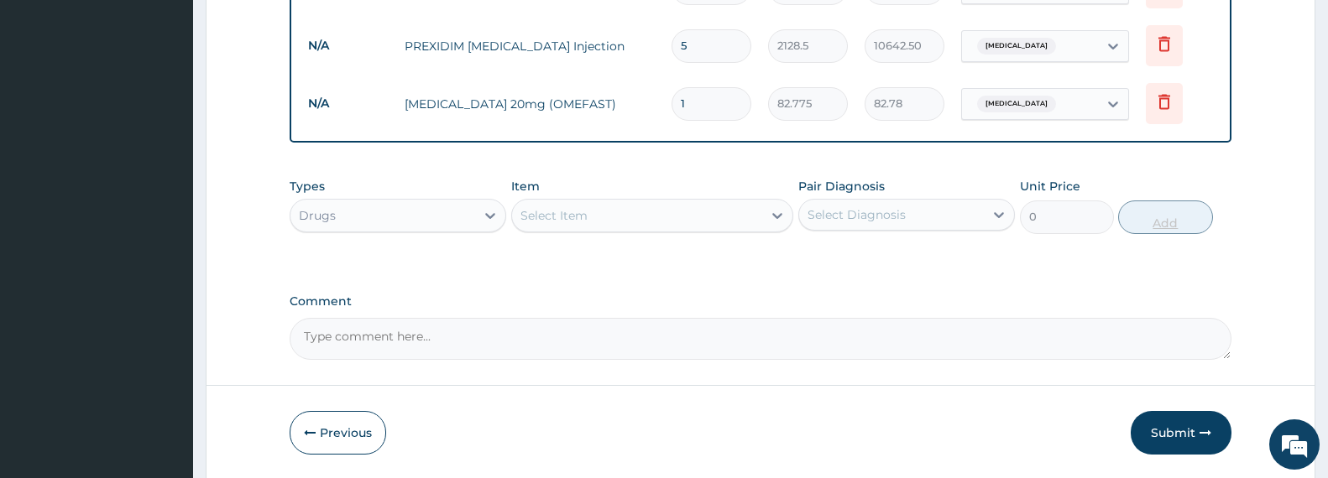
type input "14"
type input "1158.85"
type input "14"
click at [633, 222] on div "Select Item" at bounding box center [637, 215] width 251 height 27
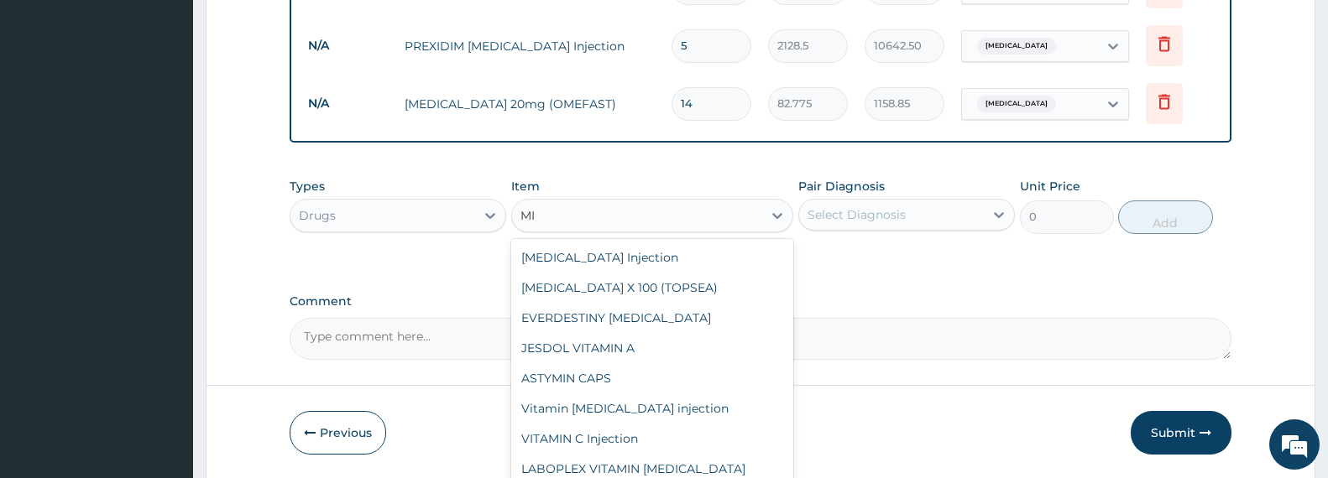
type input "M"
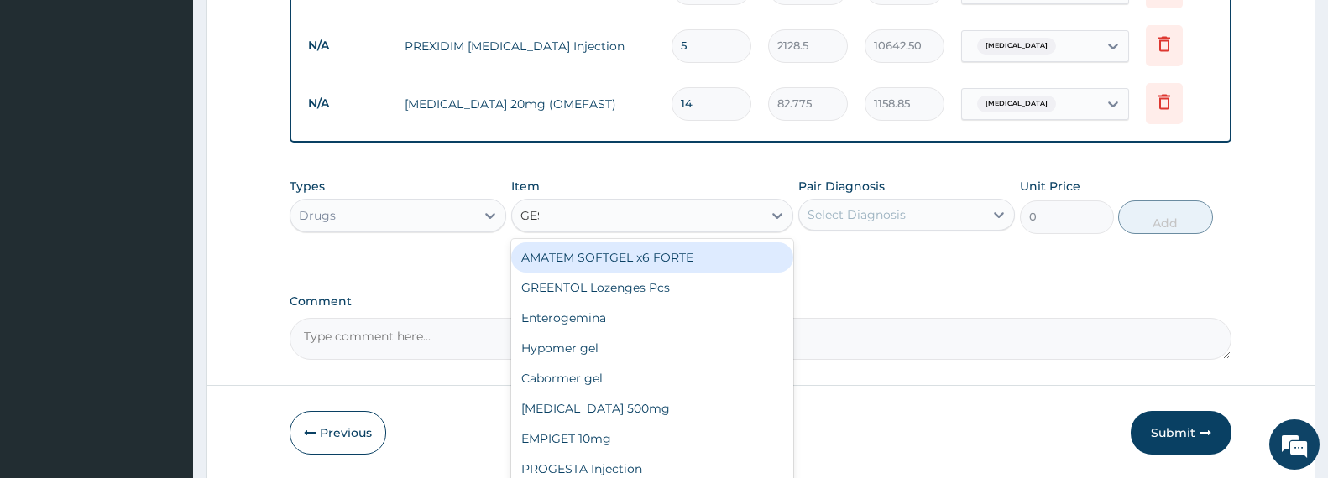
type input "GEST"
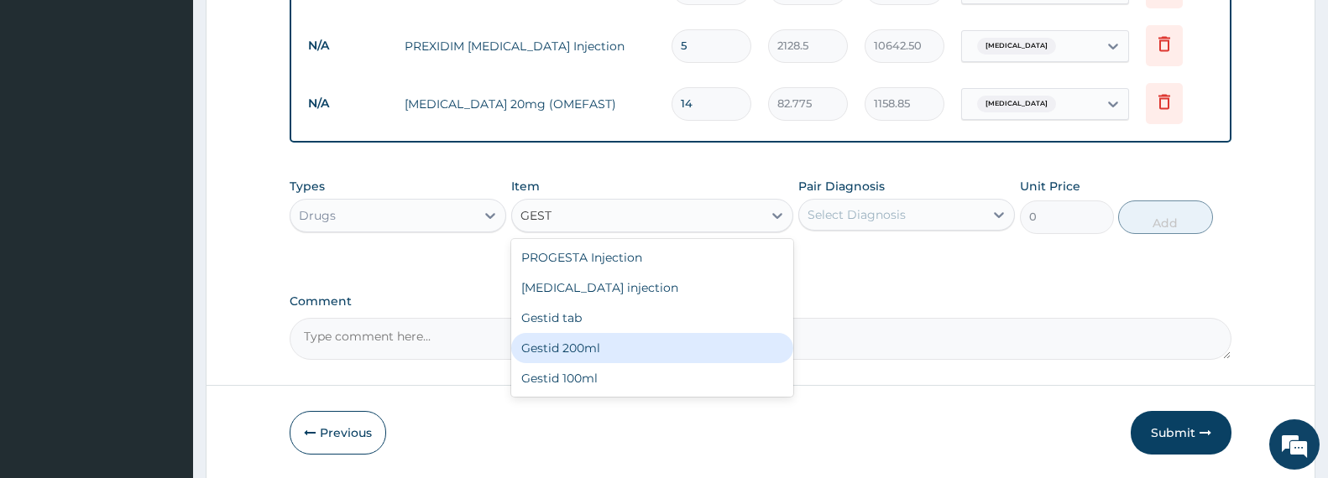
click at [552, 355] on div "Gestid 200ml" at bounding box center [652, 348] width 283 height 30
type input "1064.25"
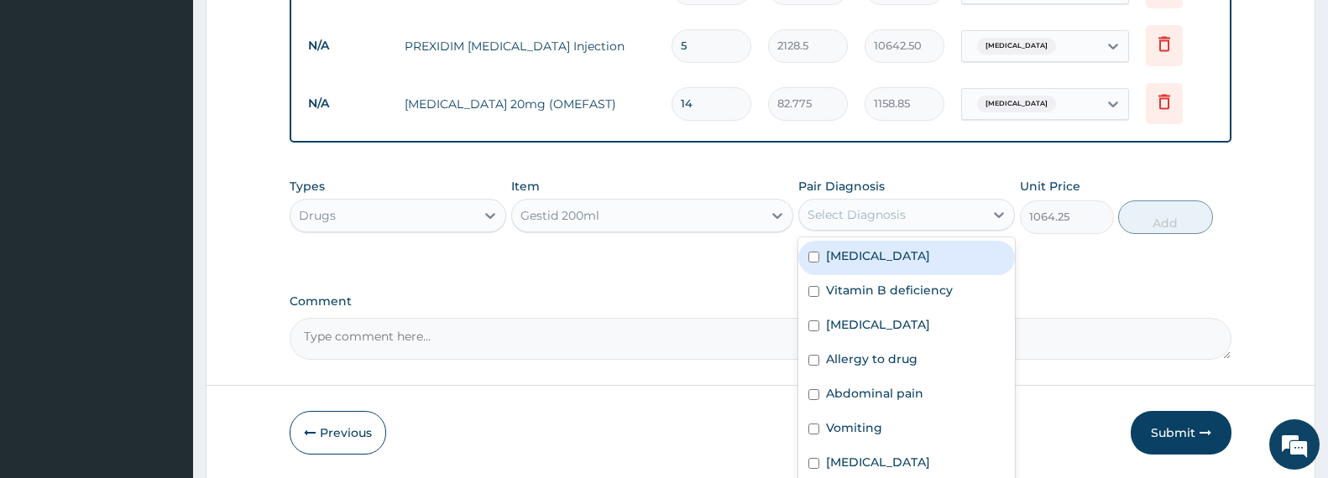
click at [836, 217] on div "Select Diagnosis" at bounding box center [857, 214] width 98 height 17
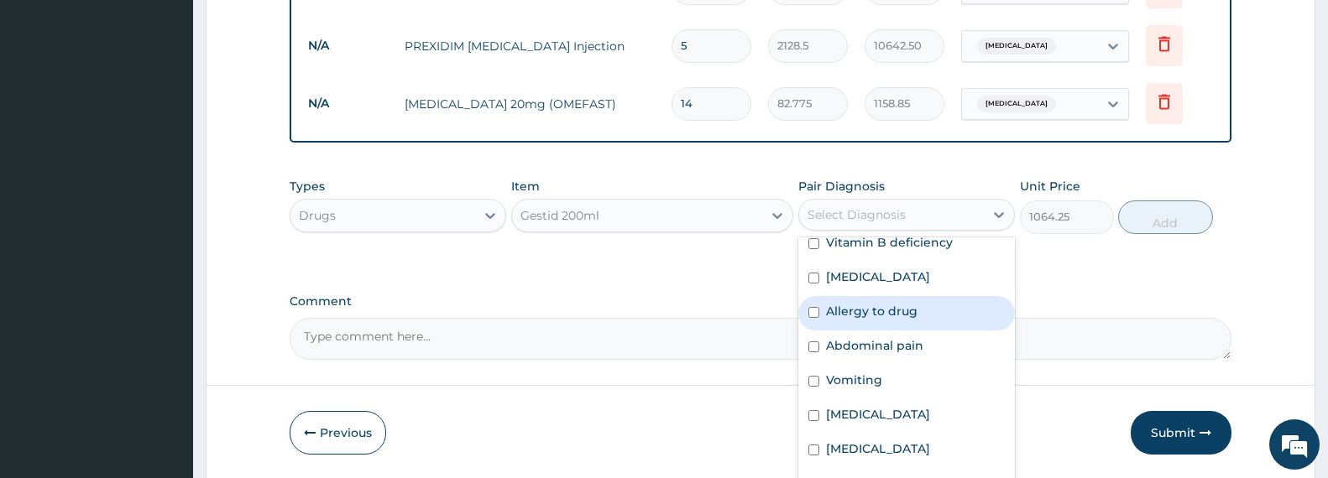
scroll to position [65, 0]
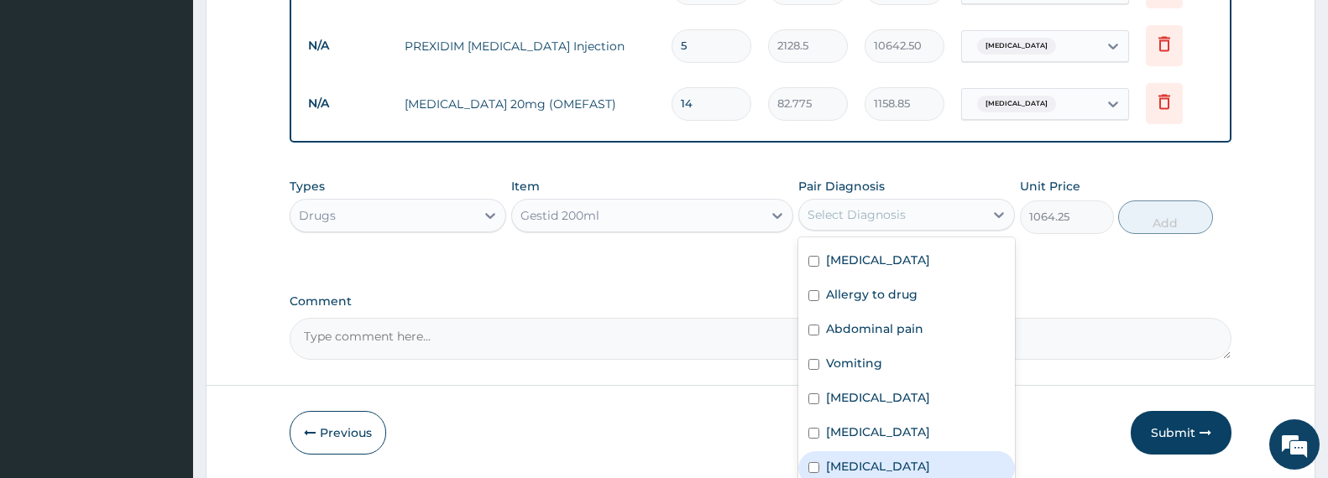
drag, startPoint x: 857, startPoint y: 467, endPoint x: 865, endPoint y: 459, distance: 11.3
click at [857, 466] on label "Gastritis" at bounding box center [878, 466] width 104 height 17
checkbox input "true"
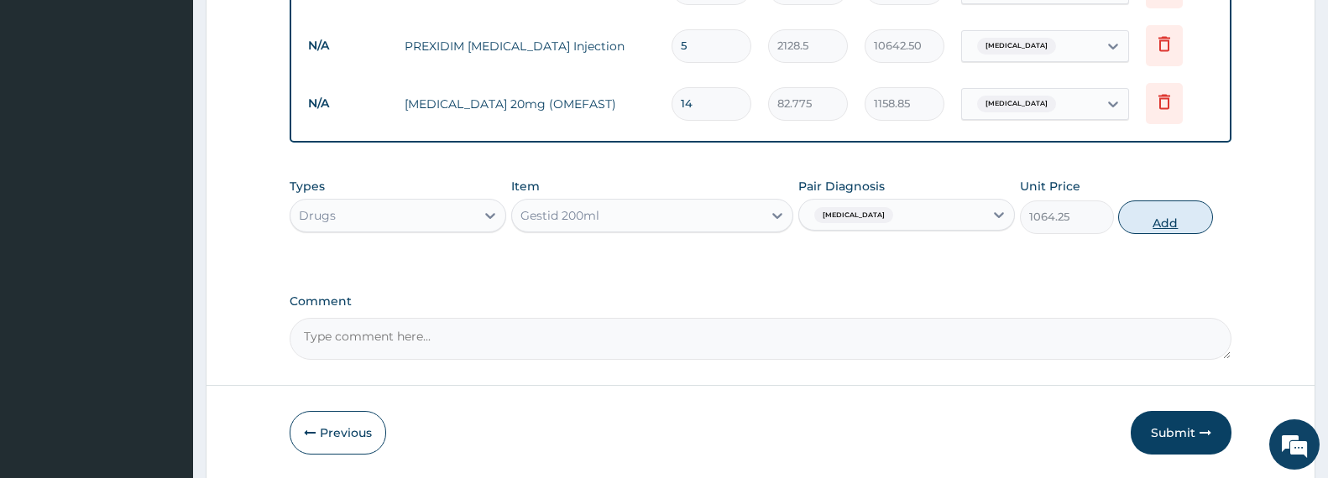
click at [1169, 227] on button "Add" at bounding box center [1165, 218] width 94 height 34
type input "0"
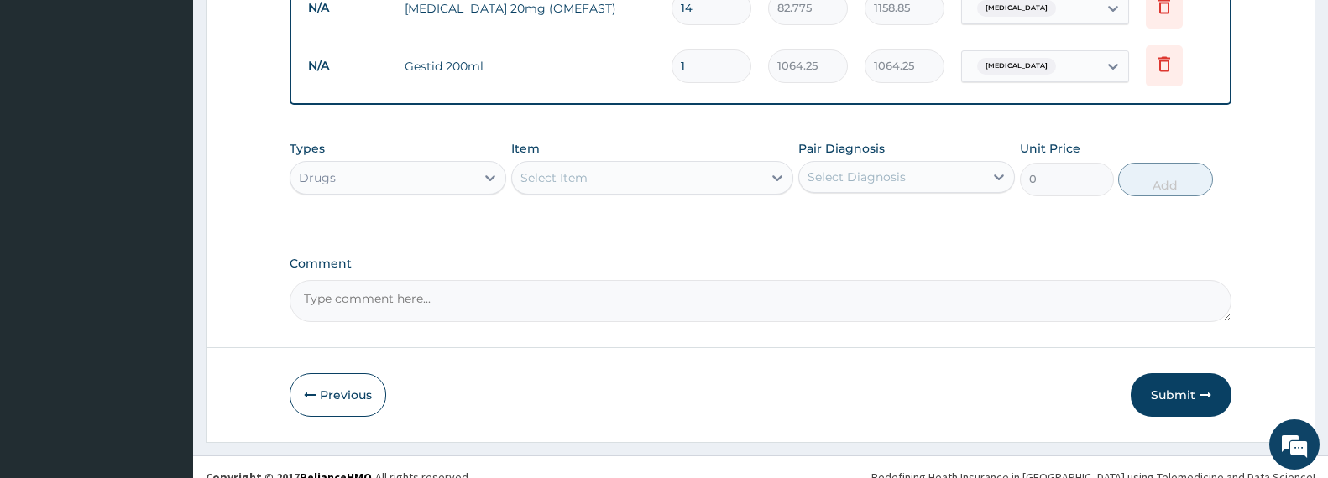
scroll to position [1082, 0]
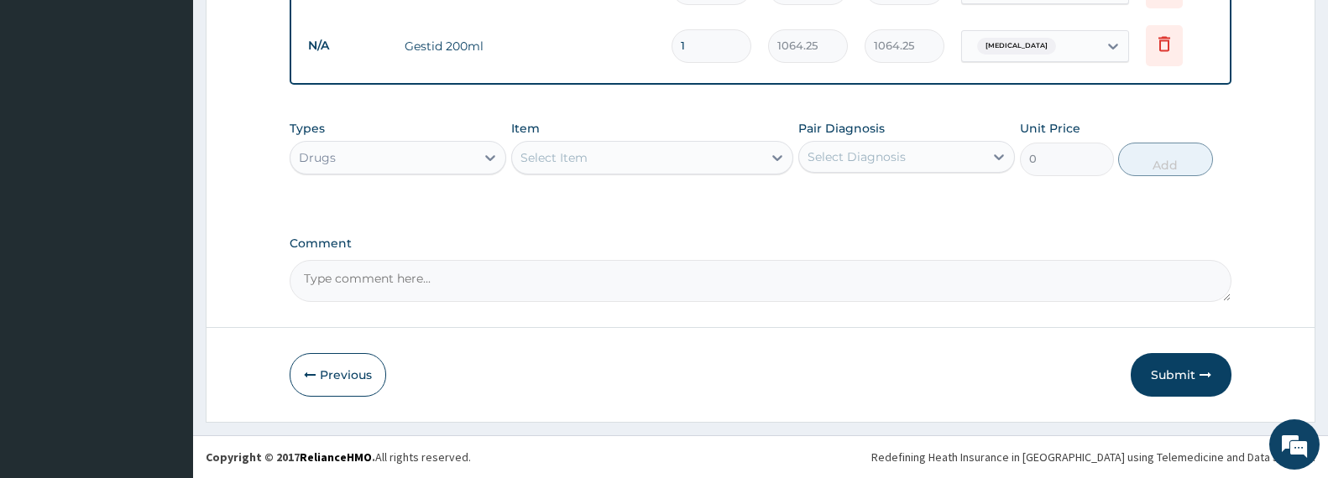
click at [659, 288] on textarea "Comment" at bounding box center [761, 281] width 942 height 42
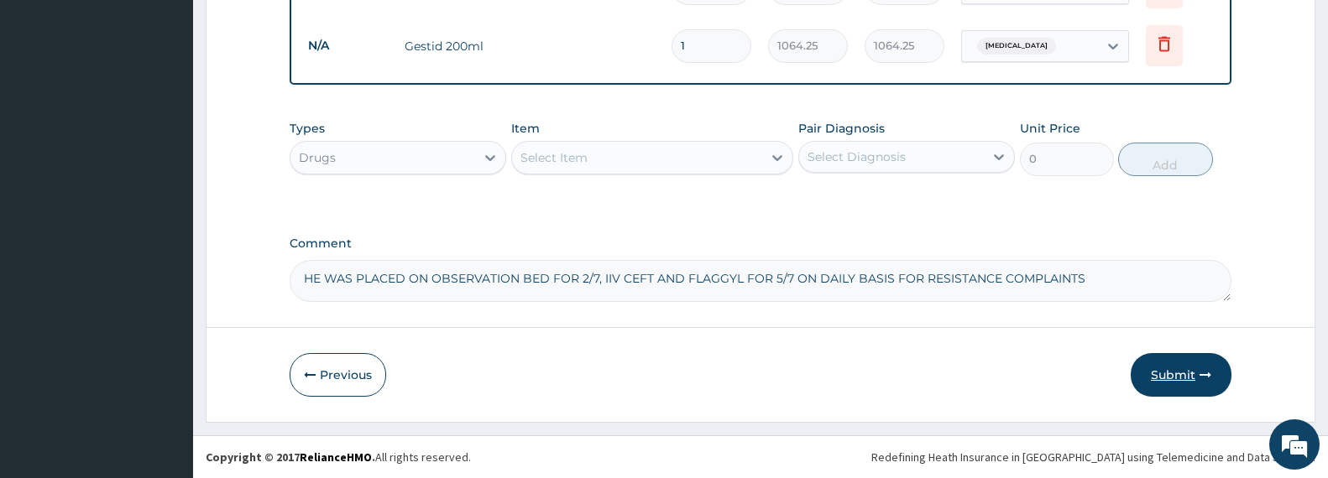
type textarea "HE WAS PLACED ON OBSERVATION BED FOR 2/7, IIV CEFT AND FLAGGYL FOR 5/7 ON DAILY…"
click at [1171, 374] on button "Submit" at bounding box center [1181, 375] width 101 height 44
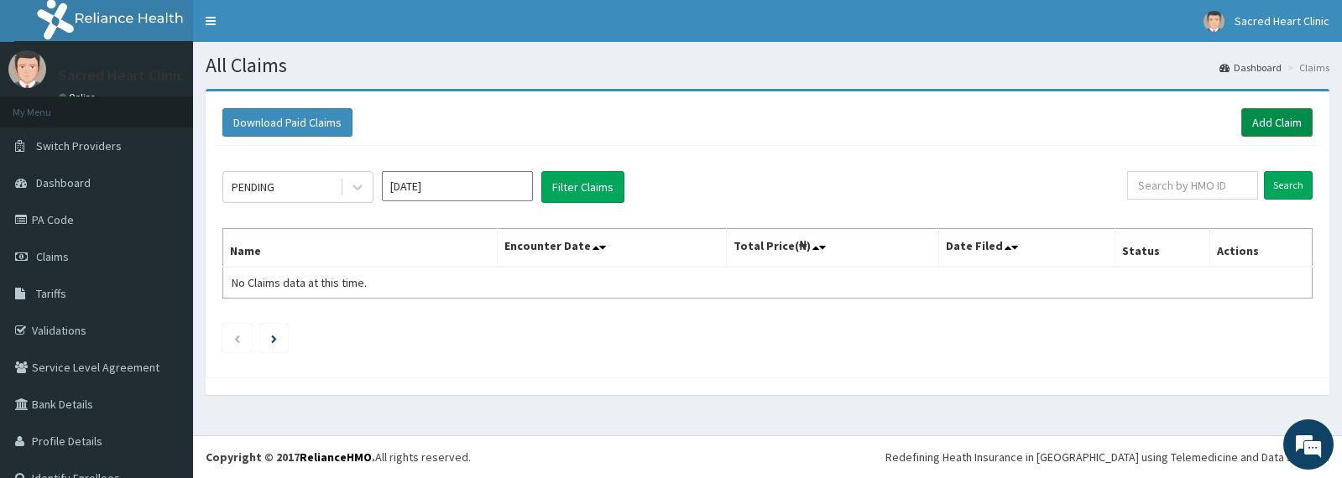
click at [1245, 112] on link "Add Claim" at bounding box center [1276, 122] width 71 height 29
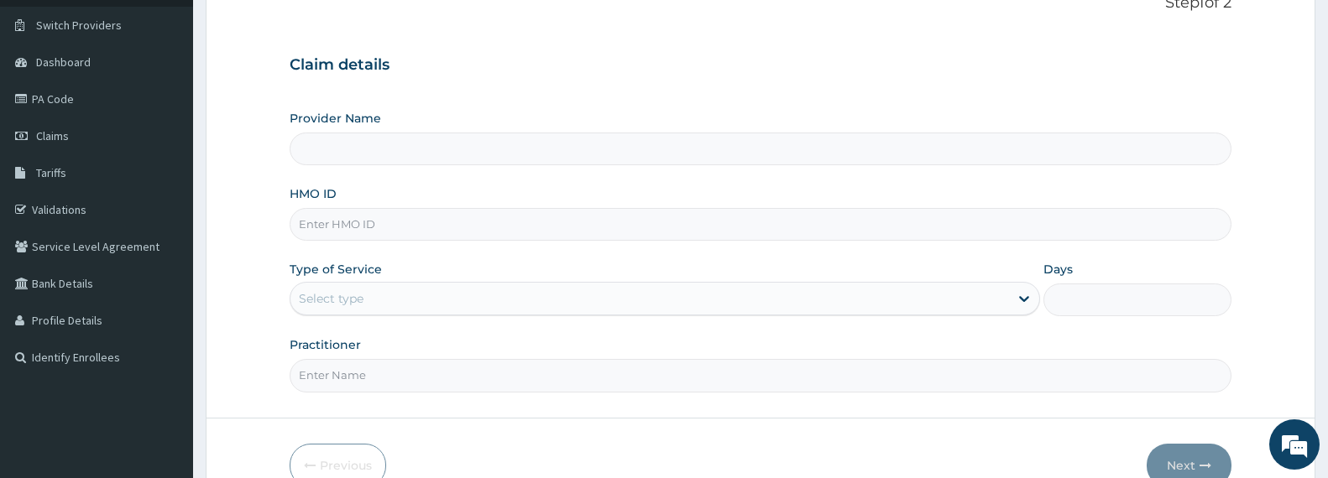
scroll to position [128, 0]
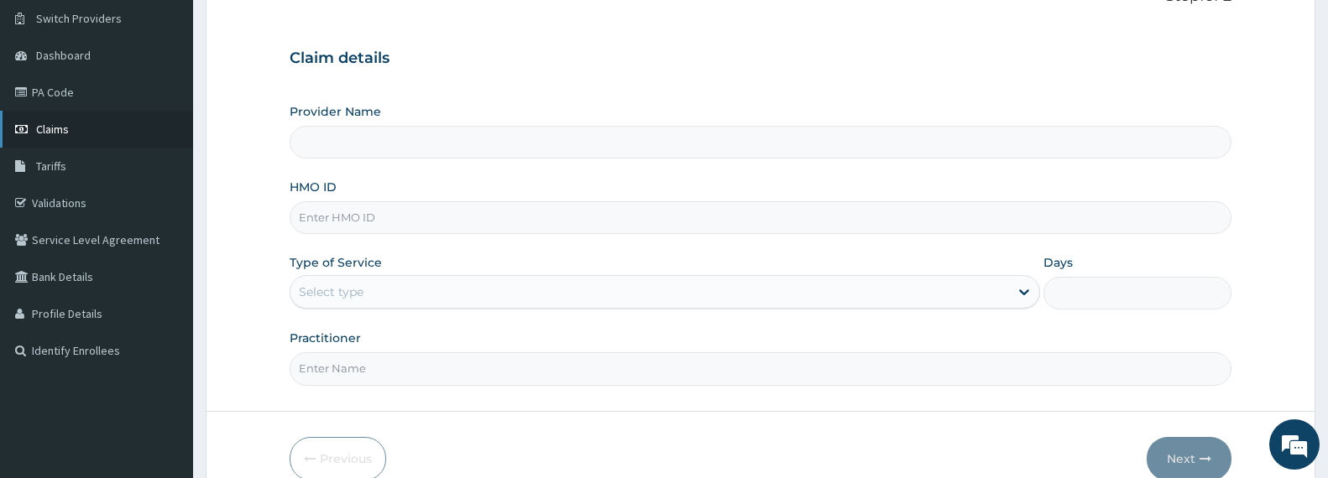
click at [51, 132] on span "Claims" at bounding box center [52, 129] width 33 height 15
type input "Sacred Heart Clinic"
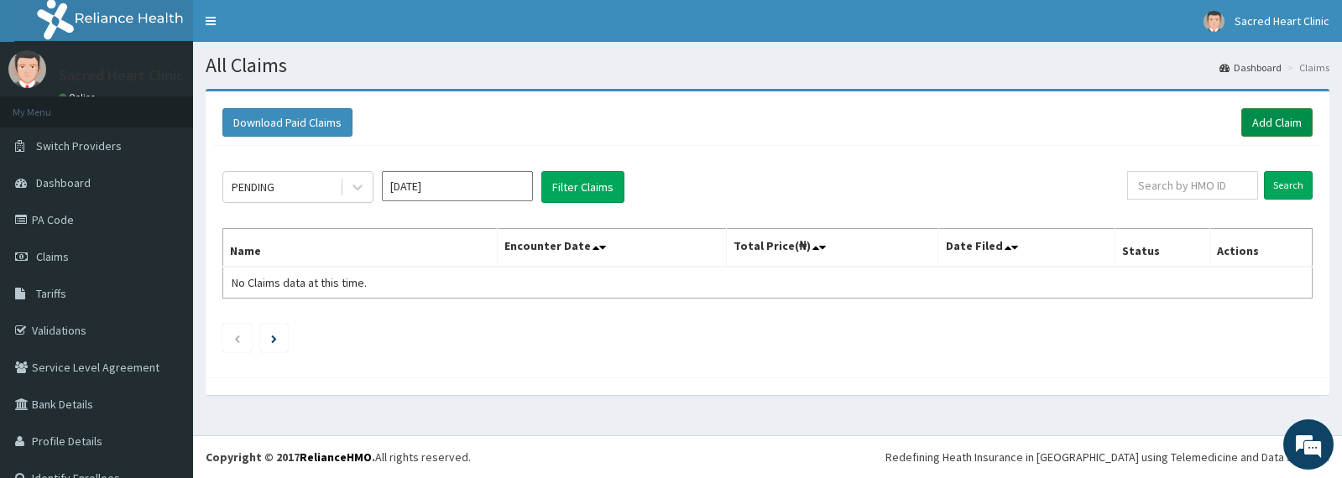
click at [1256, 121] on link "Add Claim" at bounding box center [1276, 122] width 71 height 29
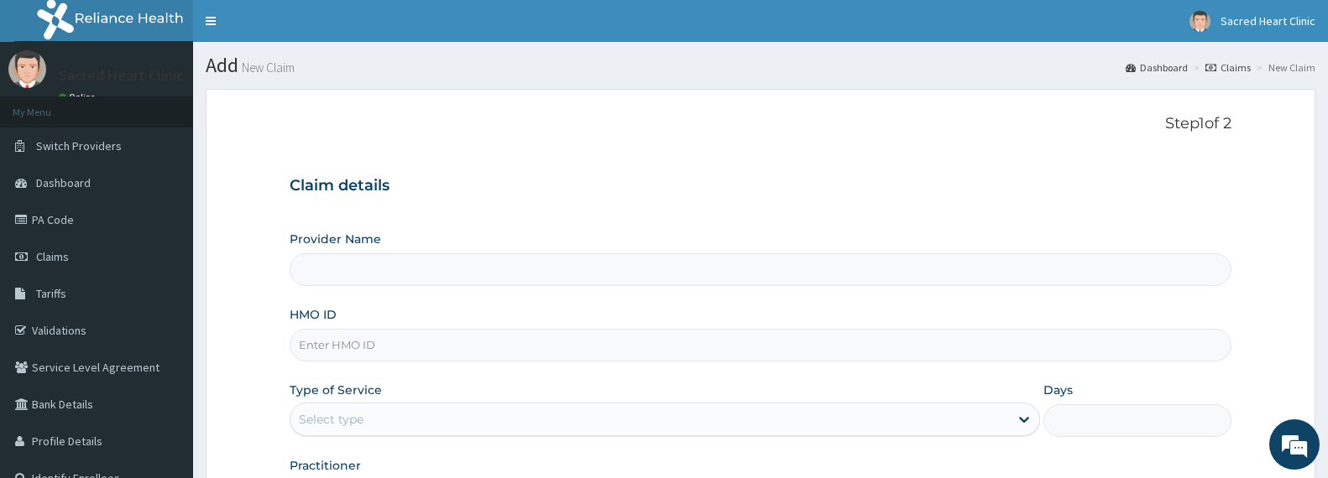
click at [327, 343] on input "HMO ID" at bounding box center [761, 345] width 942 height 33
paste input "GSV/13487/A"
type input "GSV/13487/A"
type input "Sacred Heart Clinic"
type input "GSV/13487/A"
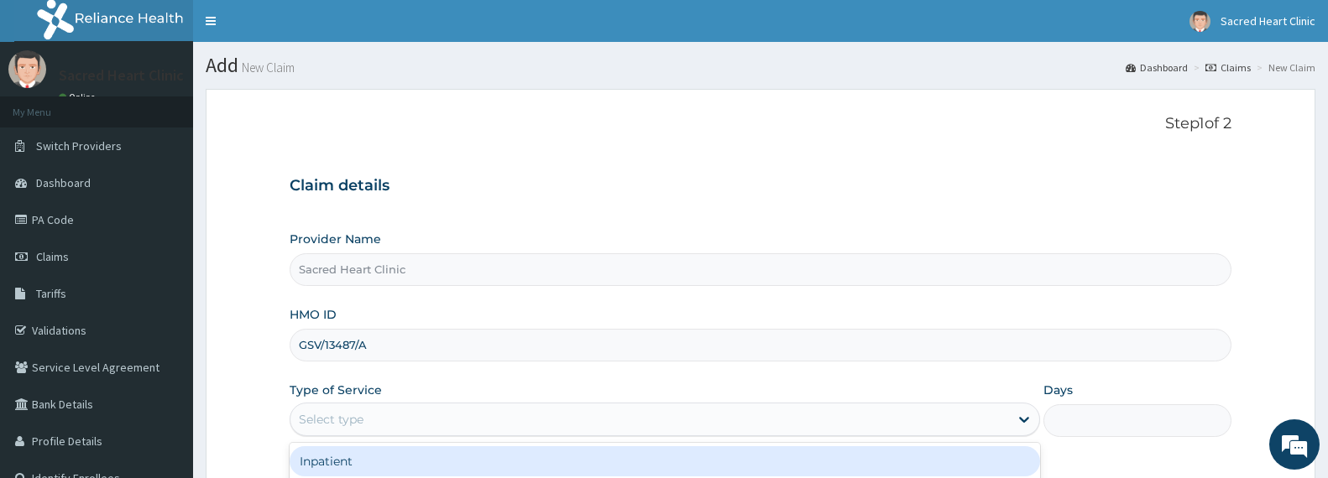
click at [377, 426] on div "Select type" at bounding box center [649, 419] width 719 height 27
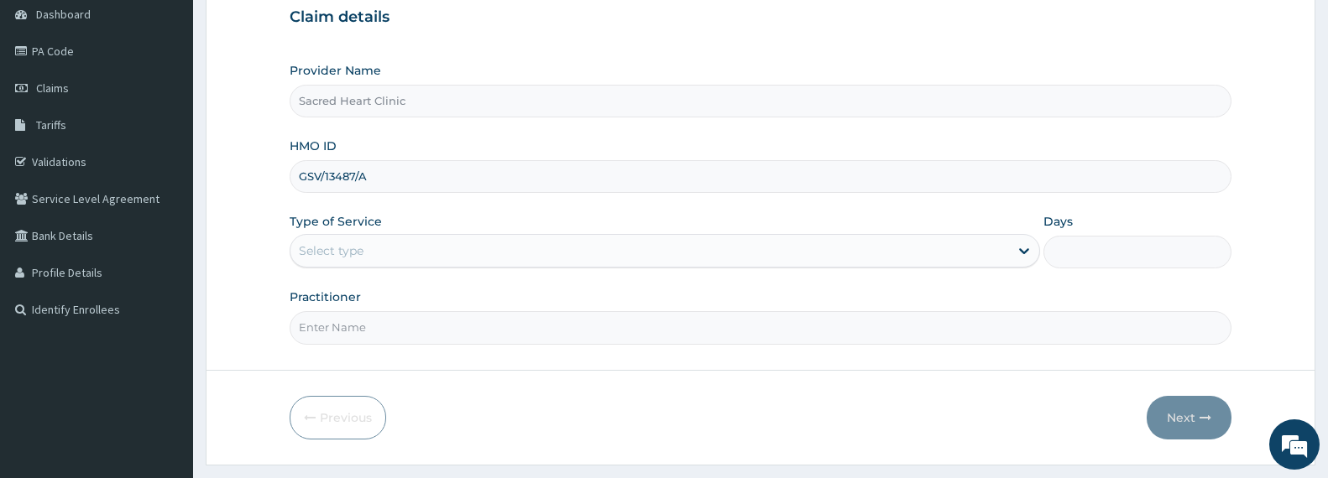
click at [970, 249] on div "Select type" at bounding box center [649, 251] width 719 height 27
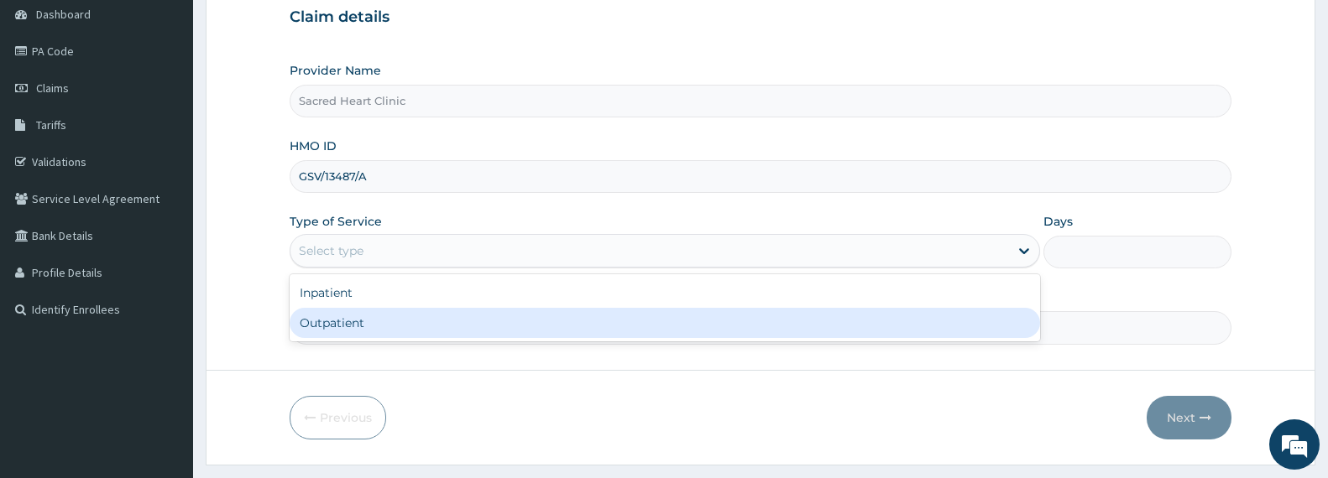
click at [385, 320] on div "Outpatient" at bounding box center [665, 323] width 750 height 30
type input "1"
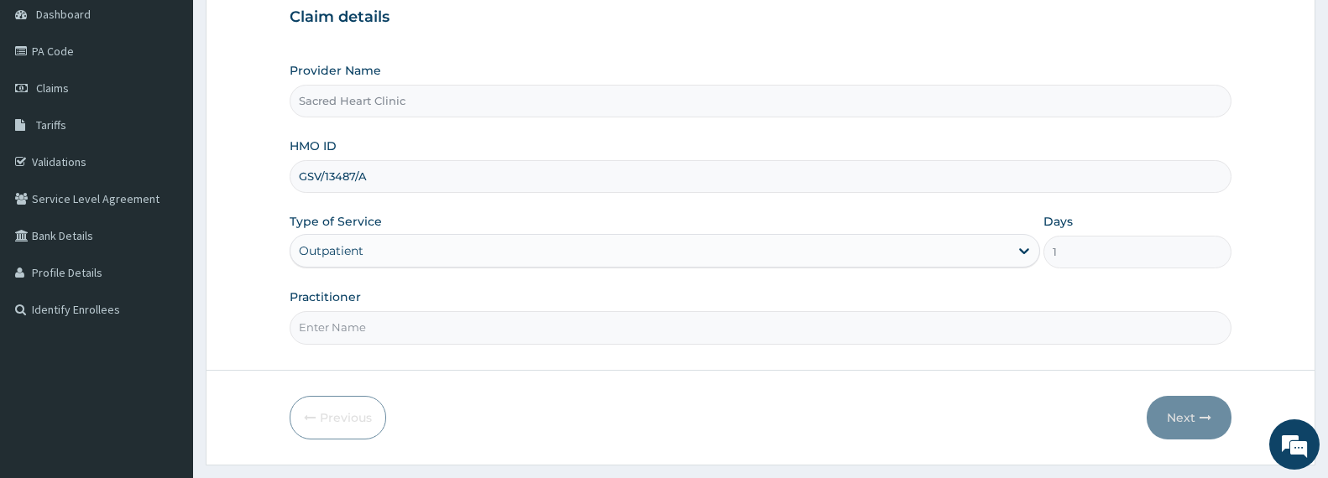
click at [607, 333] on input "Practitioner" at bounding box center [761, 327] width 942 height 33
type input "[PERSON_NAME]"
click at [1194, 414] on button "Next" at bounding box center [1189, 418] width 85 height 44
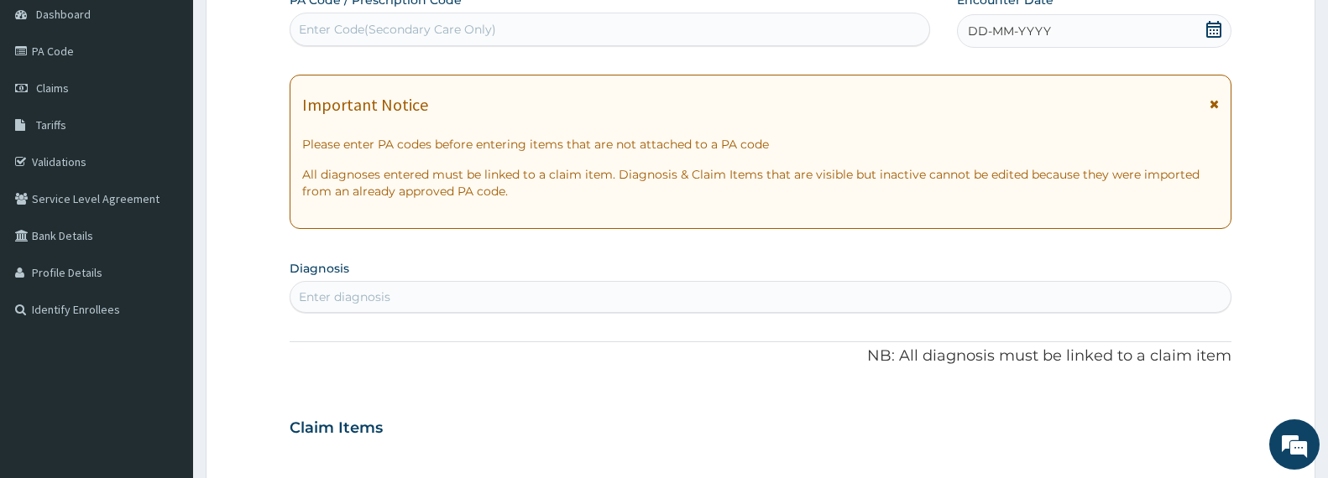
click at [1215, 105] on icon at bounding box center [1214, 104] width 9 height 12
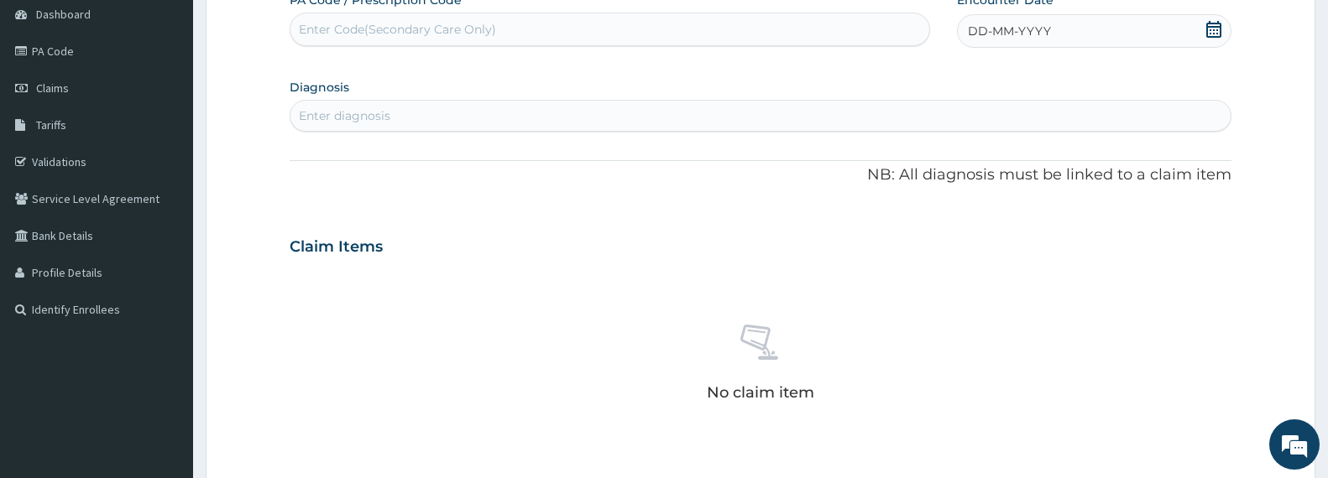
click at [1218, 32] on icon at bounding box center [1213, 29] width 17 height 17
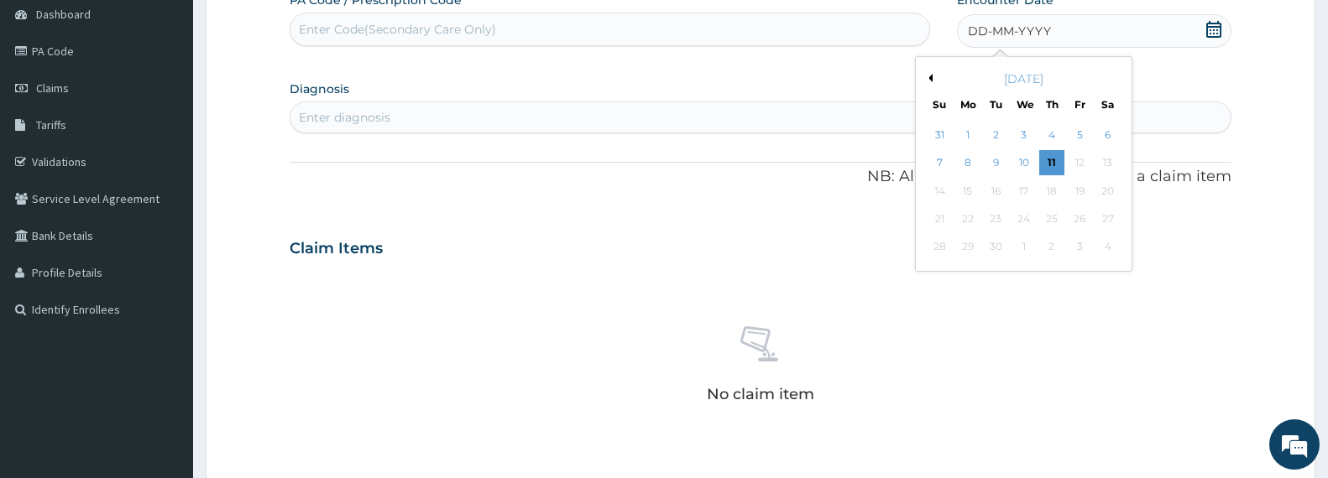
click at [931, 78] on button "Previous Month" at bounding box center [928, 78] width 8 height 8
click at [1057, 248] on div "28" at bounding box center [1051, 247] width 25 height 25
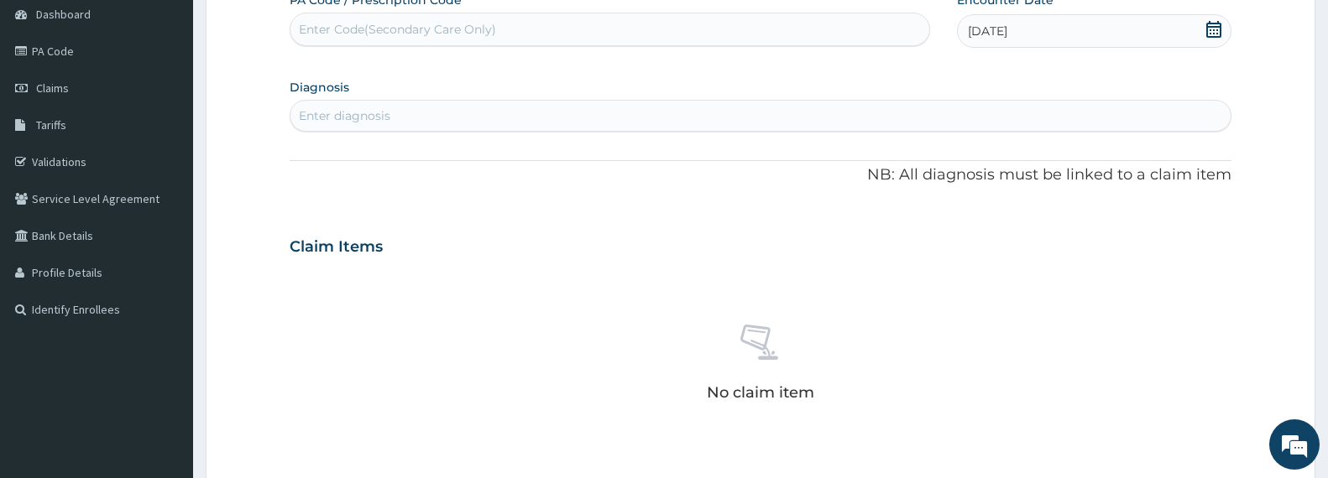
click at [414, 118] on div "Enter diagnosis" at bounding box center [760, 115] width 940 height 27
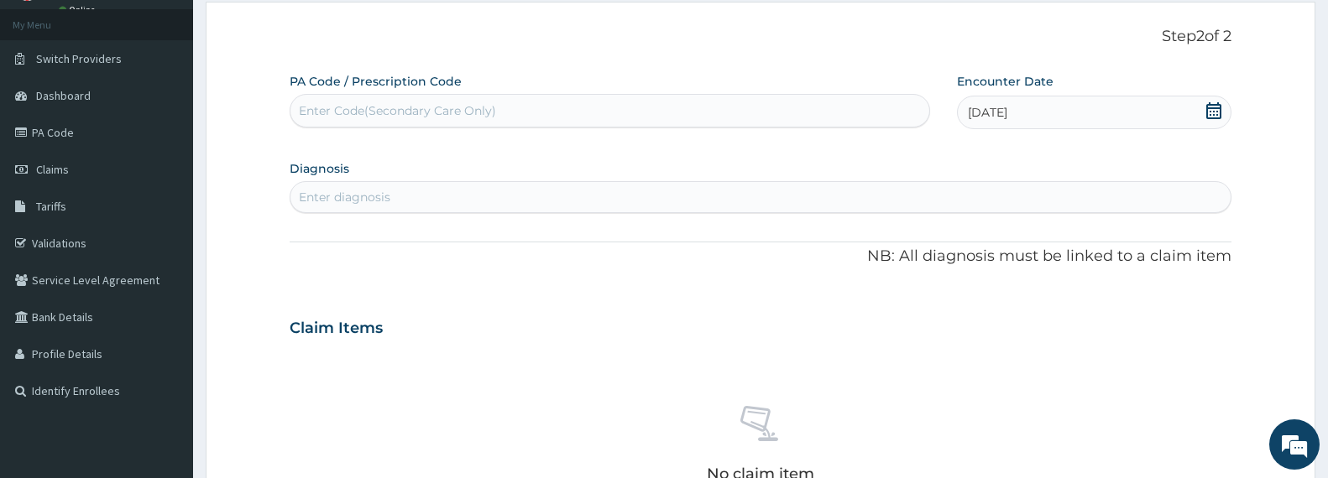
scroll to position [77, 0]
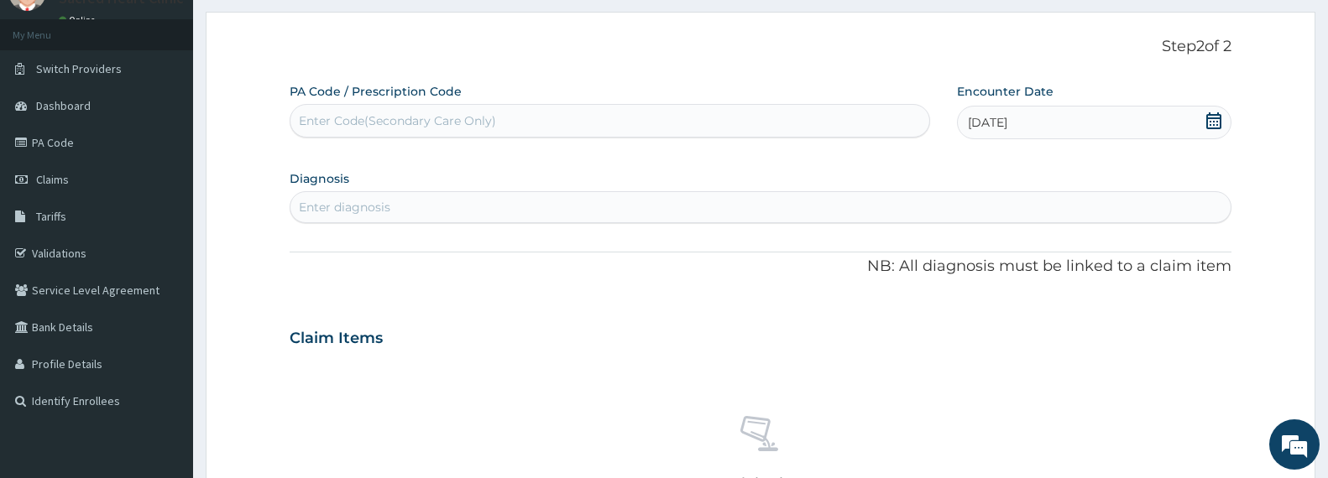
click at [366, 201] on div "Enter diagnosis" at bounding box center [344, 207] width 91 height 17
type input "MALARIA"
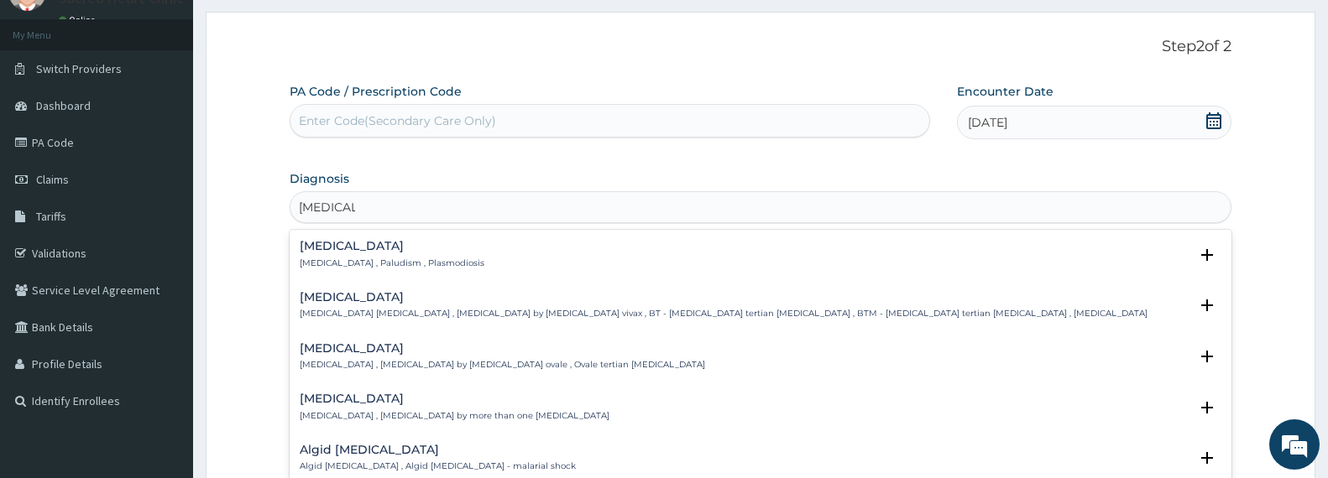
click at [324, 269] on p "Malaria , Paludism , Plasmodiosis" at bounding box center [392, 264] width 185 height 12
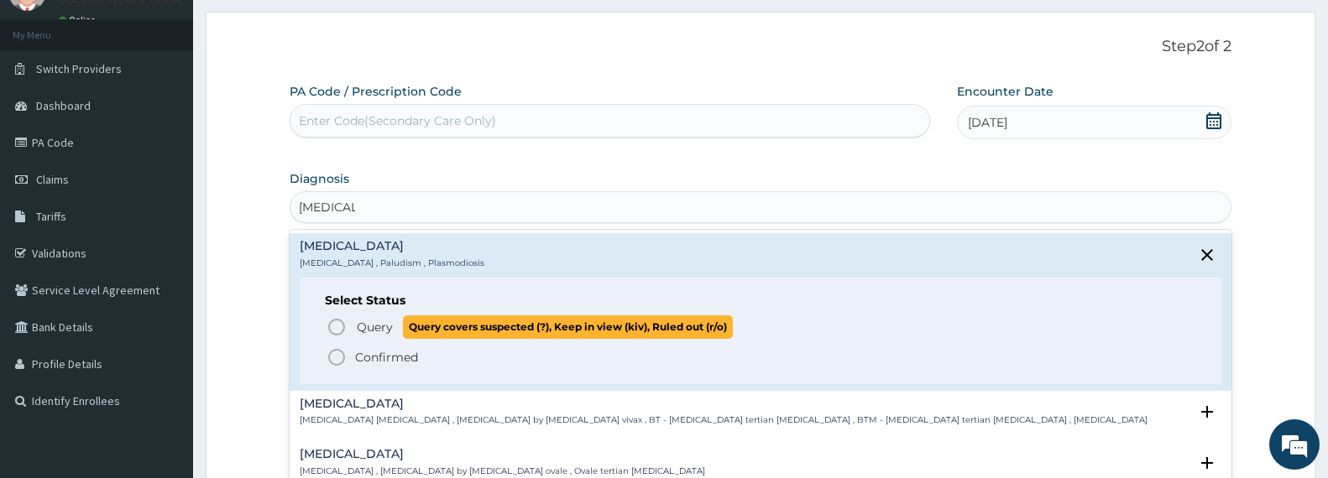
click at [339, 325] on icon "status option query" at bounding box center [337, 327] width 20 height 20
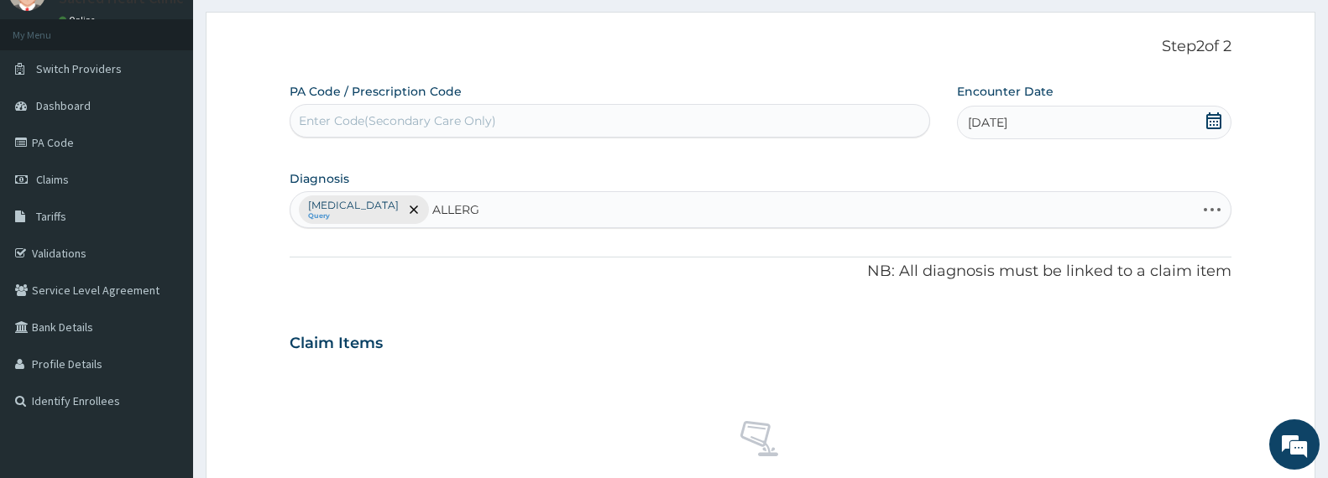
type input "ALLERGY"
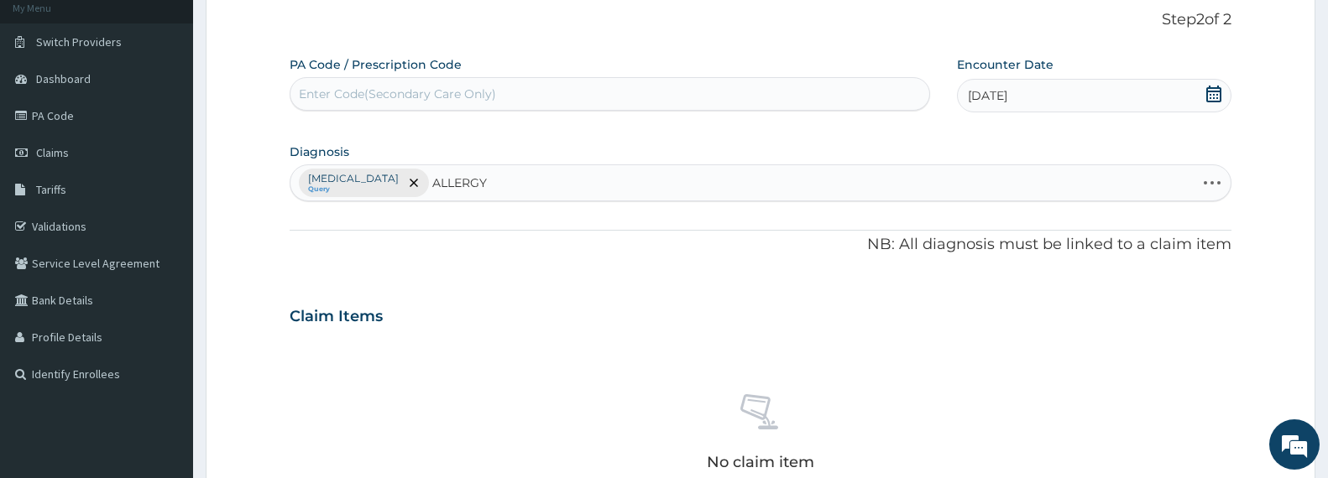
scroll to position [114, 0]
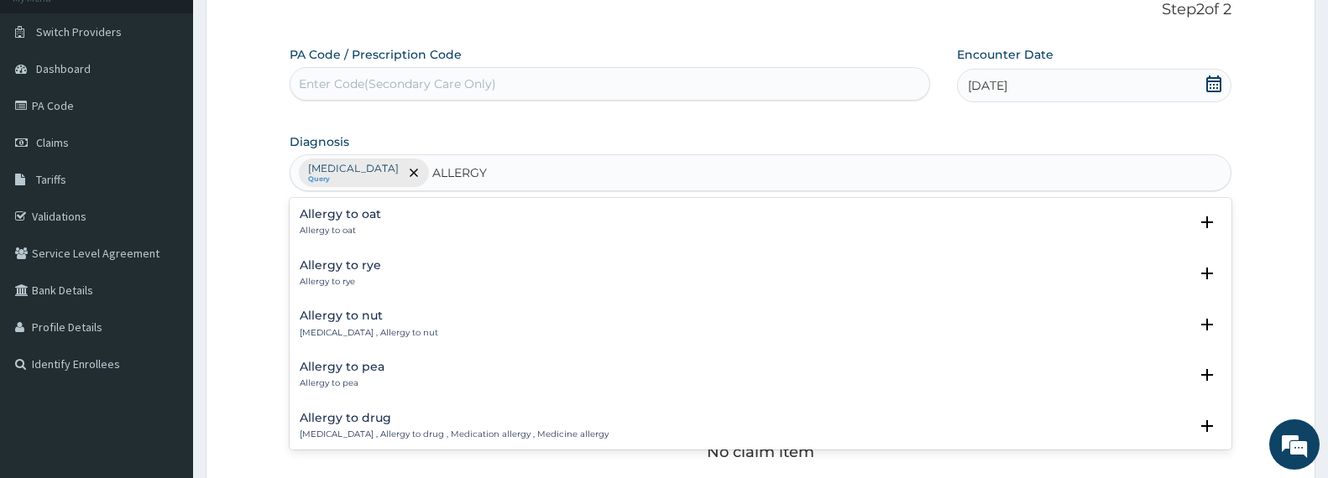
click at [347, 421] on h4 "Allergy to drug" at bounding box center [454, 418] width 309 height 13
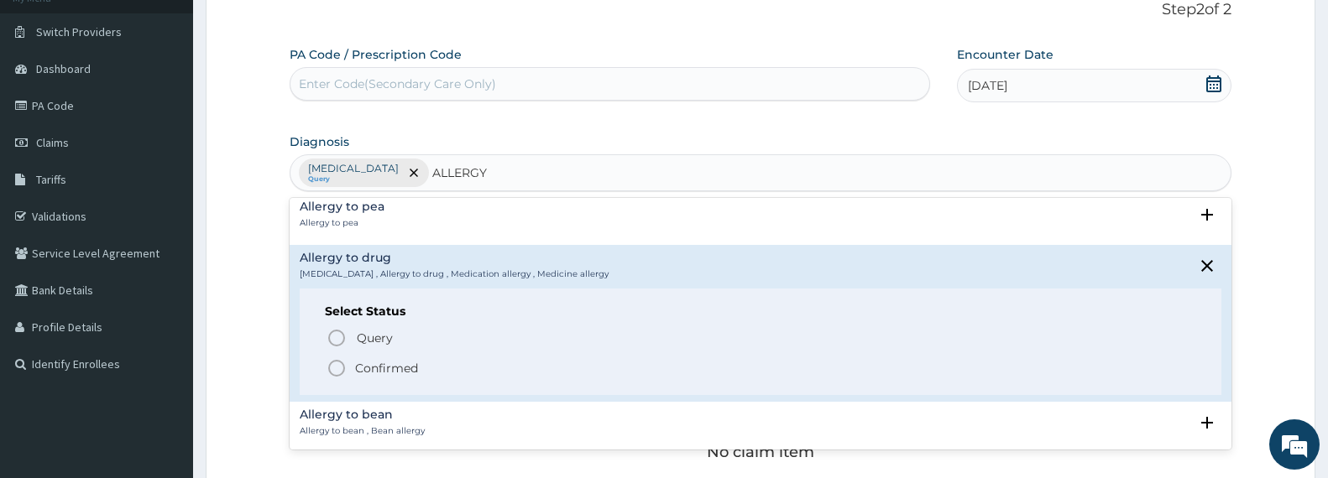
scroll to position [170, 0]
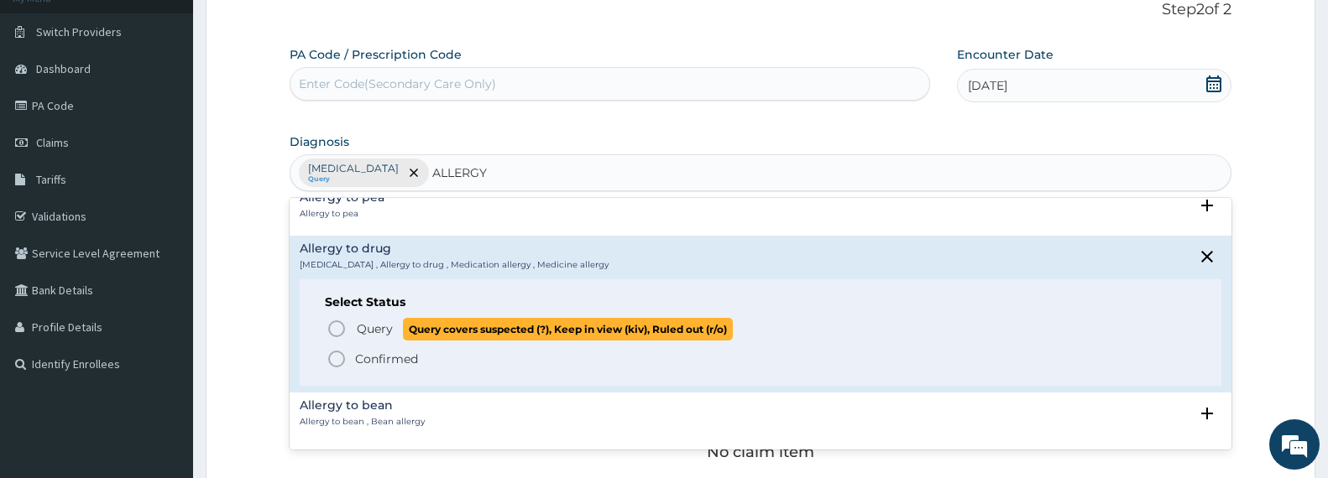
click at [354, 327] on span "Query Query covers suspected (?), Keep in view (kiv), Ruled out (r/o)" at bounding box center [762, 329] width 870 height 23
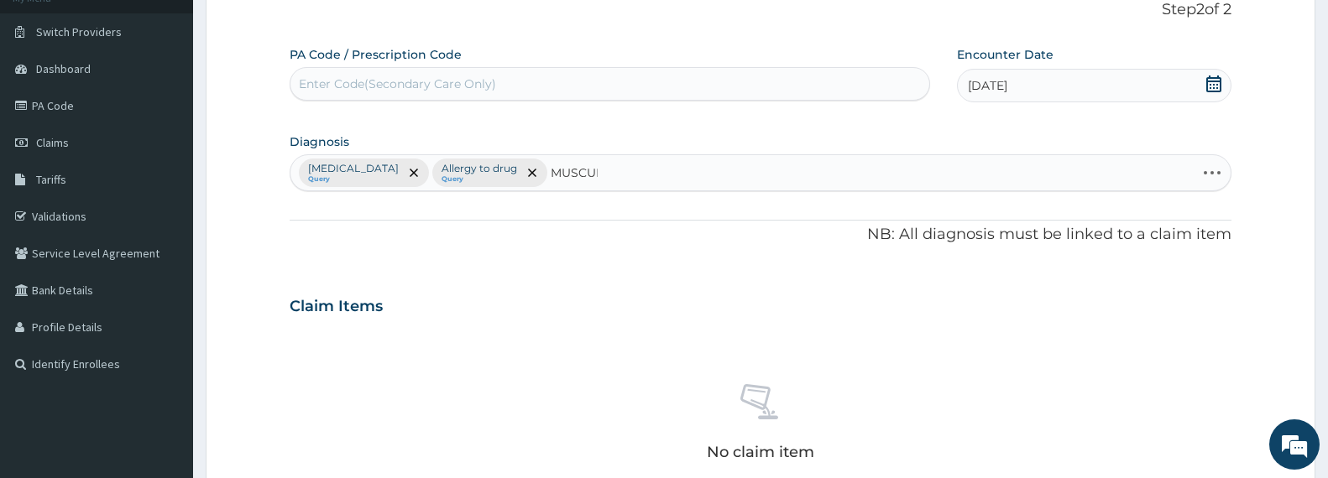
type input "MUSCULO"
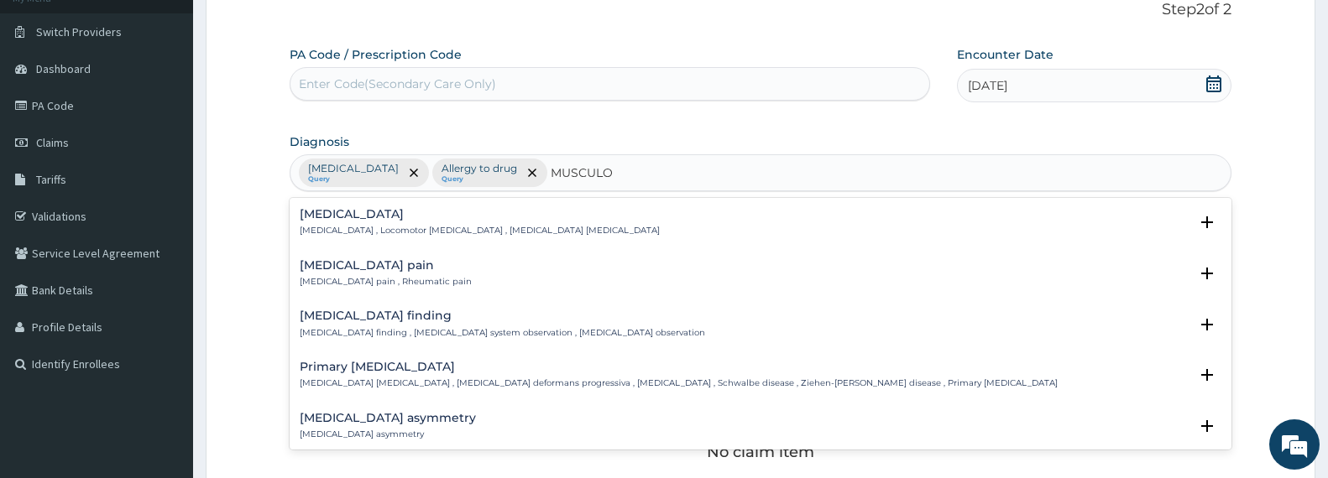
click at [386, 268] on h4 "Musculoskeletal pain" at bounding box center [386, 265] width 172 height 13
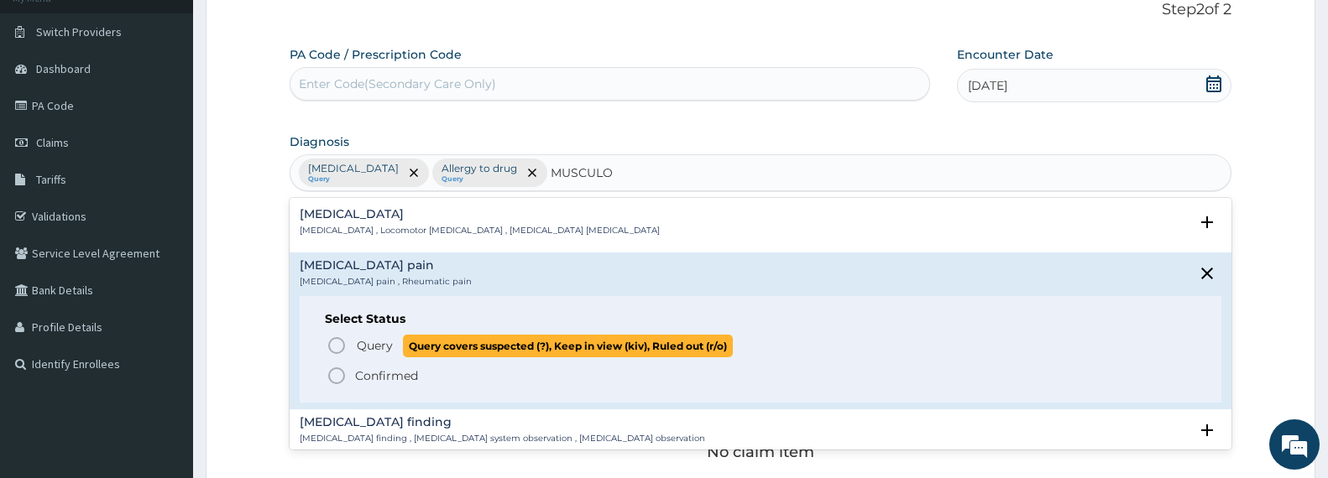
click at [335, 345] on icon "status option query" at bounding box center [337, 346] width 20 height 20
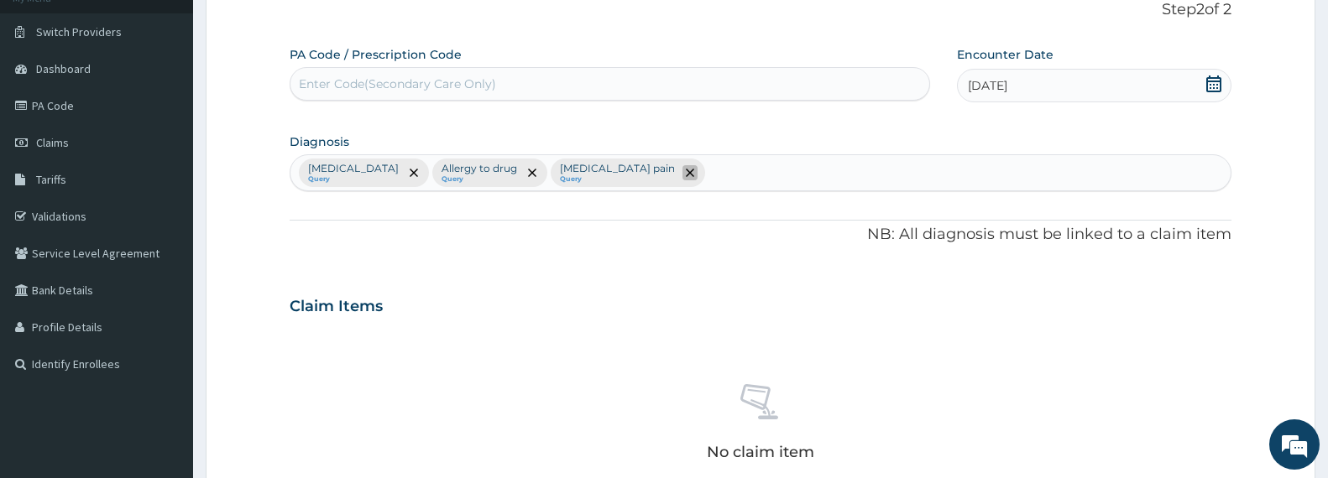
click at [682, 169] on span "remove selection option" at bounding box center [689, 172] width 15 height 15
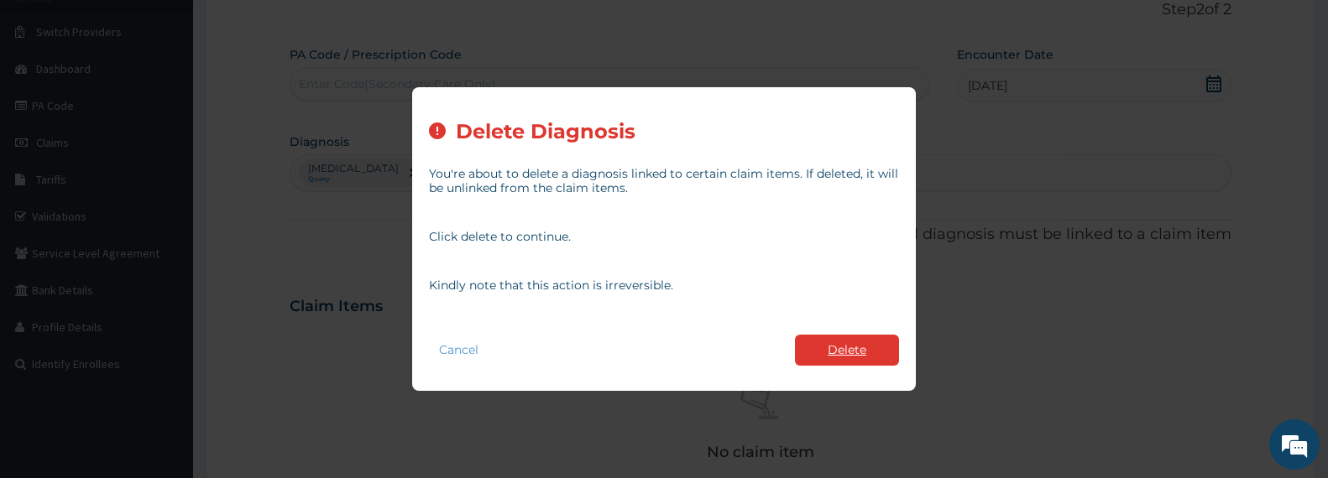
click at [832, 347] on button "Delete" at bounding box center [847, 350] width 104 height 31
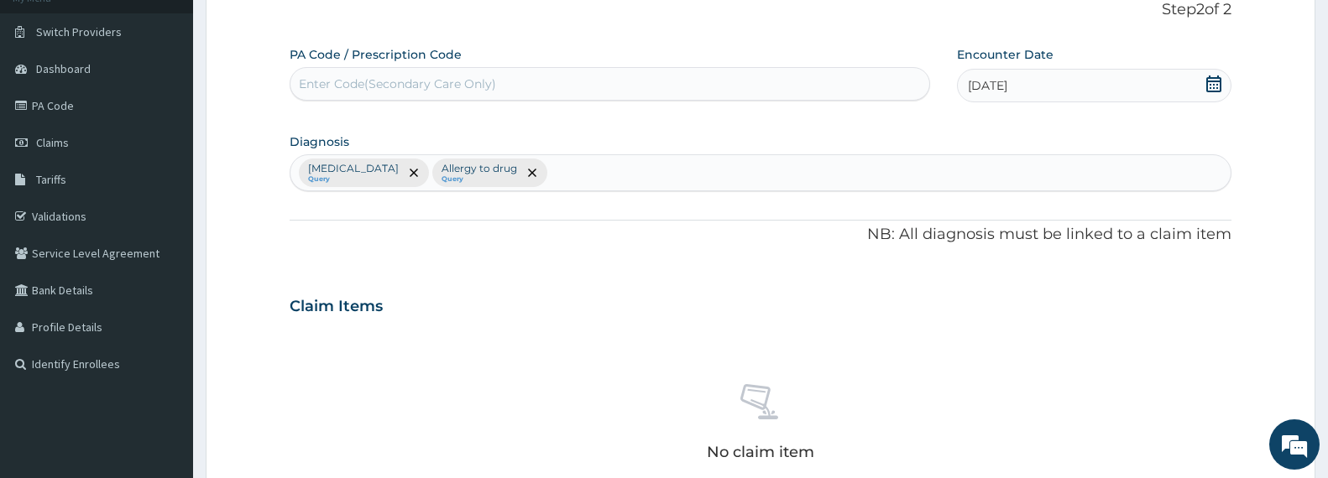
drag, startPoint x: 529, startPoint y: 180, endPoint x: 529, endPoint y: 170, distance: 10.1
click at [529, 178] on div "Malaria Query Allergy to drug Query" at bounding box center [760, 172] width 940 height 35
type input "MUSCULO"
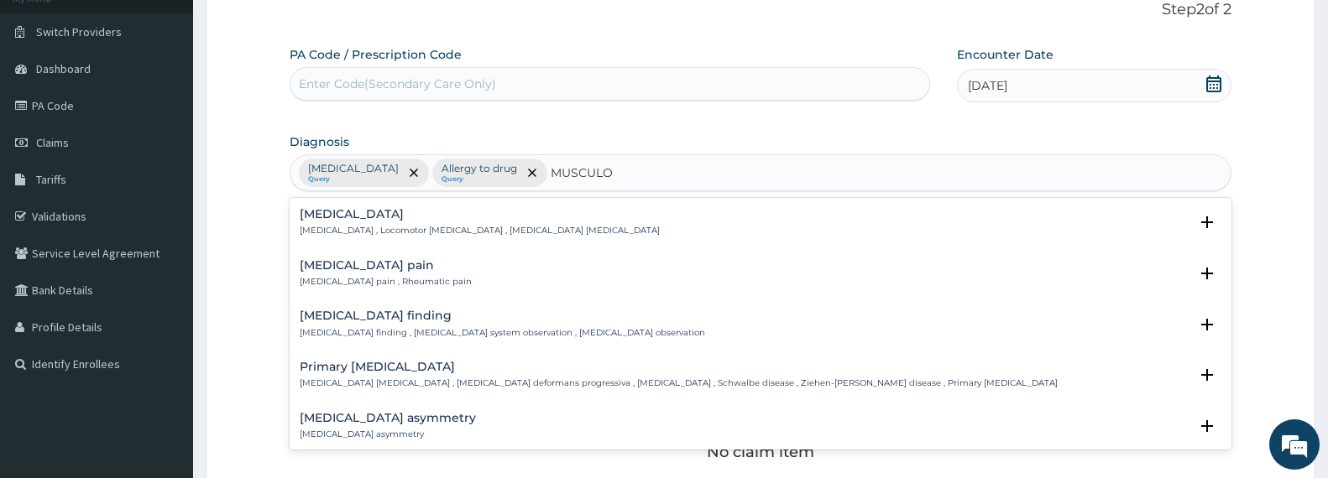
click at [372, 270] on h4 "Musculoskeletal pain" at bounding box center [386, 265] width 172 height 13
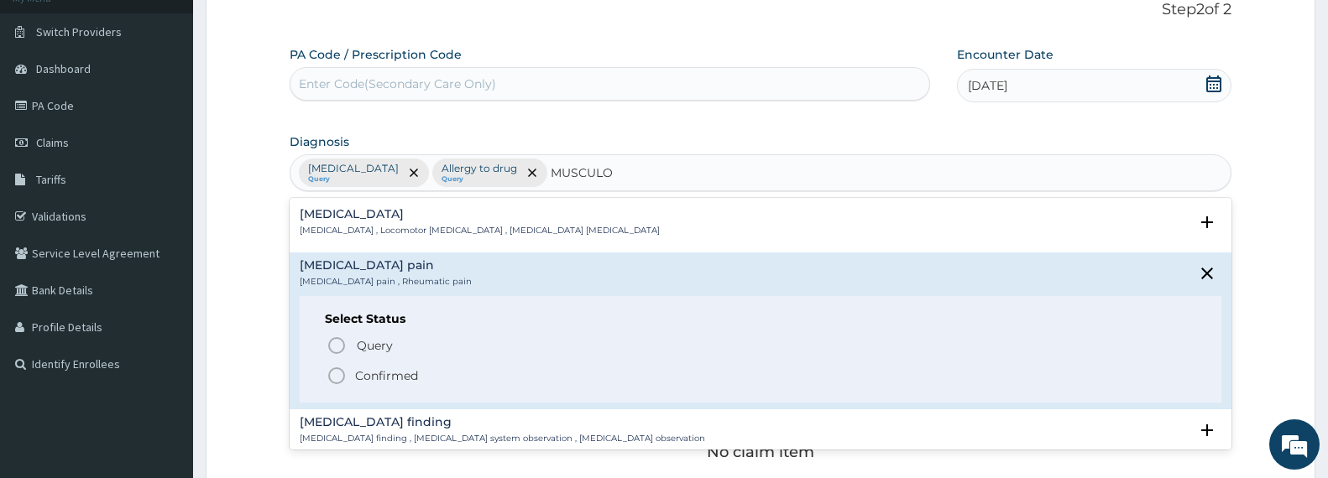
click at [322, 384] on div "Select Status Query Query covers suspected (?), Keep in view (kiv), Ruled out (…" at bounding box center [761, 349] width 922 height 107
click at [342, 379] on icon "status option filled" at bounding box center [337, 376] width 20 height 20
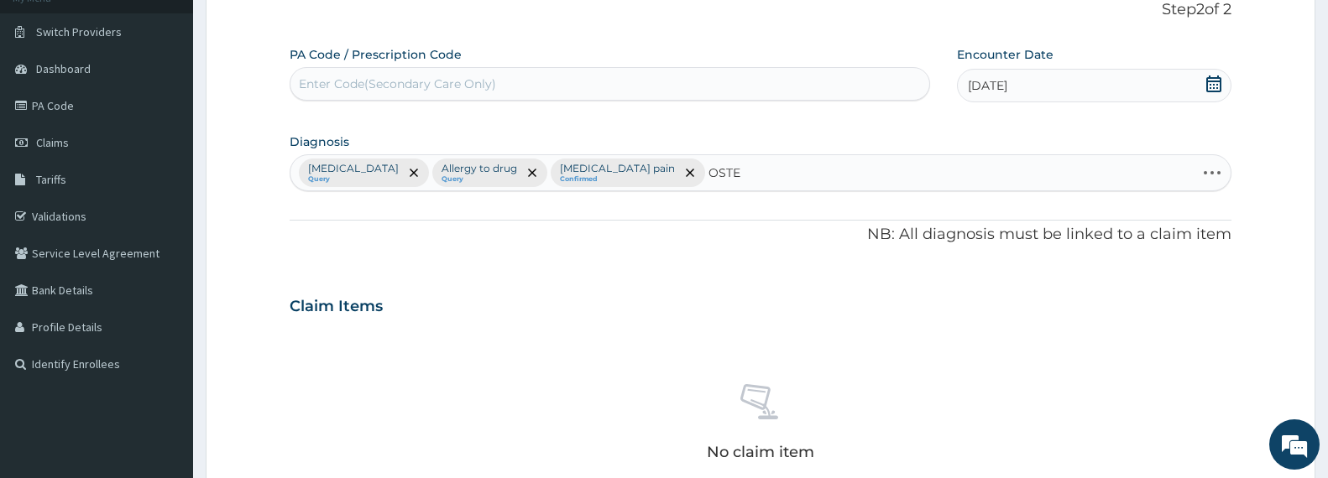
type input "OSTEO"
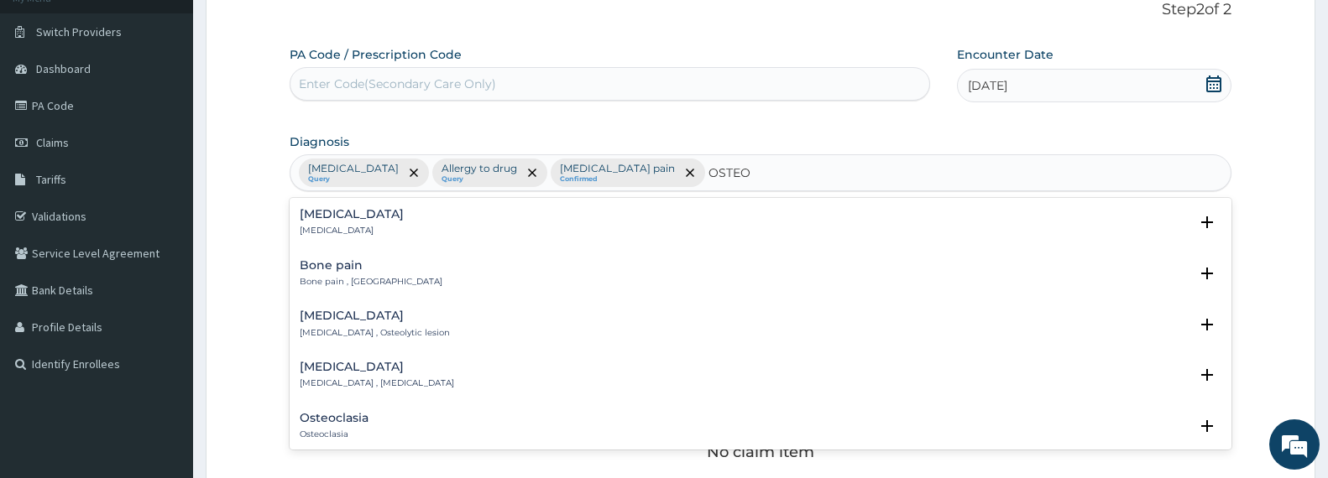
click at [345, 280] on p "Bone pain , Osteodynia" at bounding box center [371, 282] width 143 height 12
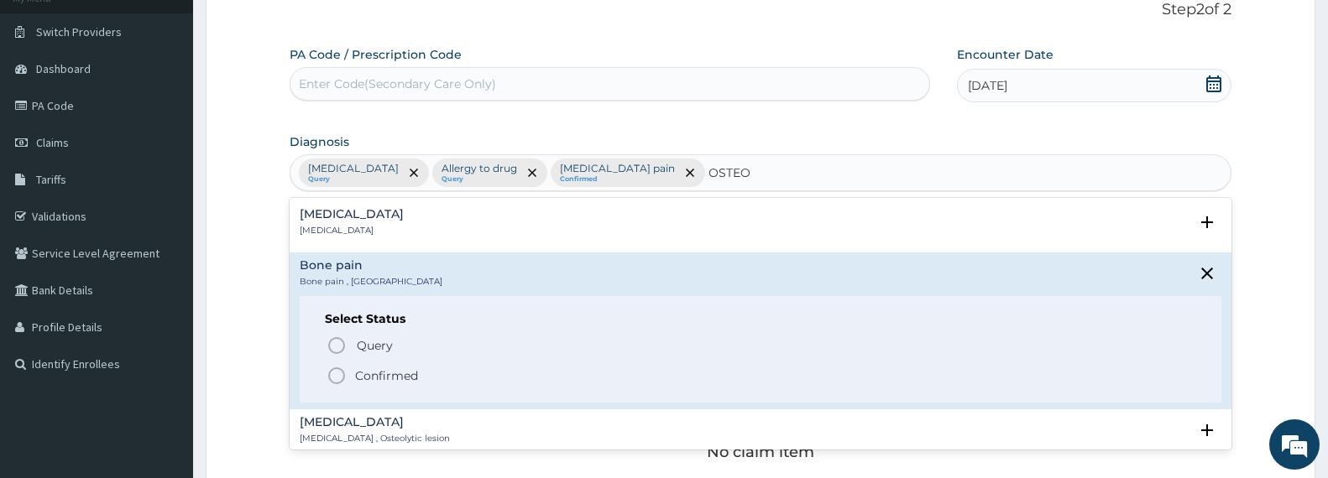
click at [339, 371] on icon "status option filled" at bounding box center [337, 376] width 20 height 20
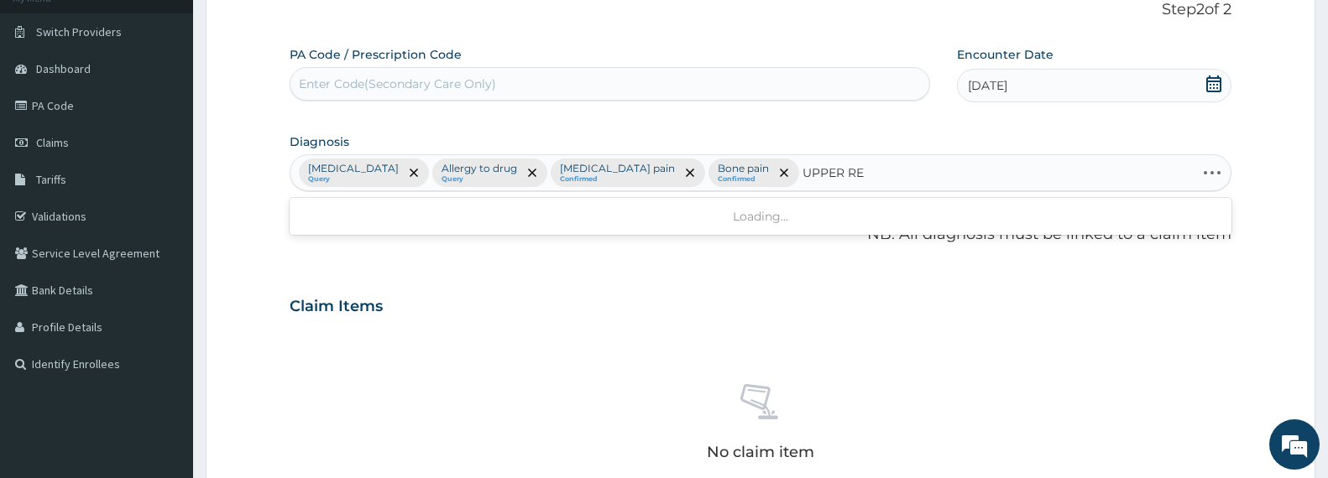
type input "UPPER RES"
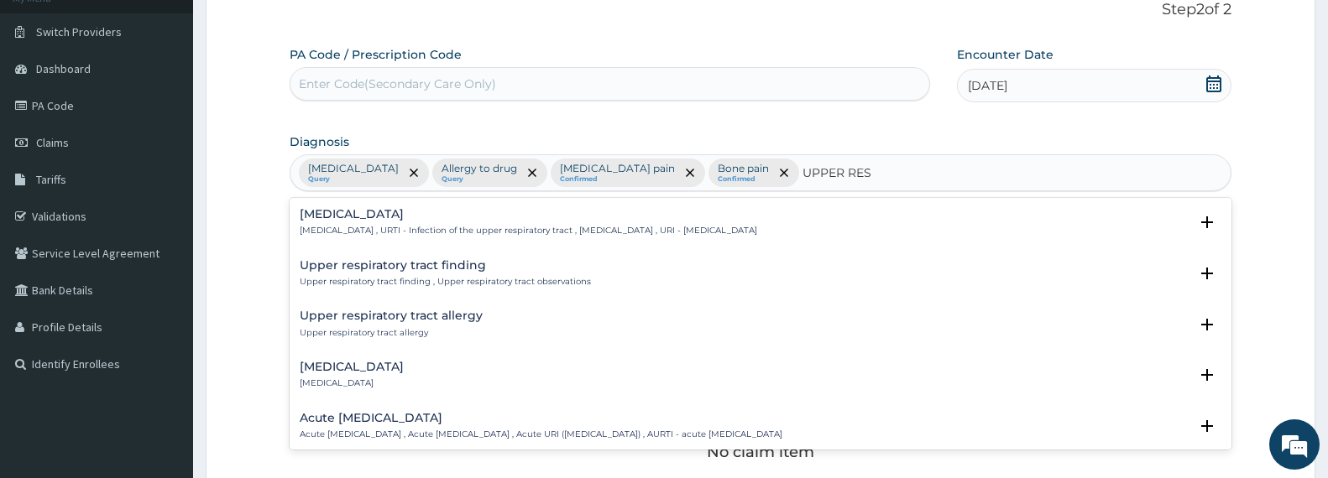
click at [448, 409] on div "Acute upper respiratory infection Acute upper respiratory infection , Acute upp…" at bounding box center [761, 430] width 942 height 51
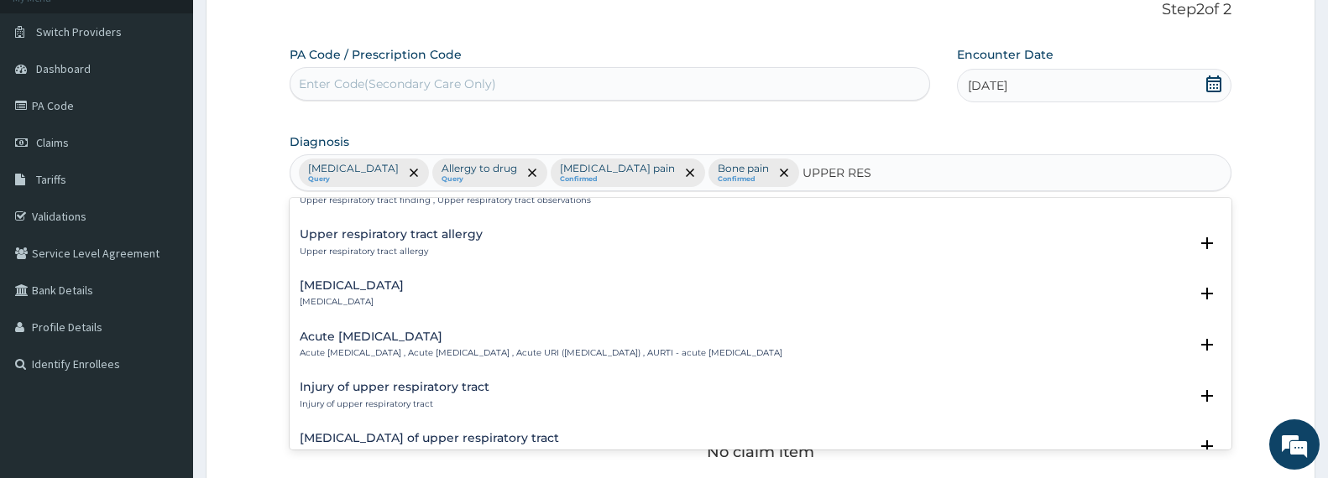
scroll to position [97, 0]
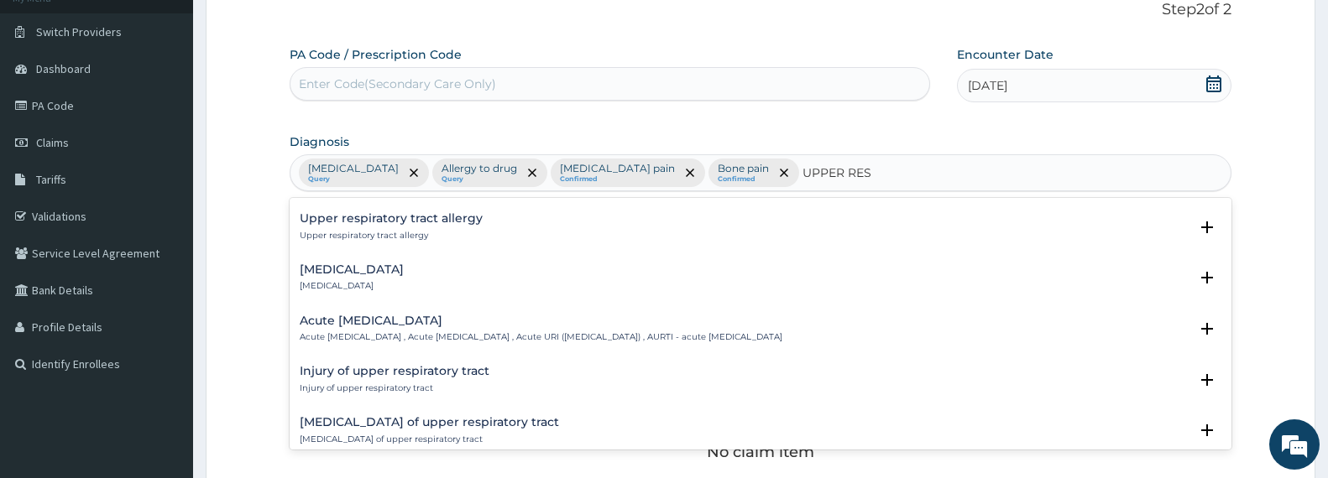
click at [348, 323] on h4 "Acute upper respiratory infection" at bounding box center [541, 321] width 483 height 13
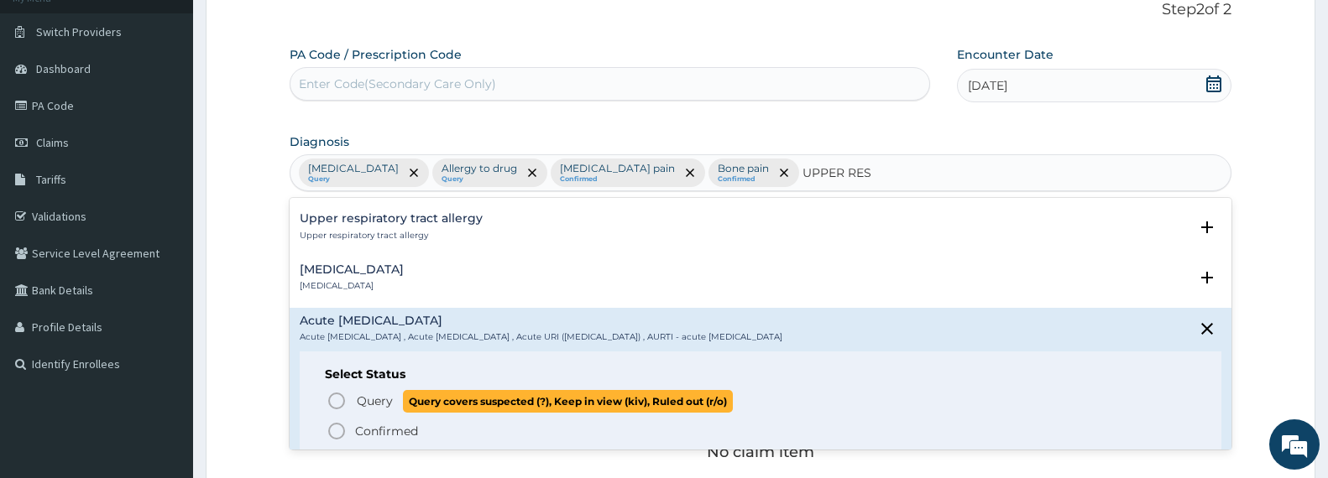
click at [336, 397] on icon "status option query" at bounding box center [337, 401] width 20 height 20
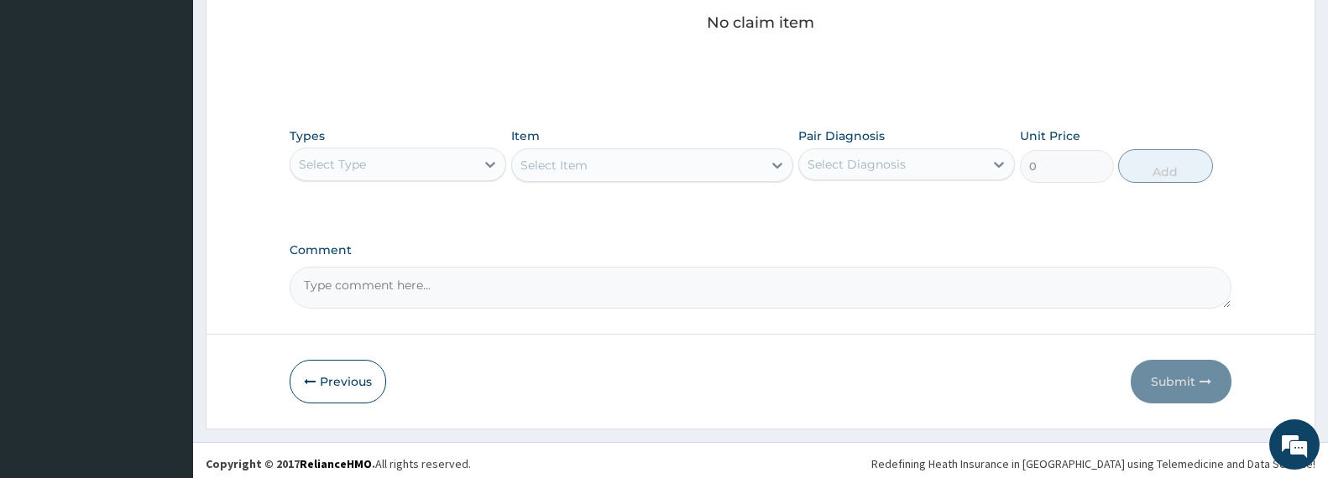
scroll to position [551, 0]
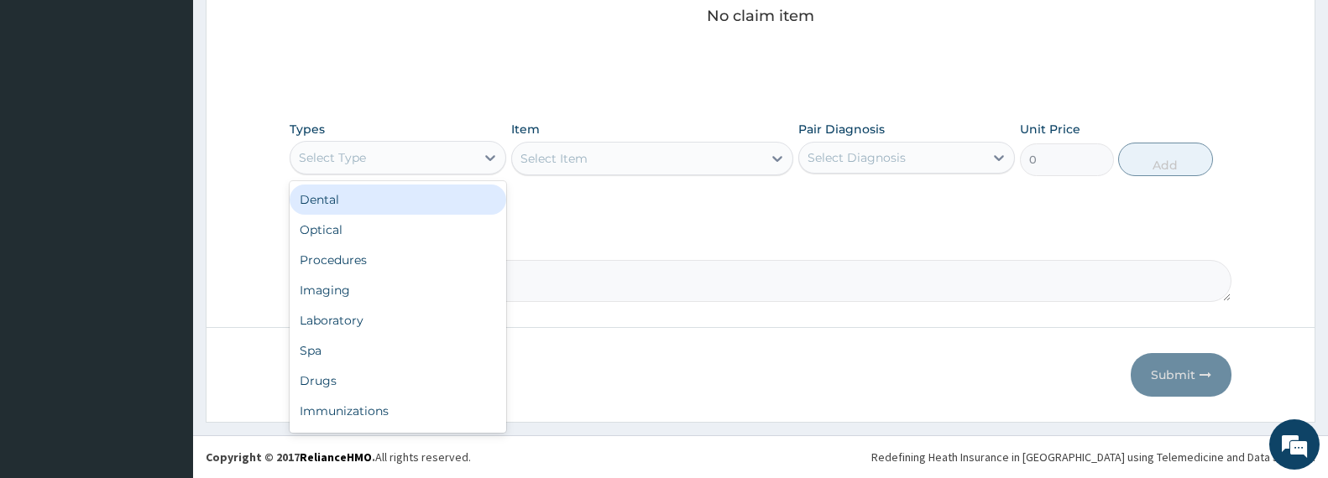
click at [420, 156] on div "Select Type" at bounding box center [382, 157] width 185 height 27
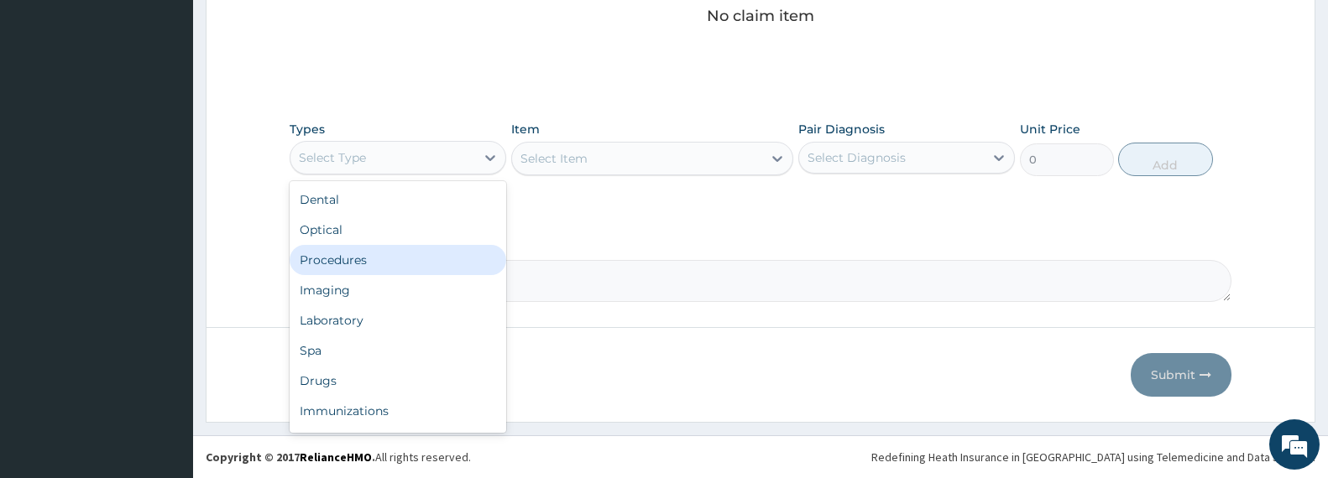
click at [340, 262] on div "Procedures" at bounding box center [398, 260] width 217 height 30
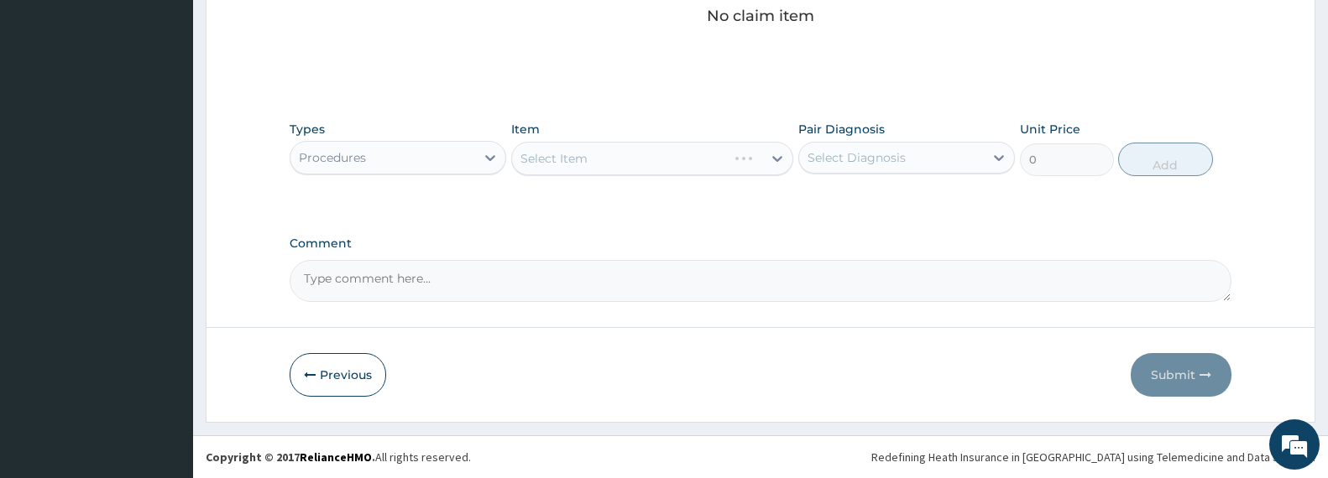
click at [573, 155] on div "Select Item" at bounding box center [652, 159] width 283 height 34
click at [590, 165] on div "Select Item" at bounding box center [652, 159] width 283 height 34
click at [612, 157] on div "Select Item" at bounding box center [652, 159] width 283 height 34
click at [652, 160] on div "Select Item" at bounding box center [637, 158] width 251 height 27
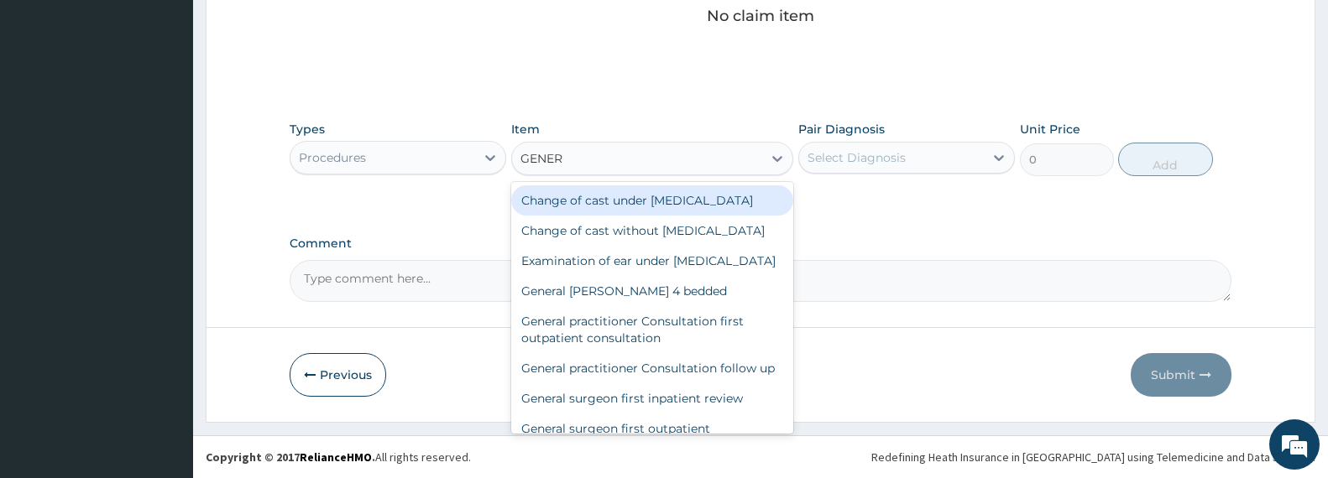
type input "GENERA"
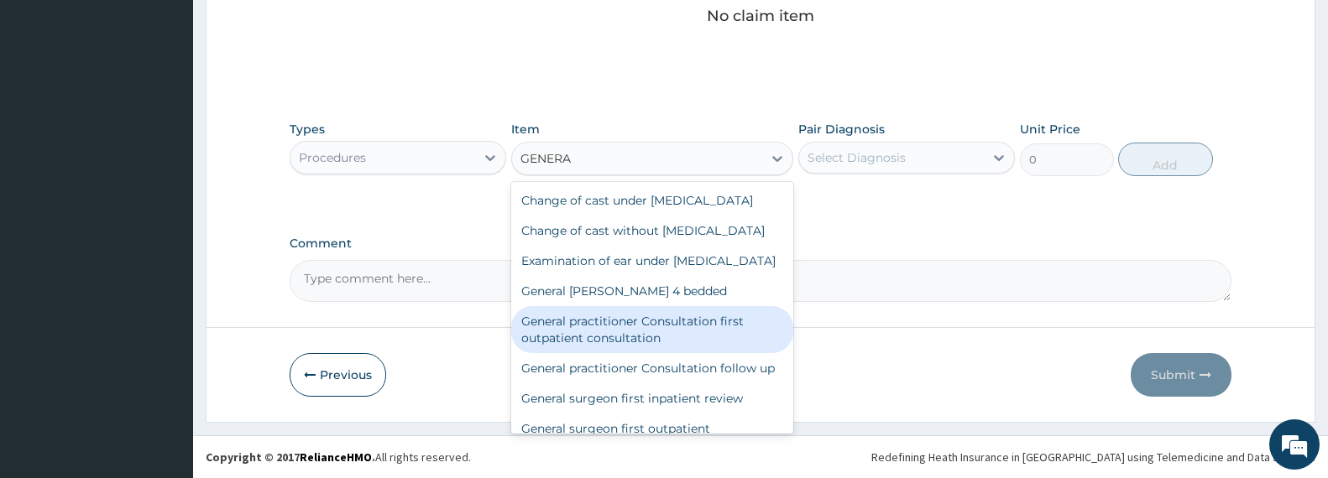
click at [634, 353] on div "General practitioner Consultation first outpatient consultation" at bounding box center [652, 329] width 283 height 47
type input "3547.5"
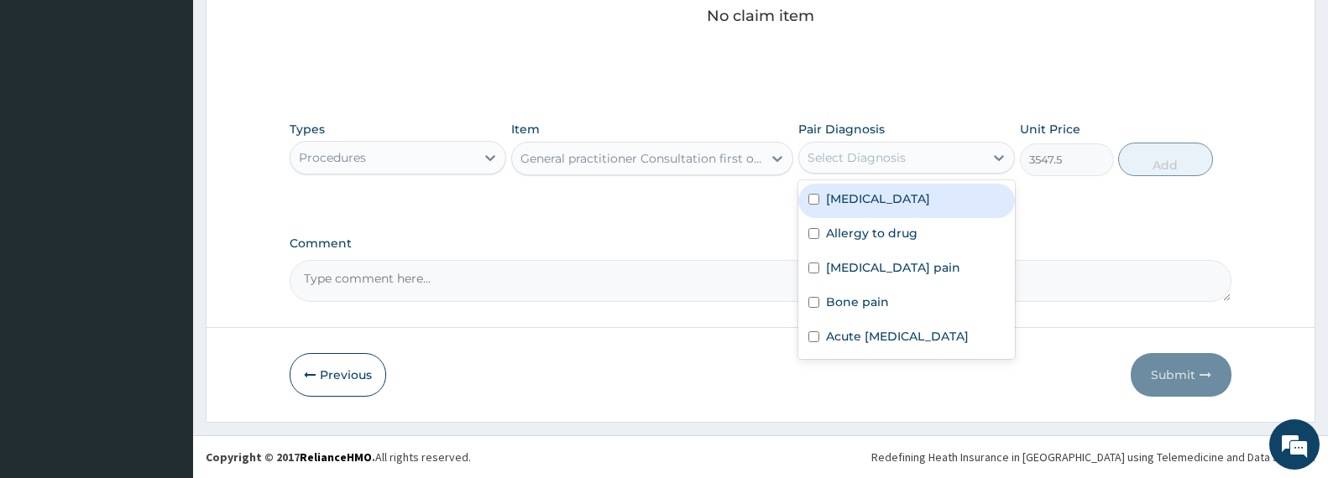
click at [899, 159] on div "Select Diagnosis" at bounding box center [857, 157] width 98 height 17
click at [832, 194] on label "Malaria" at bounding box center [878, 199] width 104 height 17
checkbox input "true"
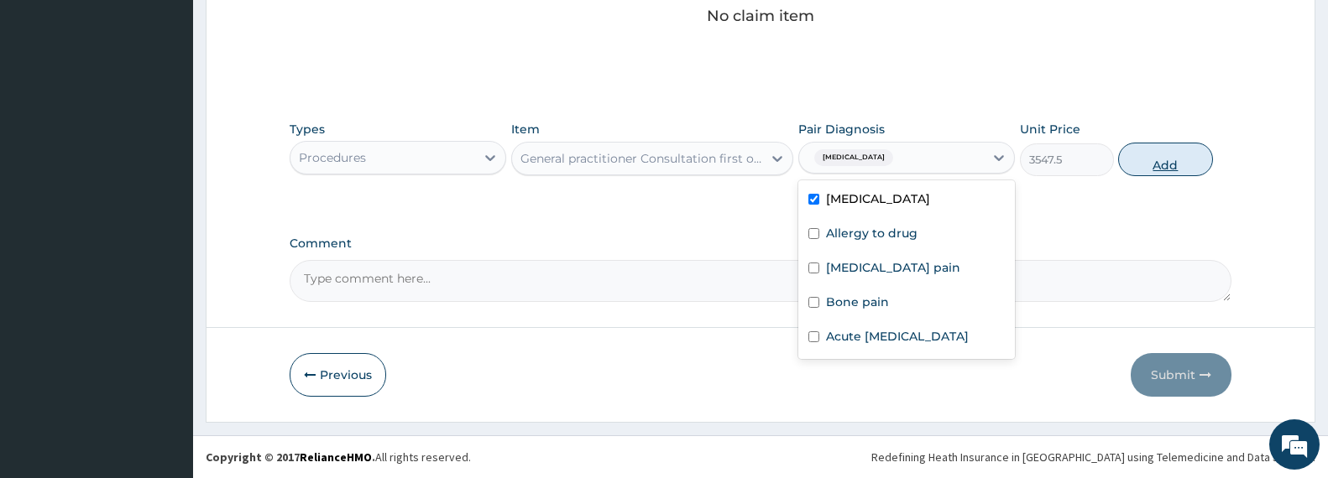
click at [1174, 164] on button "Add" at bounding box center [1165, 160] width 94 height 34
type input "0"
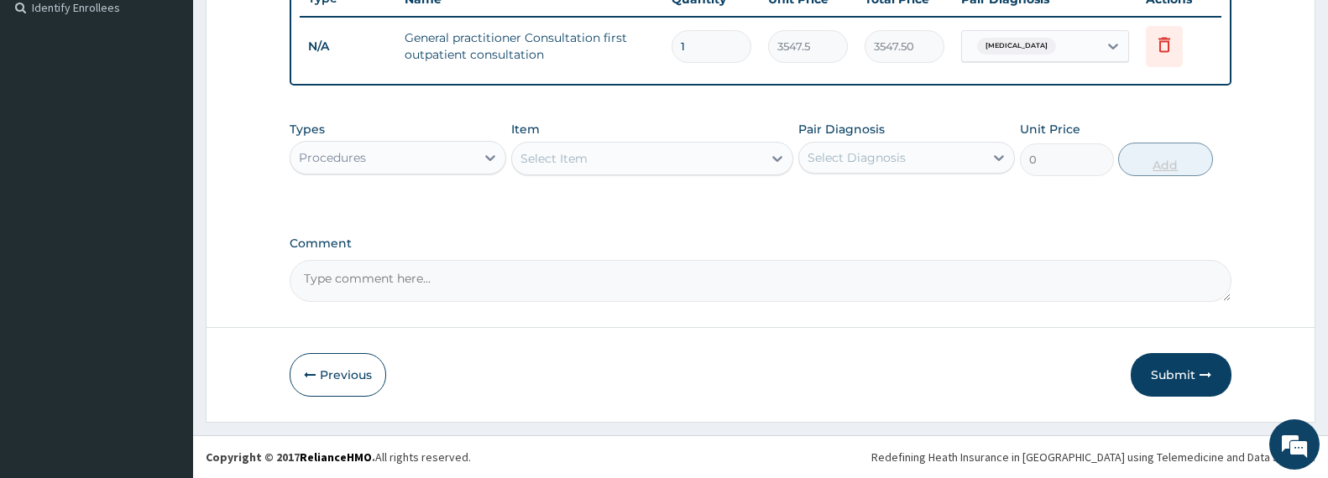
scroll to position [471, 0]
click at [445, 150] on div "Procedures" at bounding box center [382, 157] width 185 height 27
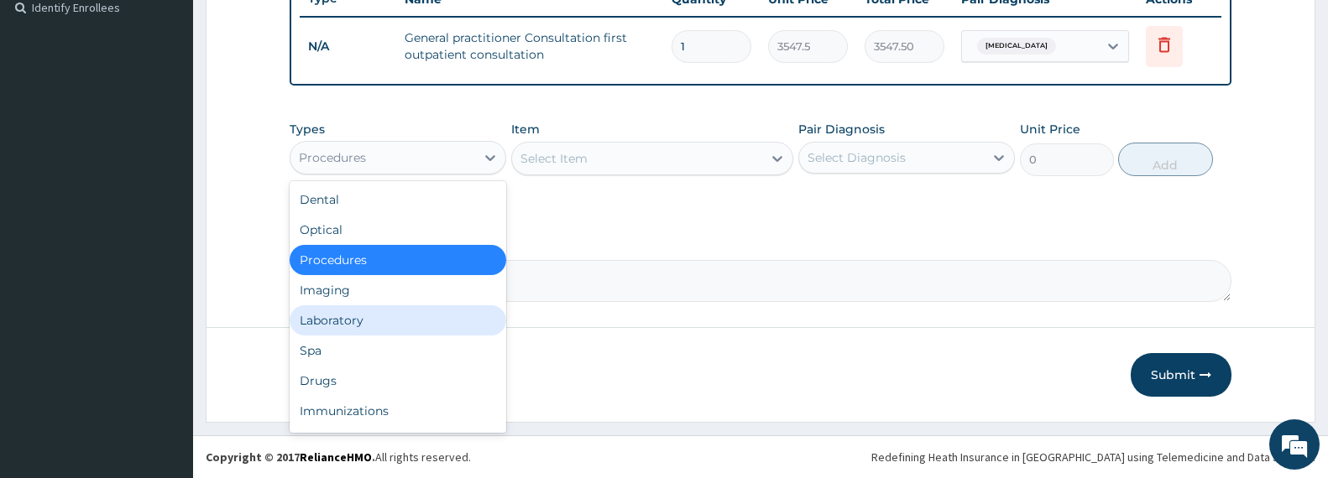
click at [342, 316] on div "Laboratory" at bounding box center [398, 321] width 217 height 30
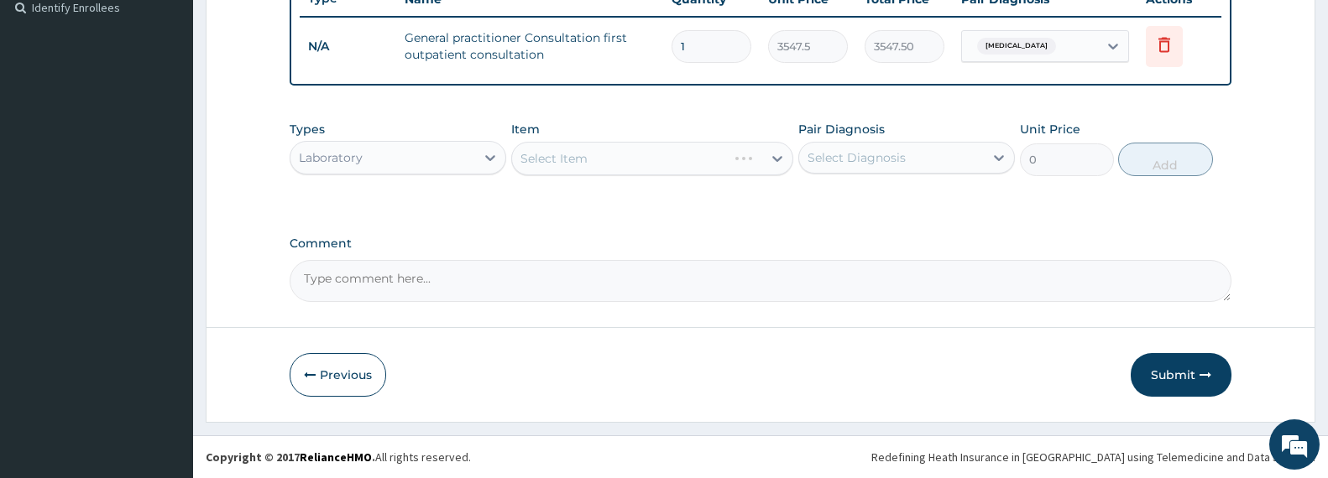
click at [666, 163] on div "Select Item" at bounding box center [652, 159] width 283 height 34
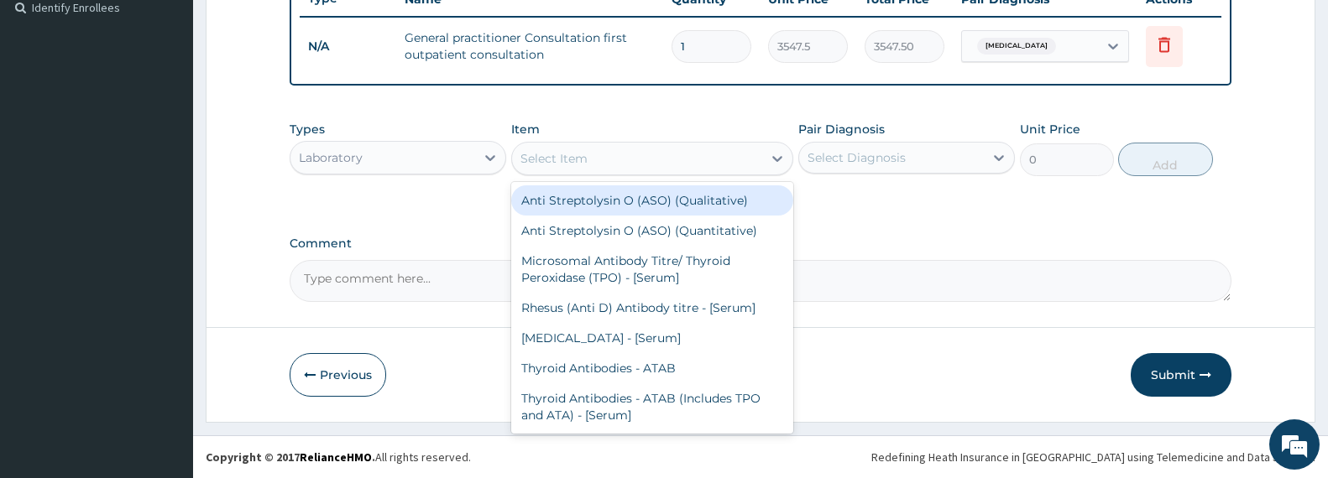
click at [665, 159] on div "Select Item" at bounding box center [637, 158] width 251 height 27
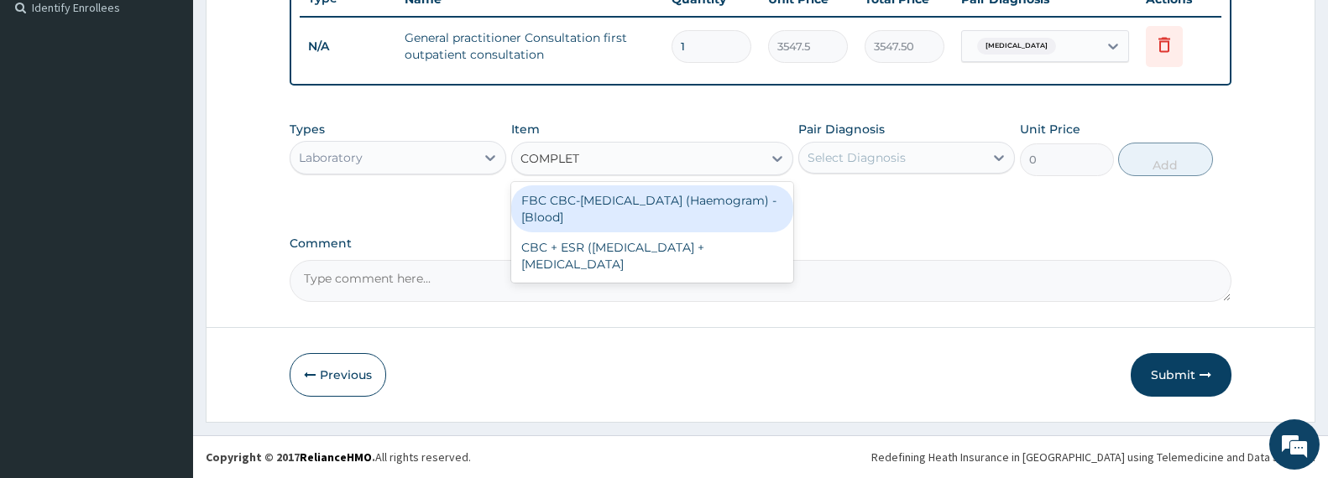
type input "COMPLETE"
click at [608, 208] on div "FBC CBC-Complete Blood Count (Haemogram) - [Blood]" at bounding box center [652, 209] width 283 height 47
type input "4300"
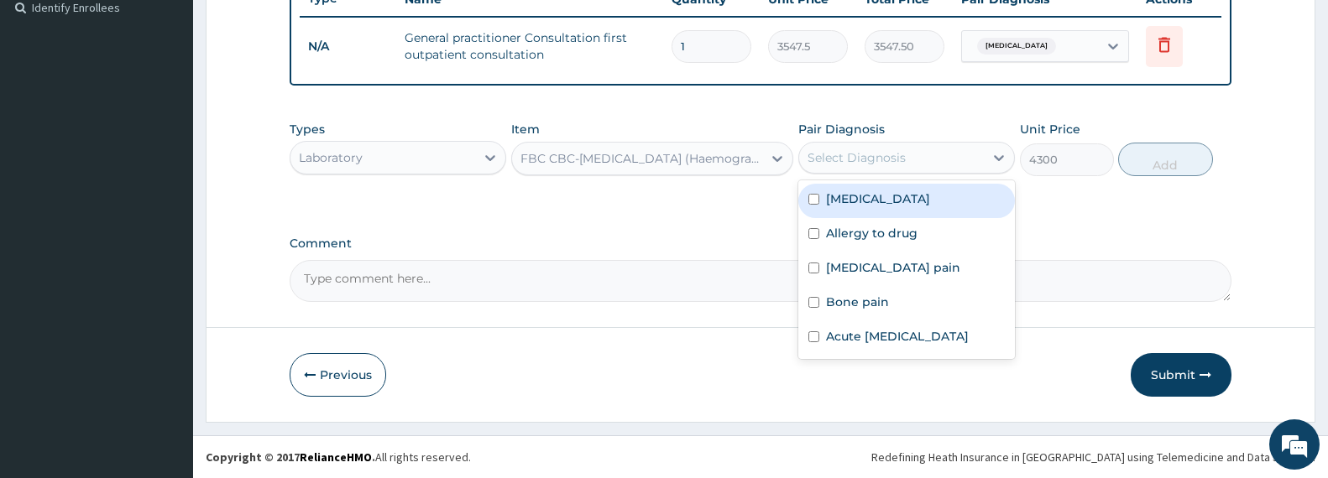
click at [857, 166] on div "Select Diagnosis" at bounding box center [891, 157] width 185 height 27
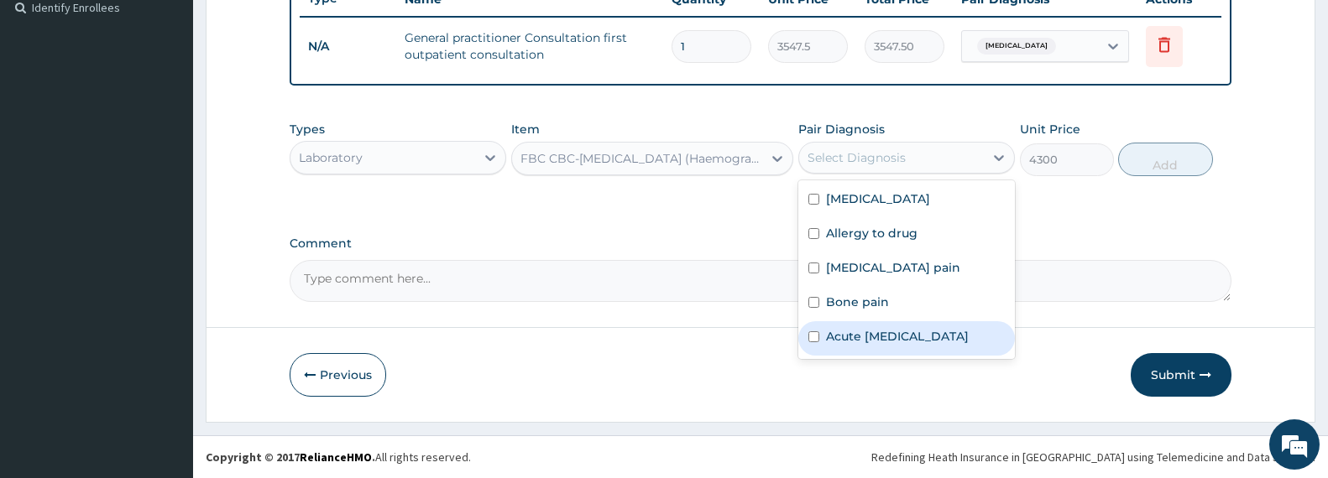
click at [859, 332] on label "Acute upper respiratory infection" at bounding box center [897, 336] width 143 height 17
checkbox input "true"
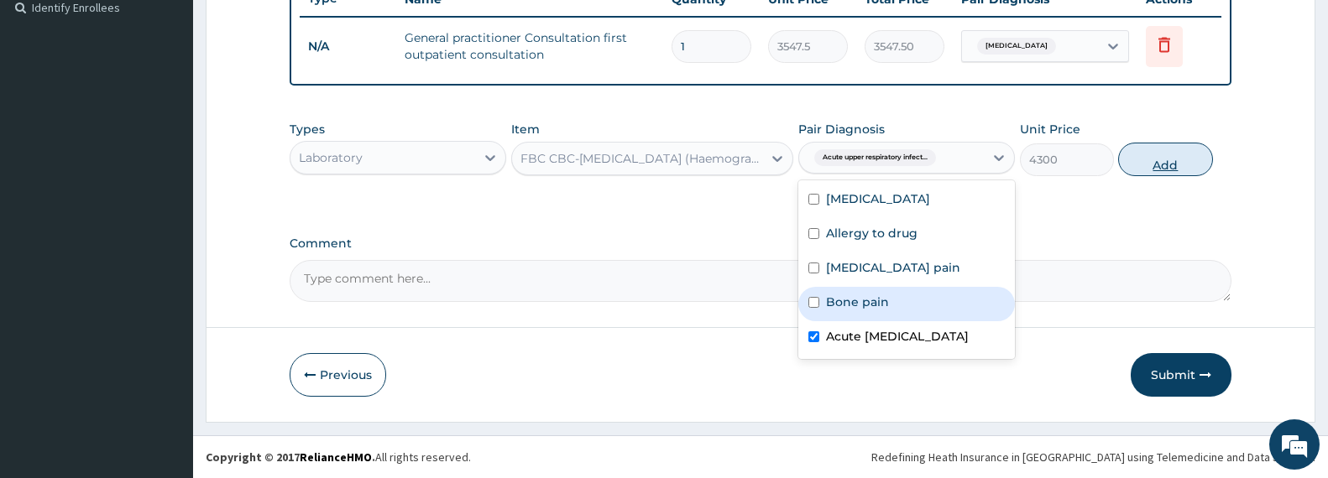
click at [1163, 167] on button "Add" at bounding box center [1165, 160] width 94 height 34
type input "0"
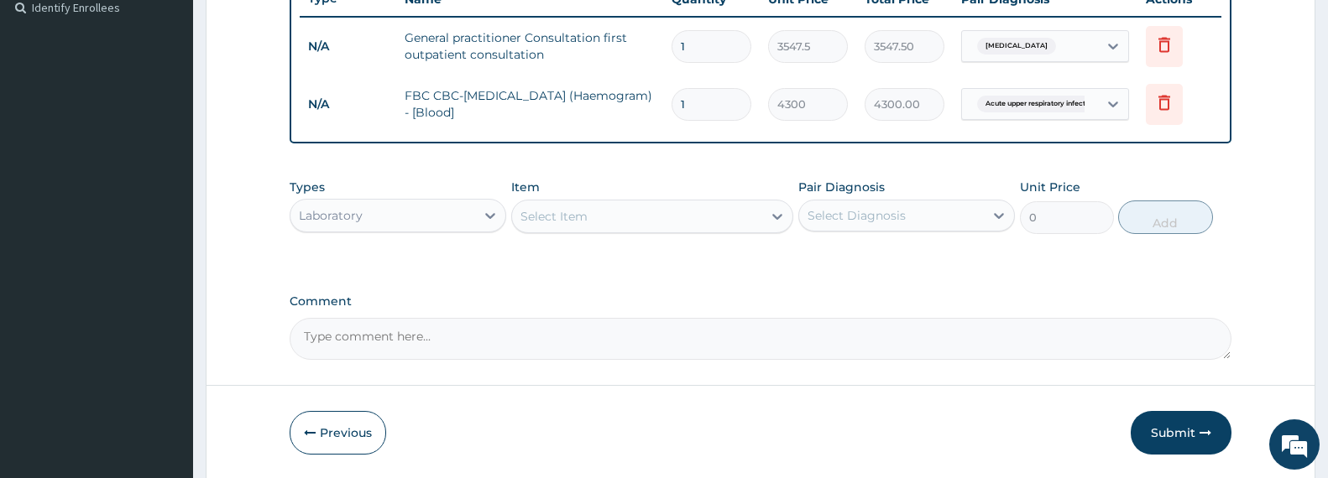
click at [610, 233] on div "Select Item" at bounding box center [652, 217] width 283 height 34
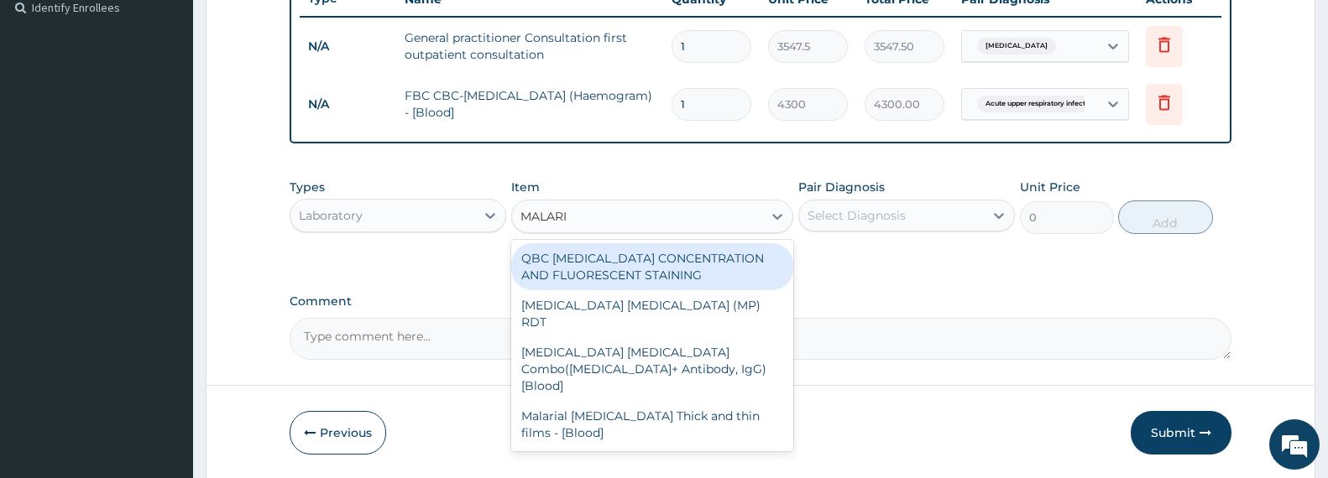
type input "MALARIA"
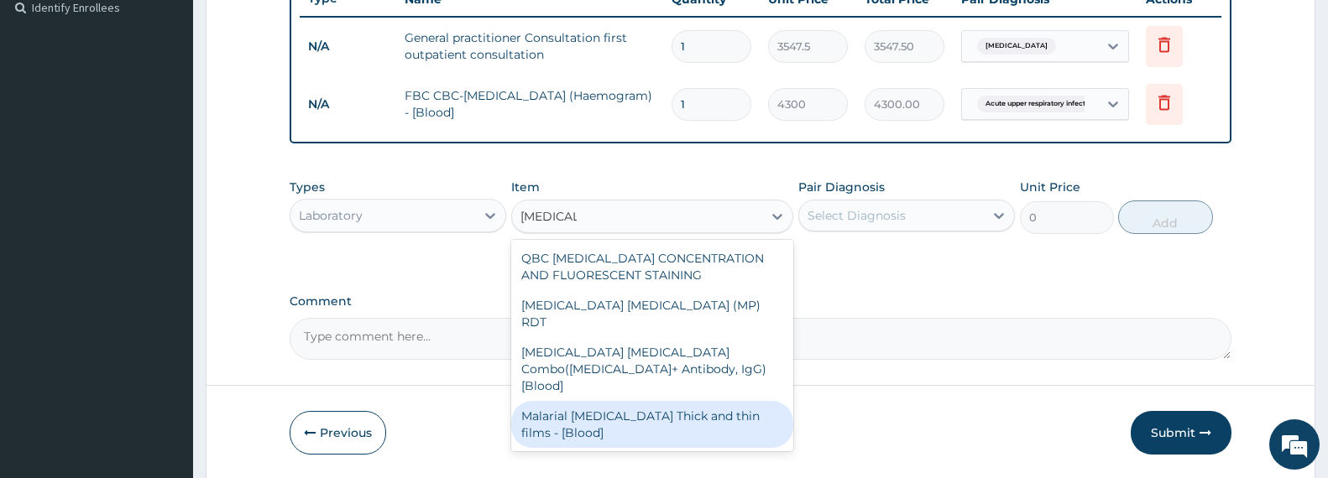
drag, startPoint x: 622, startPoint y: 389, endPoint x: 609, endPoint y: 376, distance: 18.4
click at [619, 401] on div "Malarial Parasite Thick and thin films - [Blood]" at bounding box center [652, 424] width 283 height 47
type input "1612.5"
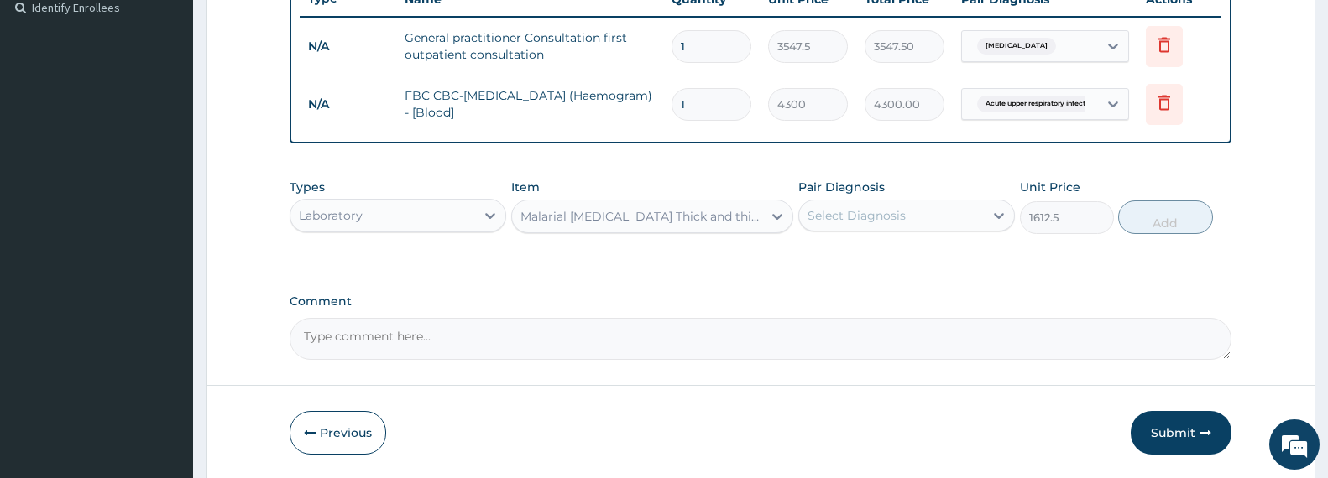
click at [855, 214] on div "Select Diagnosis" at bounding box center [857, 215] width 98 height 17
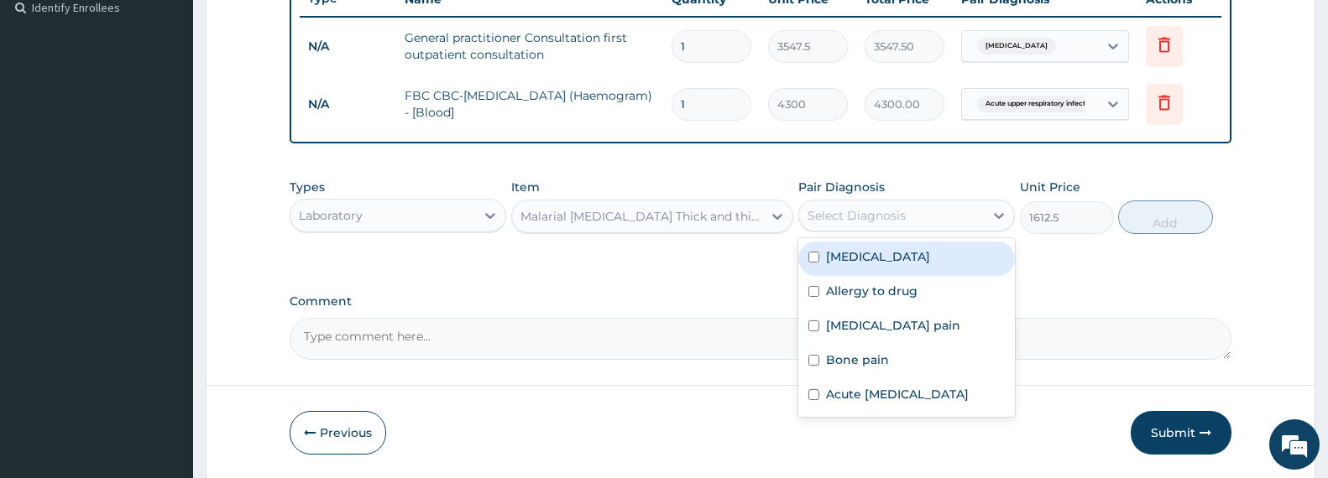
click at [849, 266] on div "Malaria" at bounding box center [906, 259] width 217 height 34
checkbox input "true"
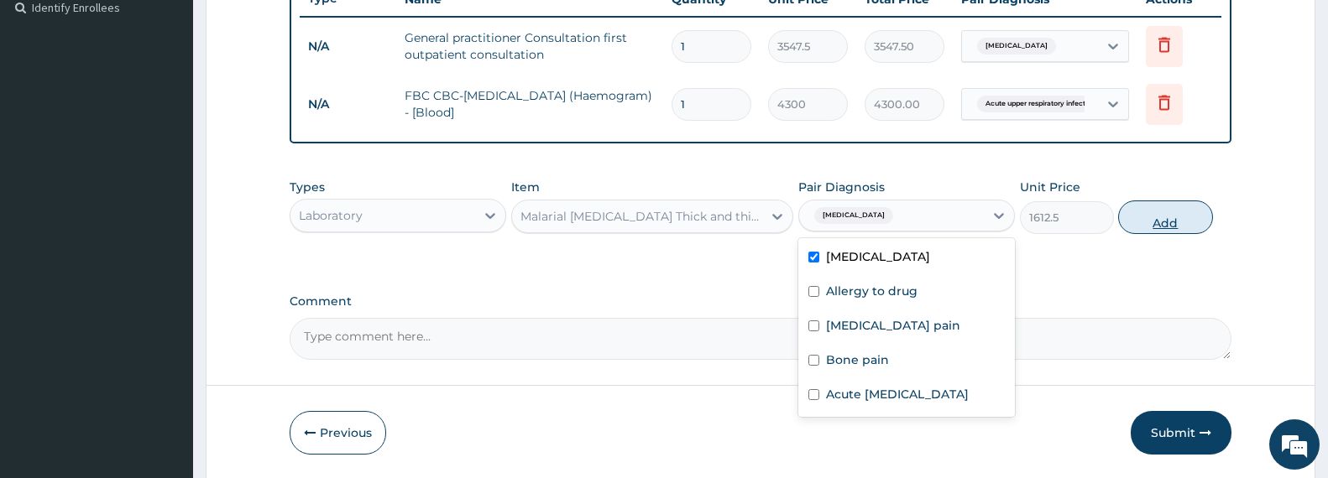
click at [1184, 224] on button "Add" at bounding box center [1165, 218] width 94 height 34
type input "0"
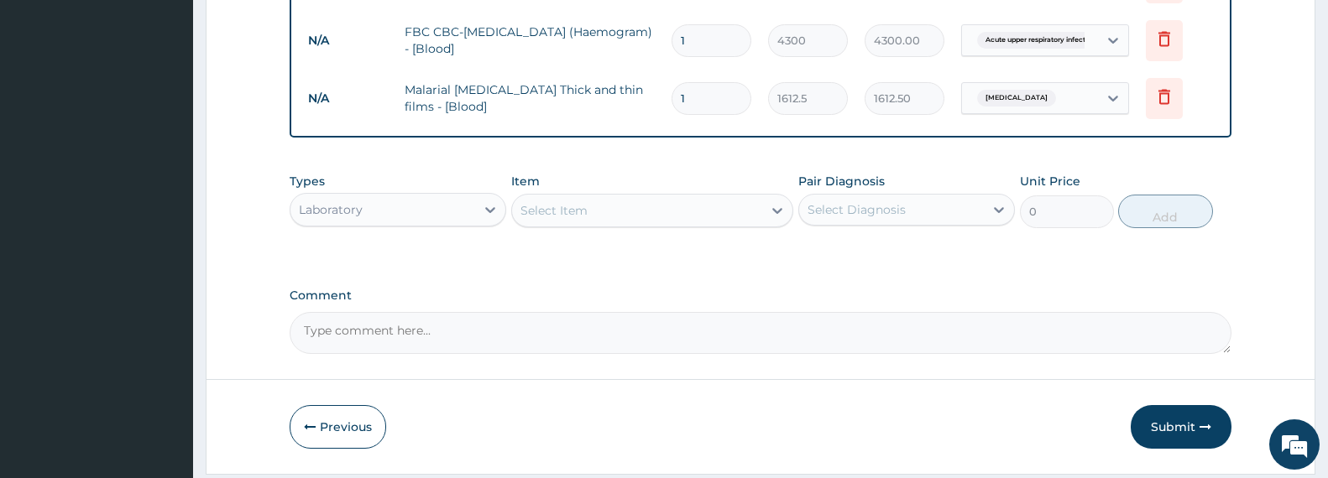
scroll to position [587, 0]
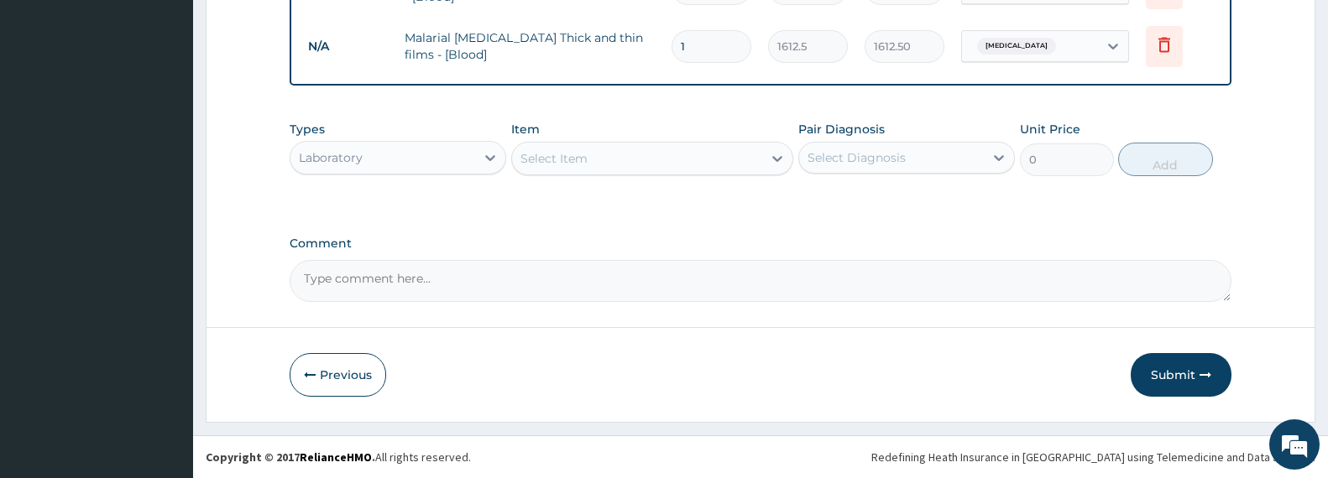
click at [445, 158] on div "Laboratory" at bounding box center [382, 157] width 185 height 27
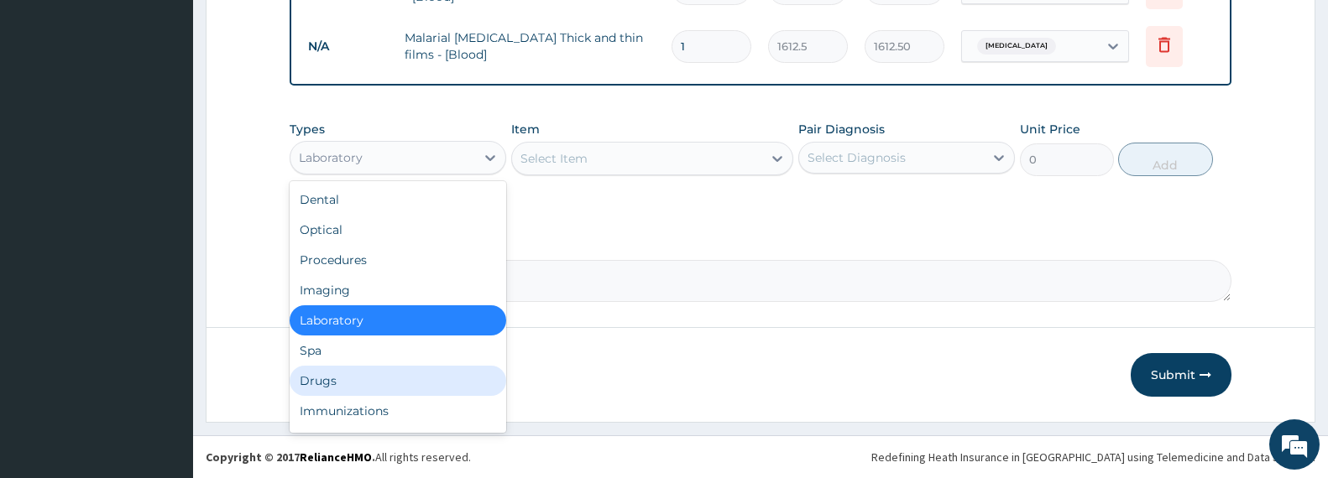
drag, startPoint x: 325, startPoint y: 375, endPoint x: 551, endPoint y: 296, distance: 240.0
click at [325, 374] on div "Drugs" at bounding box center [398, 381] width 217 height 30
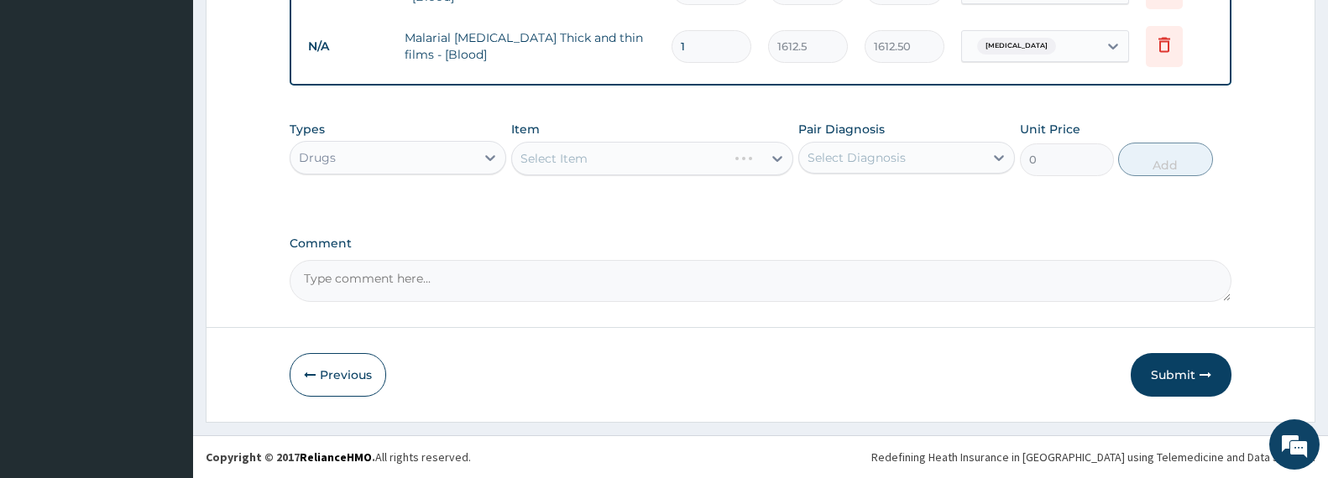
click at [673, 169] on div "Select Item" at bounding box center [652, 159] width 283 height 34
click at [669, 165] on div "Select Item" at bounding box center [652, 159] width 283 height 34
click at [663, 159] on div "Select Item" at bounding box center [637, 158] width 251 height 27
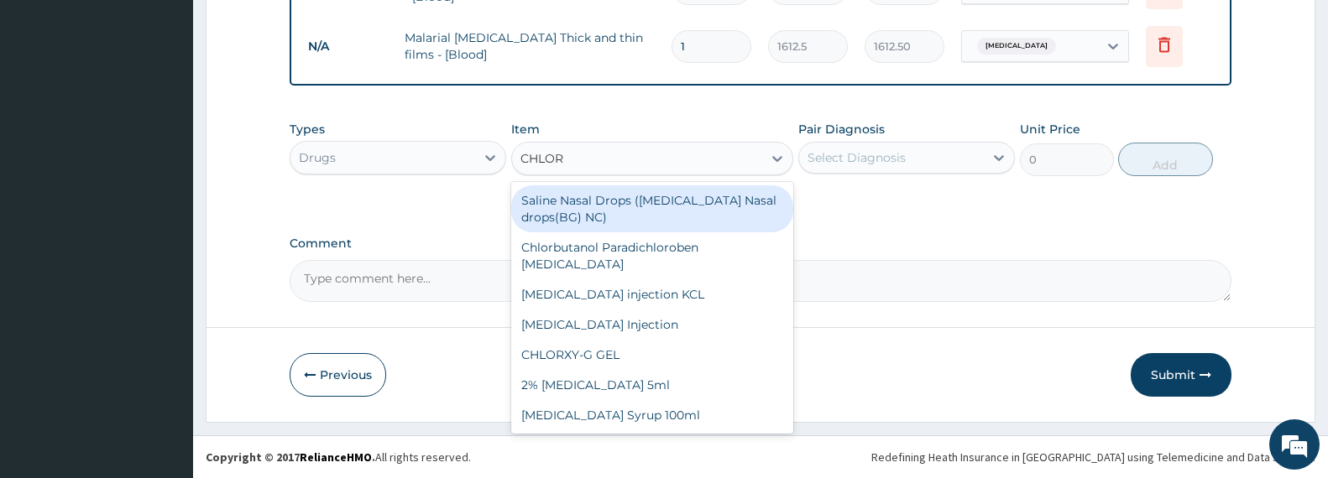
type input "CHLORO"
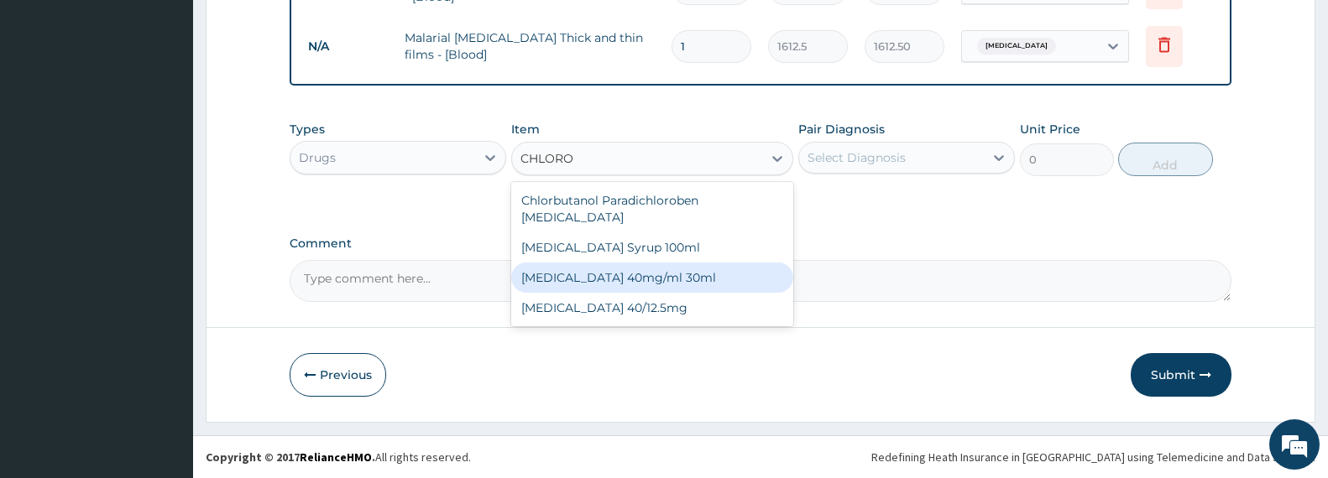
click at [636, 267] on div "CHLOROQUINE 40mg/ml 30ml" at bounding box center [652, 278] width 283 height 30
type input "1419"
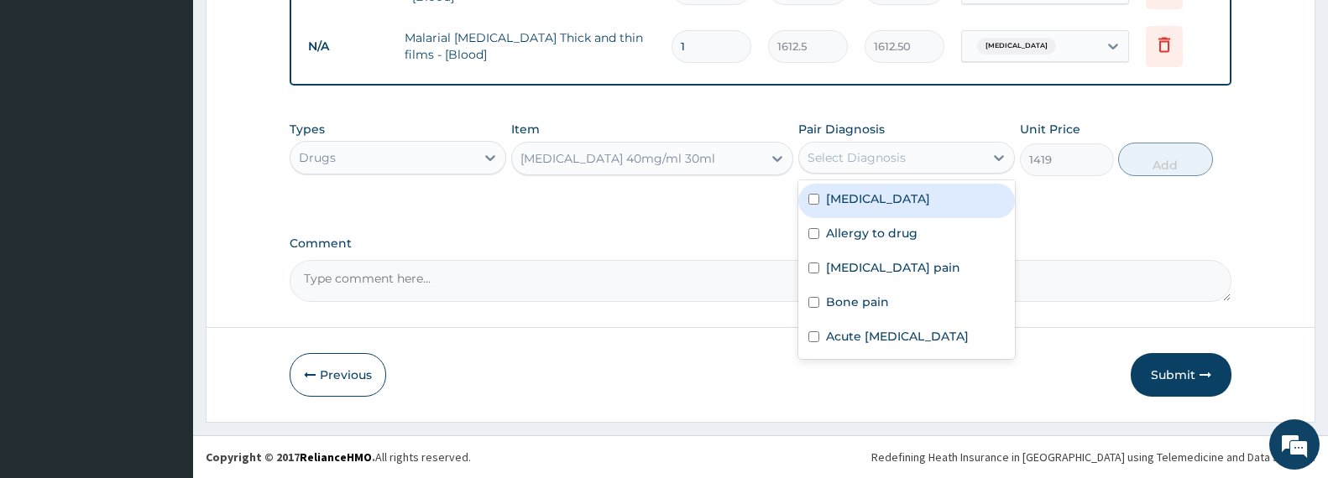
click at [866, 169] on div "Select Diagnosis" at bounding box center [891, 157] width 185 height 27
click at [849, 196] on label "Malaria" at bounding box center [878, 199] width 104 height 17
checkbox input "true"
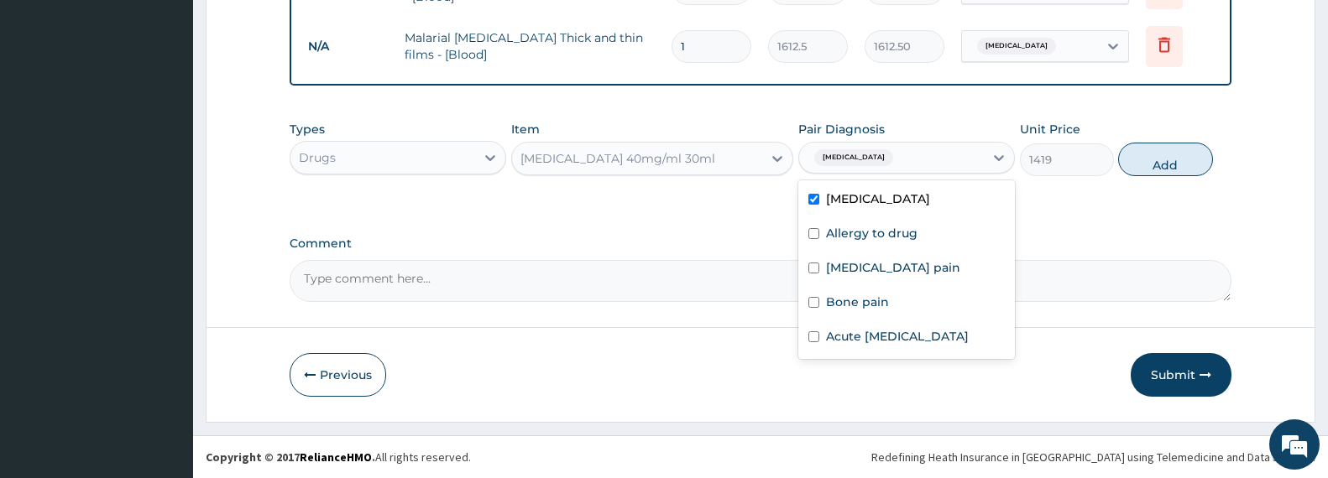
click at [1163, 166] on button "Add" at bounding box center [1165, 160] width 94 height 34
type input "0"
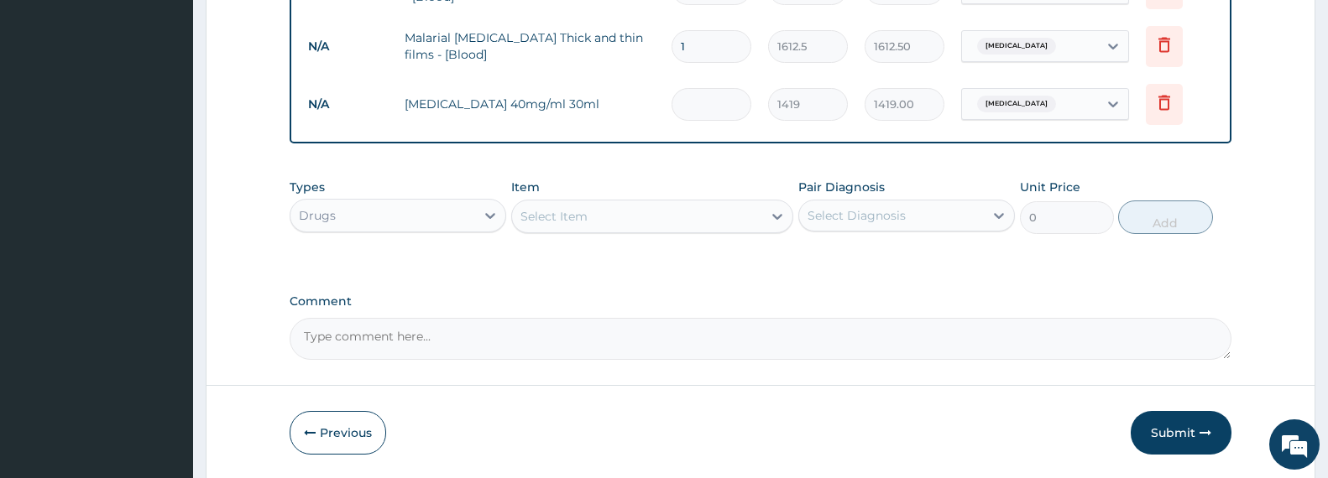
type input "0.00"
type input "3"
type input "4257.00"
type input "3"
click at [577, 227] on div "Select Item" at bounding box center [637, 216] width 251 height 27
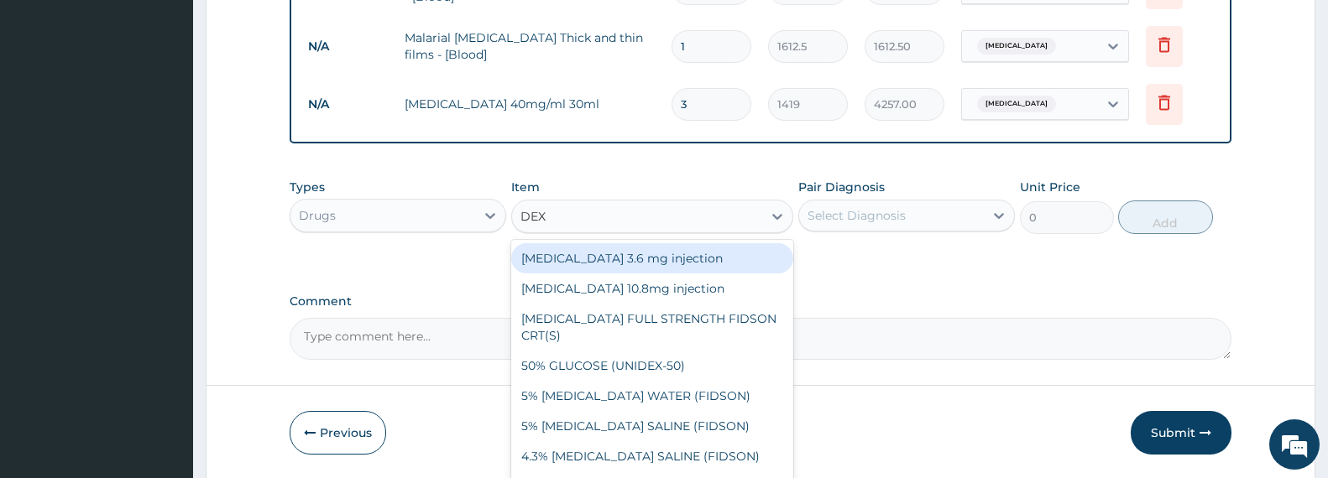
type input "DEXA"
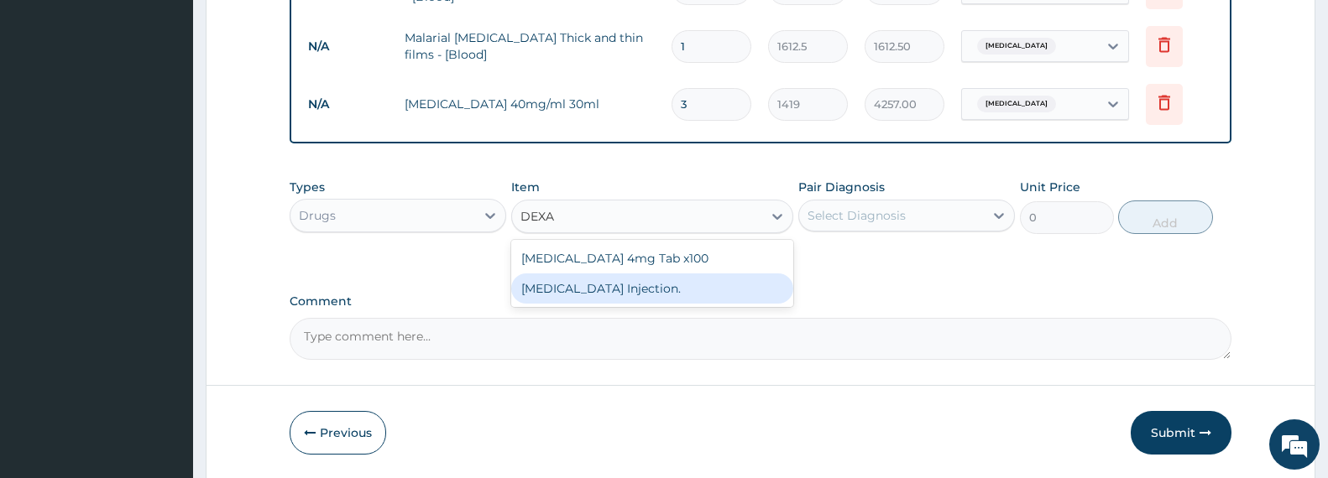
click at [591, 290] on div "DEXAMETHASONE Injection." at bounding box center [652, 289] width 283 height 30
type input "591.25"
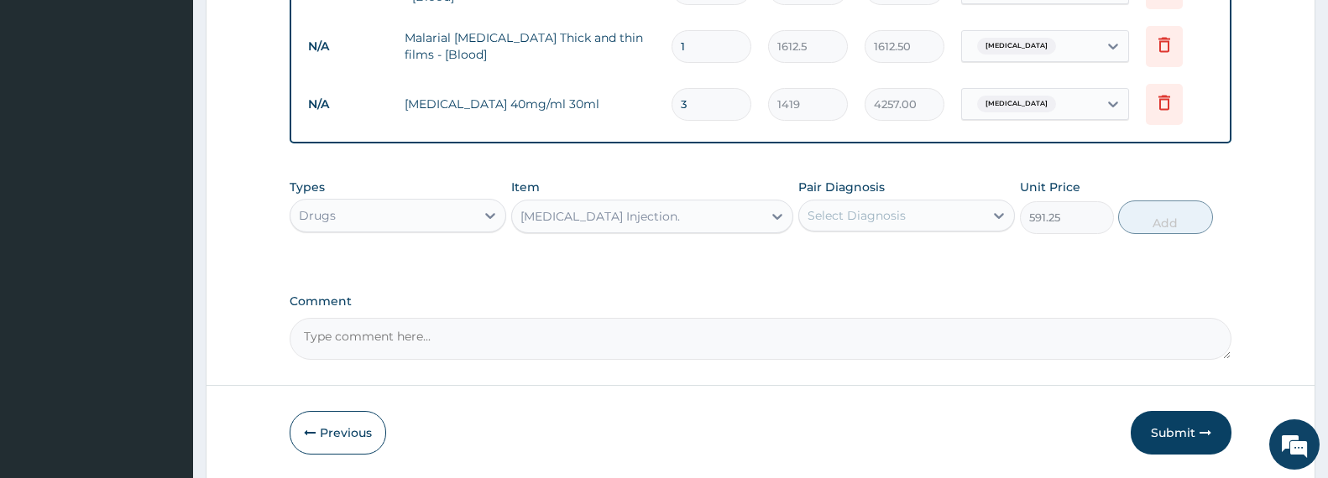
click at [886, 212] on div "Select Diagnosis" at bounding box center [857, 215] width 98 height 17
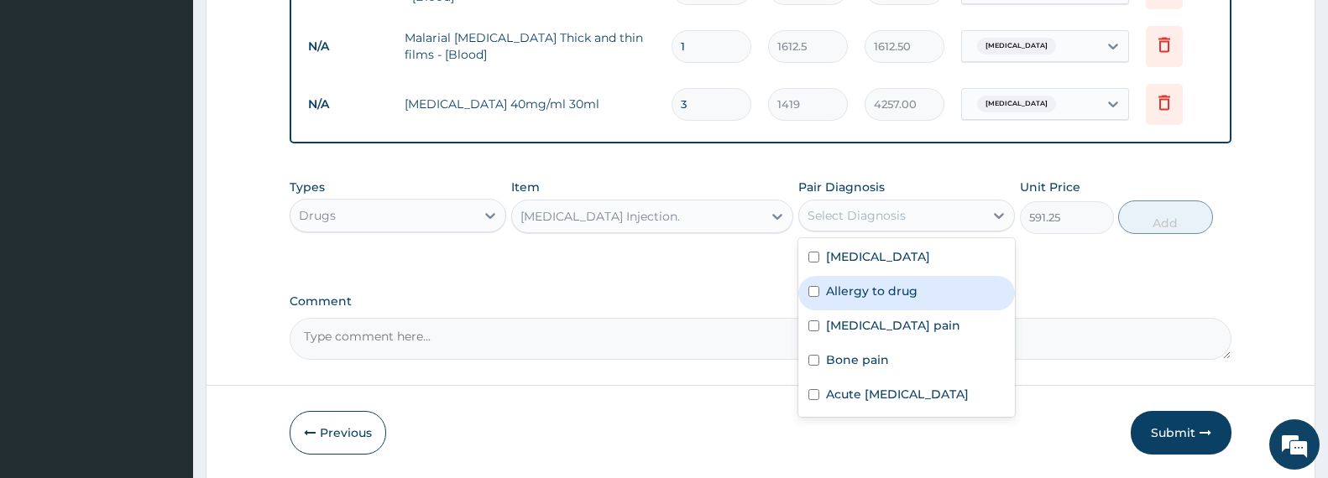
click at [878, 294] on label "Allergy to drug" at bounding box center [871, 291] width 91 height 17
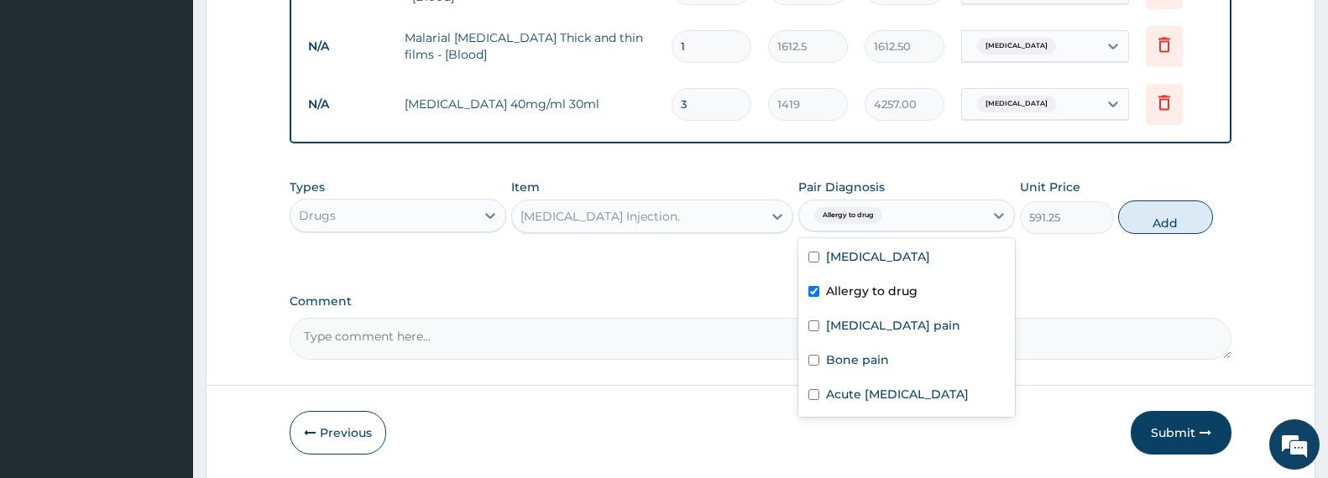
checkbox input "true"
click at [1174, 216] on button "Add" at bounding box center [1165, 218] width 94 height 34
type input "0"
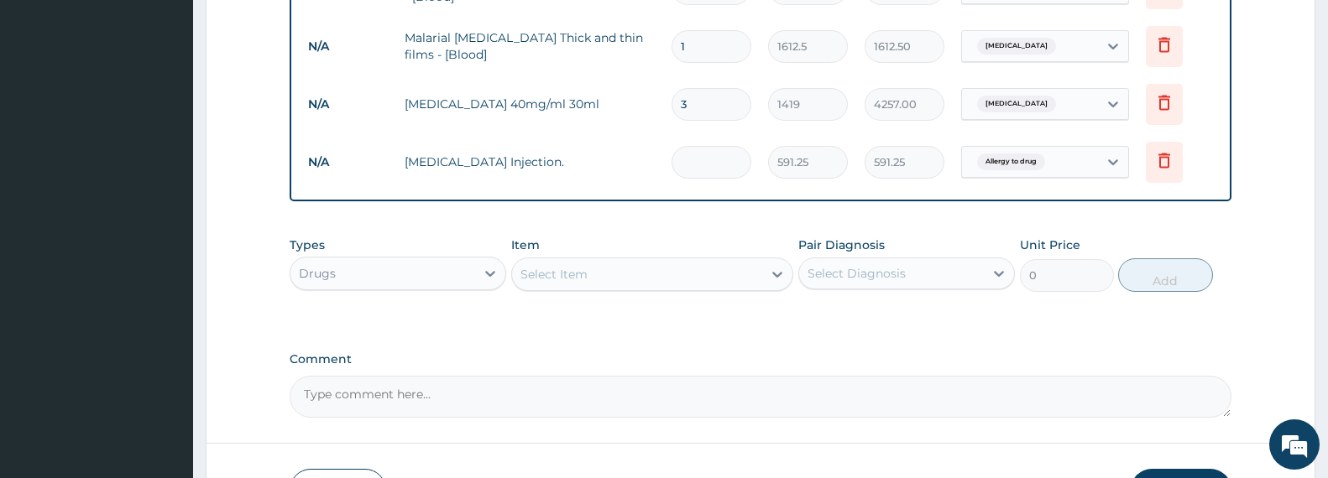
type input "0.00"
type input "3"
type input "1773.75"
type input "3"
click at [567, 267] on div "Select Item" at bounding box center [553, 274] width 67 height 17
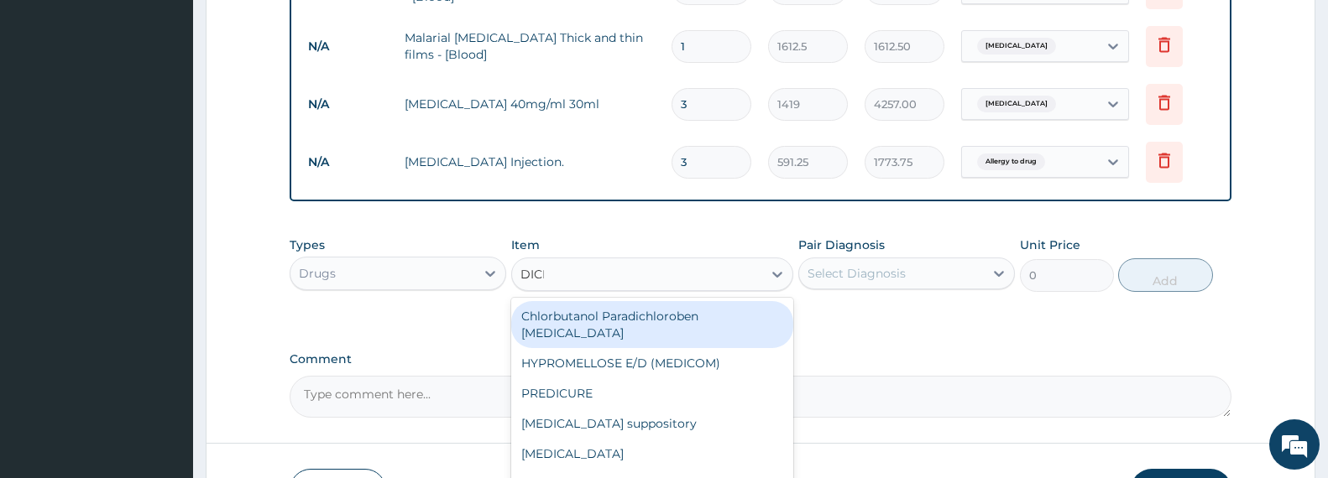
type input "DICLO"
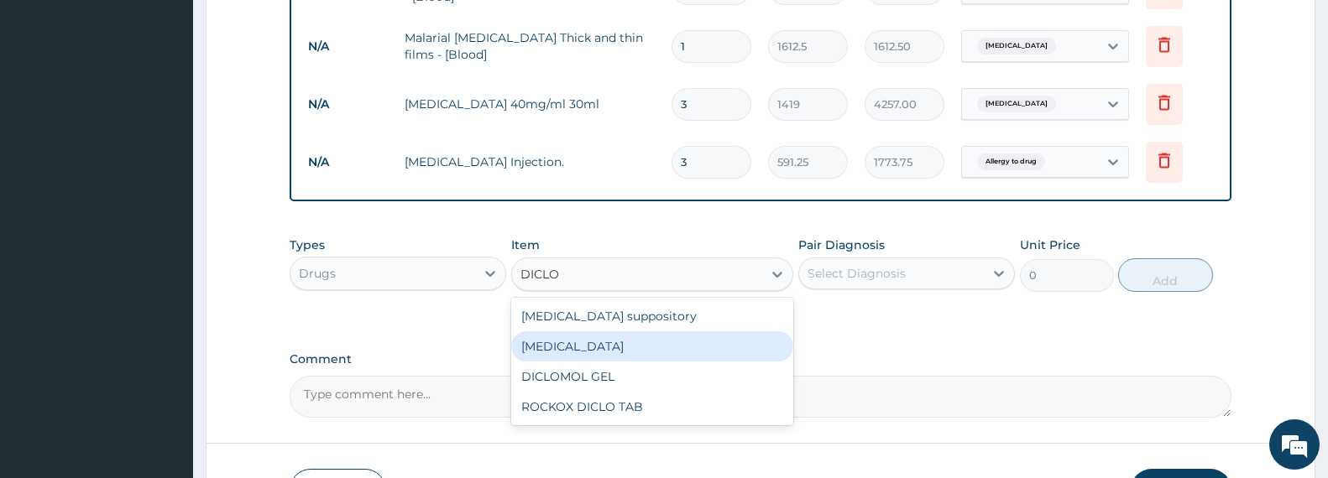
click at [562, 343] on div "Diclofenac" at bounding box center [652, 347] width 283 height 30
type input "591.25"
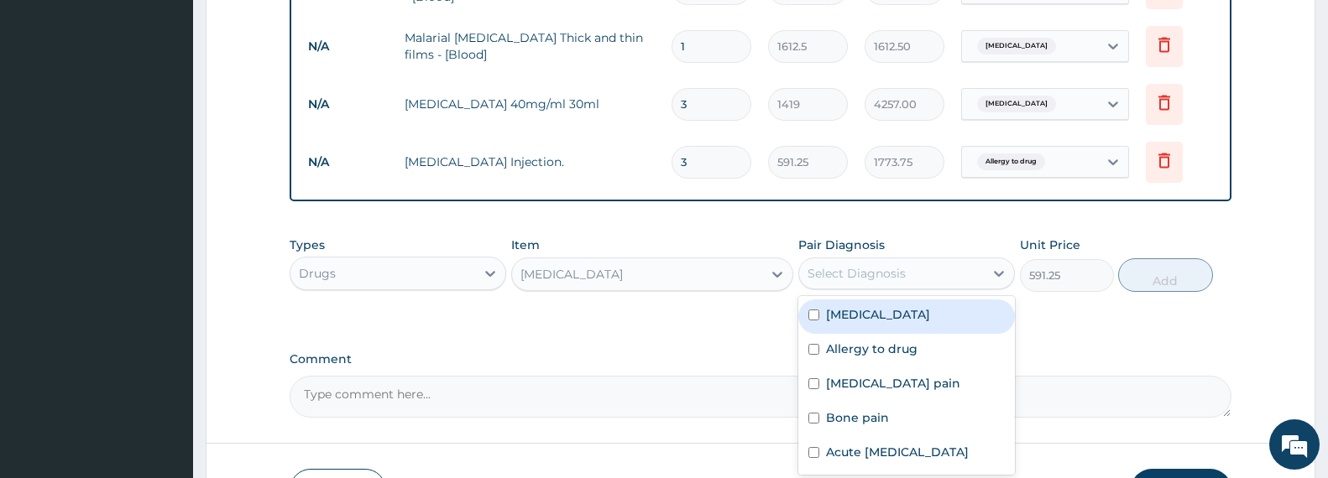
click at [903, 277] on div "Select Diagnosis" at bounding box center [857, 273] width 98 height 17
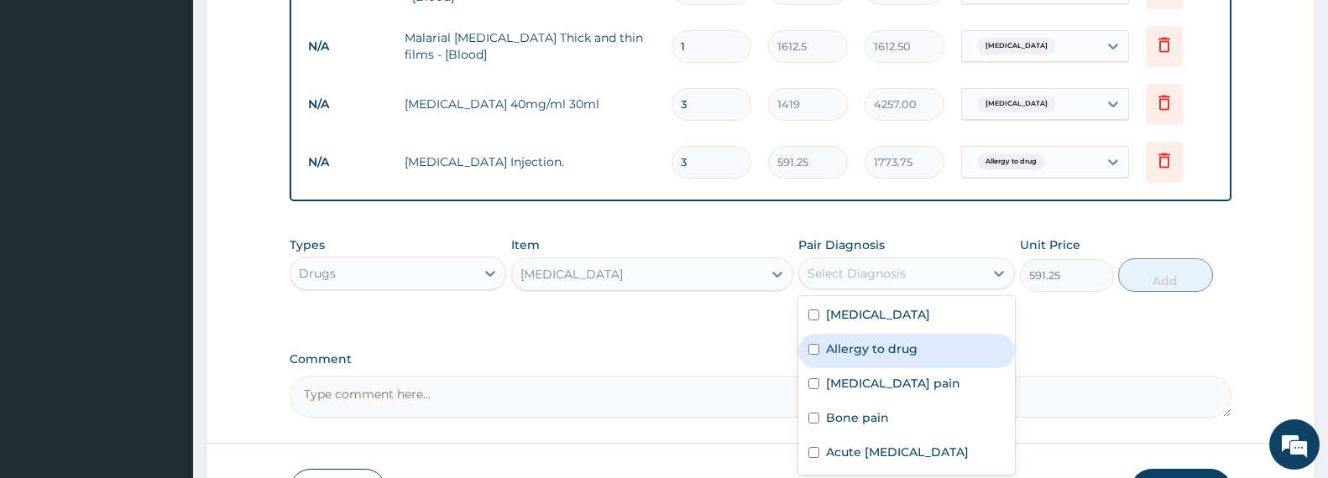
click at [860, 351] on label "Allergy to drug" at bounding box center [871, 349] width 91 height 17
checkbox input "true"
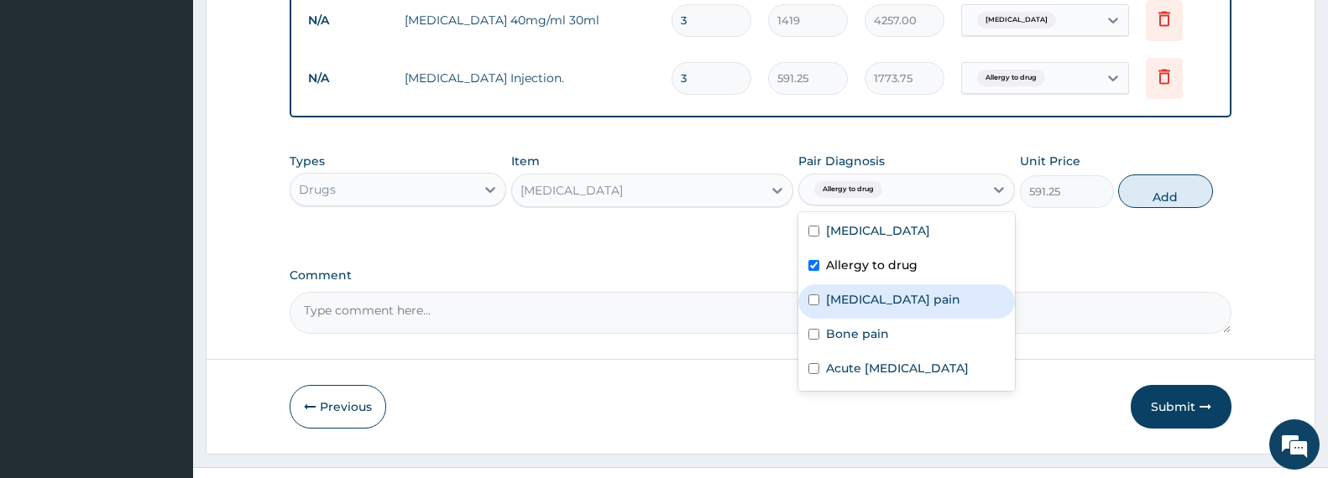
scroll to position [675, 0]
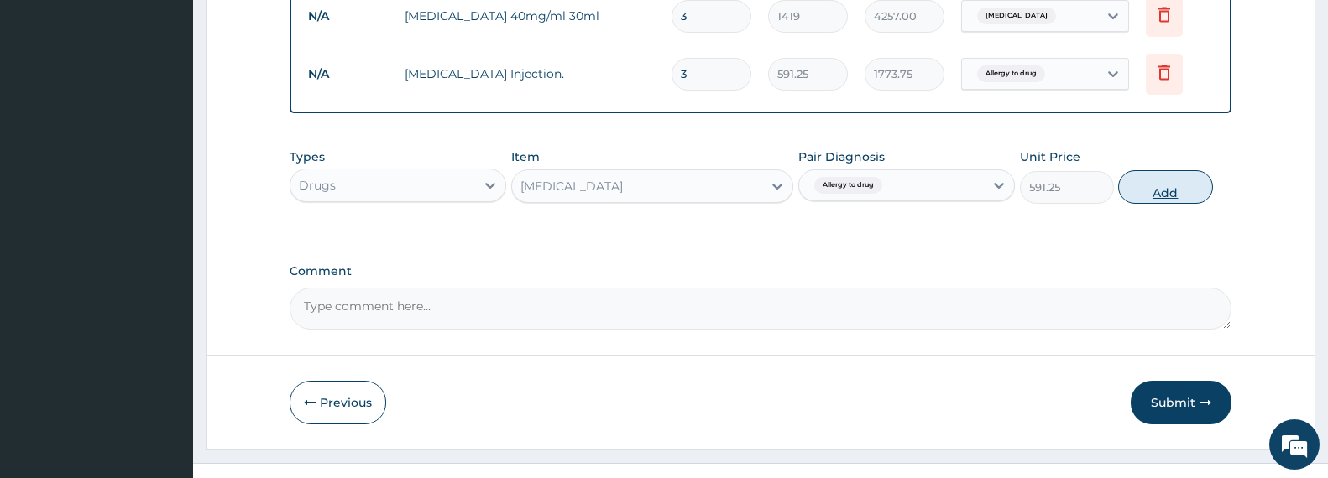
click at [1167, 193] on button "Add" at bounding box center [1165, 187] width 94 height 34
type input "0"
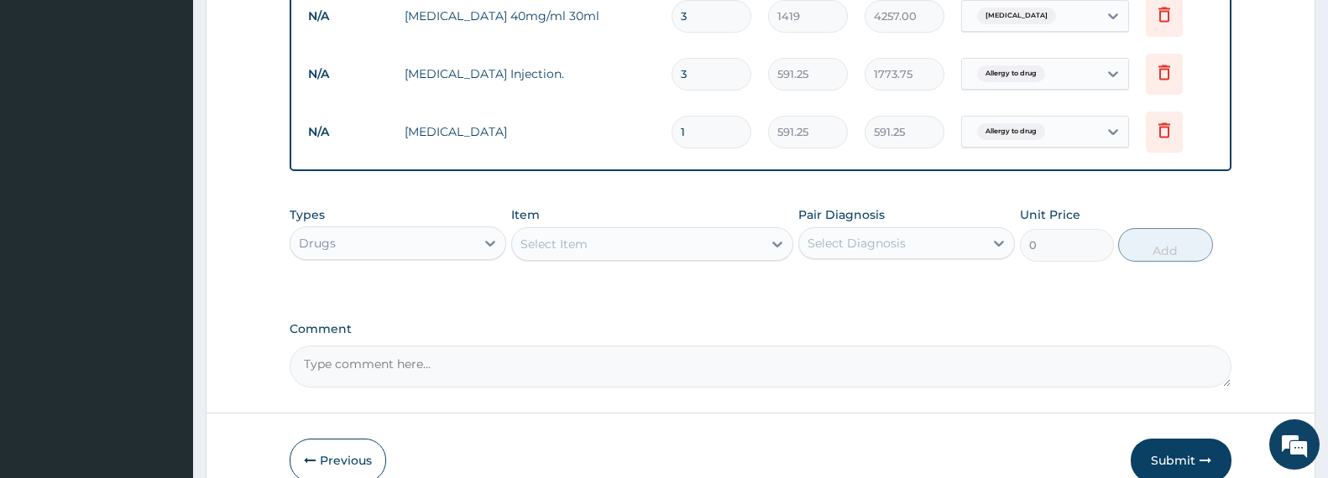
click at [604, 238] on div "Select Item" at bounding box center [637, 244] width 251 height 27
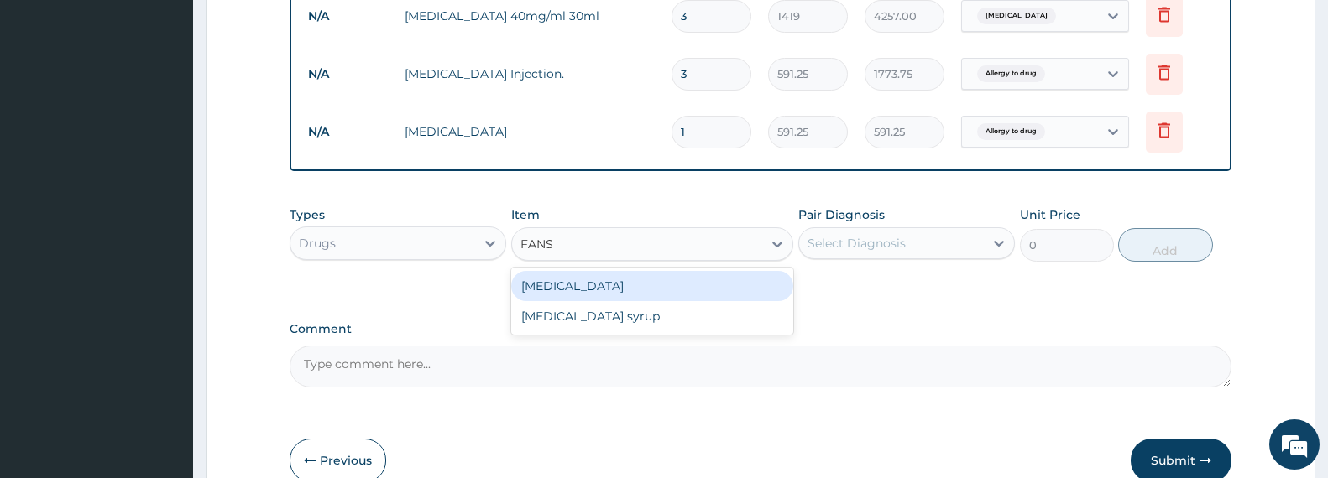
type input "FANSI"
click at [561, 280] on div "Fansidar" at bounding box center [652, 286] width 283 height 30
type input "212.85"
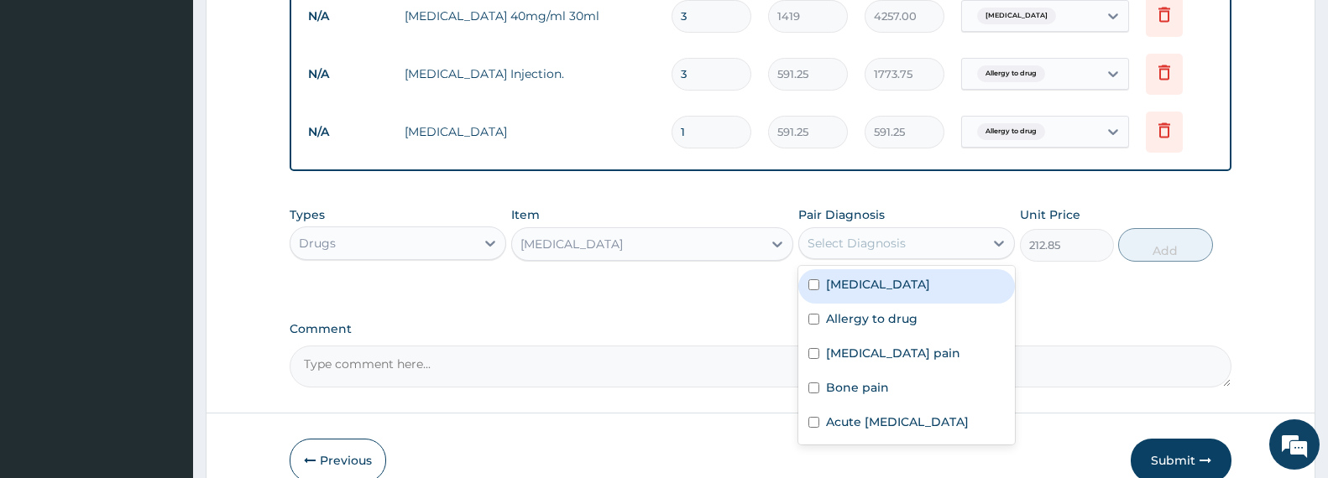
click at [934, 257] on div "Select Diagnosis" at bounding box center [906, 243] width 217 height 32
click at [880, 295] on div "Malaria" at bounding box center [906, 286] width 217 height 34
checkbox input "true"
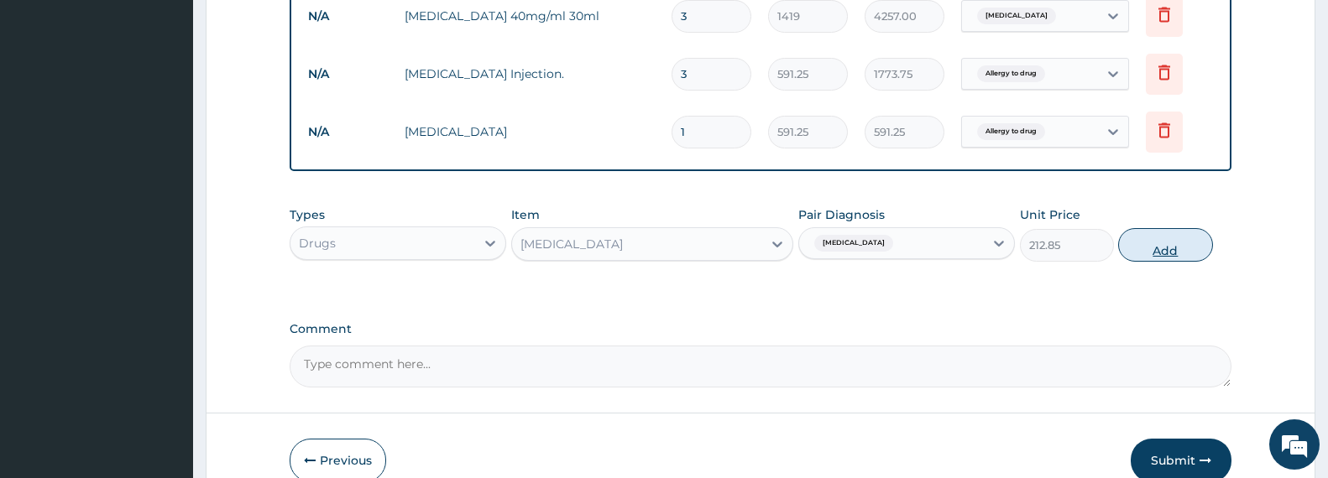
click at [1159, 255] on button "Add" at bounding box center [1165, 245] width 94 height 34
type input "0"
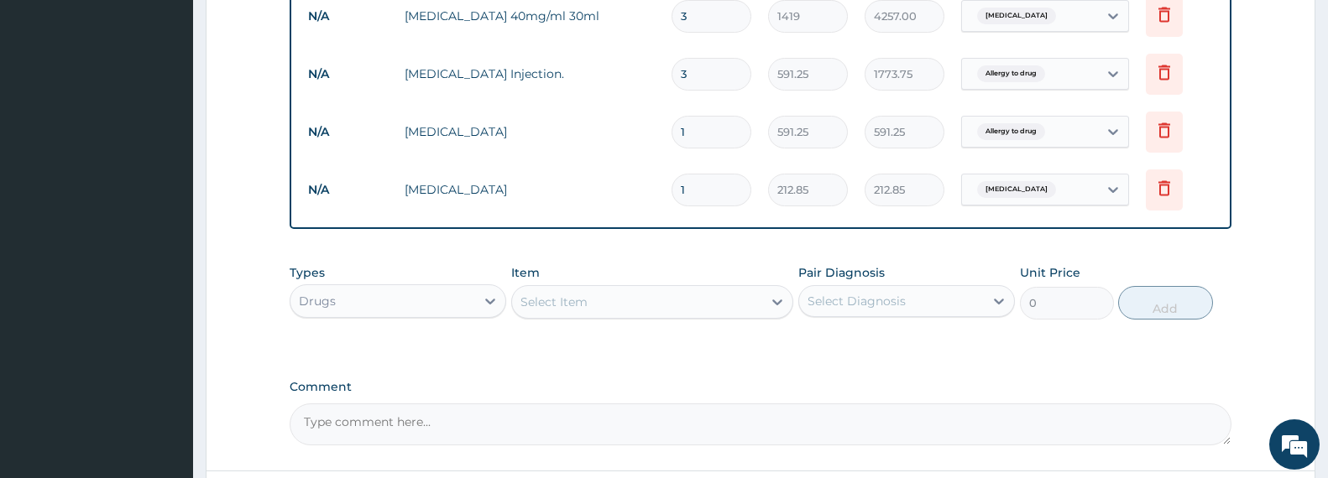
type input "0.00"
type input "3"
type input "638.55"
type input "3"
click at [640, 302] on div "Select Item" at bounding box center [637, 302] width 251 height 27
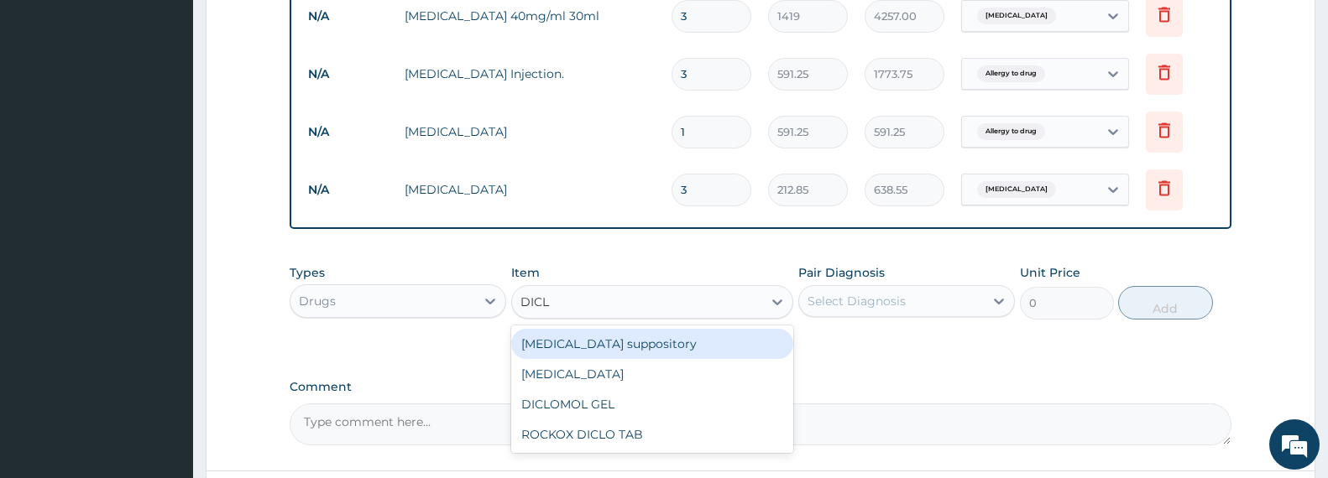
type input "DICLO"
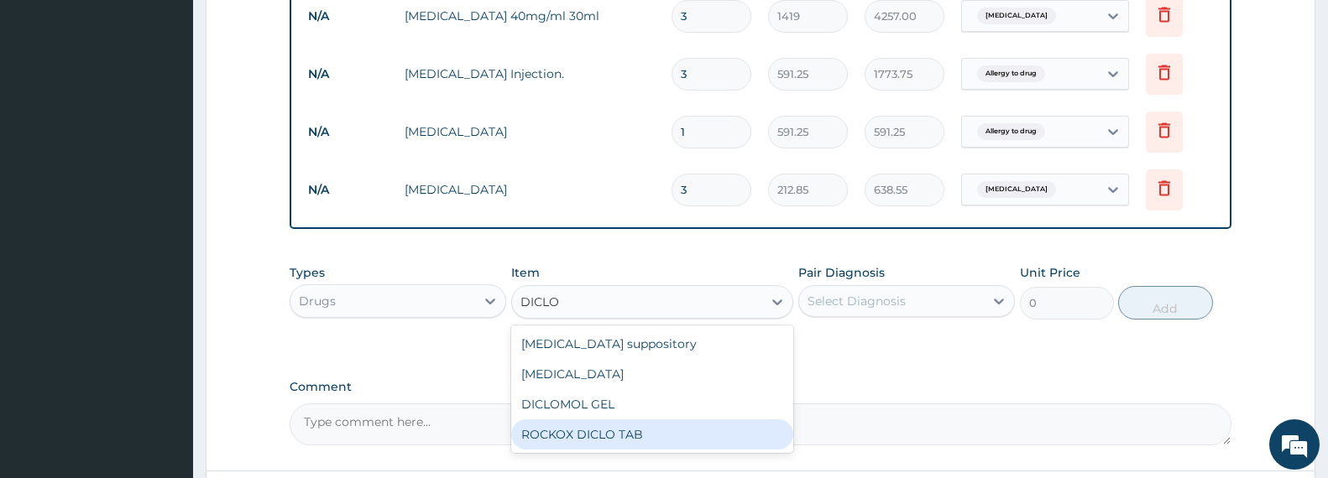
click at [591, 439] on div "ROCKOX DICLO TAB" at bounding box center [652, 435] width 283 height 30
type input "82.775"
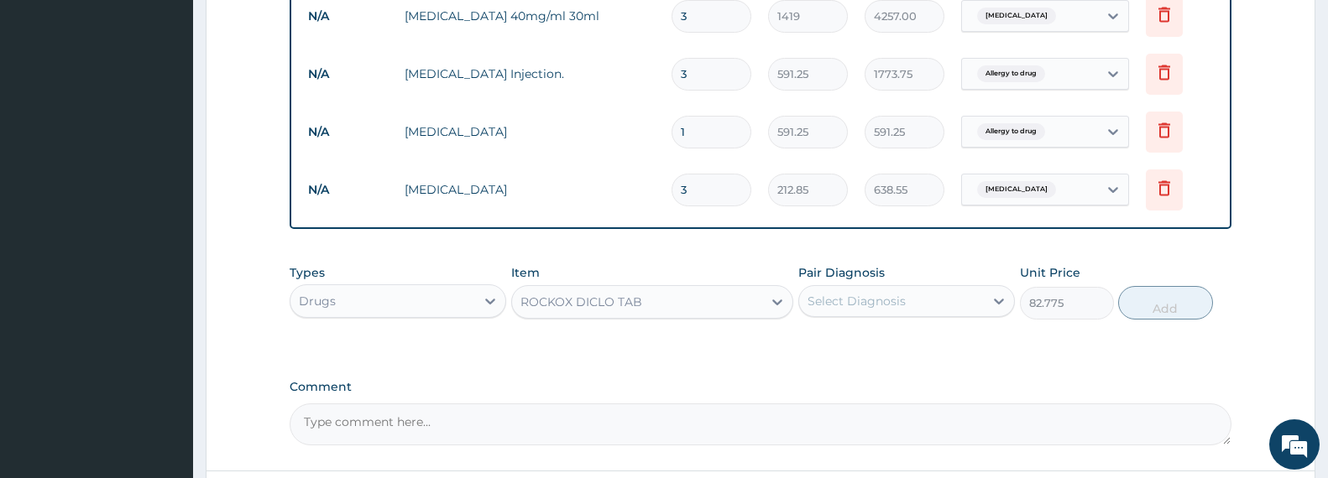
click at [885, 301] on div "Select Diagnosis" at bounding box center [857, 301] width 98 height 17
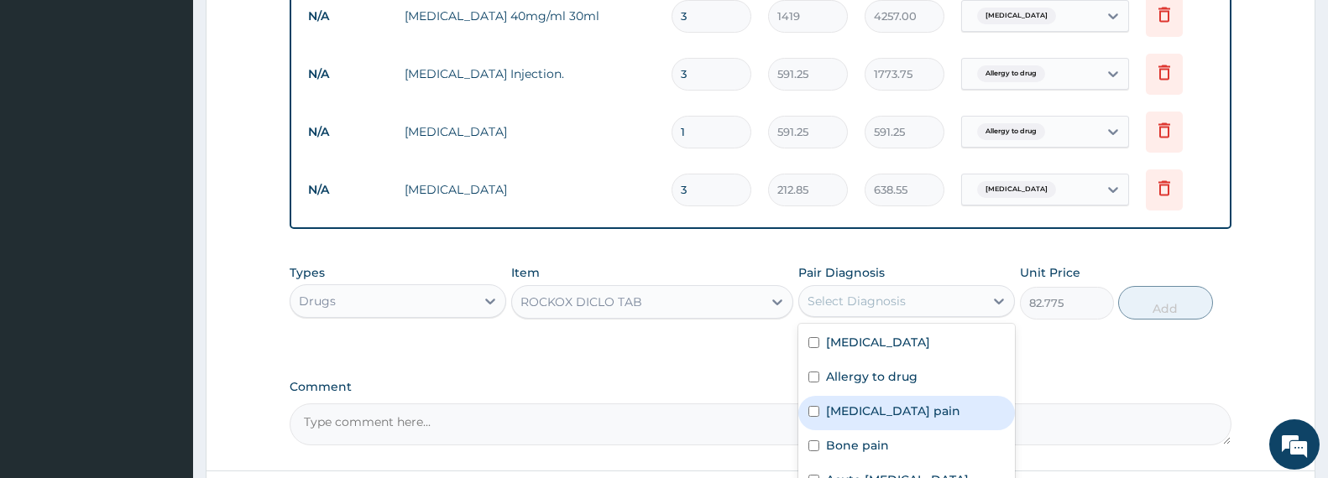
click at [905, 414] on label "Musculoskeletal pain" at bounding box center [893, 411] width 134 height 17
checkbox input "true"
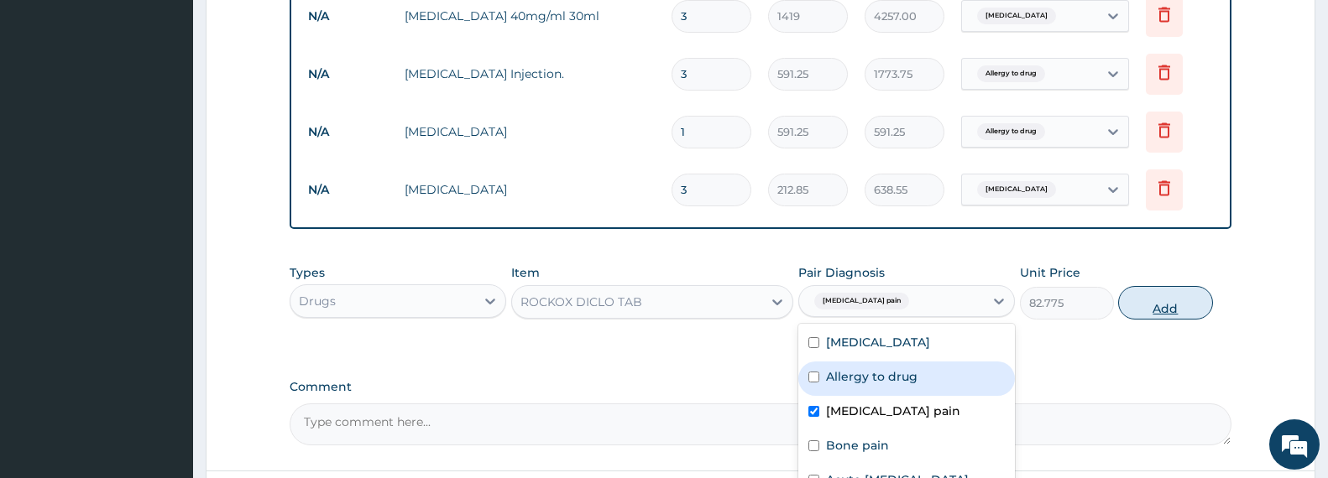
click at [1161, 306] on button "Add" at bounding box center [1165, 303] width 94 height 34
type input "0"
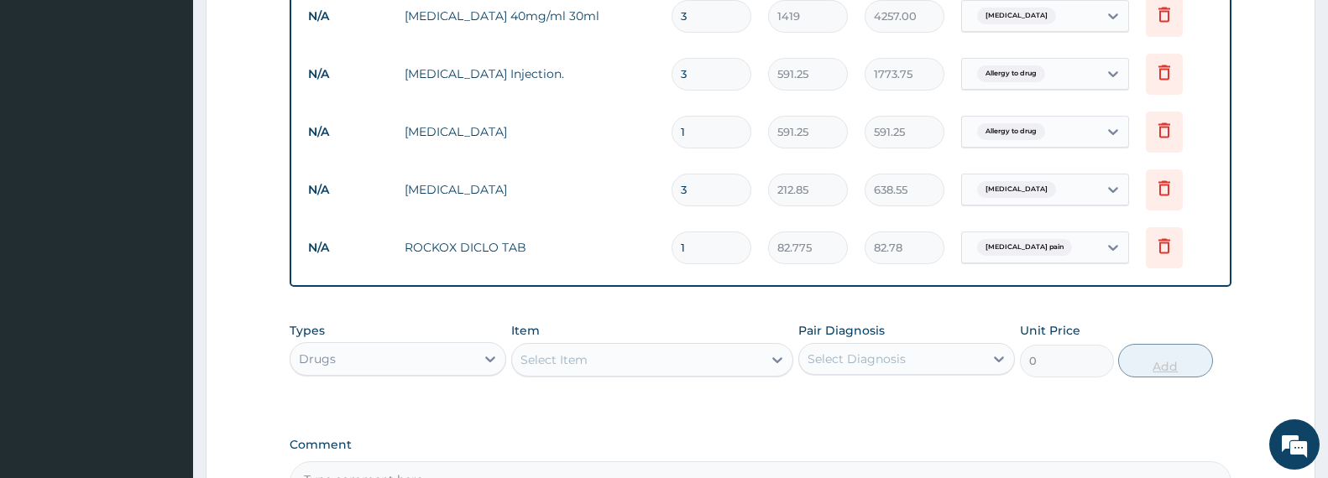
type input "10"
type input "827.75"
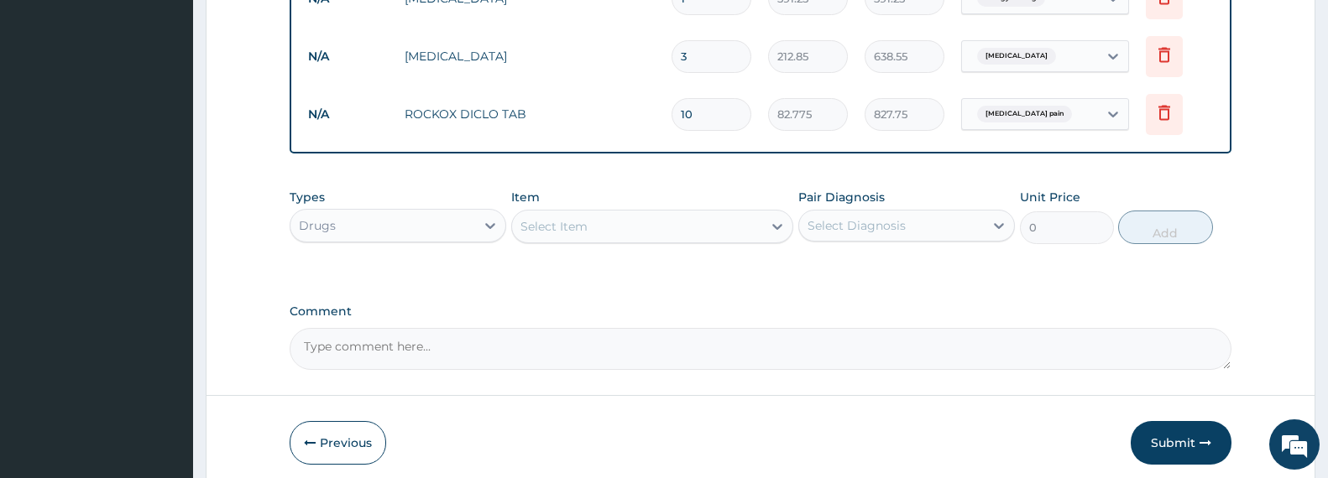
scroll to position [816, 0]
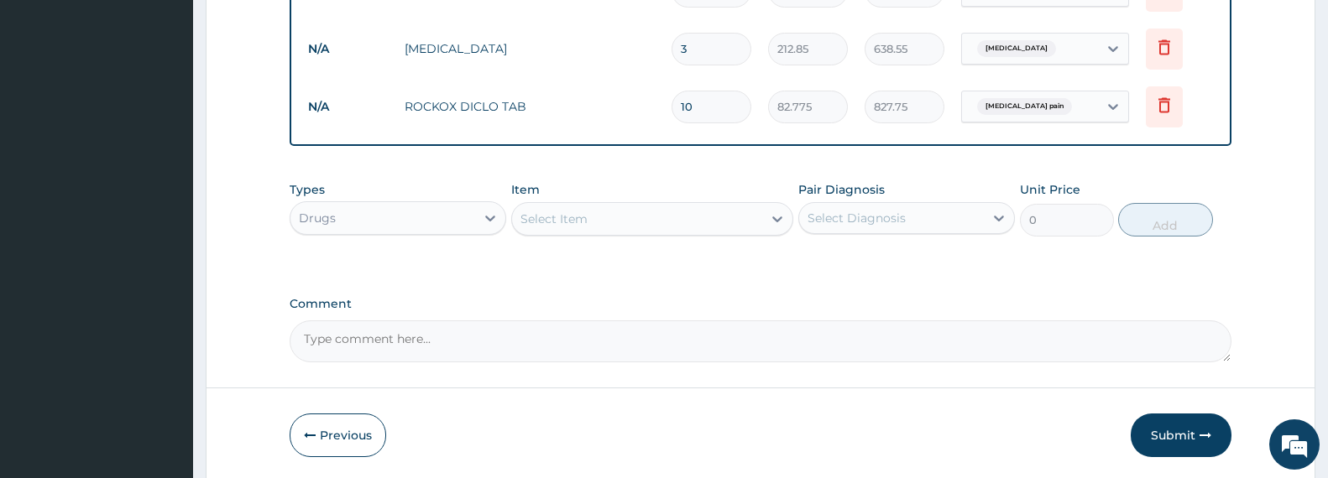
type input "10"
click at [578, 213] on div "Select Item" at bounding box center [553, 219] width 67 height 17
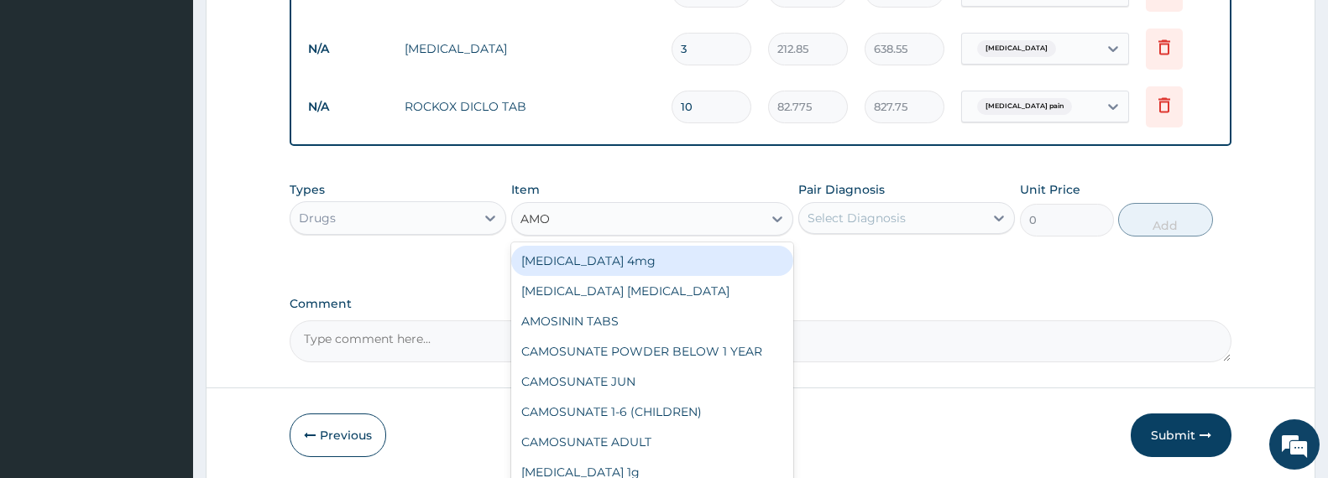
type input "AMOX"
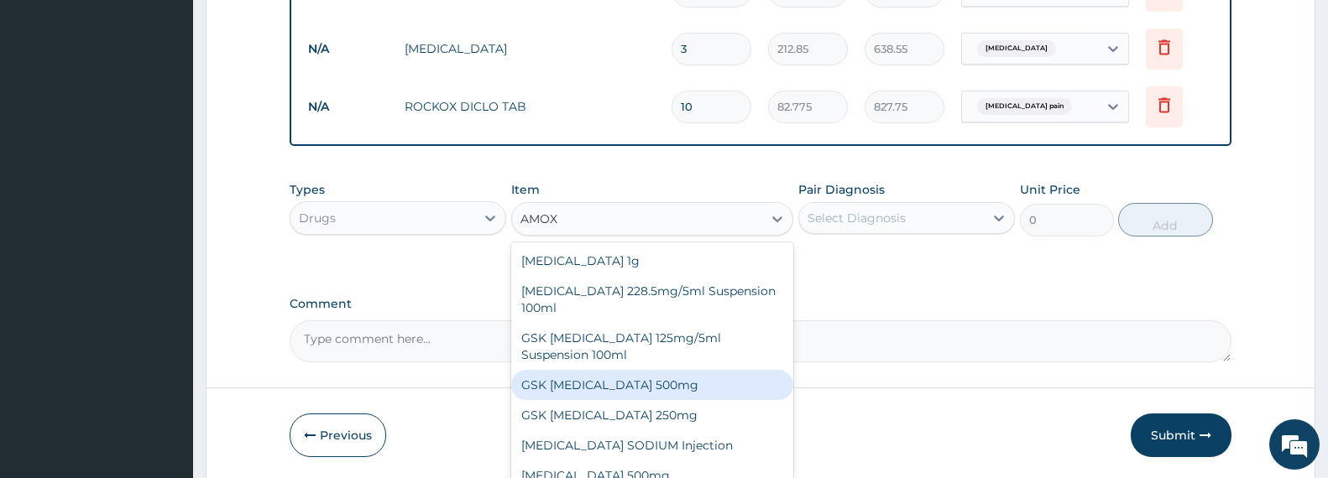
click at [583, 377] on div "GSK AMOXIL 500mg" at bounding box center [652, 385] width 283 height 30
type input "59.125"
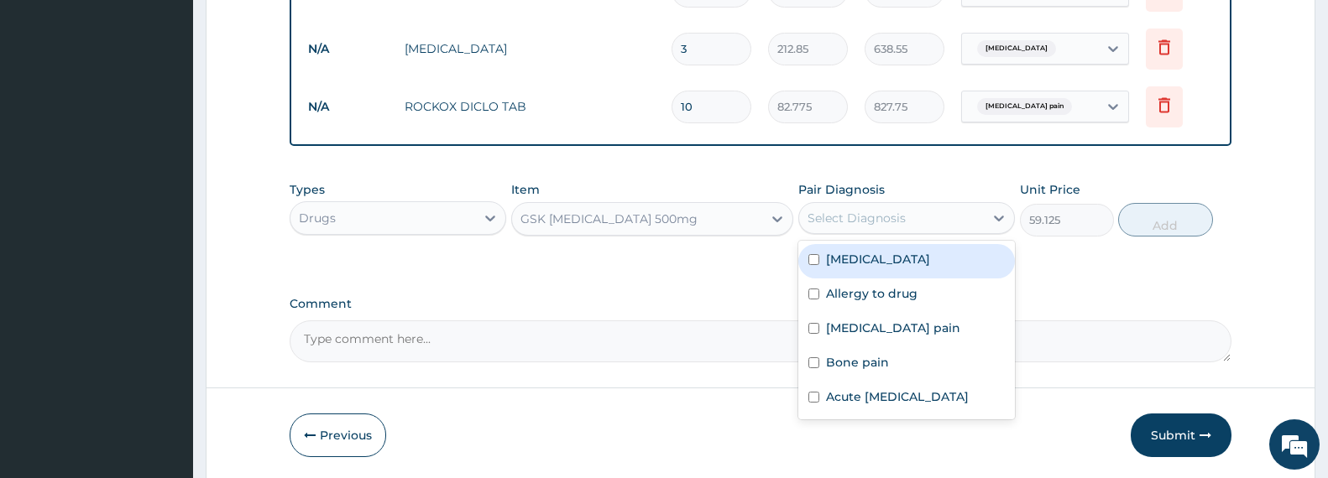
click at [895, 231] on div "Select Diagnosis" at bounding box center [906, 218] width 217 height 32
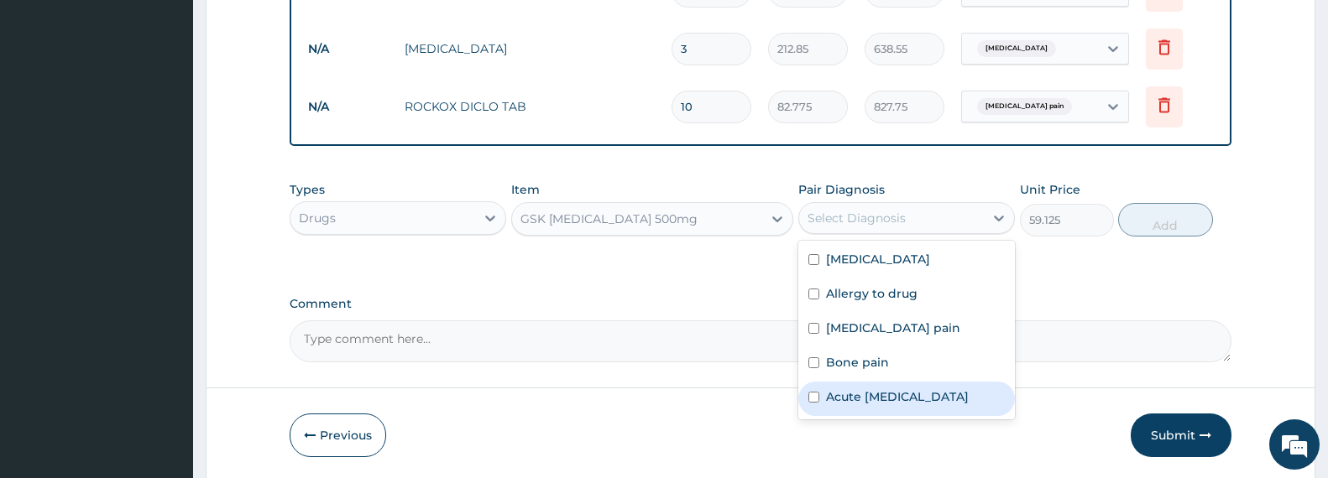
click at [871, 397] on label "Acute upper respiratory infection" at bounding box center [897, 397] width 143 height 17
checkbox input "true"
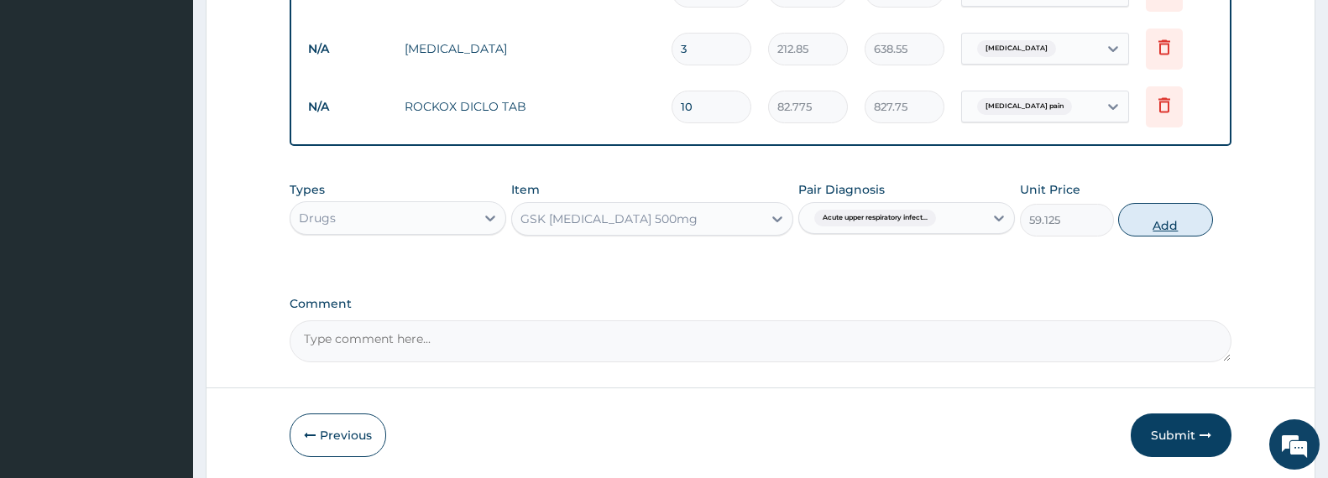
click at [1166, 223] on button "Add" at bounding box center [1165, 220] width 94 height 34
type input "0"
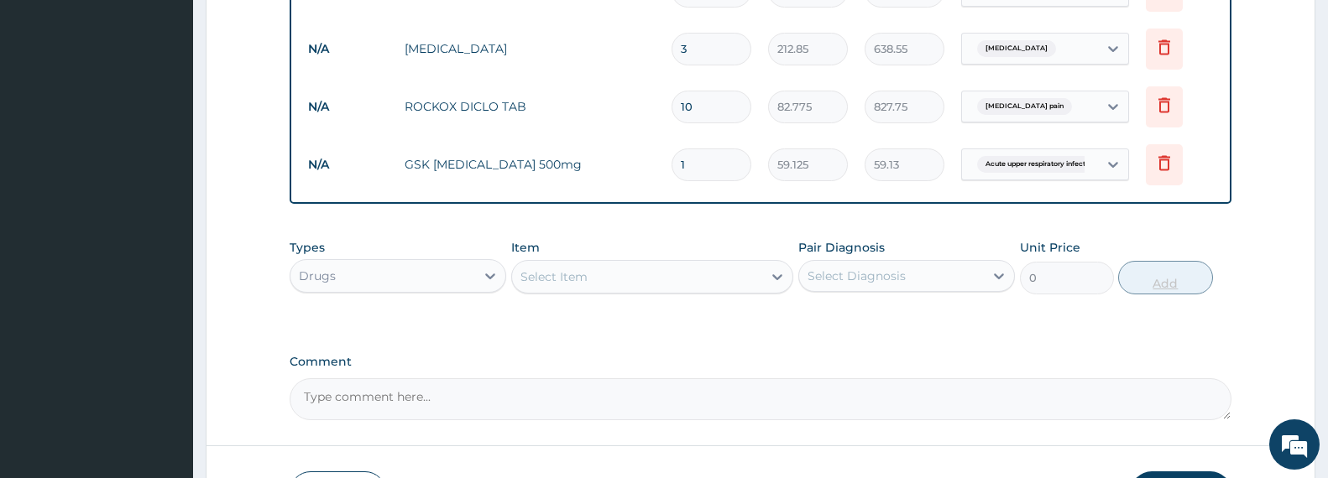
type input "15"
type input "886.88"
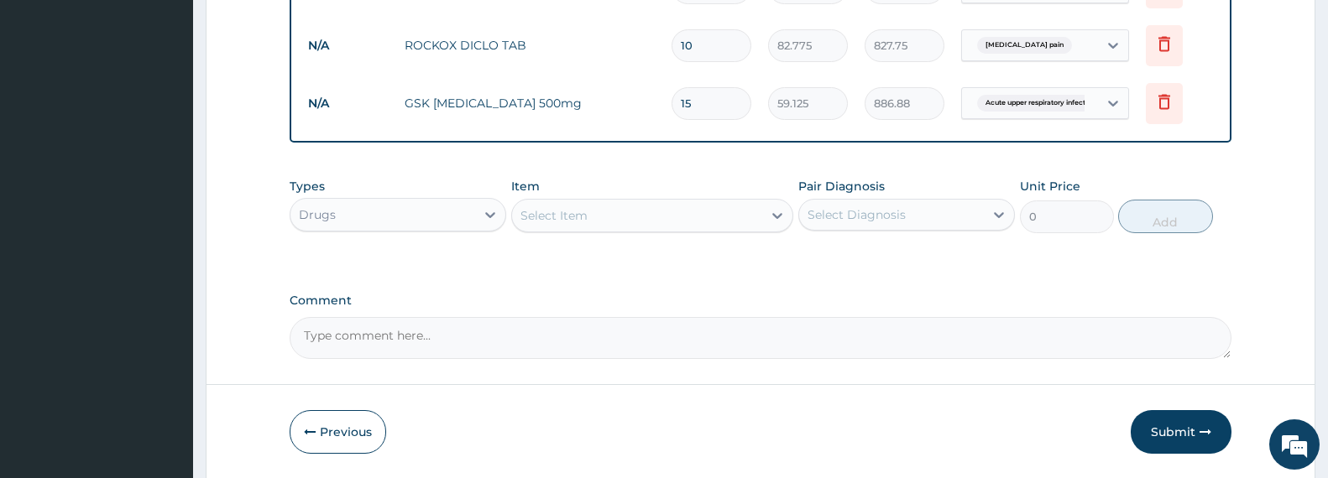
scroll to position [887, 0]
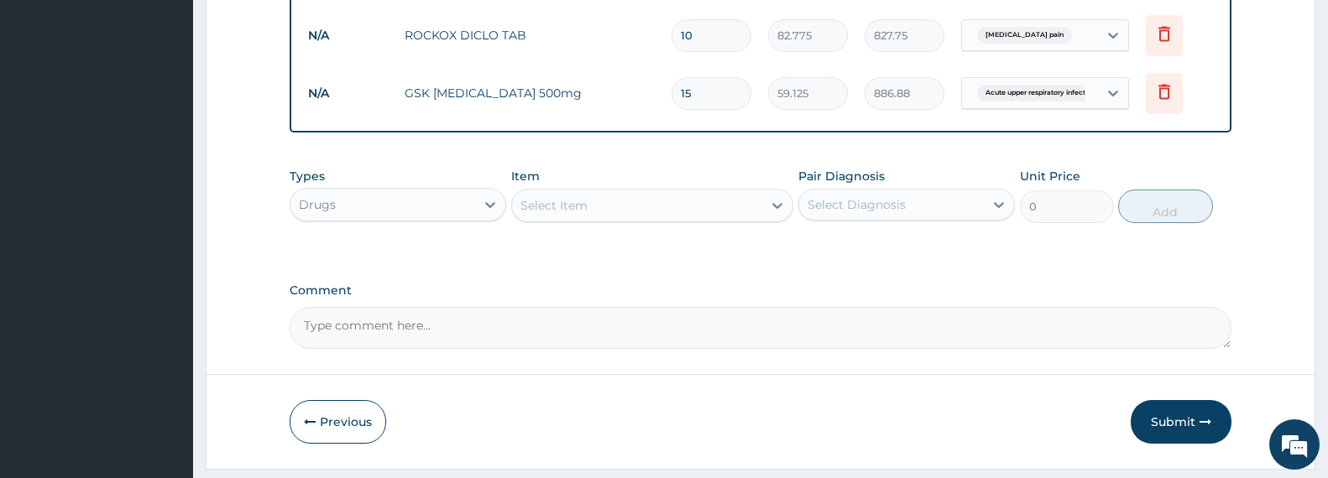
type input "15"
click at [630, 211] on div "Select Item" at bounding box center [637, 205] width 251 height 27
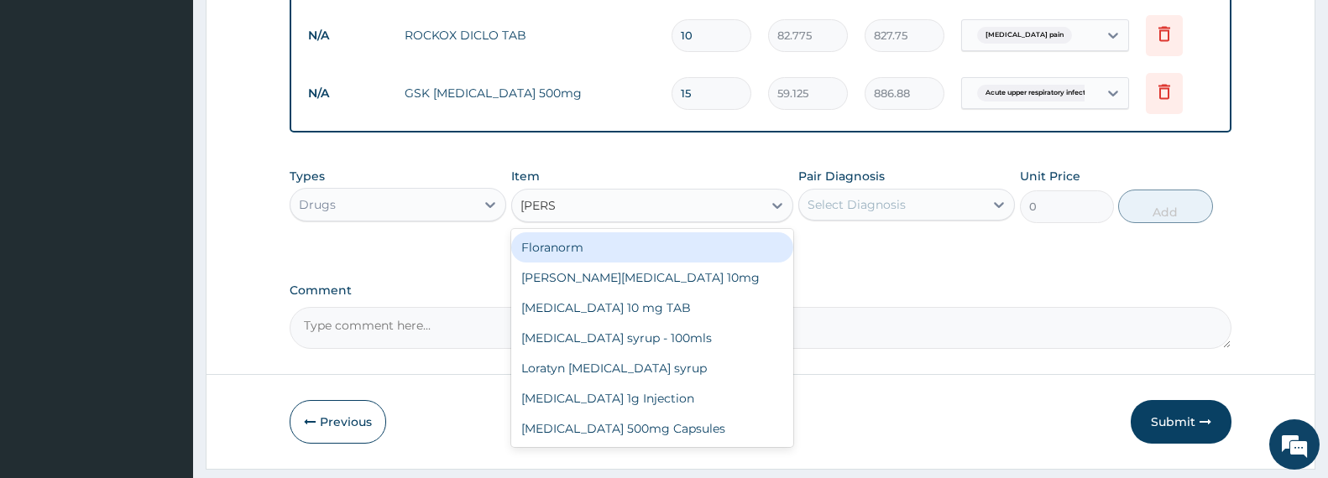
type input "LORAT"
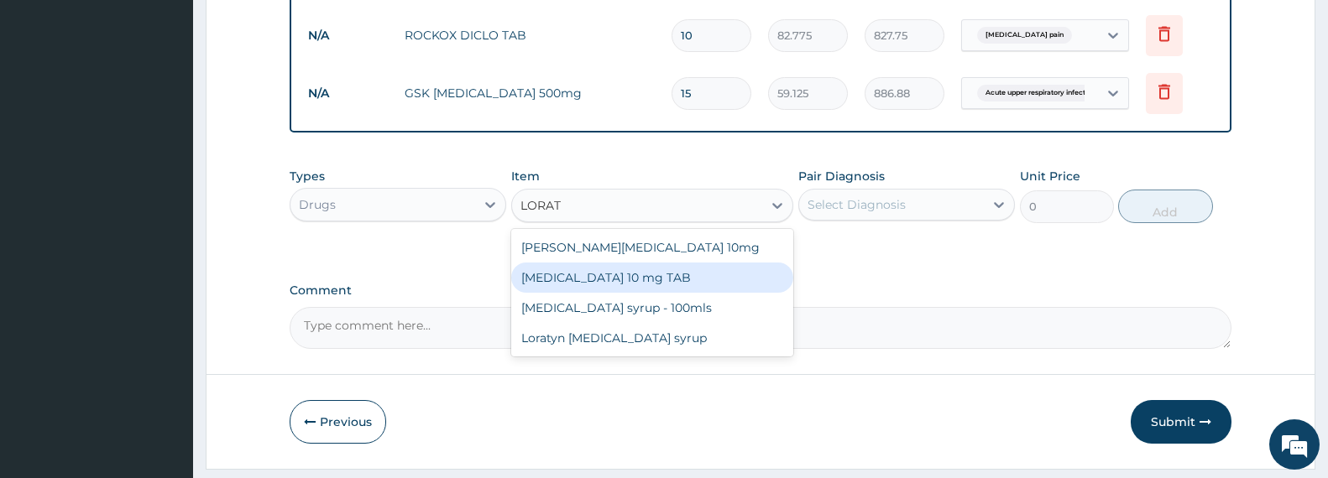
click at [583, 282] on div "LORATADINE 10 mg TAB" at bounding box center [652, 278] width 283 height 30
type input "59.125"
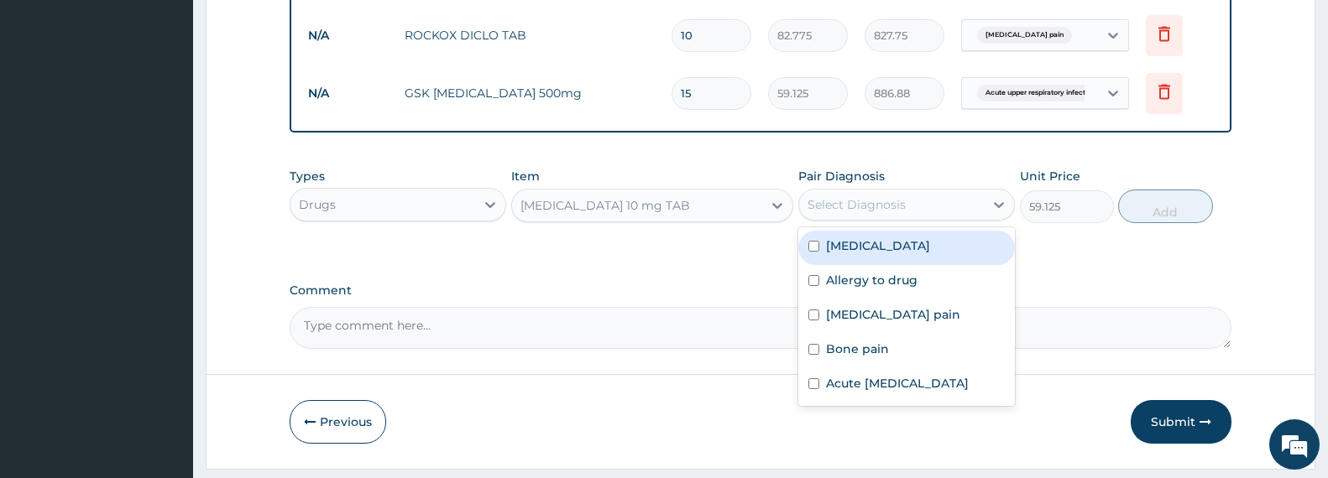
click at [888, 206] on div "Select Diagnosis" at bounding box center [857, 204] width 98 height 17
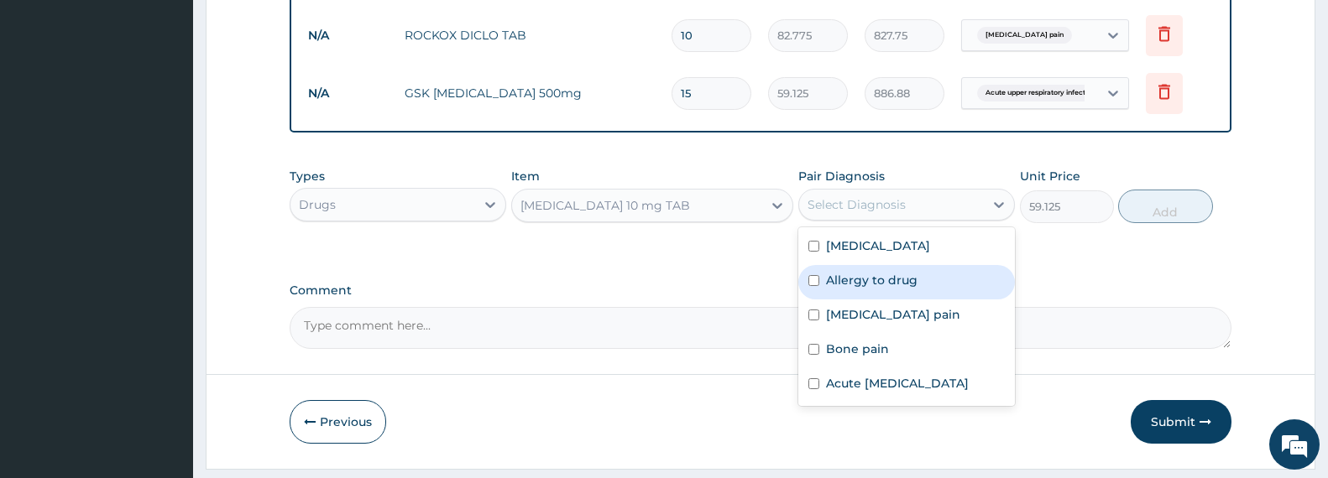
click at [854, 285] on label "Allergy to drug" at bounding box center [871, 280] width 91 height 17
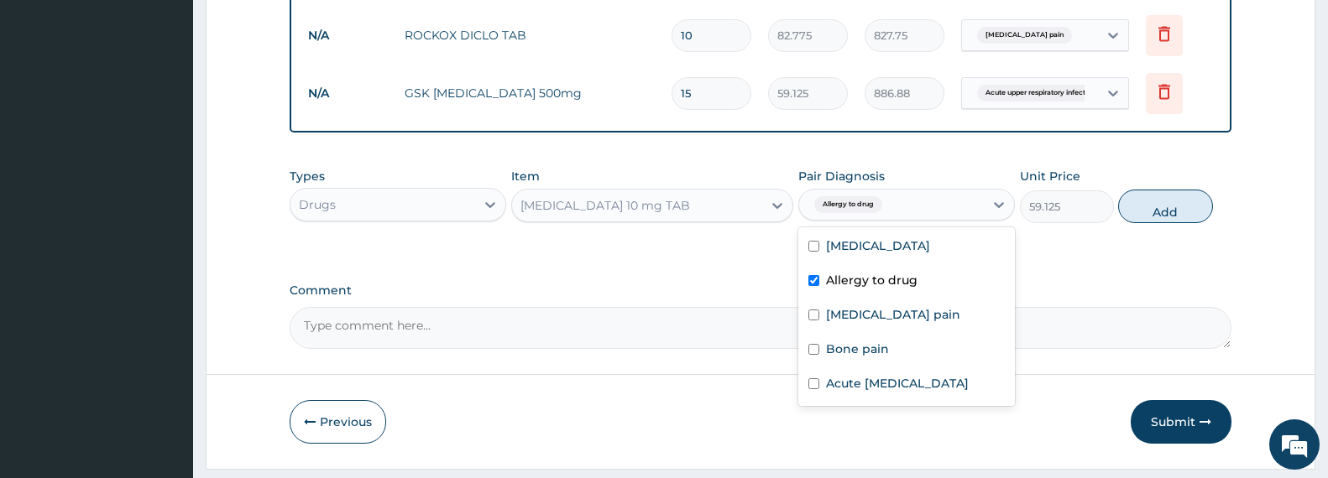
checkbox input "true"
click at [1167, 212] on button "Add" at bounding box center [1165, 207] width 94 height 34
type input "0"
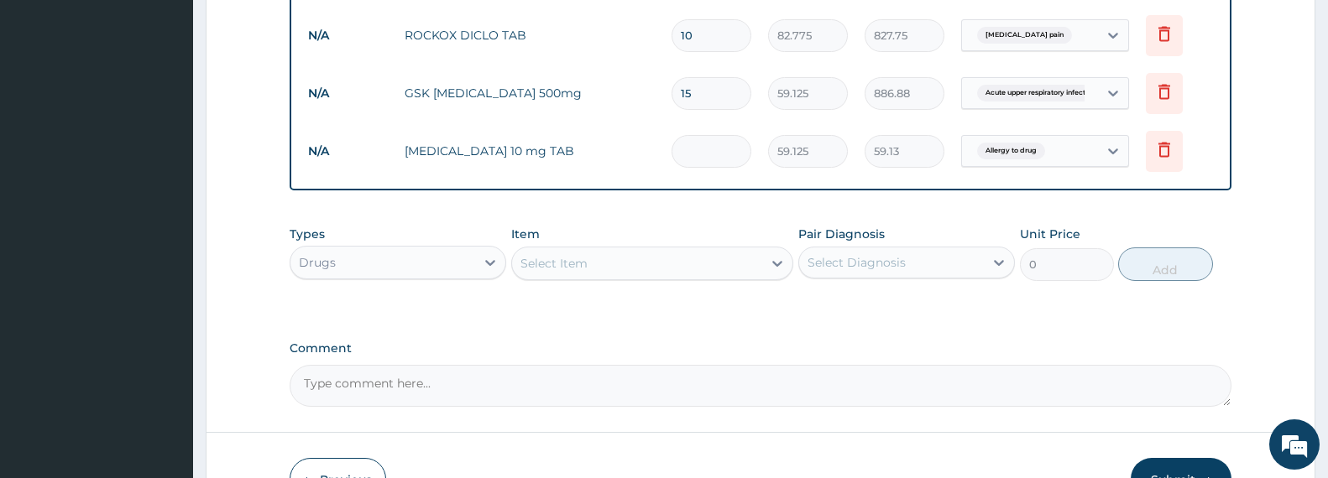
type input "0.00"
type input "5"
type input "295.63"
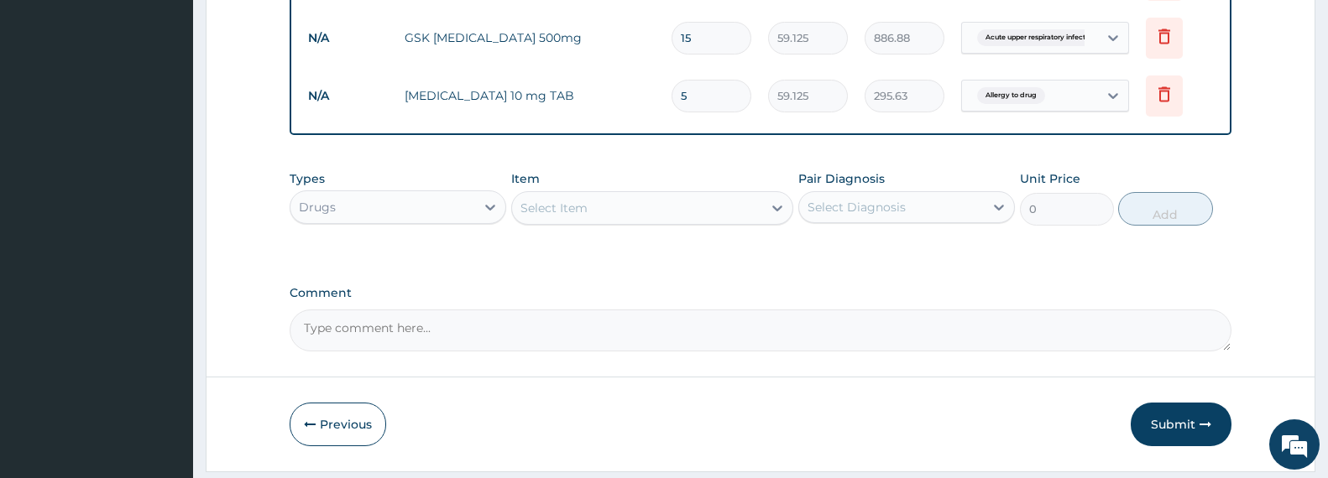
scroll to position [986, 0]
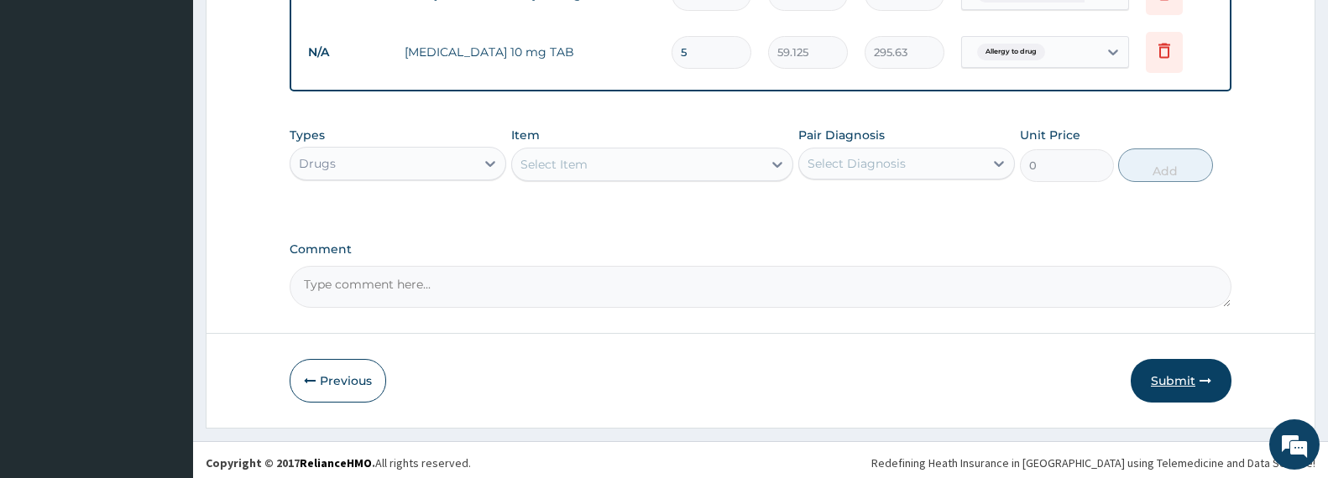
type input "5"
click at [1174, 387] on button "Submit" at bounding box center [1181, 381] width 101 height 44
click at [1177, 379] on button "Submit" at bounding box center [1181, 381] width 101 height 44
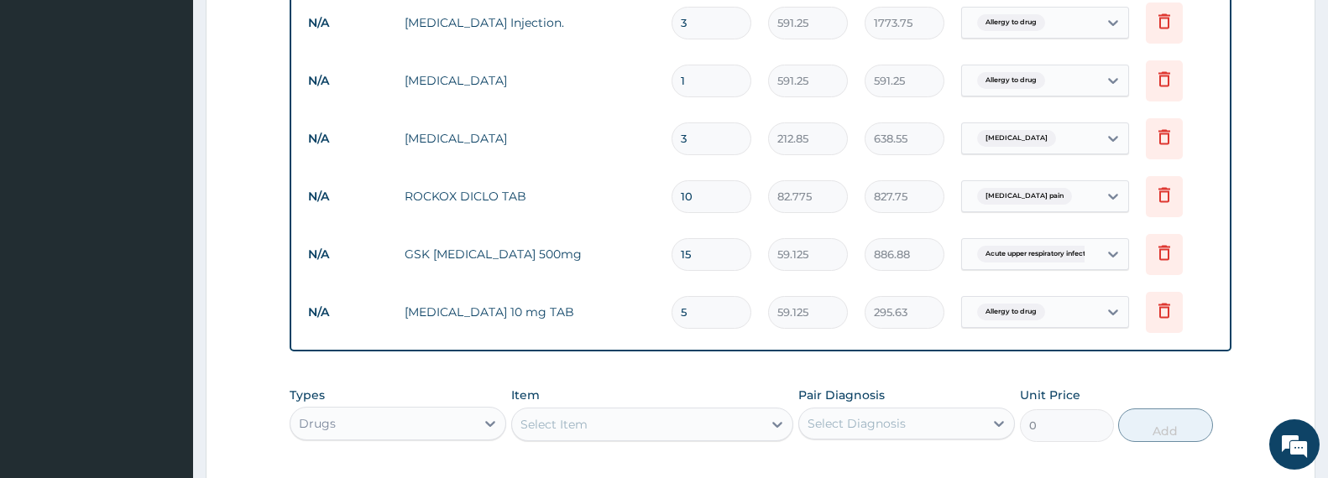
scroll to position [734, 0]
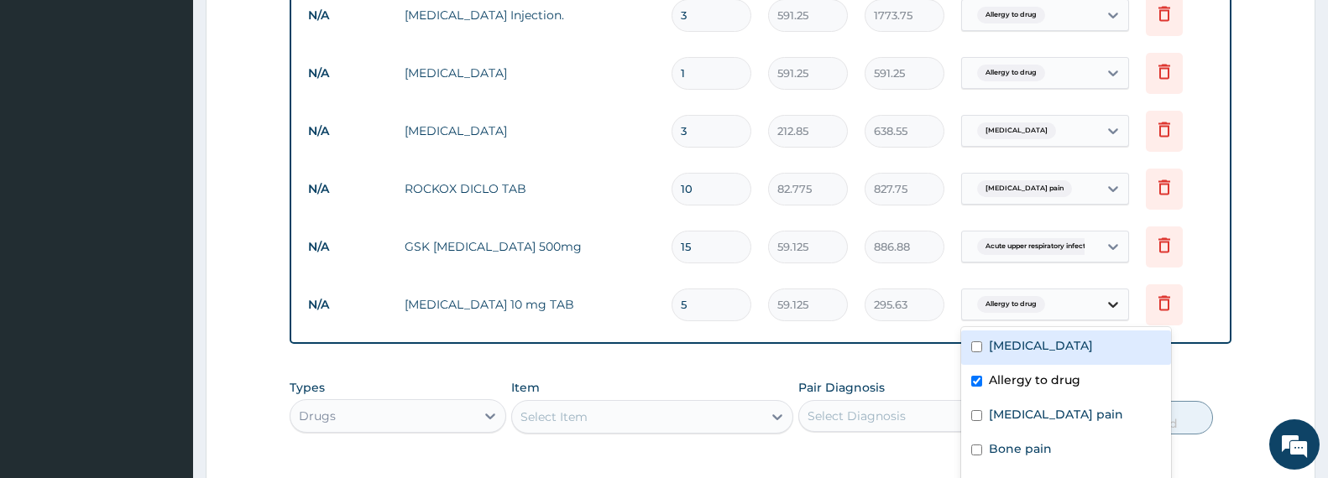
click at [1111, 296] on icon at bounding box center [1113, 304] width 17 height 17
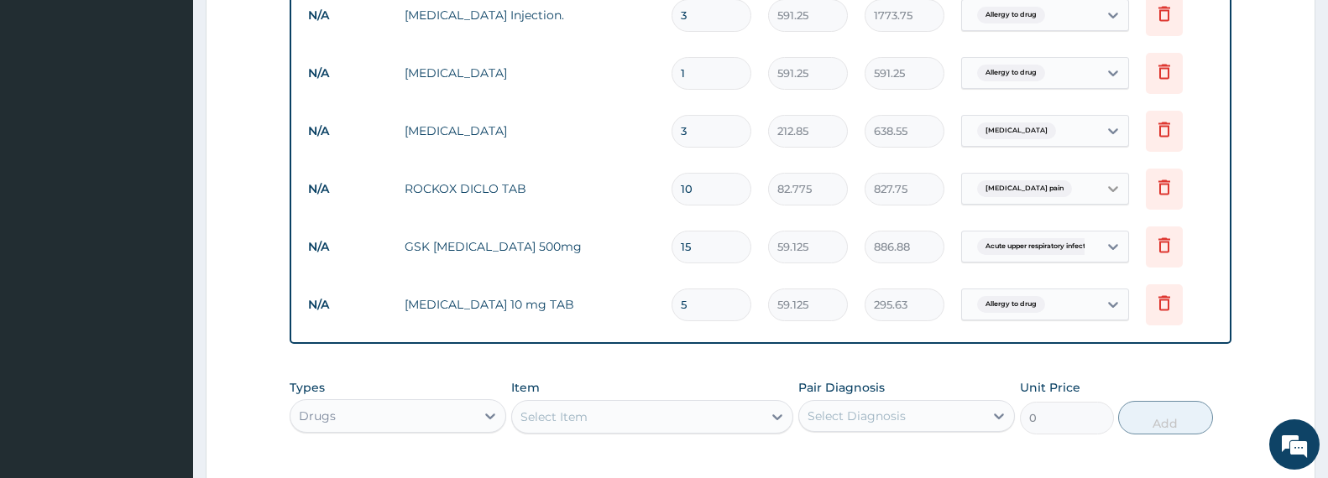
click at [1107, 182] on icon at bounding box center [1113, 188] width 17 height 17
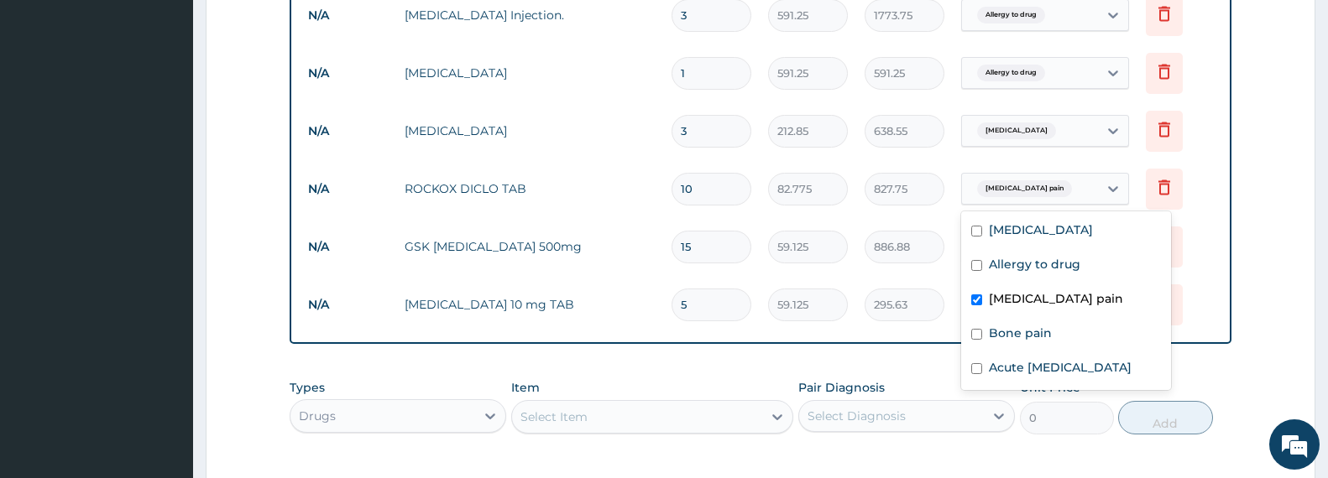
click at [972, 301] on input "checkbox" at bounding box center [976, 300] width 11 height 11
checkbox input "false"
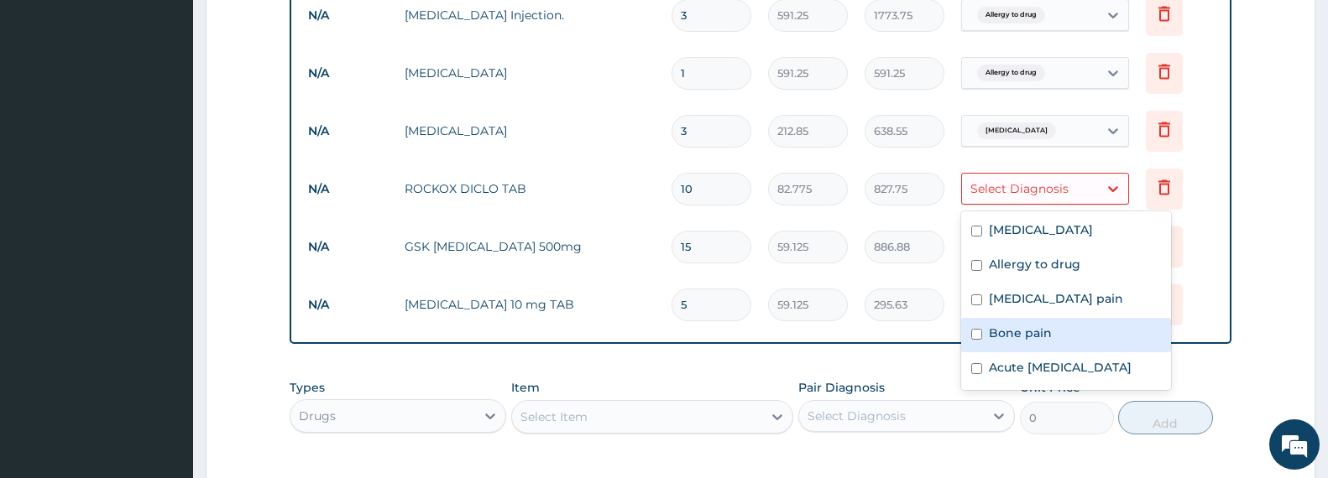
click at [975, 336] on input "checkbox" at bounding box center [976, 334] width 11 height 11
checkbox input "true"
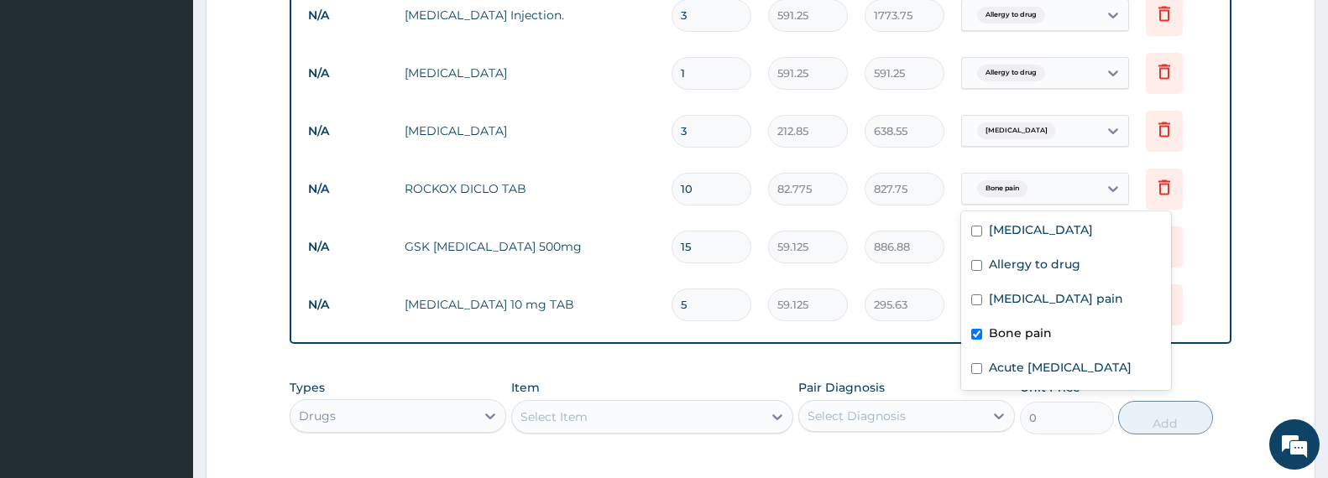
click at [1281, 264] on form "Step 2 of 2 PA Code / Prescription Code Enter Code(Secondary Care Only) Encount…" at bounding box center [761, 17] width 1110 height 1325
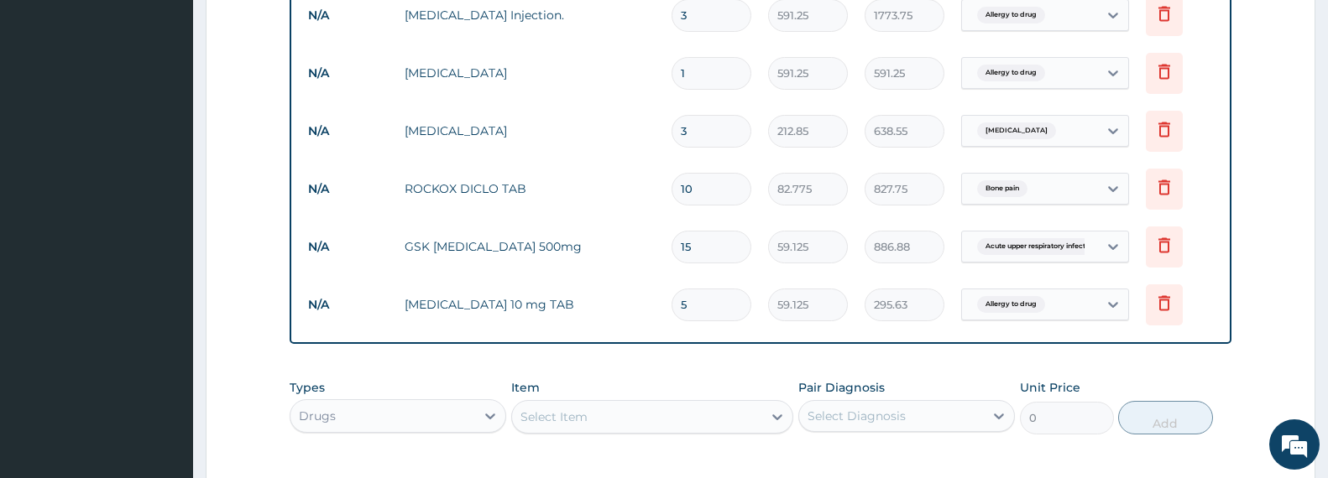
scroll to position [992, 0]
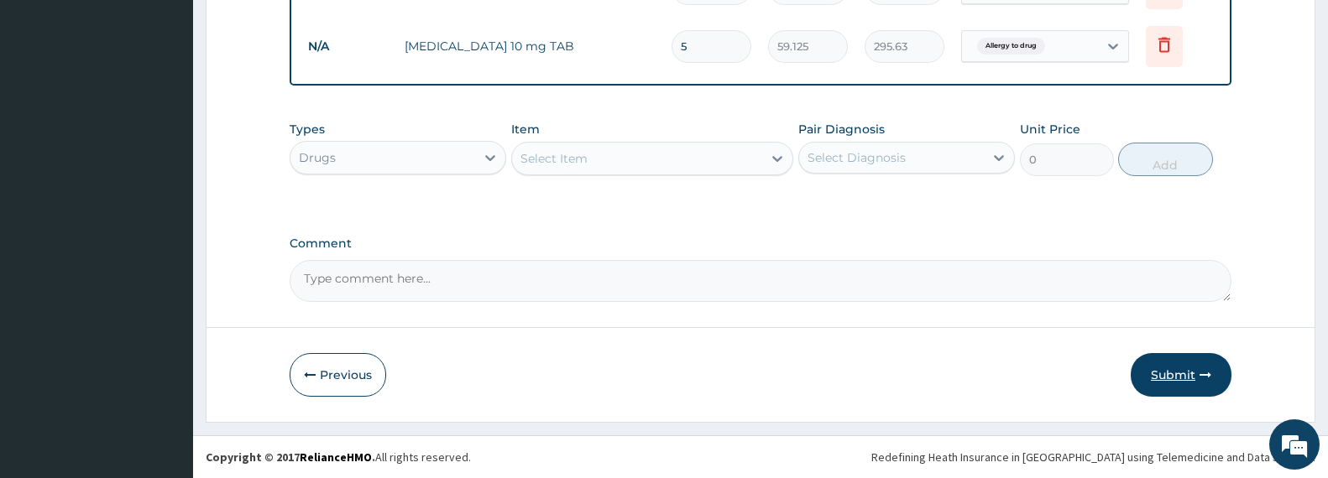
click at [1170, 373] on button "Submit" at bounding box center [1181, 375] width 101 height 44
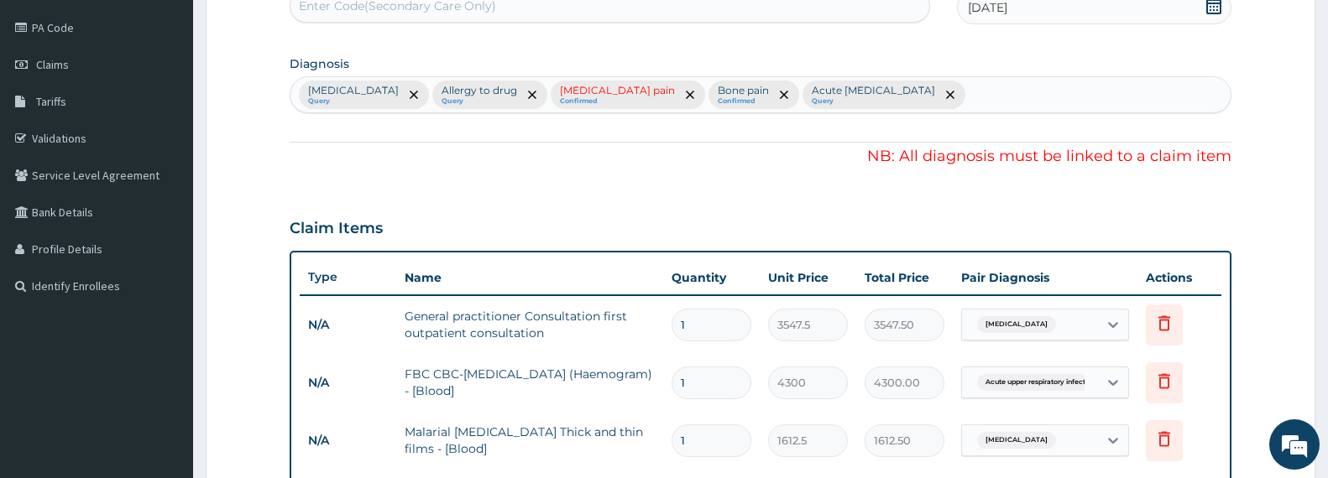
scroll to position [165, 0]
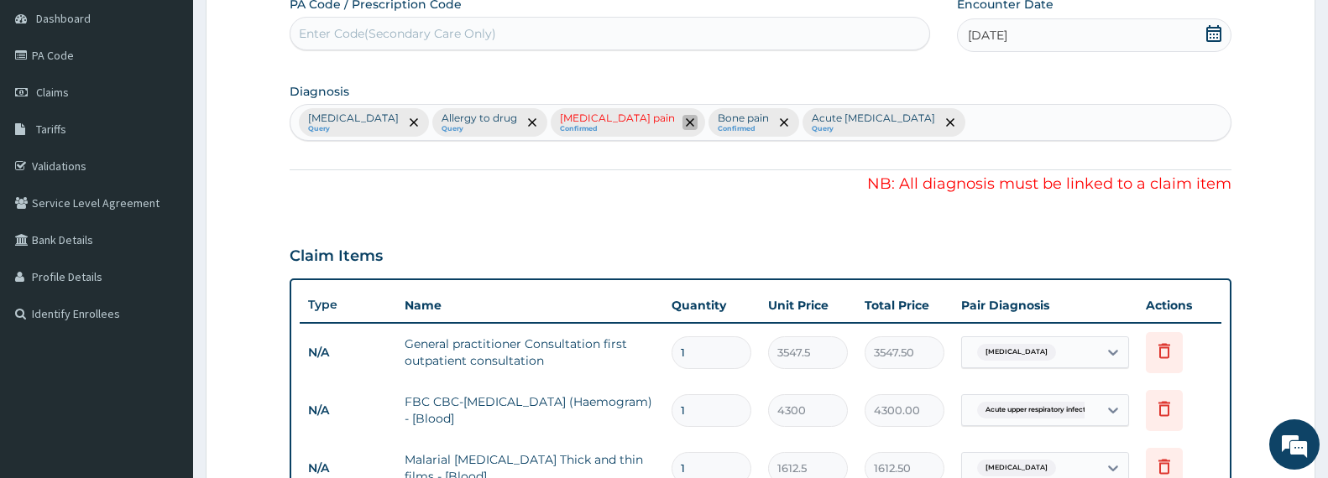
click at [686, 122] on icon "remove selection option" at bounding box center [690, 122] width 8 height 8
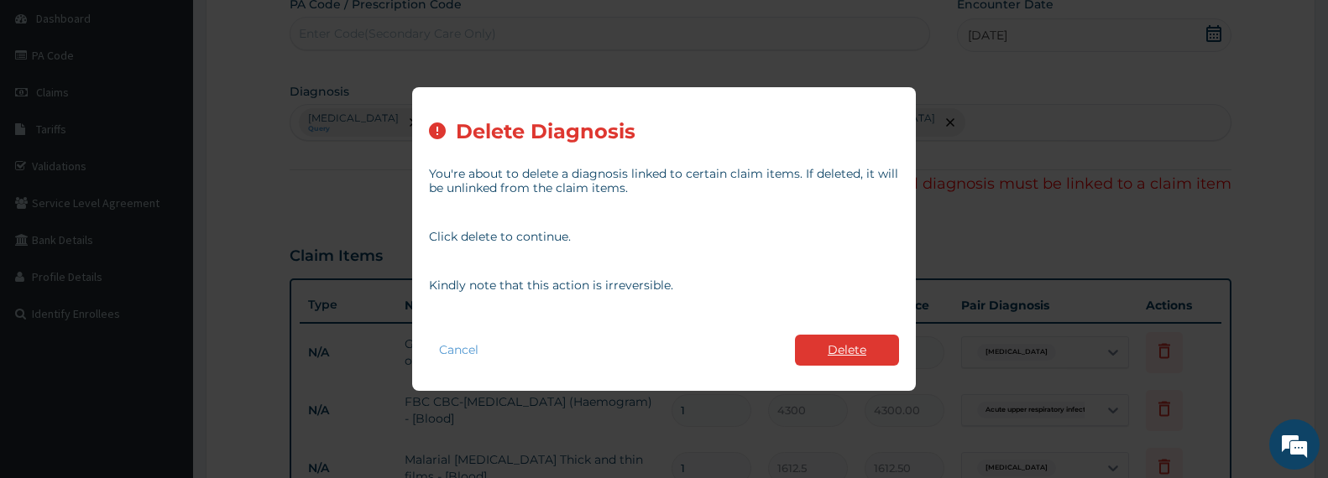
click at [835, 346] on button "Delete" at bounding box center [847, 350] width 104 height 31
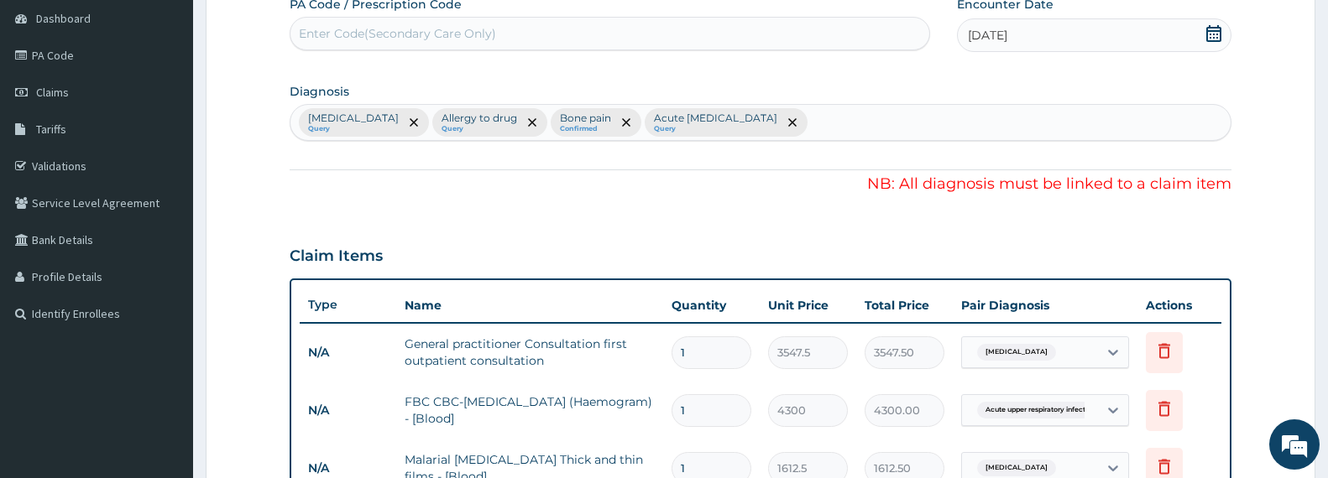
click at [864, 129] on div "Malaria Query Allergy to drug Query Bone pain Confirmed Acute upper respiratory…" at bounding box center [760, 122] width 940 height 35
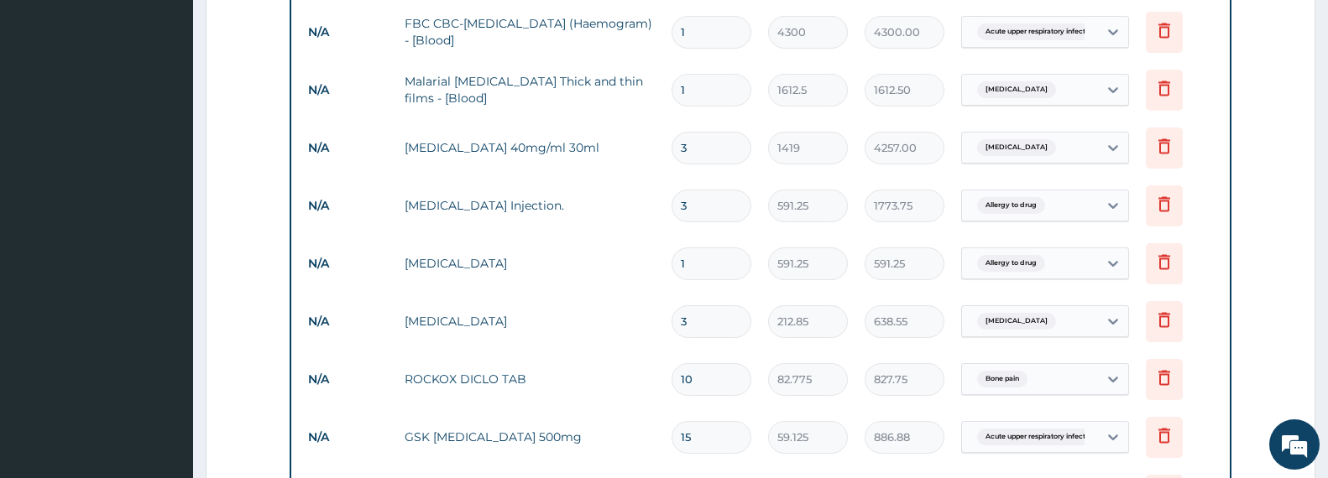
scroll to position [535, 0]
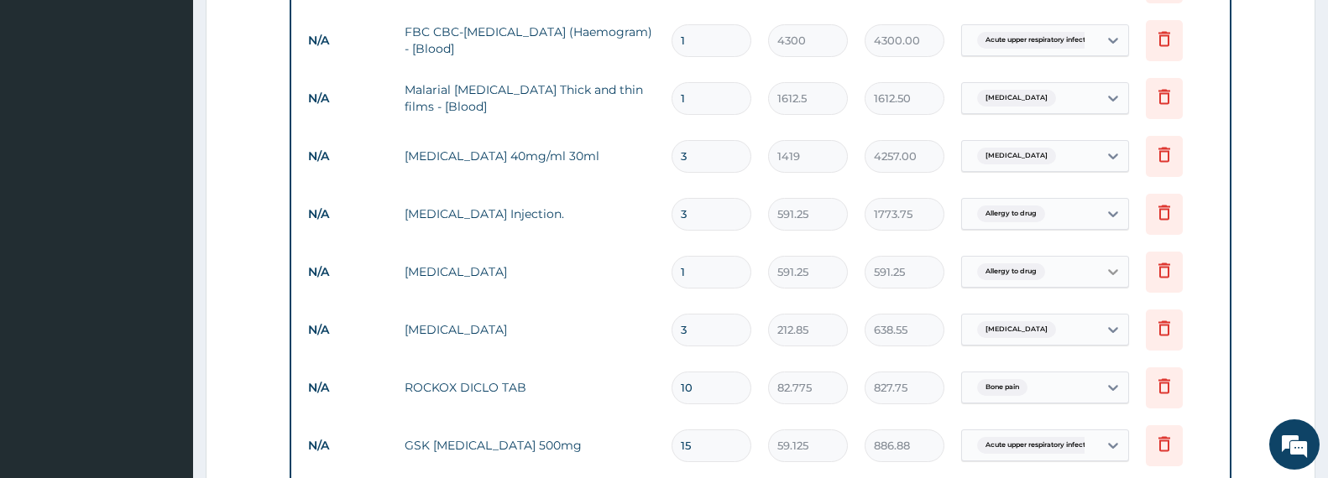
type input "MUSCULO"
click at [1111, 274] on icon at bounding box center [1113, 272] width 10 height 6
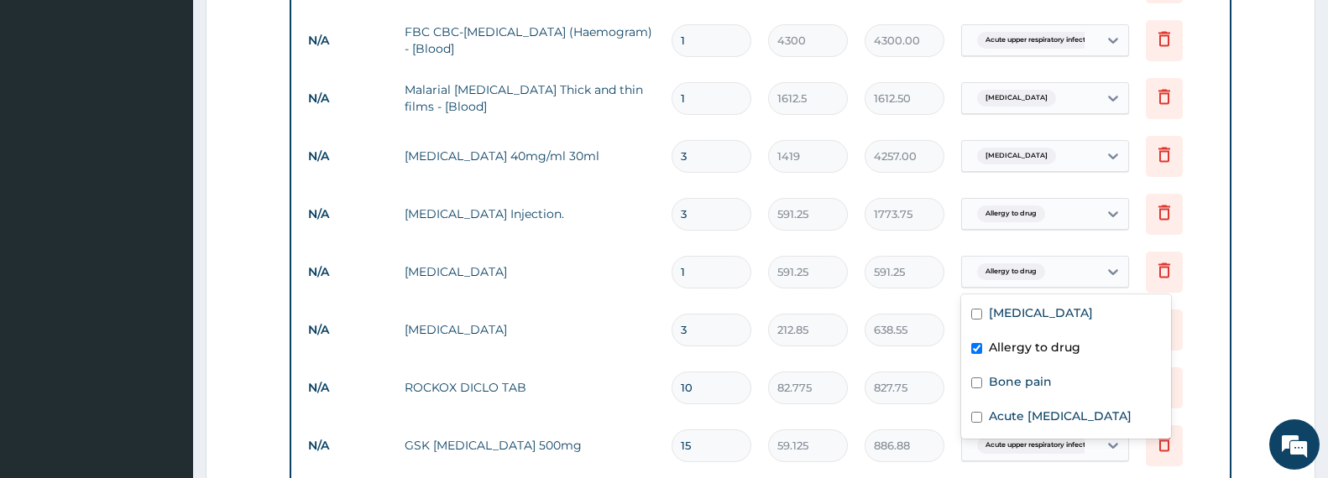
click at [978, 347] on input "checkbox" at bounding box center [976, 348] width 11 height 11
checkbox input "false"
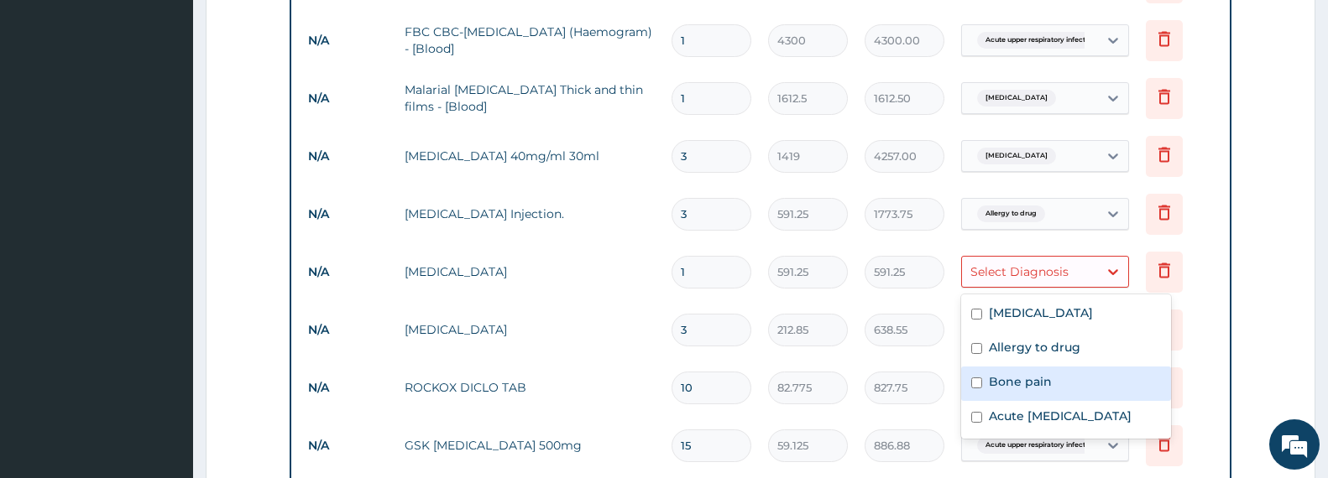
click at [975, 379] on input "checkbox" at bounding box center [976, 383] width 11 height 11
checkbox input "true"
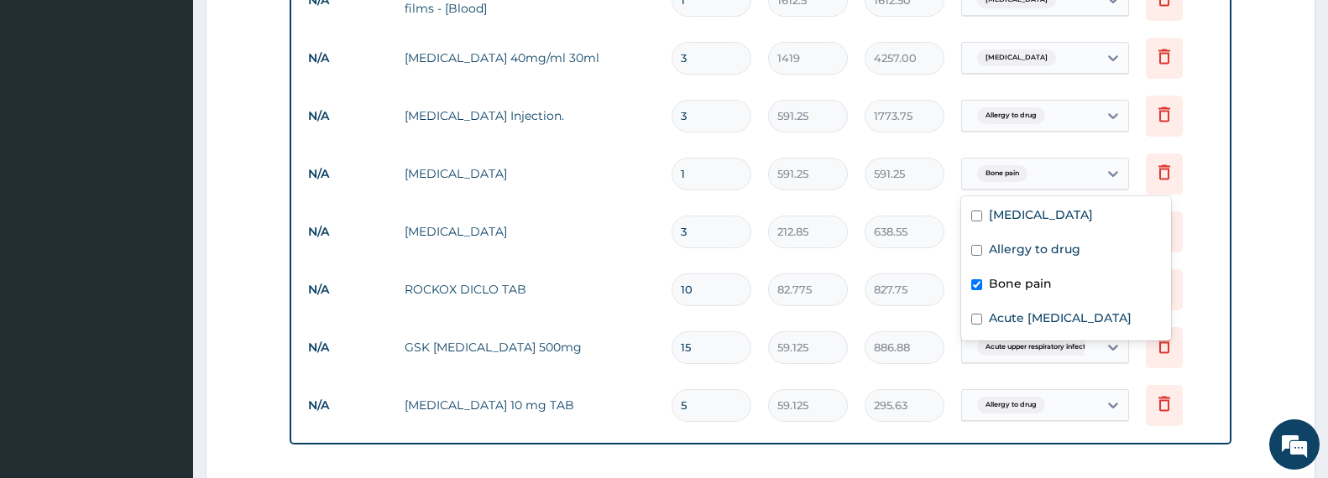
scroll to position [641, 0]
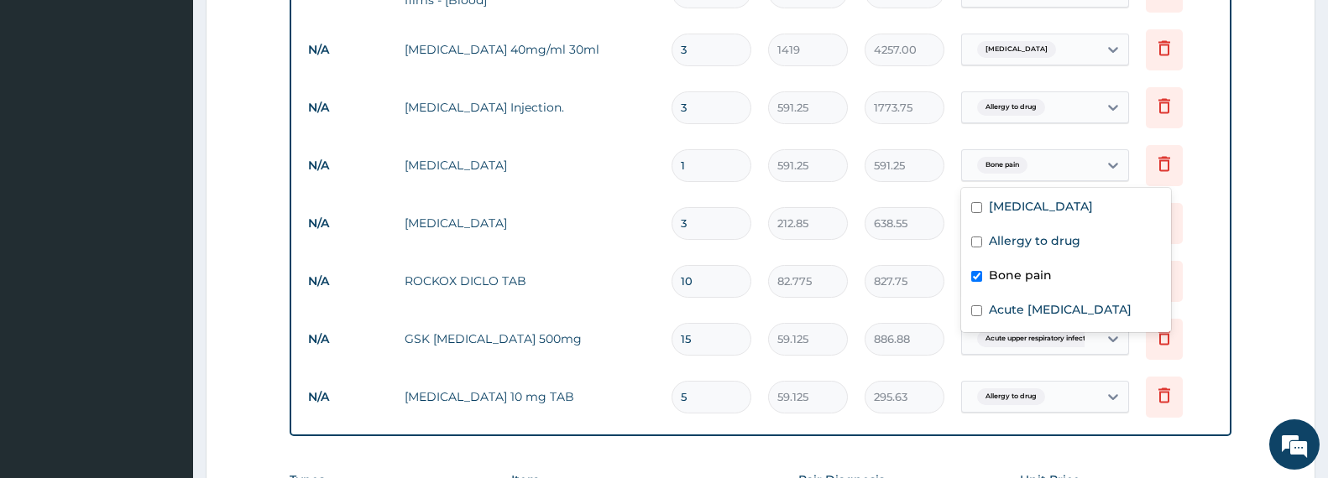
click at [1295, 292] on form "Step 2 of 2 PA Code / Prescription Code Enter Code(Secondary Care Only) Encount…" at bounding box center [761, 110] width 1110 height 1325
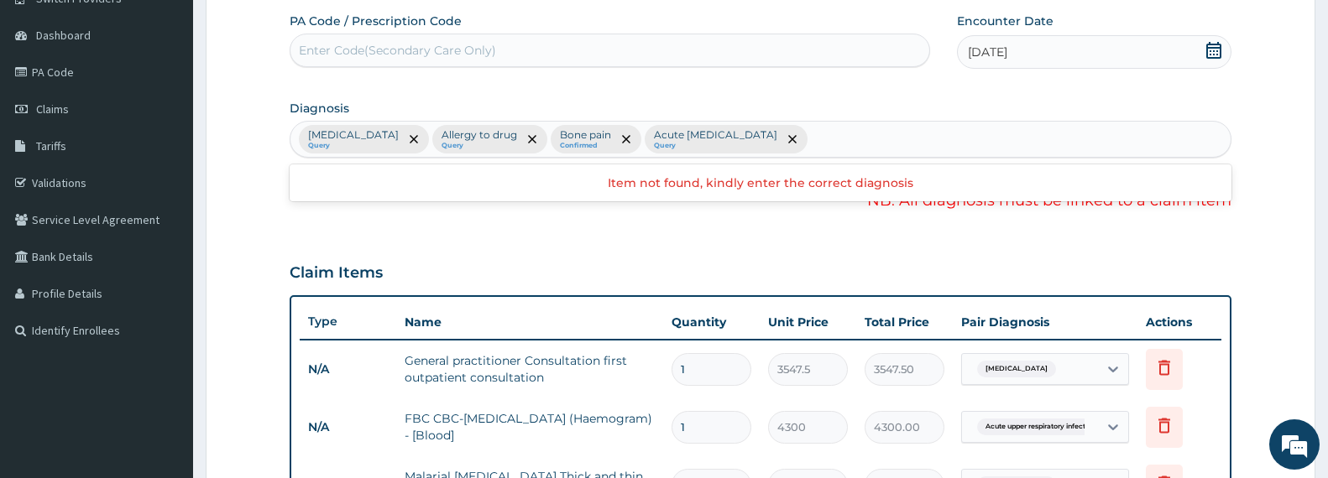
scroll to position [140, 0]
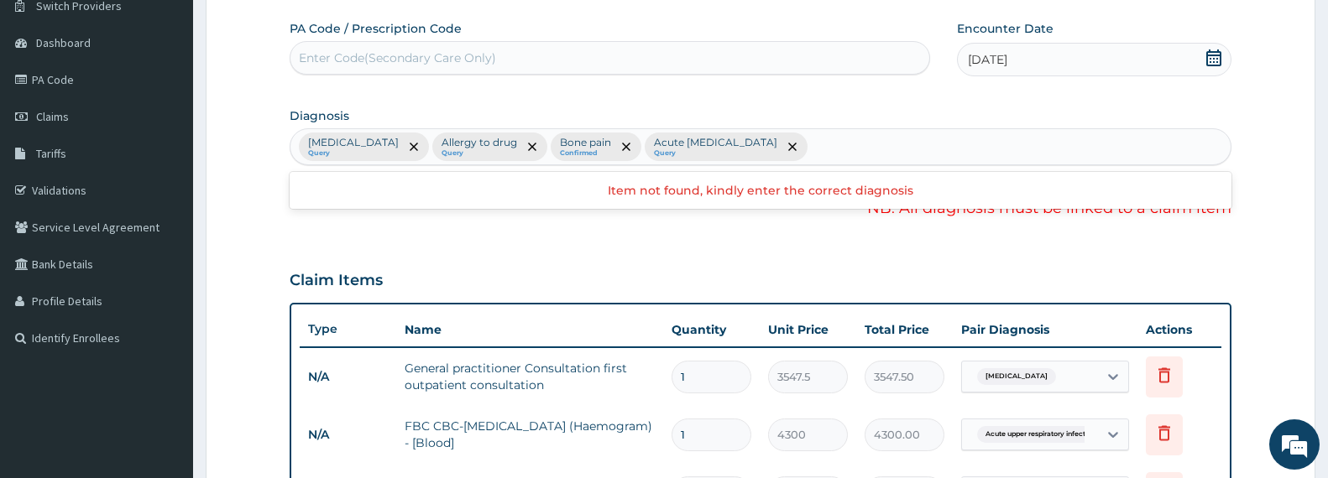
click at [861, 151] on div "Malaria Query Allergy to drug Query Bone pain Confirmed Acute upper respiratory…" at bounding box center [760, 146] width 940 height 35
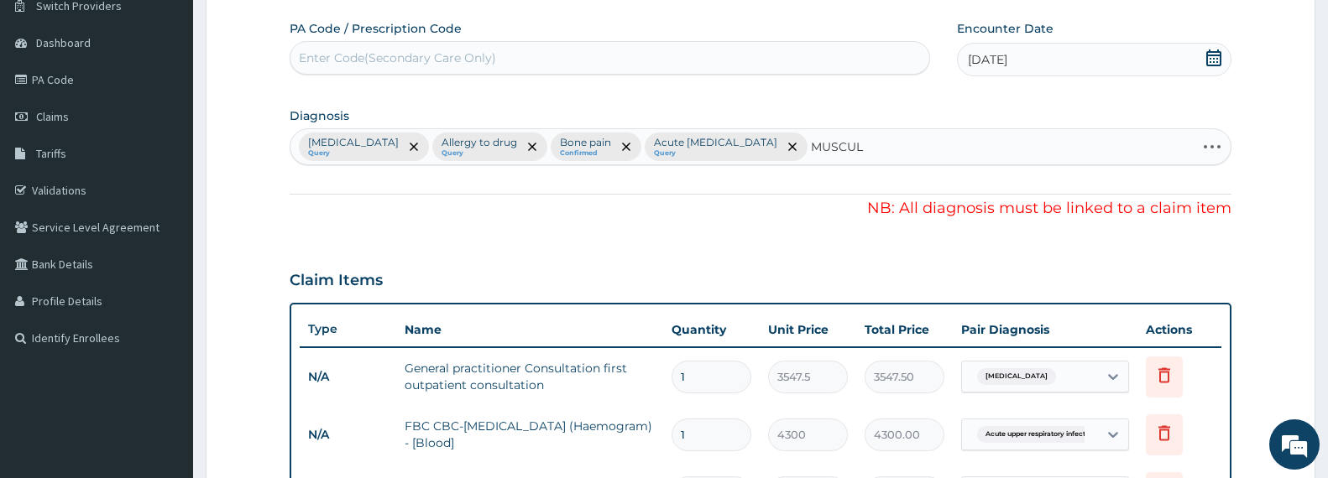
type input "MUSCULO"
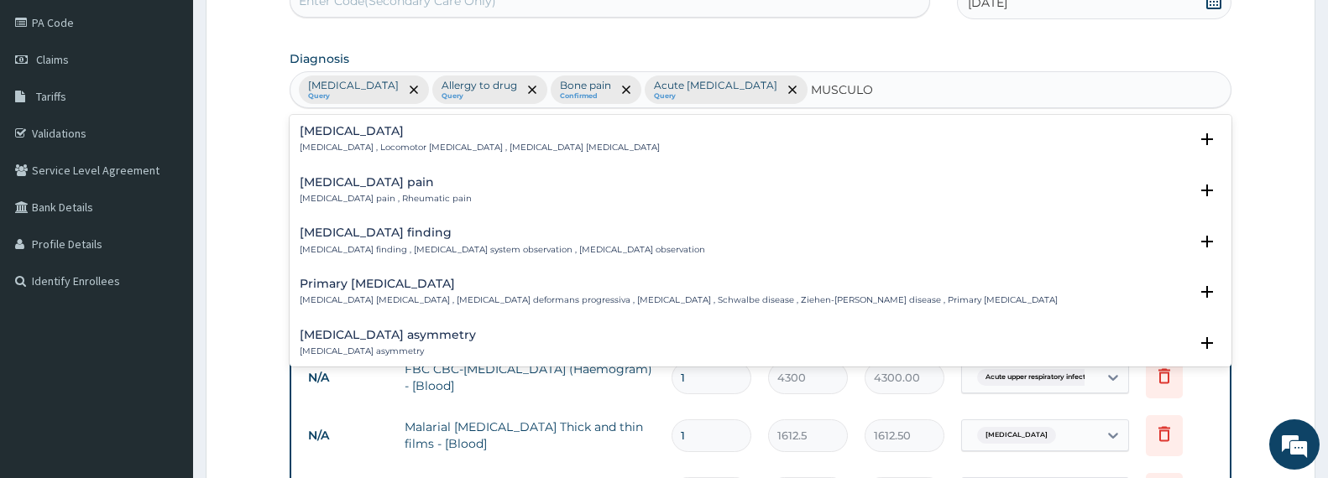
scroll to position [208, 0]
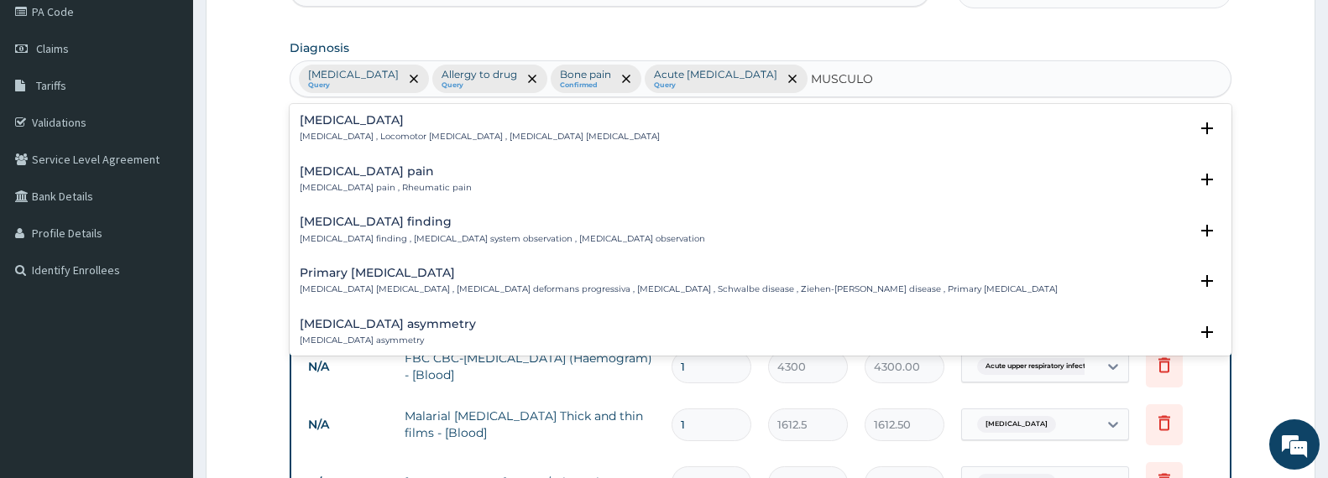
click at [381, 186] on p "Musculoskeletal pain , Rheumatic pain" at bounding box center [386, 188] width 172 height 12
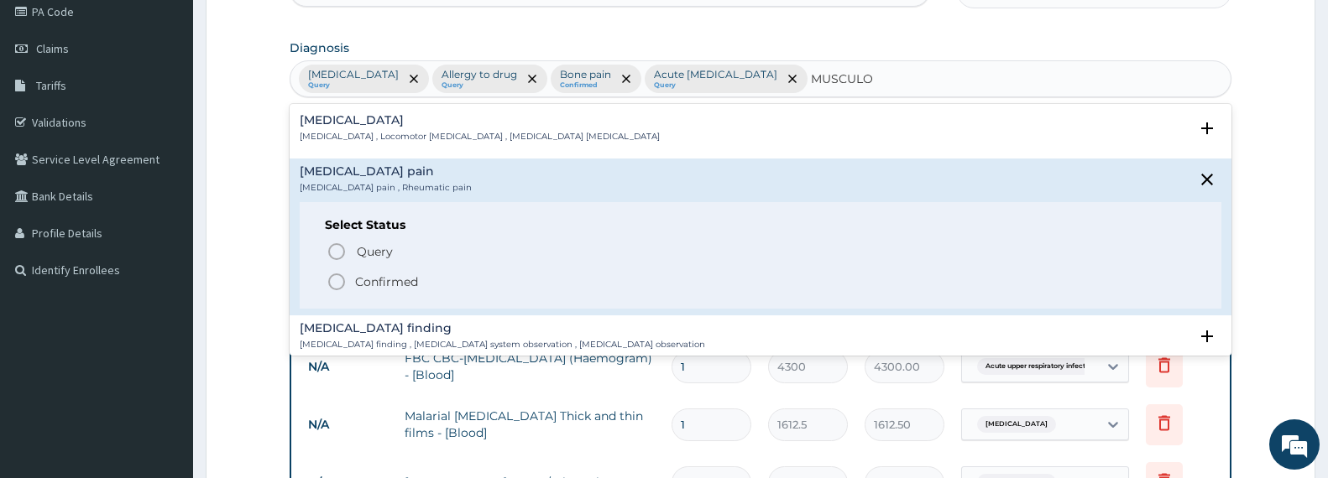
click at [329, 281] on circle "status option filled" at bounding box center [336, 281] width 15 height 15
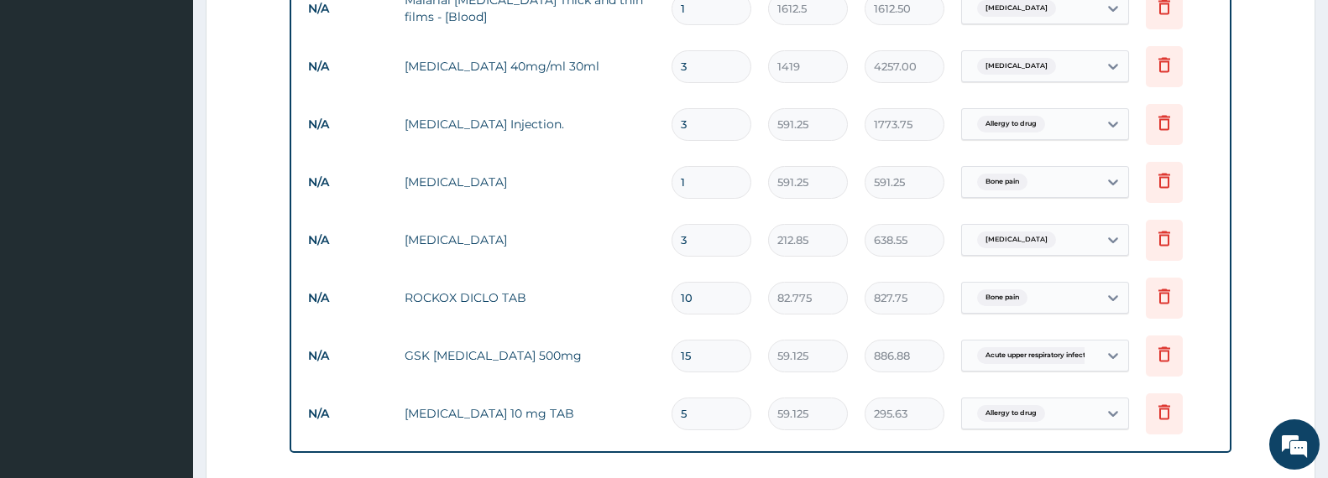
scroll to position [614, 0]
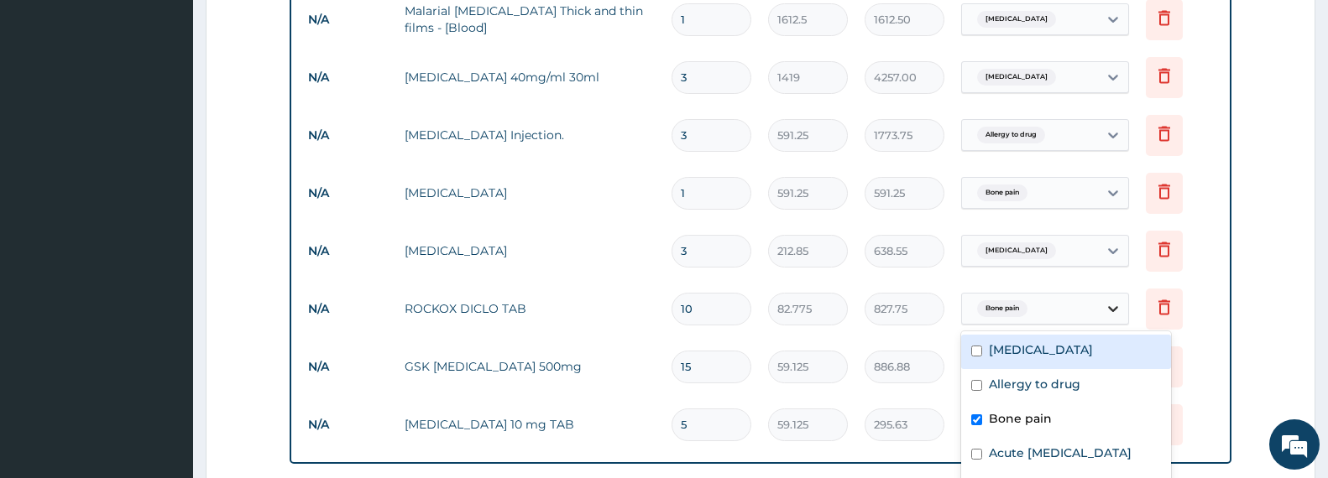
click at [1114, 306] on icon at bounding box center [1113, 309] width 17 height 17
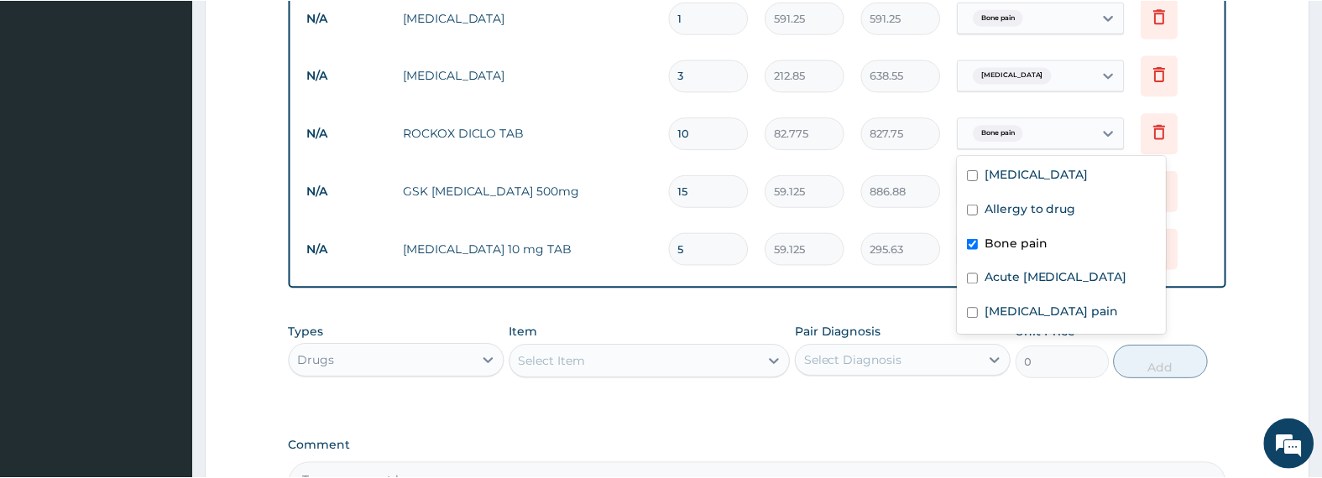
scroll to position [797, 0]
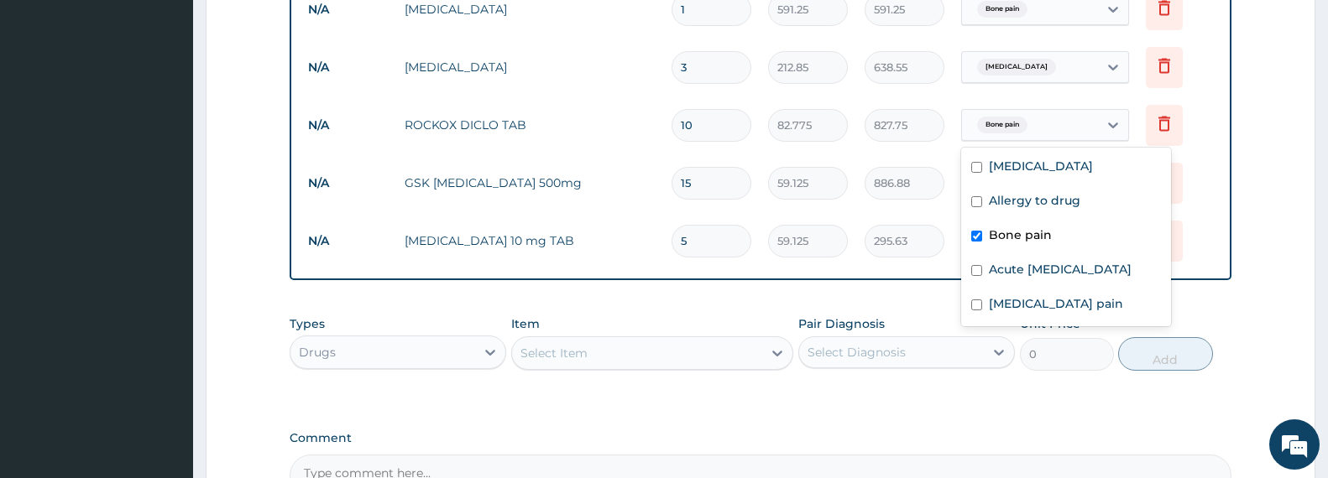
click at [981, 233] on input "checkbox" at bounding box center [976, 236] width 11 height 11
checkbox input "false"
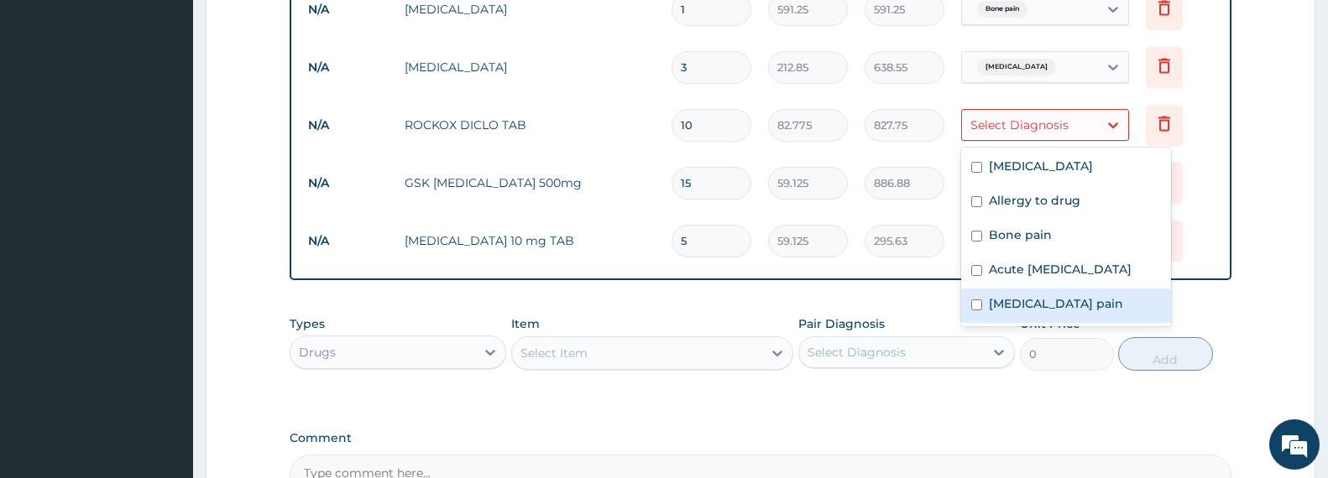
click at [975, 311] on input "checkbox" at bounding box center [976, 305] width 11 height 11
checkbox input "true"
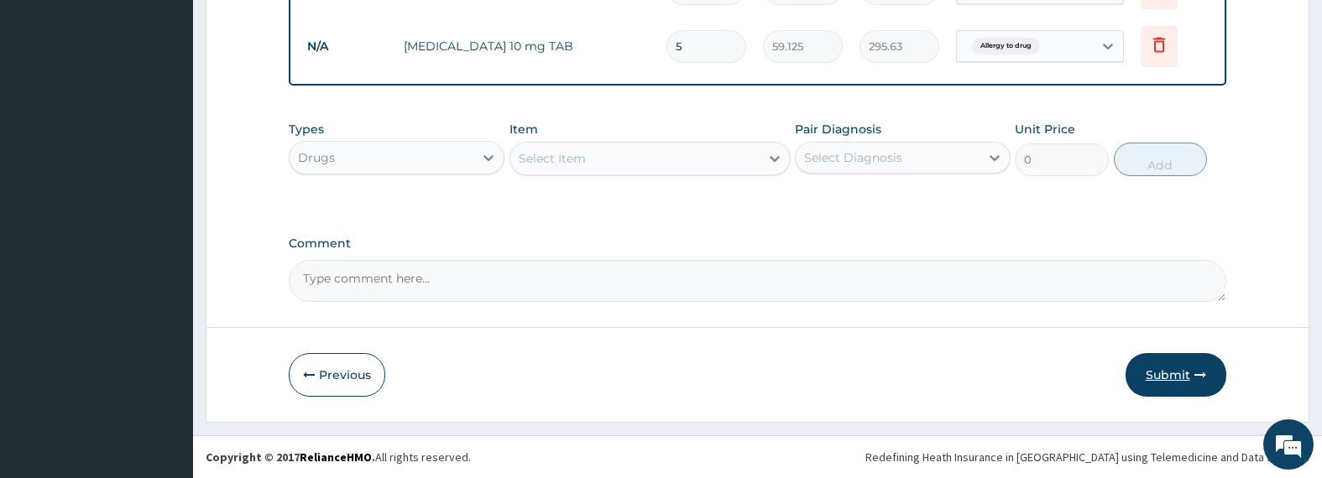
click at [1173, 382] on button "Submit" at bounding box center [1176, 375] width 101 height 44
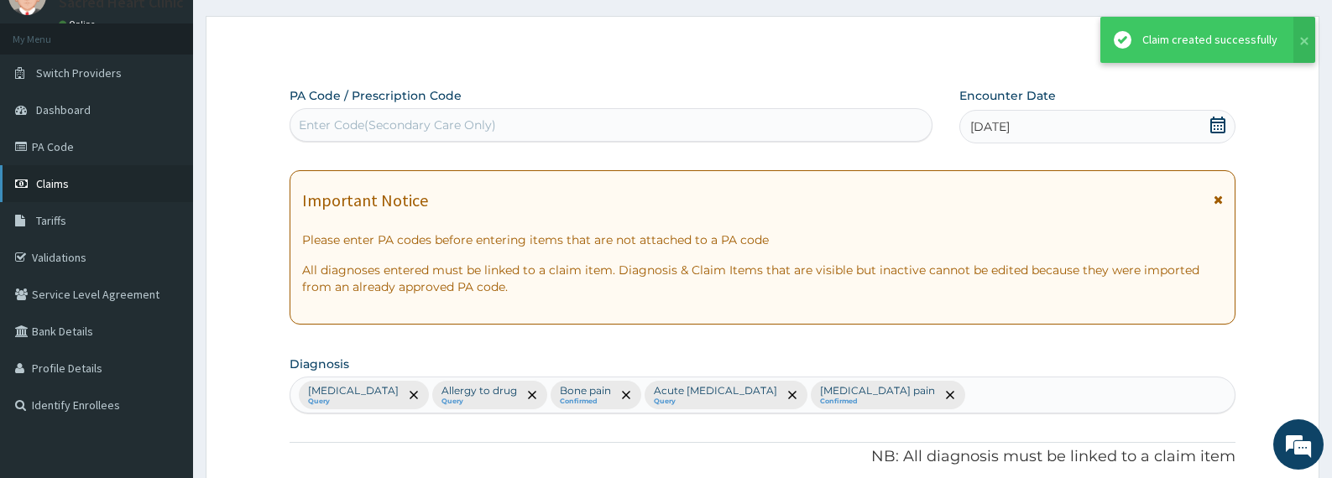
scroll to position [992, 0]
